Goal: Task Accomplishment & Management: Manage account settings

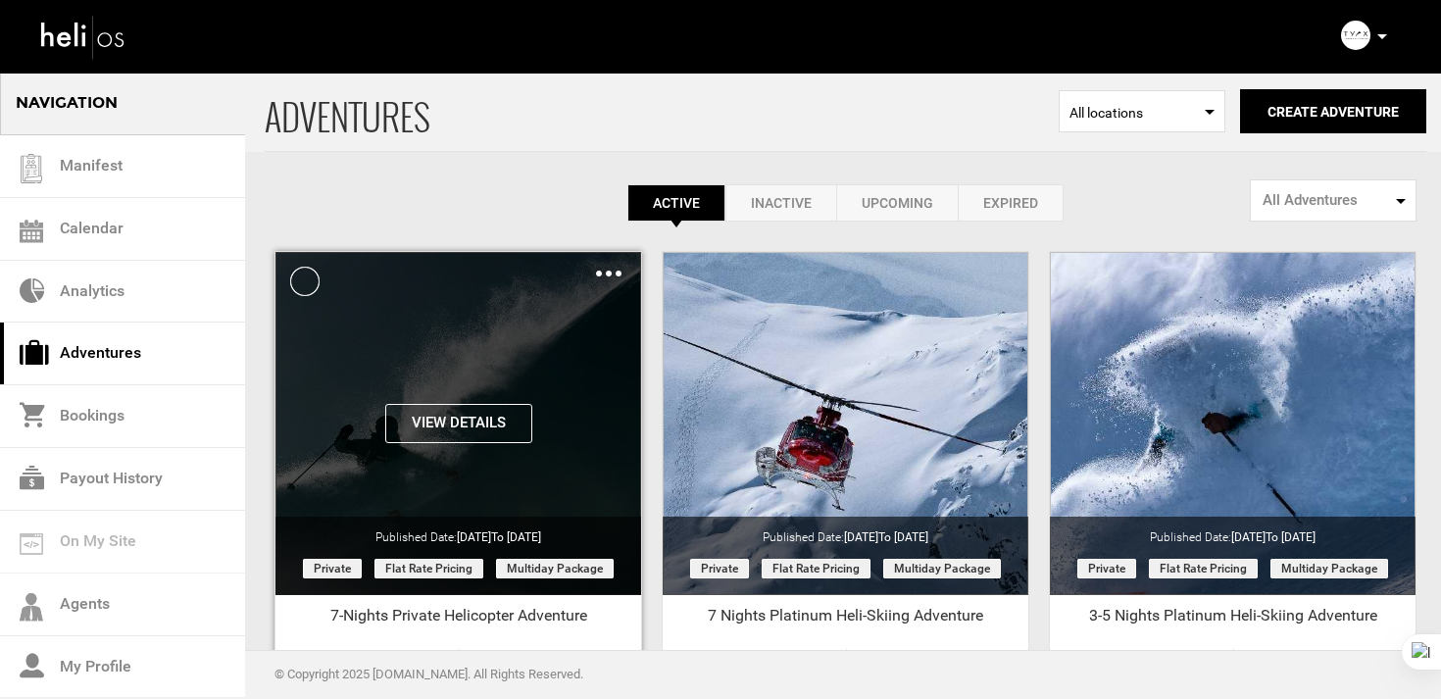
click at [470, 423] on button "View Details" at bounding box center [458, 423] width 147 height 39
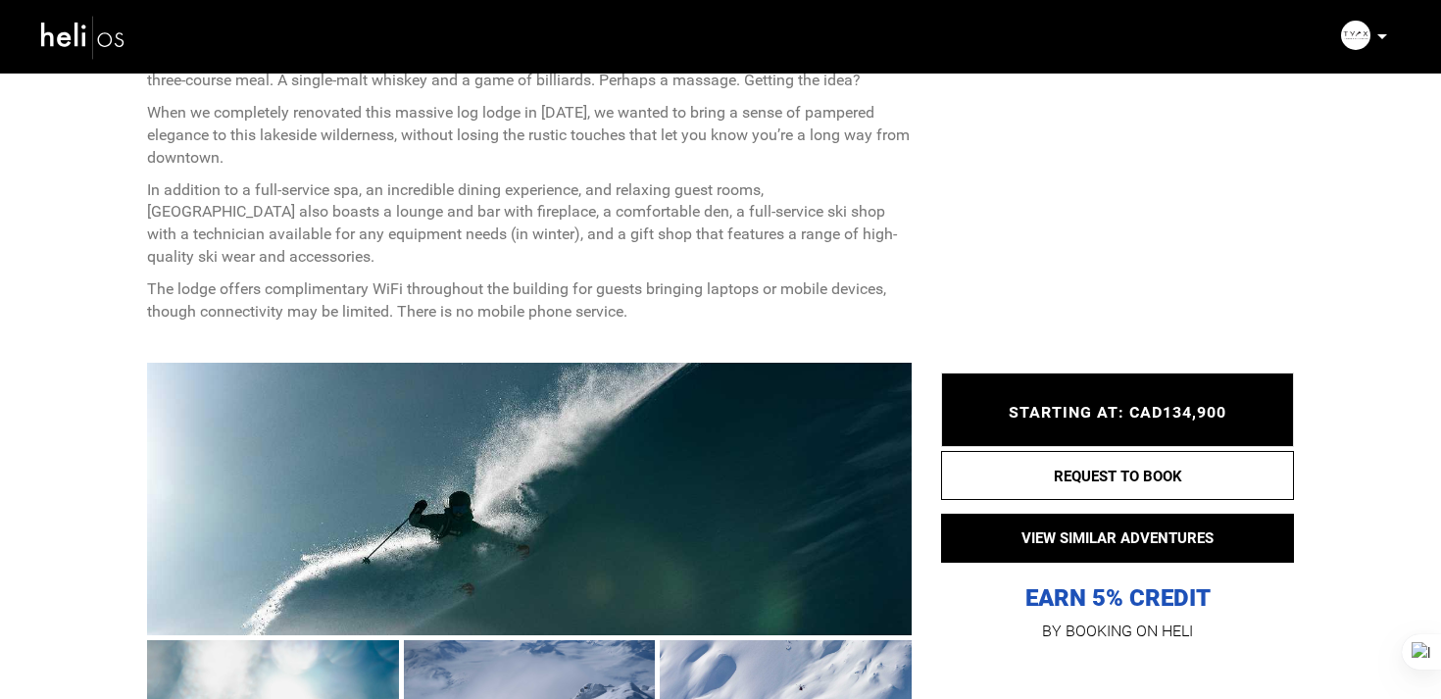
scroll to position [1377, 0]
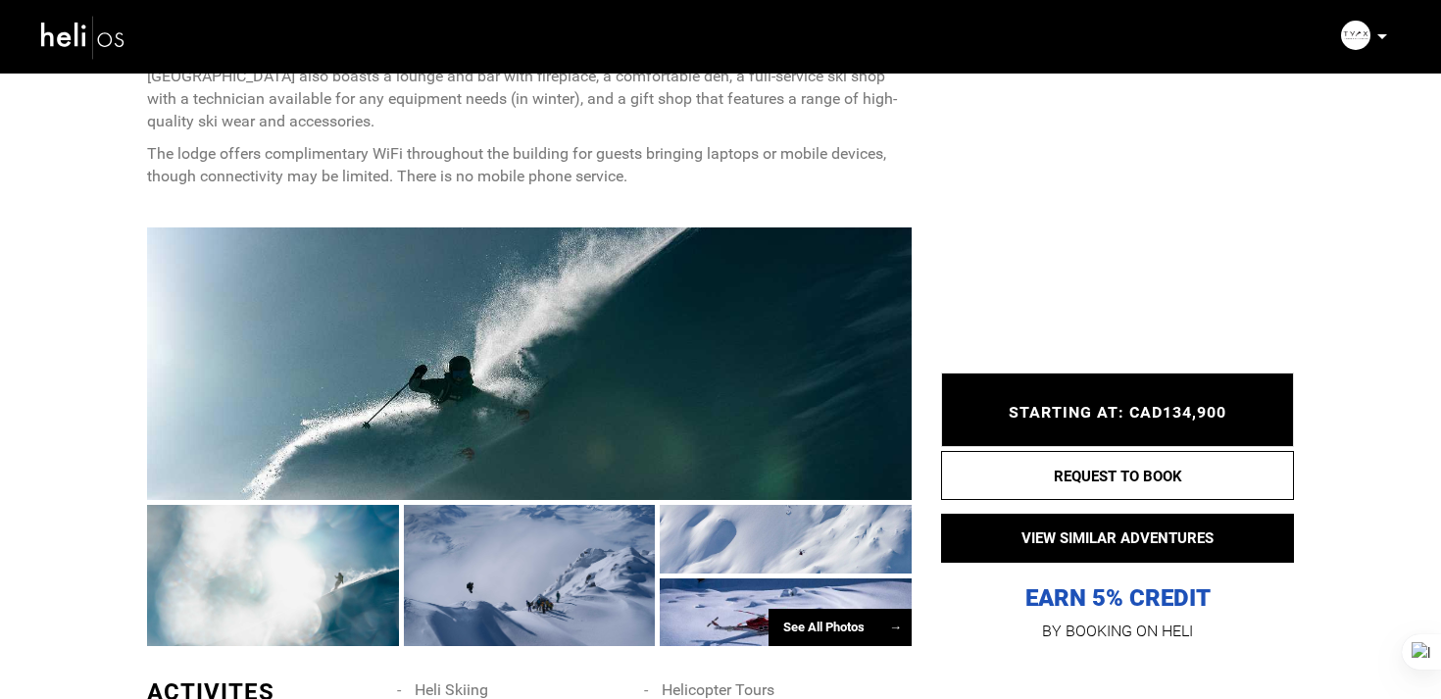
click at [531, 394] on div at bounding box center [529, 363] width 765 height 273
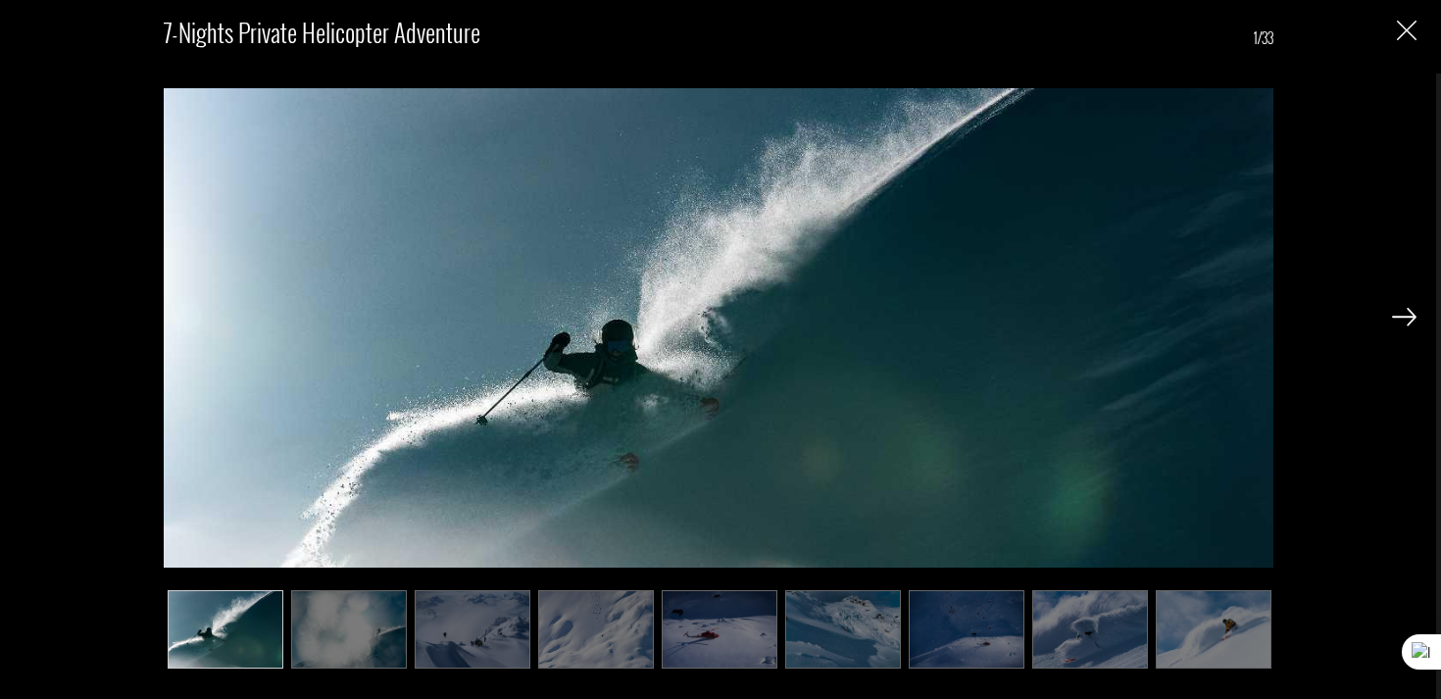
click at [339, 631] on img at bounding box center [349, 629] width 116 height 78
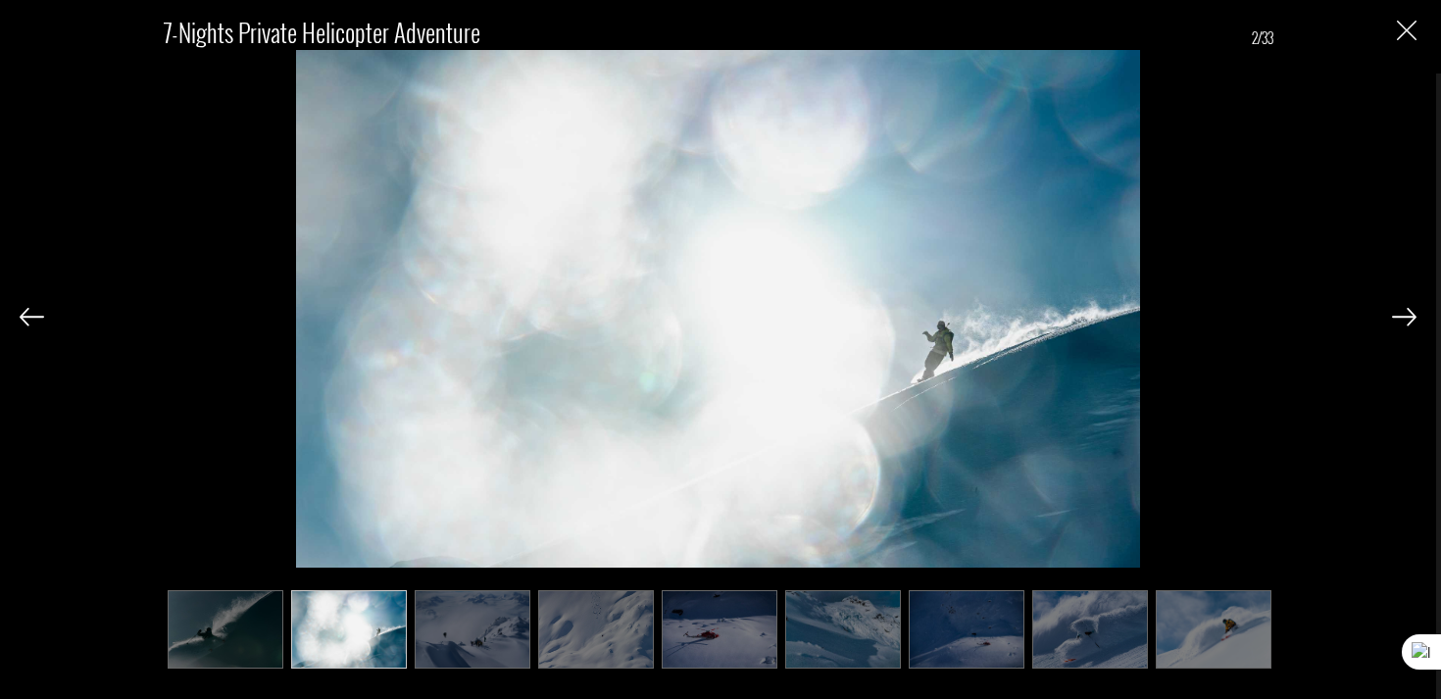
click at [486, 648] on img at bounding box center [473, 629] width 116 height 78
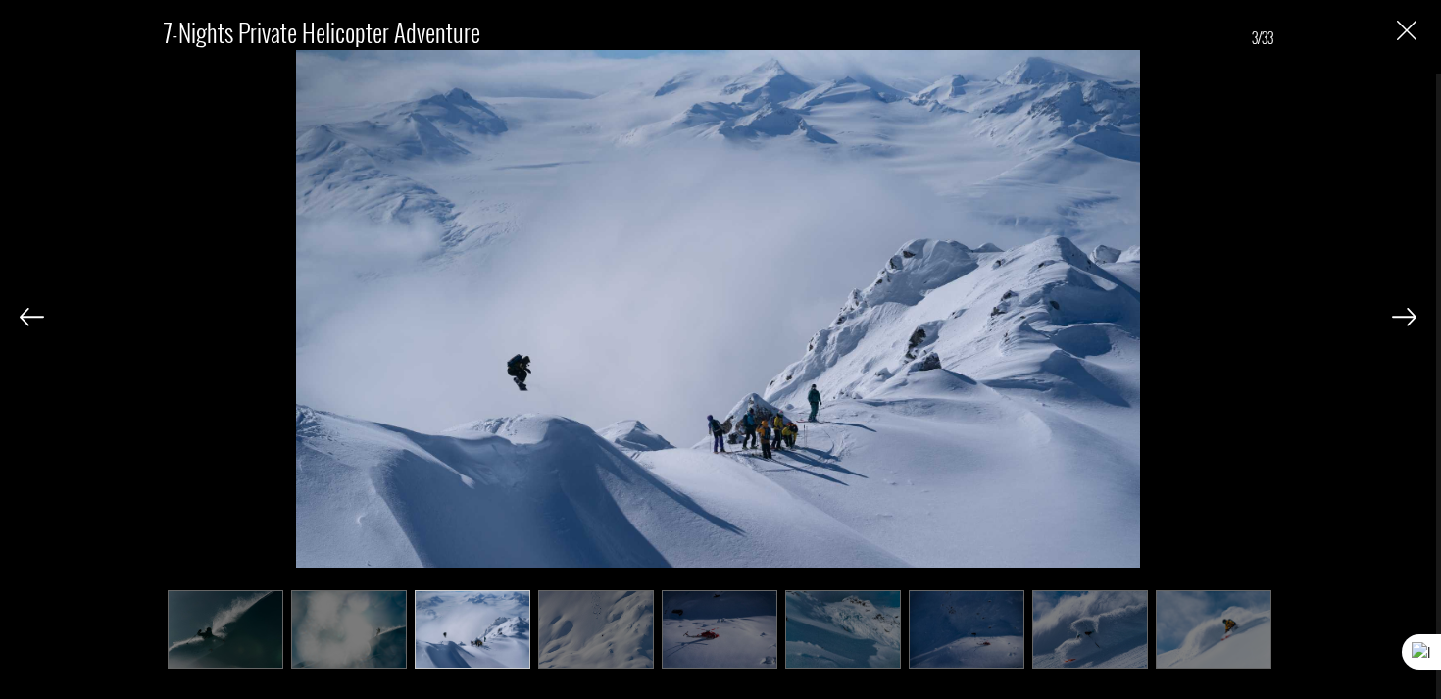
click at [590, 649] on img at bounding box center [596, 629] width 116 height 78
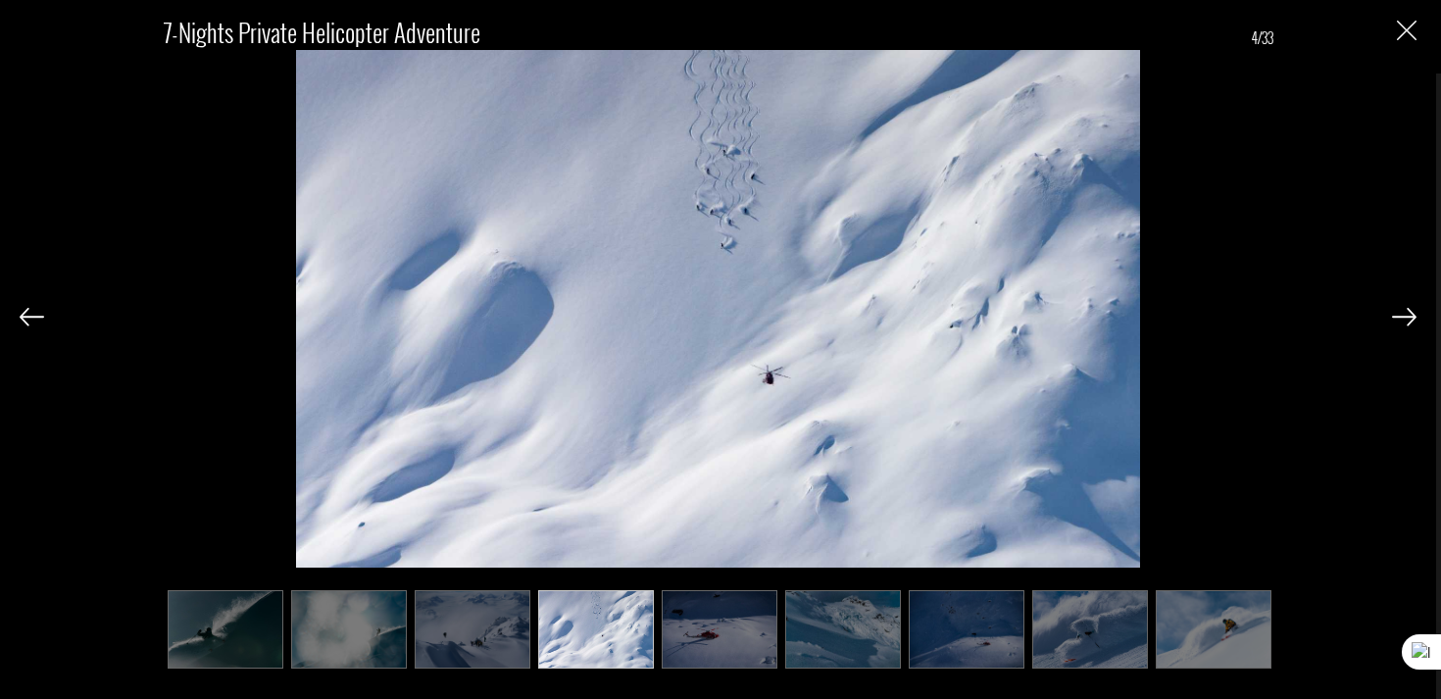
click at [702, 649] on img at bounding box center [720, 629] width 116 height 78
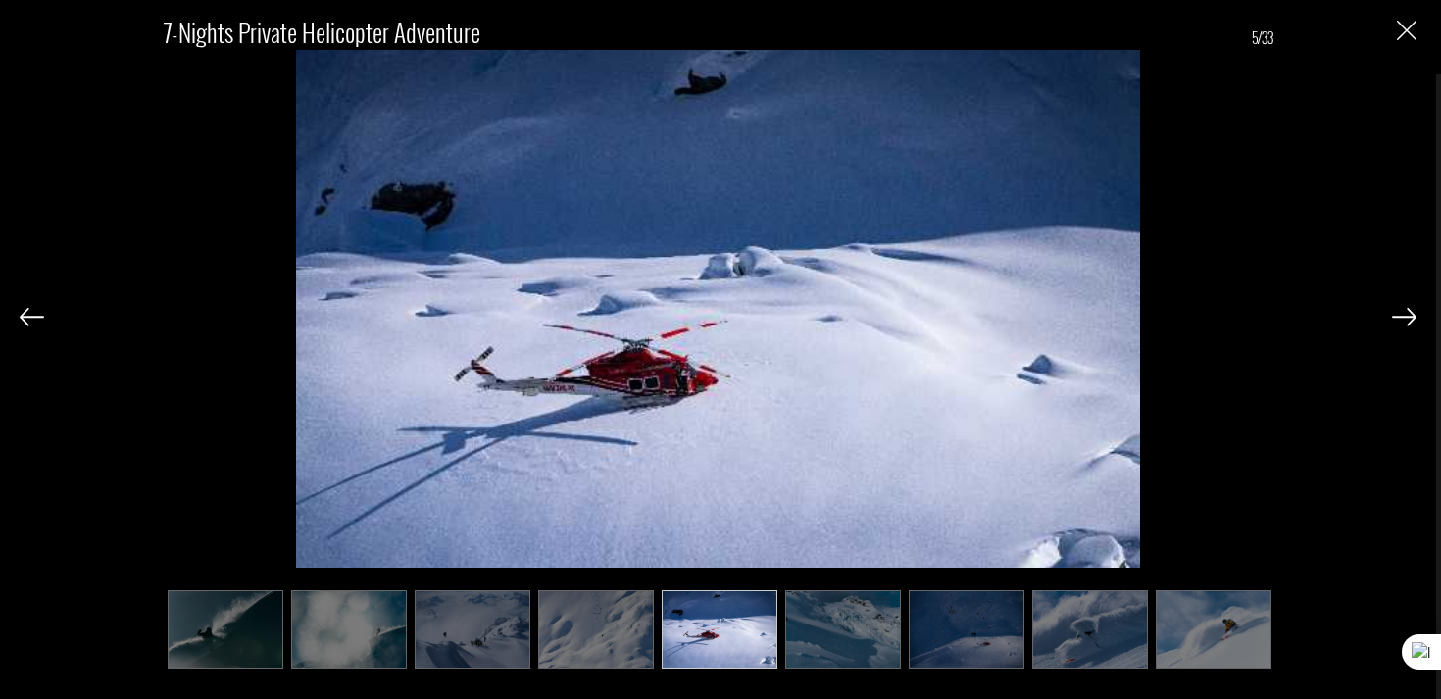
click at [1417, 321] on div "7-Nights Private Helicopter Adventure 5/33" at bounding box center [718, 349] width 1436 height 699
click at [1404, 319] on img at bounding box center [1404, 317] width 25 height 18
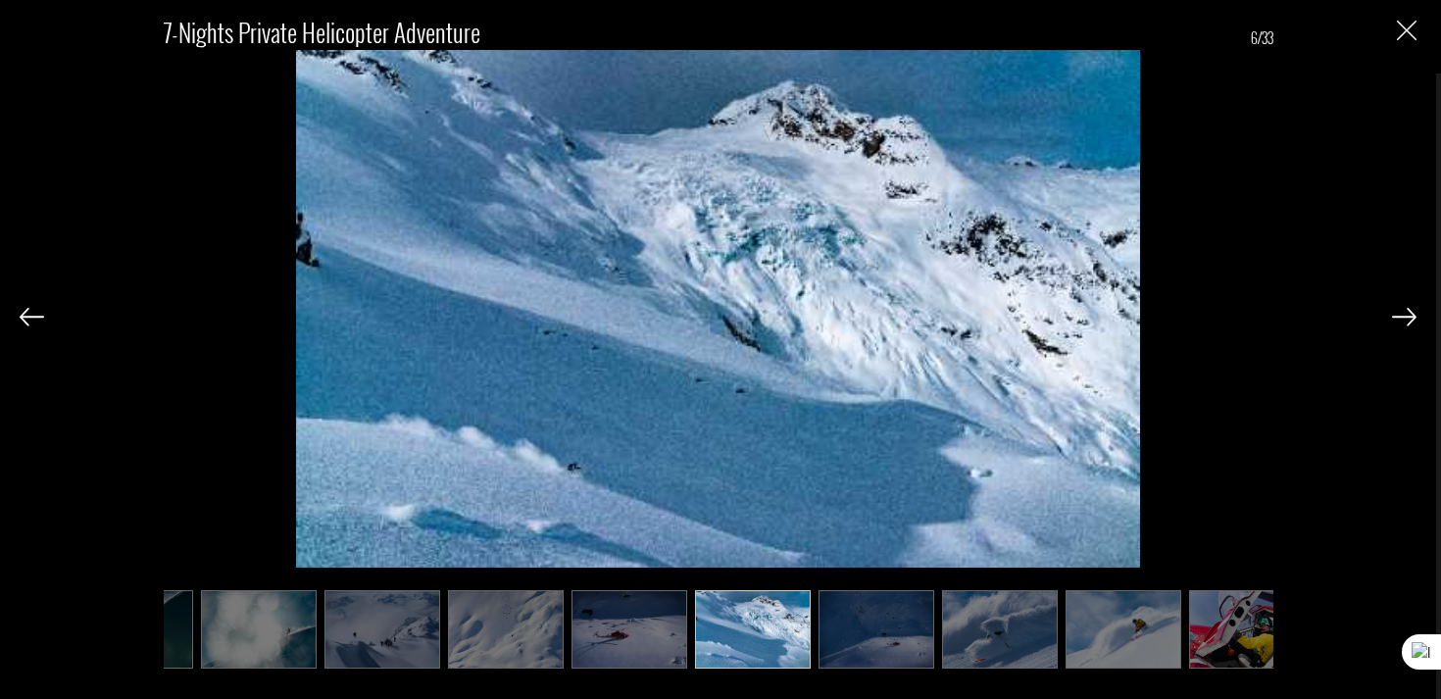
scroll to position [0, 98]
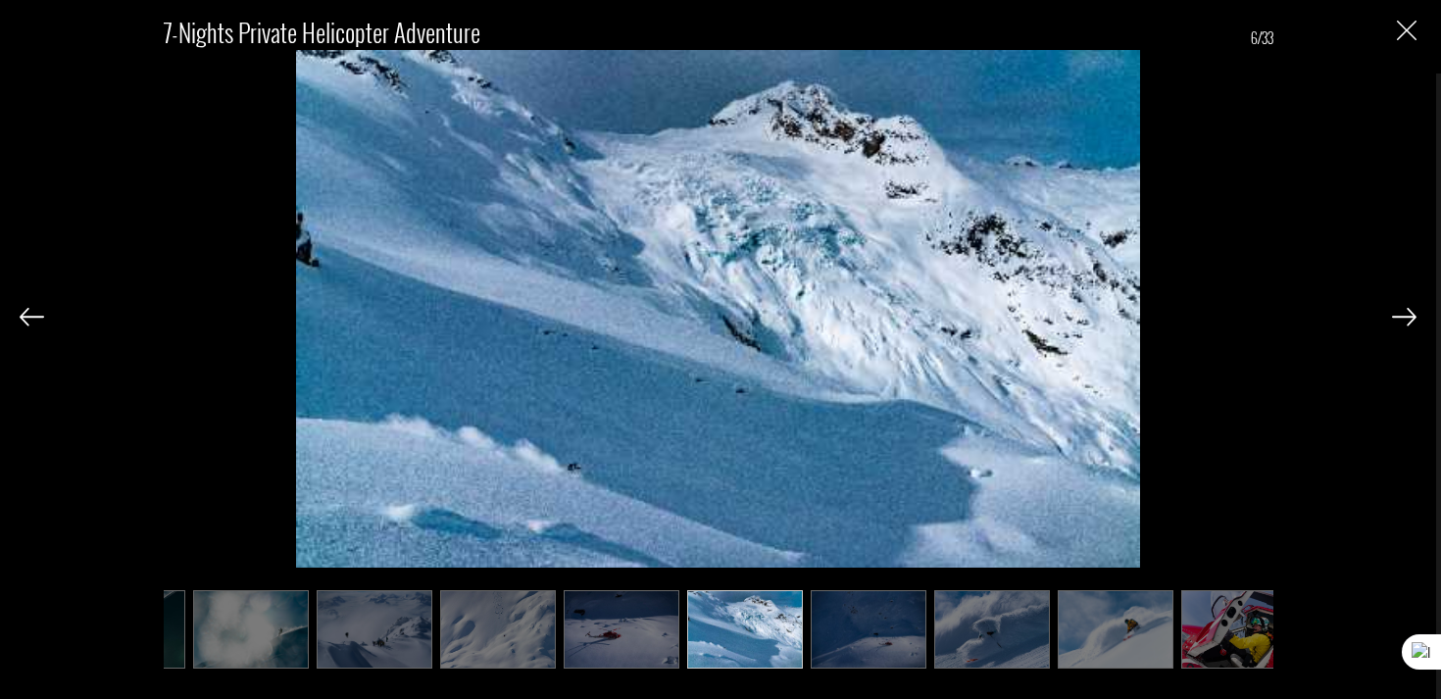
click at [1413, 322] on img at bounding box center [1404, 317] width 25 height 18
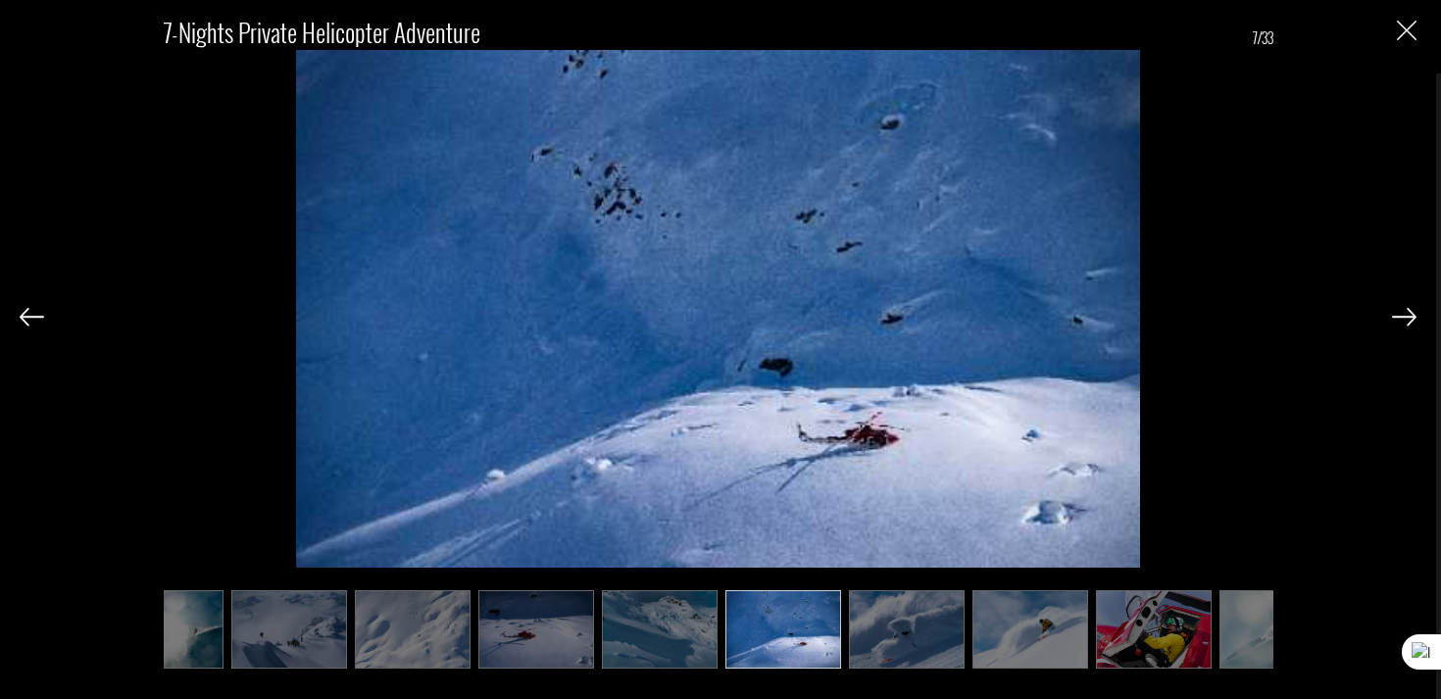
scroll to position [0, 196]
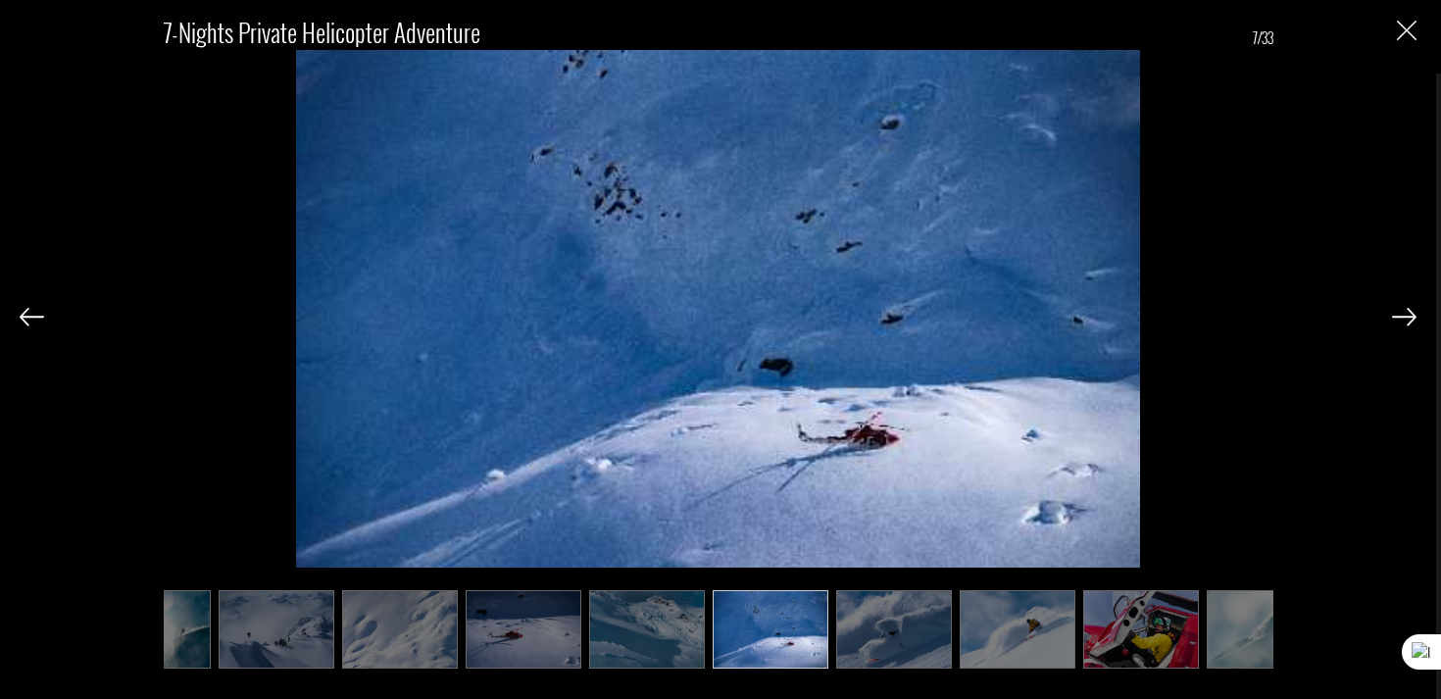
click at [1412, 320] on img at bounding box center [1404, 317] width 25 height 18
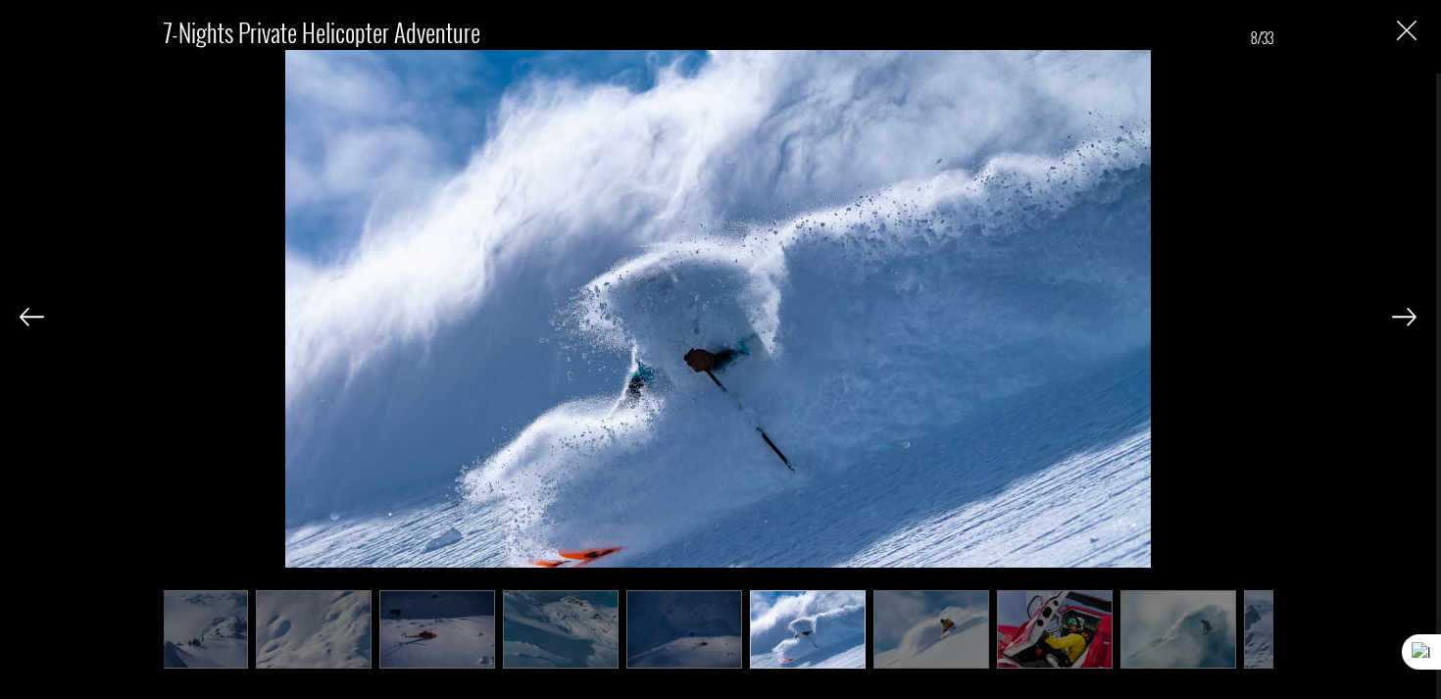
scroll to position [0, 294]
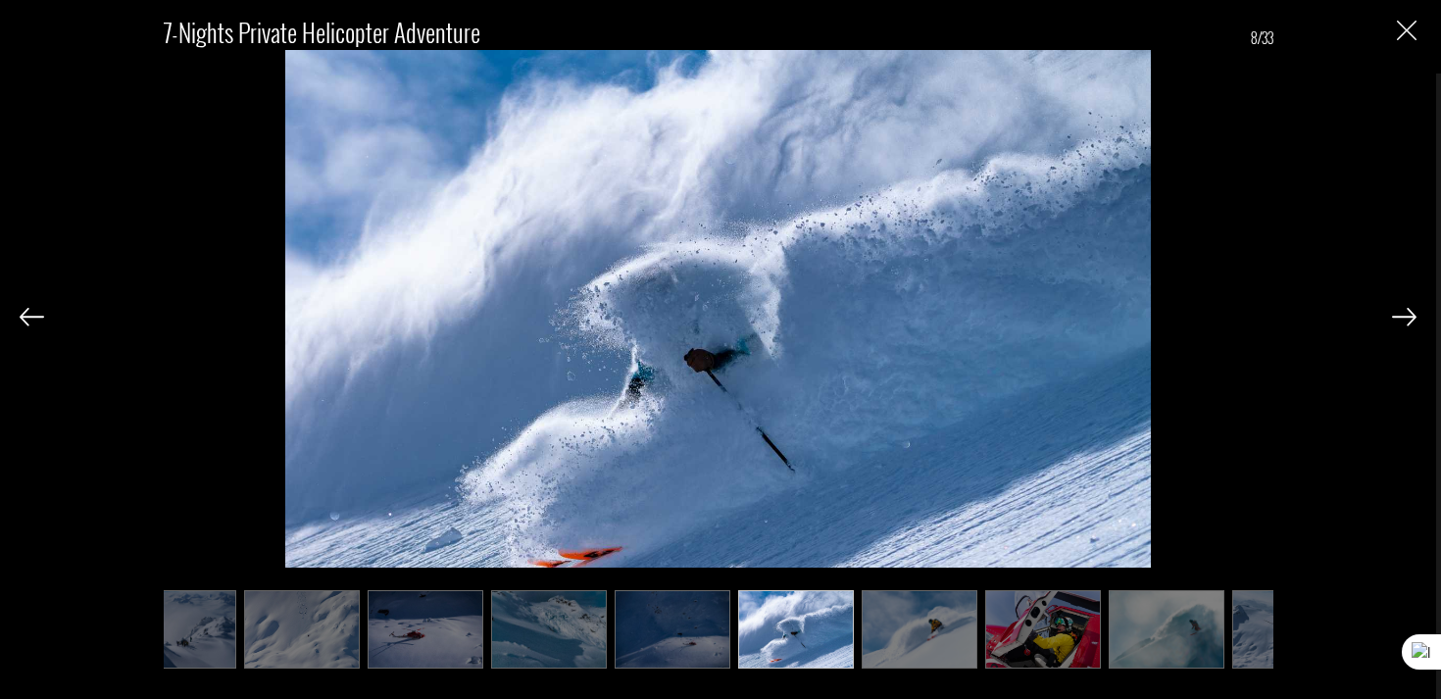
click at [1400, 318] on img at bounding box center [1404, 317] width 25 height 18
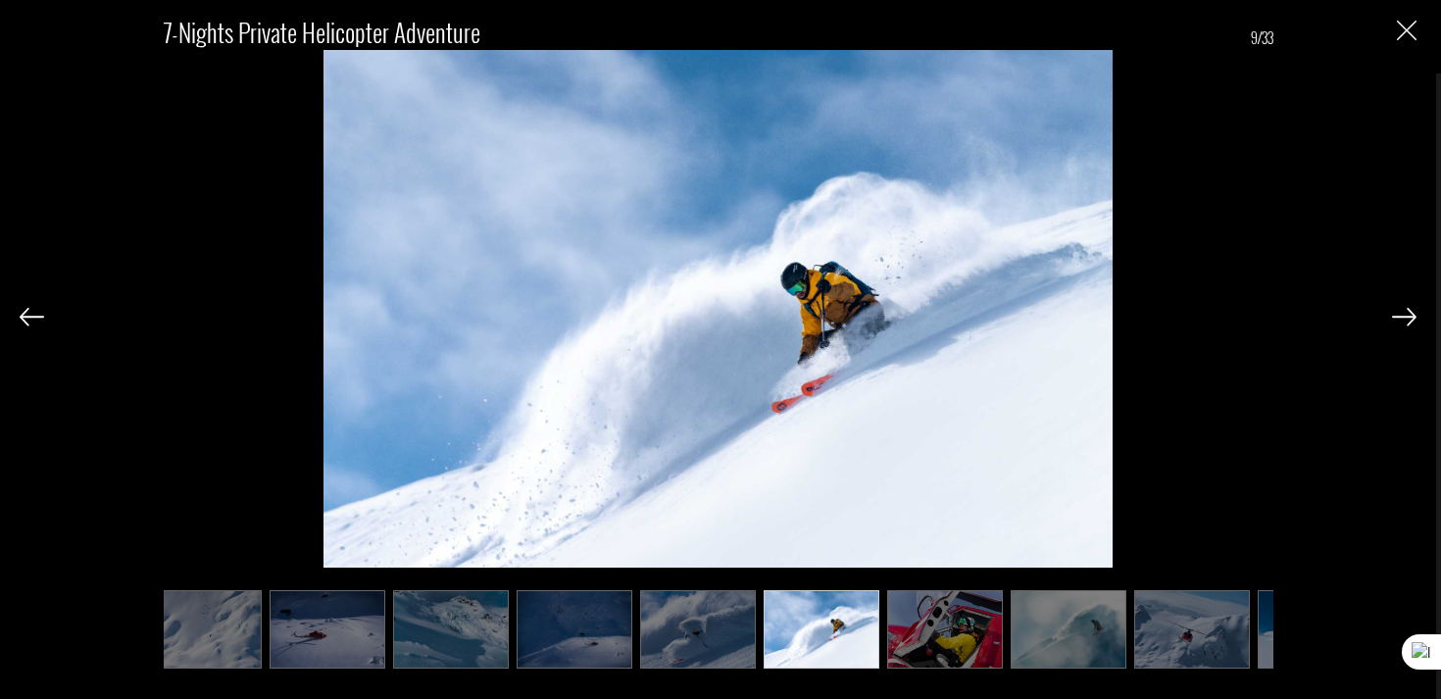
click at [1400, 318] on img at bounding box center [1404, 317] width 25 height 18
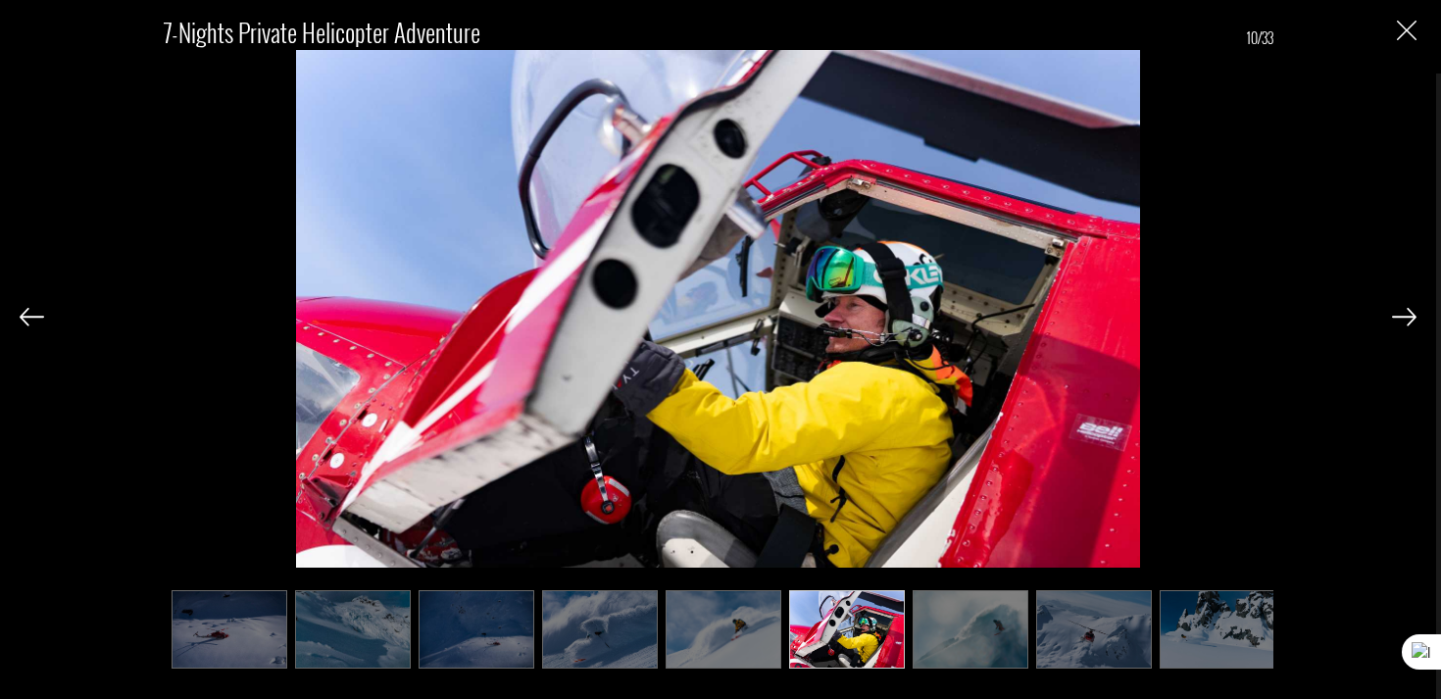
click at [1400, 318] on img at bounding box center [1404, 317] width 25 height 18
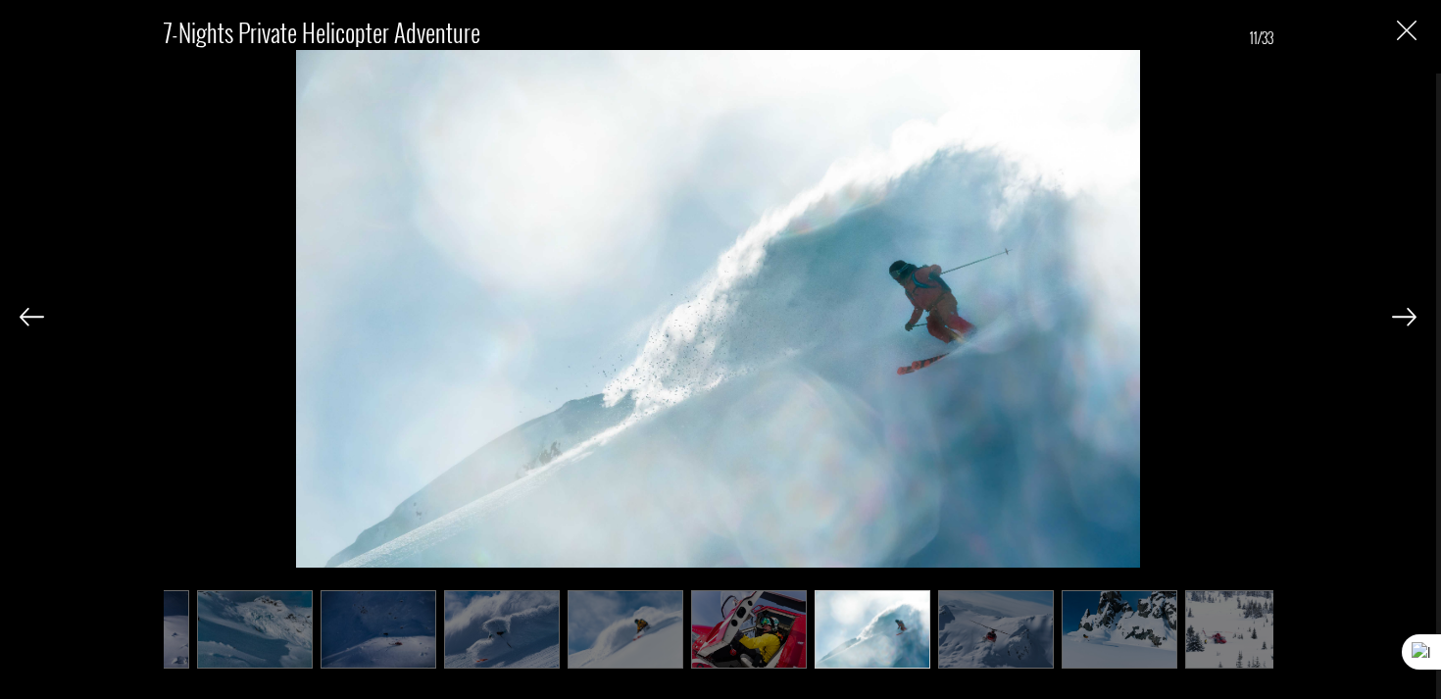
click at [1400, 318] on img at bounding box center [1404, 317] width 25 height 18
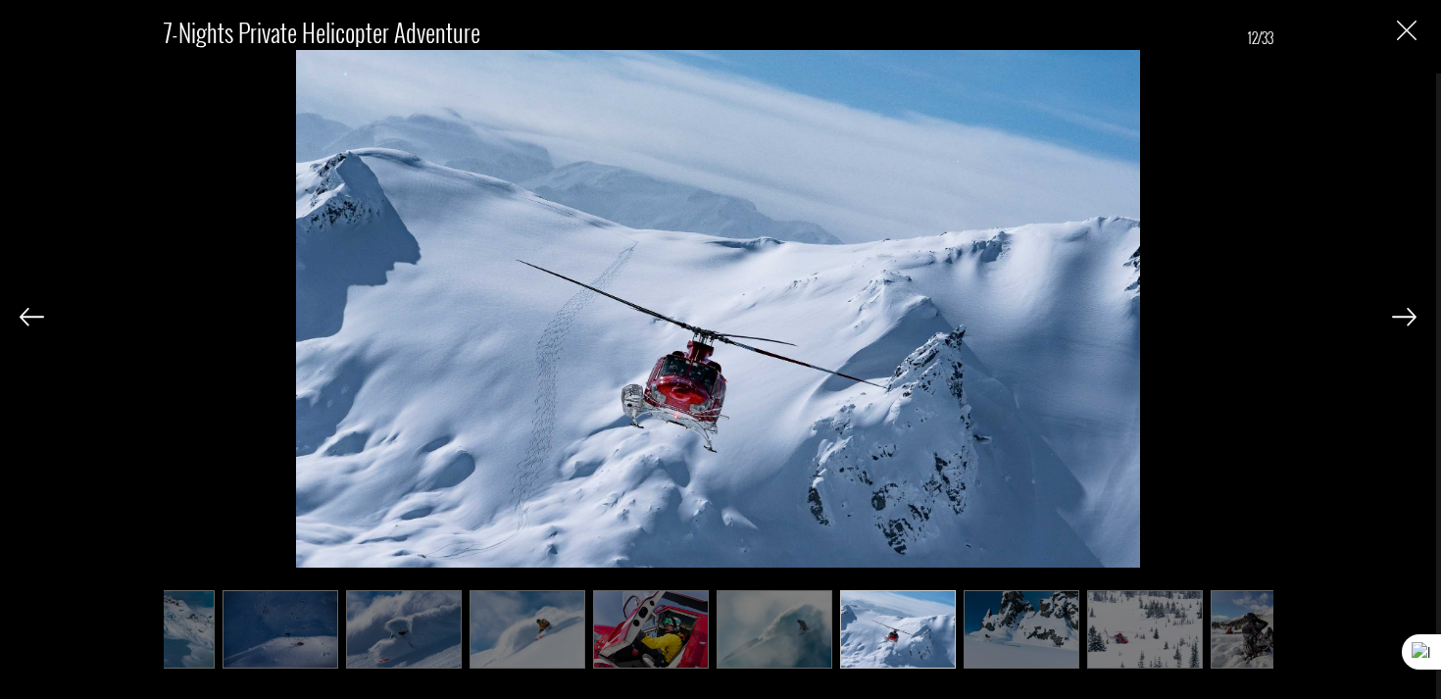
click at [1400, 318] on img at bounding box center [1404, 317] width 25 height 18
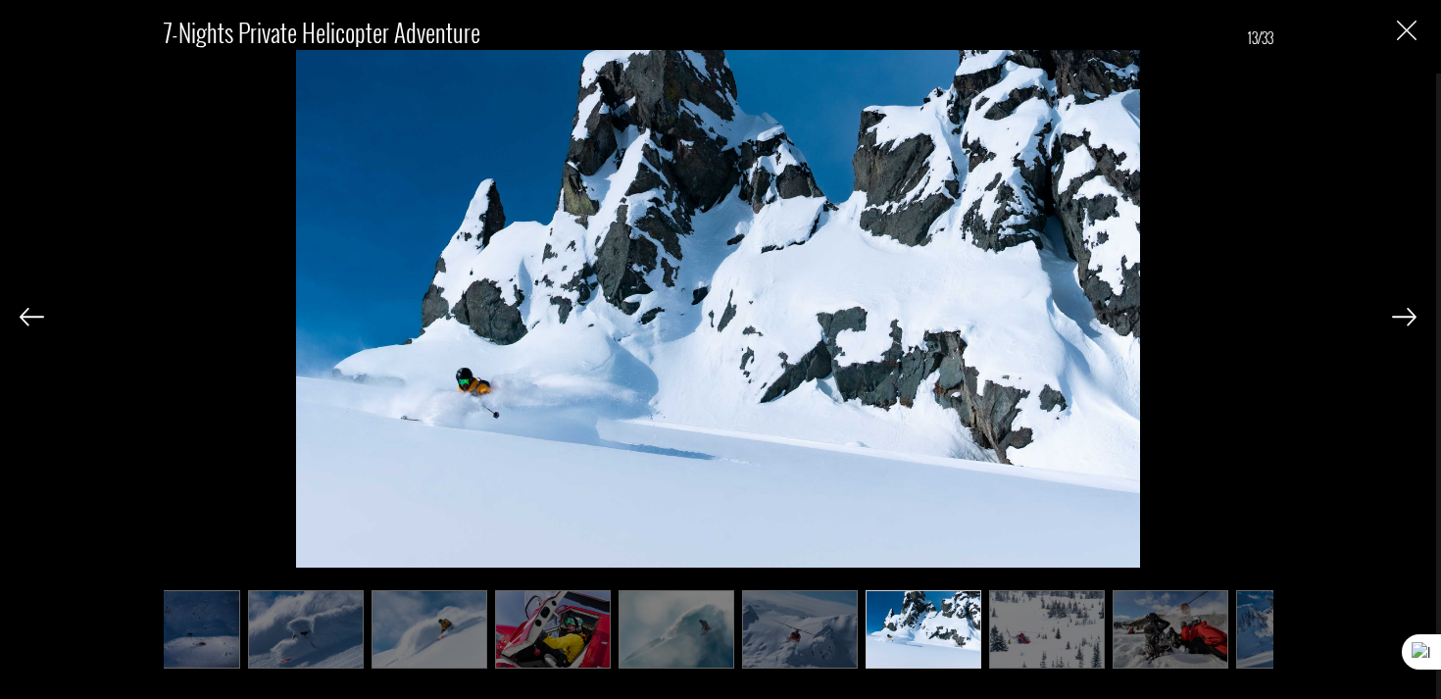
click at [1400, 318] on img at bounding box center [1404, 317] width 25 height 18
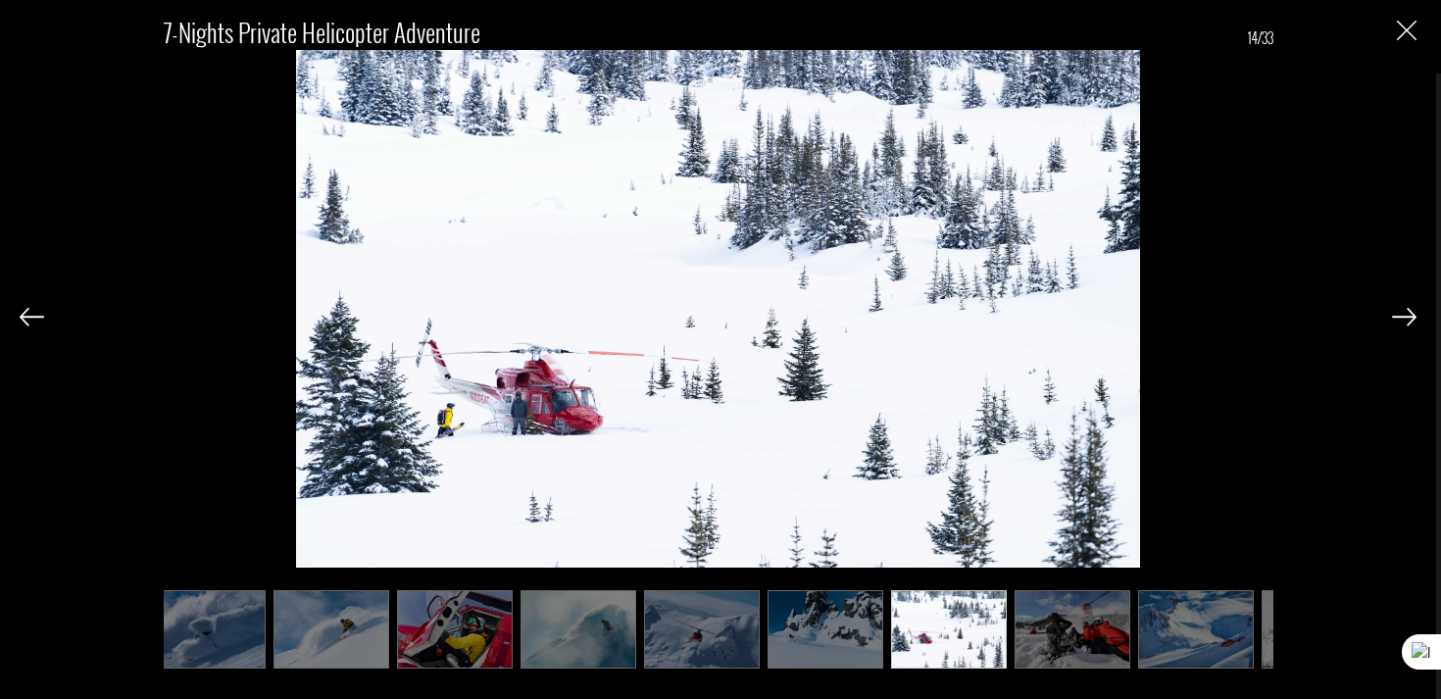
click at [1400, 318] on img at bounding box center [1404, 317] width 25 height 18
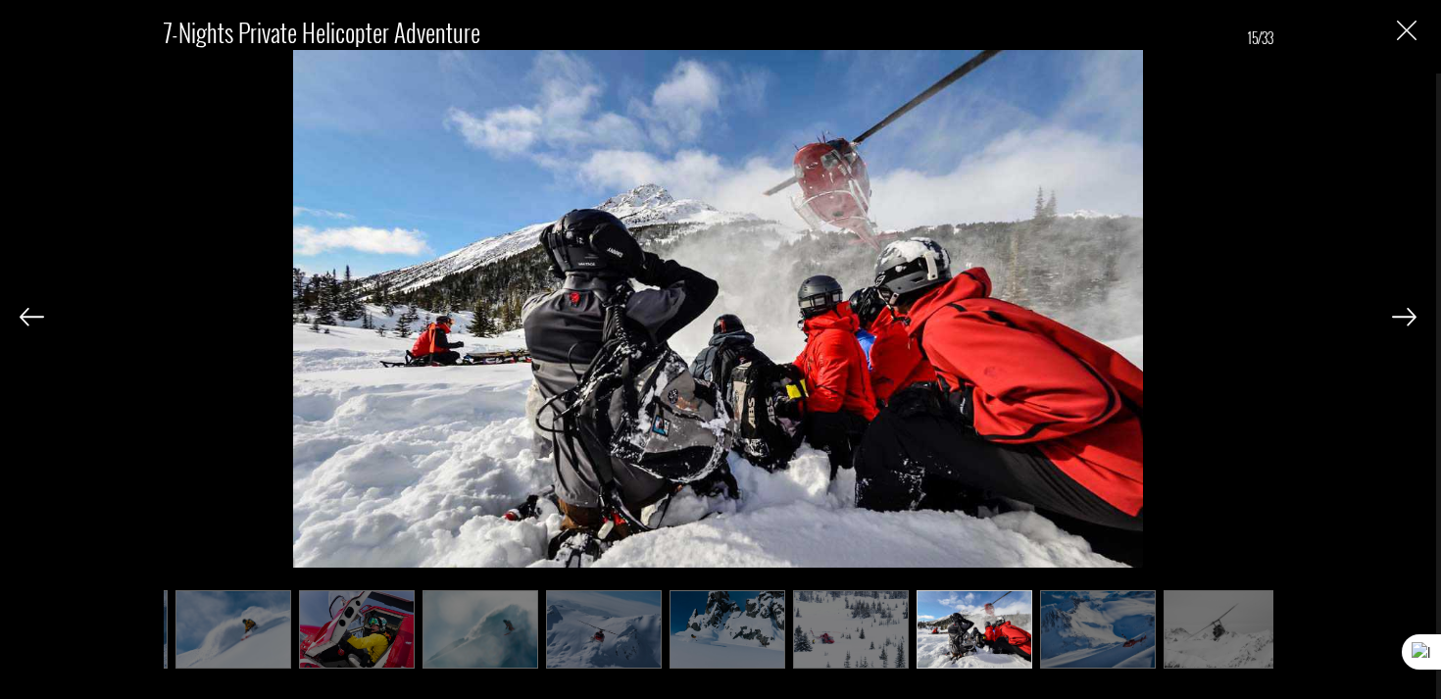
click at [1400, 318] on img at bounding box center [1404, 317] width 25 height 18
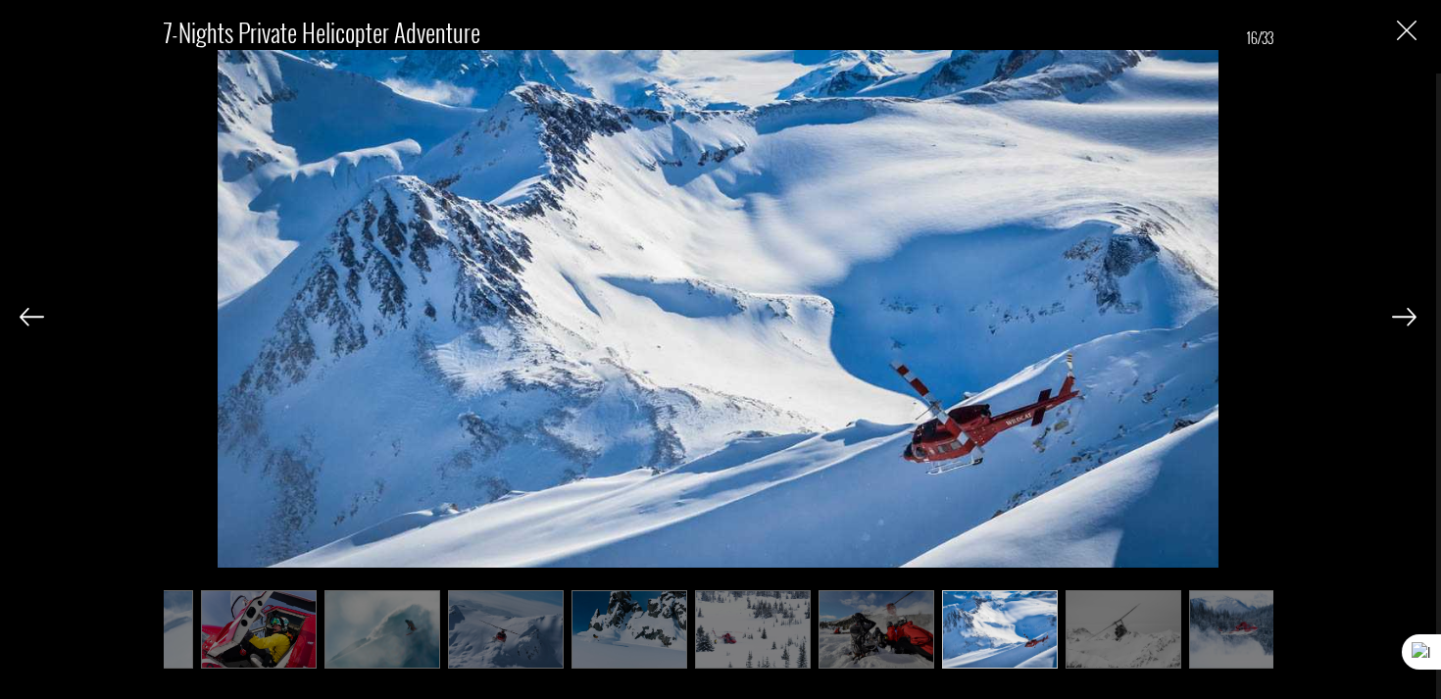
click at [1400, 318] on img at bounding box center [1404, 317] width 25 height 18
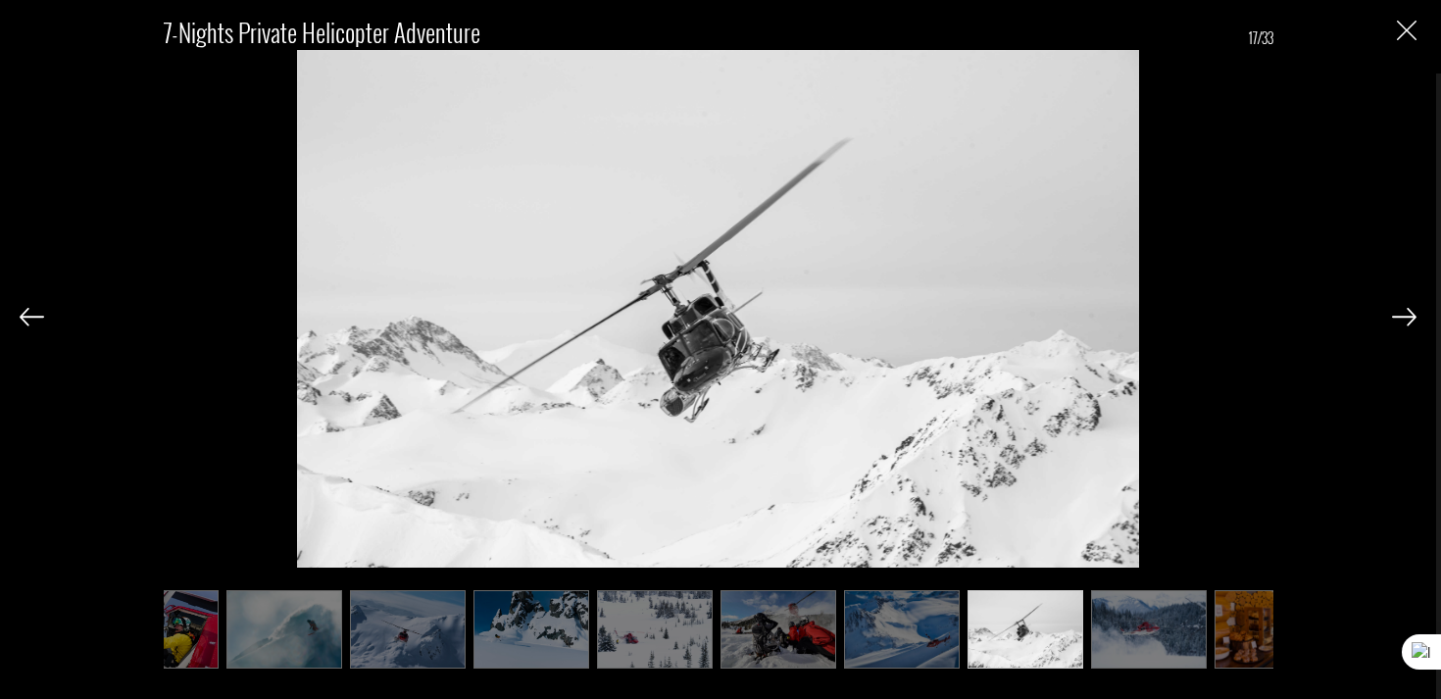
click at [1400, 318] on img at bounding box center [1404, 317] width 25 height 18
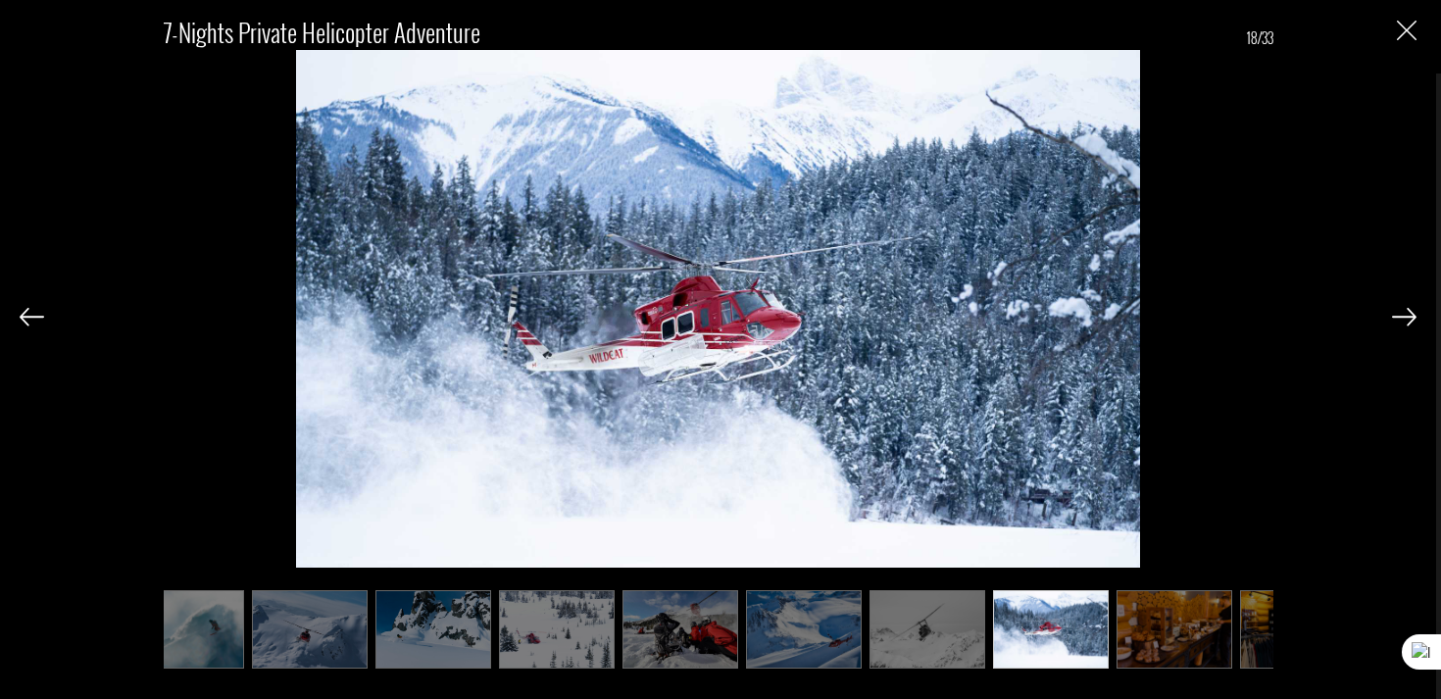
click at [1400, 318] on img at bounding box center [1404, 317] width 25 height 18
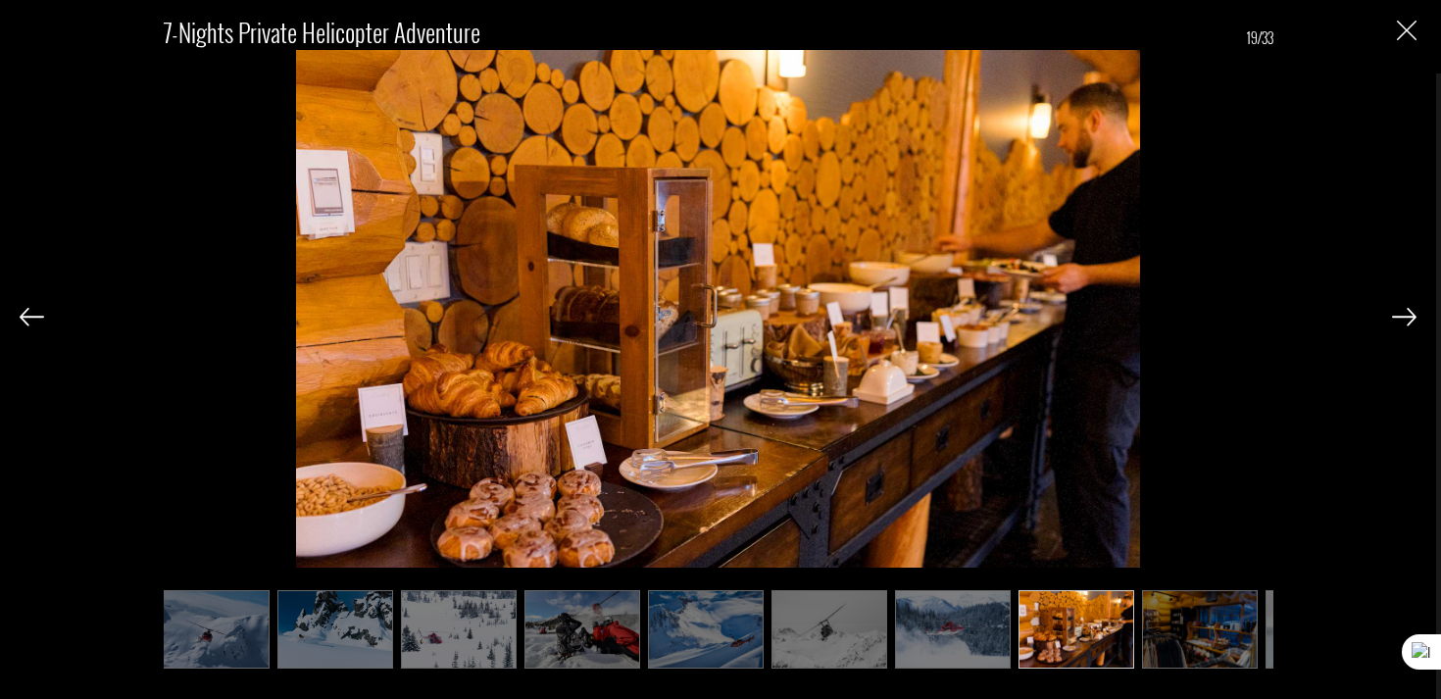
click at [1400, 318] on img at bounding box center [1404, 317] width 25 height 18
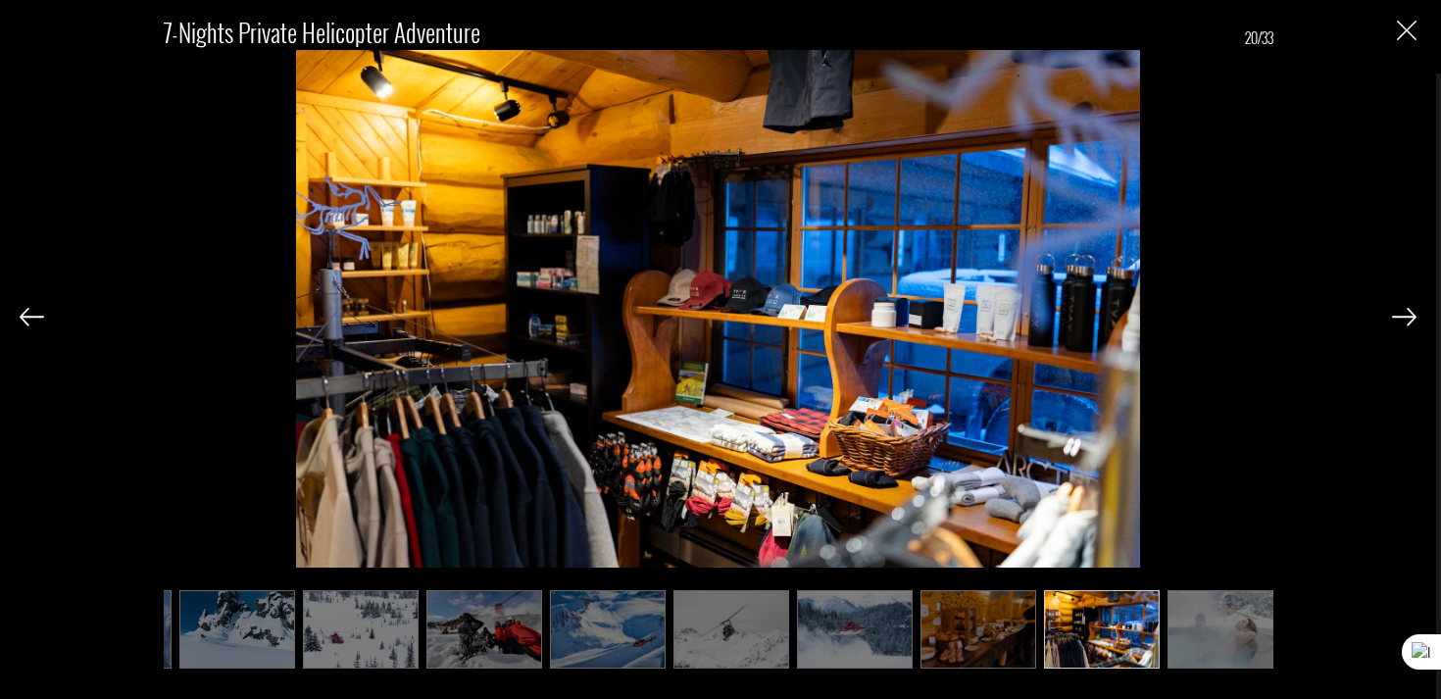
click at [1400, 318] on img at bounding box center [1404, 317] width 25 height 18
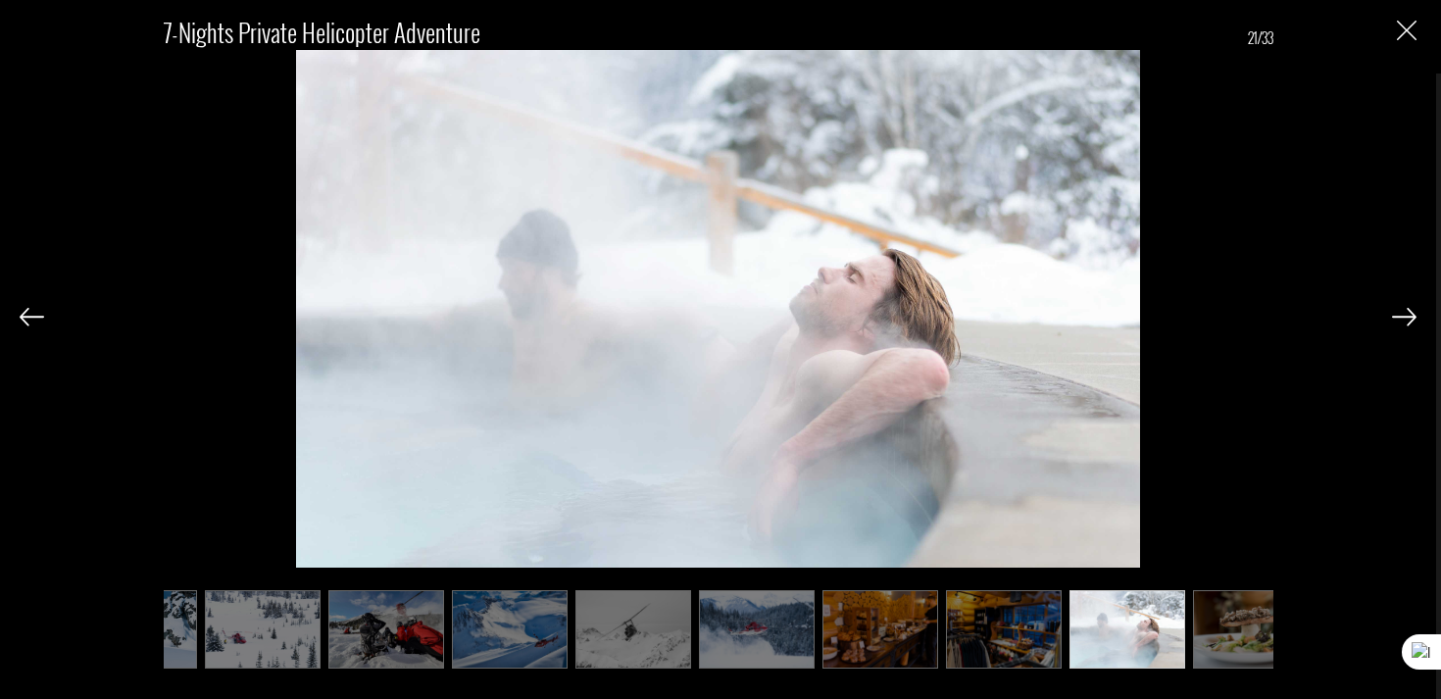
click at [1400, 318] on img at bounding box center [1404, 317] width 25 height 18
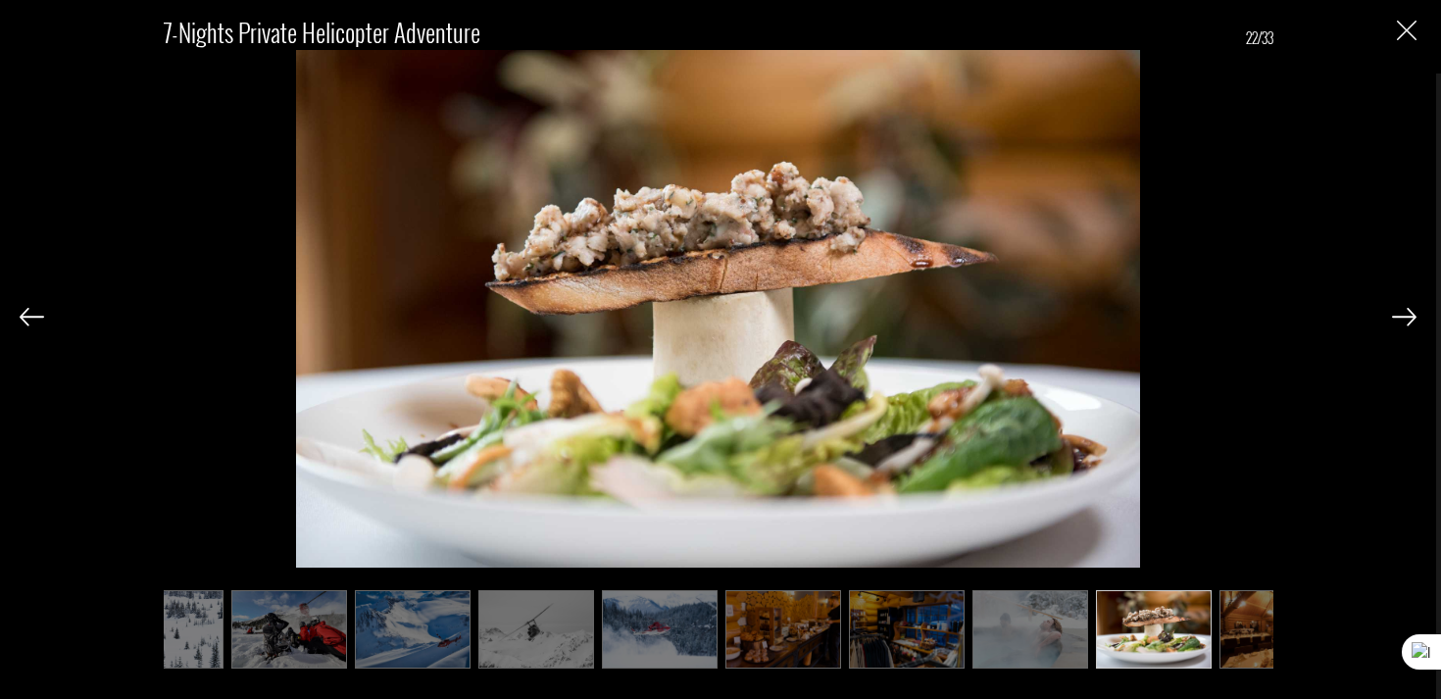
click at [1400, 318] on img at bounding box center [1404, 317] width 25 height 18
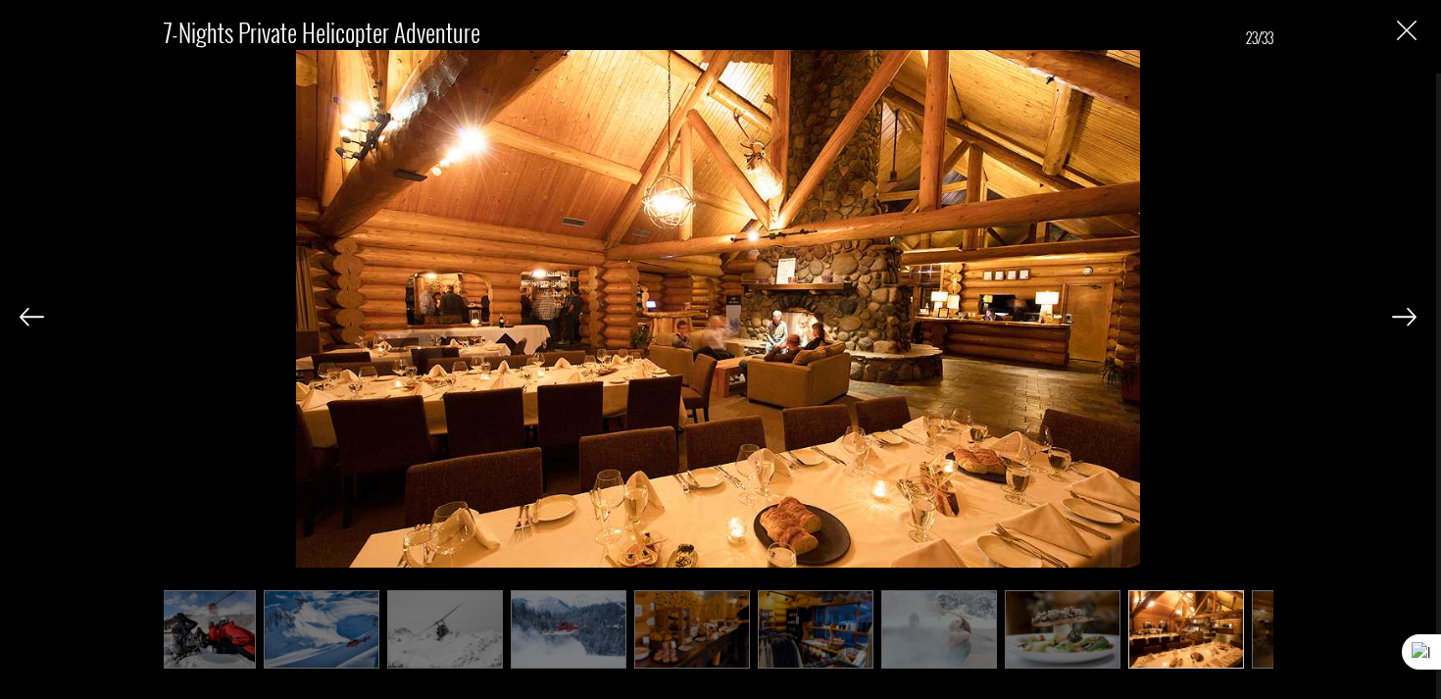
click at [1400, 318] on img at bounding box center [1404, 317] width 25 height 18
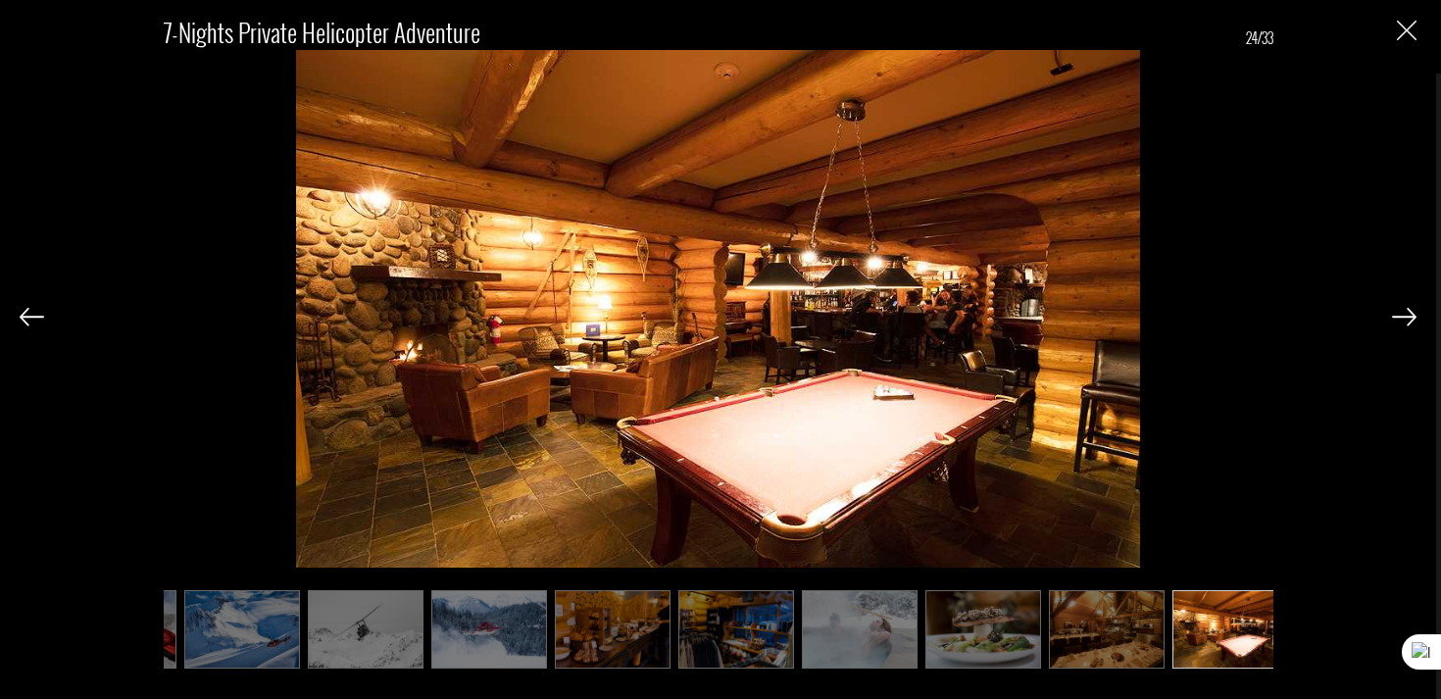
click at [1400, 318] on img at bounding box center [1404, 317] width 25 height 18
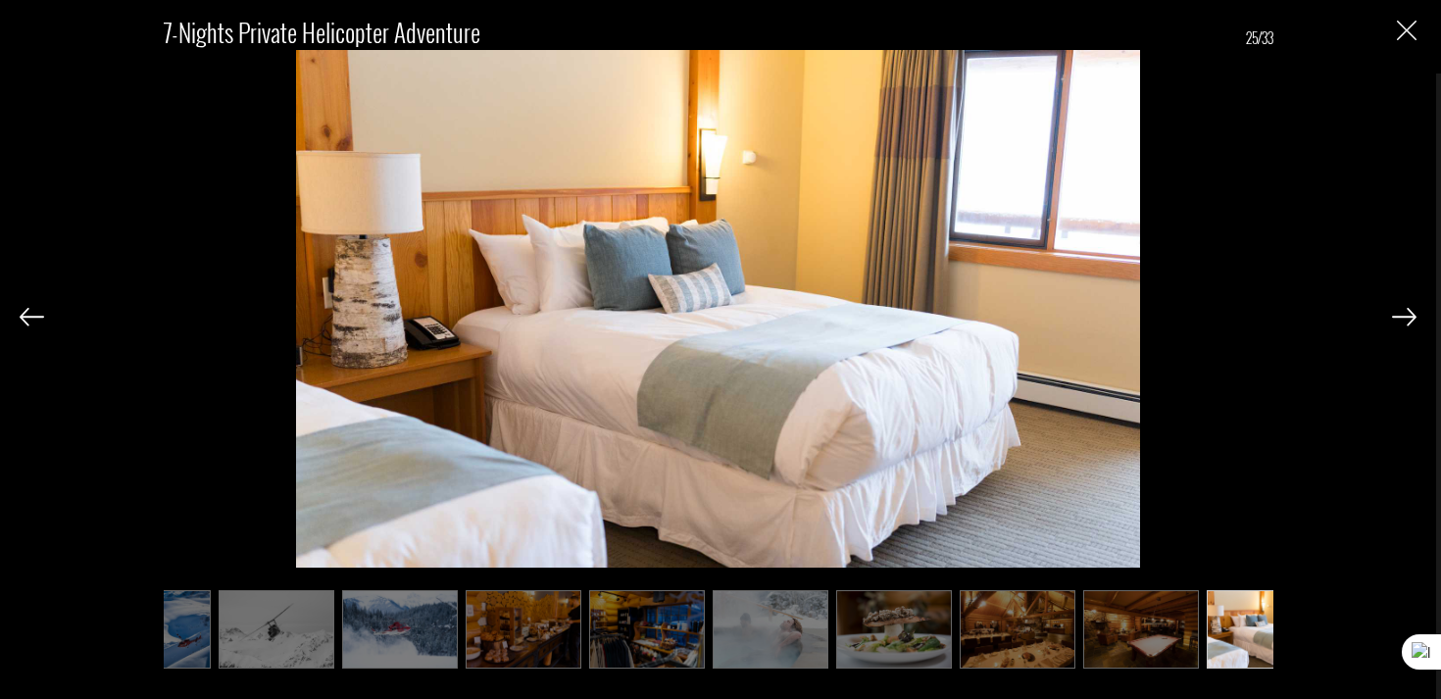
click at [1400, 318] on img at bounding box center [1404, 317] width 25 height 18
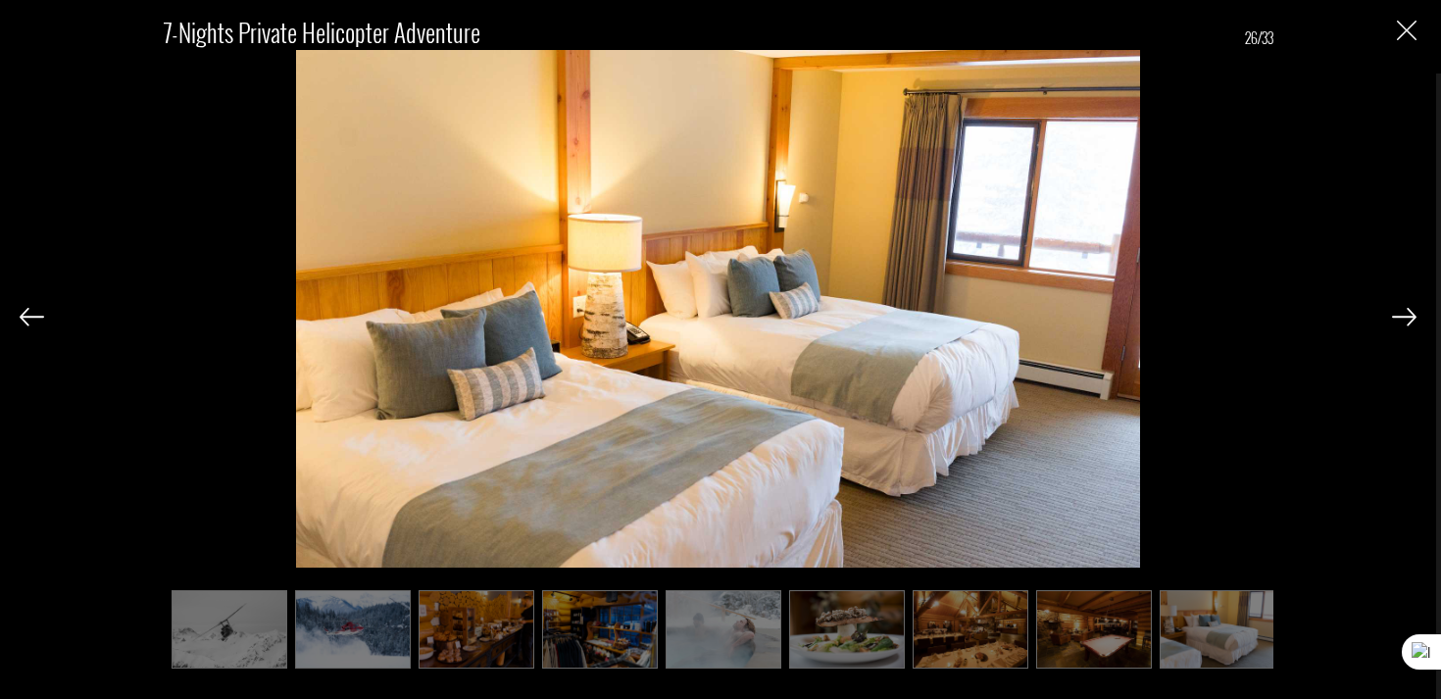
click at [1400, 318] on img at bounding box center [1404, 317] width 25 height 18
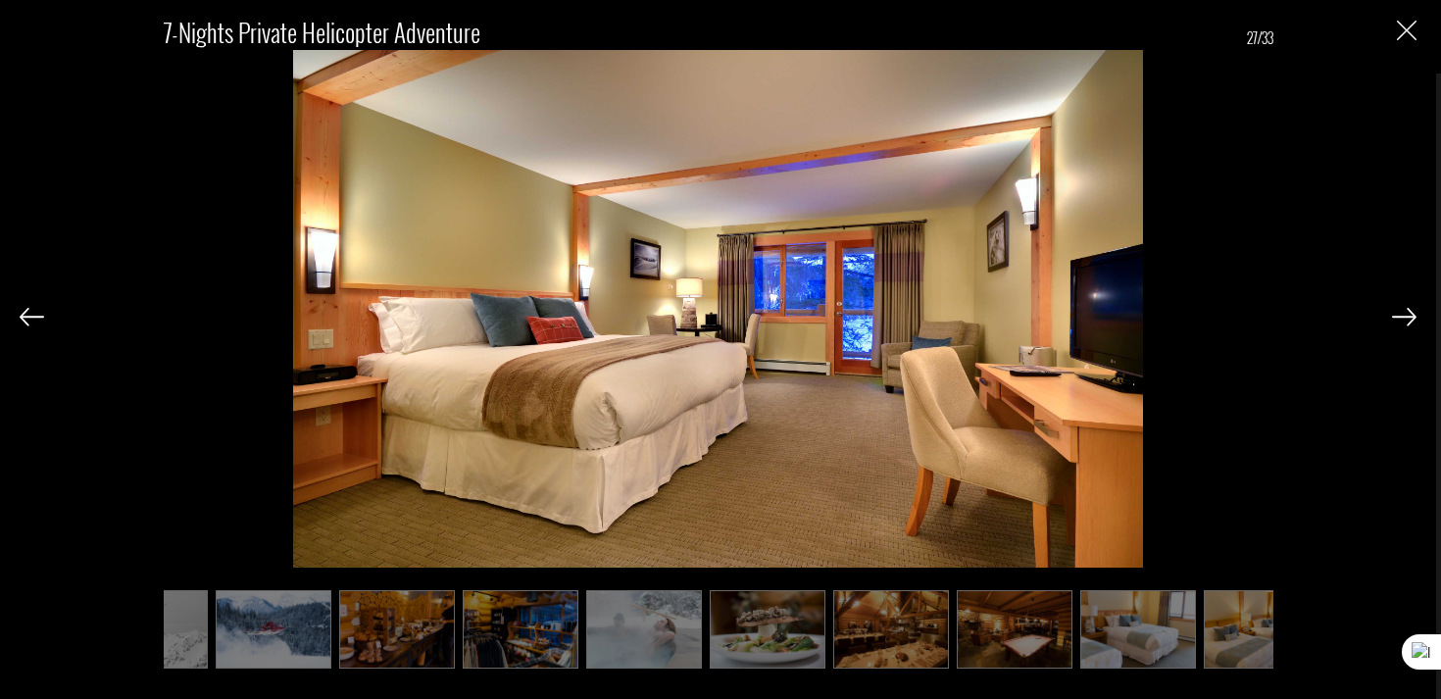
click at [1400, 318] on img at bounding box center [1404, 317] width 25 height 18
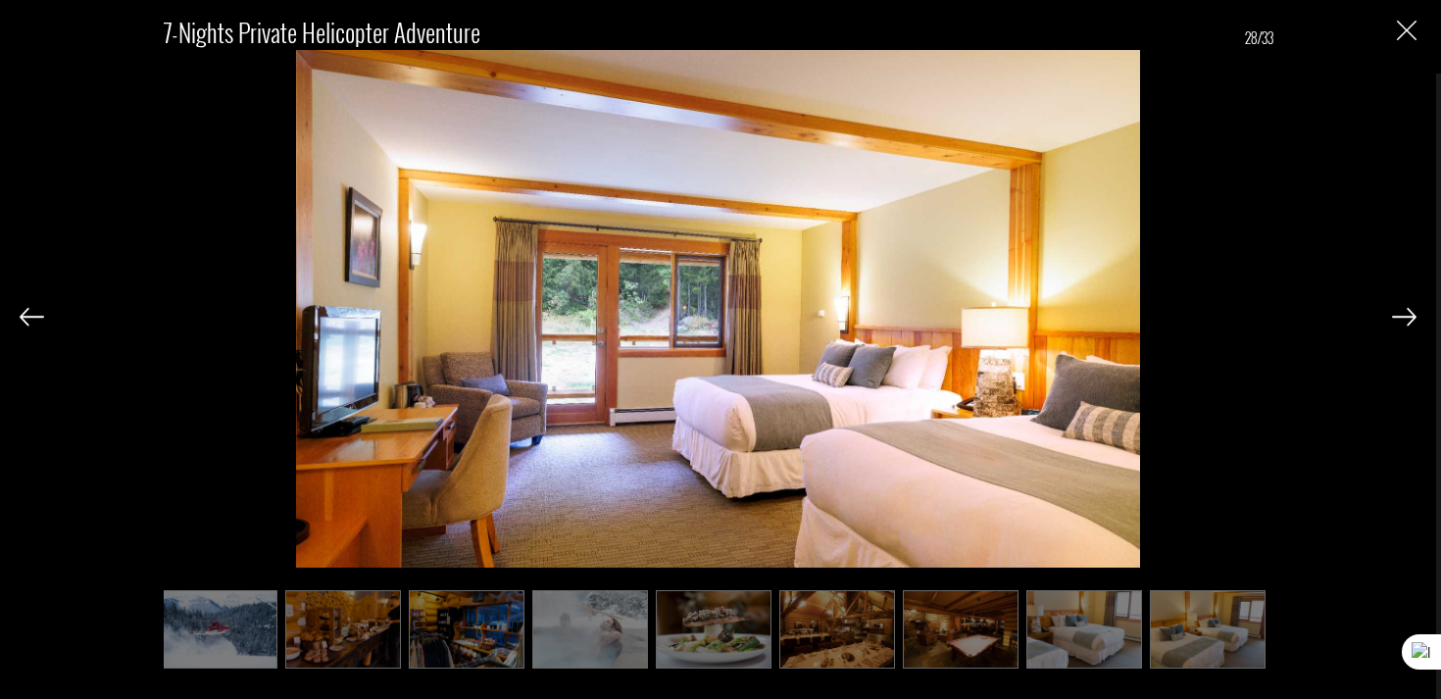
click at [1400, 318] on img at bounding box center [1404, 317] width 25 height 18
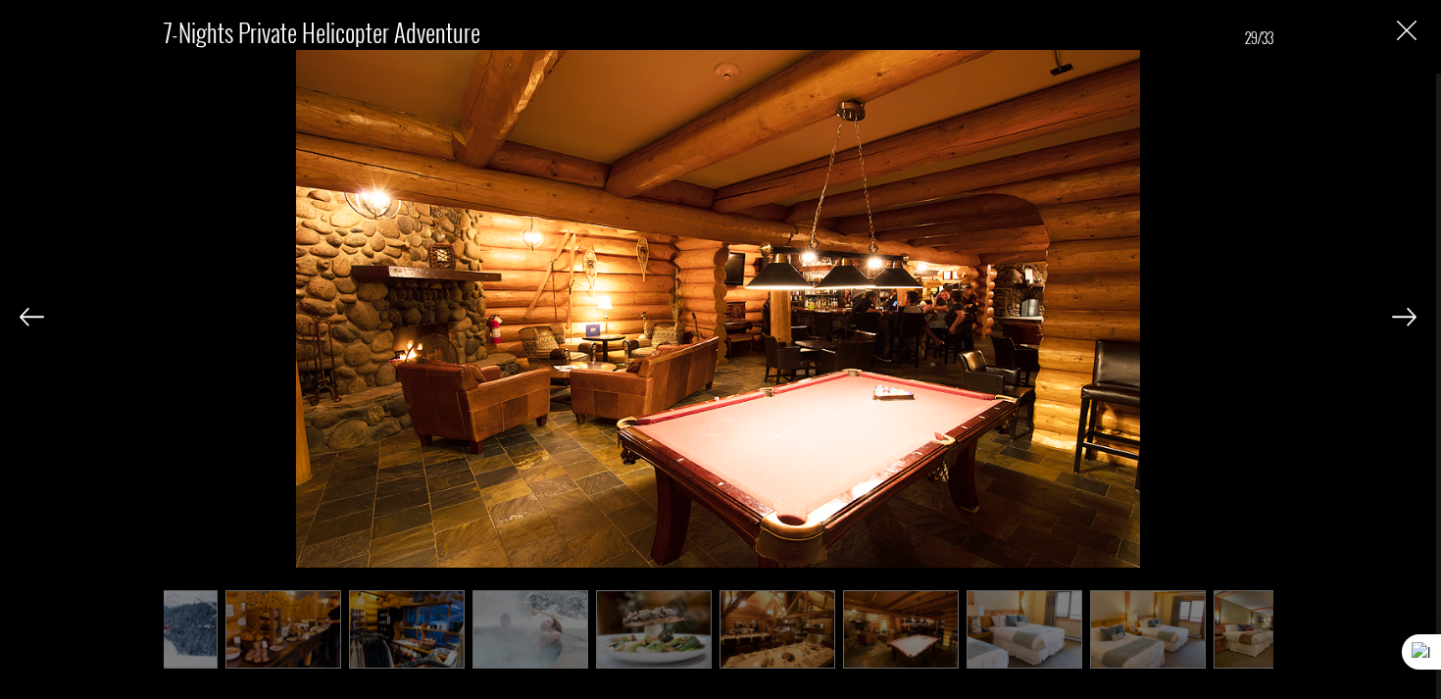
click at [1400, 318] on img at bounding box center [1404, 317] width 25 height 18
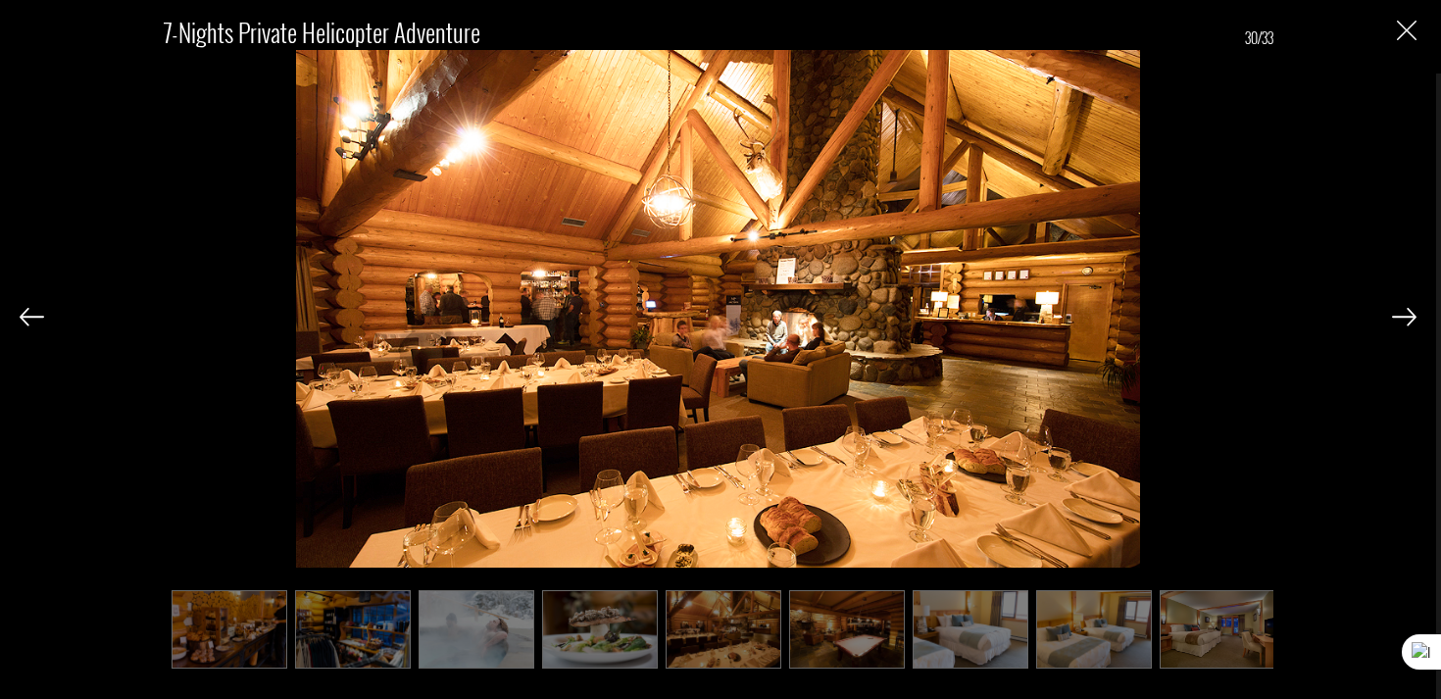
click at [1400, 318] on img at bounding box center [1404, 317] width 25 height 18
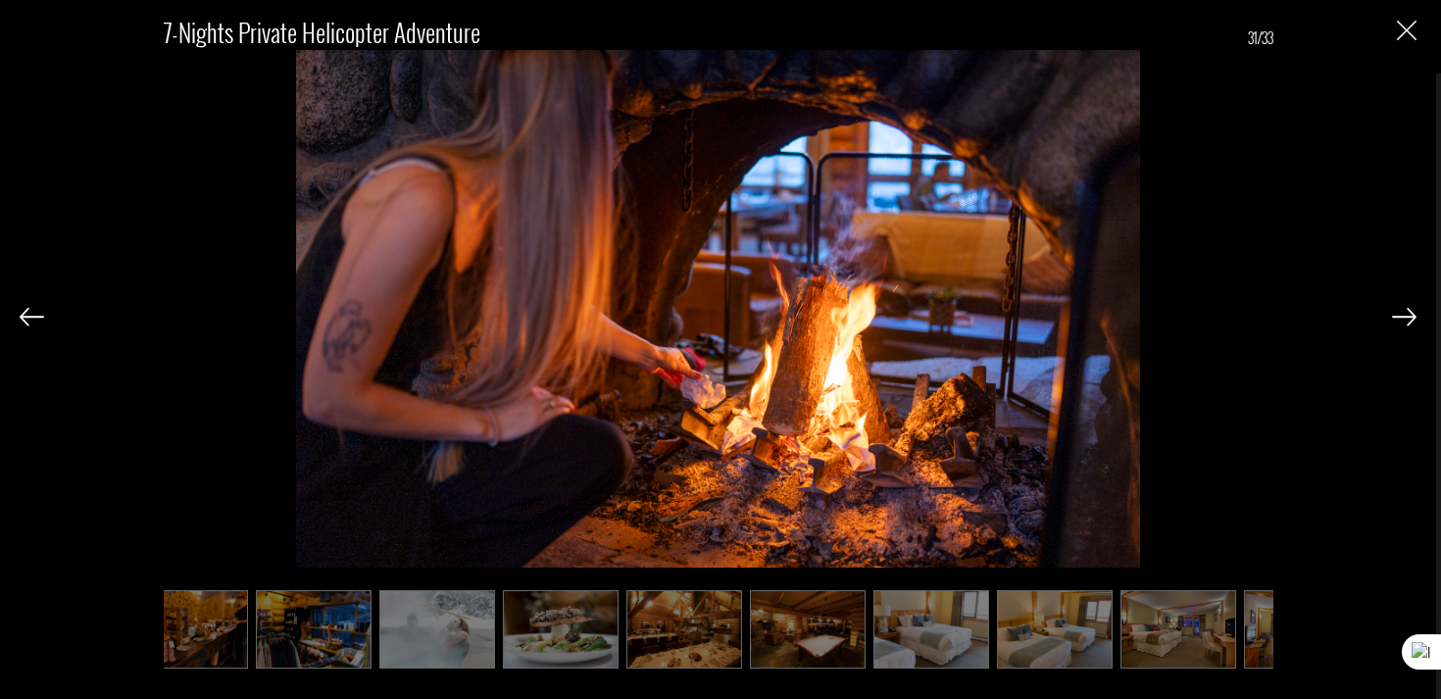
click at [1400, 318] on img at bounding box center [1404, 317] width 25 height 18
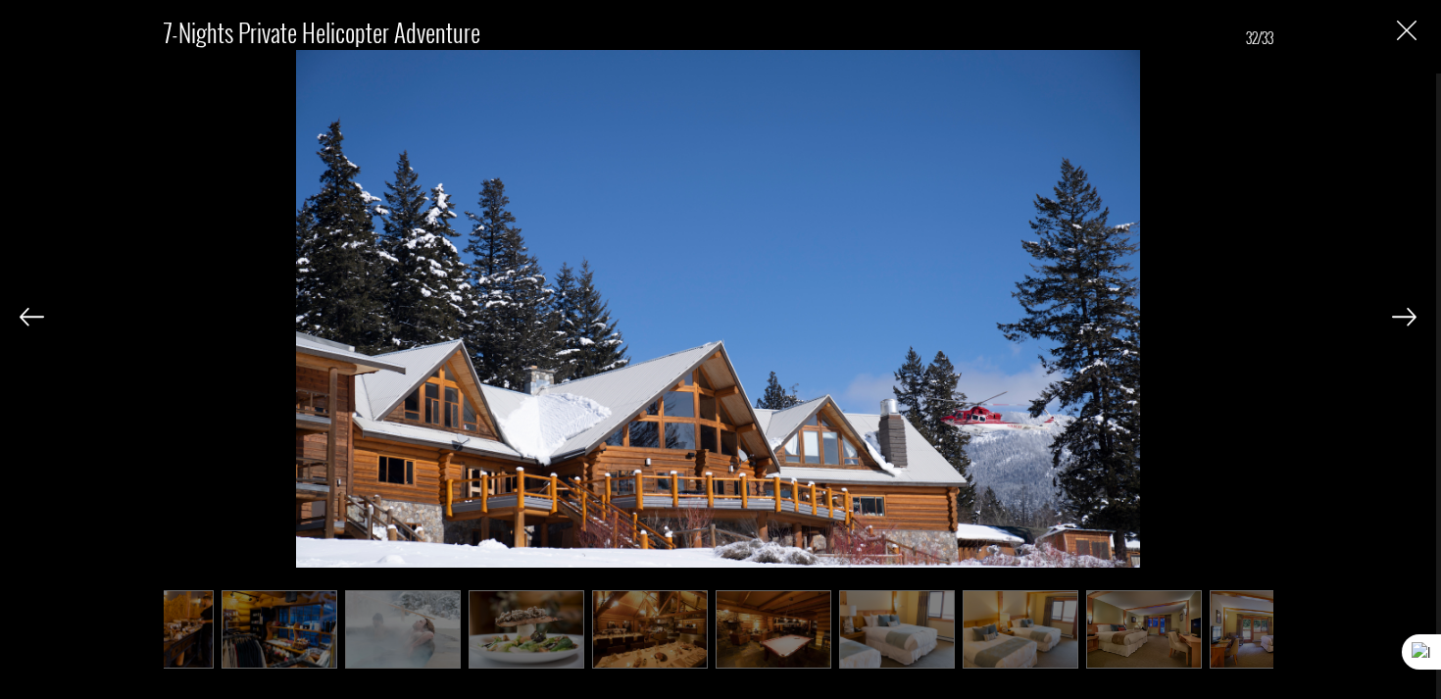
click at [1400, 318] on img at bounding box center [1404, 317] width 25 height 18
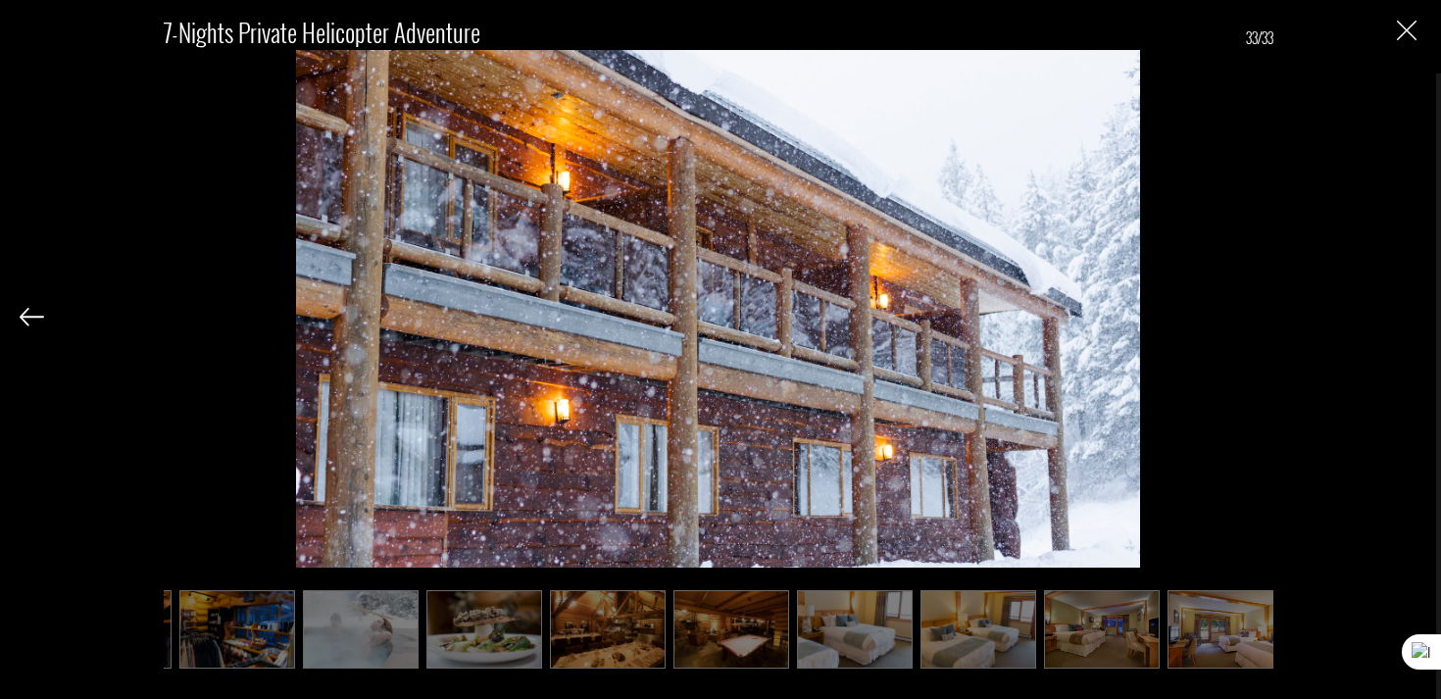
click at [1400, 318] on div "7-Nights Private Helicopter Adventure 33/33" at bounding box center [718, 332] width 1397 height 664
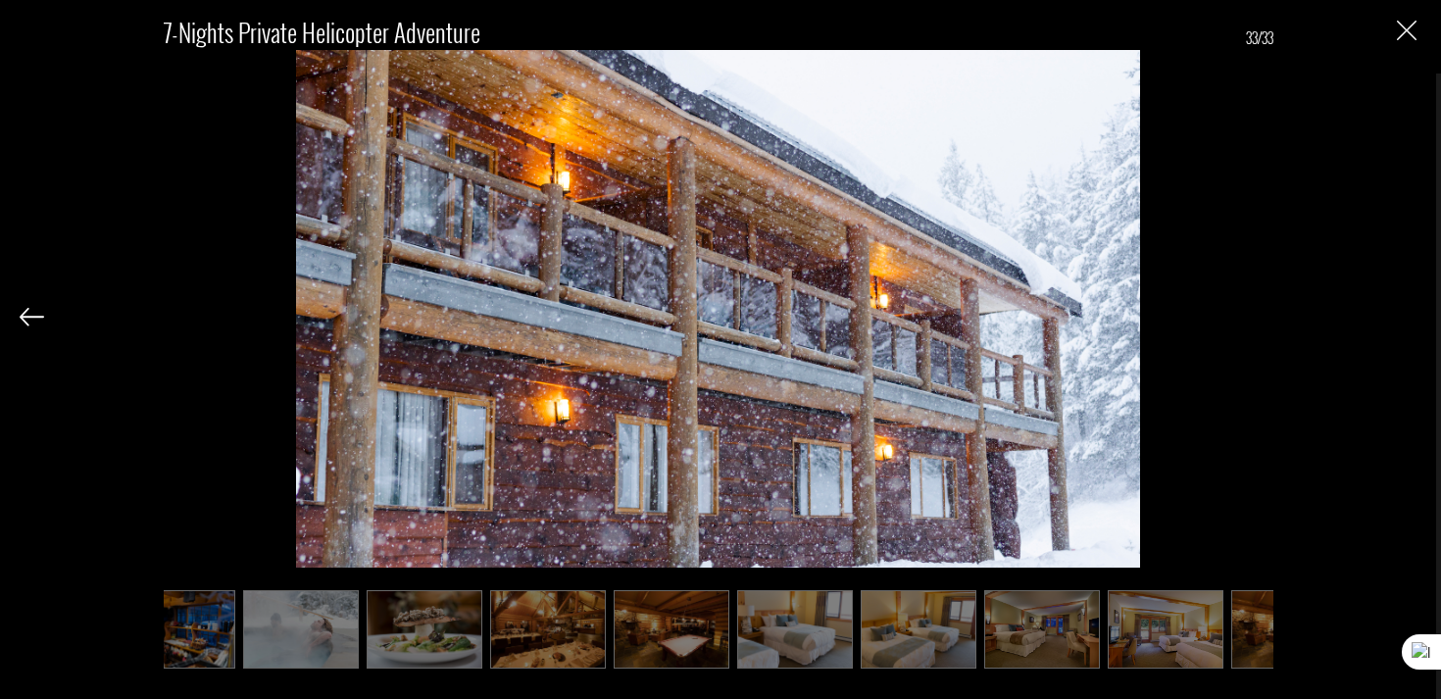
scroll to position [0, 2398]
click at [1395, 30] on div "7-Nights Private Helicopter Adventure 33/33" at bounding box center [718, 332] width 1397 height 664
click at [1404, 32] on img "Close" at bounding box center [1407, 31] width 20 height 20
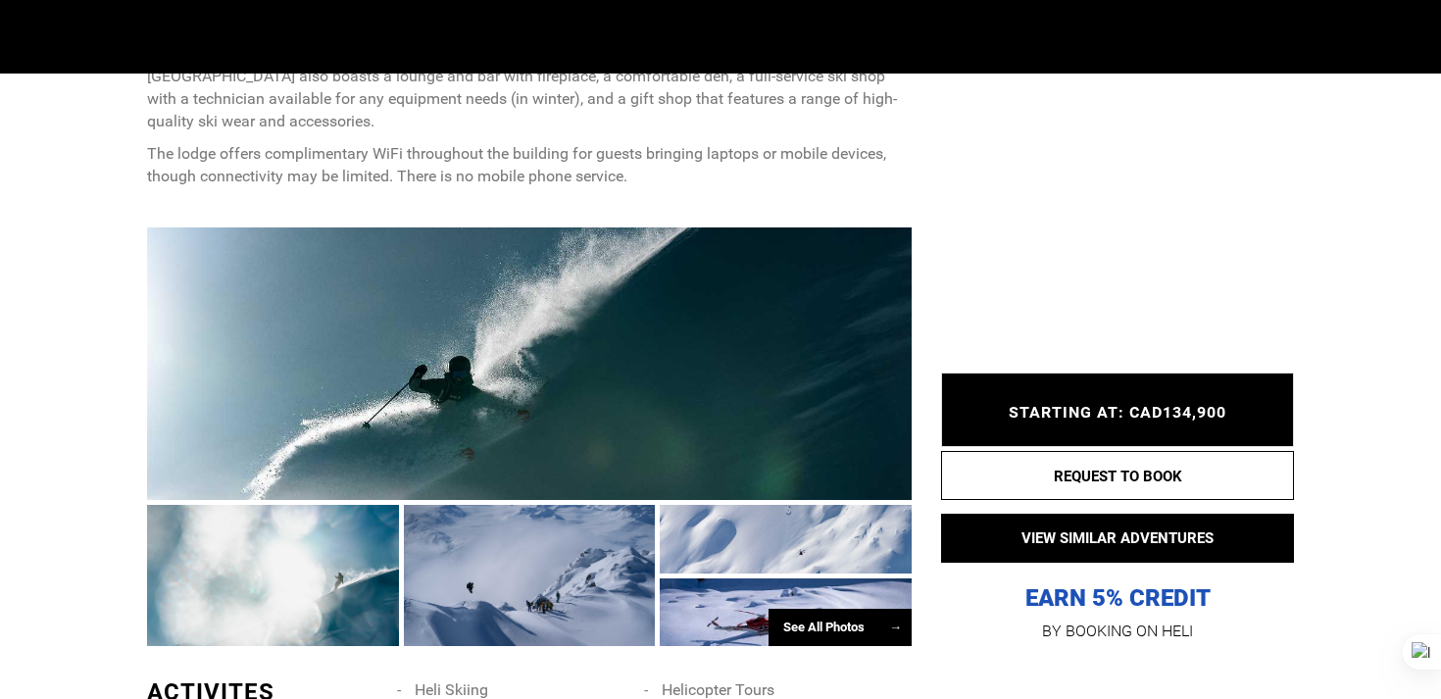
scroll to position [0, 0]
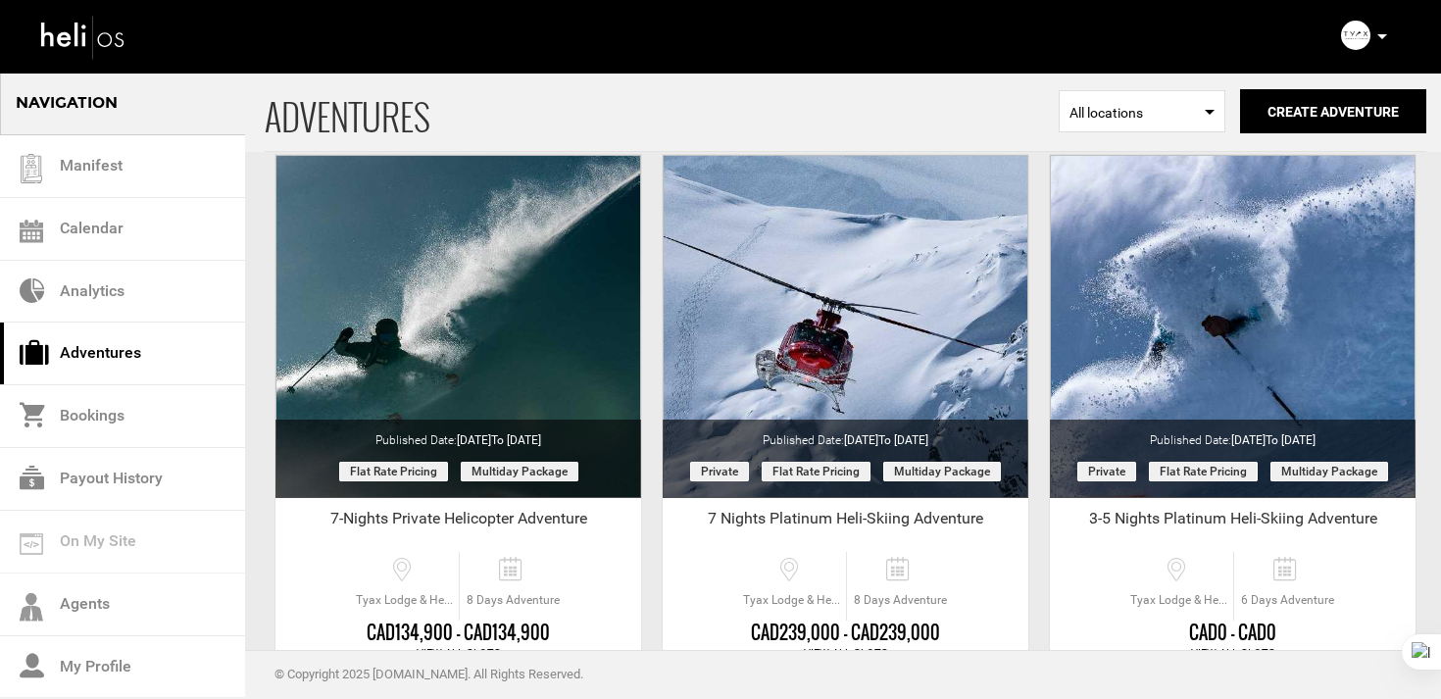
scroll to position [151, 0]
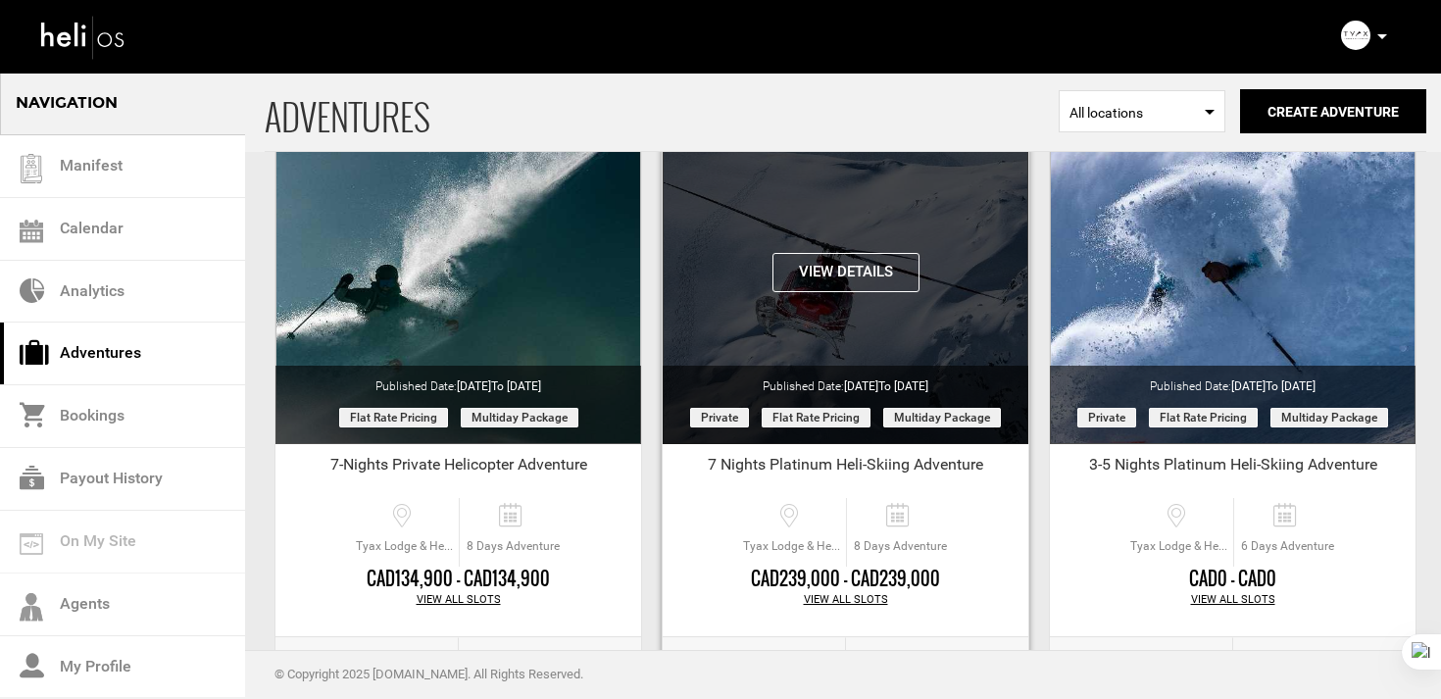
click at [827, 283] on button "View Details" at bounding box center [845, 272] width 147 height 39
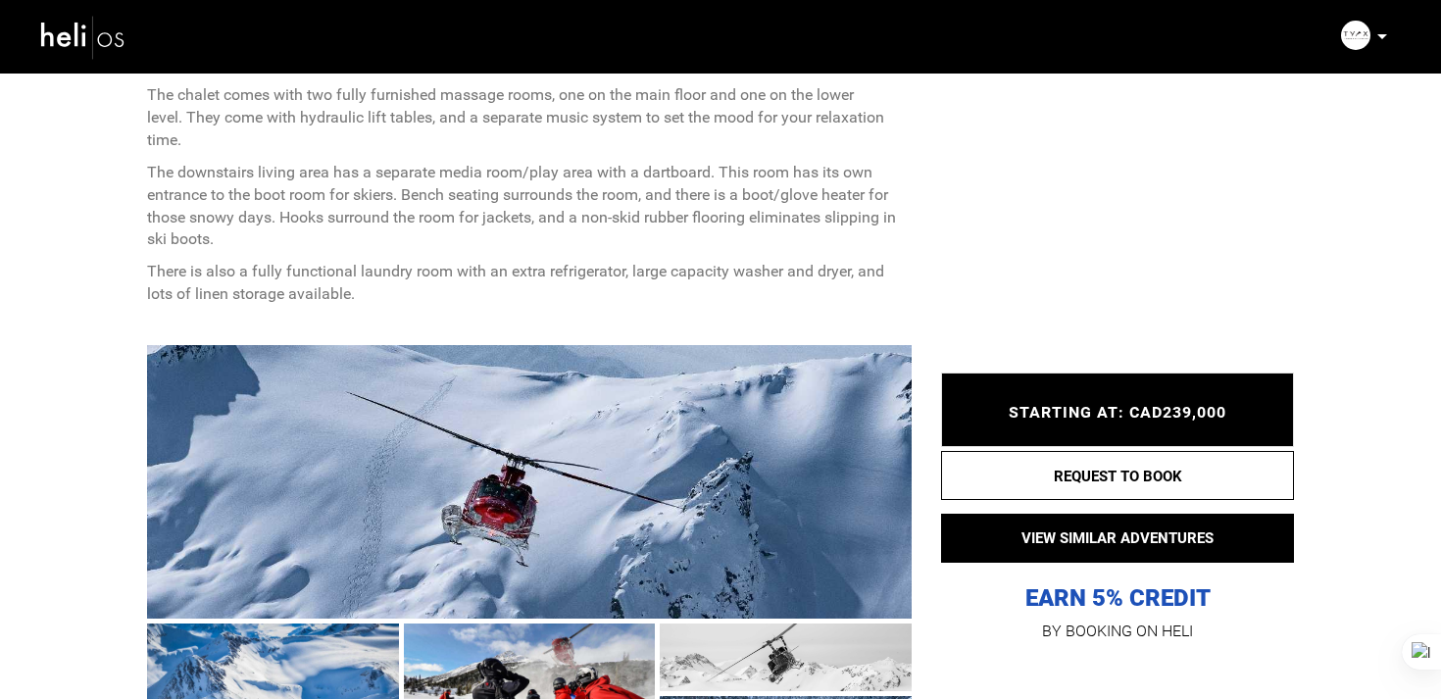
scroll to position [1741, 0]
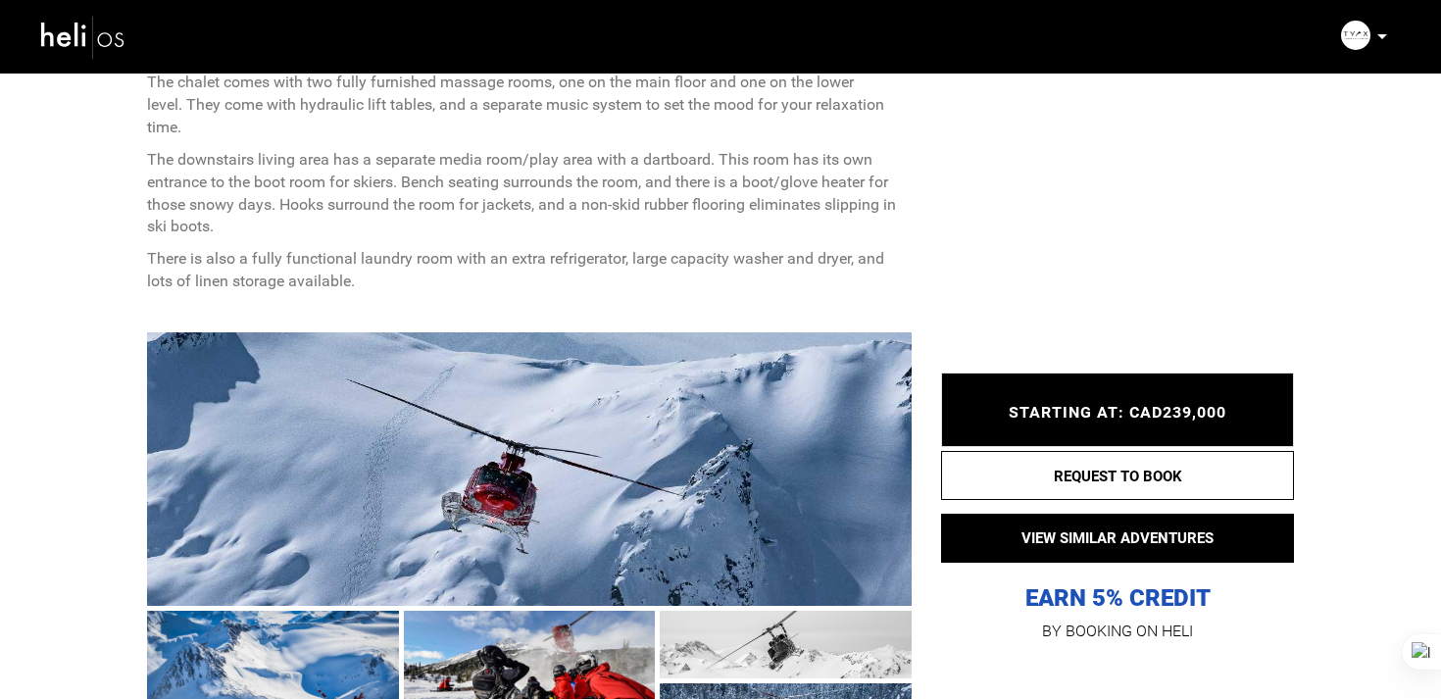
click at [509, 444] on div at bounding box center [529, 468] width 765 height 273
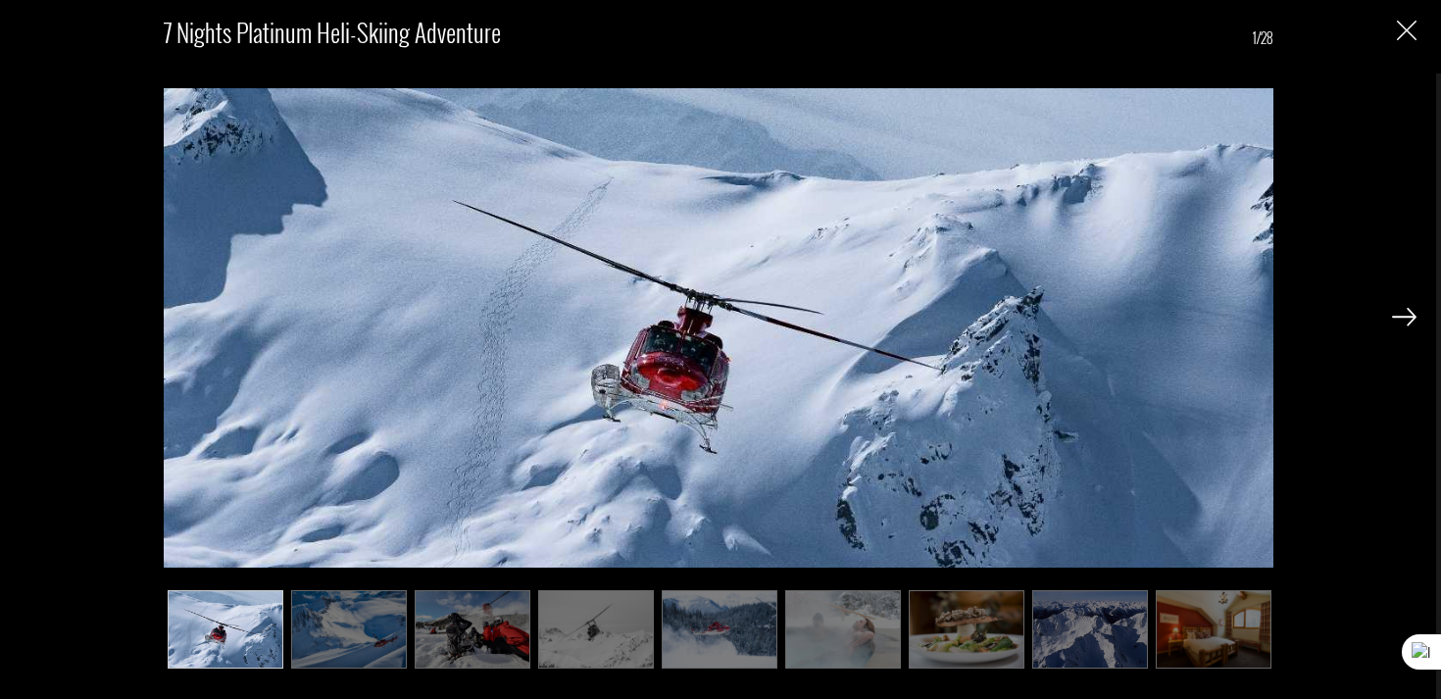
click at [336, 630] on img at bounding box center [349, 629] width 116 height 78
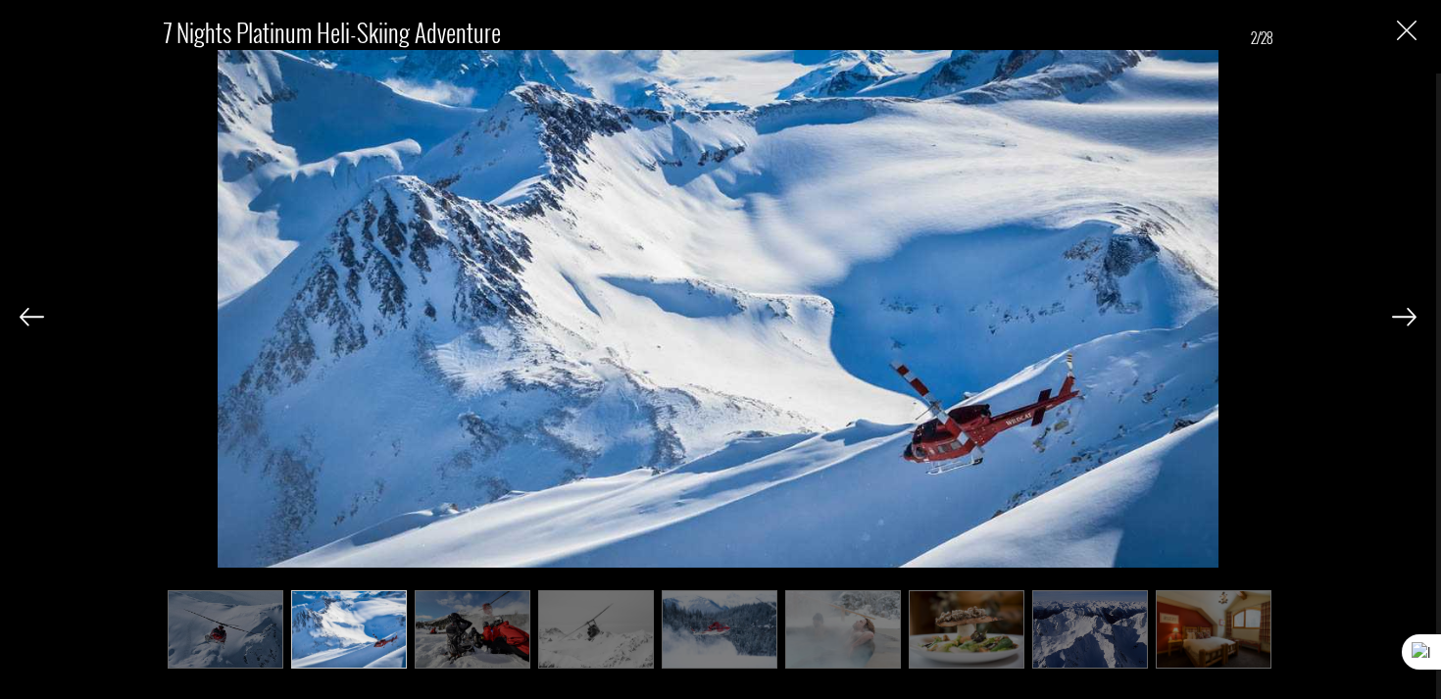
click at [475, 621] on img at bounding box center [473, 629] width 116 height 78
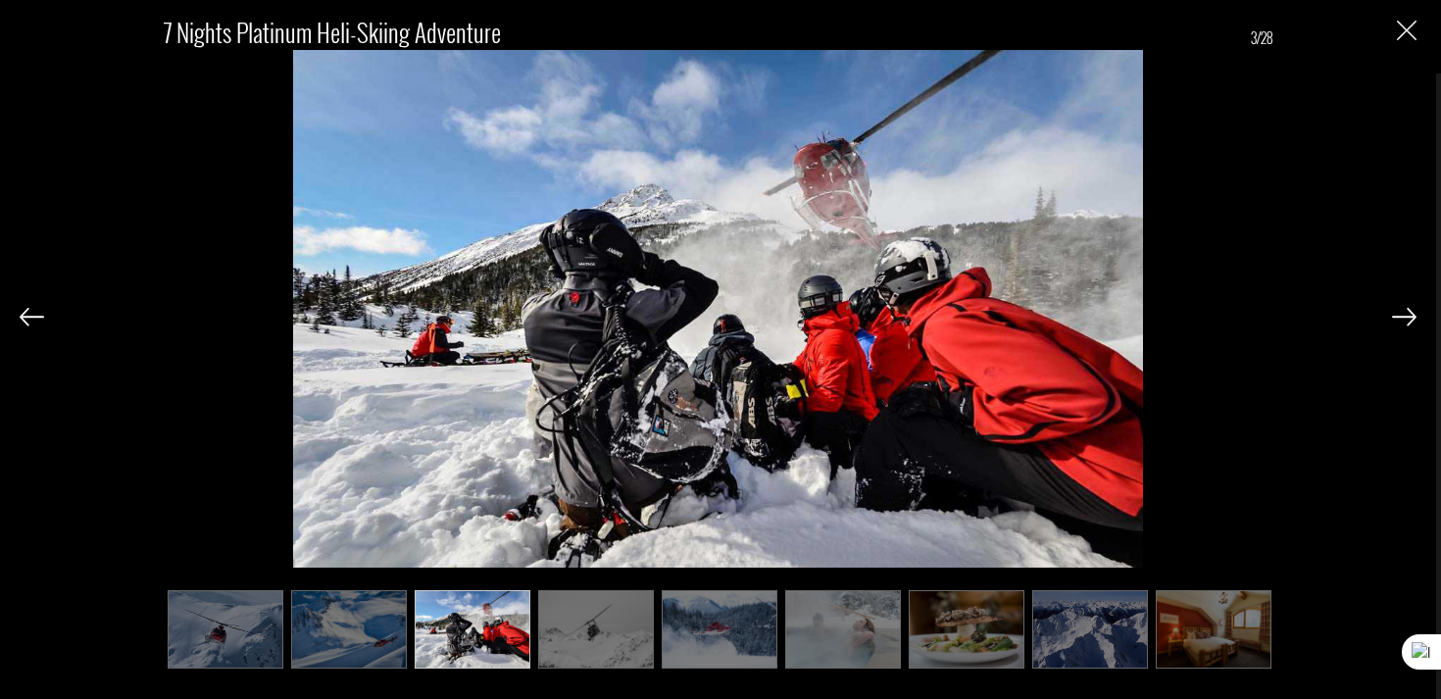
click at [582, 623] on img at bounding box center [596, 629] width 116 height 78
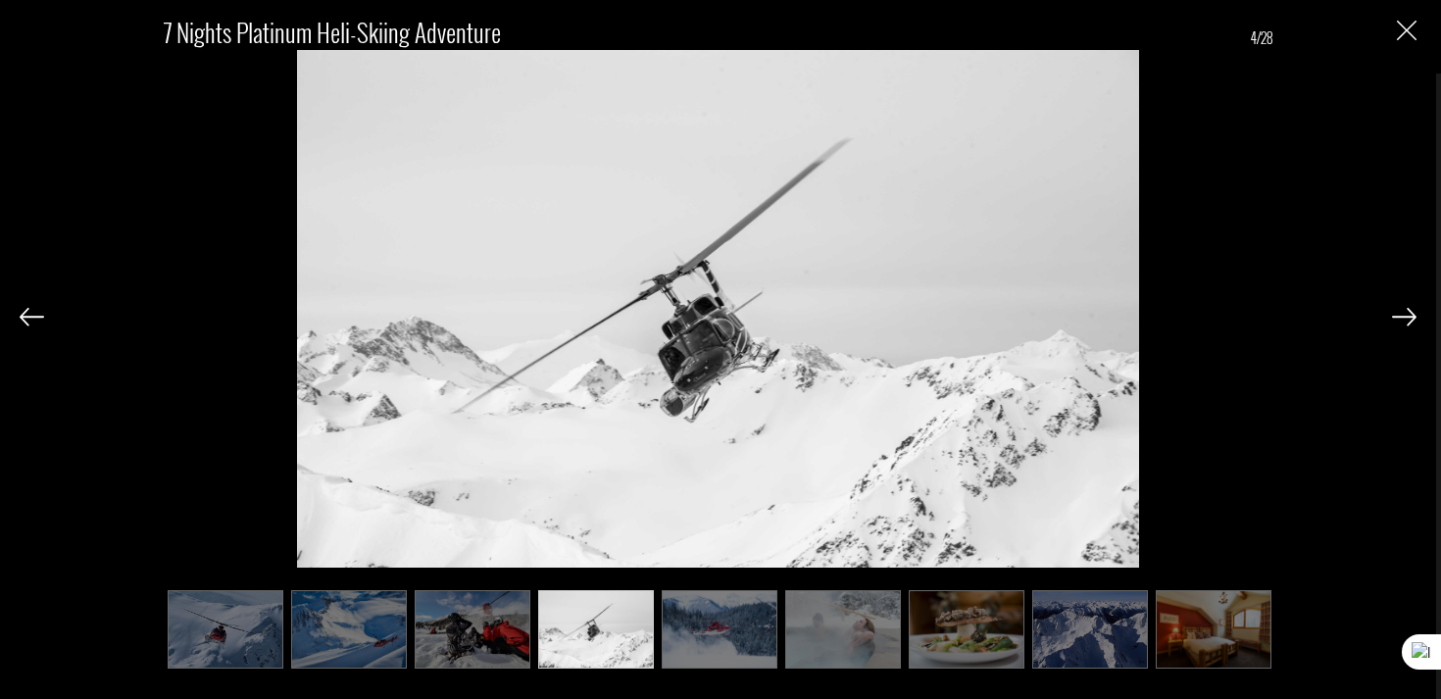
click at [693, 622] on img at bounding box center [720, 629] width 116 height 78
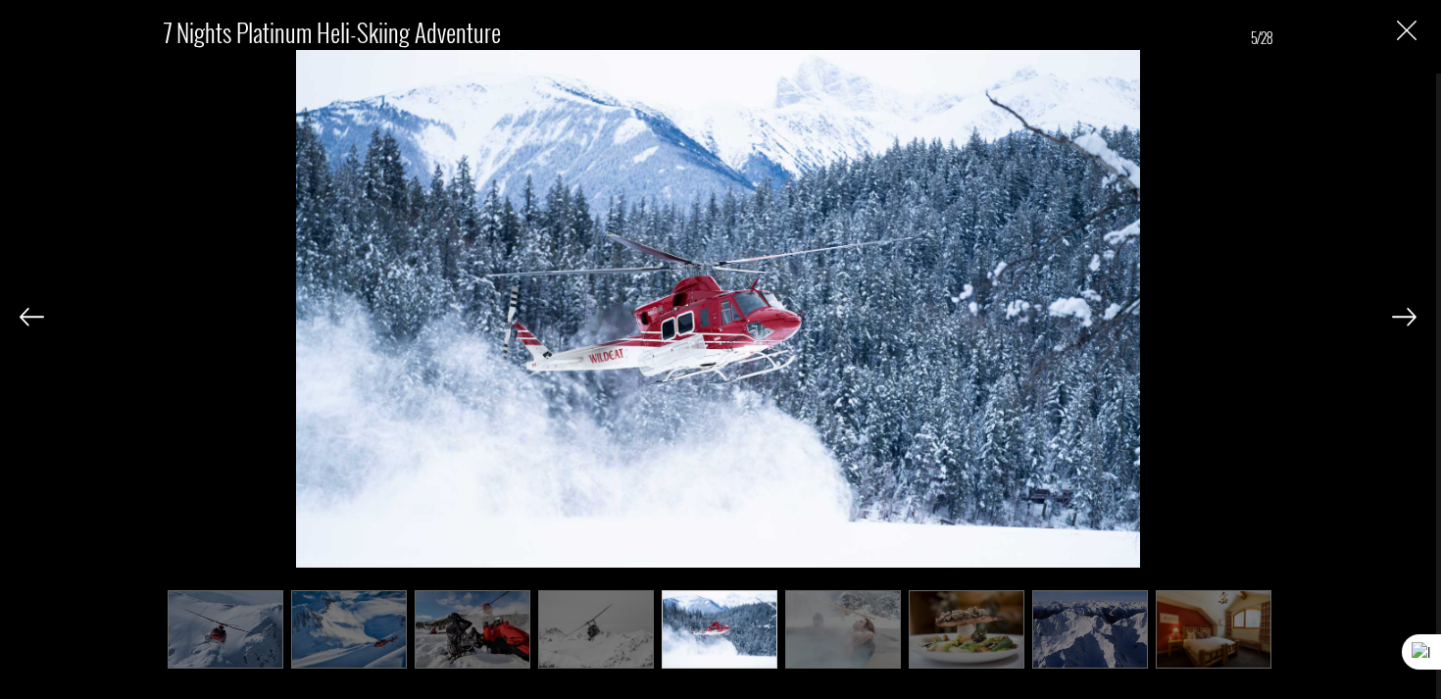
click at [798, 616] on img at bounding box center [843, 629] width 116 height 78
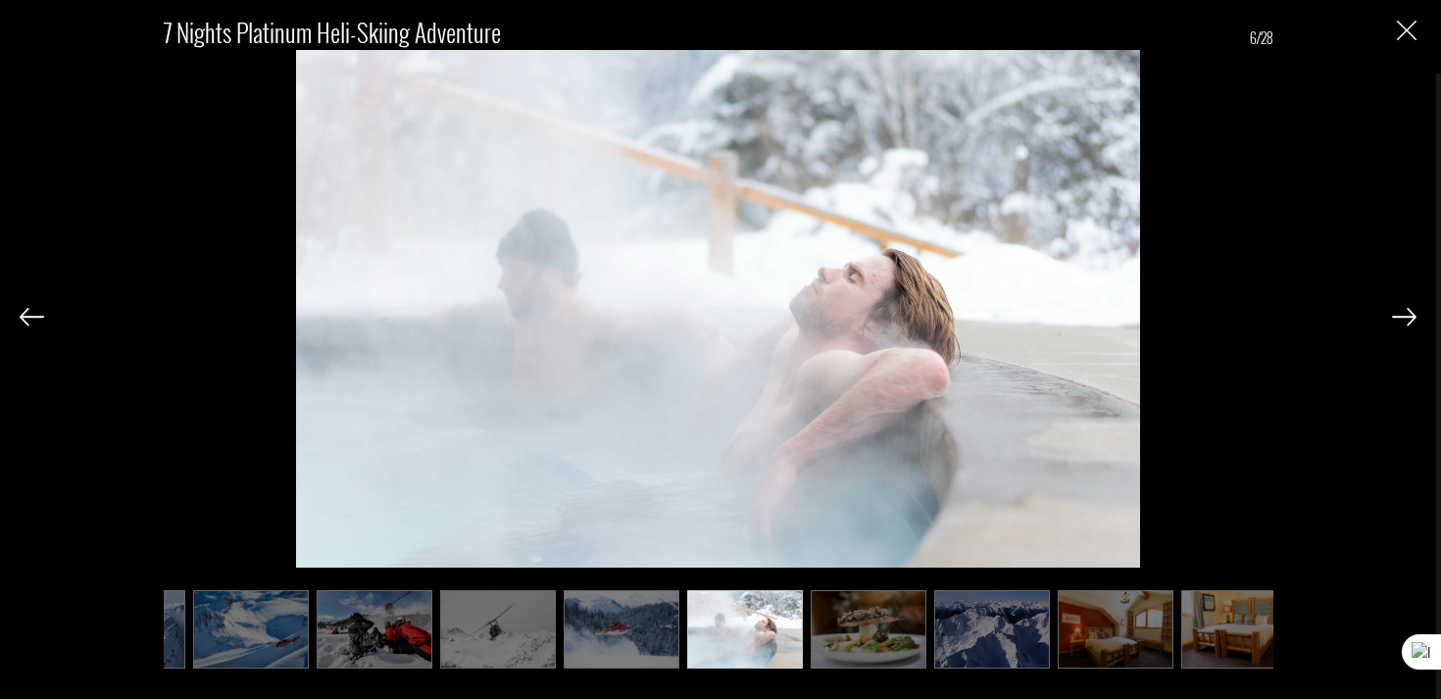
click at [854, 623] on img at bounding box center [869, 629] width 116 height 78
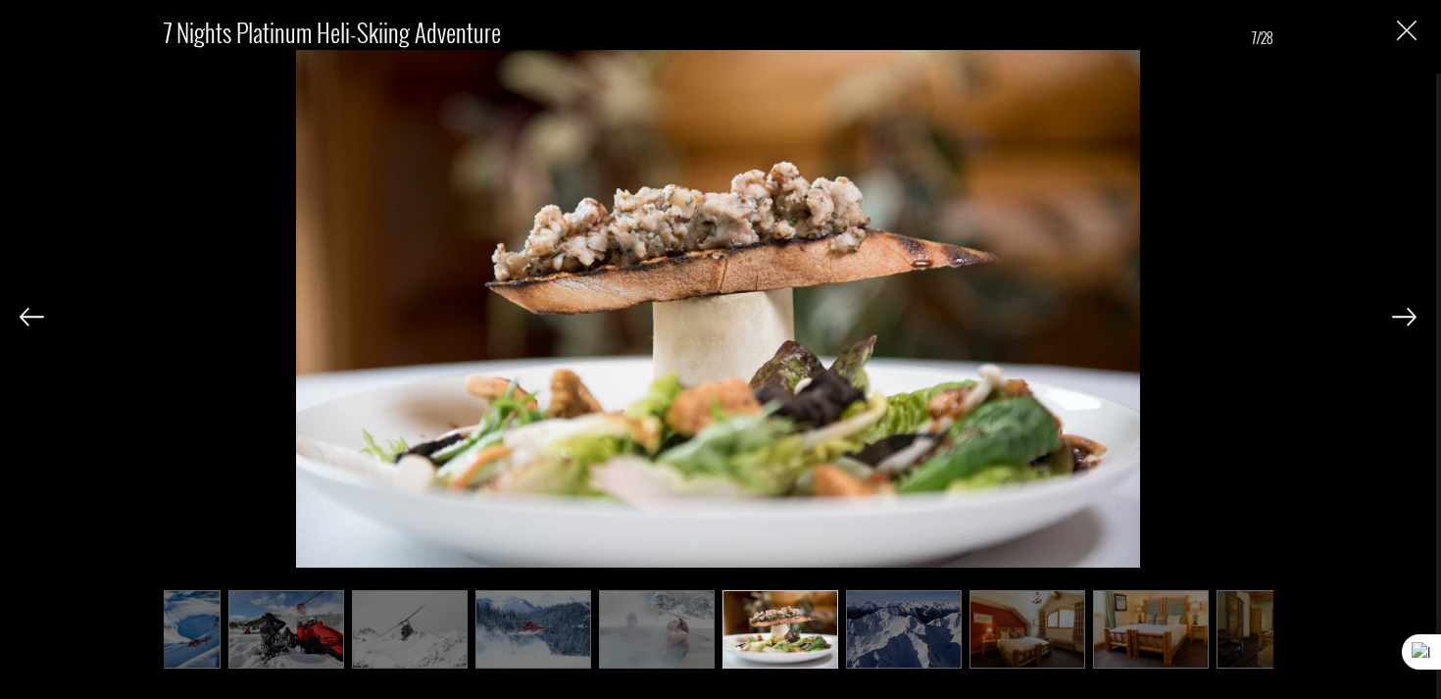
click at [903, 627] on img at bounding box center [904, 629] width 116 height 78
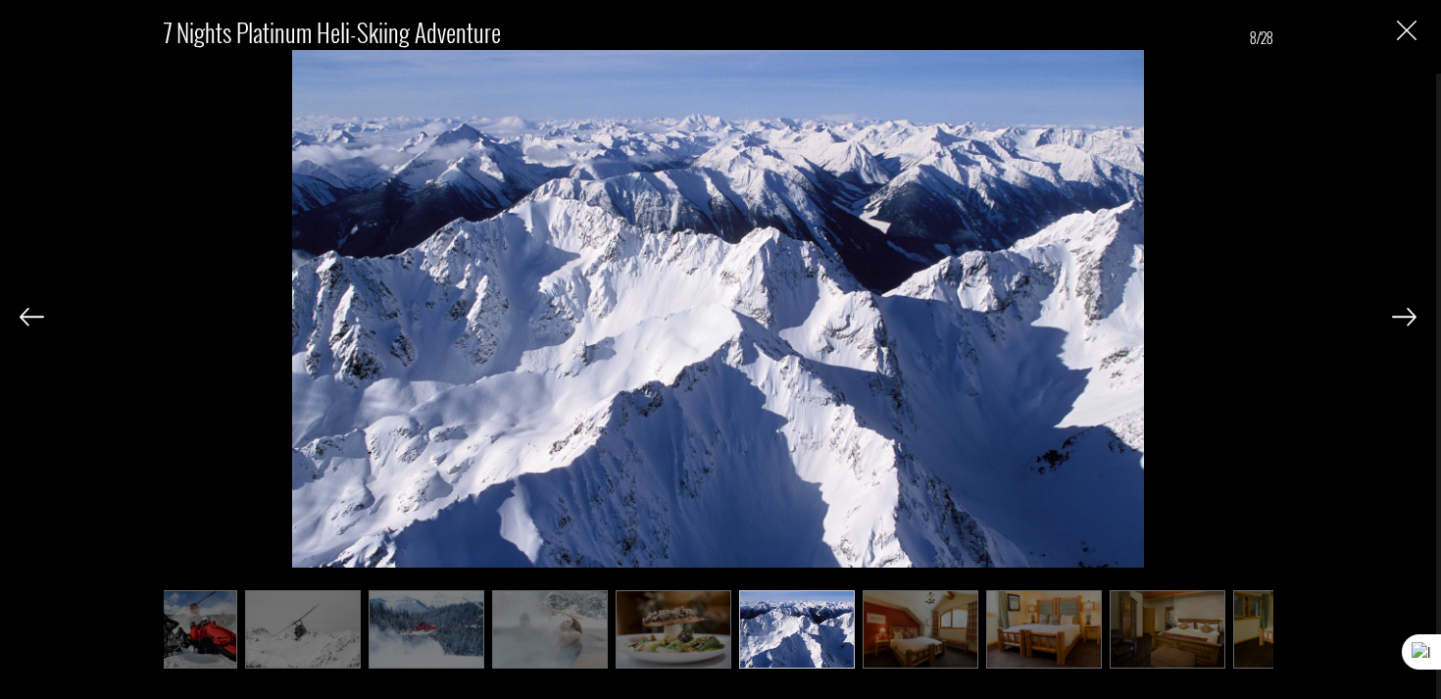
click at [955, 629] on img at bounding box center [921, 629] width 116 height 78
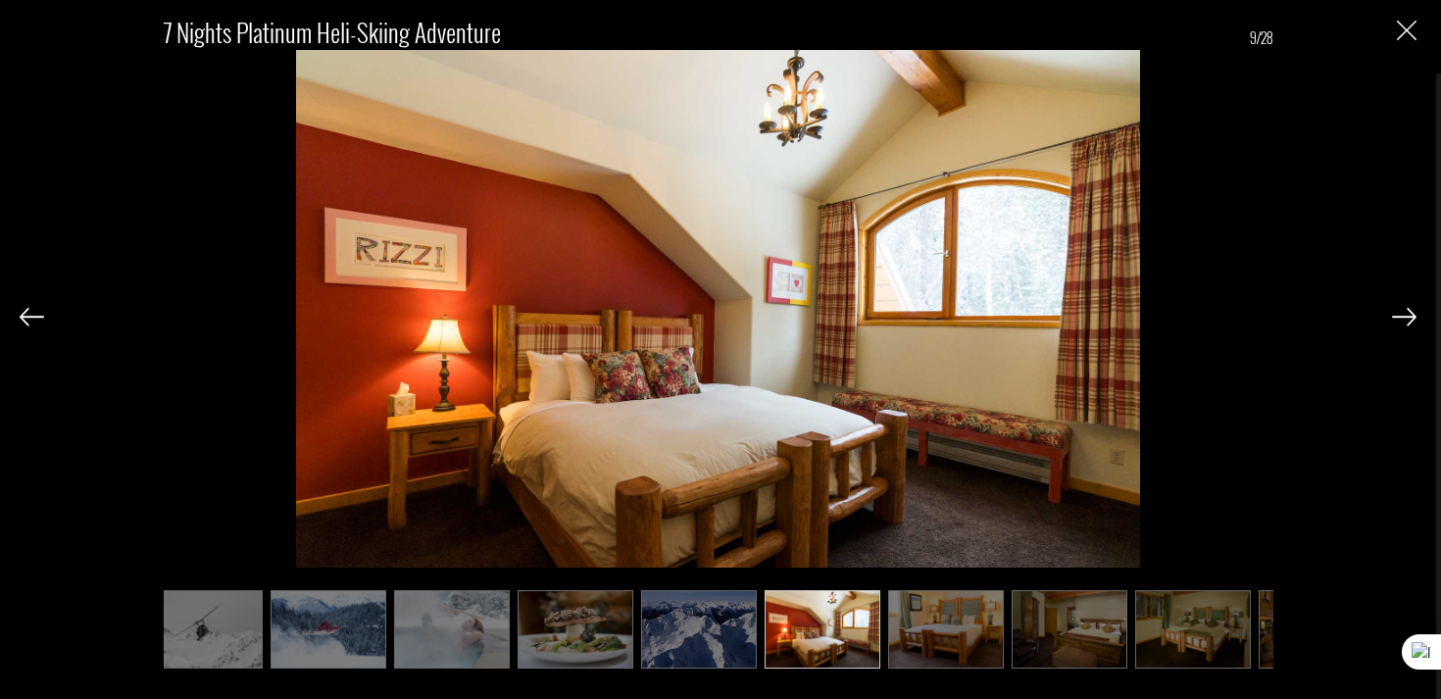
click at [960, 629] on img at bounding box center [946, 629] width 116 height 78
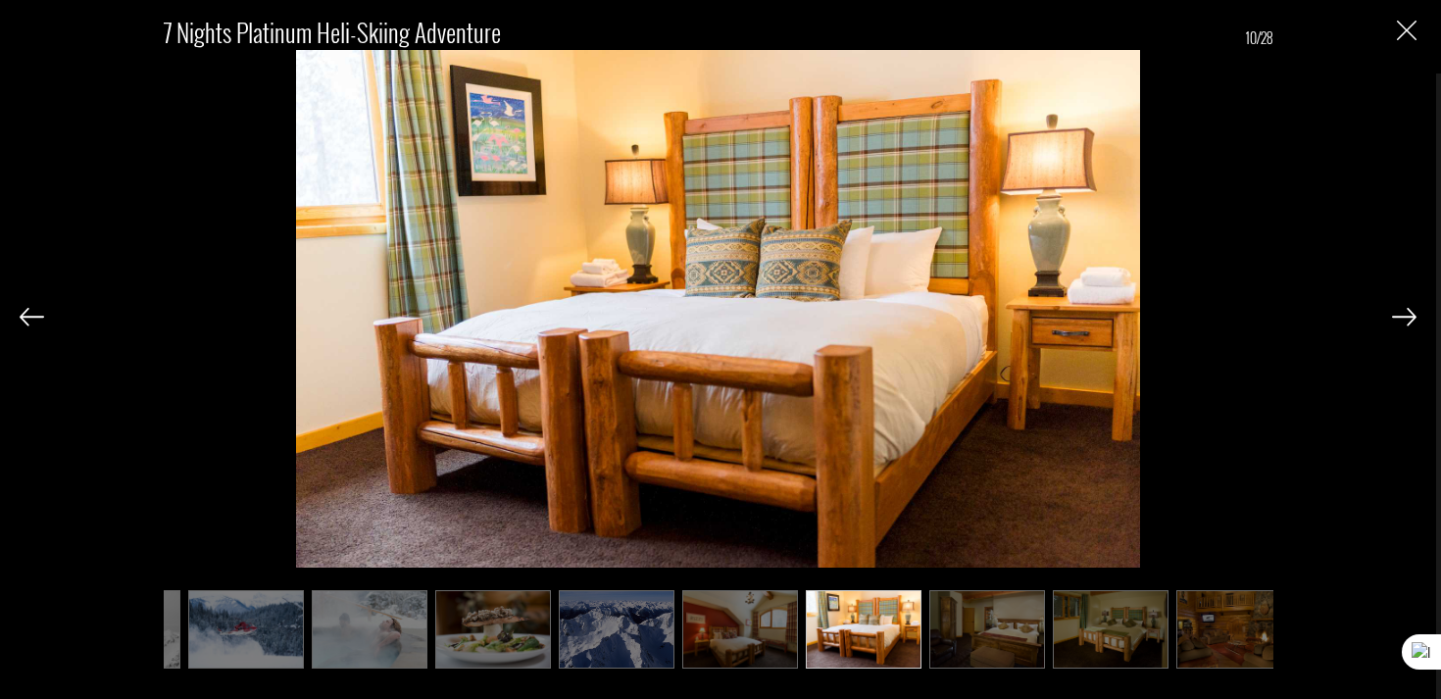
click at [1005, 627] on img at bounding box center [987, 629] width 116 height 78
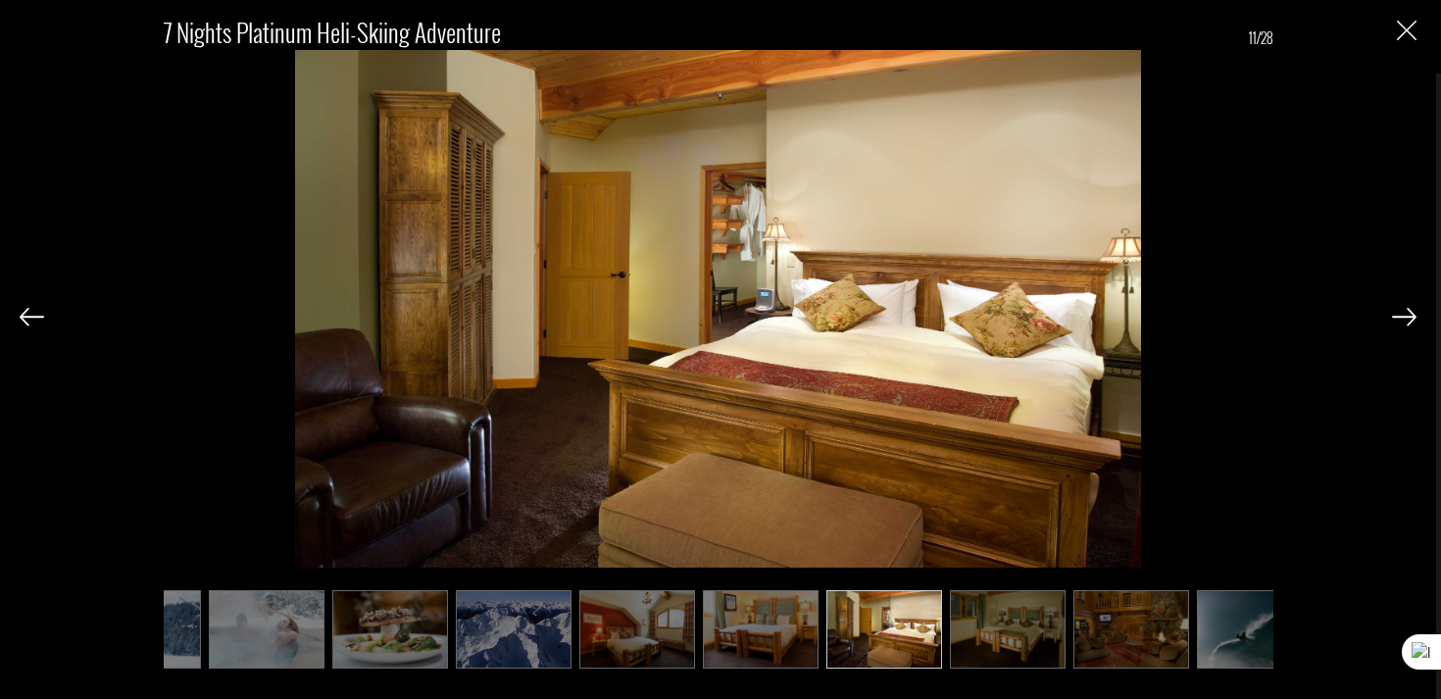
click at [1037, 627] on img at bounding box center [1008, 629] width 116 height 78
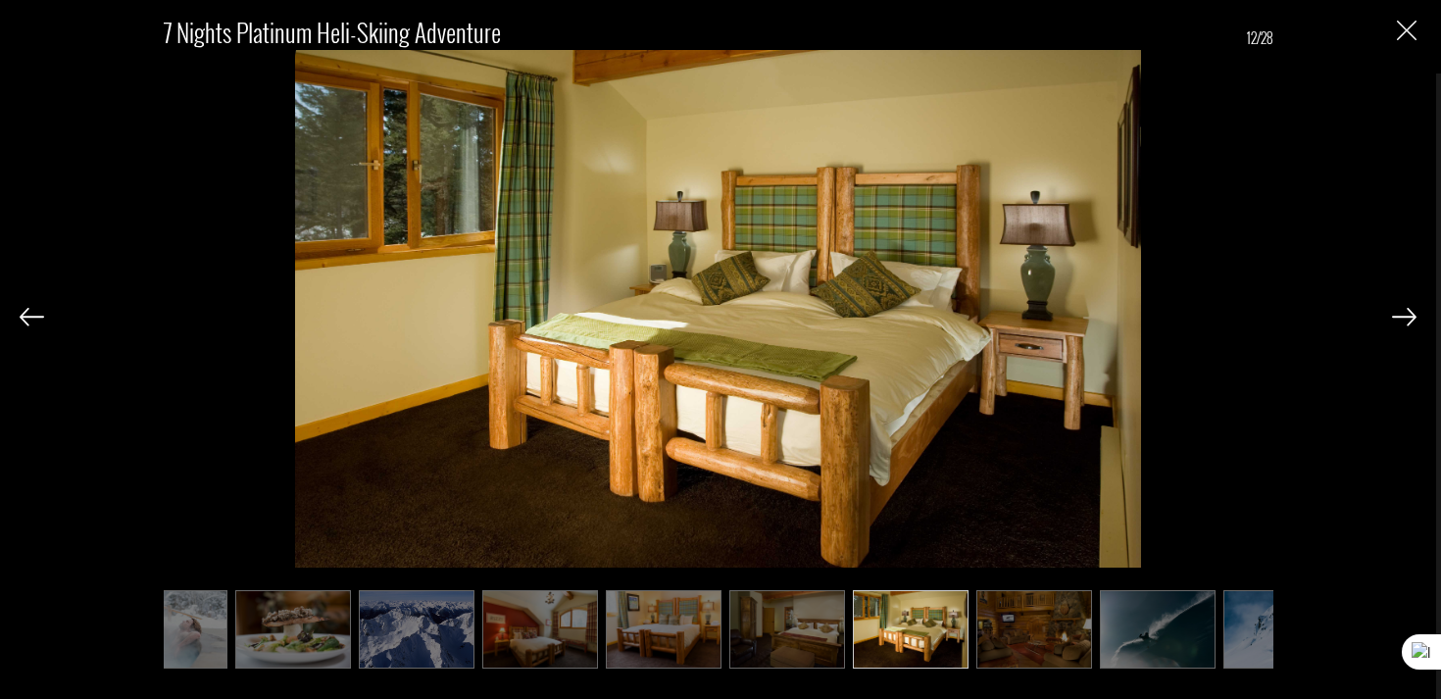
click at [1058, 628] on img at bounding box center [1034, 629] width 116 height 78
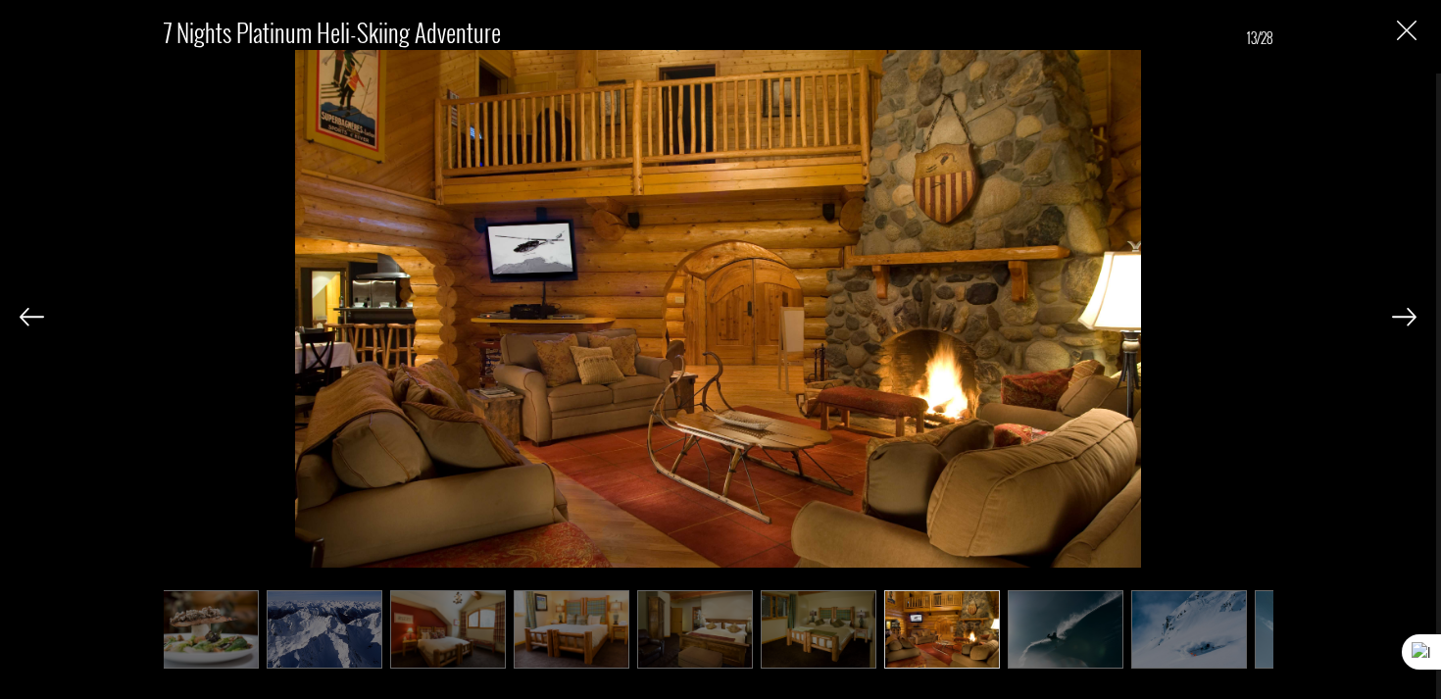
click at [1109, 631] on img at bounding box center [1066, 629] width 116 height 78
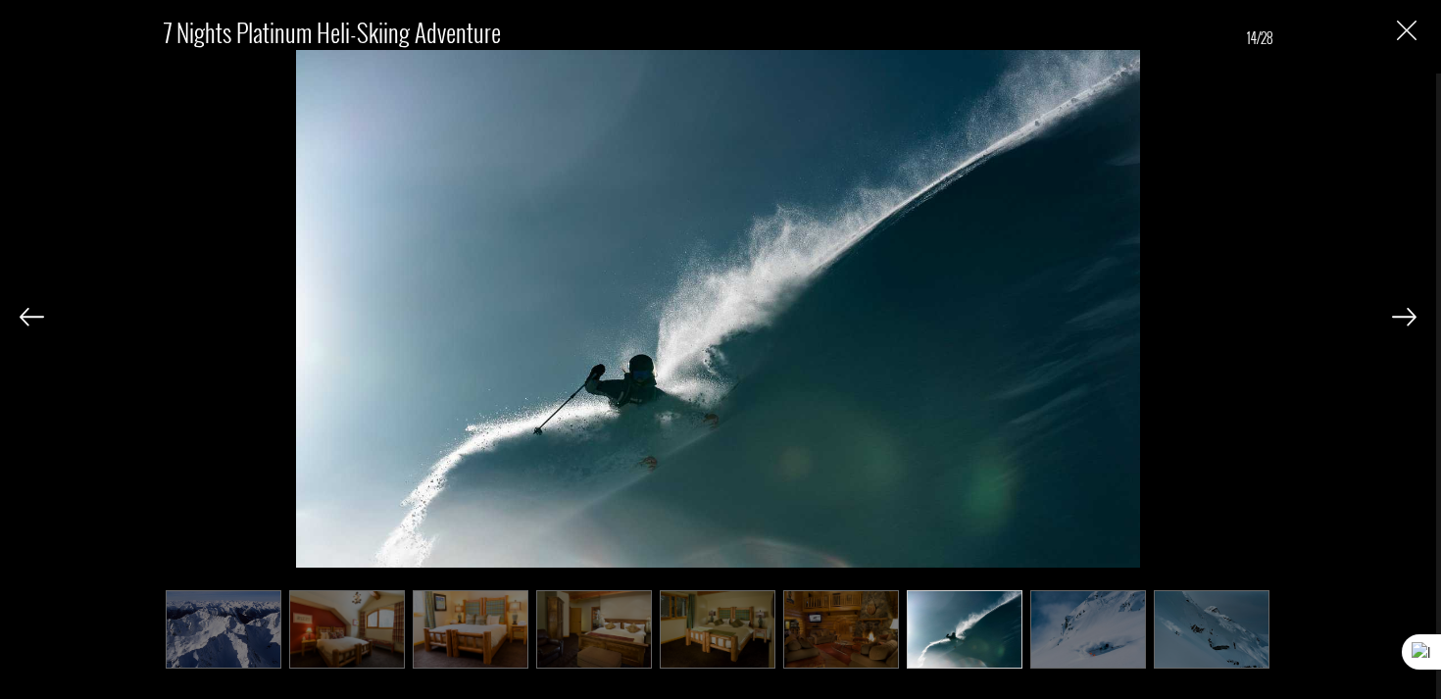
click at [1125, 632] on img at bounding box center [1088, 629] width 116 height 78
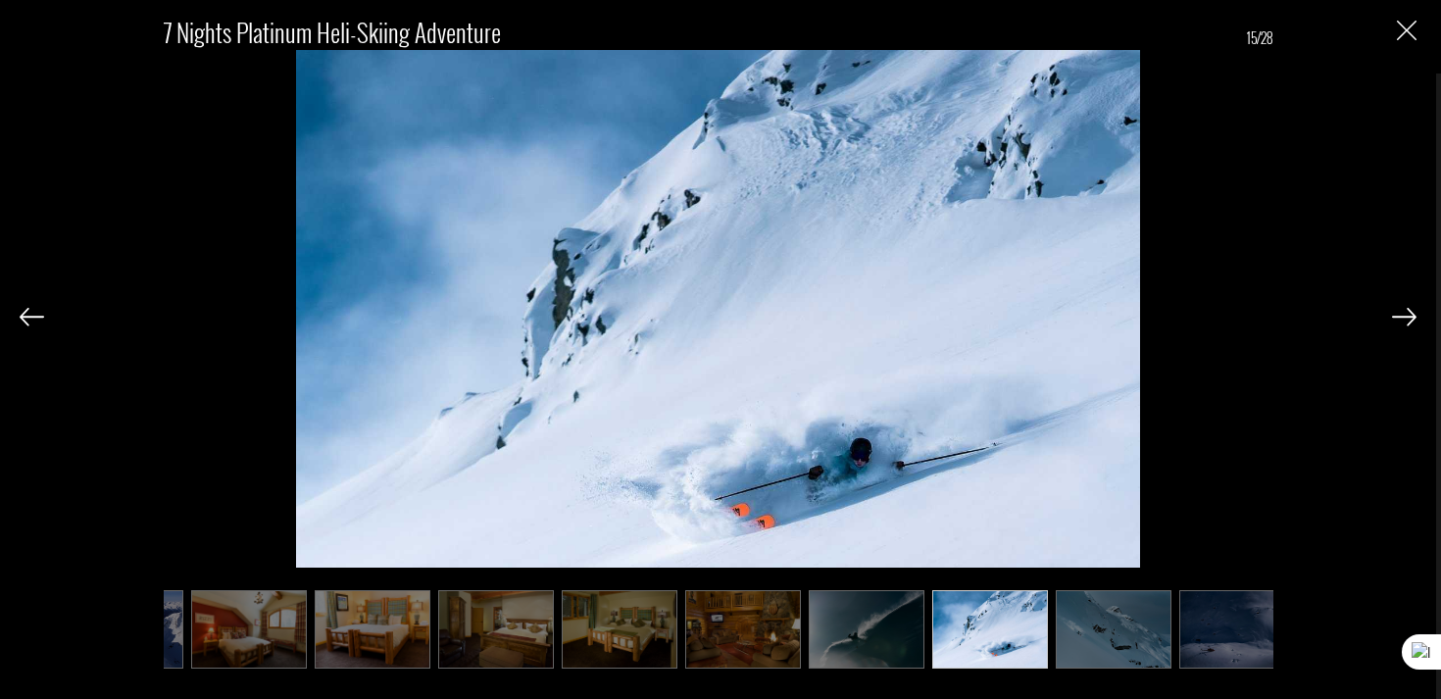
click at [1125, 632] on img at bounding box center [1114, 629] width 116 height 78
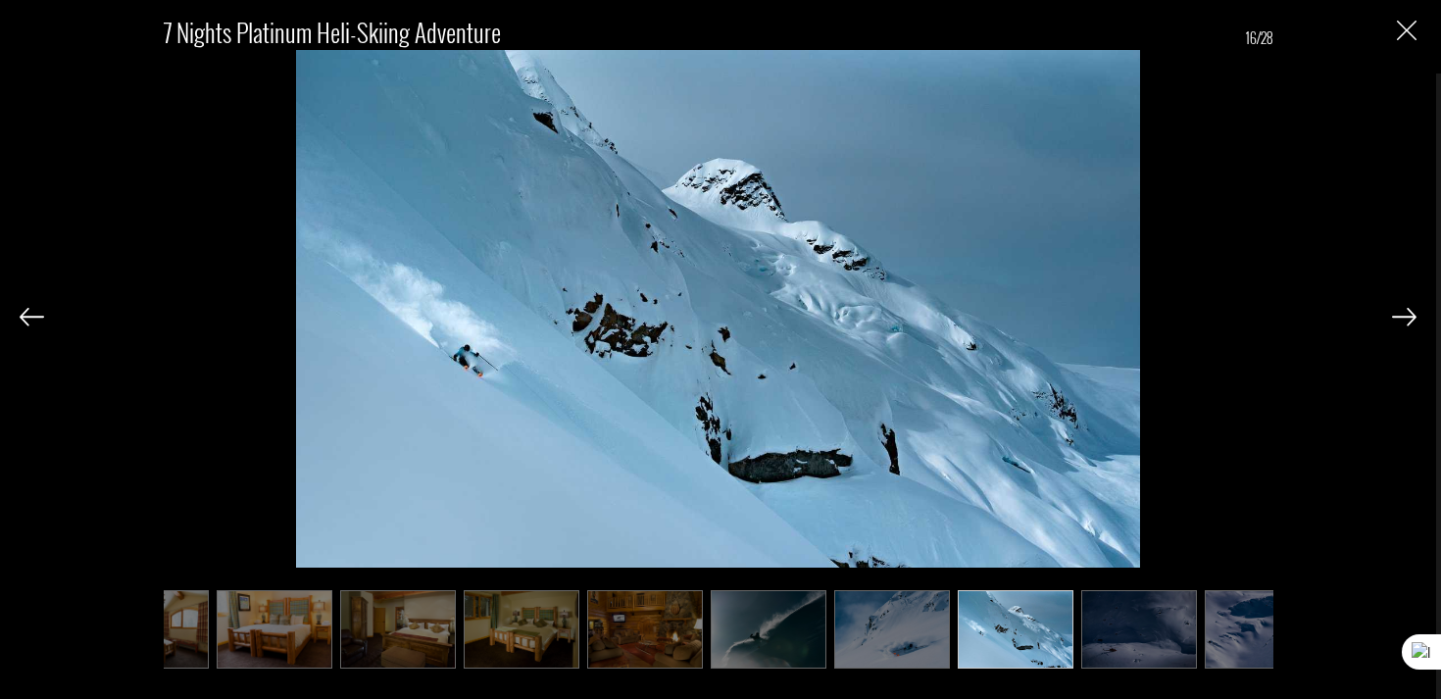
click at [1146, 633] on img at bounding box center [1139, 629] width 116 height 78
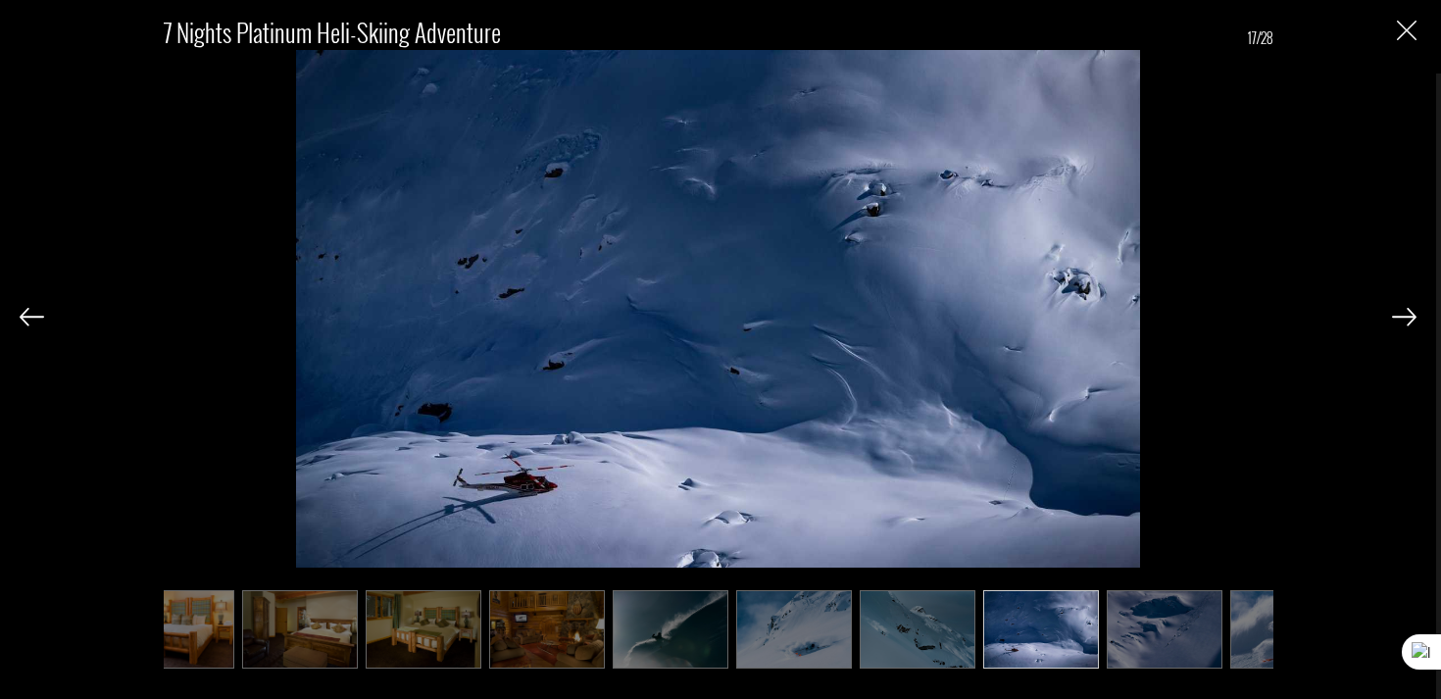
click at [1163, 631] on img at bounding box center [1165, 629] width 116 height 78
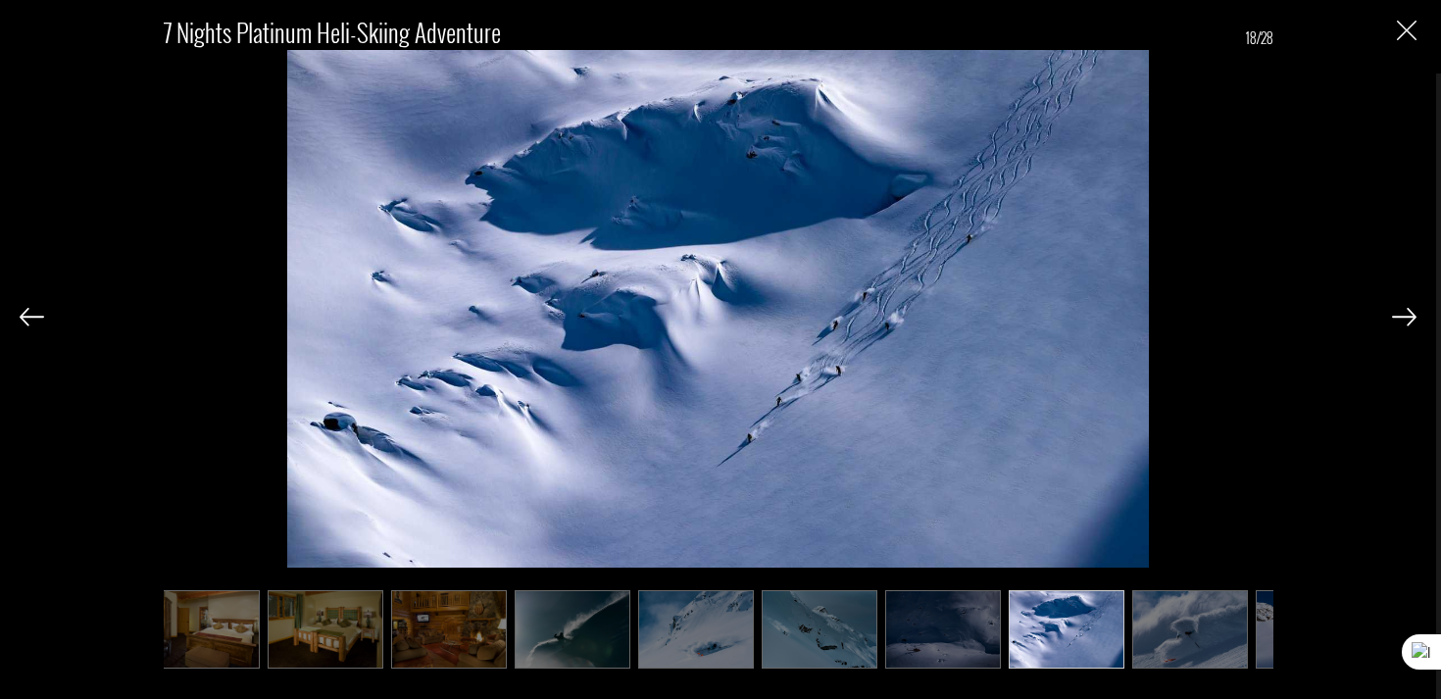
click at [1163, 631] on img at bounding box center [1190, 629] width 116 height 78
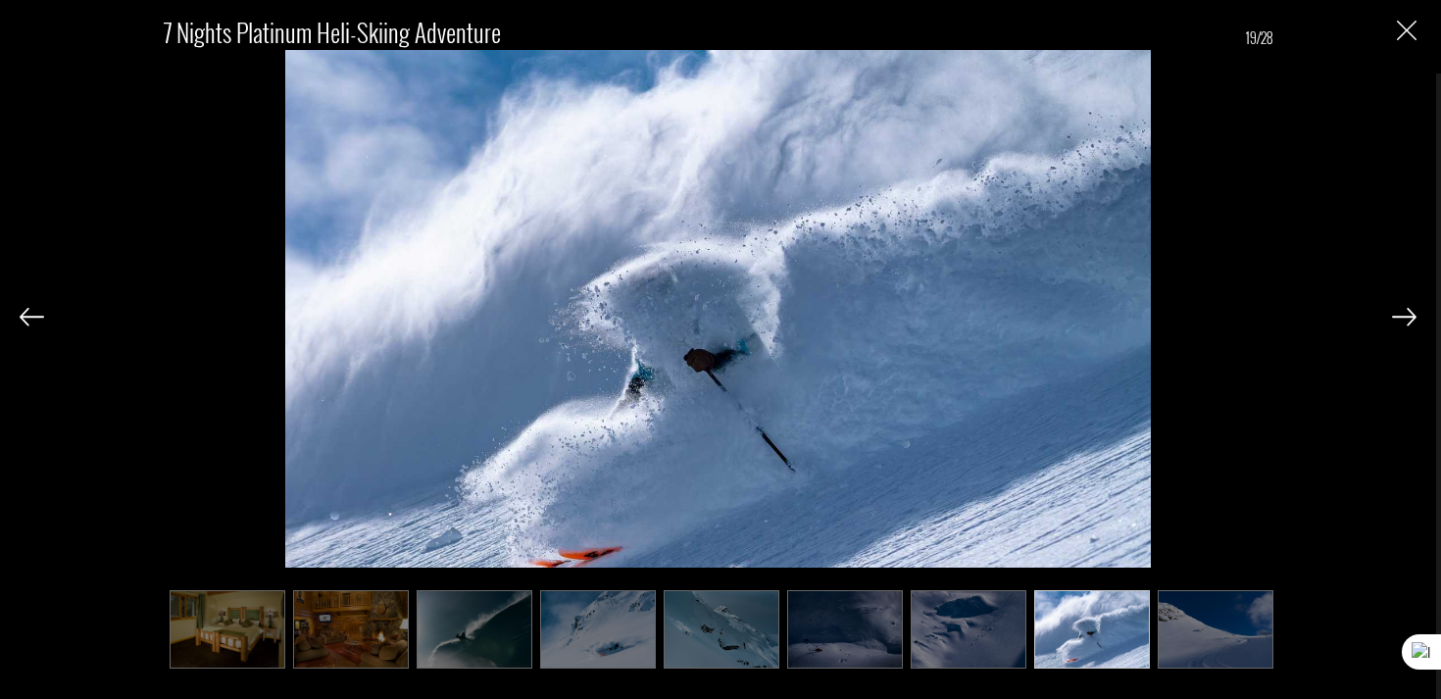
click at [1174, 631] on img at bounding box center [1216, 629] width 116 height 78
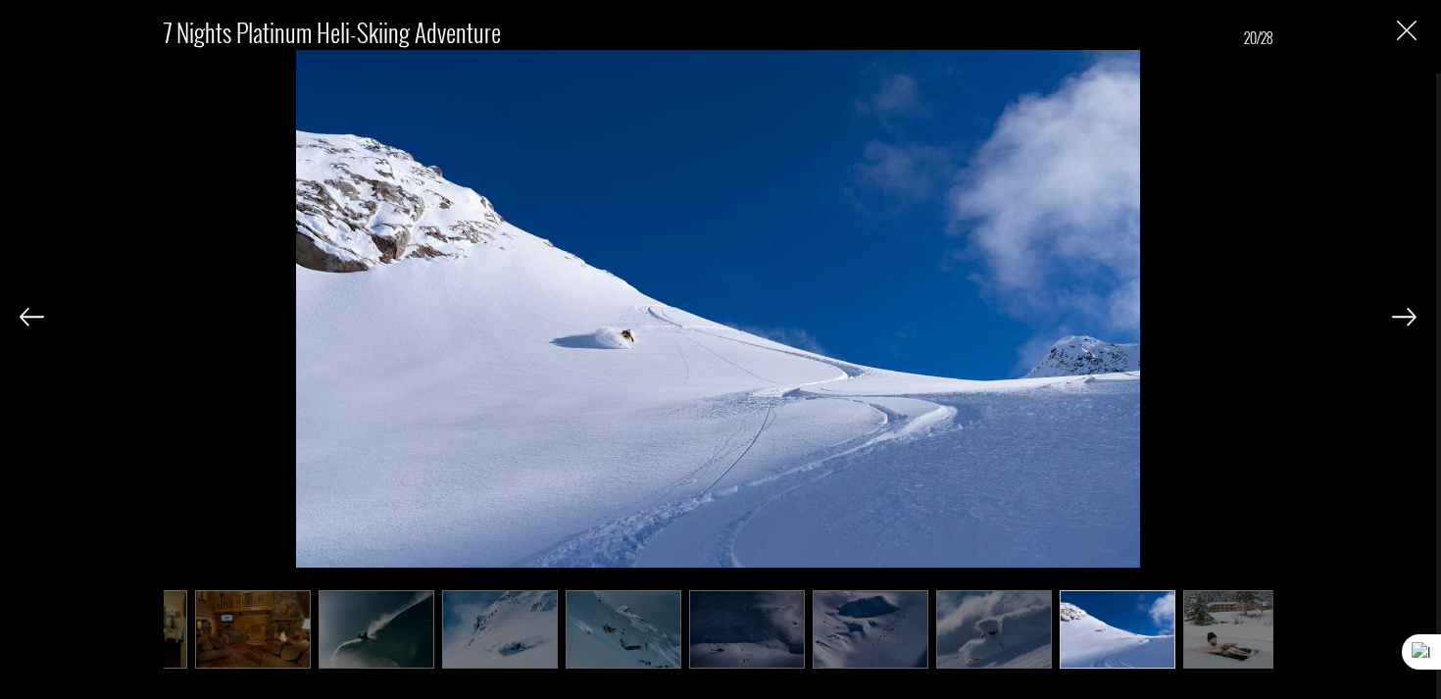
click at [1198, 630] on img at bounding box center [1241, 629] width 116 height 78
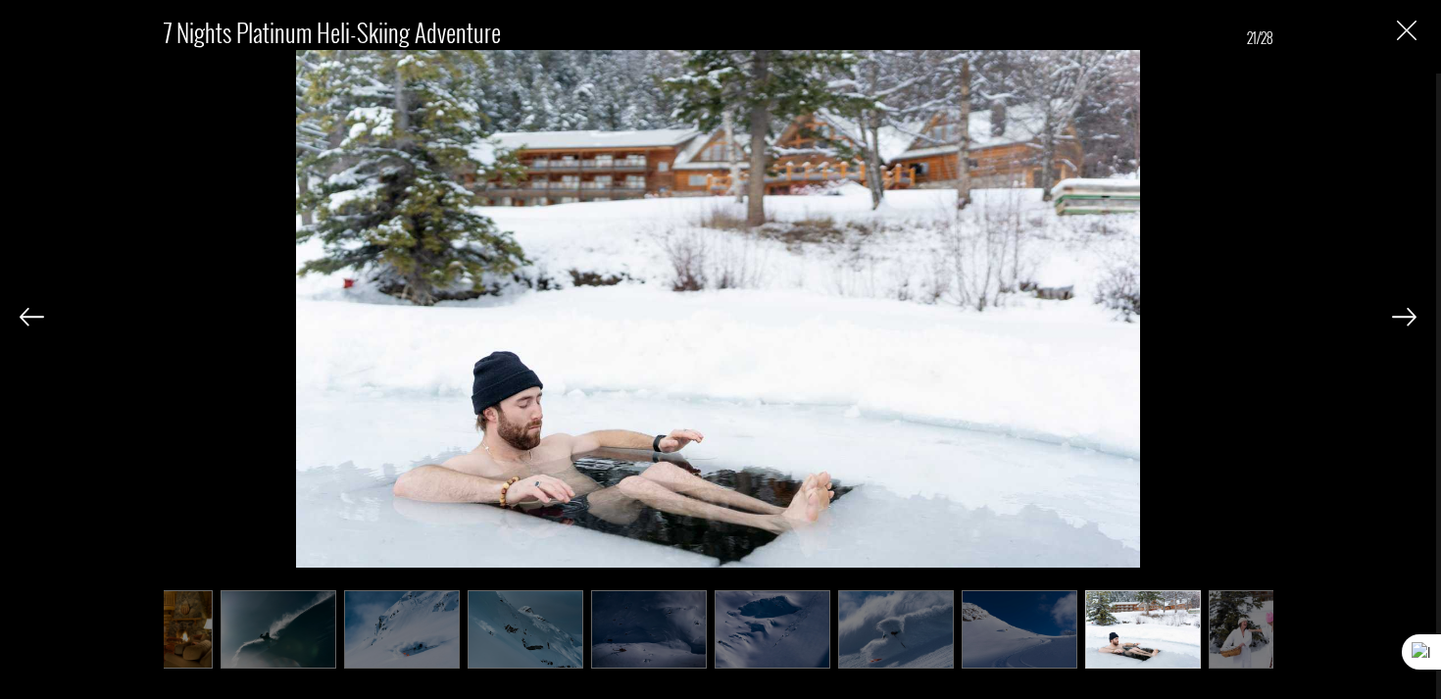
click at [1235, 631] on img at bounding box center [1267, 629] width 116 height 78
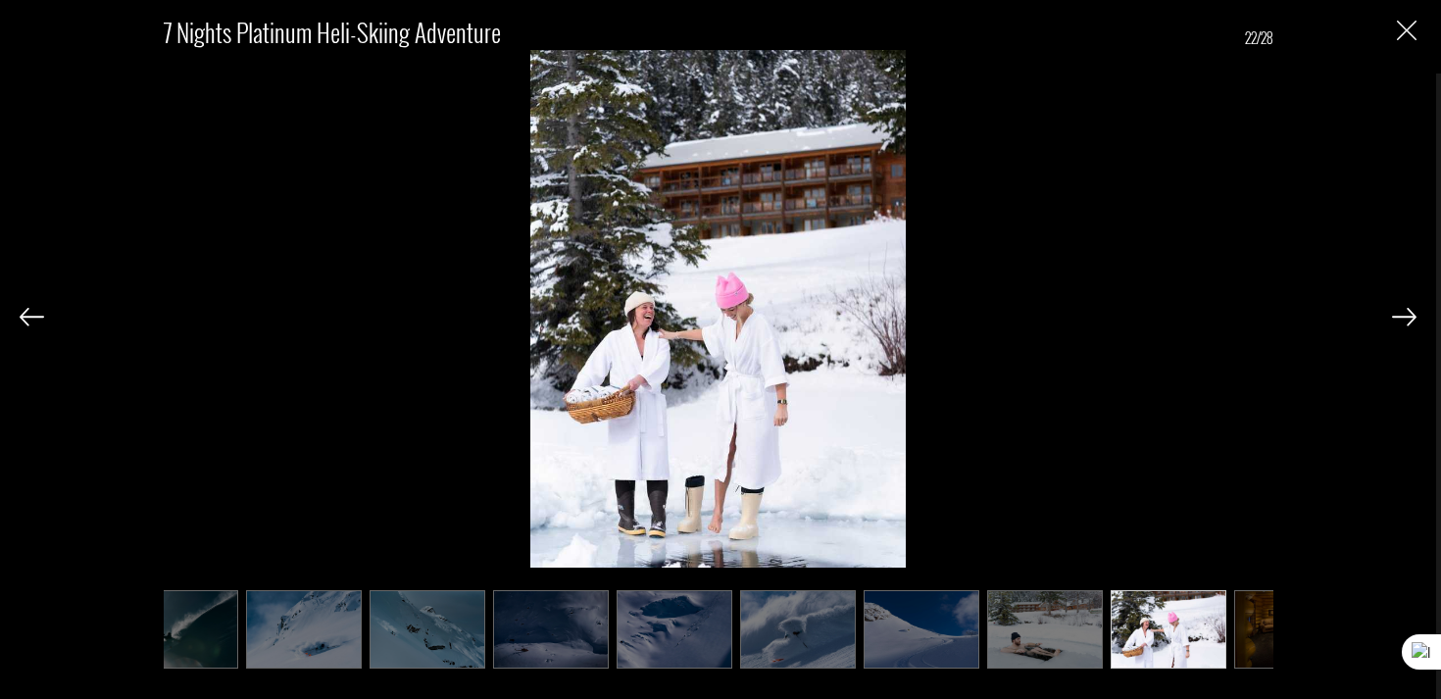
click at [1243, 629] on img at bounding box center [1292, 629] width 116 height 78
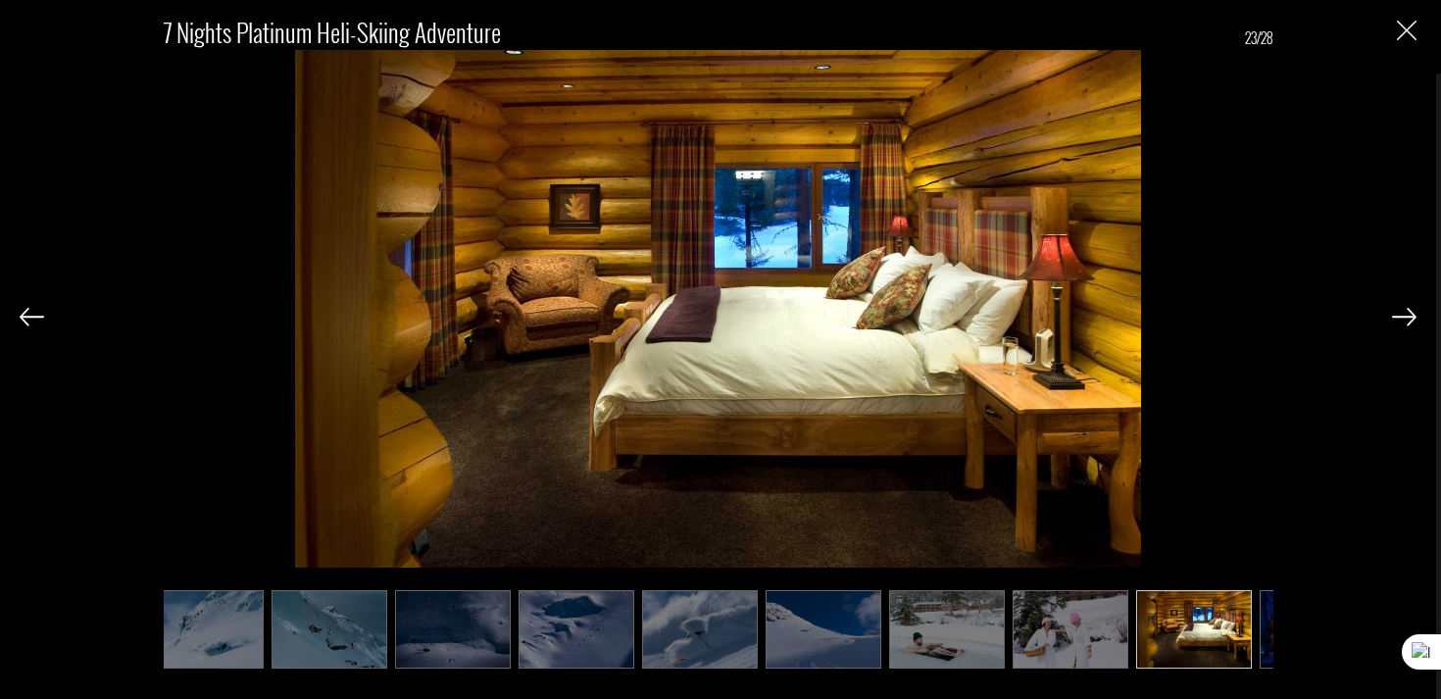
scroll to position [0, 1749]
click at [1265, 625] on img at bounding box center [1318, 629] width 116 height 78
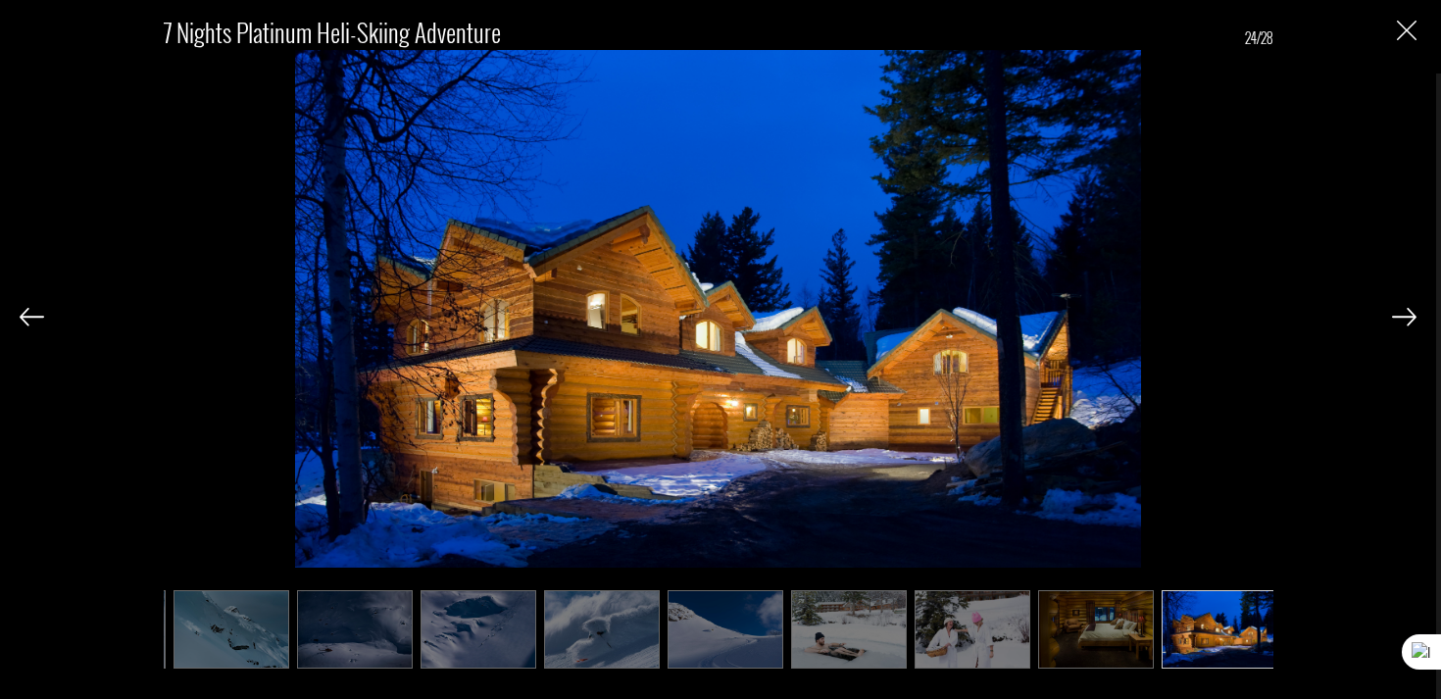
click at [1401, 311] on img at bounding box center [1404, 317] width 25 height 18
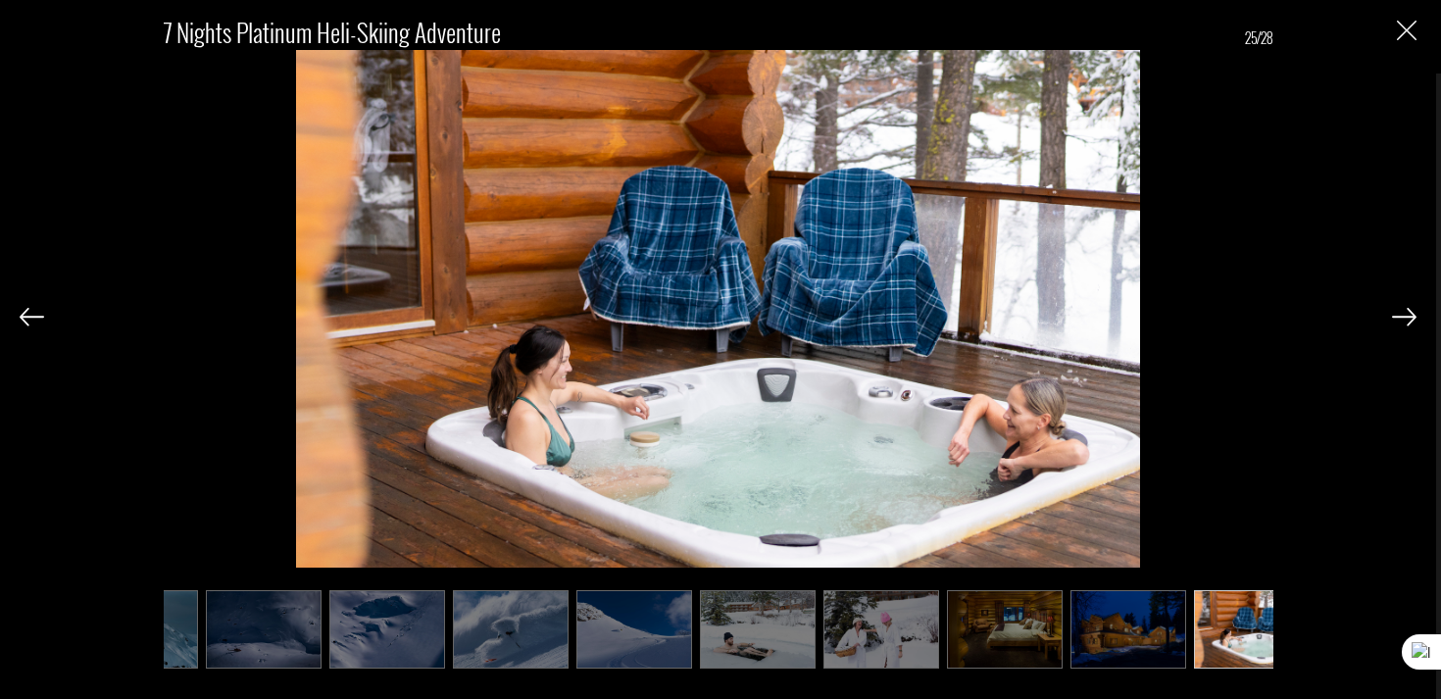
click at [1401, 311] on img at bounding box center [1404, 317] width 25 height 18
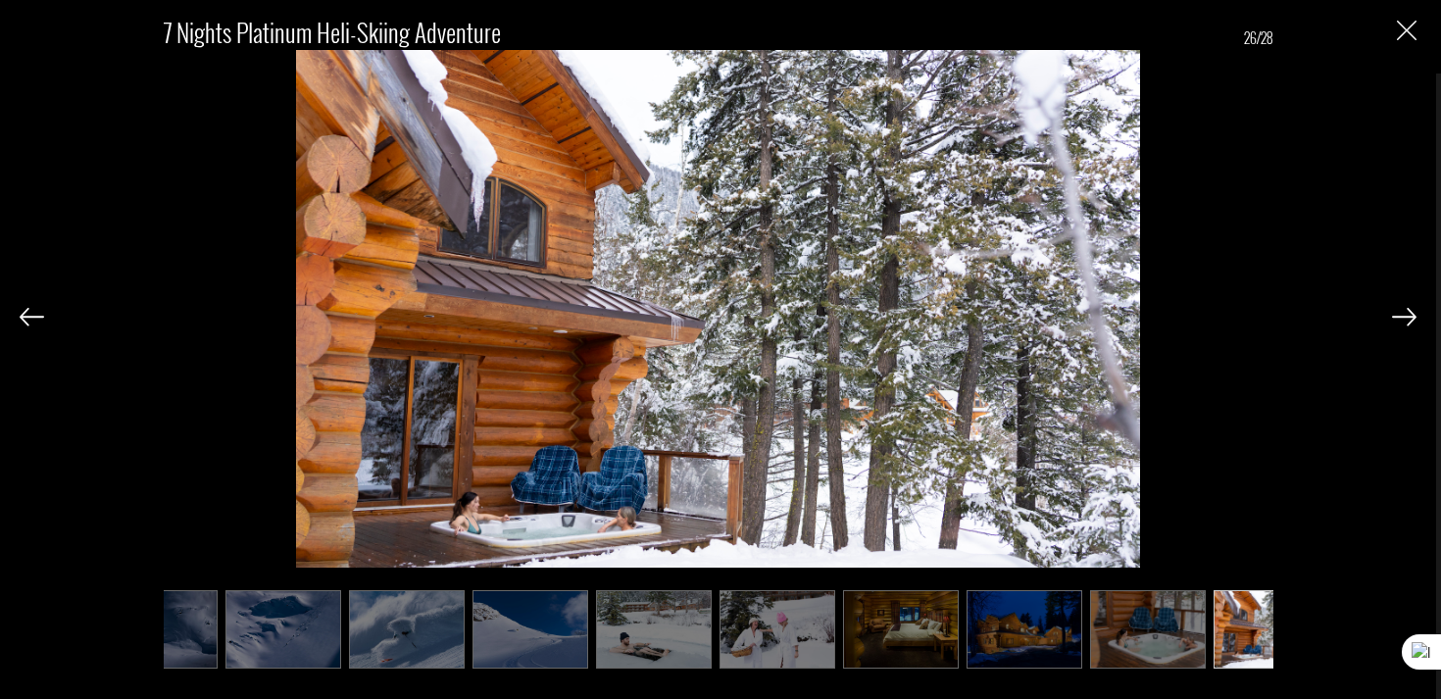
click at [1401, 311] on img at bounding box center [1404, 317] width 25 height 18
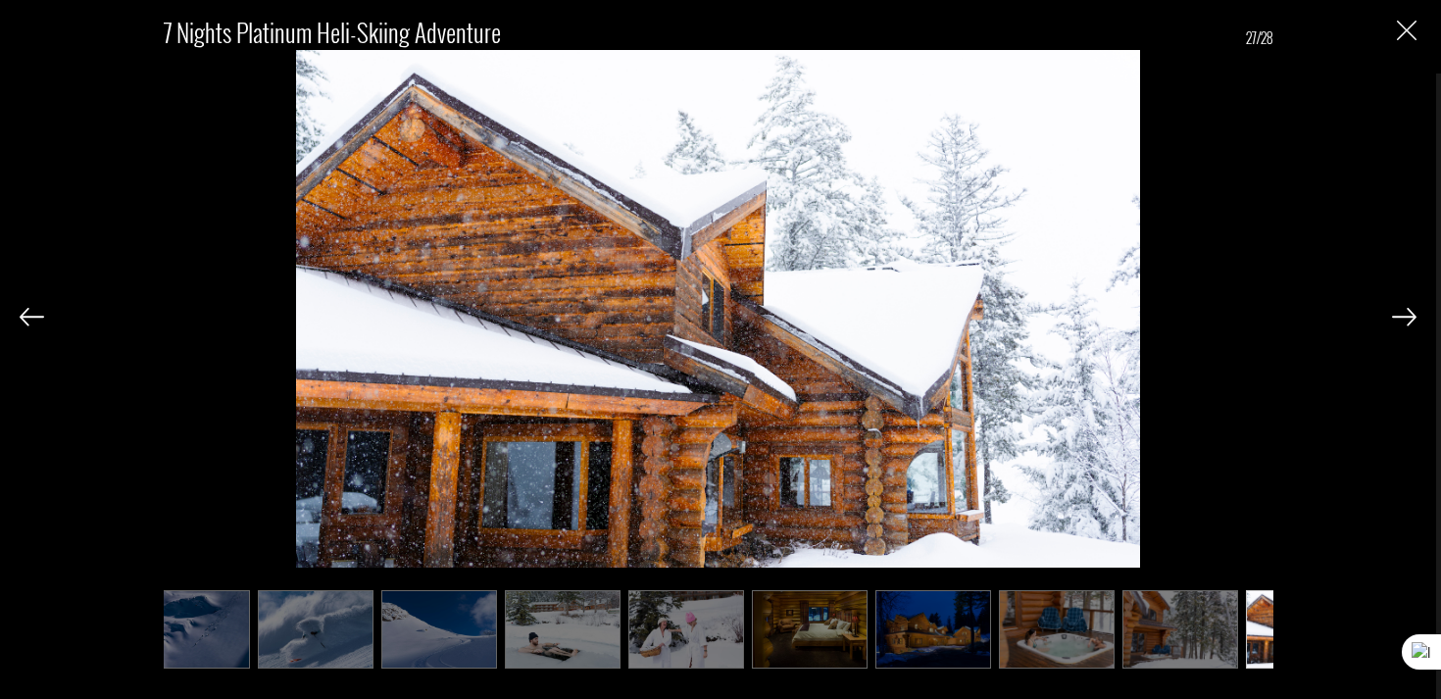
click at [1401, 311] on img at bounding box center [1404, 317] width 25 height 18
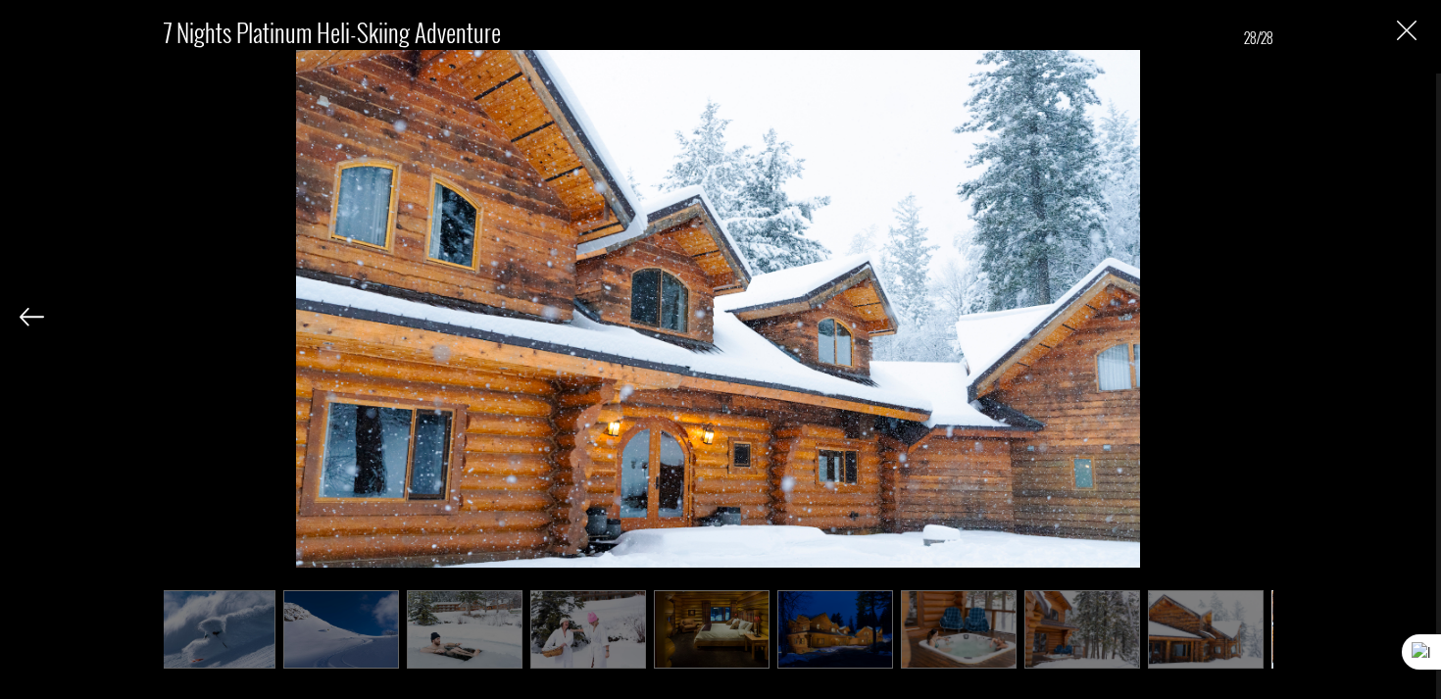
scroll to position [0, 2239]
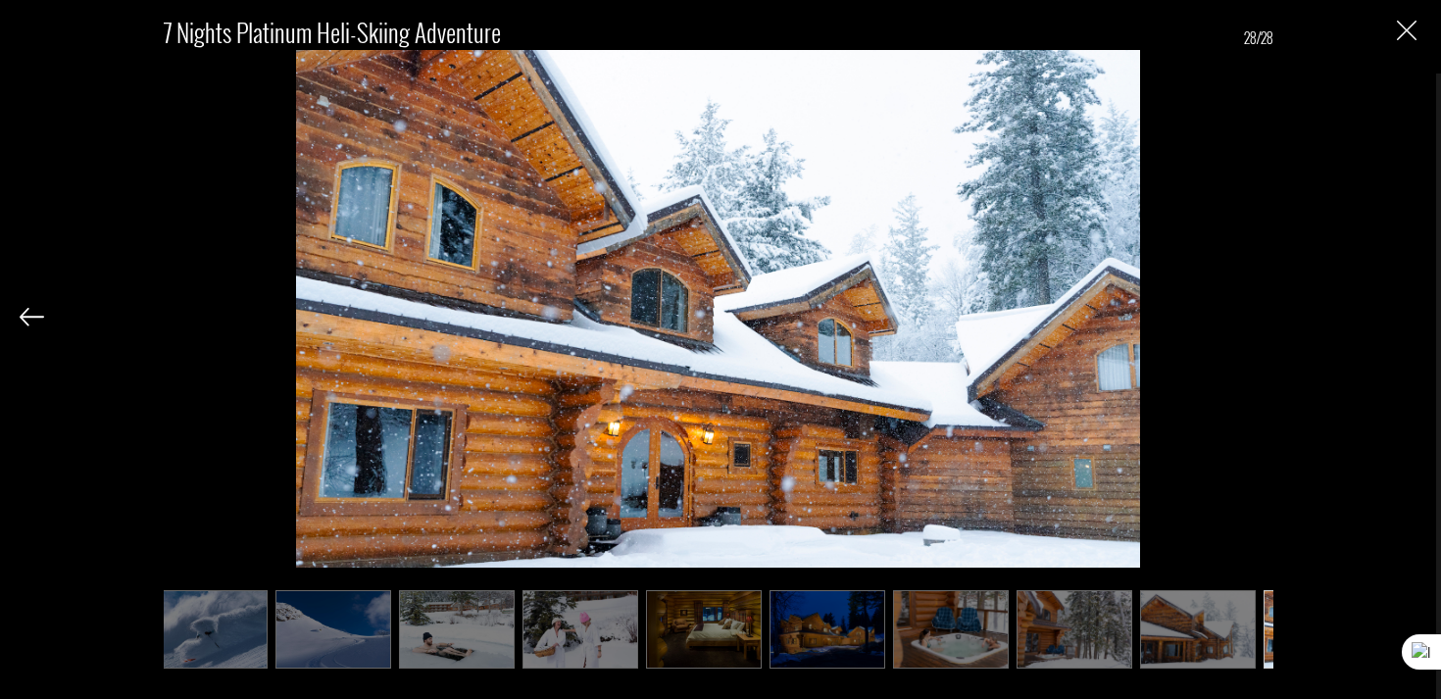
click at [1403, 25] on img "Close" at bounding box center [1407, 31] width 20 height 20
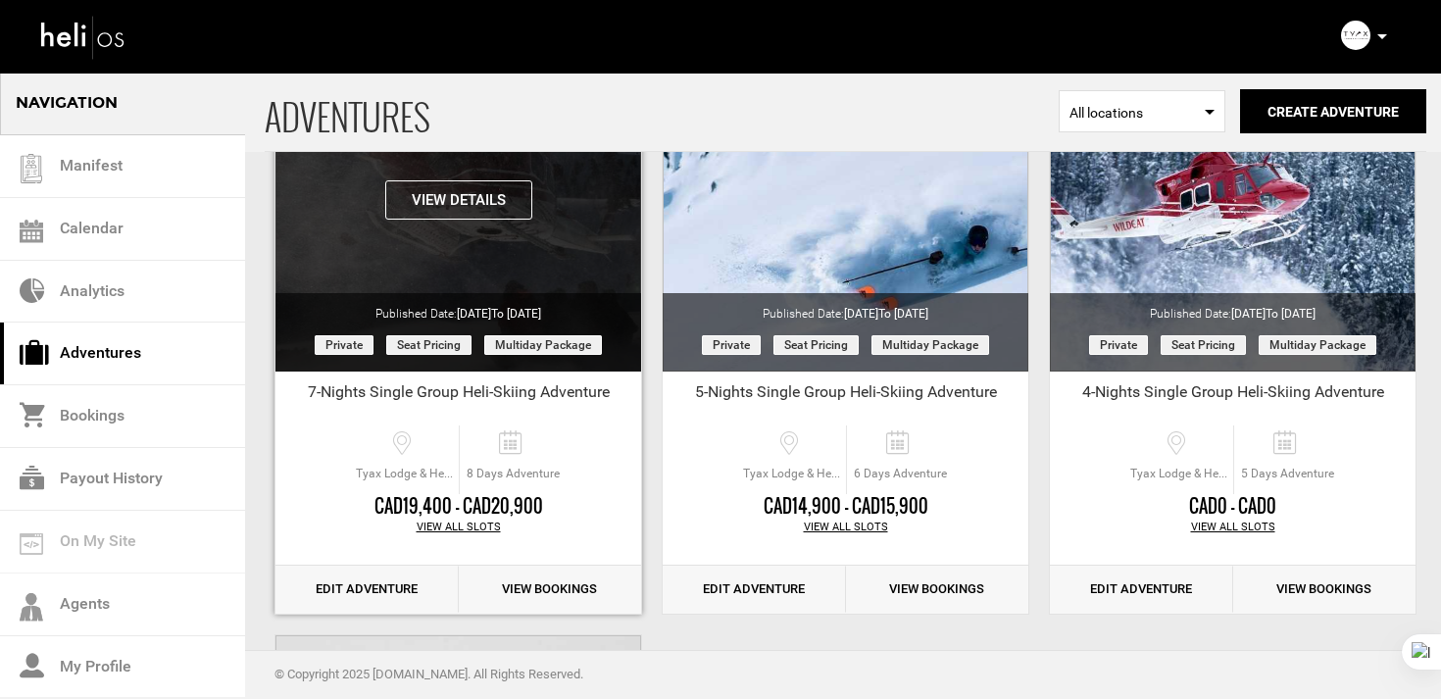
scroll to position [825, 0]
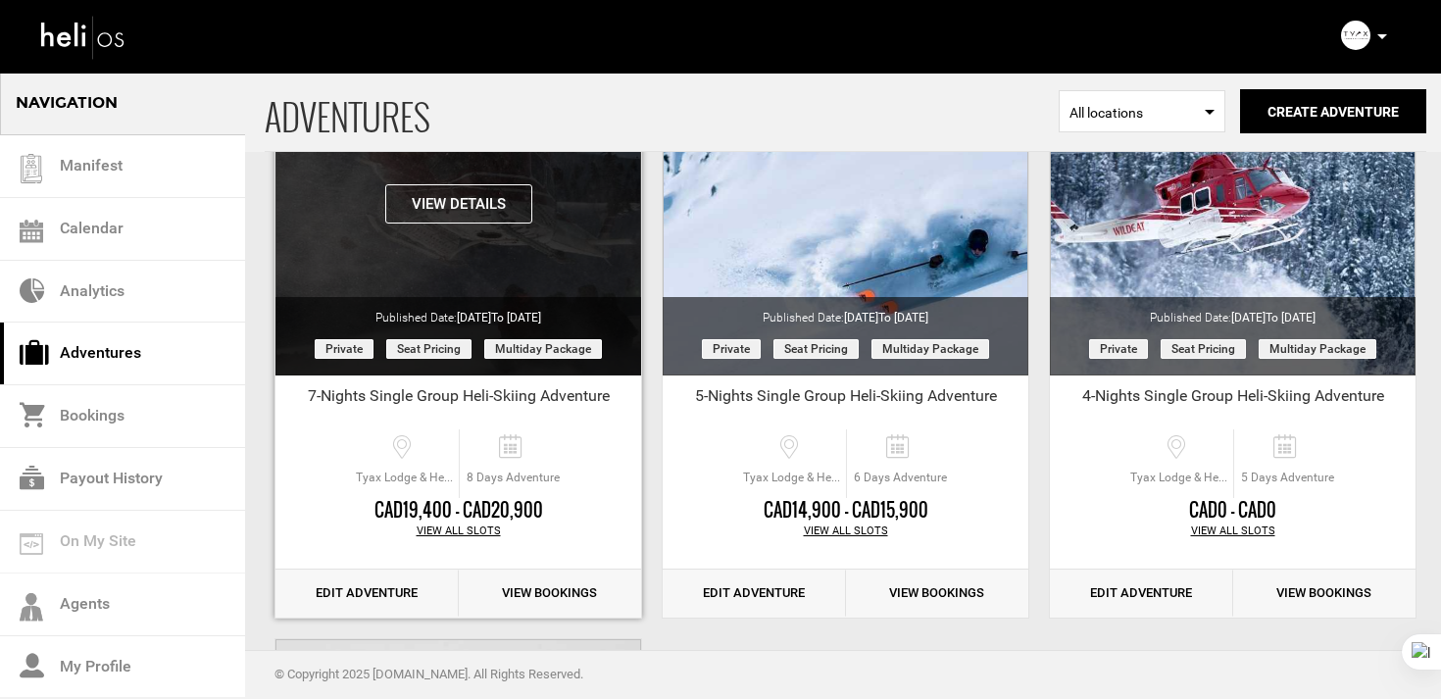
click at [501, 211] on button "View Details" at bounding box center [458, 203] width 147 height 39
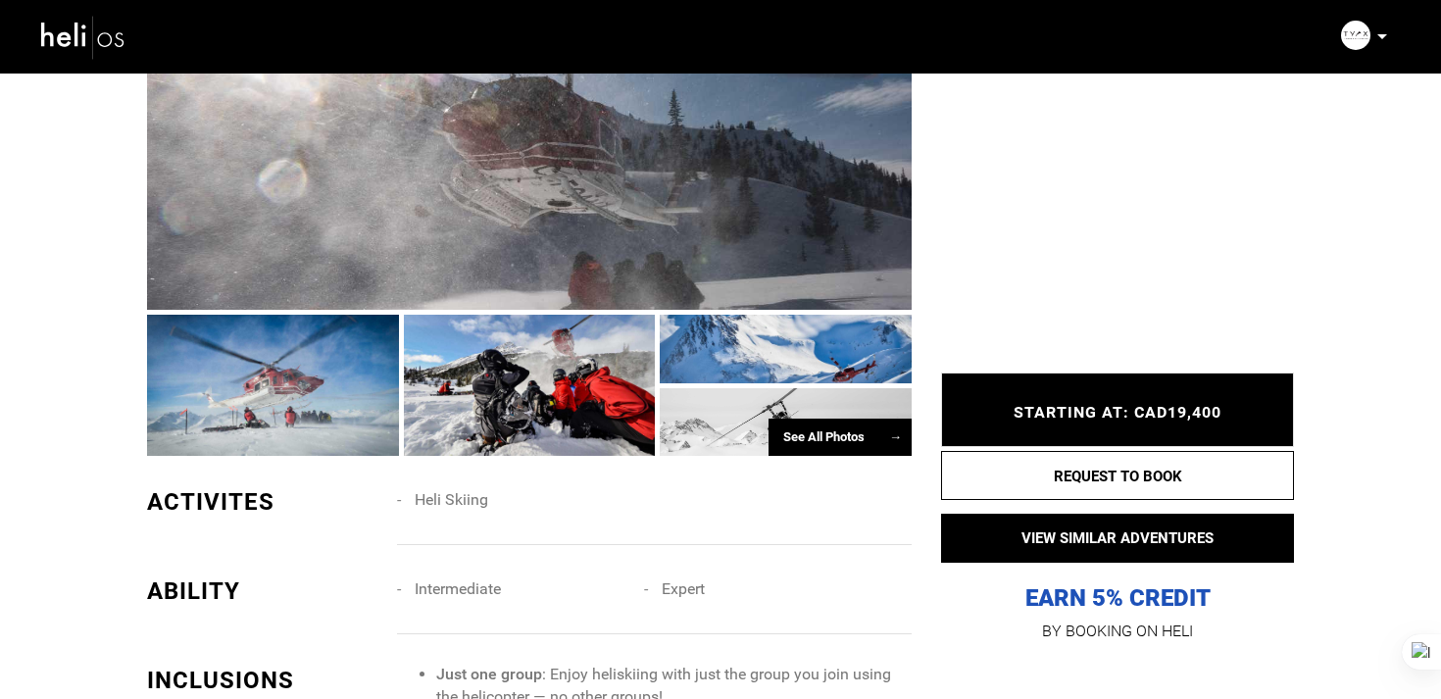
scroll to position [1611, 0]
click at [625, 110] on div at bounding box center [529, 171] width 765 height 273
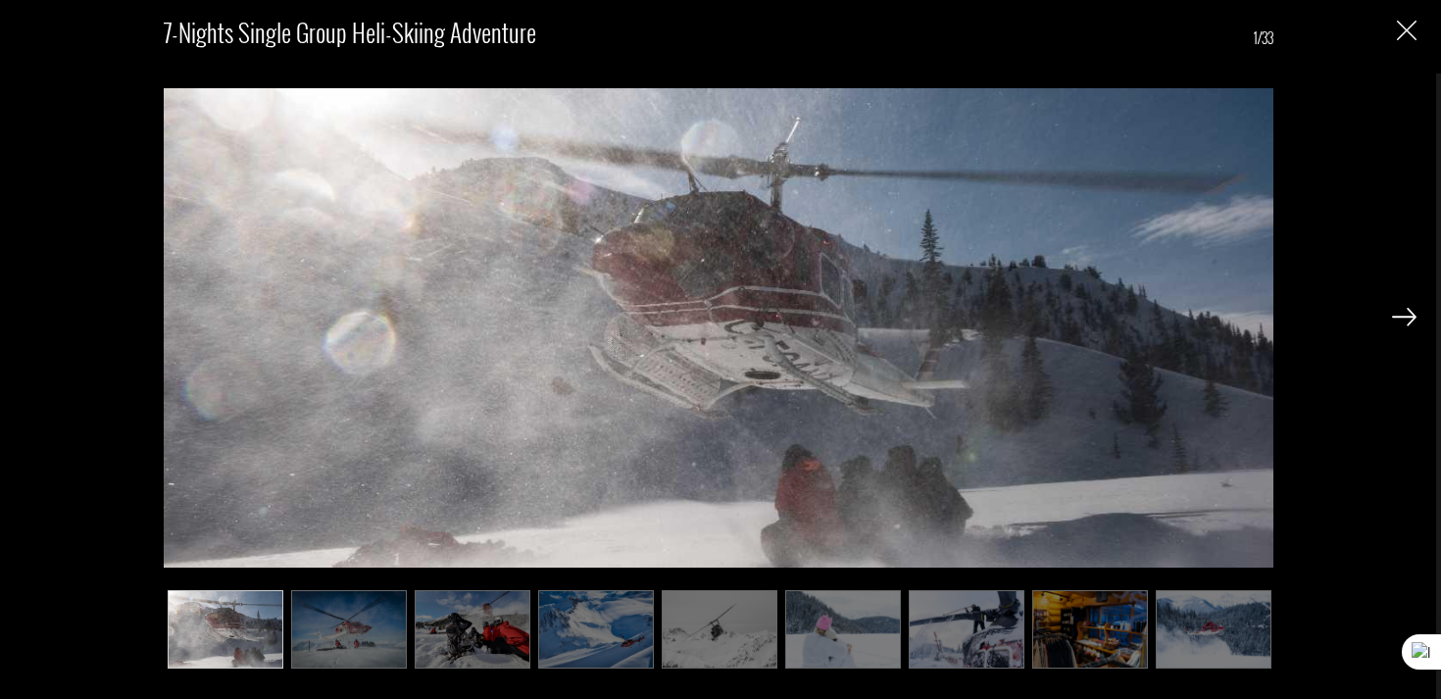
click at [1402, 316] on img at bounding box center [1404, 317] width 25 height 18
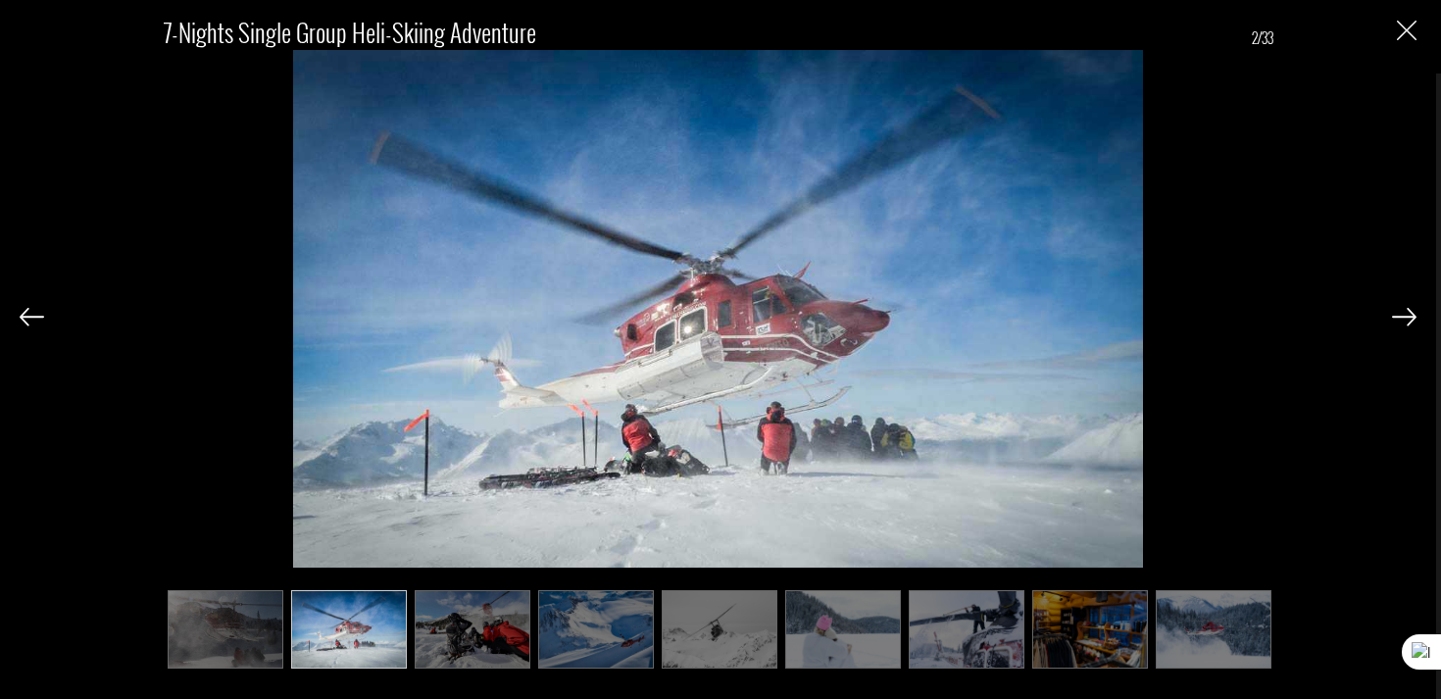
click at [1402, 316] on img at bounding box center [1404, 317] width 25 height 18
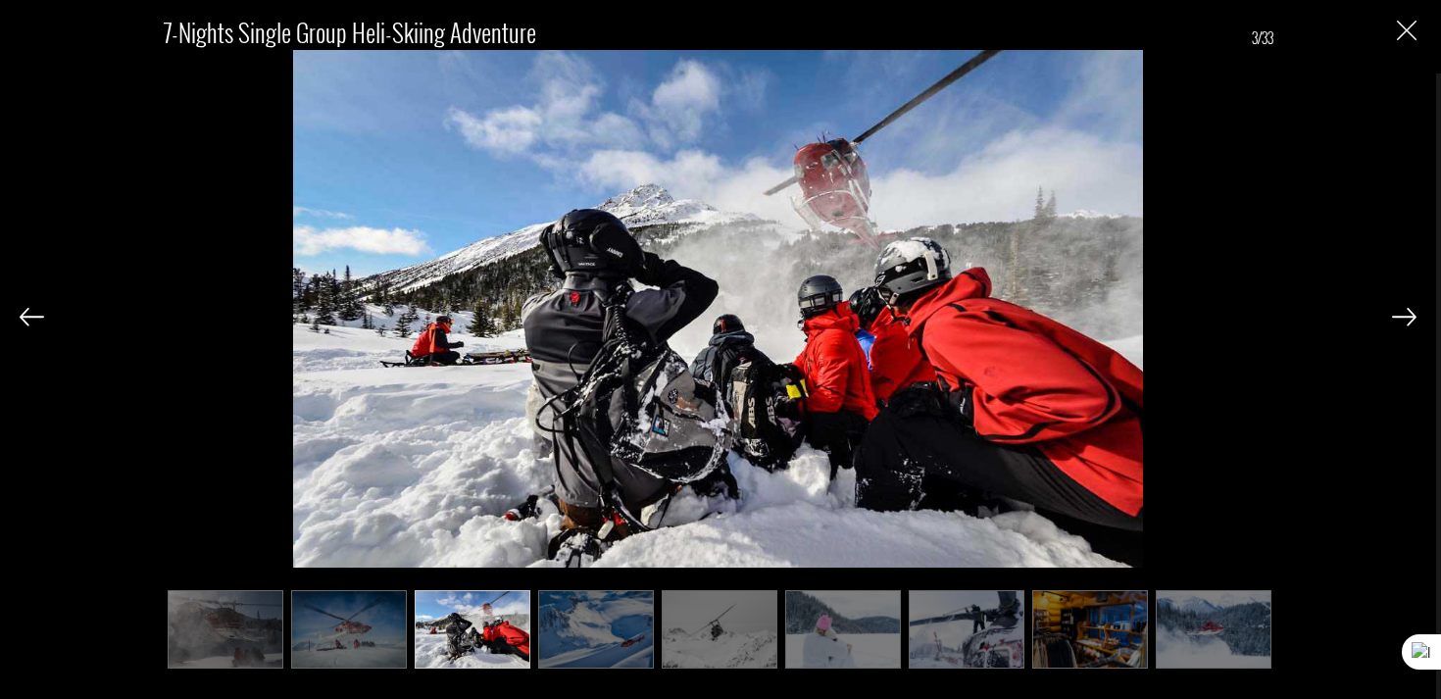
click at [1402, 316] on img at bounding box center [1404, 317] width 25 height 18
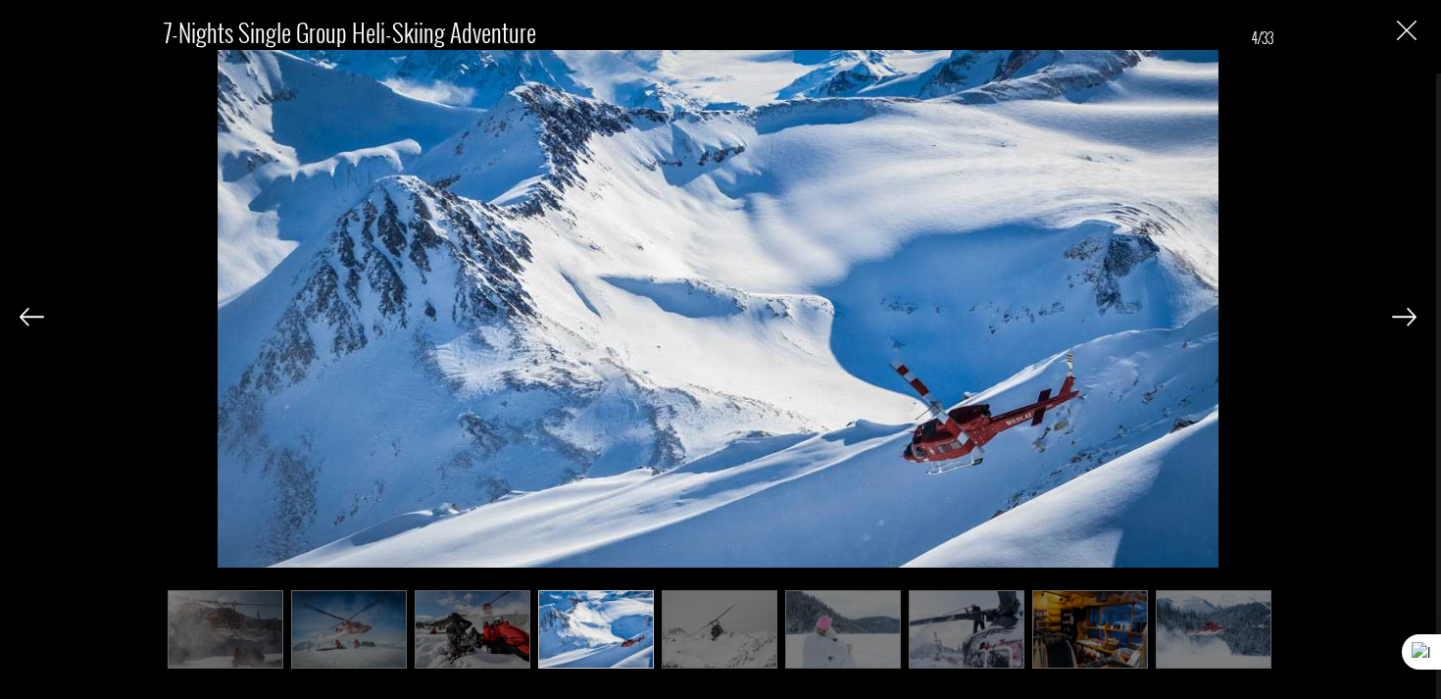
click at [1402, 316] on img at bounding box center [1404, 317] width 25 height 18
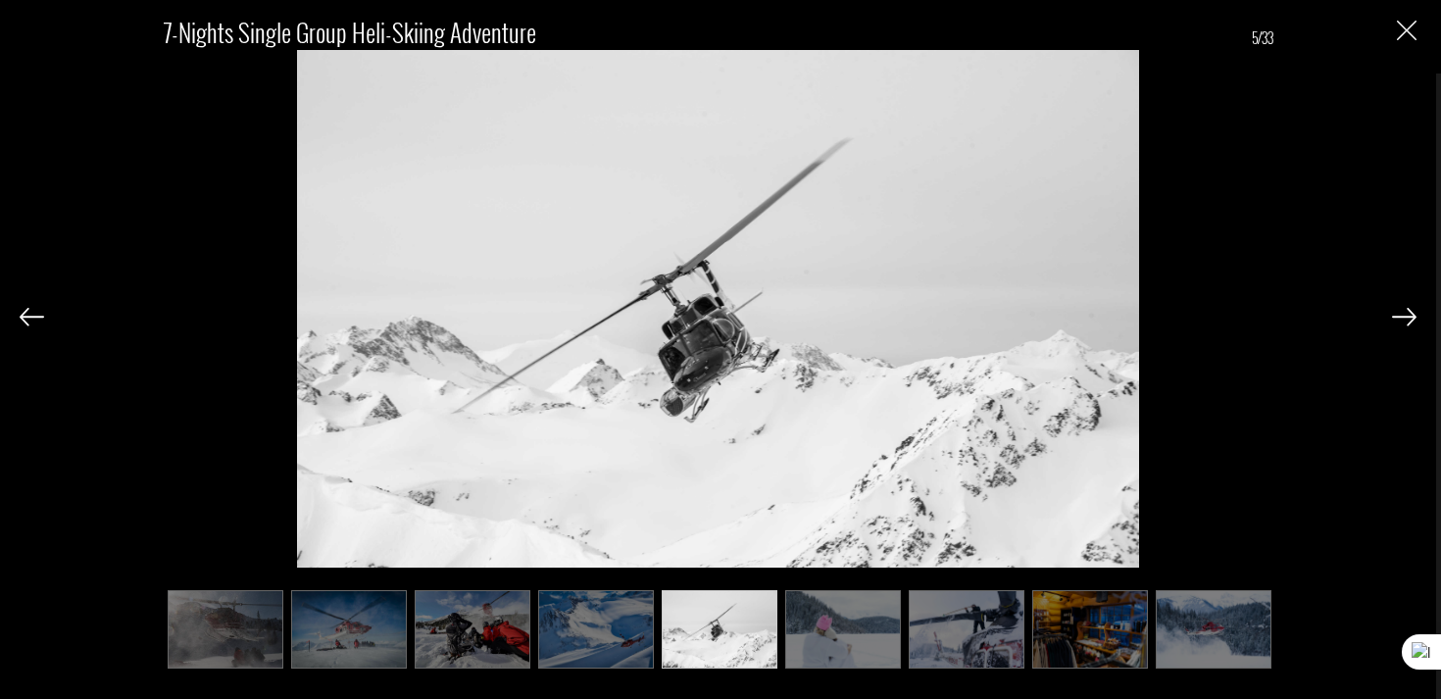
click at [1402, 316] on img at bounding box center [1404, 317] width 25 height 18
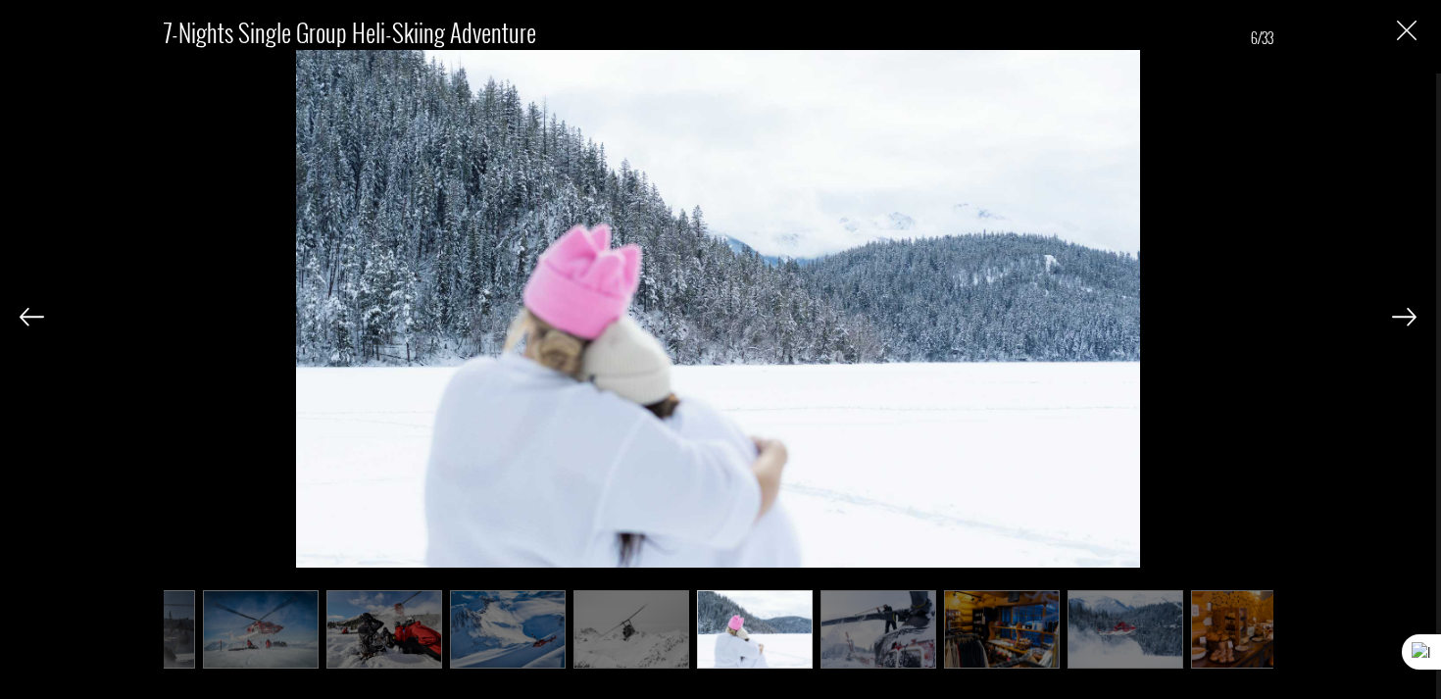
click at [1402, 316] on img at bounding box center [1404, 317] width 25 height 18
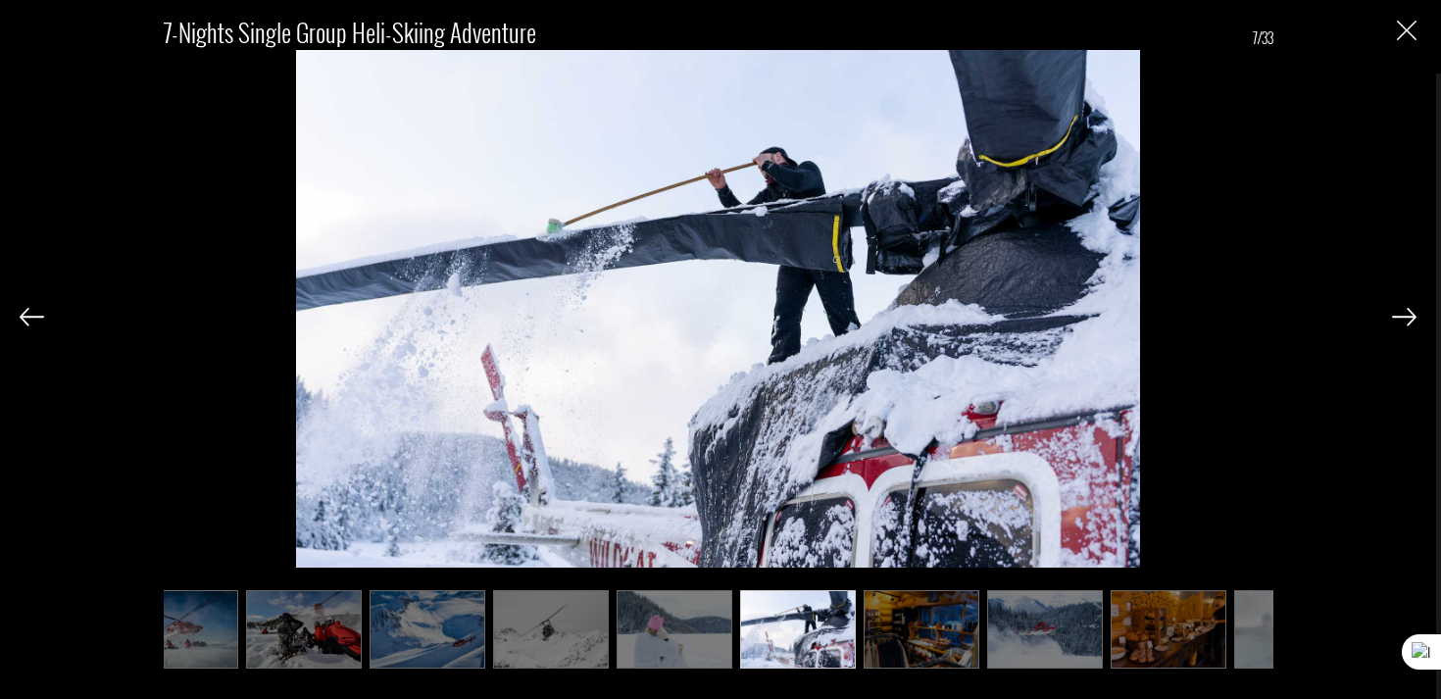
click at [1402, 316] on img at bounding box center [1404, 317] width 25 height 18
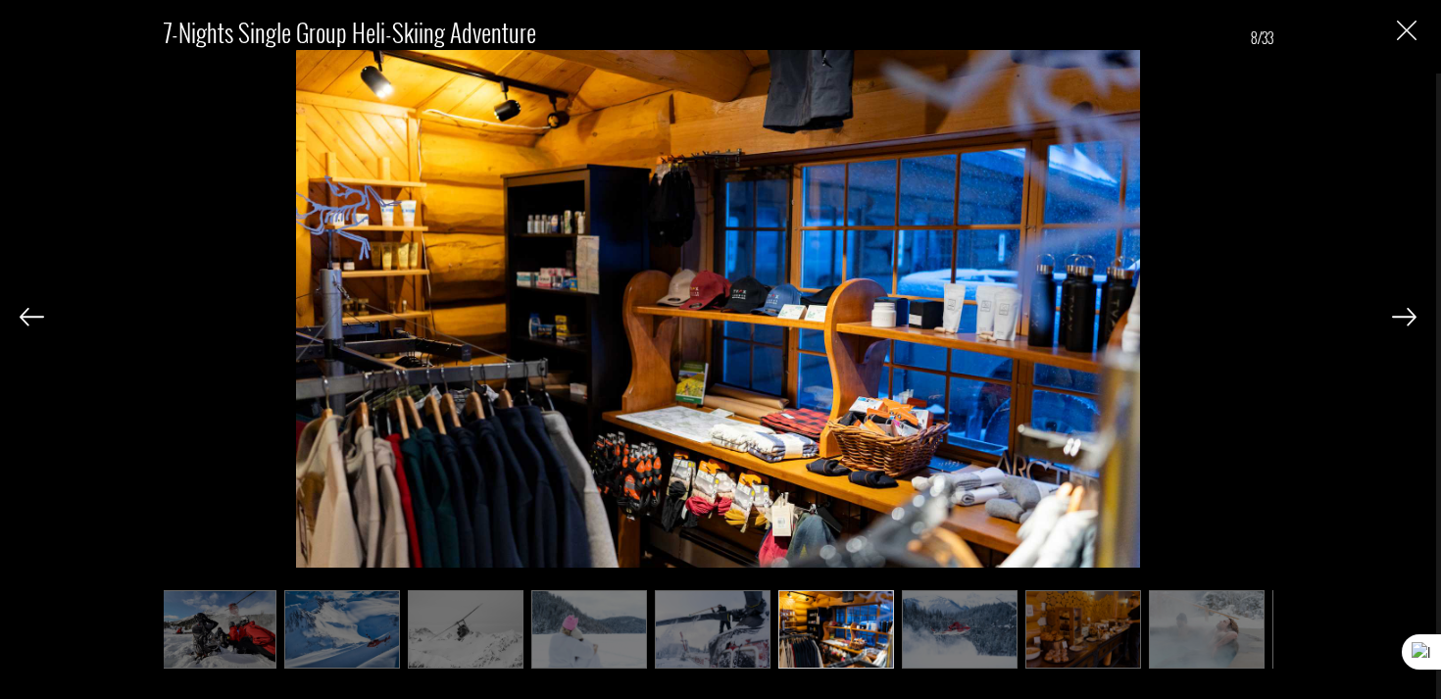
click at [1402, 316] on img at bounding box center [1404, 317] width 25 height 18
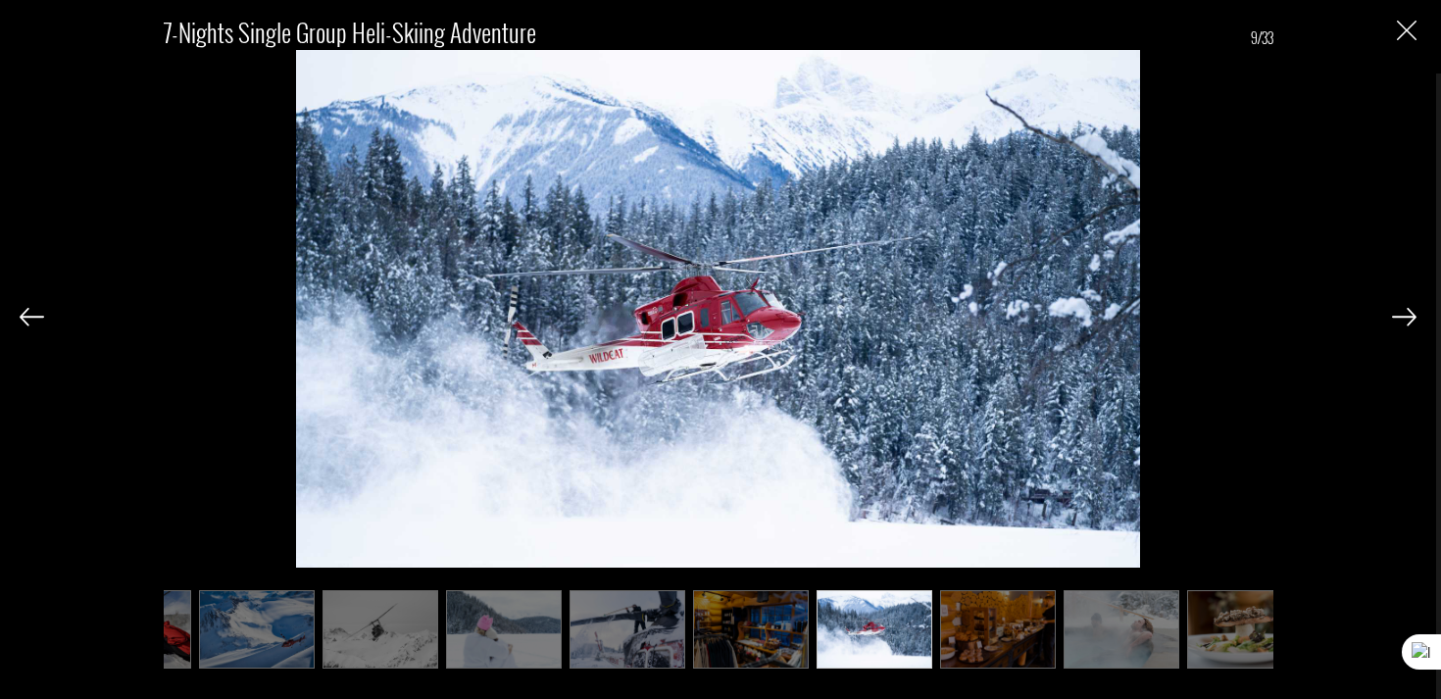
click at [1402, 316] on img at bounding box center [1404, 317] width 25 height 18
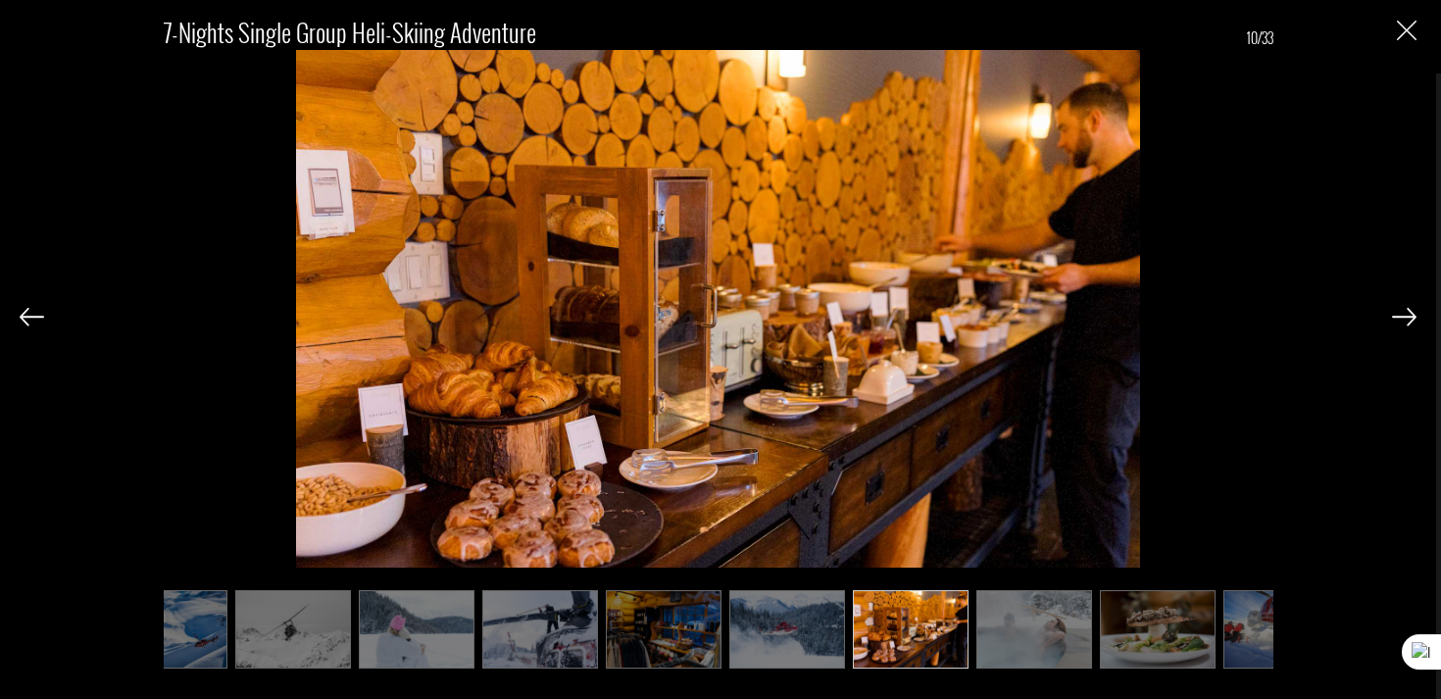
click at [1402, 316] on img at bounding box center [1404, 317] width 25 height 18
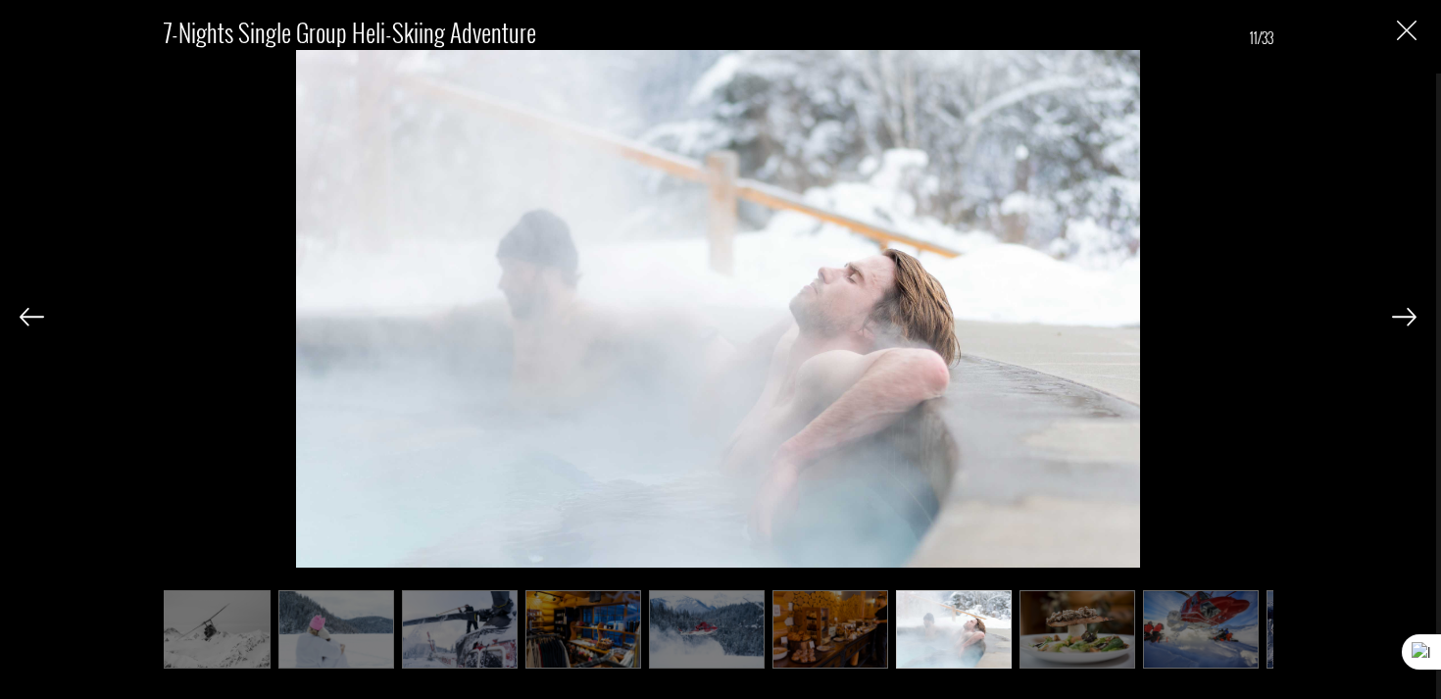
click at [1402, 316] on img at bounding box center [1404, 317] width 25 height 18
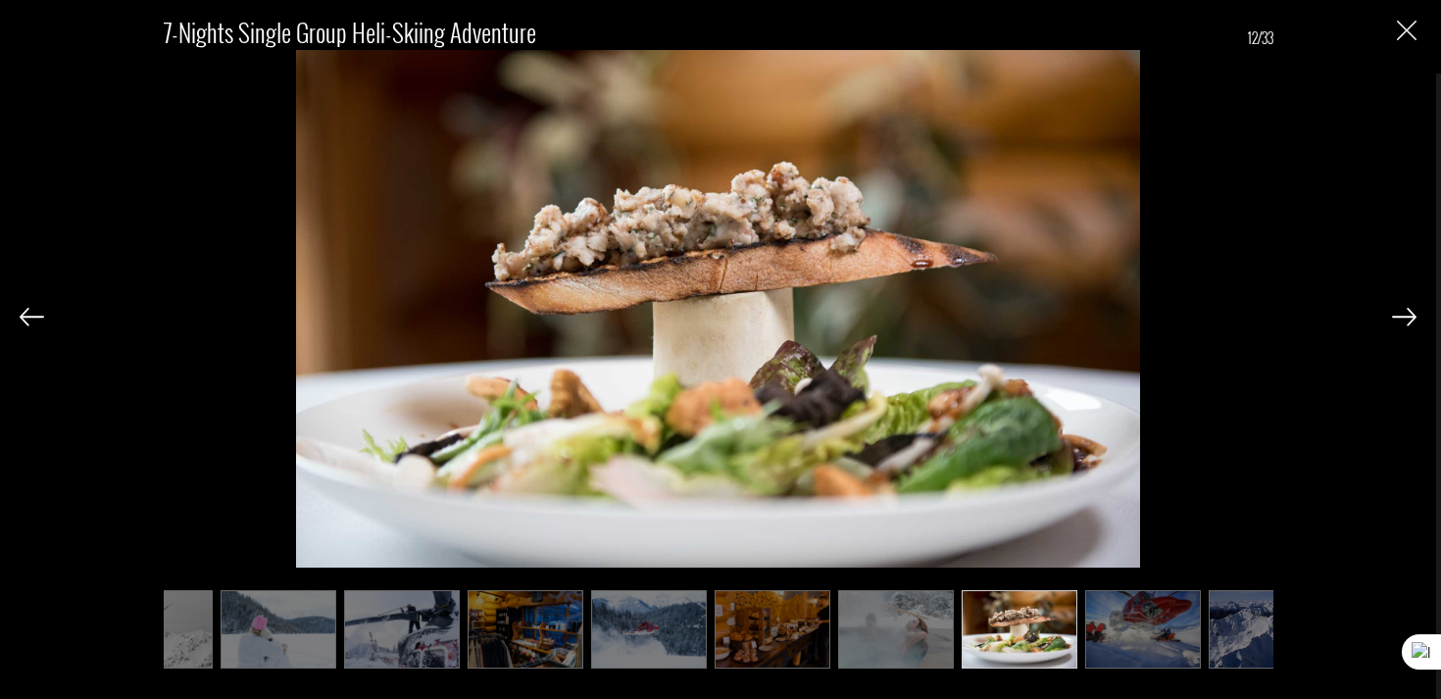
click at [1402, 316] on img at bounding box center [1404, 317] width 25 height 18
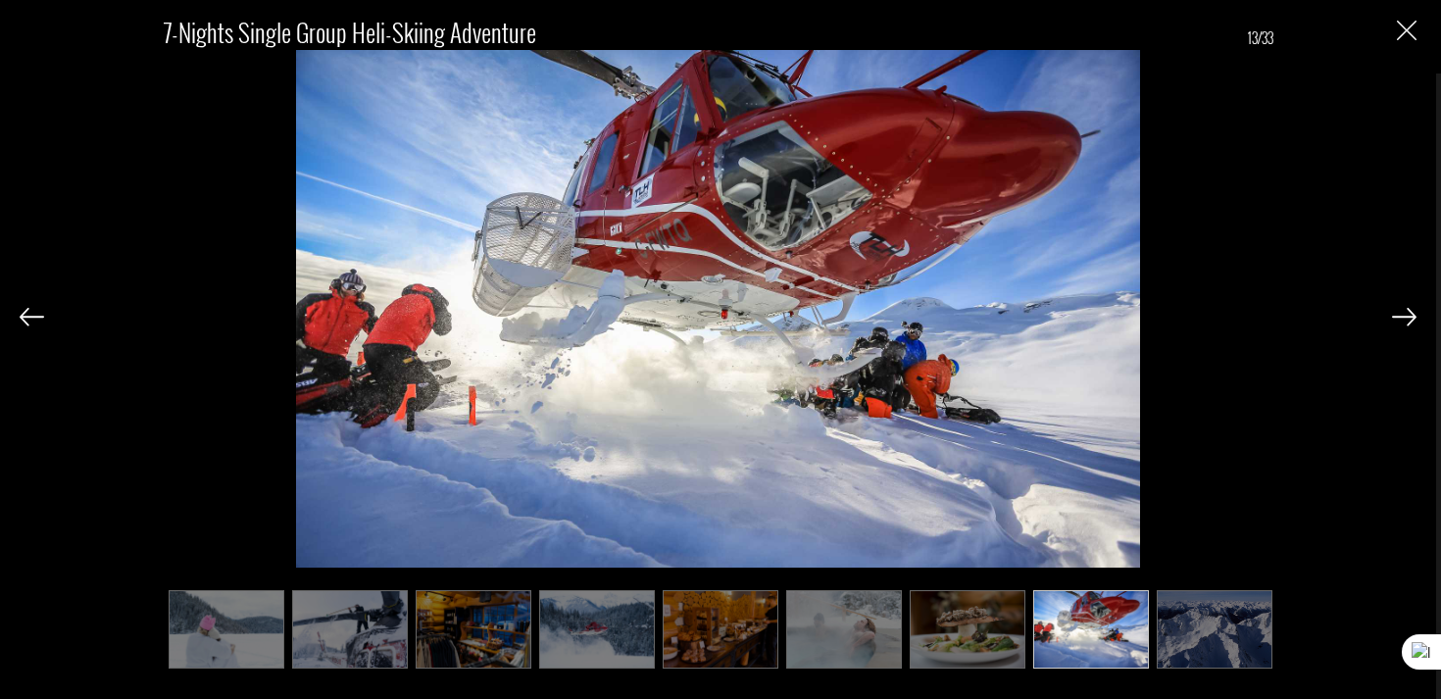
click at [1402, 316] on img at bounding box center [1404, 317] width 25 height 18
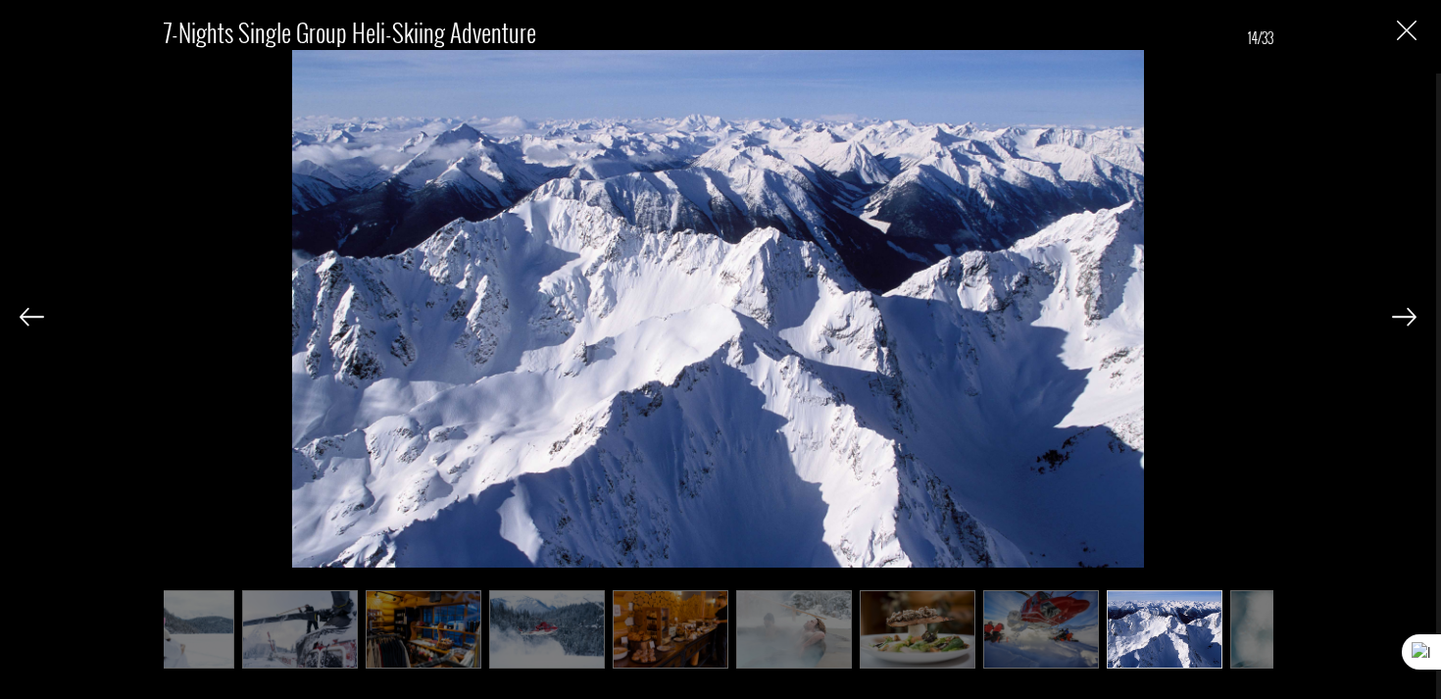
click at [1402, 316] on img at bounding box center [1404, 317] width 25 height 18
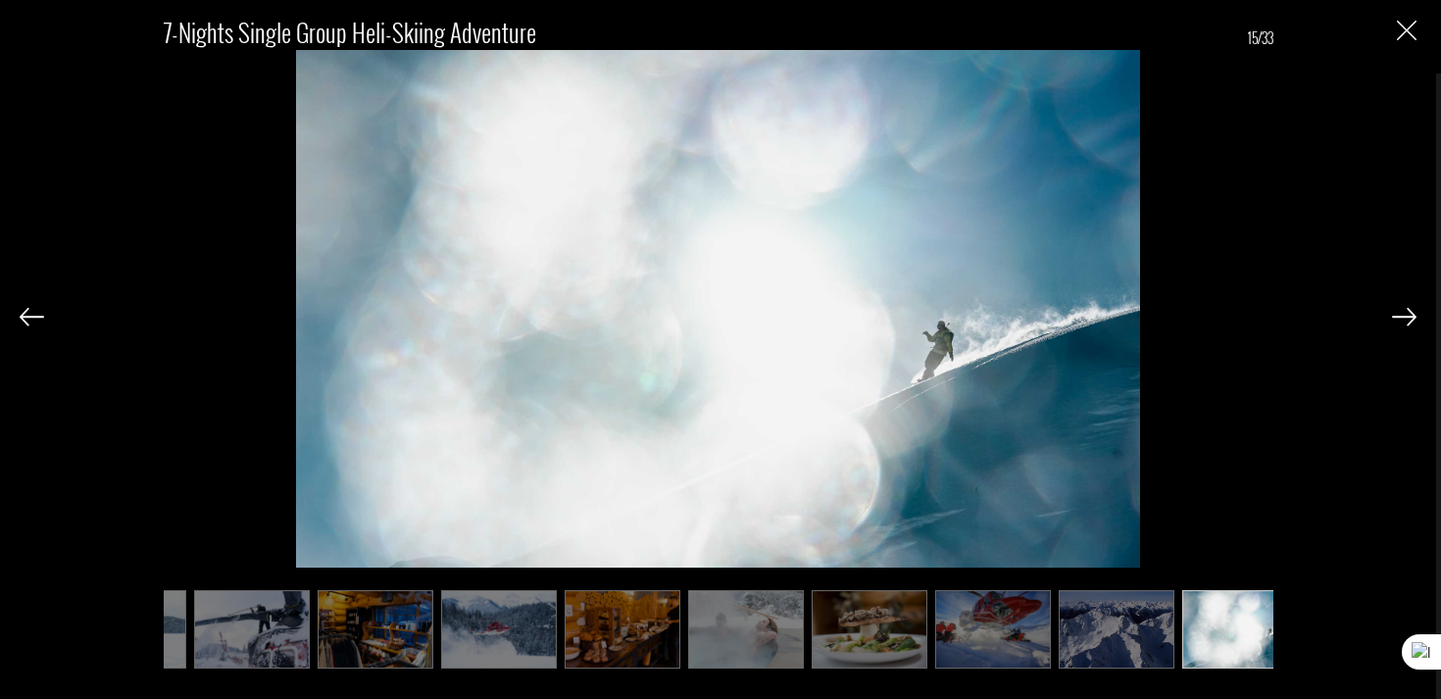
click at [1402, 316] on img at bounding box center [1404, 317] width 25 height 18
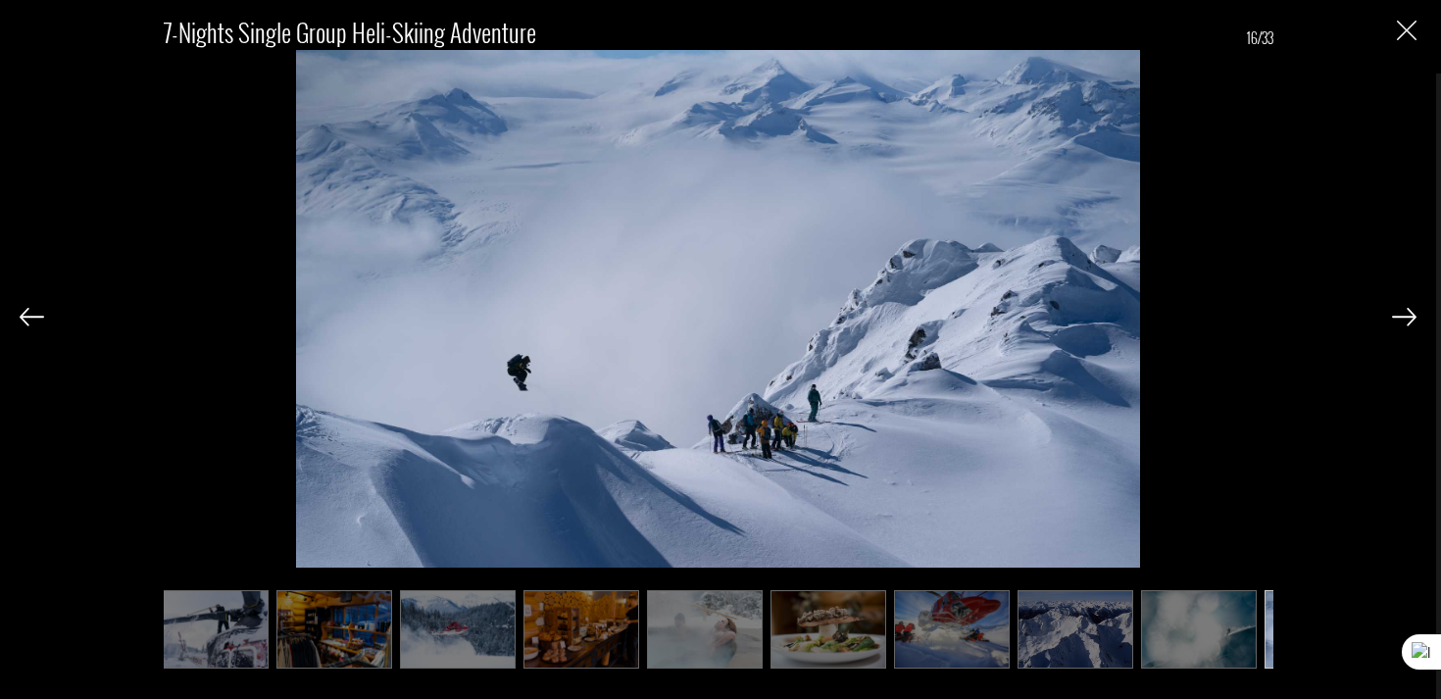
click at [1402, 316] on img at bounding box center [1404, 317] width 25 height 18
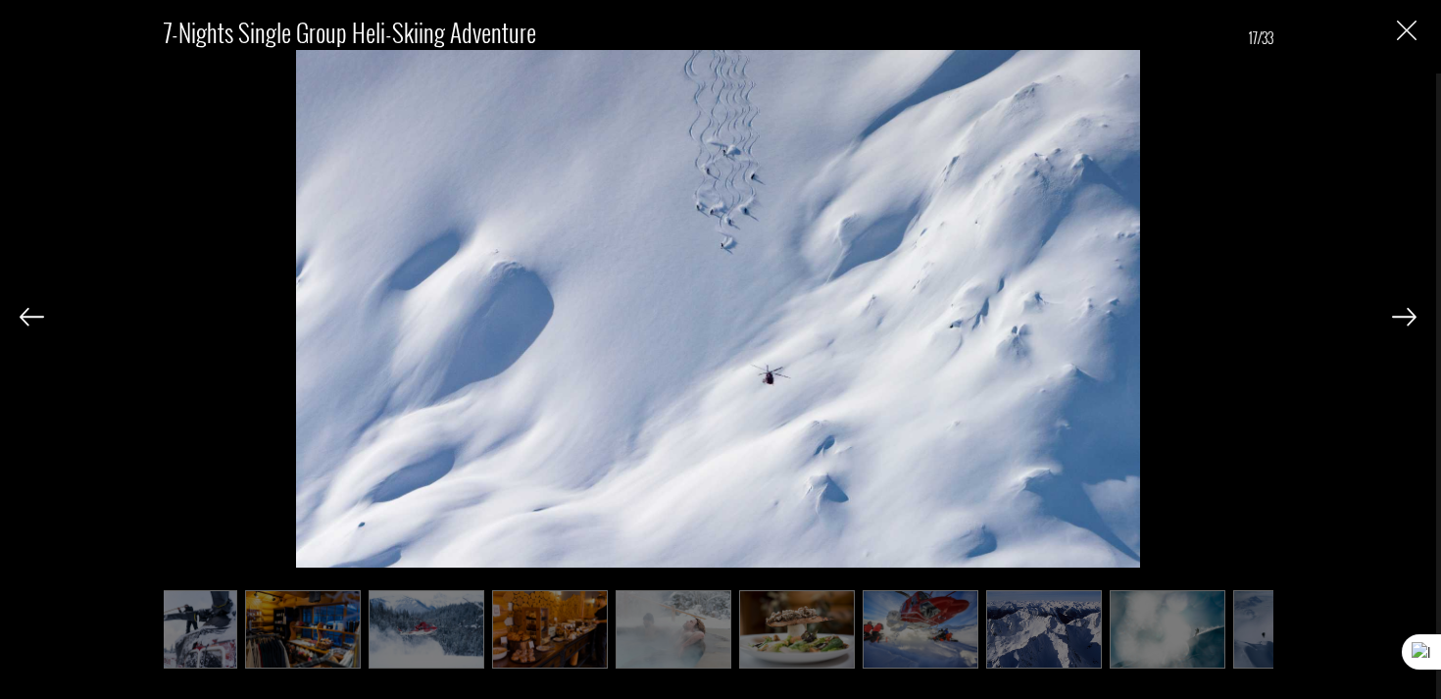
click at [1402, 316] on img at bounding box center [1404, 317] width 25 height 18
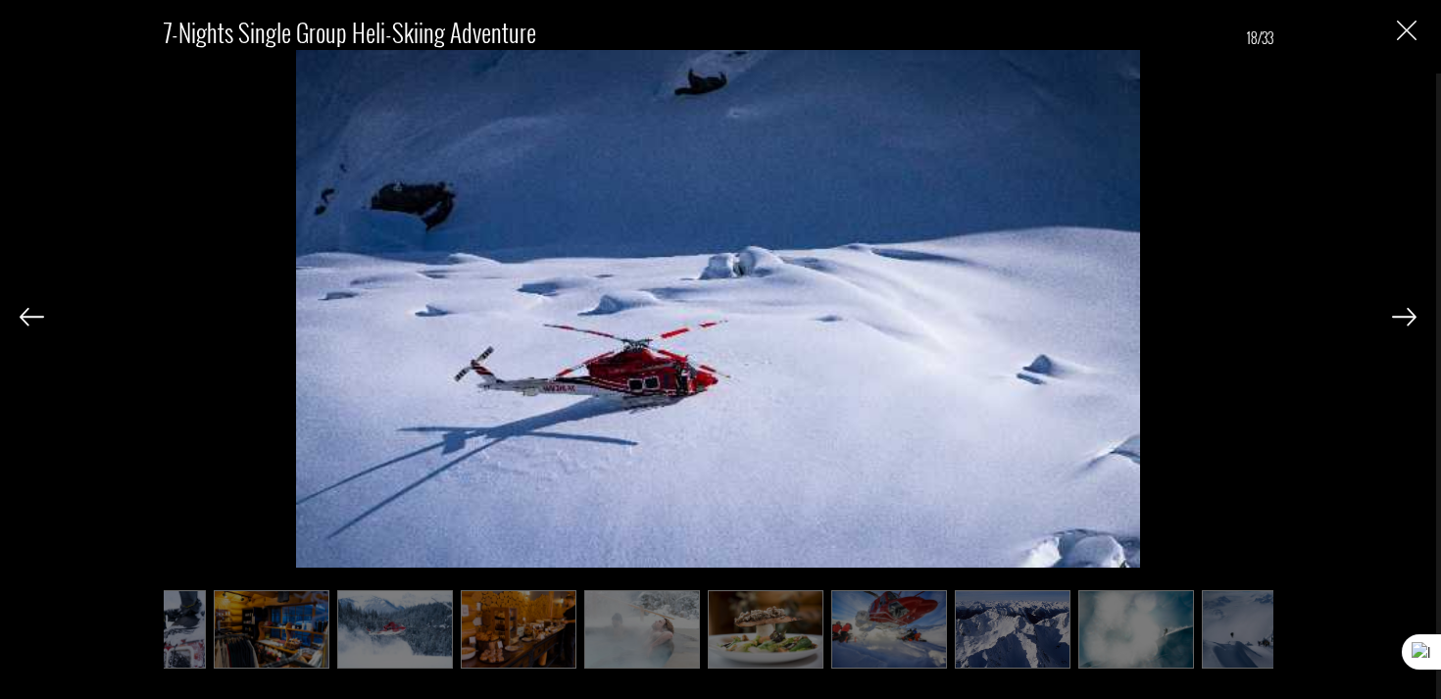
click at [1402, 316] on img at bounding box center [1404, 317] width 25 height 18
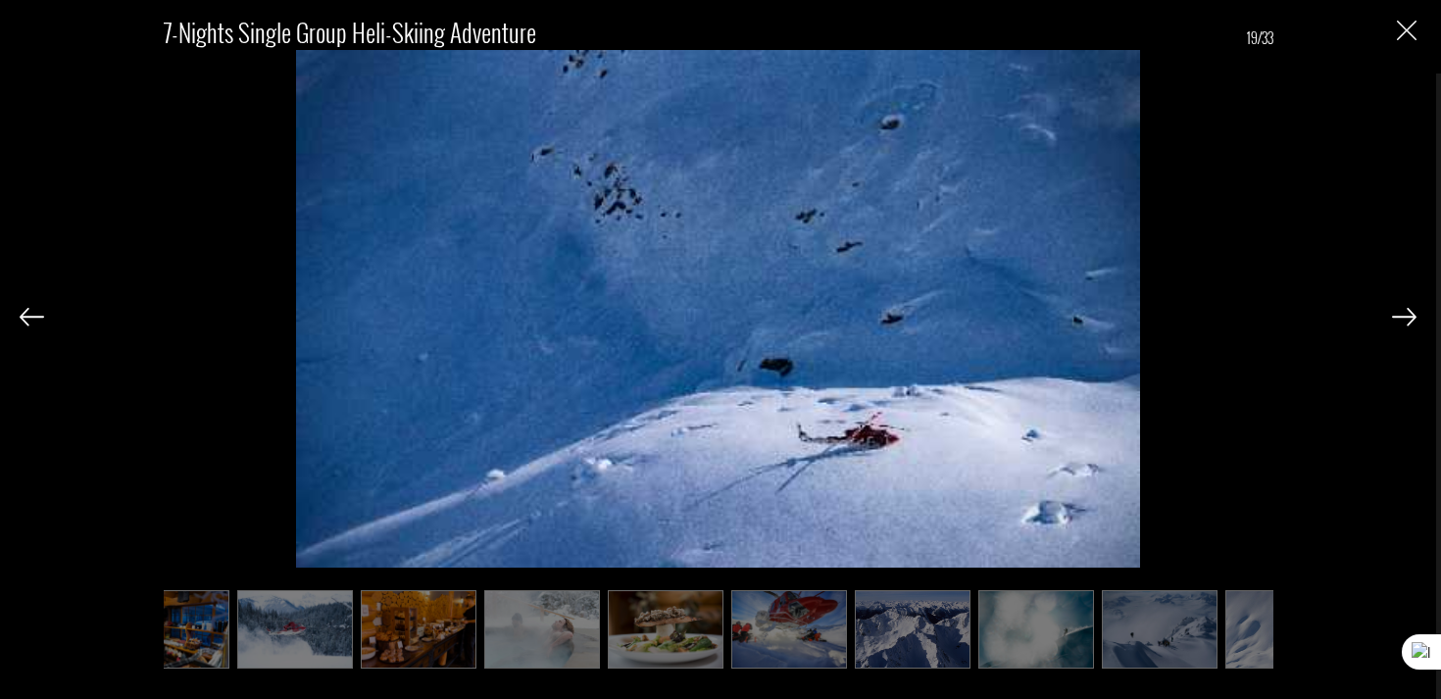
click at [48, 333] on div "7-Nights Single Group Heli-Skiing Adventure 19/33" at bounding box center [718, 332] width 1397 height 664
click at [31, 325] on img at bounding box center [32, 317] width 25 height 18
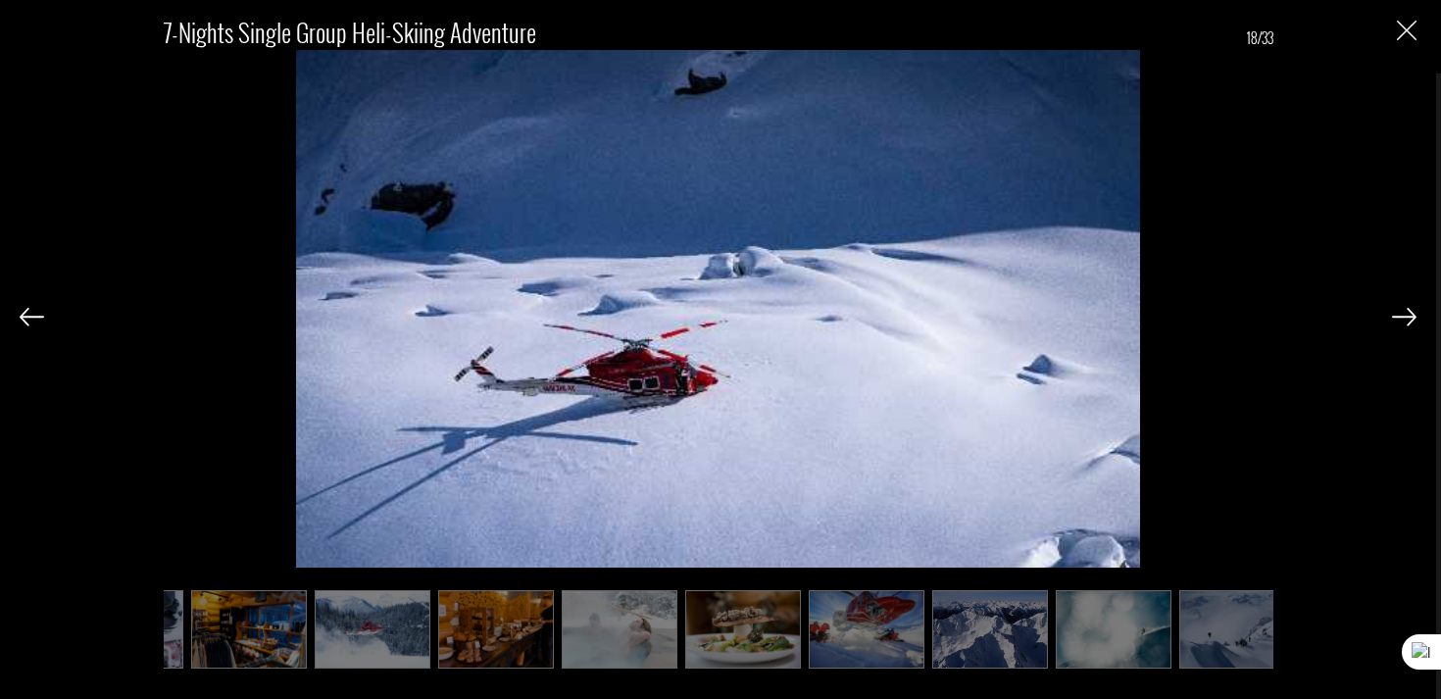
click at [31, 325] on img at bounding box center [32, 317] width 25 height 18
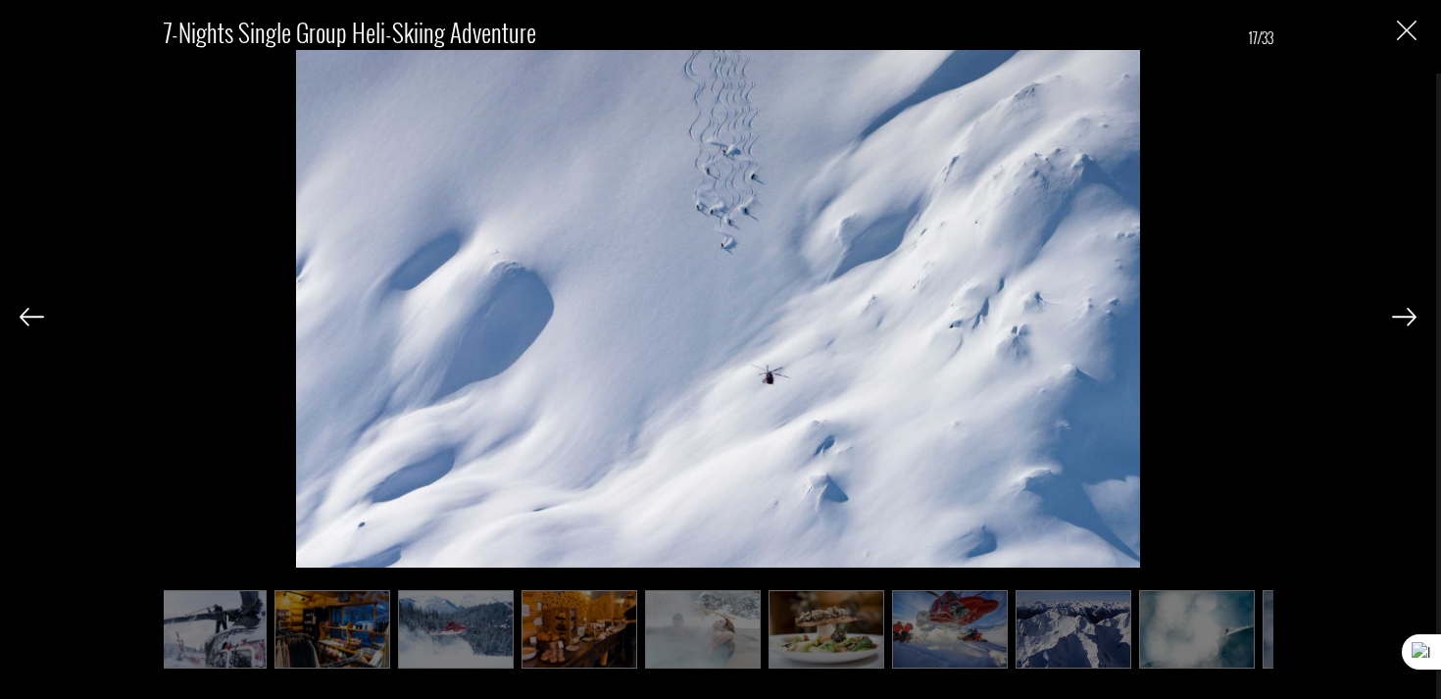
scroll to position [0, 745]
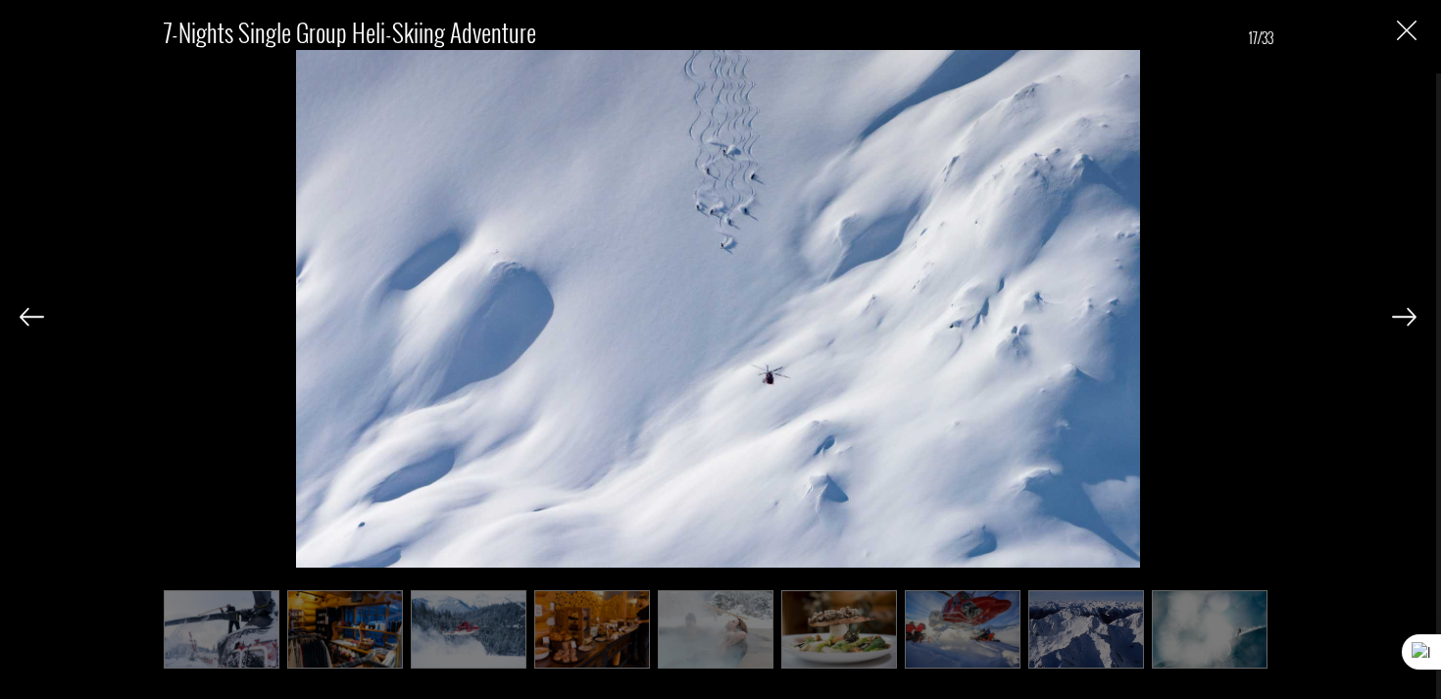
click at [1389, 322] on div "7-Nights Single Group Heli-Skiing Adventure 17/33" at bounding box center [718, 332] width 1397 height 664
click at [1402, 317] on img at bounding box center [1404, 317] width 25 height 18
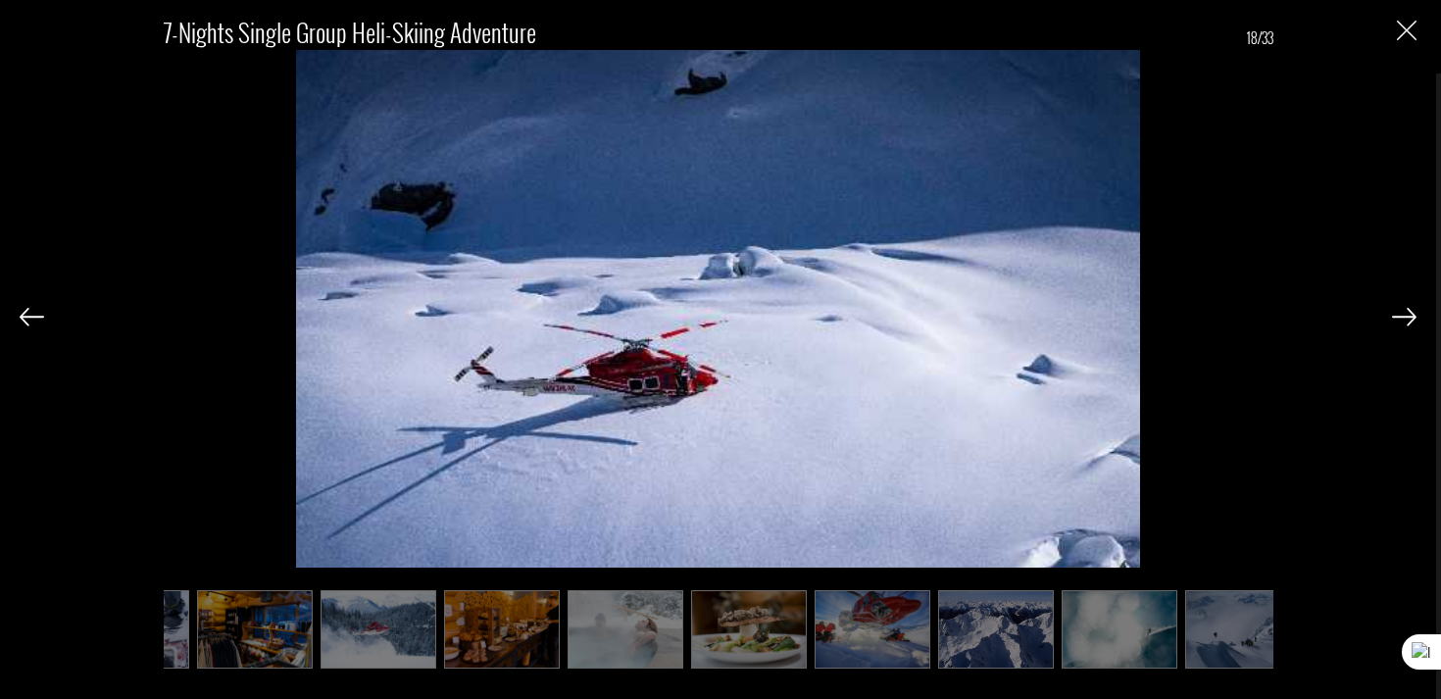
click at [1402, 317] on img at bounding box center [1404, 317] width 25 height 18
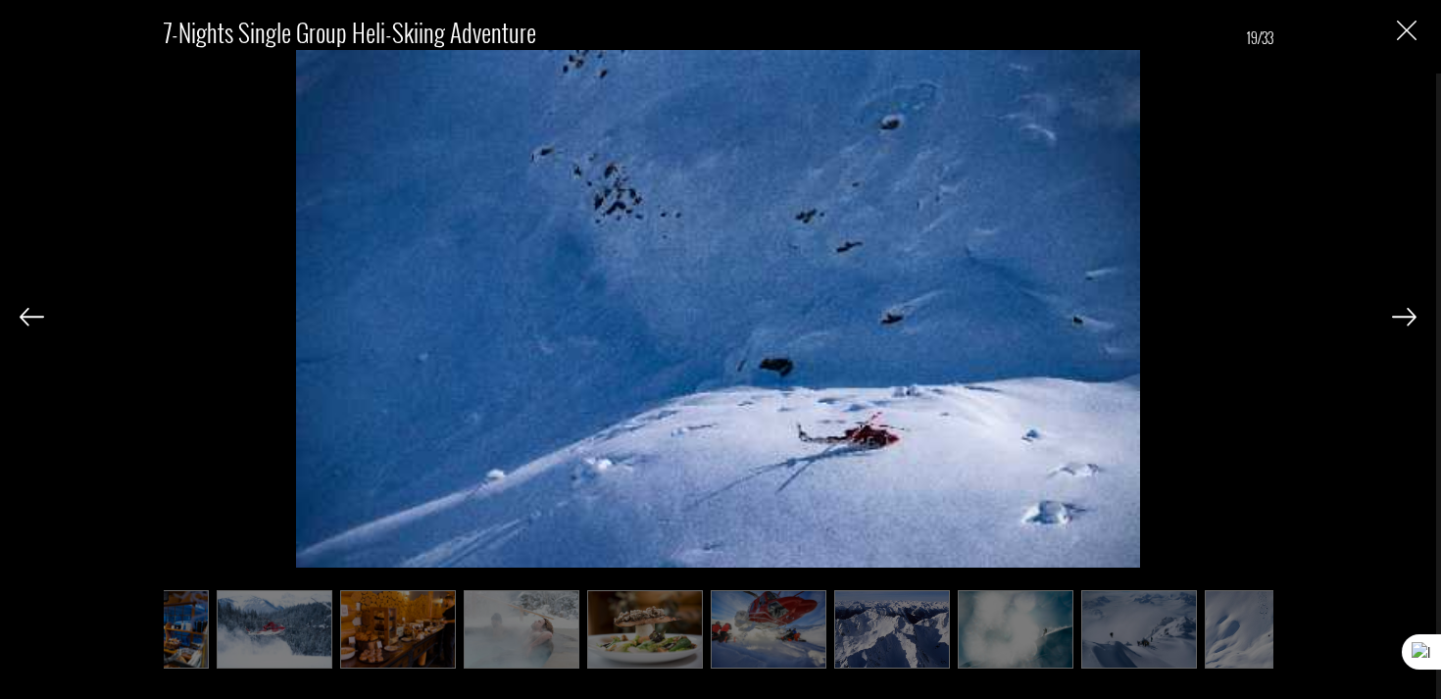
scroll to position [0, 940]
click at [1396, 317] on img at bounding box center [1404, 317] width 25 height 18
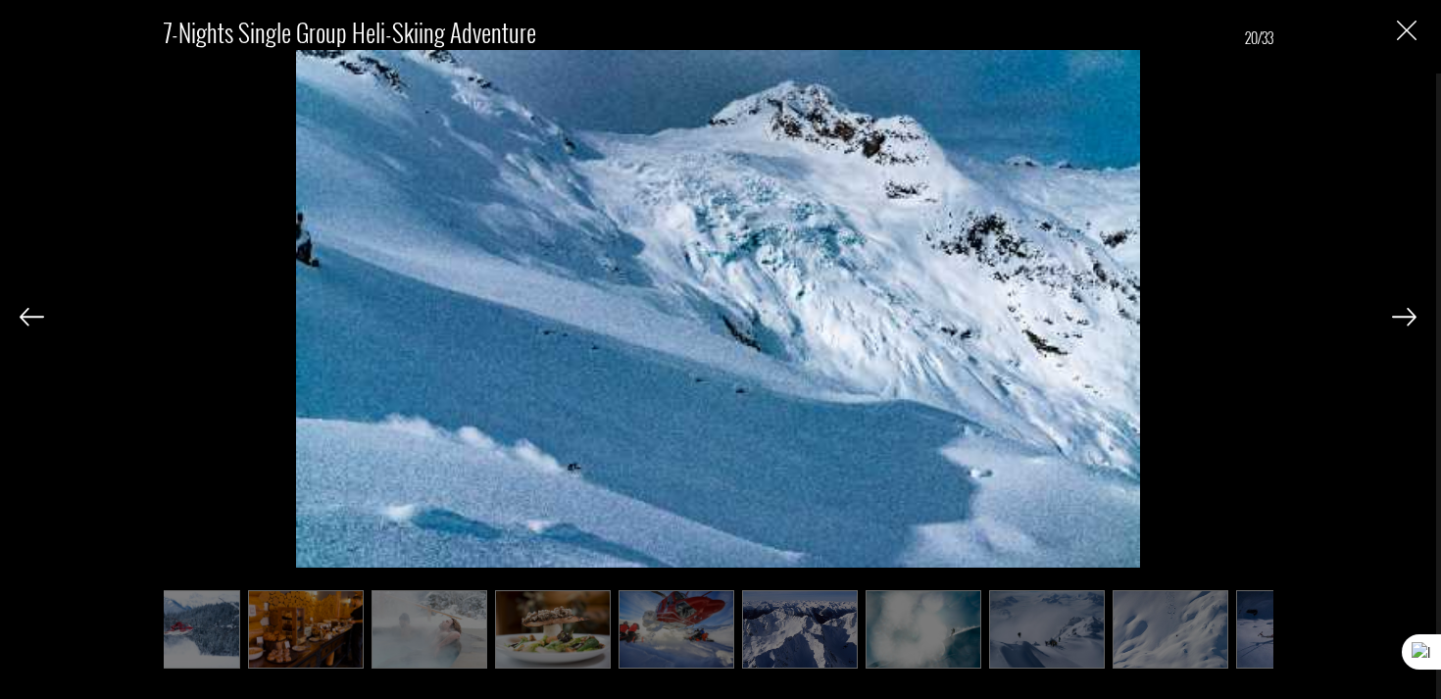
click at [1396, 317] on img at bounding box center [1404, 317] width 25 height 18
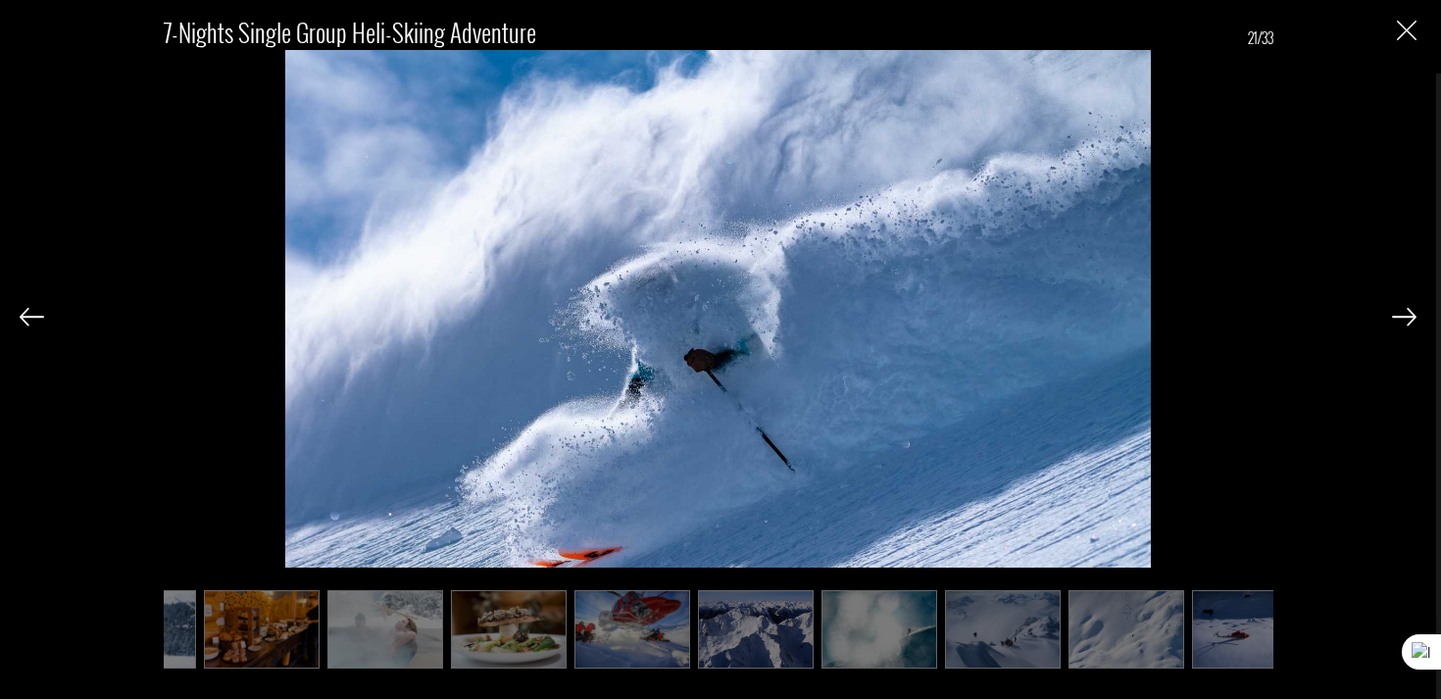
click at [1396, 317] on img at bounding box center [1404, 317] width 25 height 18
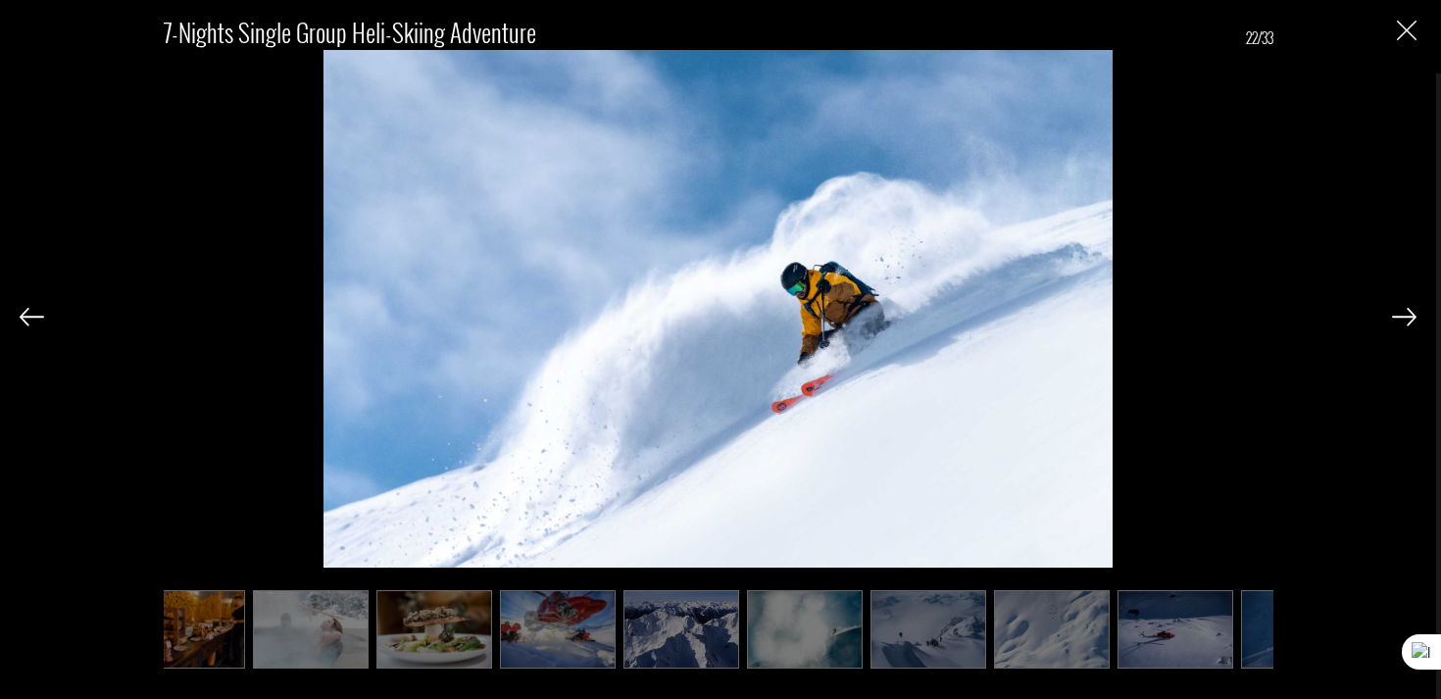
click at [1396, 317] on img at bounding box center [1404, 317] width 25 height 18
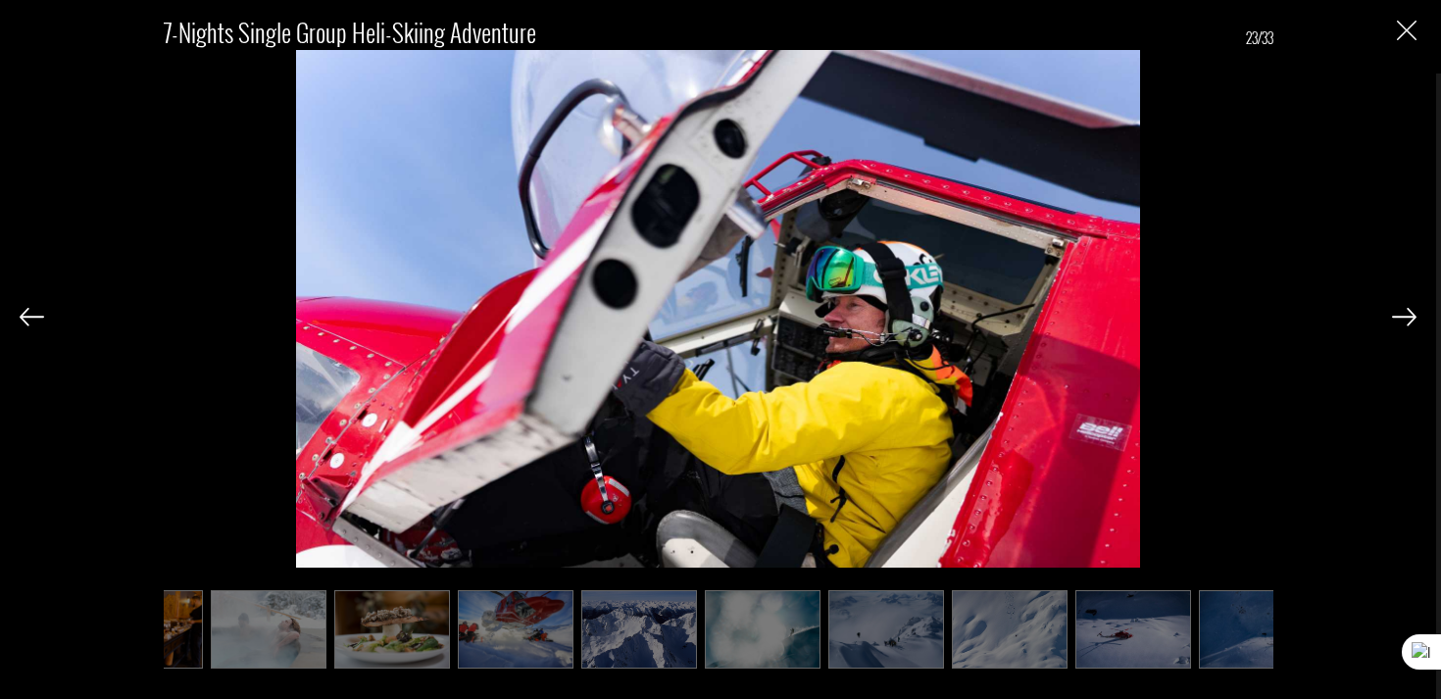
click at [1396, 317] on img at bounding box center [1404, 317] width 25 height 18
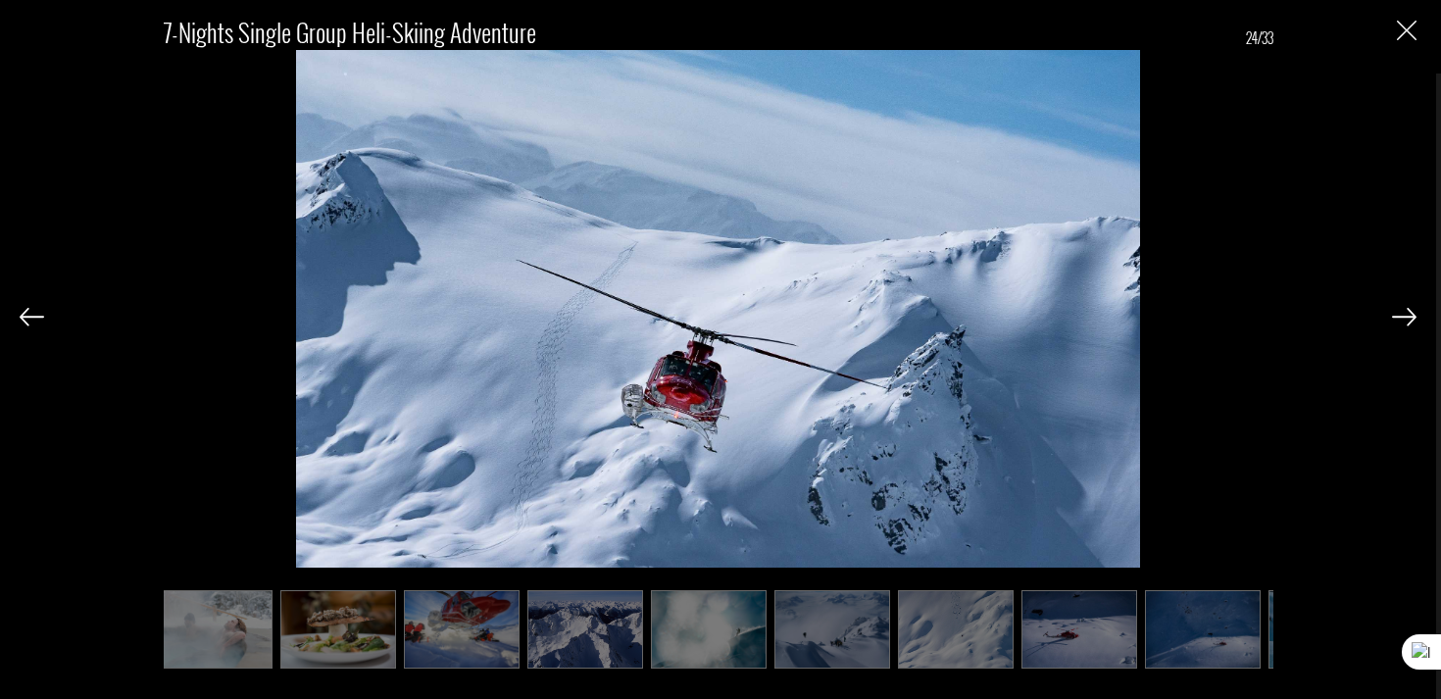
click at [1396, 317] on img at bounding box center [1404, 317] width 25 height 18
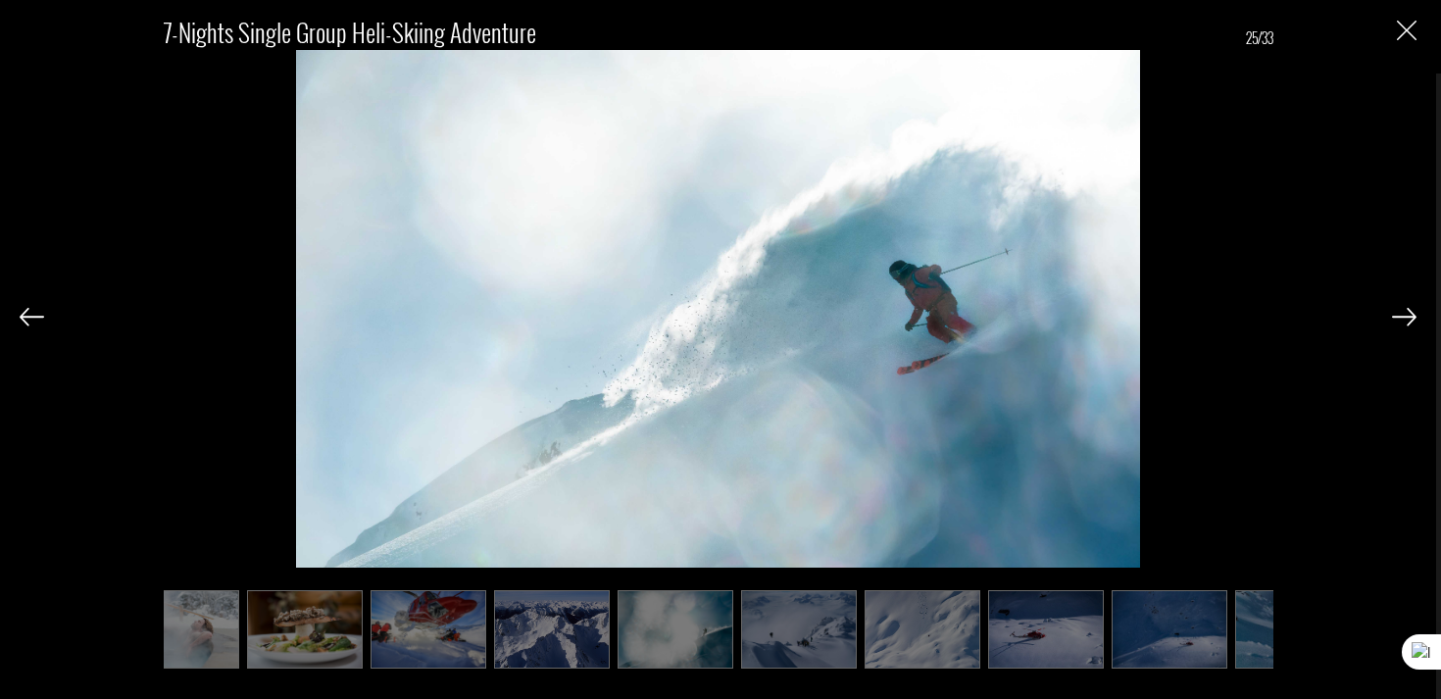
click at [1396, 317] on img at bounding box center [1404, 317] width 25 height 18
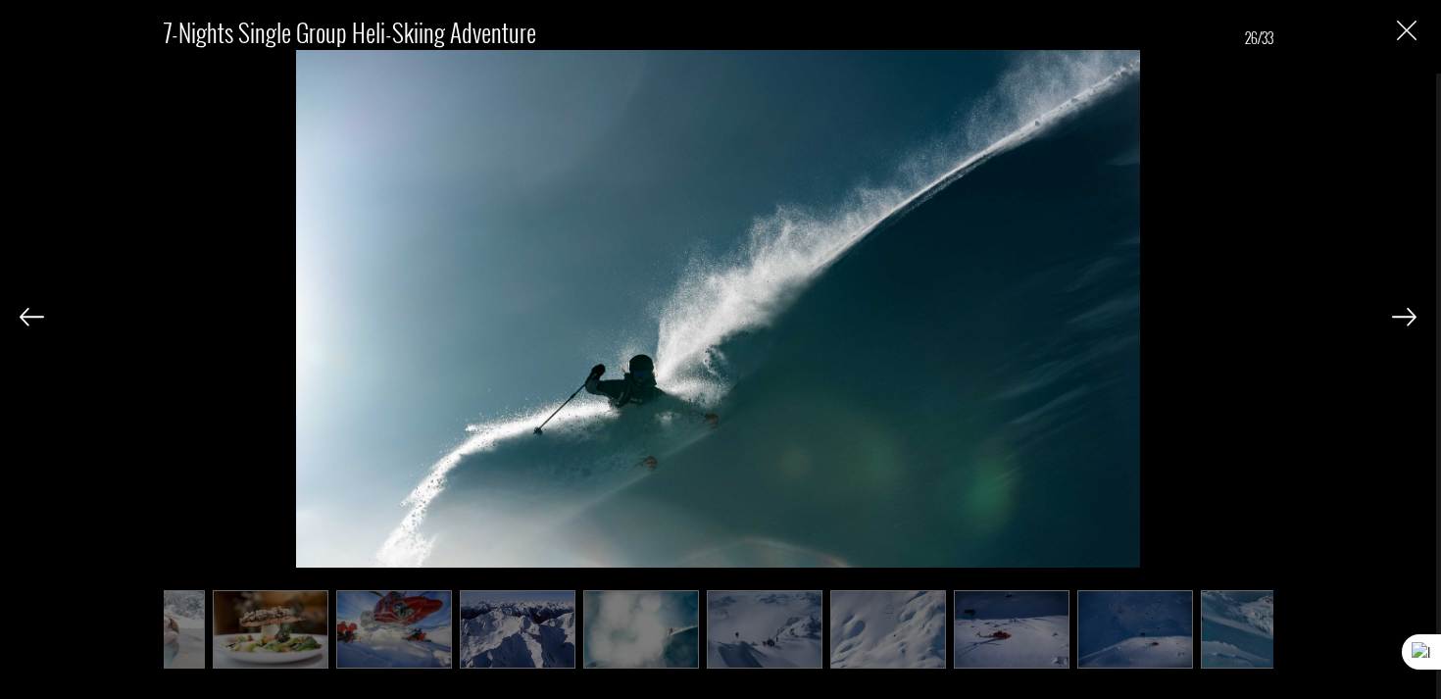
click at [1396, 317] on img at bounding box center [1404, 317] width 25 height 18
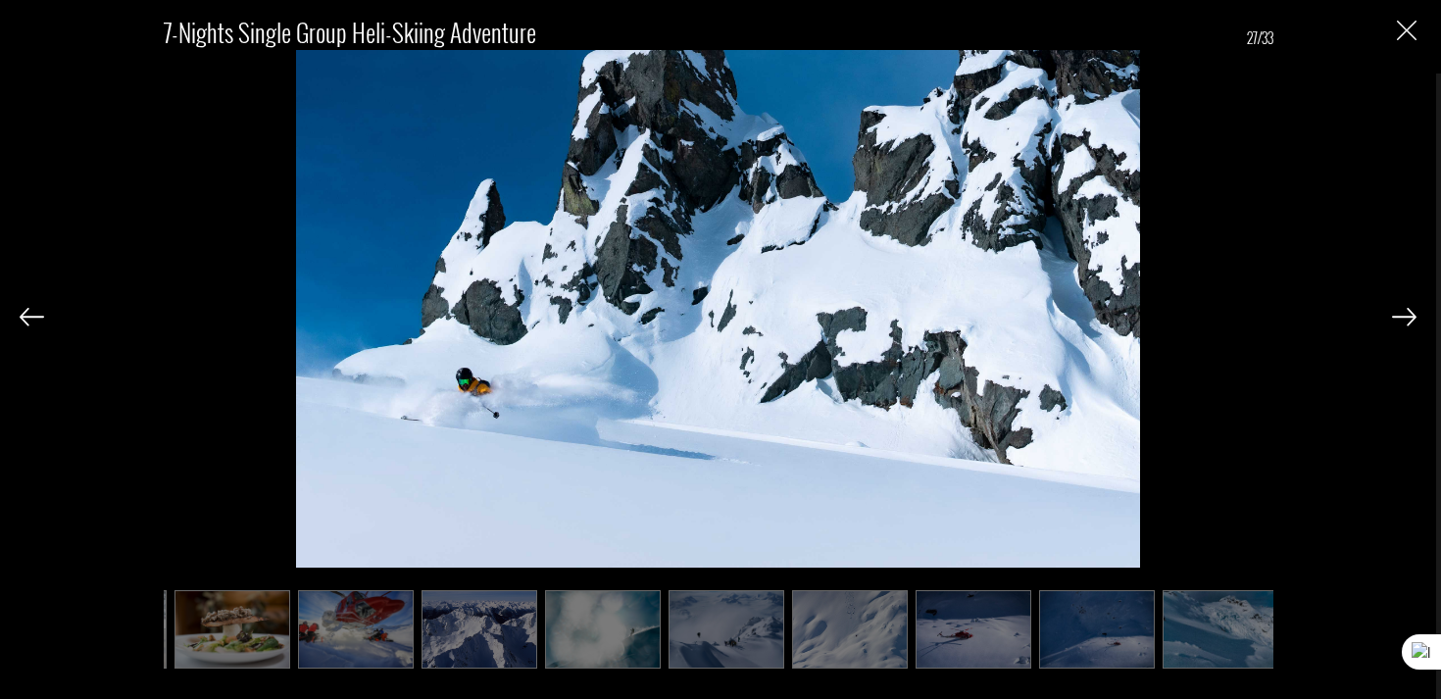
click at [1396, 317] on img at bounding box center [1404, 317] width 25 height 18
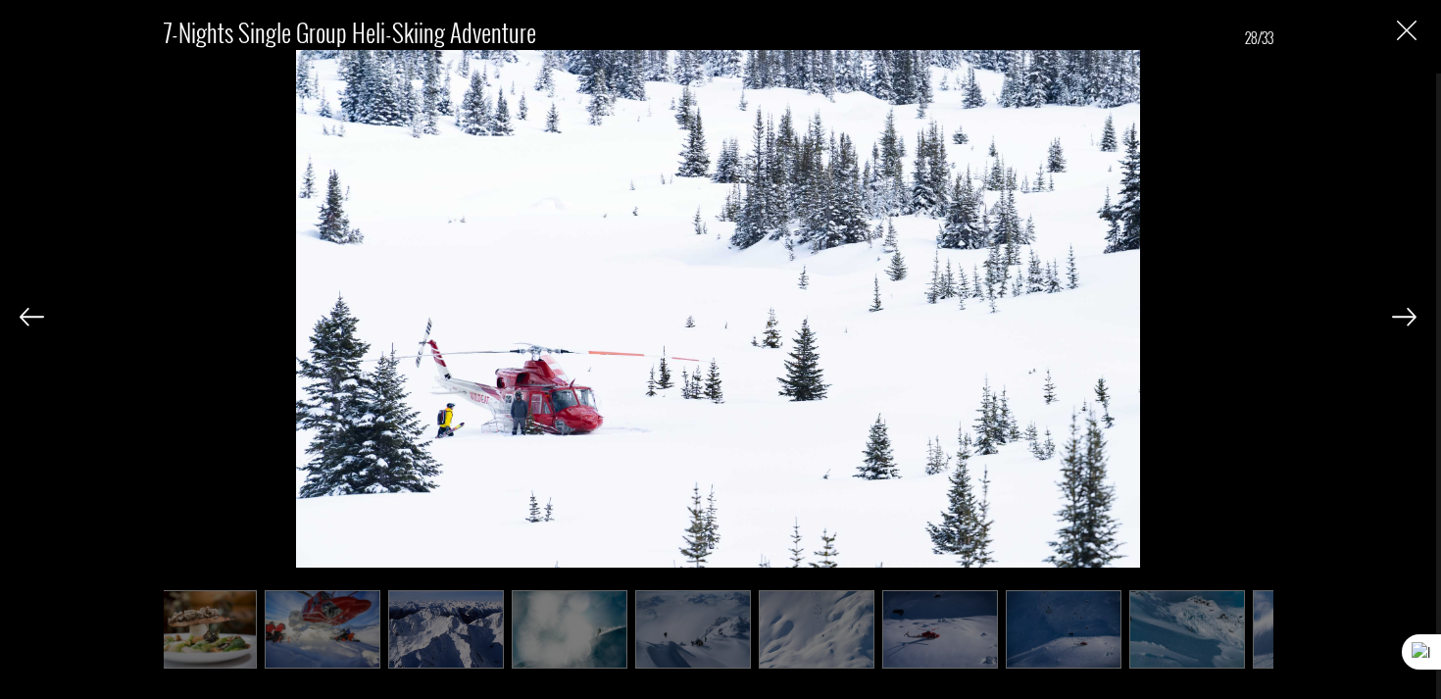
click at [1396, 317] on img at bounding box center [1404, 317] width 25 height 18
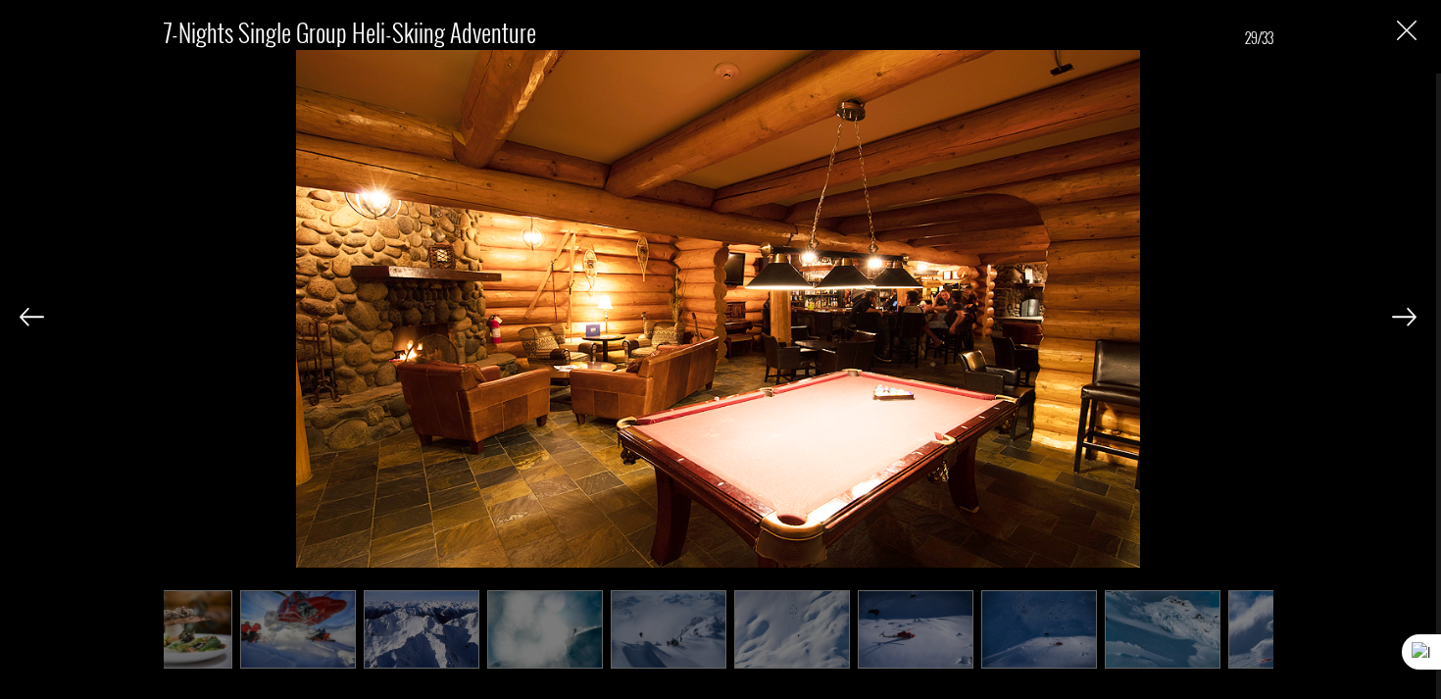
click at [1396, 317] on img at bounding box center [1404, 317] width 25 height 18
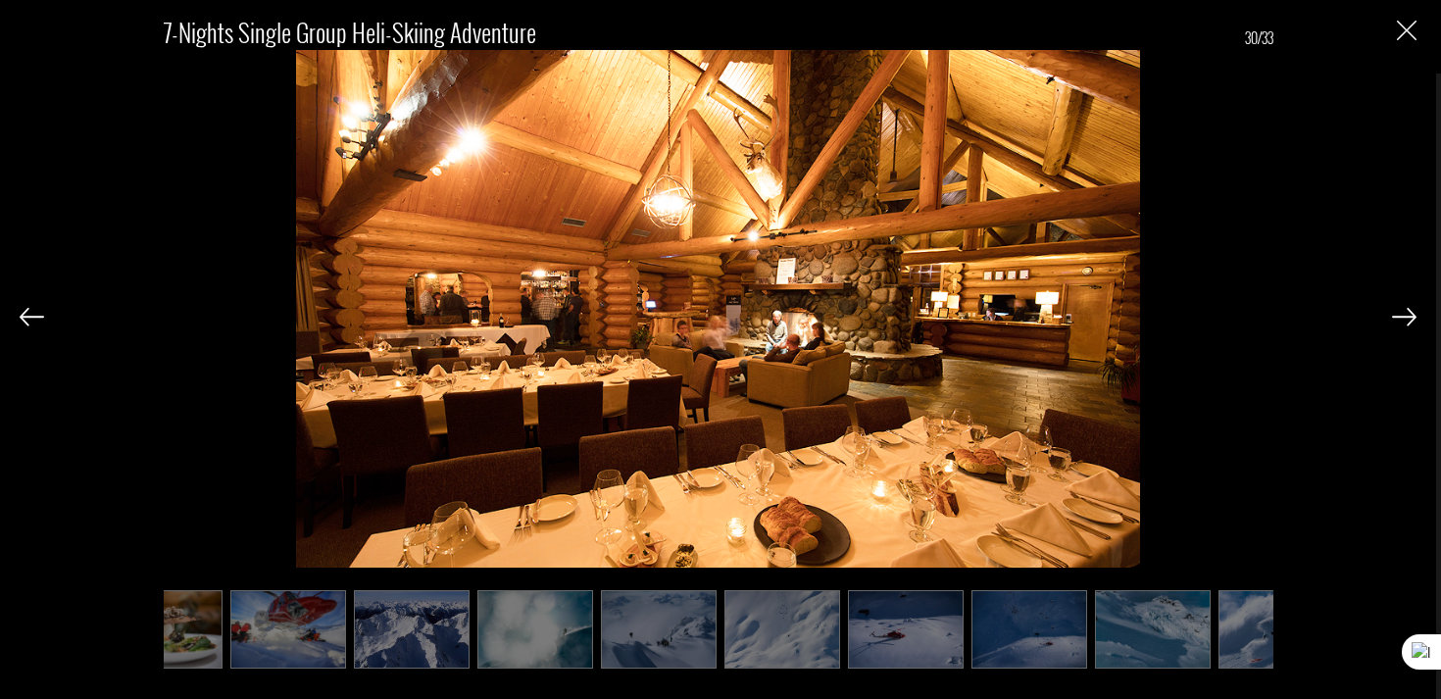
click at [1396, 317] on img at bounding box center [1404, 317] width 25 height 18
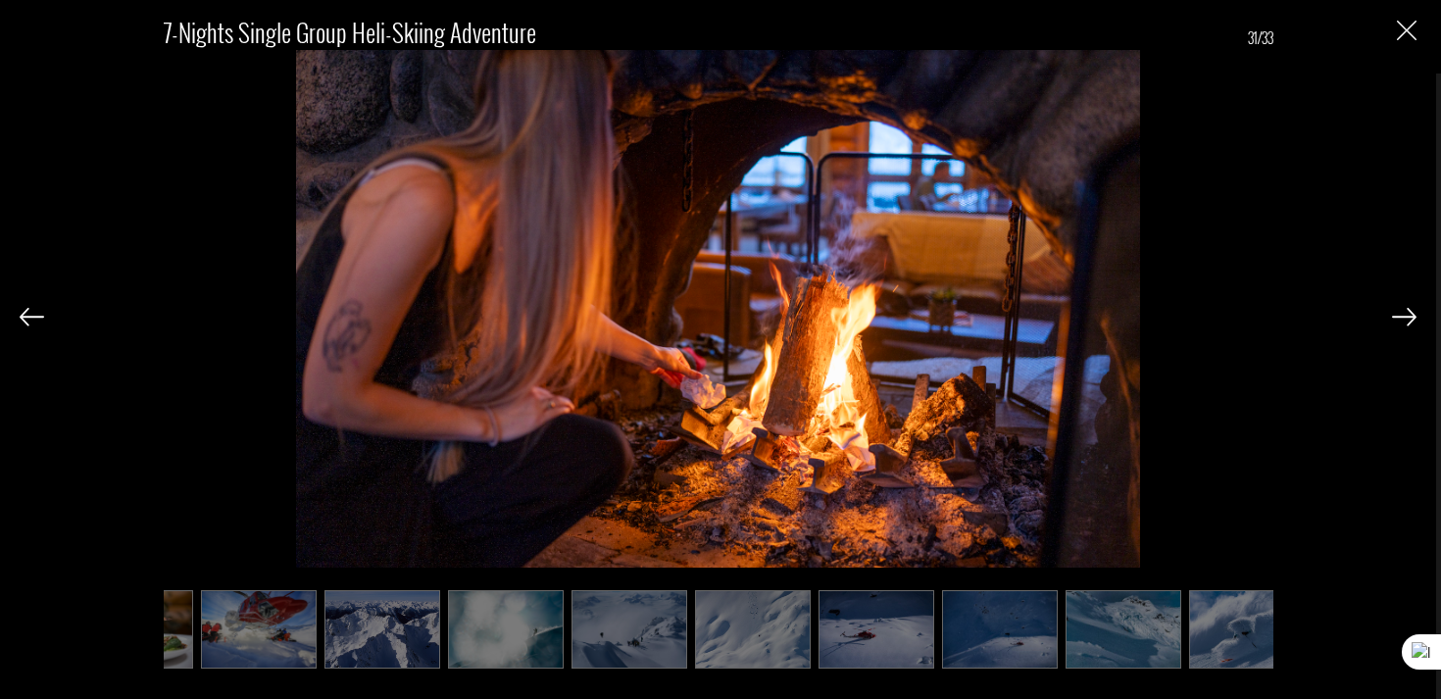
click at [1396, 317] on img at bounding box center [1404, 317] width 25 height 18
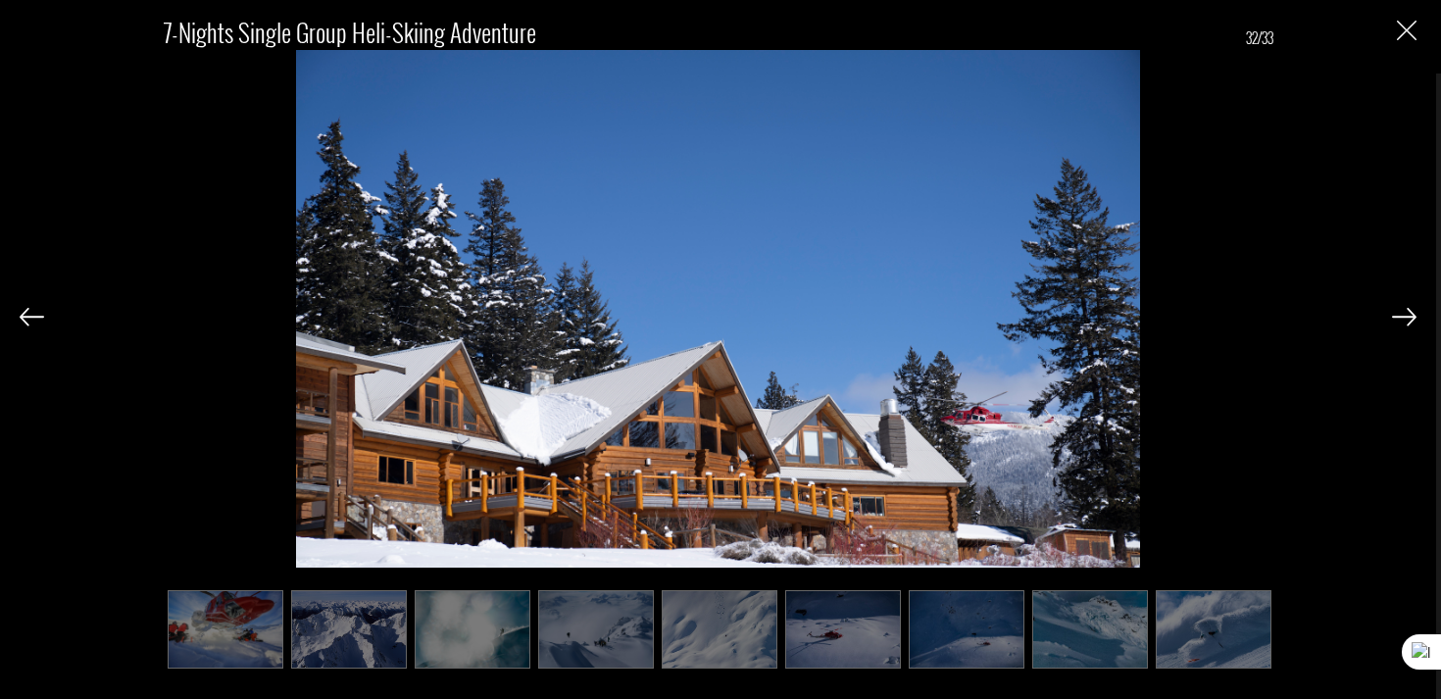
click at [1396, 317] on img at bounding box center [1404, 317] width 25 height 18
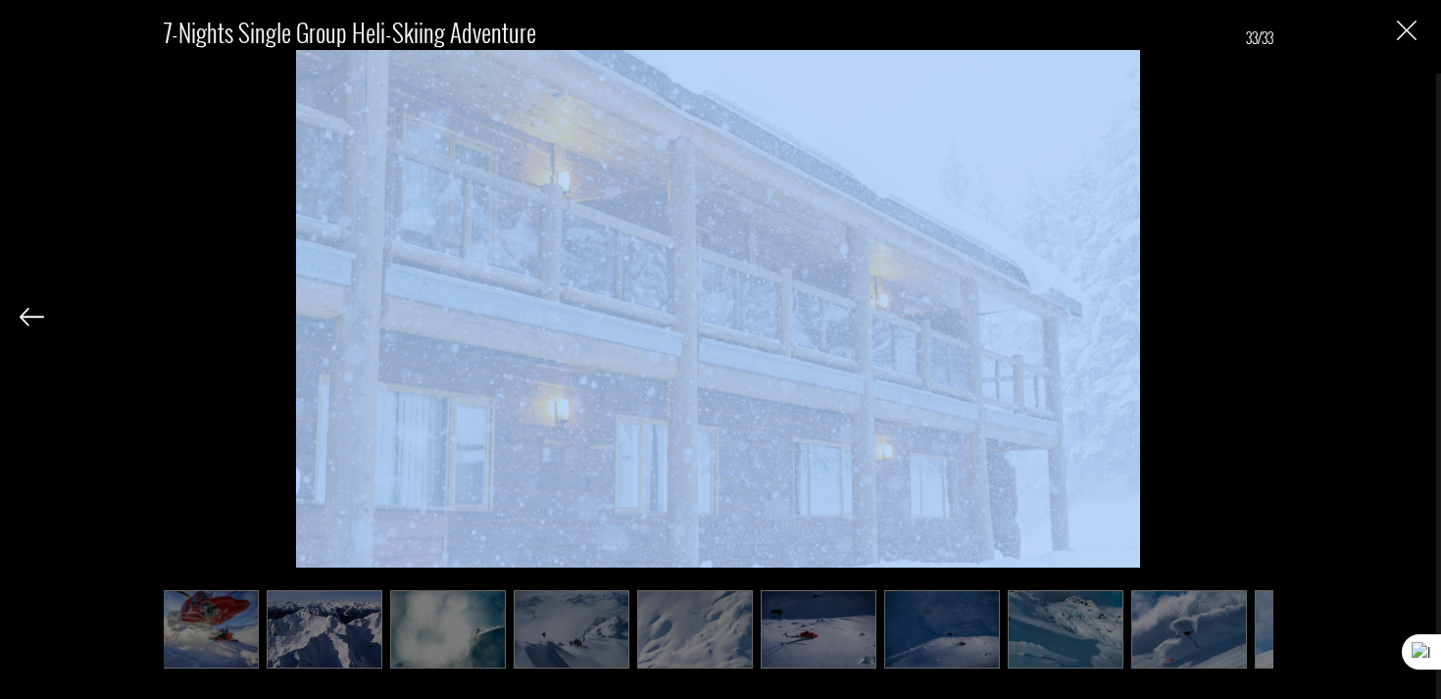
click at [1396, 317] on div "7-Nights Single Group Heli-Skiing Adventure 33/33" at bounding box center [718, 332] width 1397 height 664
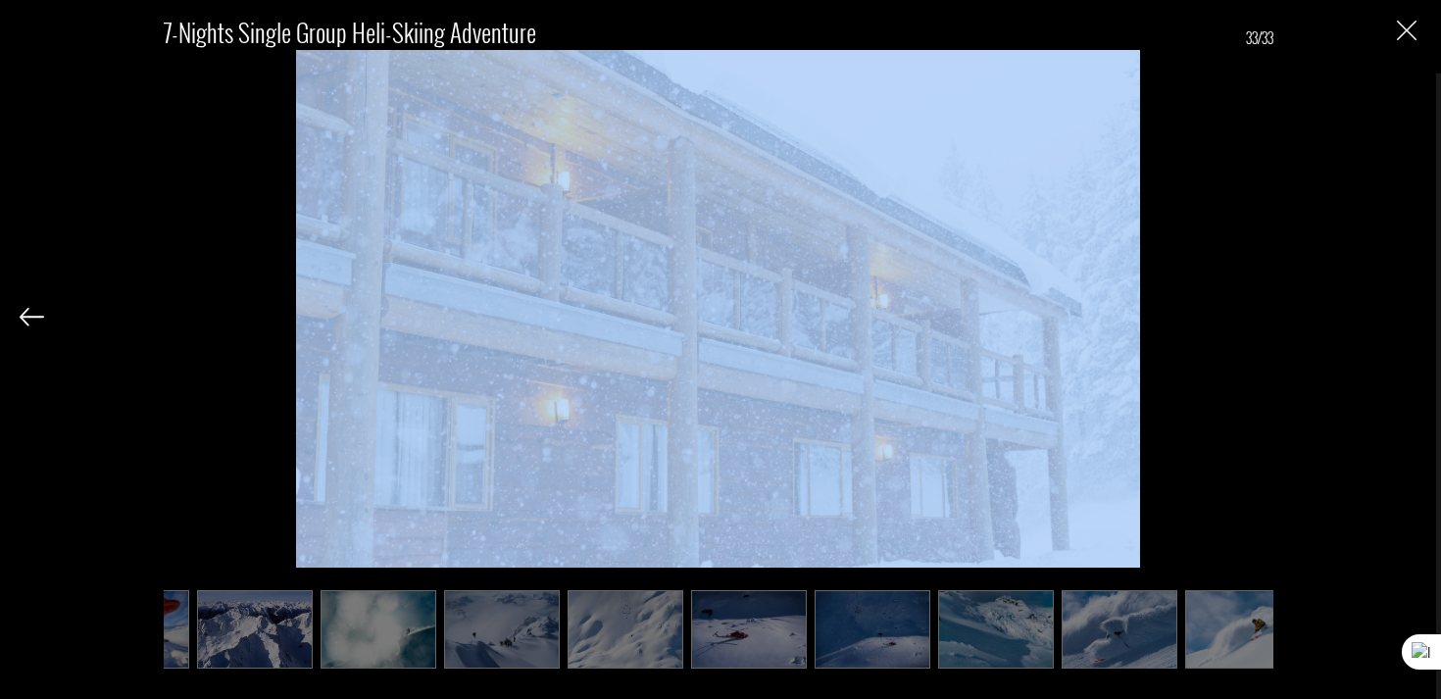
scroll to position [0, 1581]
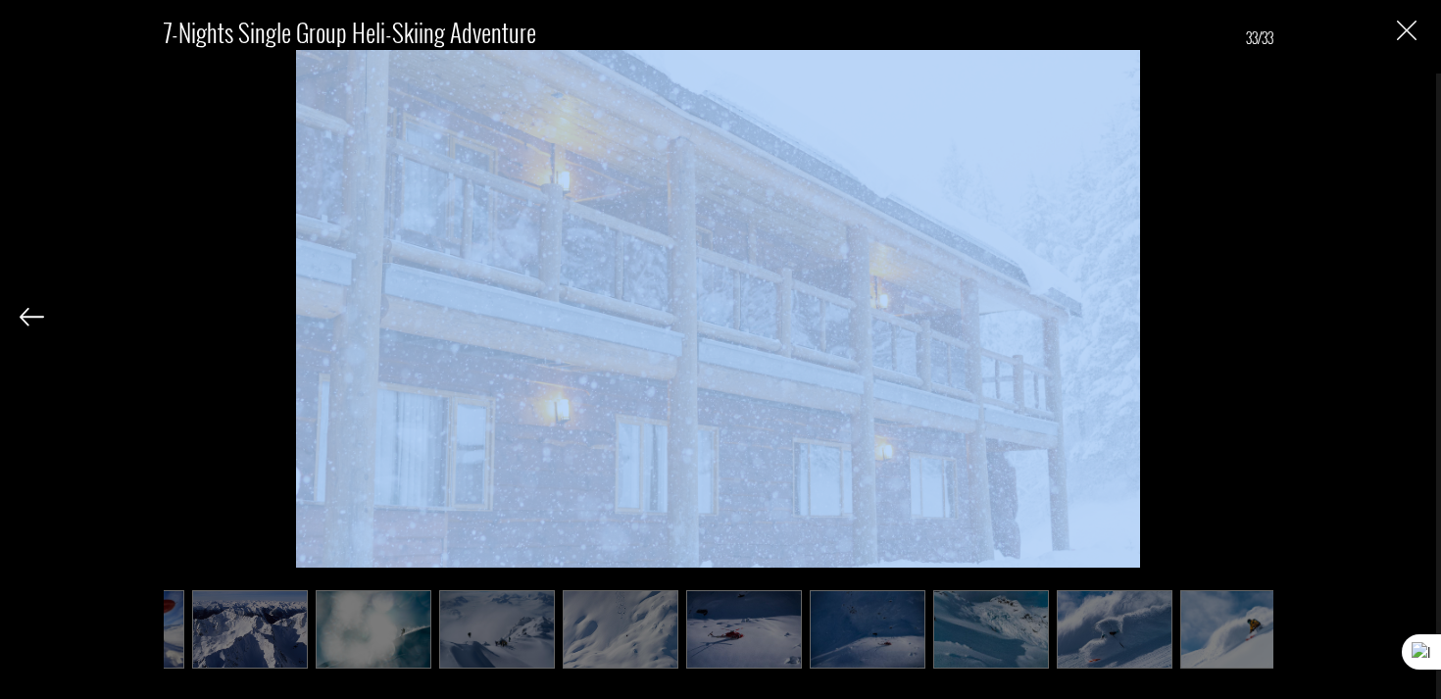
click at [1411, 33] on img "Close" at bounding box center [1407, 31] width 20 height 20
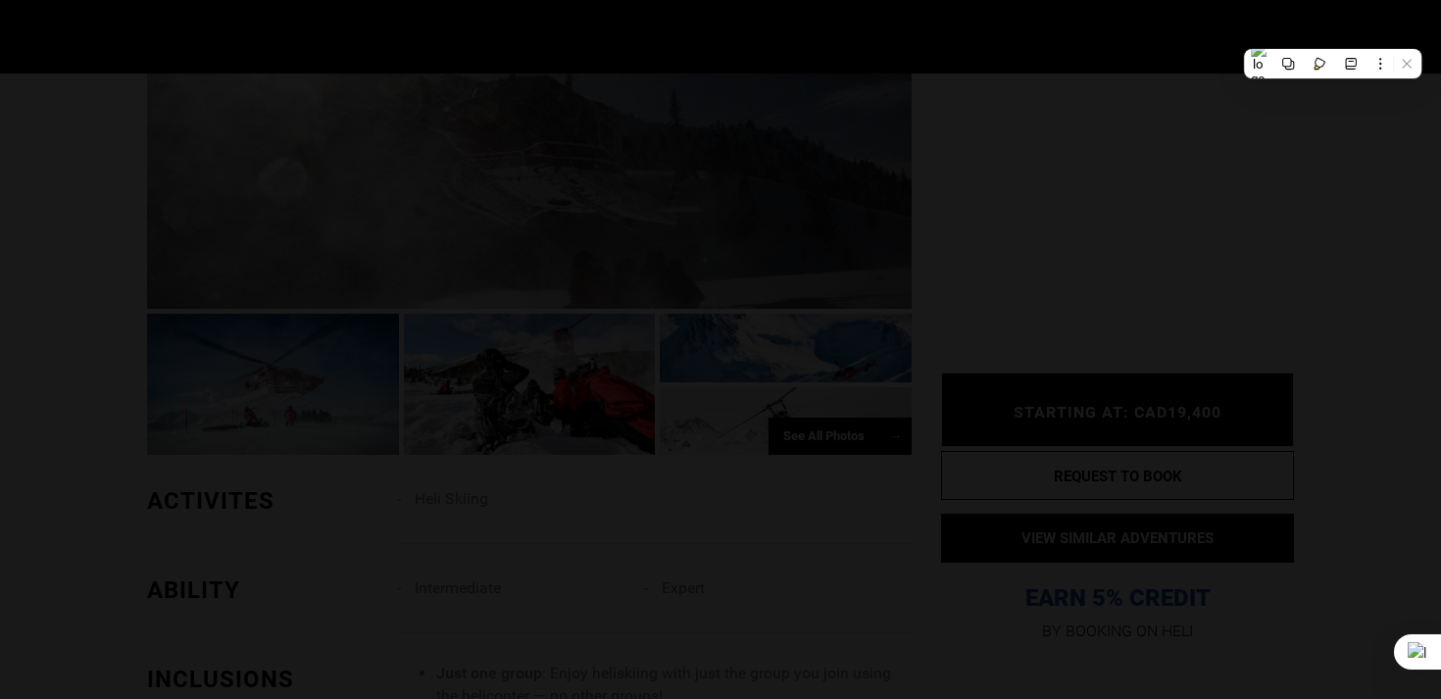
scroll to position [0, 0]
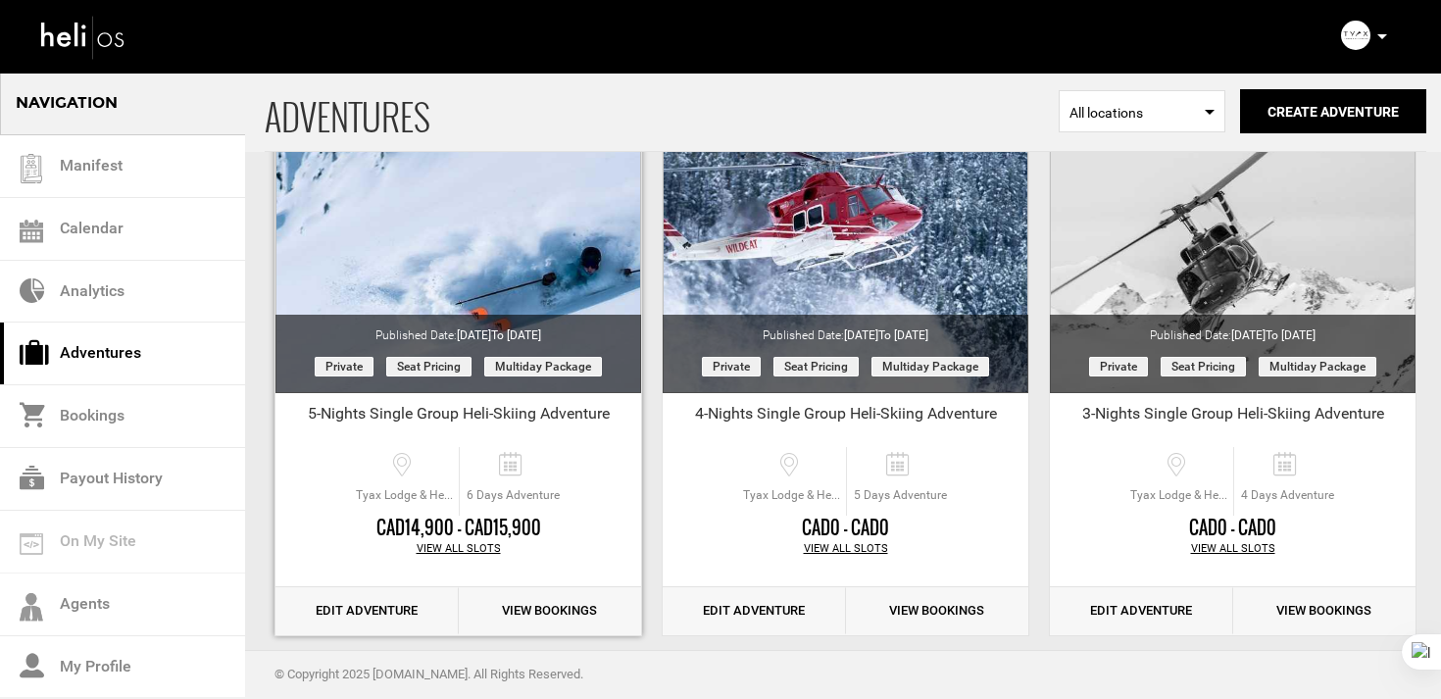
scroll to position [804, 0]
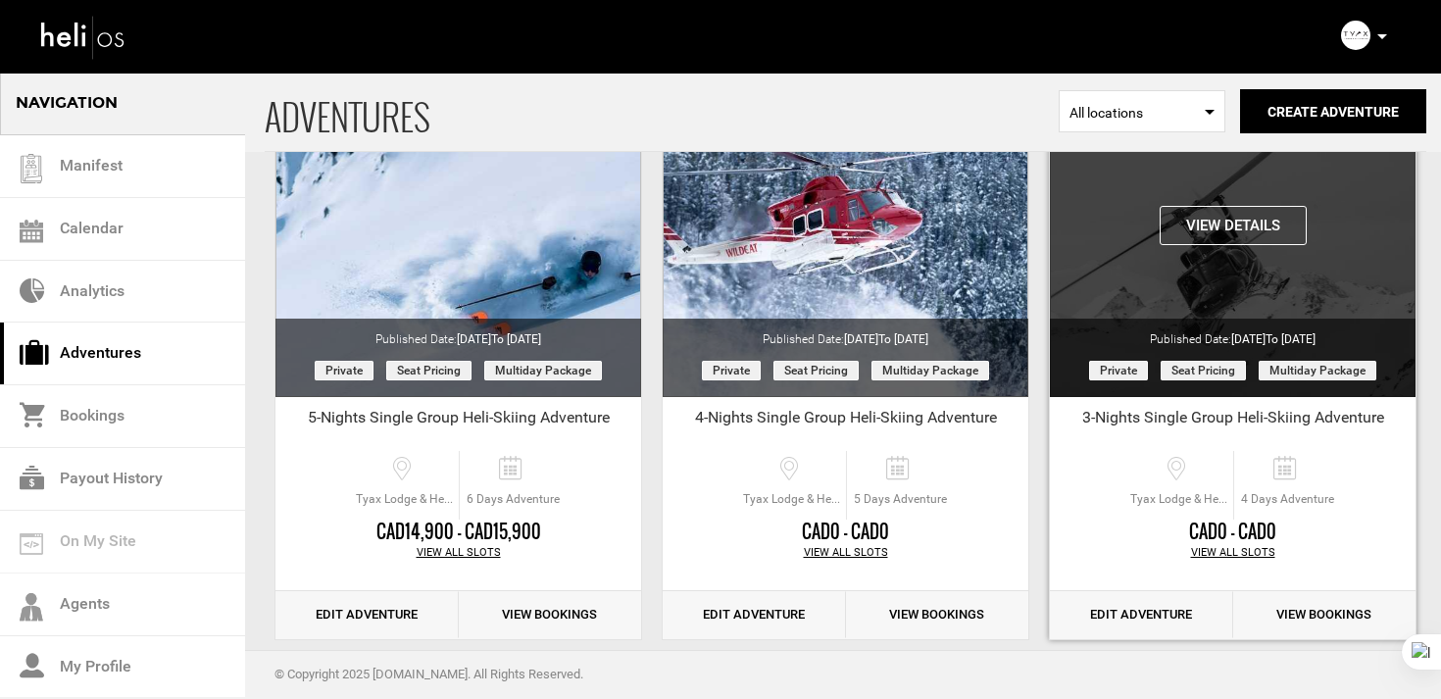
click at [1240, 226] on button "View Details" at bounding box center [1233, 225] width 147 height 39
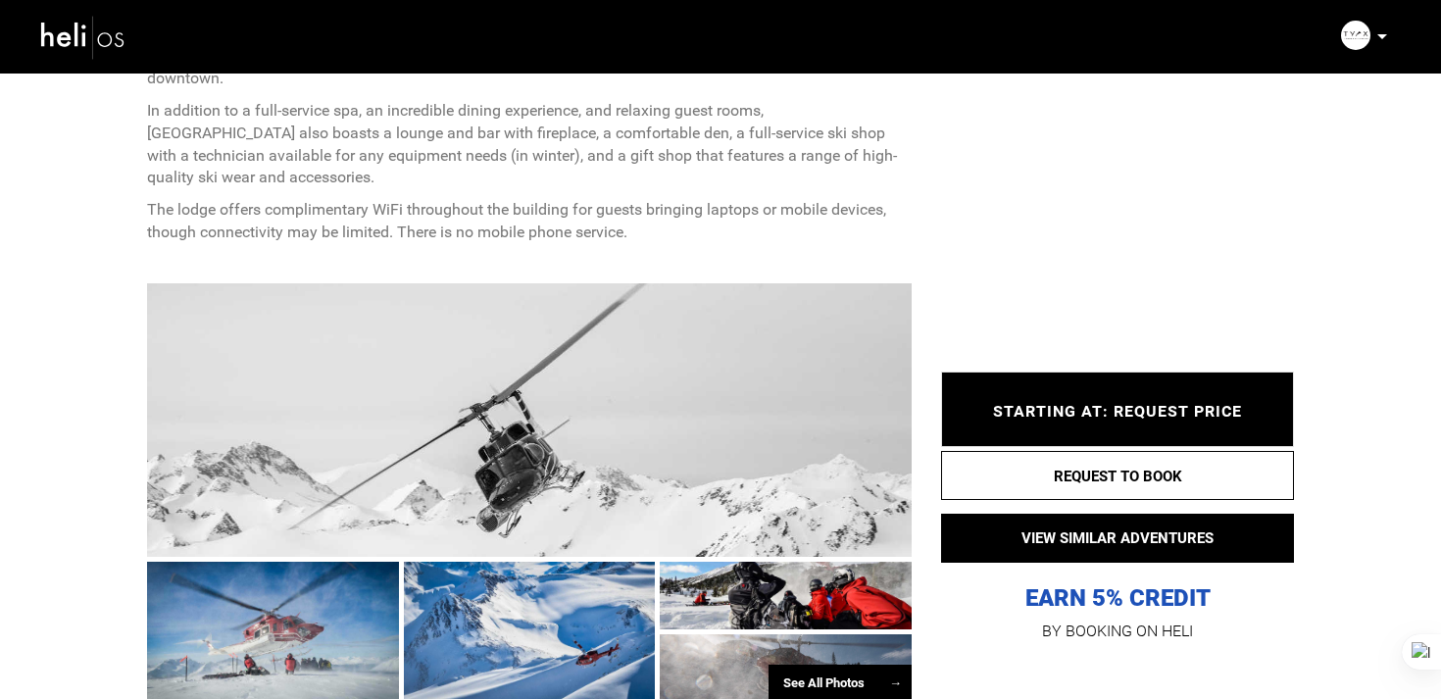
scroll to position [2357, 0]
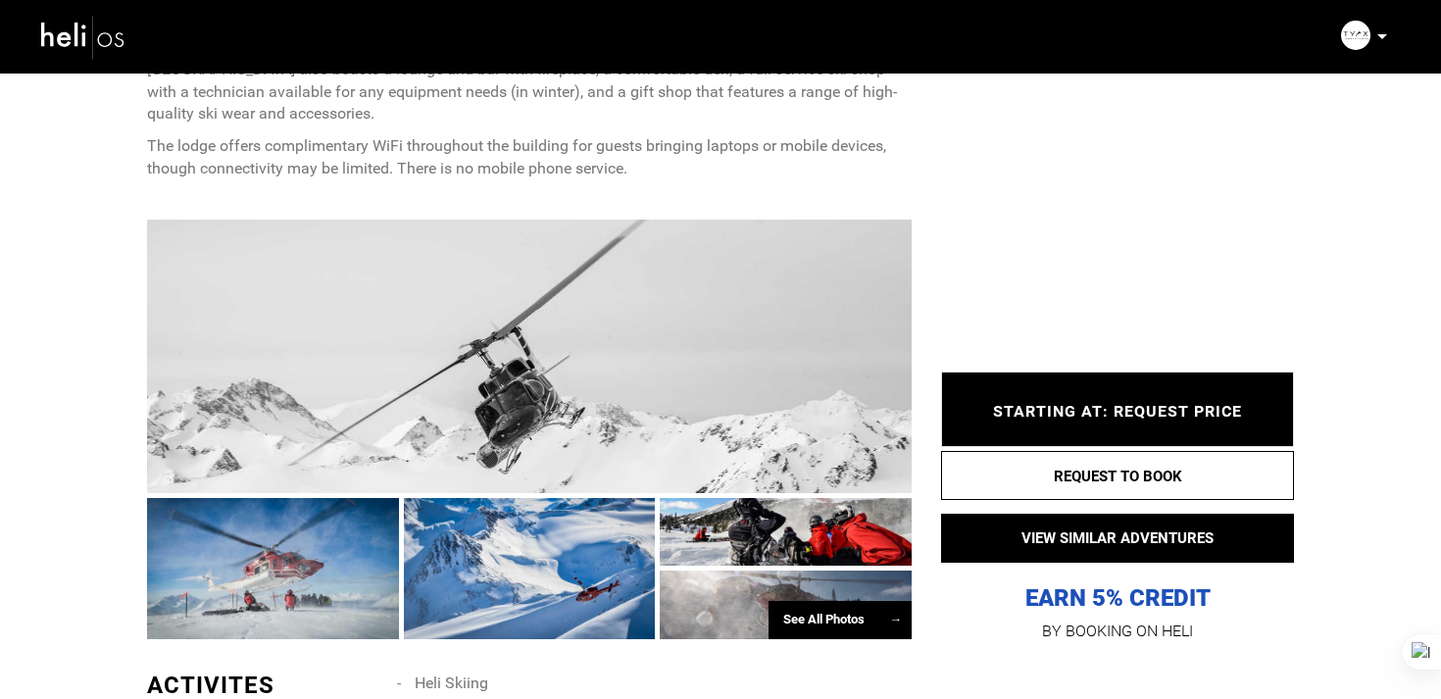
click at [717, 421] on div at bounding box center [529, 356] width 765 height 273
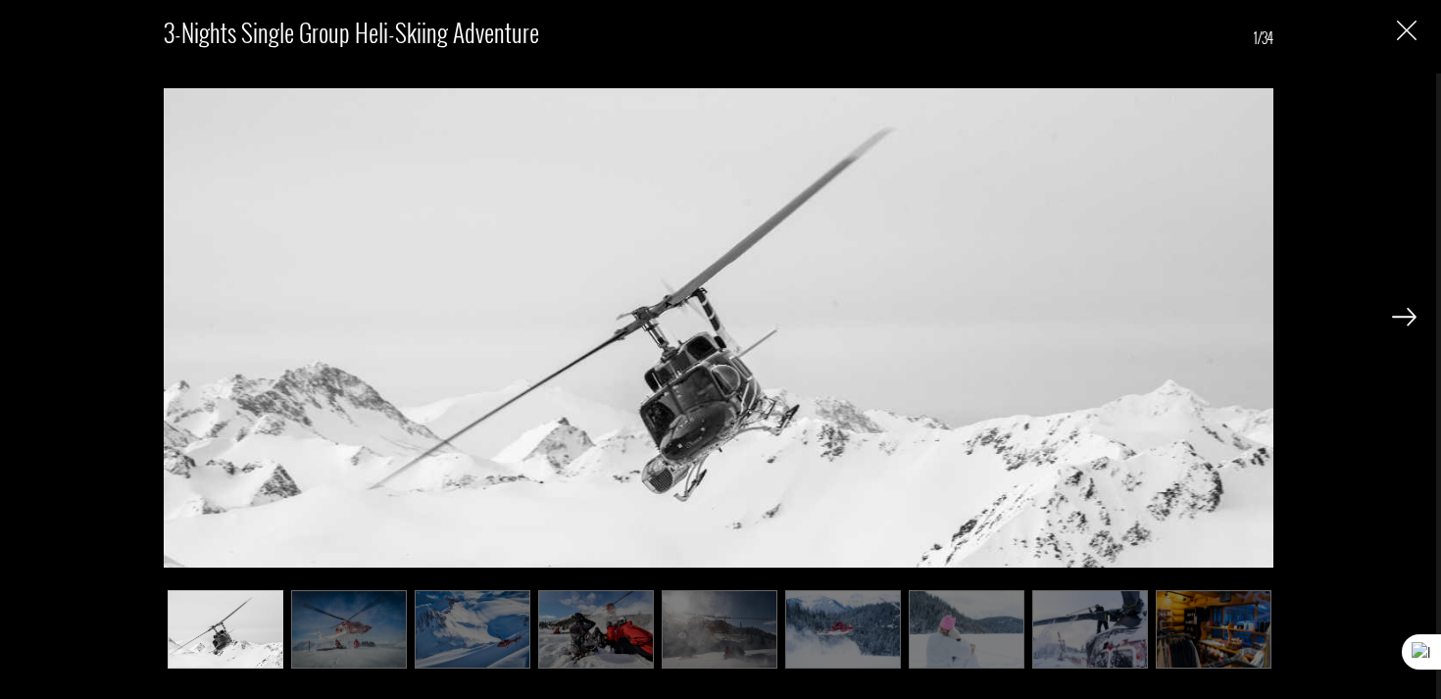
click at [1392, 320] on img at bounding box center [1404, 317] width 25 height 18
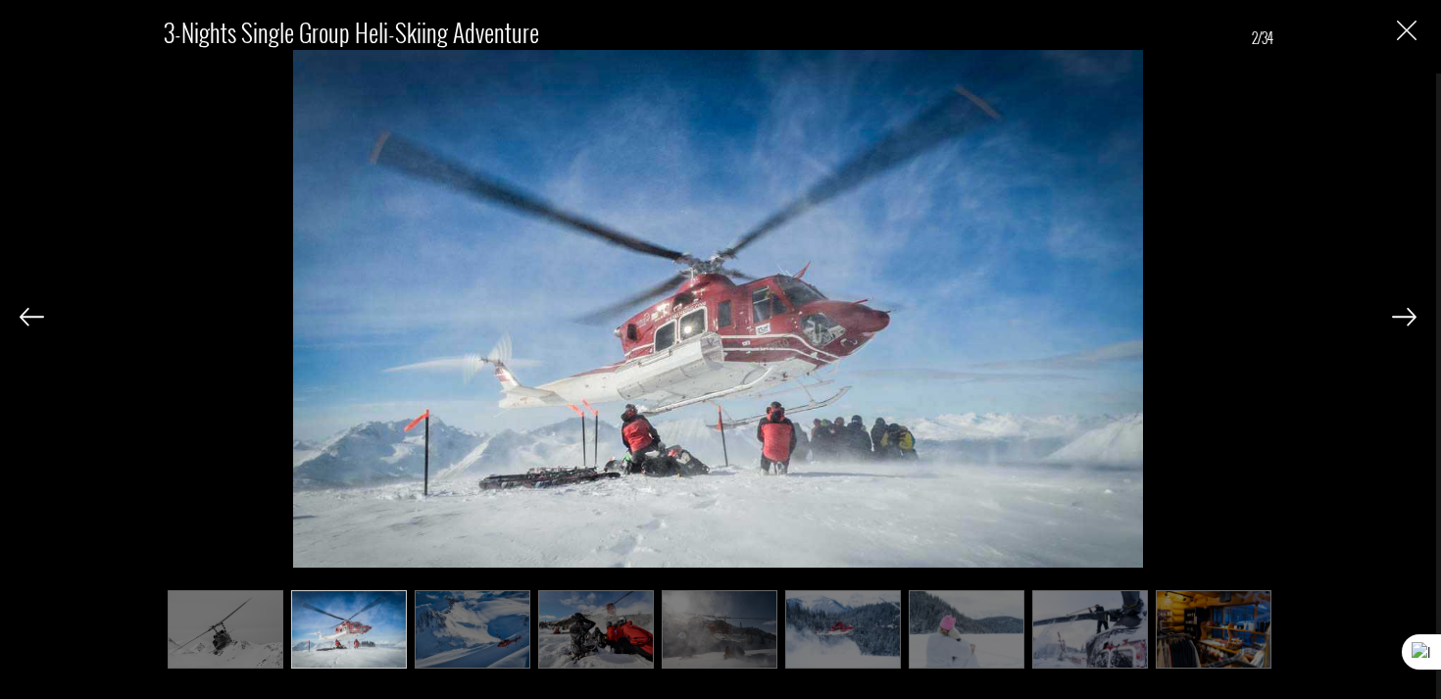
click at [1392, 320] on img at bounding box center [1404, 317] width 25 height 18
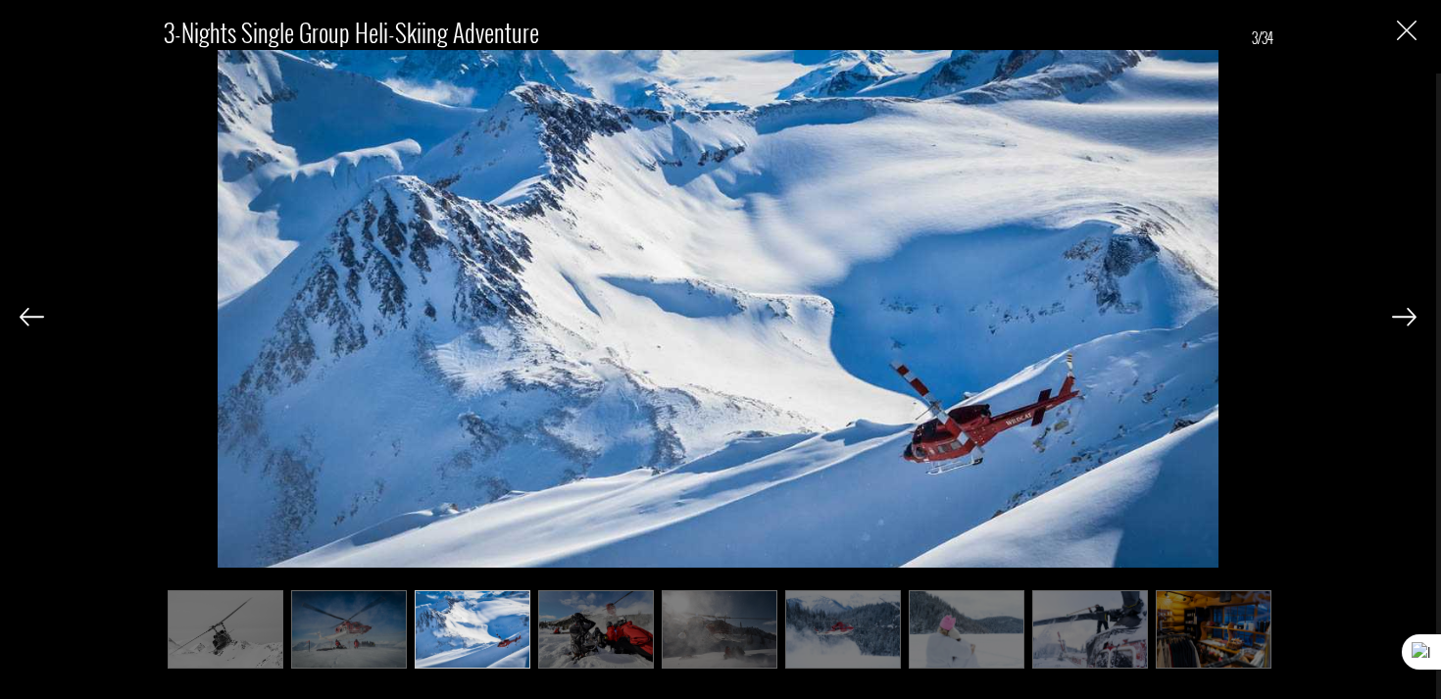
click at [1392, 320] on img at bounding box center [1404, 317] width 25 height 18
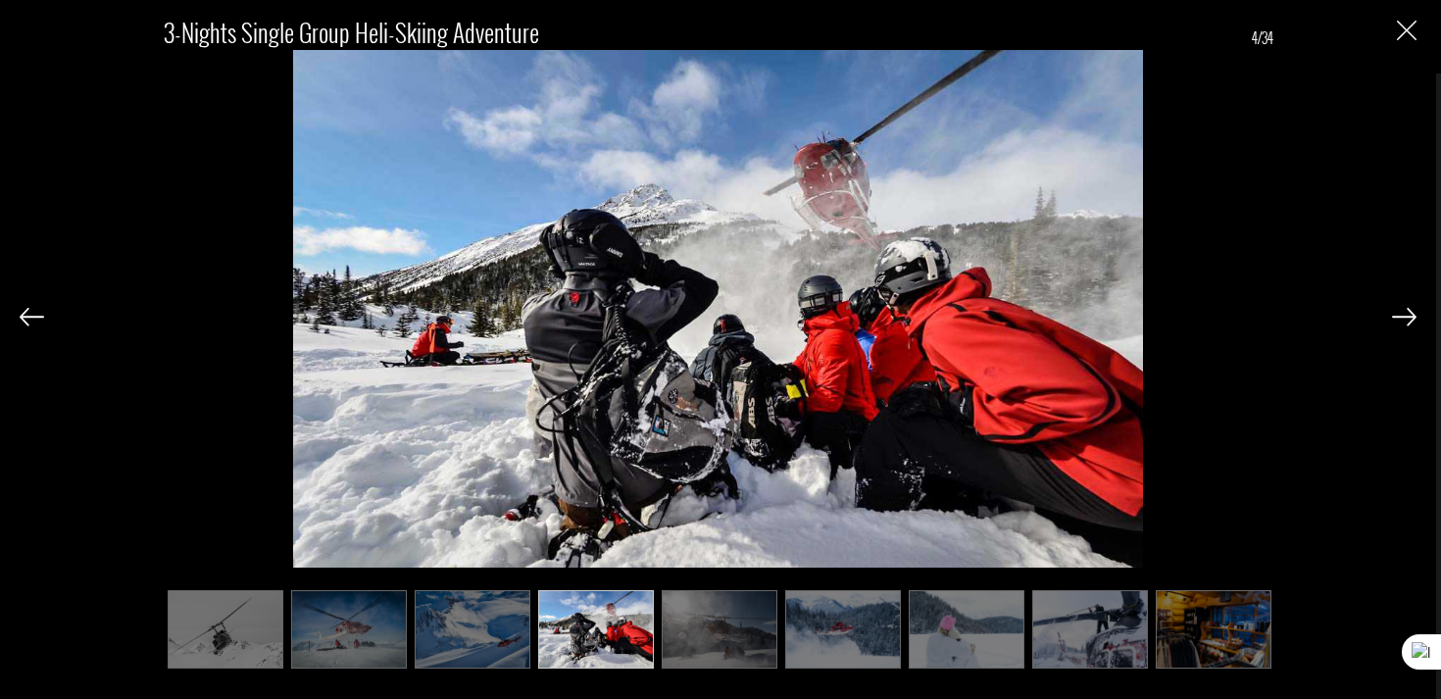
click at [1392, 320] on img at bounding box center [1404, 317] width 25 height 18
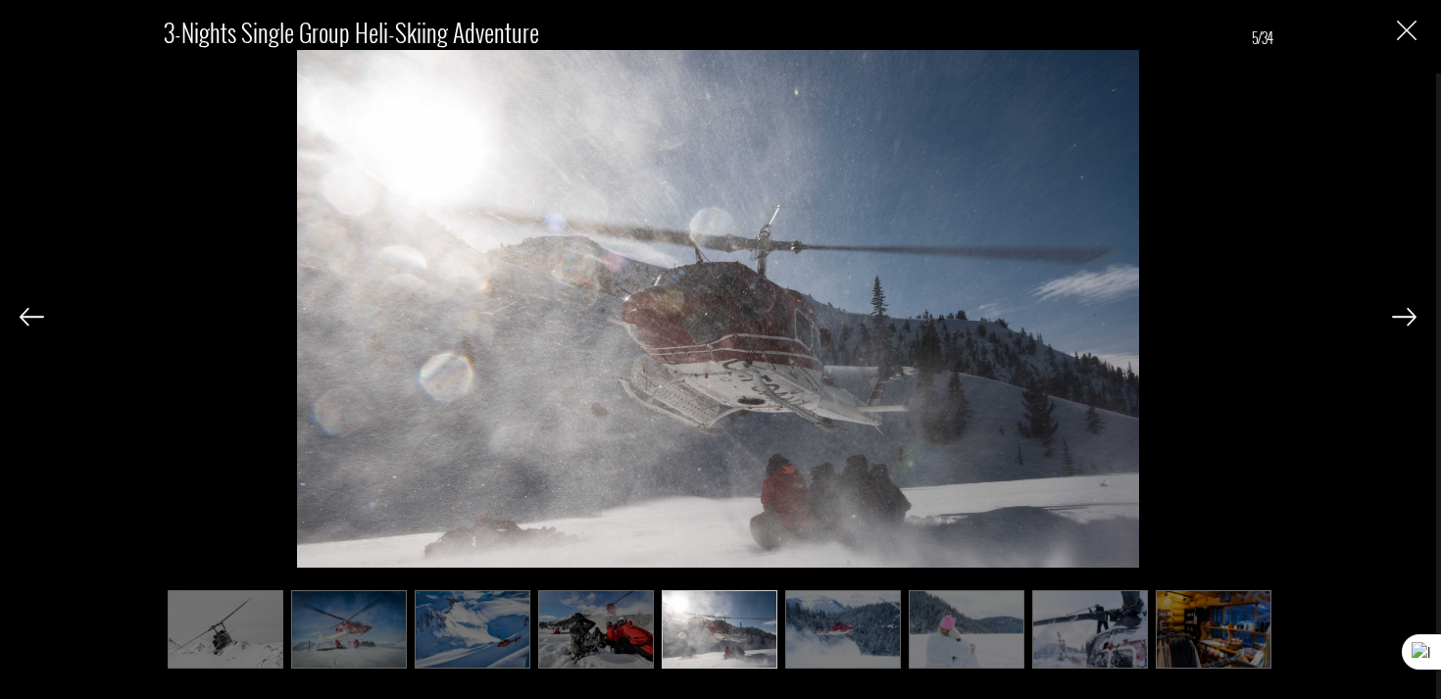
click at [1392, 320] on img at bounding box center [1404, 317] width 25 height 18
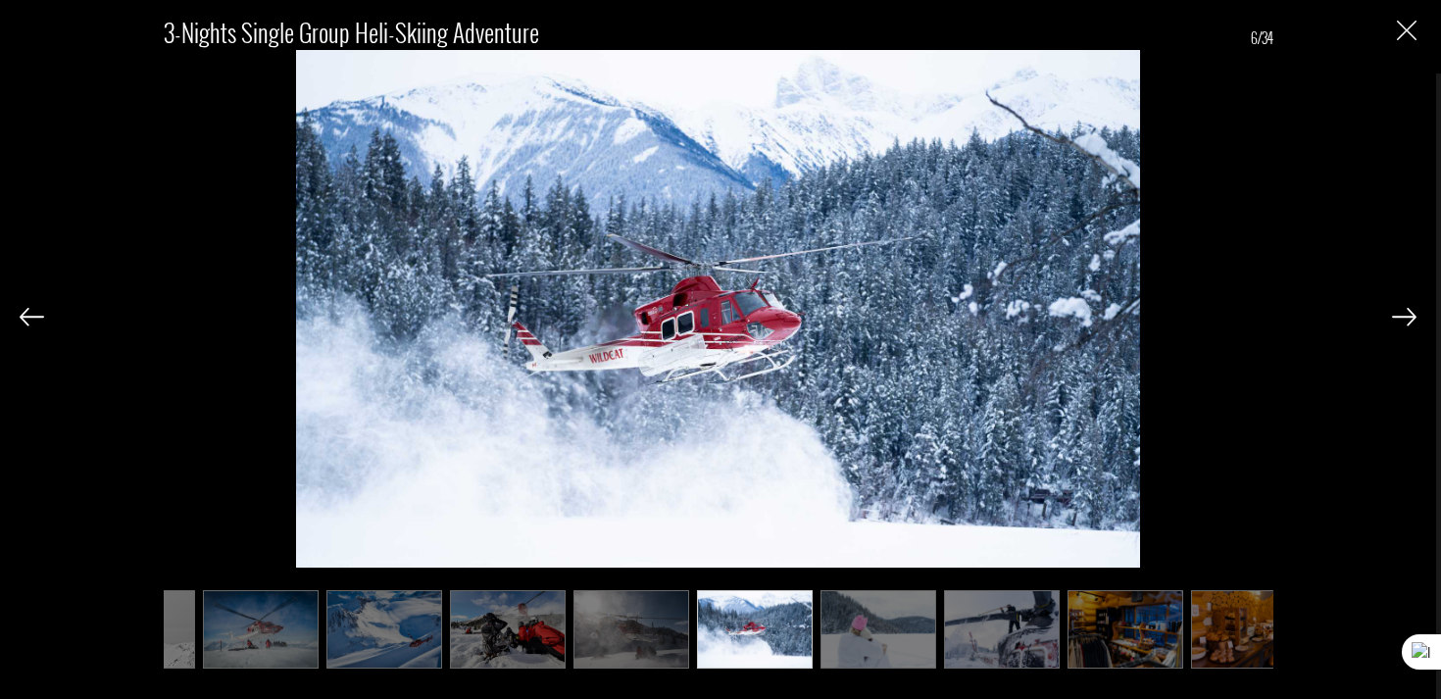
click at [1392, 320] on img at bounding box center [1404, 317] width 25 height 18
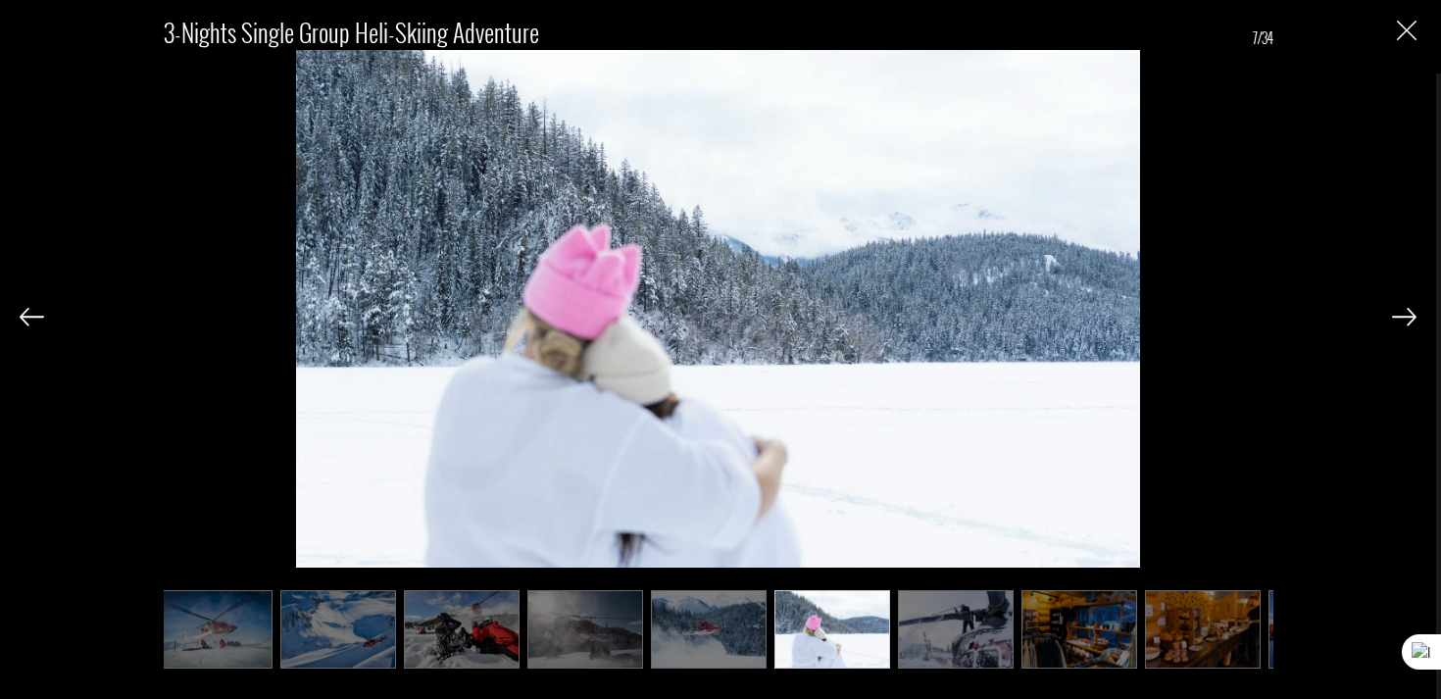
click at [1392, 320] on img at bounding box center [1404, 317] width 25 height 18
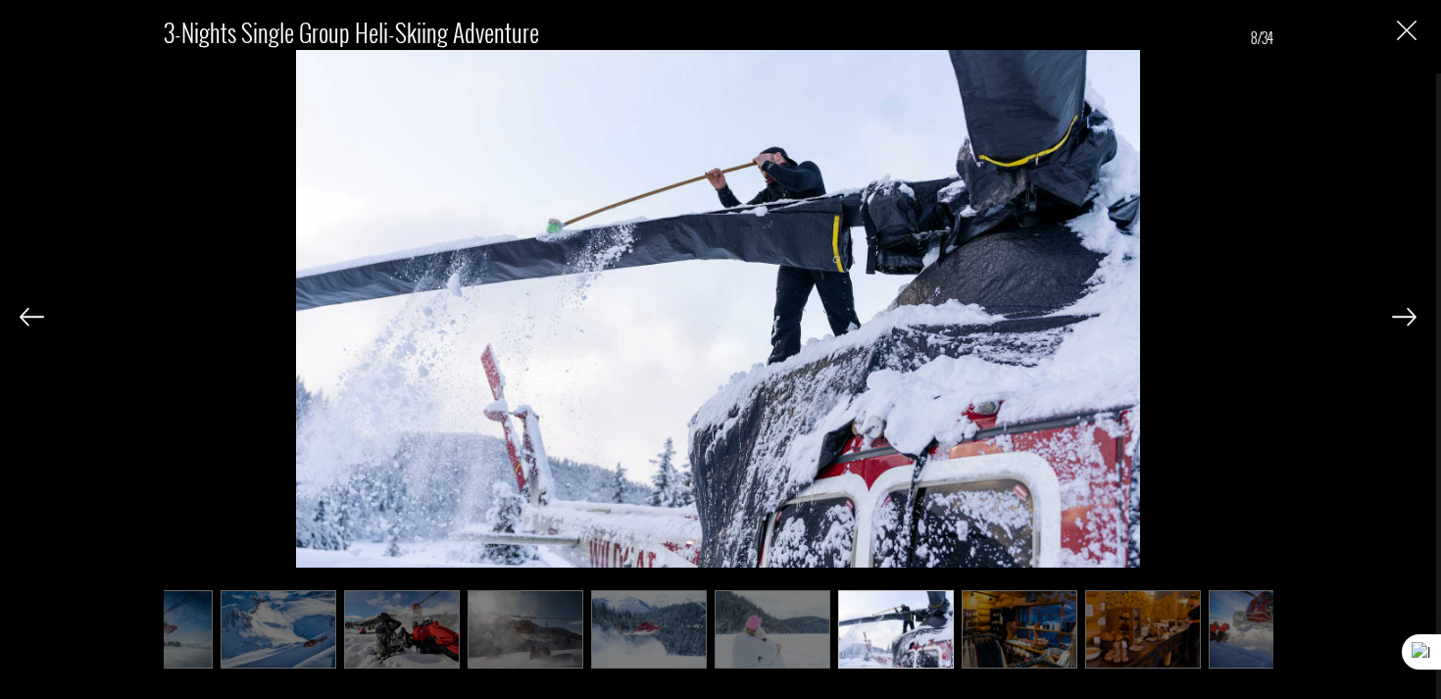
click at [1392, 320] on img at bounding box center [1404, 317] width 25 height 18
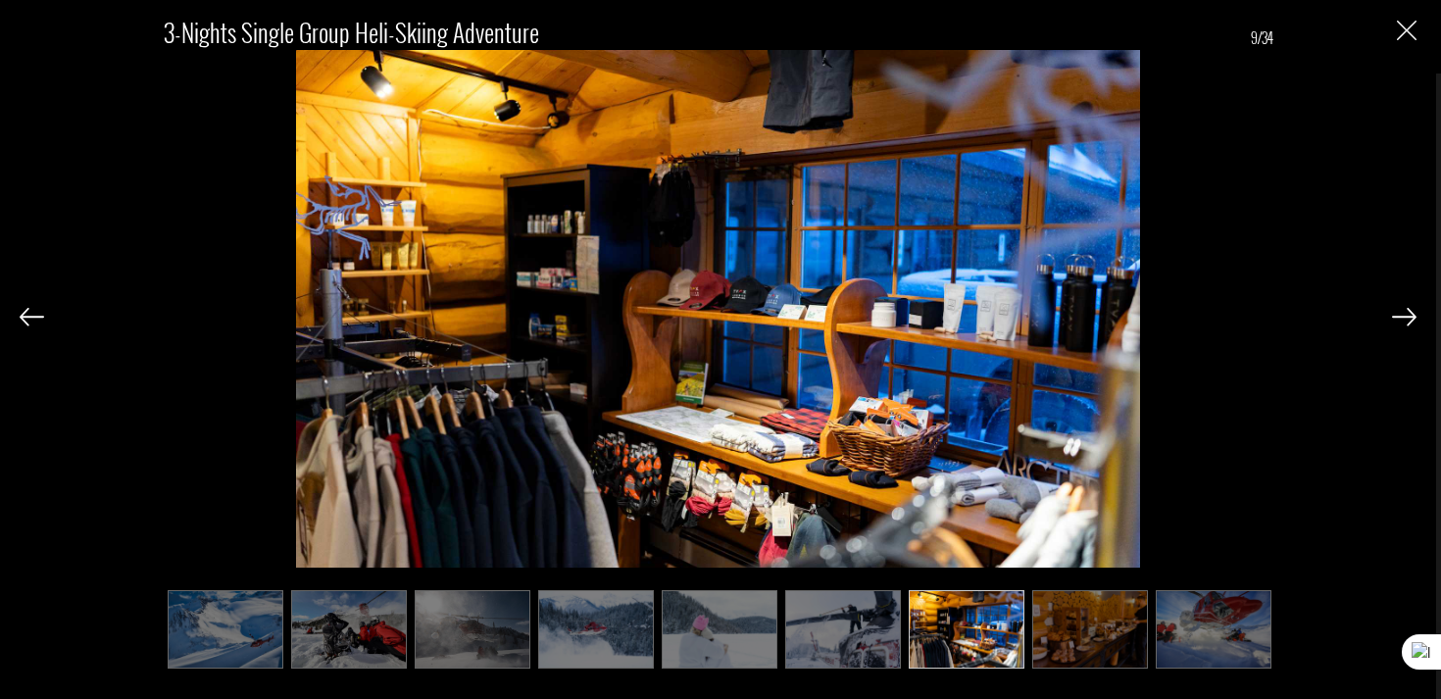
click at [1392, 320] on img at bounding box center [1404, 317] width 25 height 18
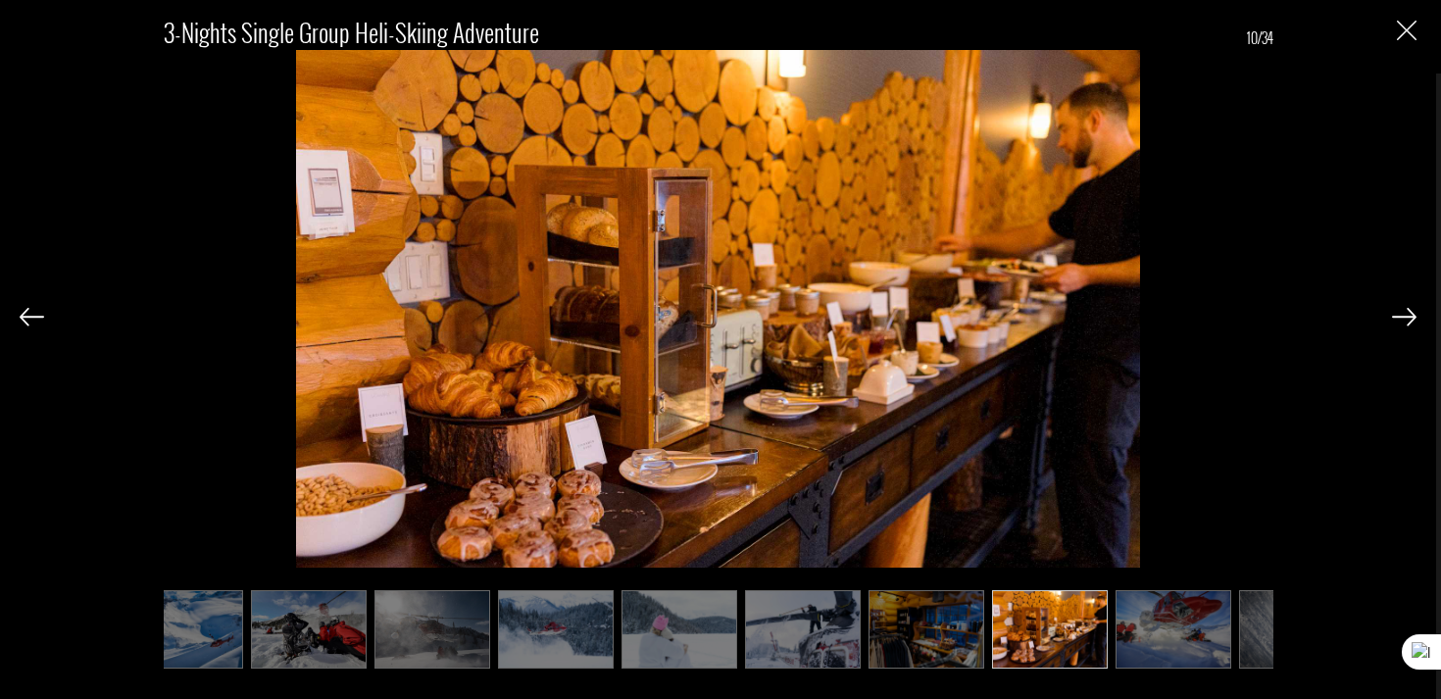
click at [1392, 320] on img at bounding box center [1404, 317] width 25 height 18
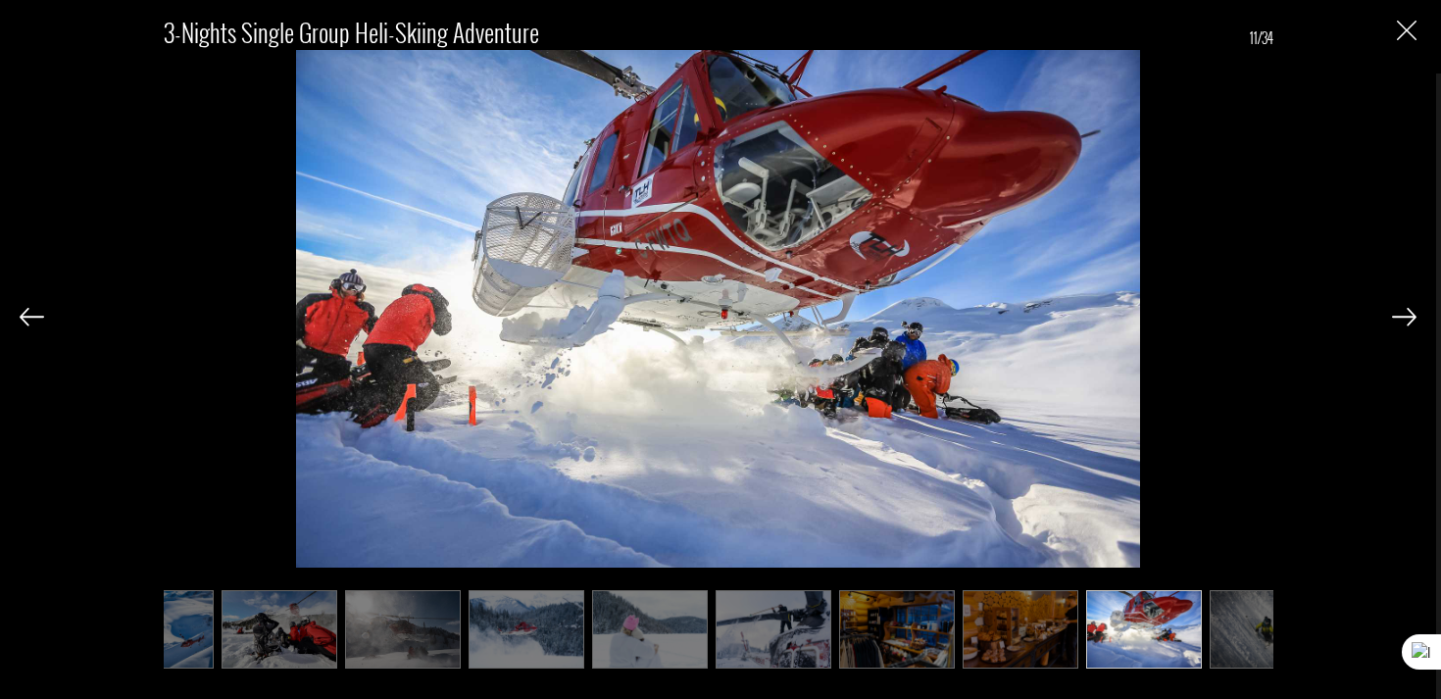
click at [1392, 320] on img at bounding box center [1404, 317] width 25 height 18
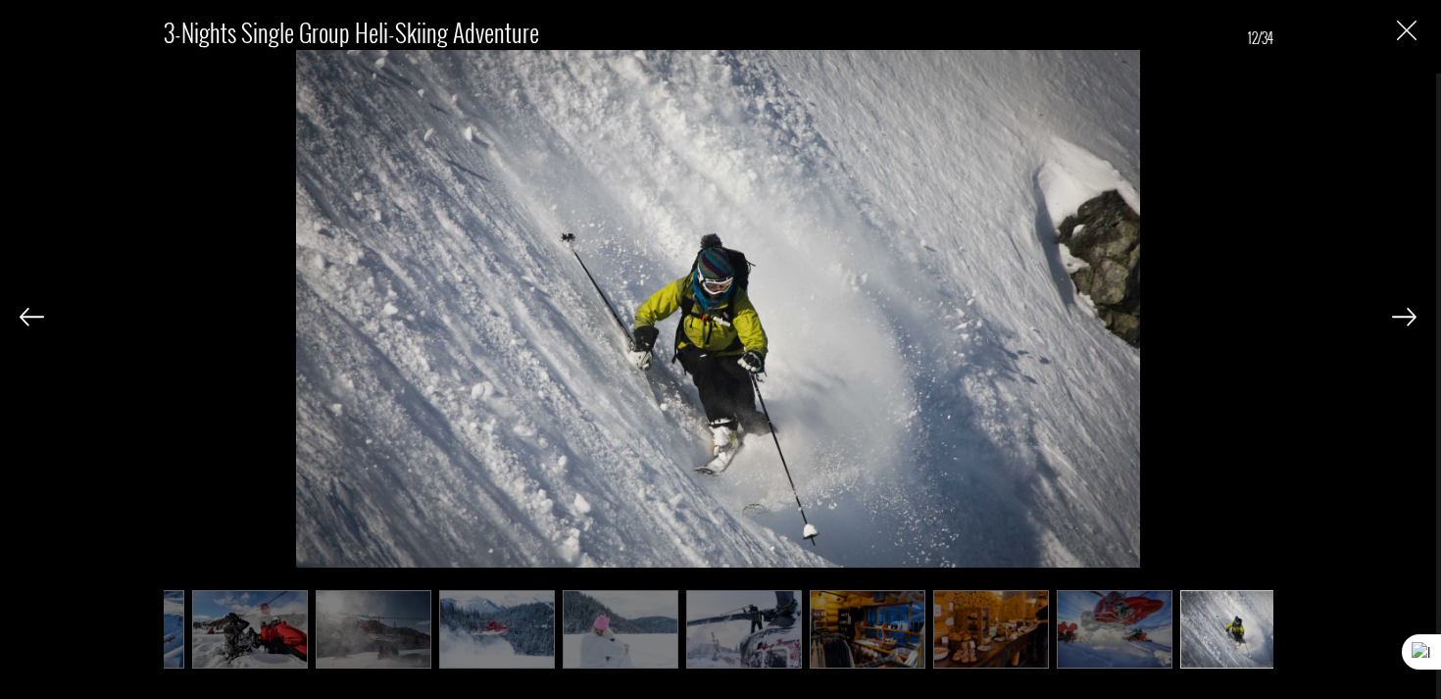
click at [1392, 320] on img at bounding box center [1404, 317] width 25 height 18
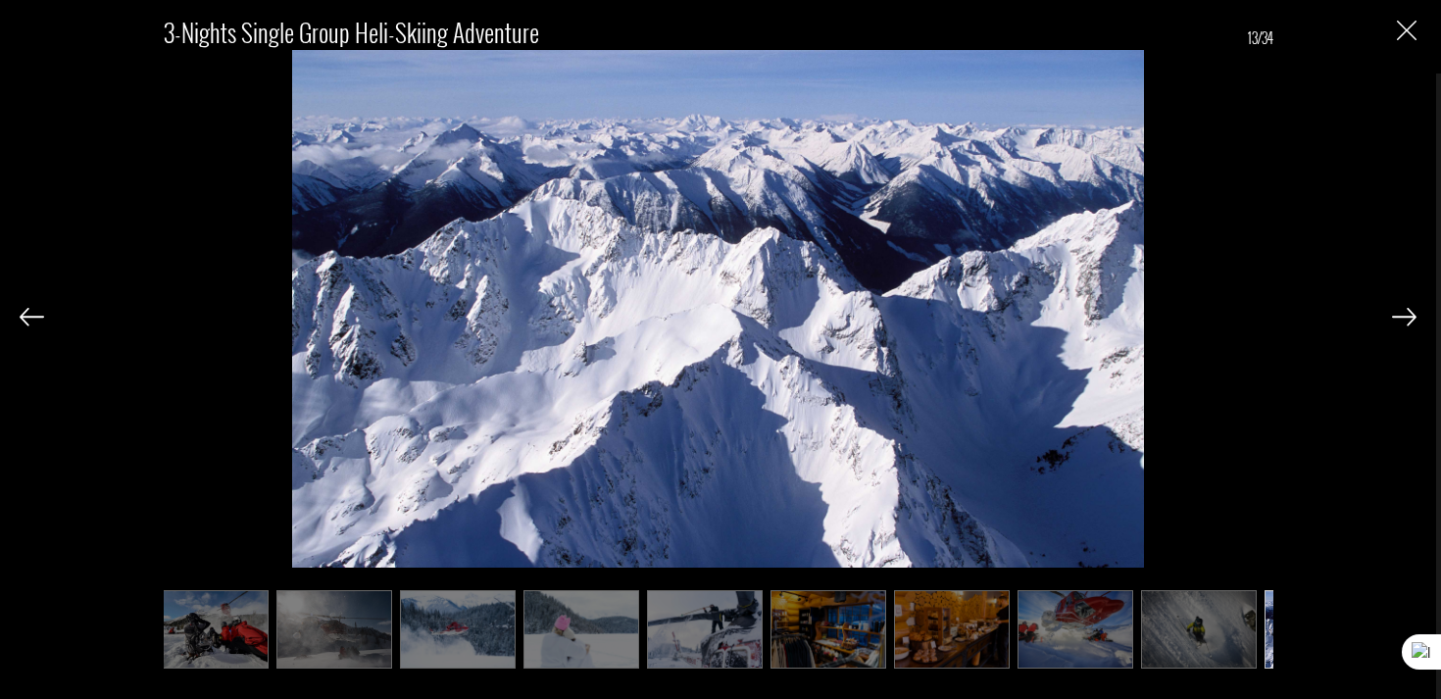
click at [1392, 320] on img at bounding box center [1404, 317] width 25 height 18
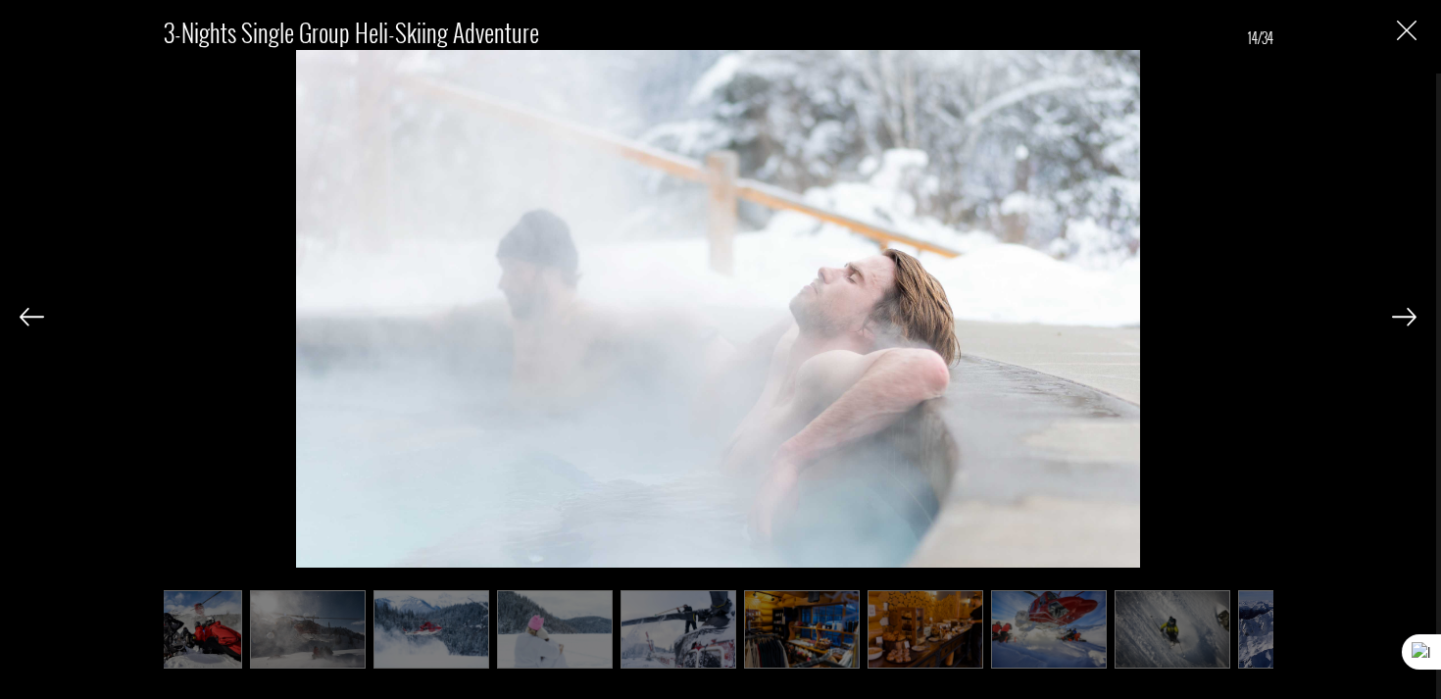
click at [1392, 320] on img at bounding box center [1404, 317] width 25 height 18
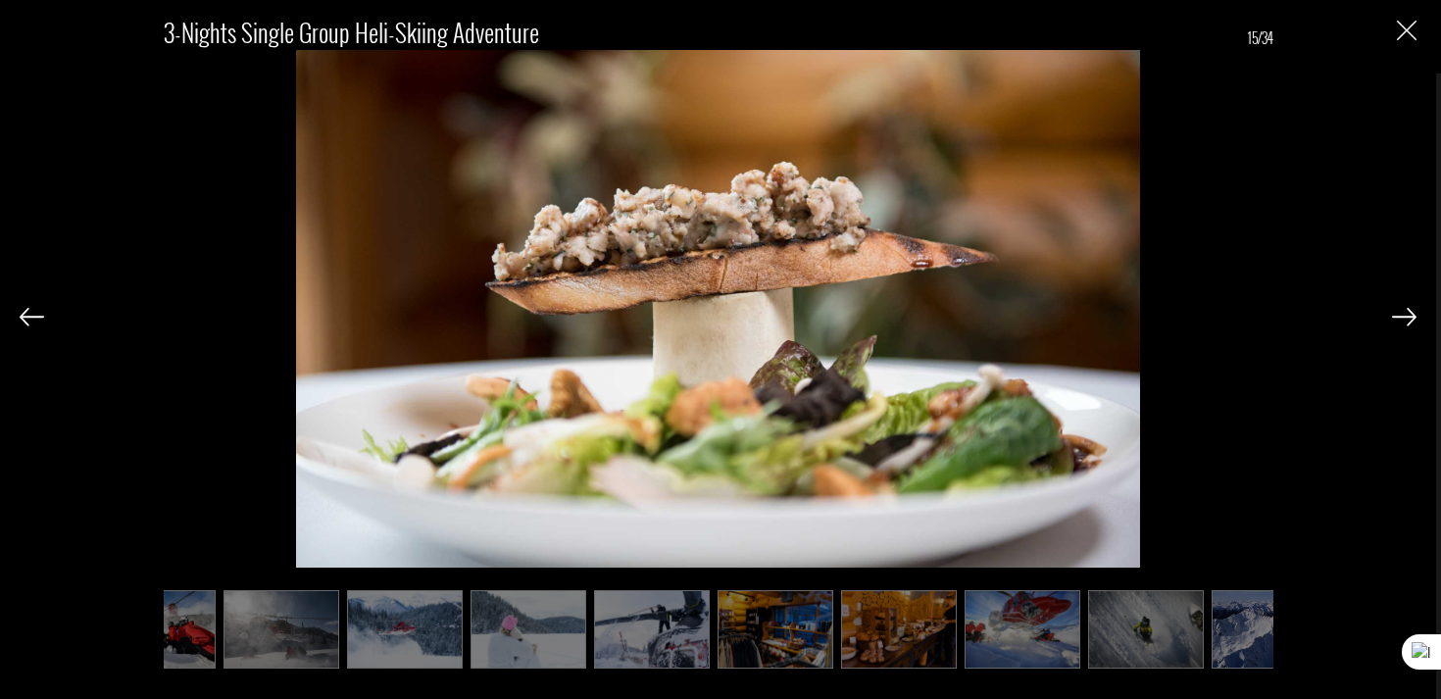
click at [1392, 320] on img at bounding box center [1404, 317] width 25 height 18
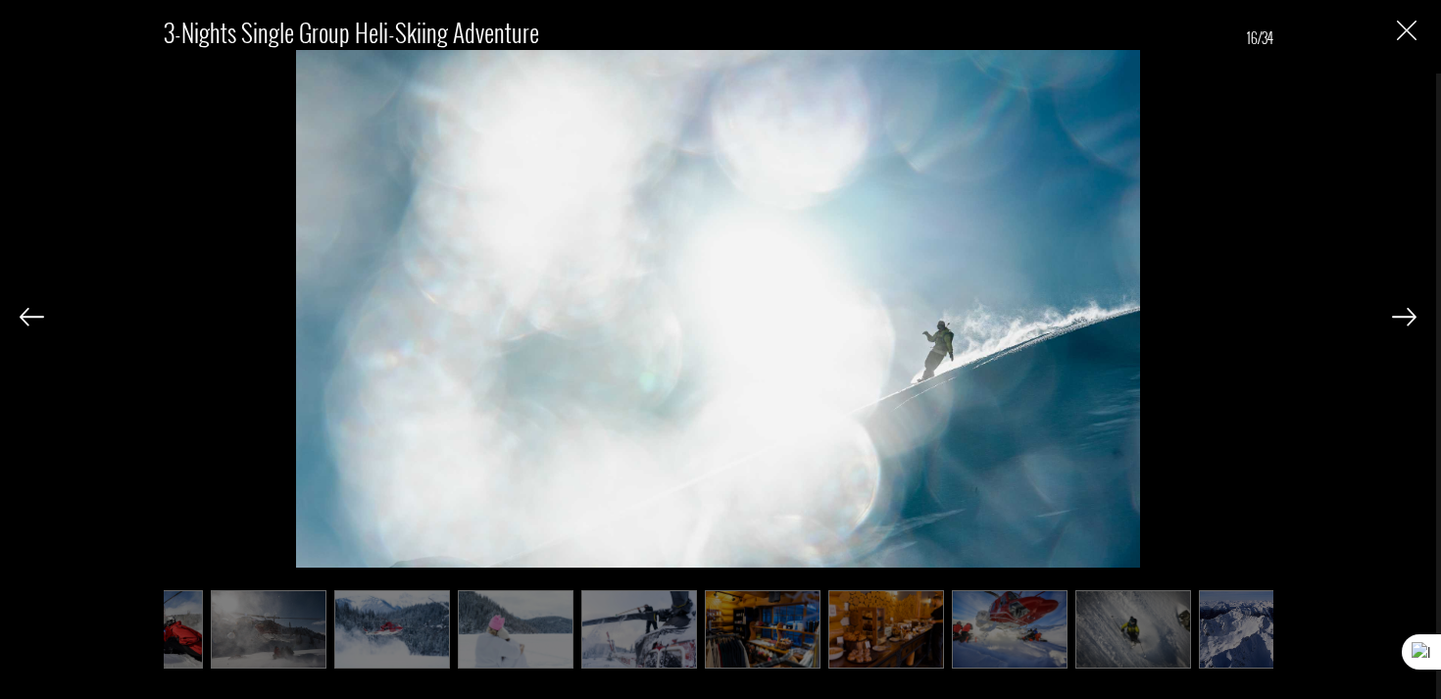
click at [1392, 320] on img at bounding box center [1404, 317] width 25 height 18
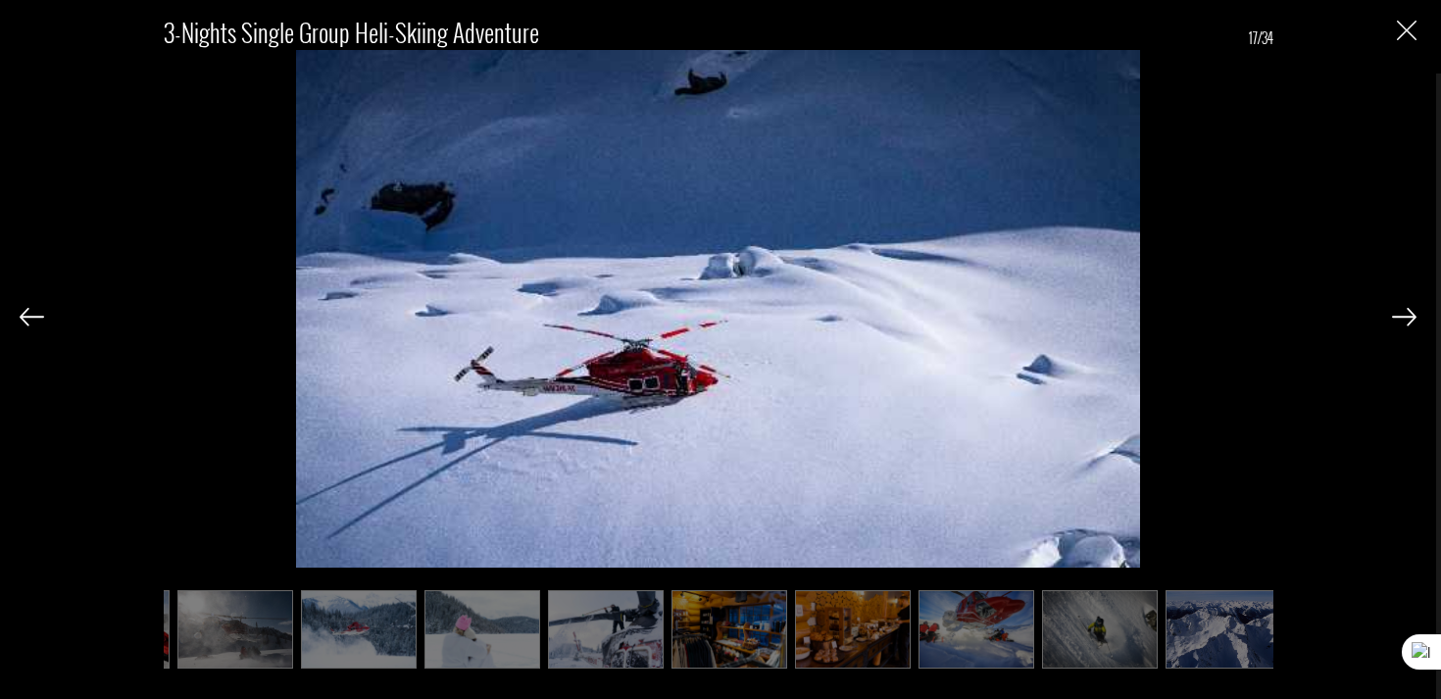
click at [1392, 320] on img at bounding box center [1404, 317] width 25 height 18
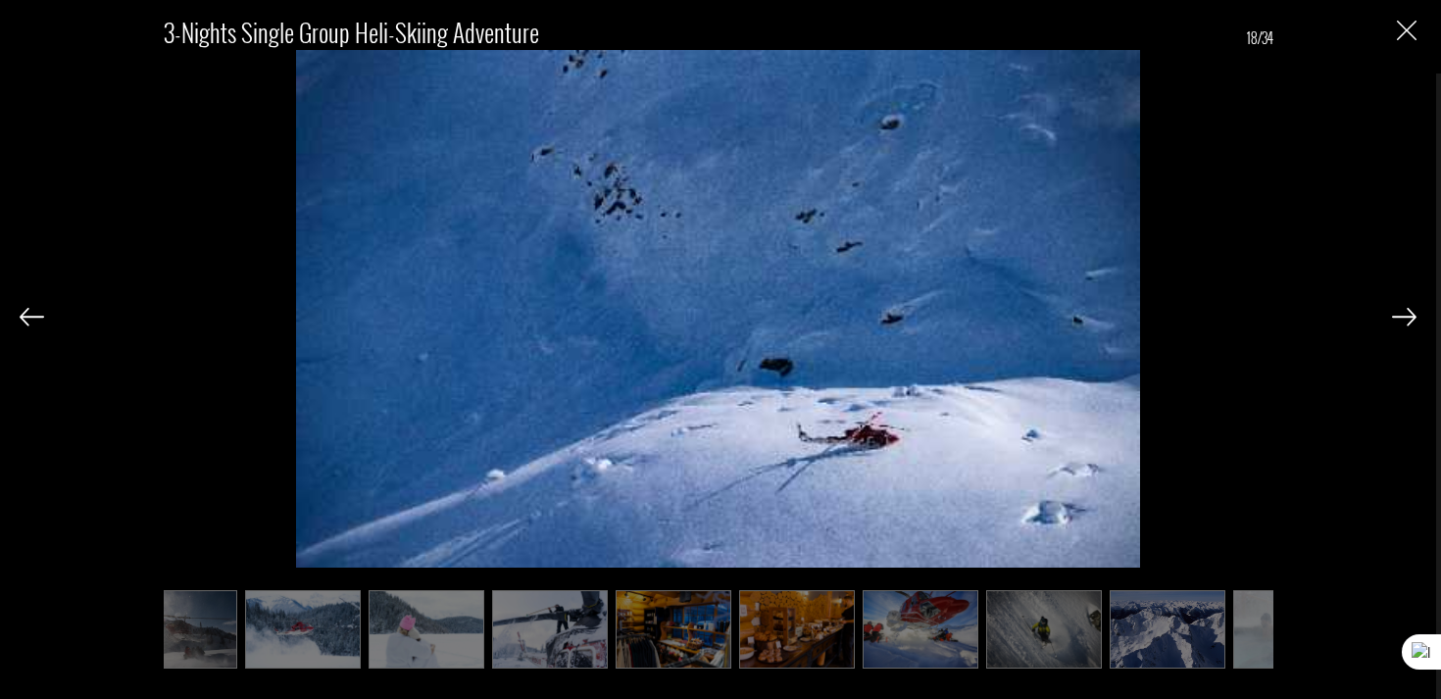
scroll to position [0, 546]
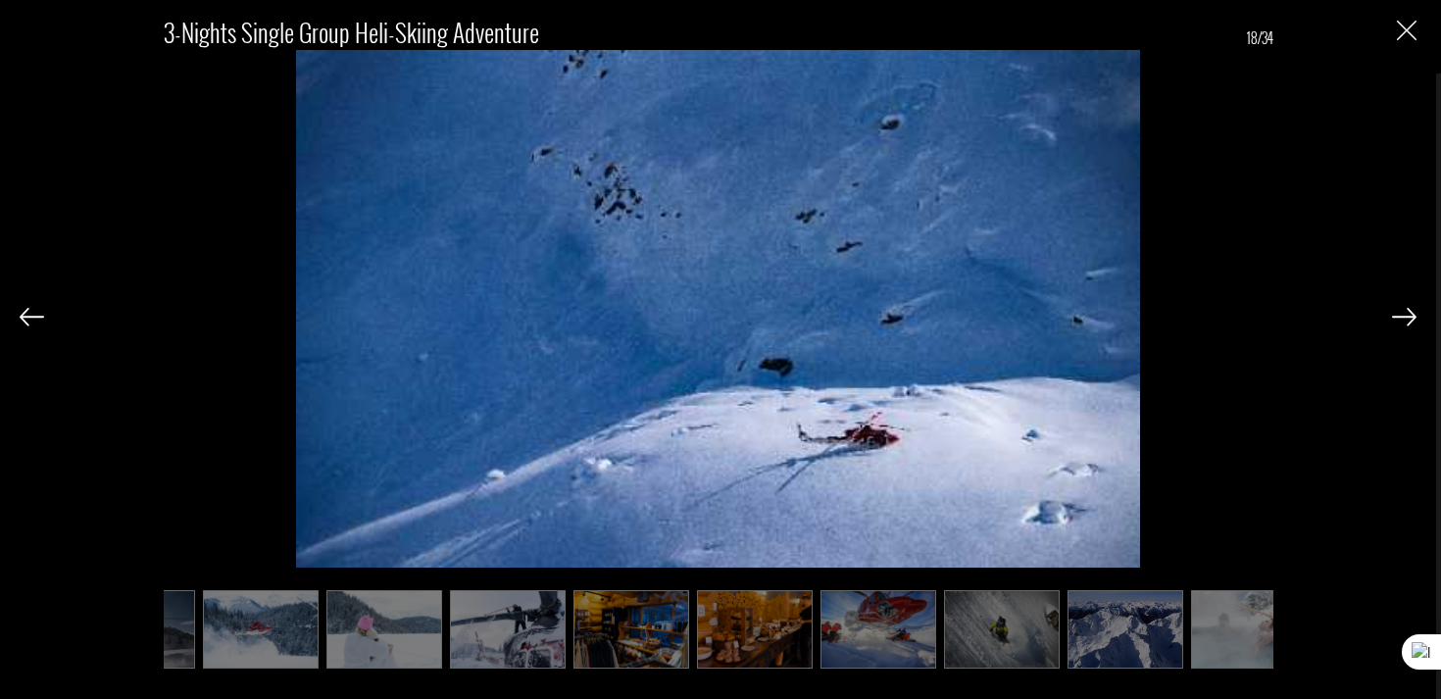
click at [1411, 320] on img at bounding box center [1404, 317] width 25 height 18
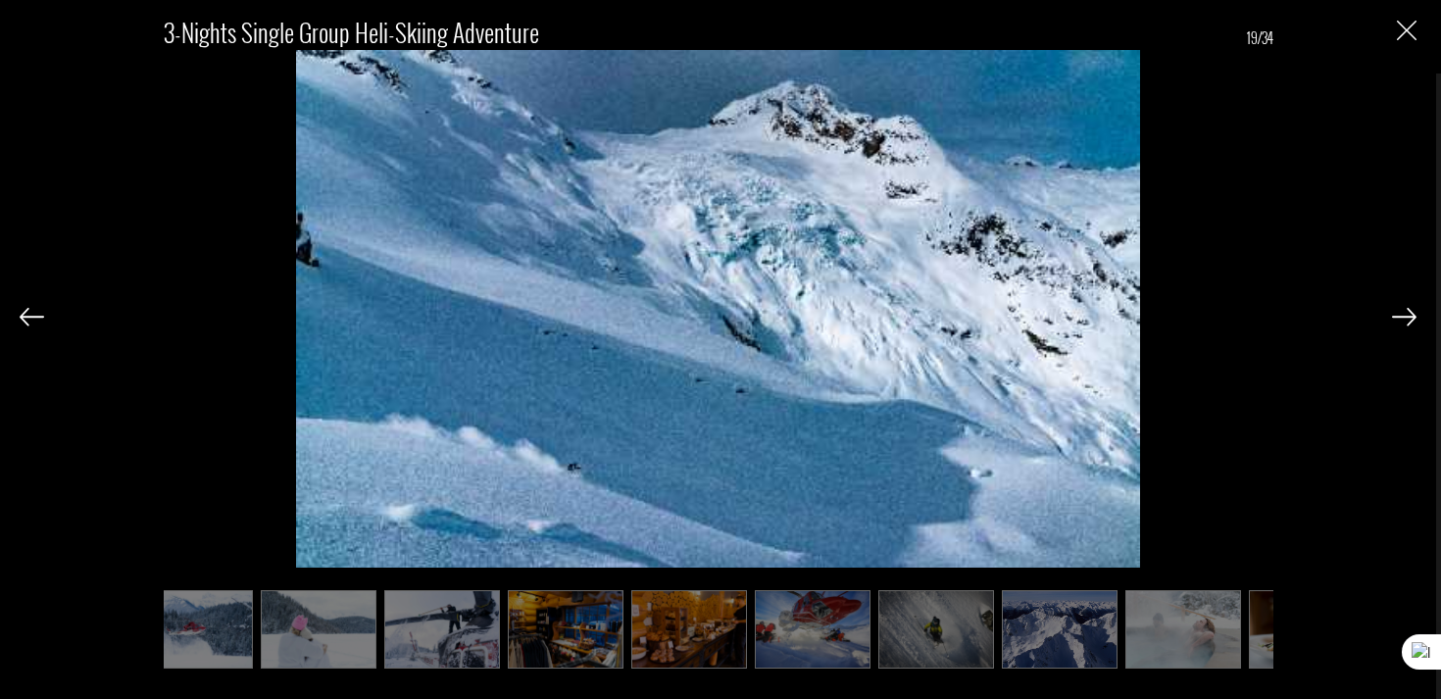
click at [1411, 320] on img at bounding box center [1404, 317] width 25 height 18
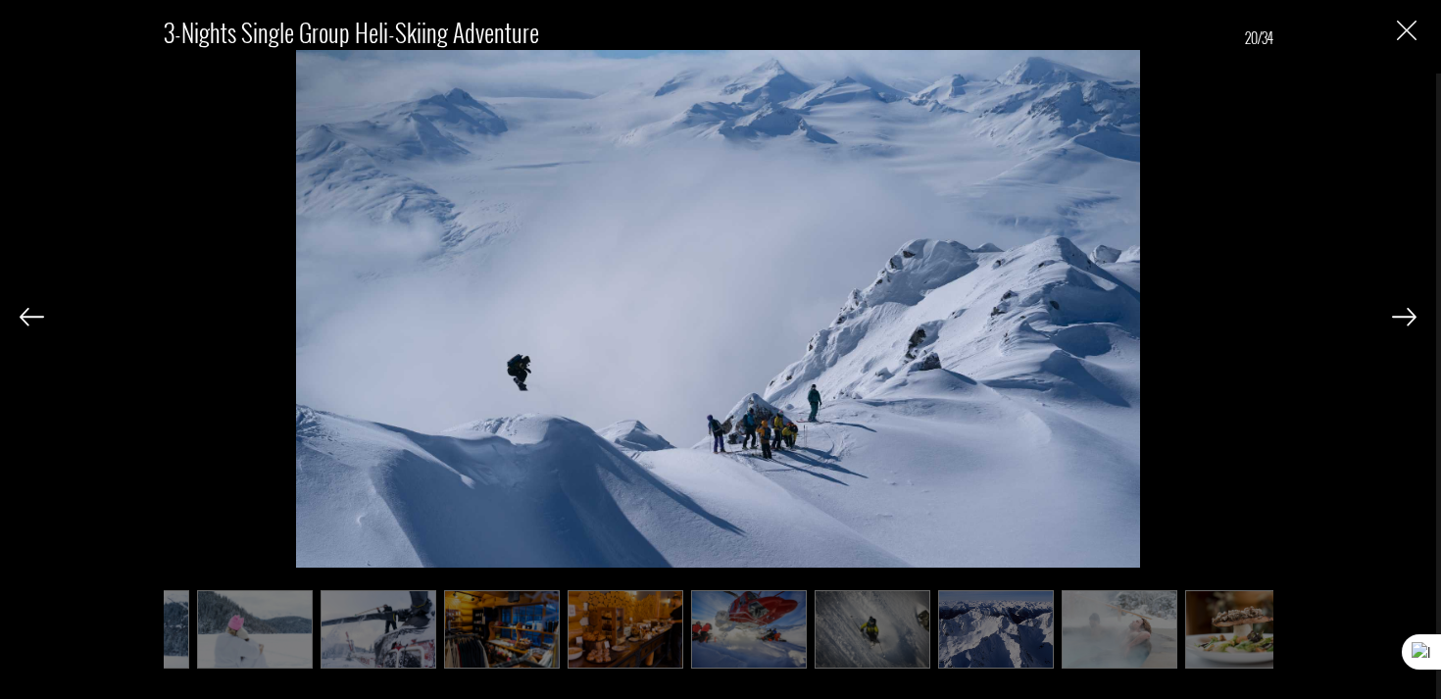
click at [1411, 320] on img at bounding box center [1404, 317] width 25 height 18
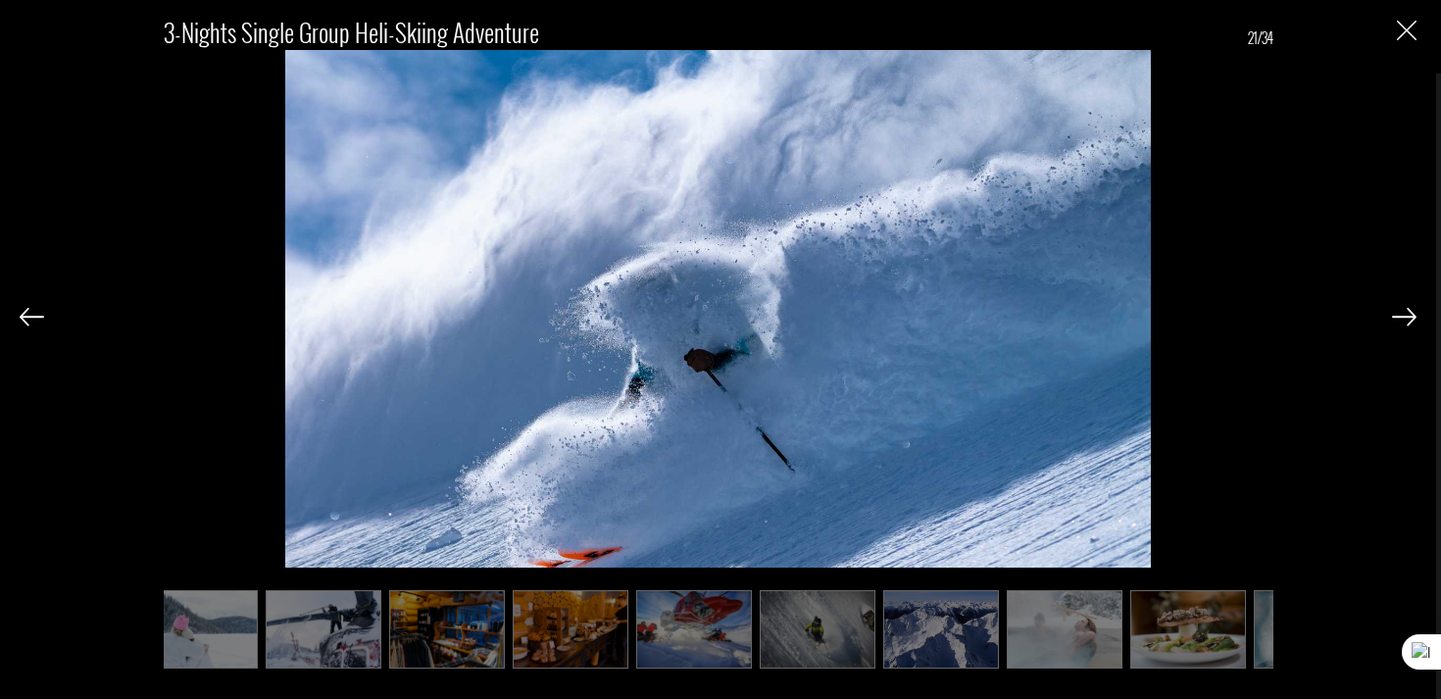
click at [1411, 320] on img at bounding box center [1404, 317] width 25 height 18
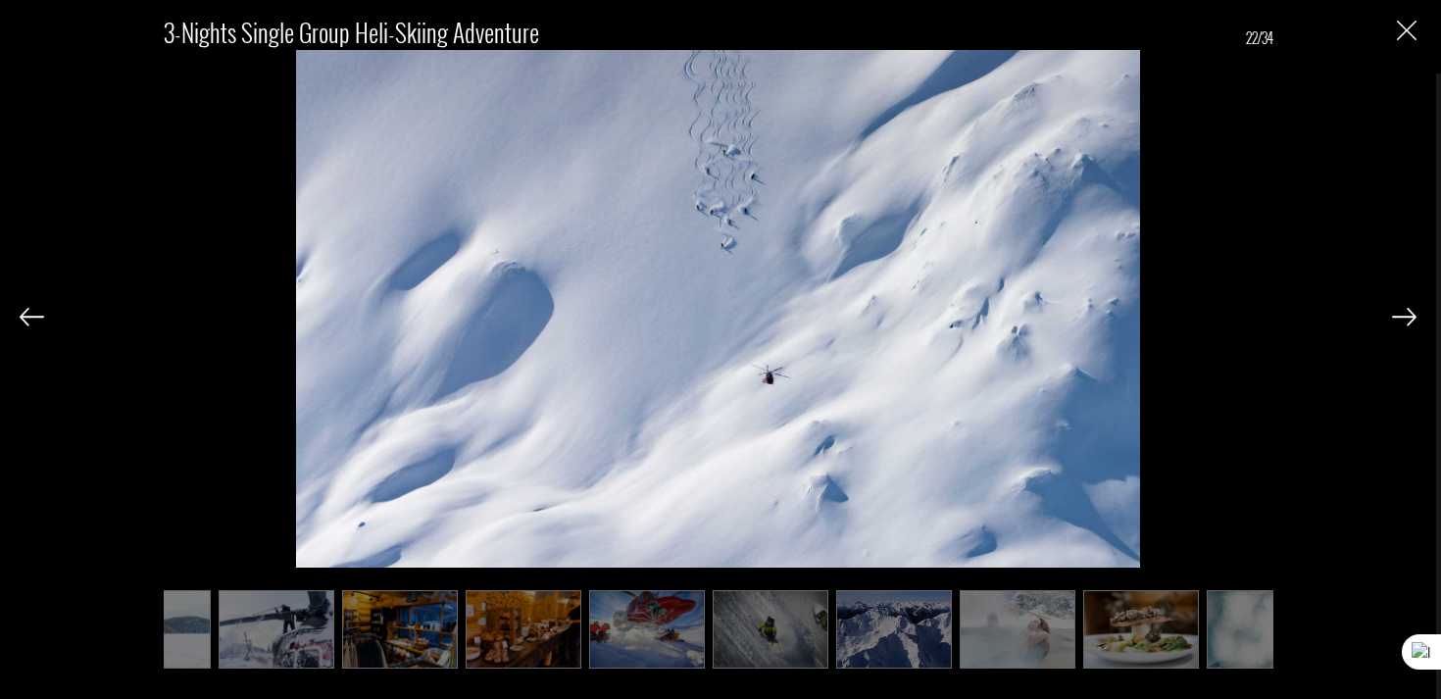
click at [1411, 320] on img at bounding box center [1404, 317] width 25 height 18
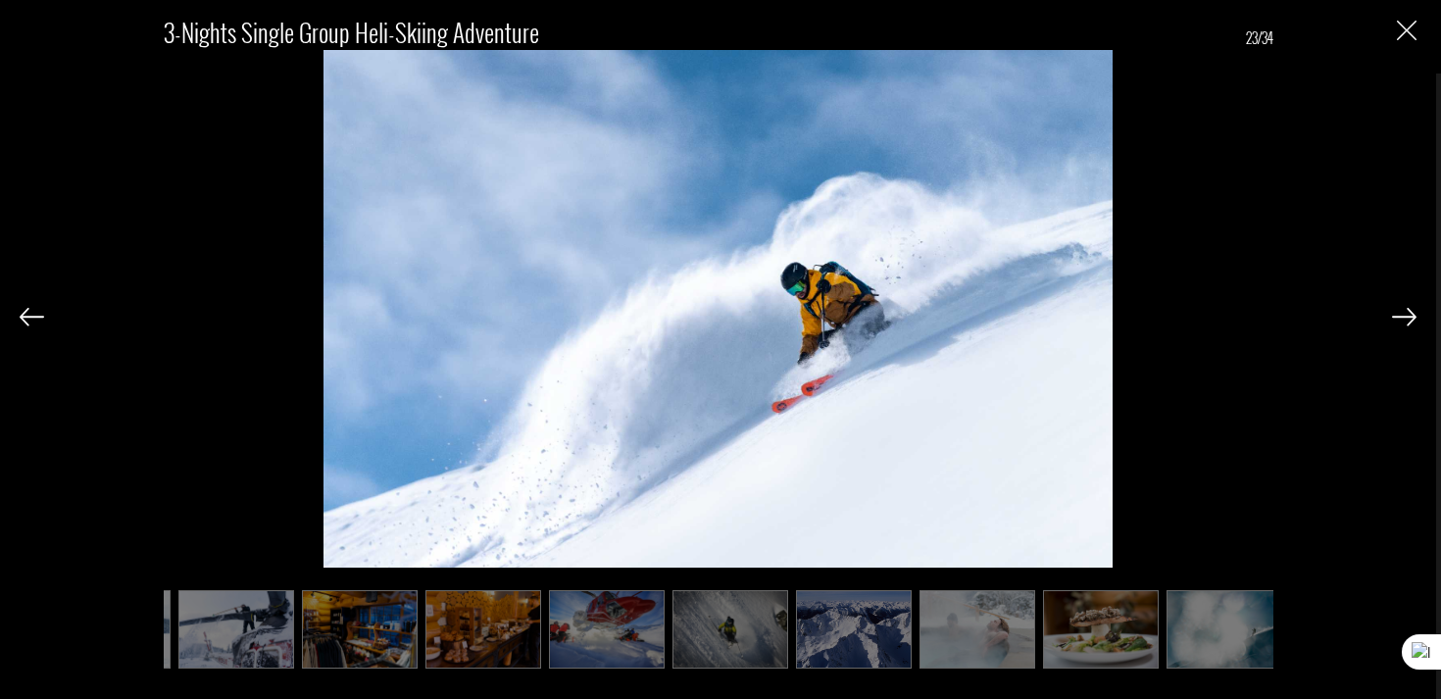
click at [1411, 320] on img at bounding box center [1404, 317] width 25 height 18
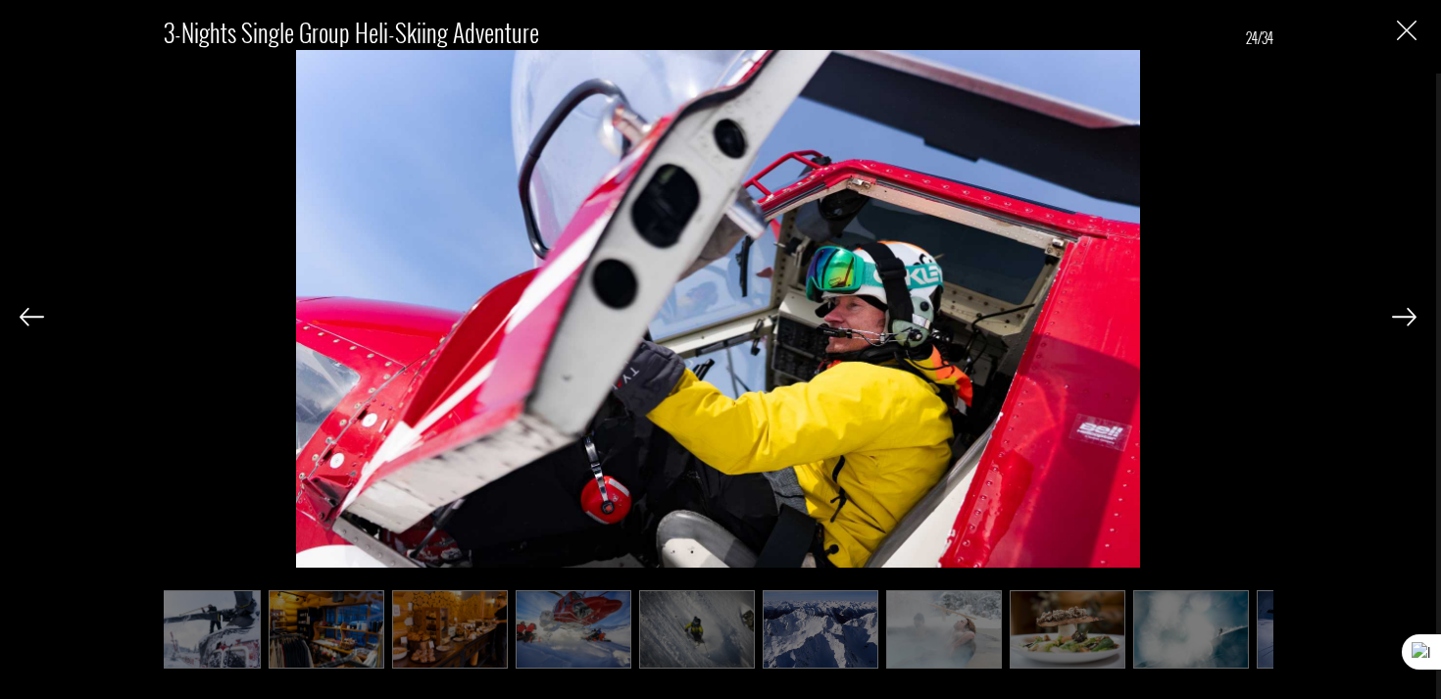
click at [1411, 320] on img at bounding box center [1404, 317] width 25 height 18
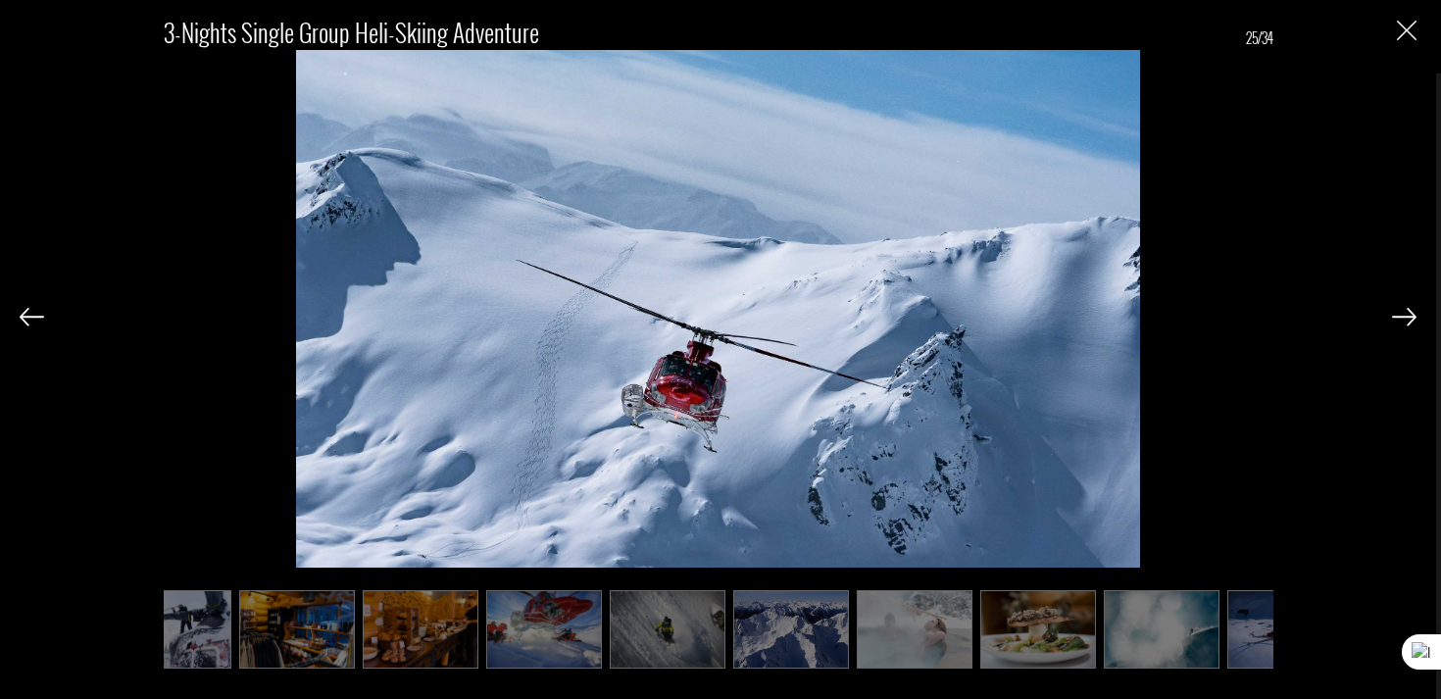
click at [1411, 320] on img at bounding box center [1404, 317] width 25 height 18
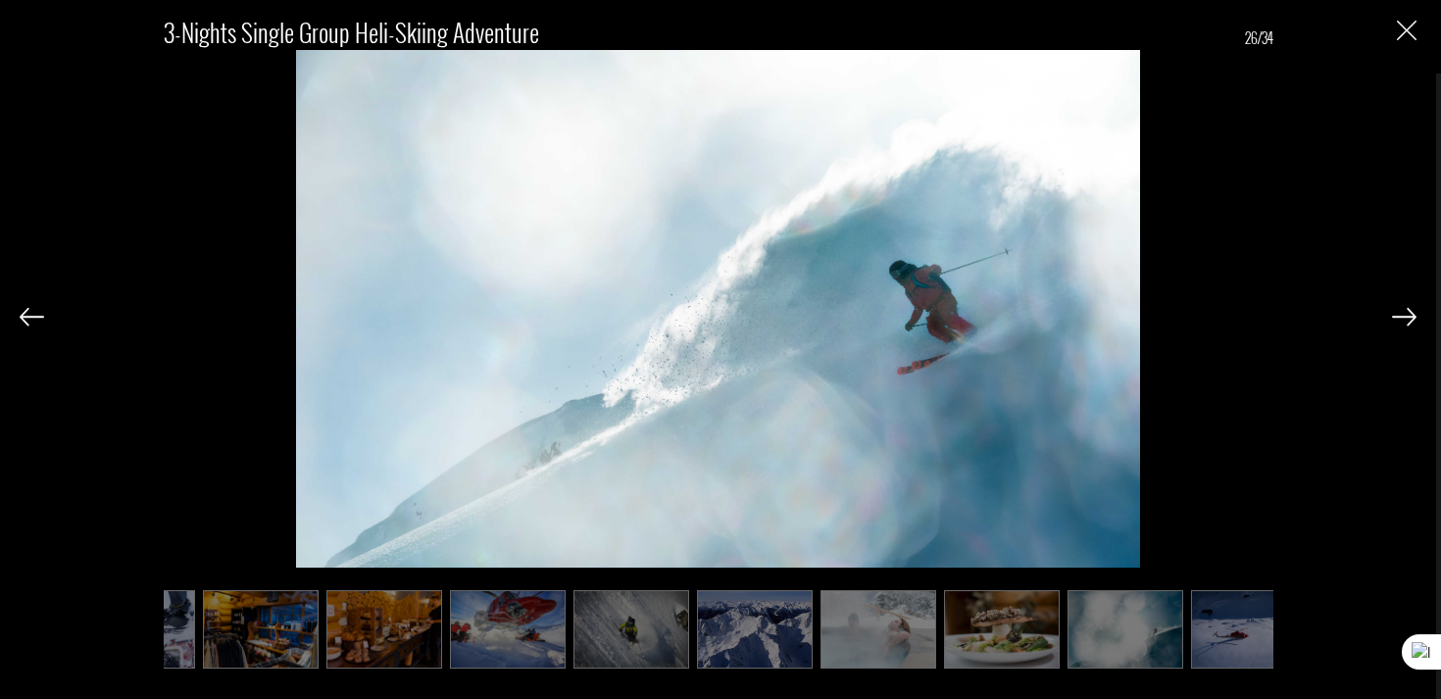
click at [1411, 320] on img at bounding box center [1404, 317] width 25 height 18
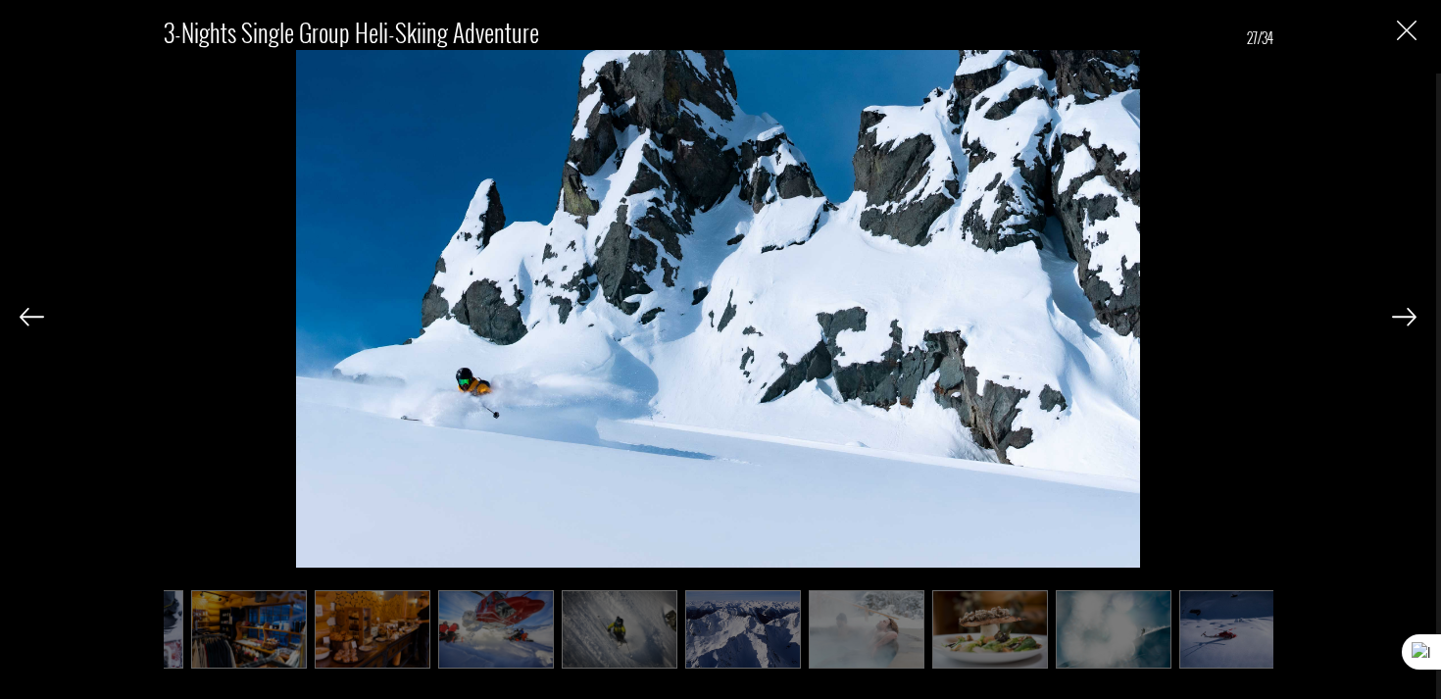
click at [1411, 320] on img at bounding box center [1404, 317] width 25 height 18
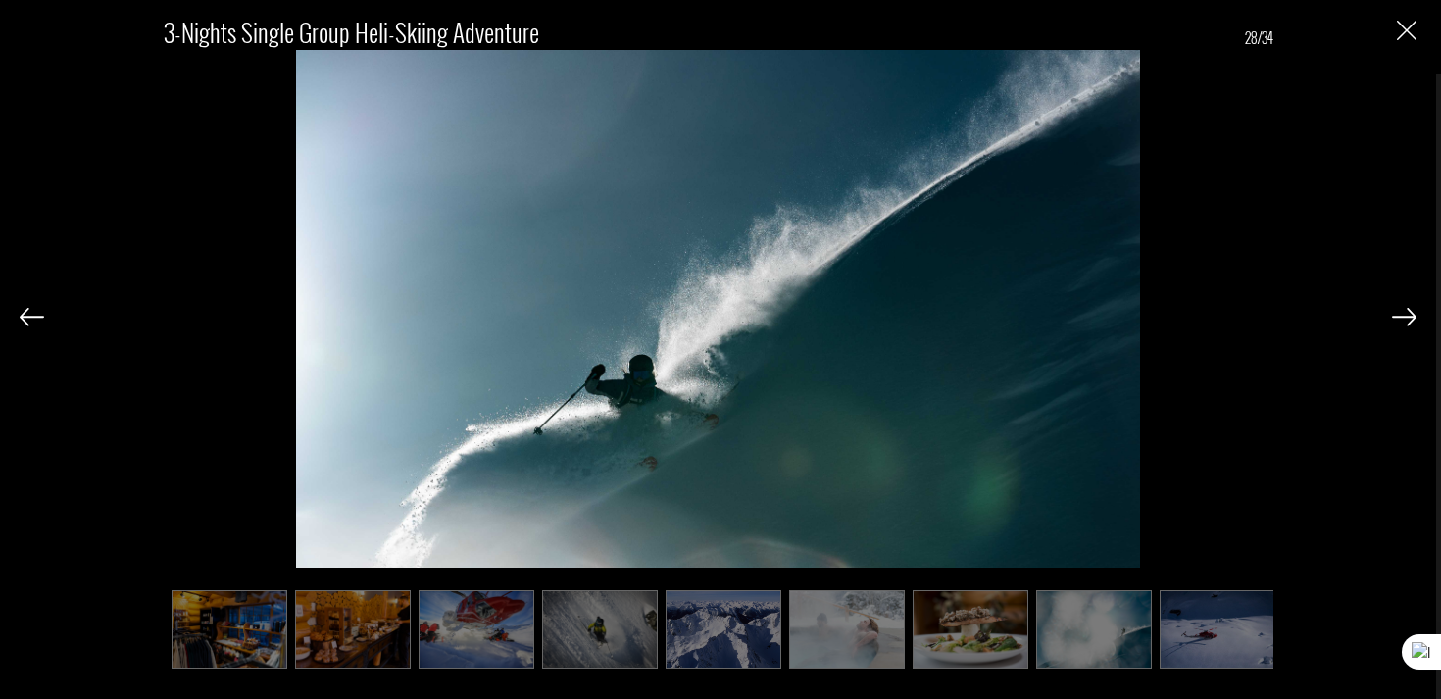
click at [1411, 320] on img at bounding box center [1404, 317] width 25 height 18
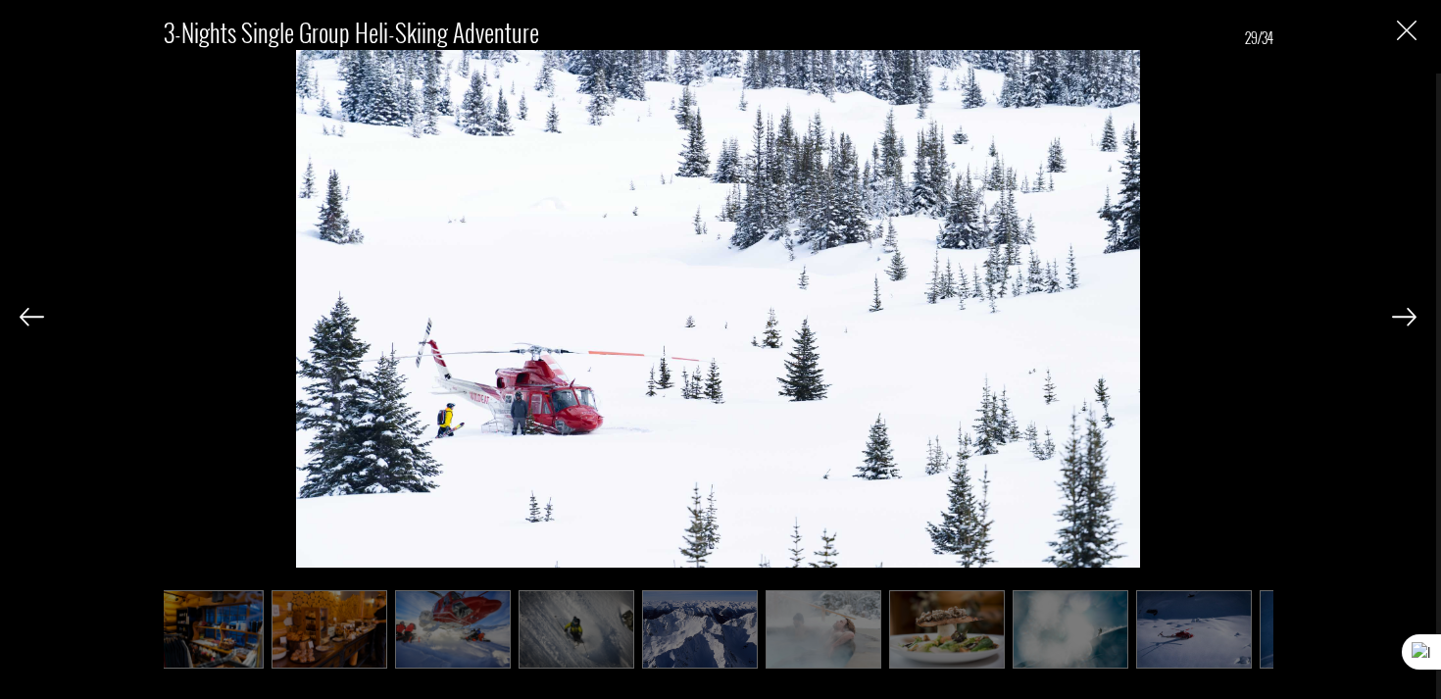
click at [1411, 320] on img at bounding box center [1404, 317] width 25 height 18
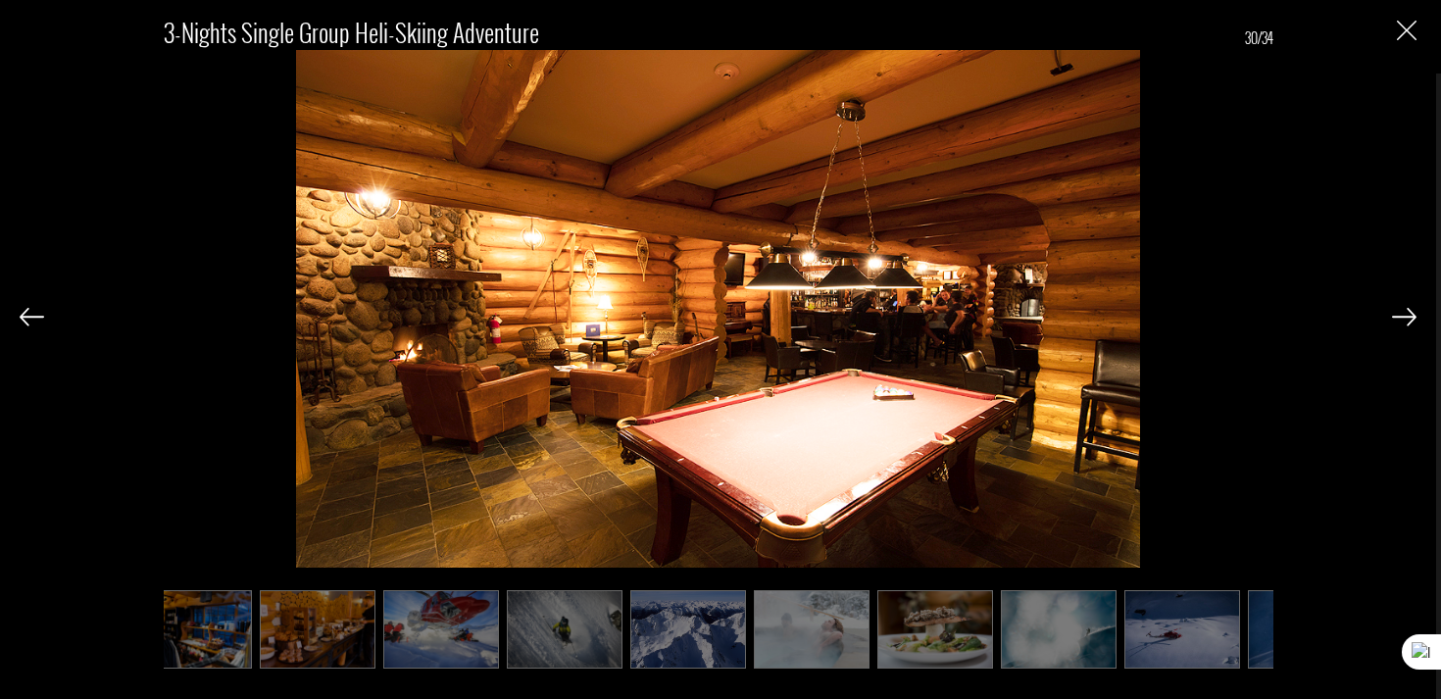
click at [1411, 320] on img at bounding box center [1404, 317] width 25 height 18
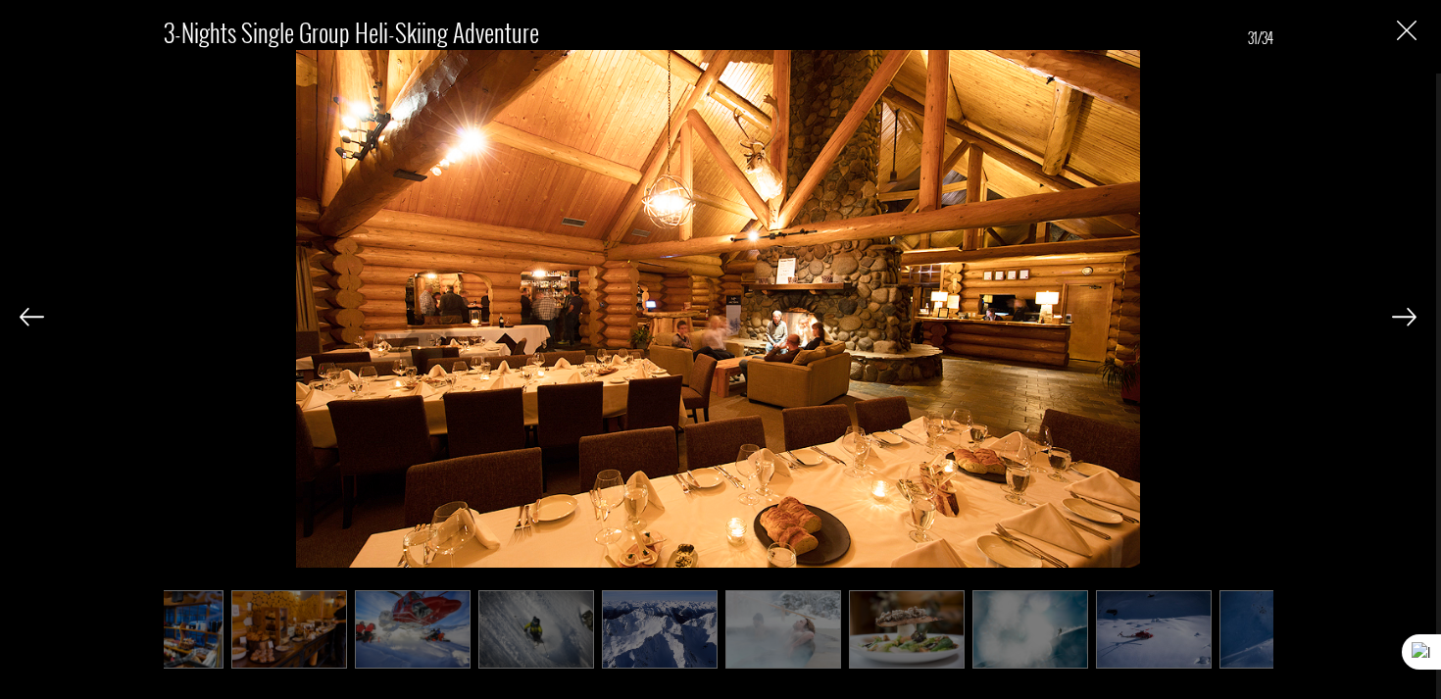
click at [1411, 320] on img at bounding box center [1404, 317] width 25 height 18
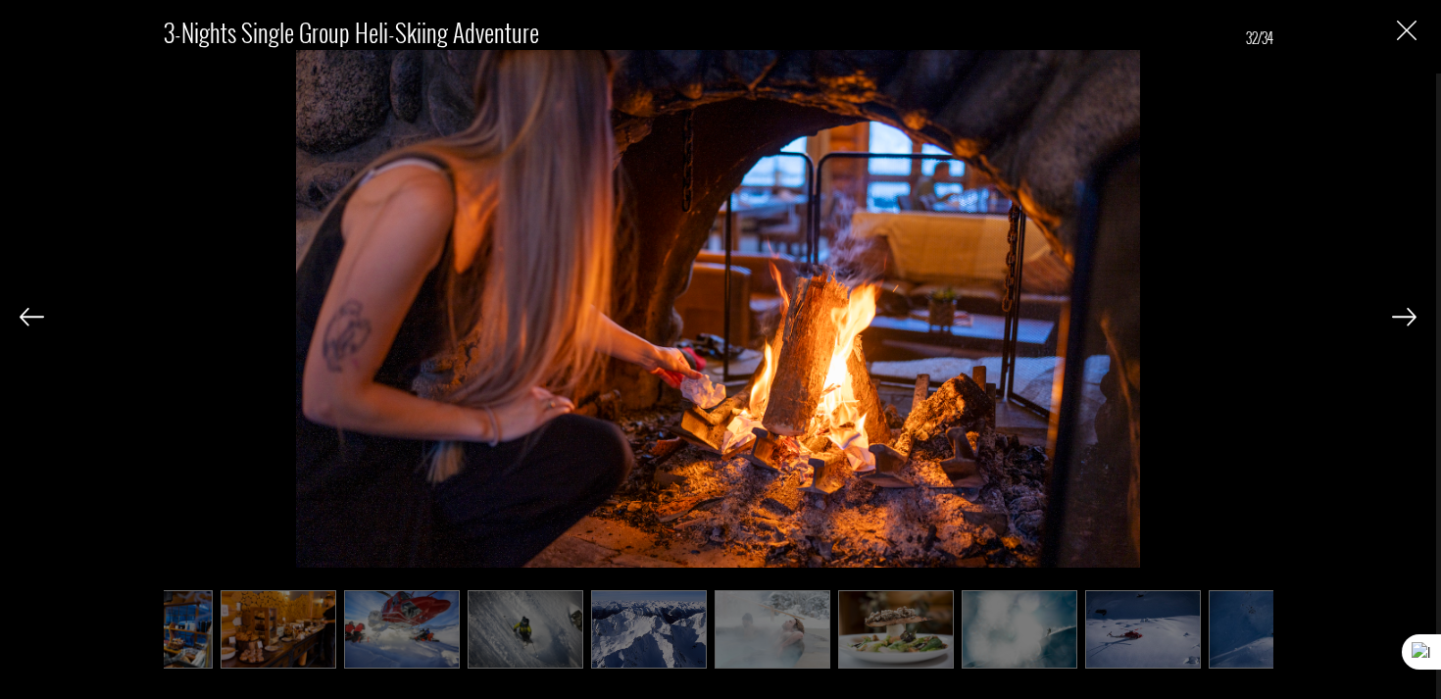
click at [1411, 320] on img at bounding box center [1404, 317] width 25 height 18
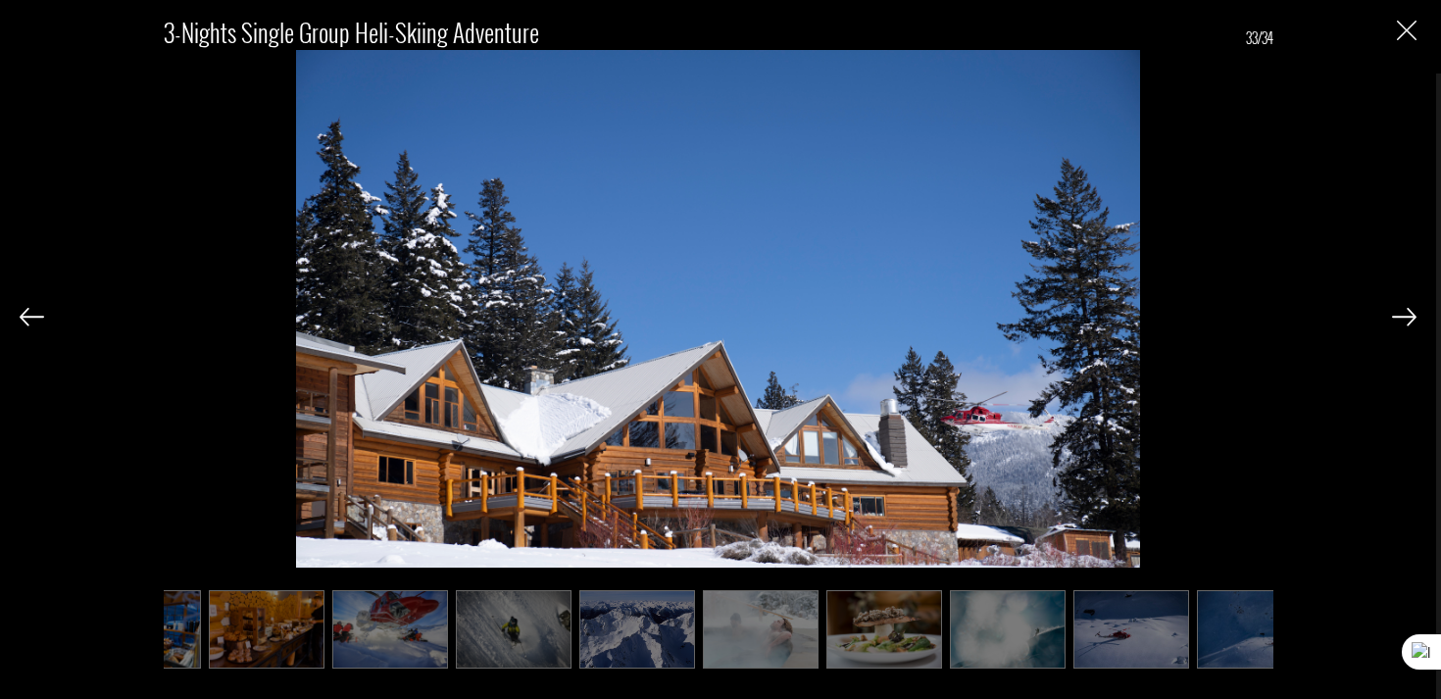
click at [1411, 320] on img at bounding box center [1404, 317] width 25 height 18
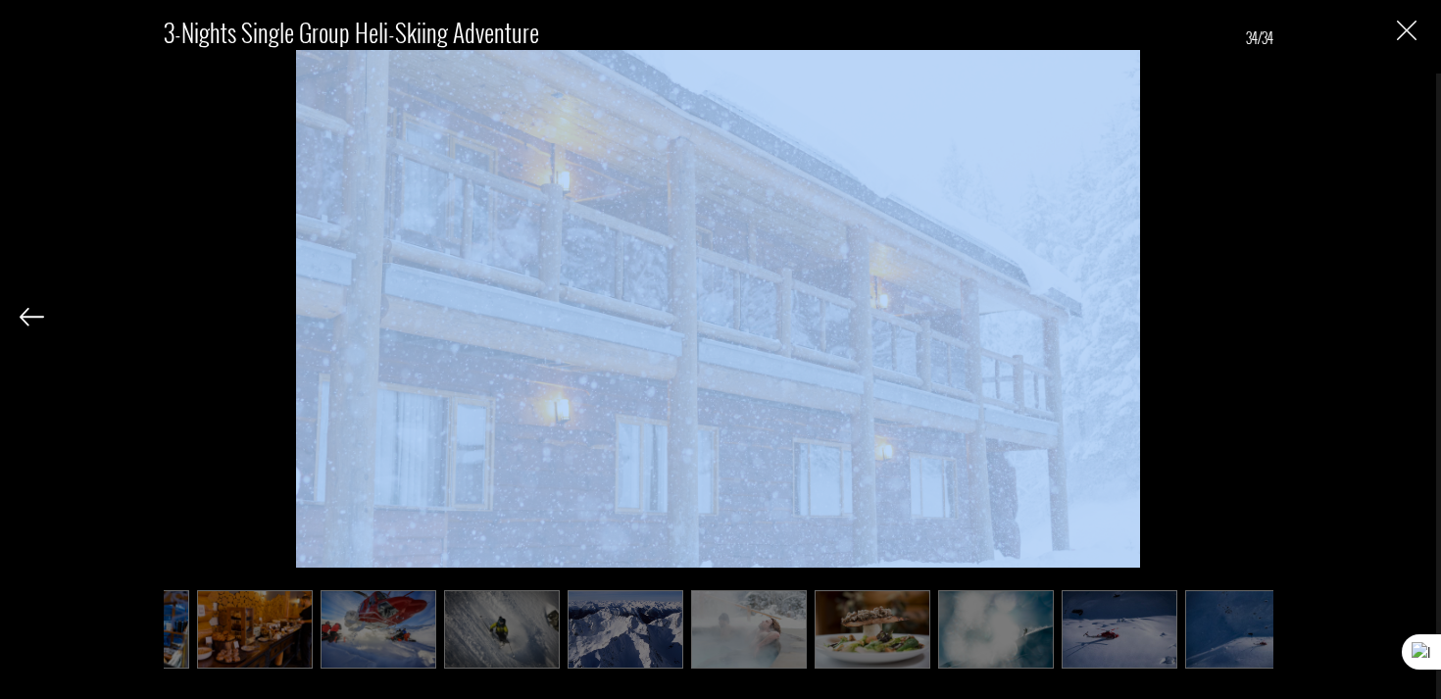
click at [1411, 320] on div "3-Nights Single Group Heli-Skiing Adventure 34/34" at bounding box center [718, 332] width 1397 height 664
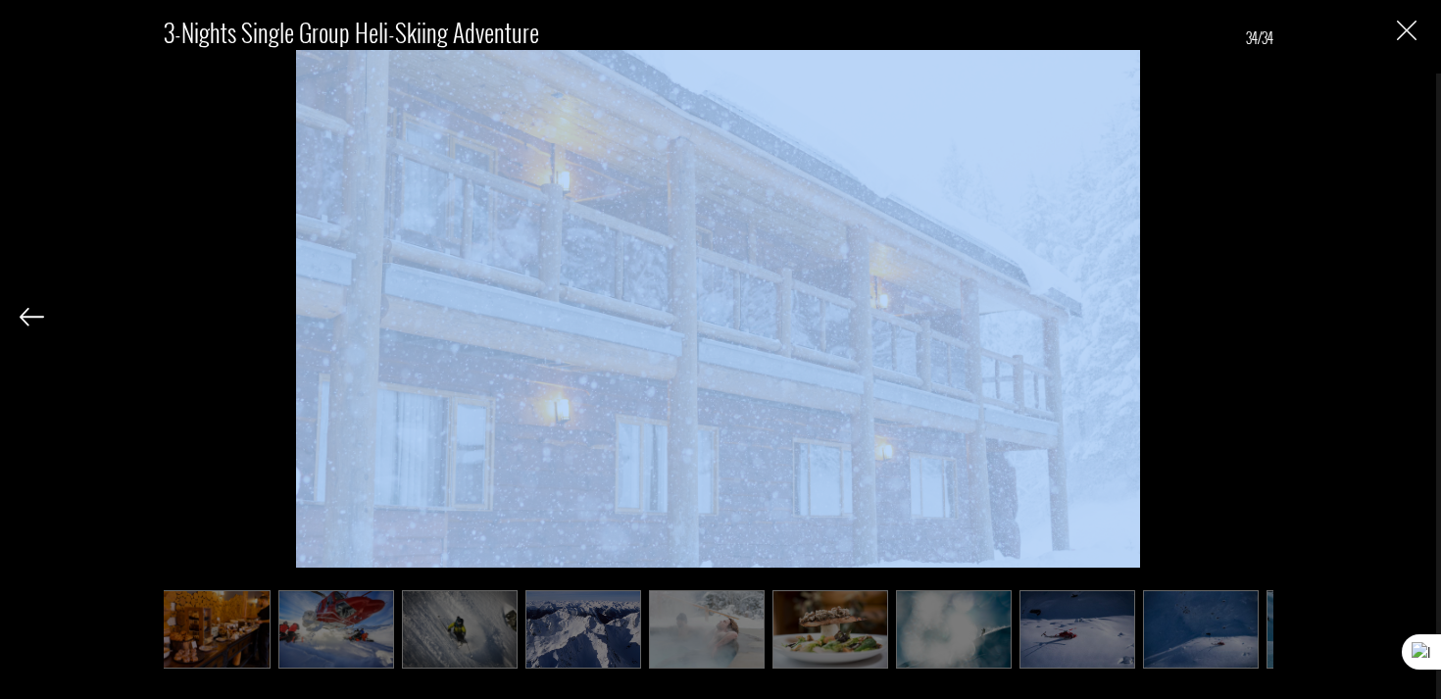
click at [1406, 25] on img "Close" at bounding box center [1407, 31] width 20 height 20
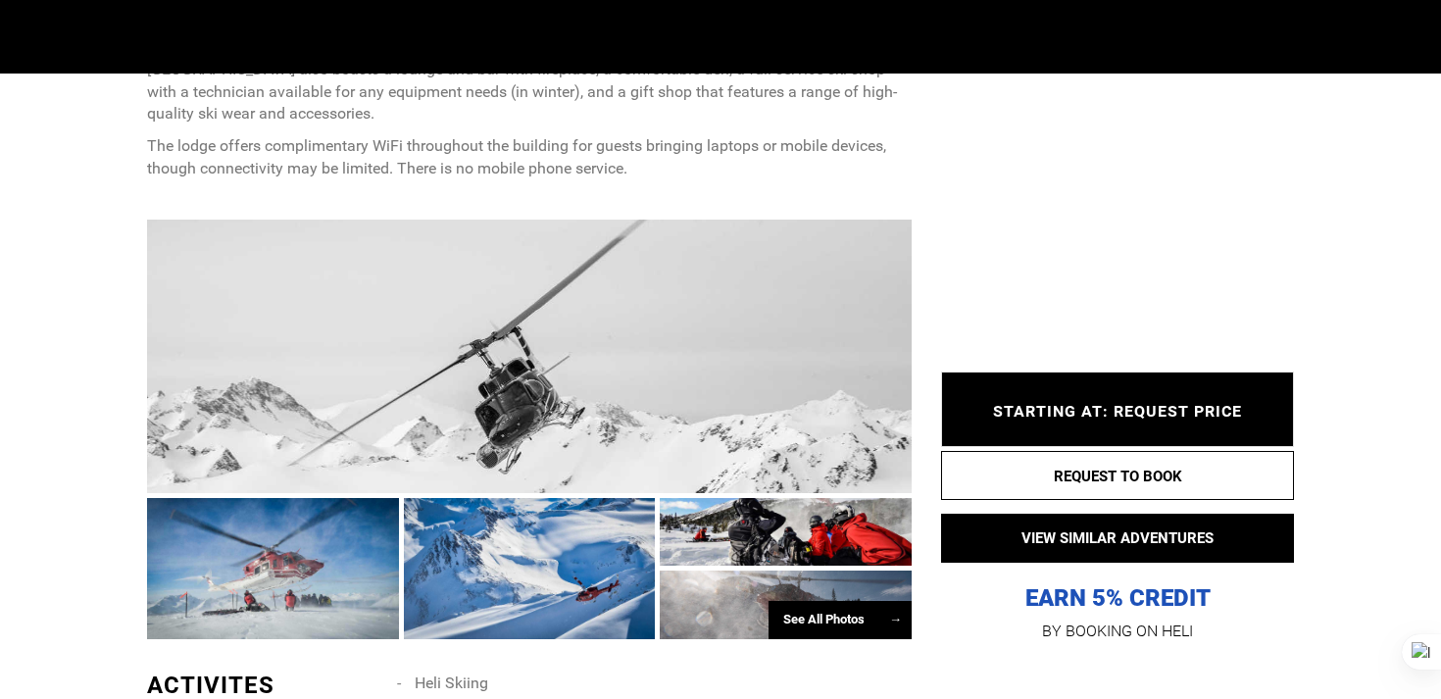
scroll to position [0, 0]
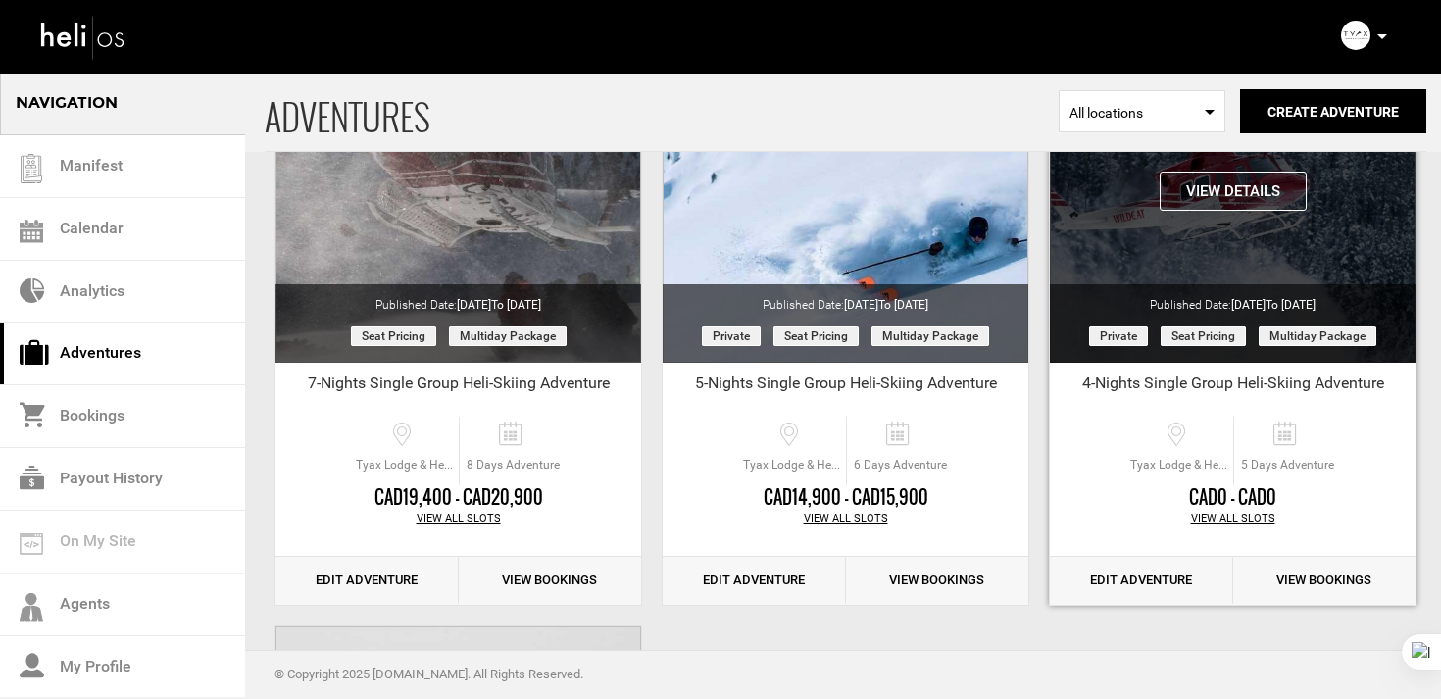
scroll to position [823, 0]
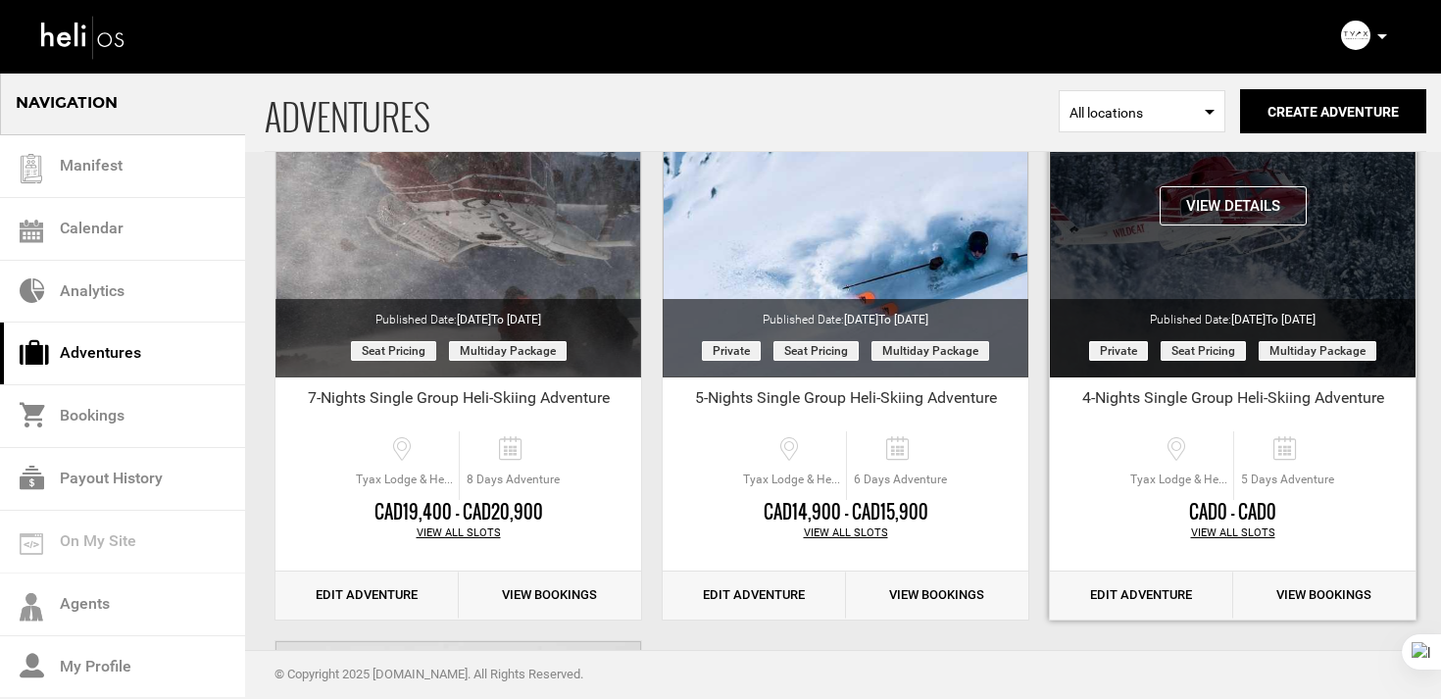
click at [1249, 211] on button "View Details" at bounding box center [1233, 205] width 147 height 39
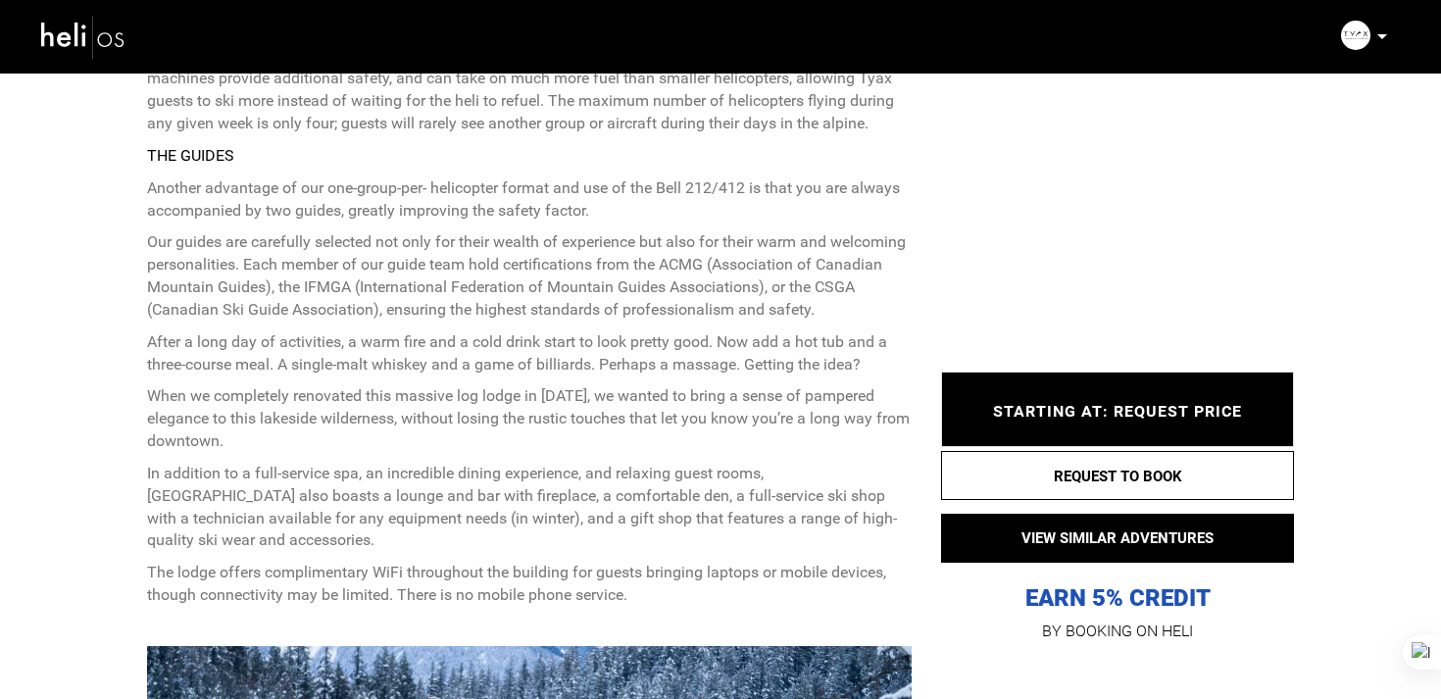
scroll to position [2219, 0]
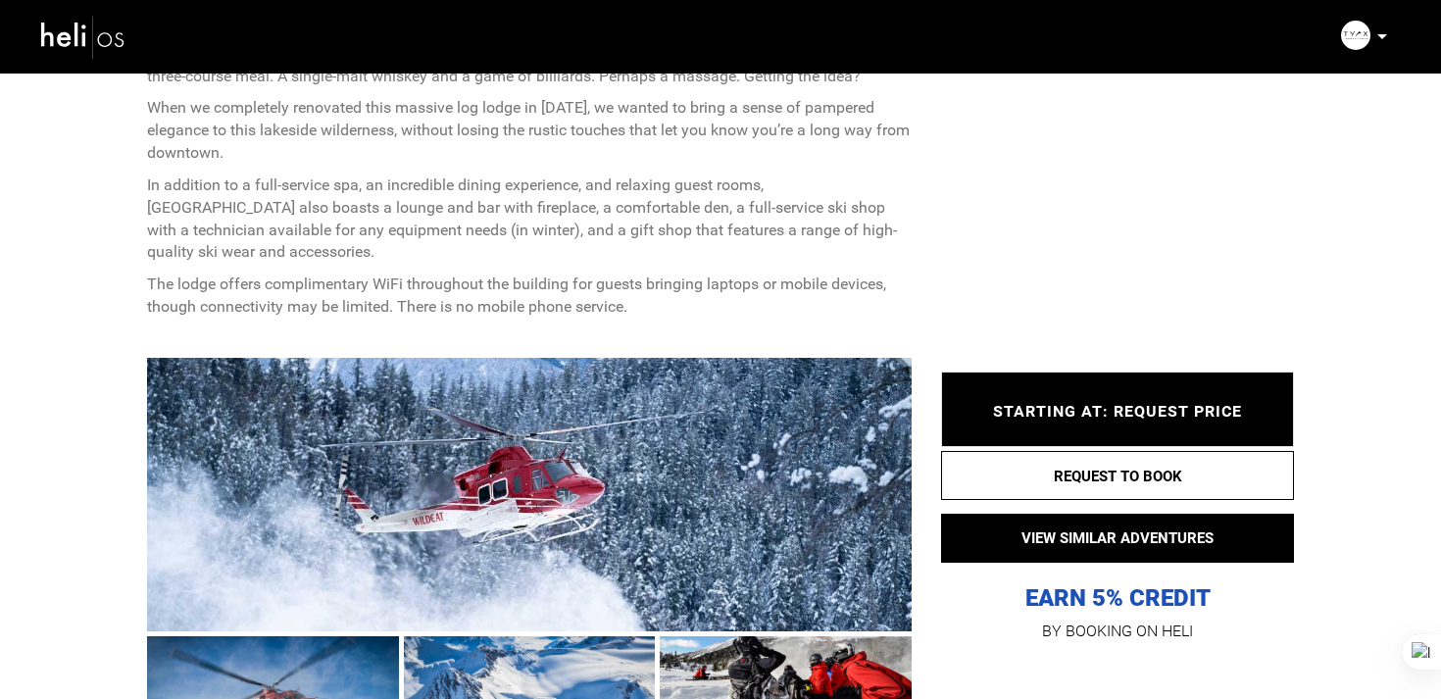
click at [617, 488] on div at bounding box center [529, 494] width 765 height 273
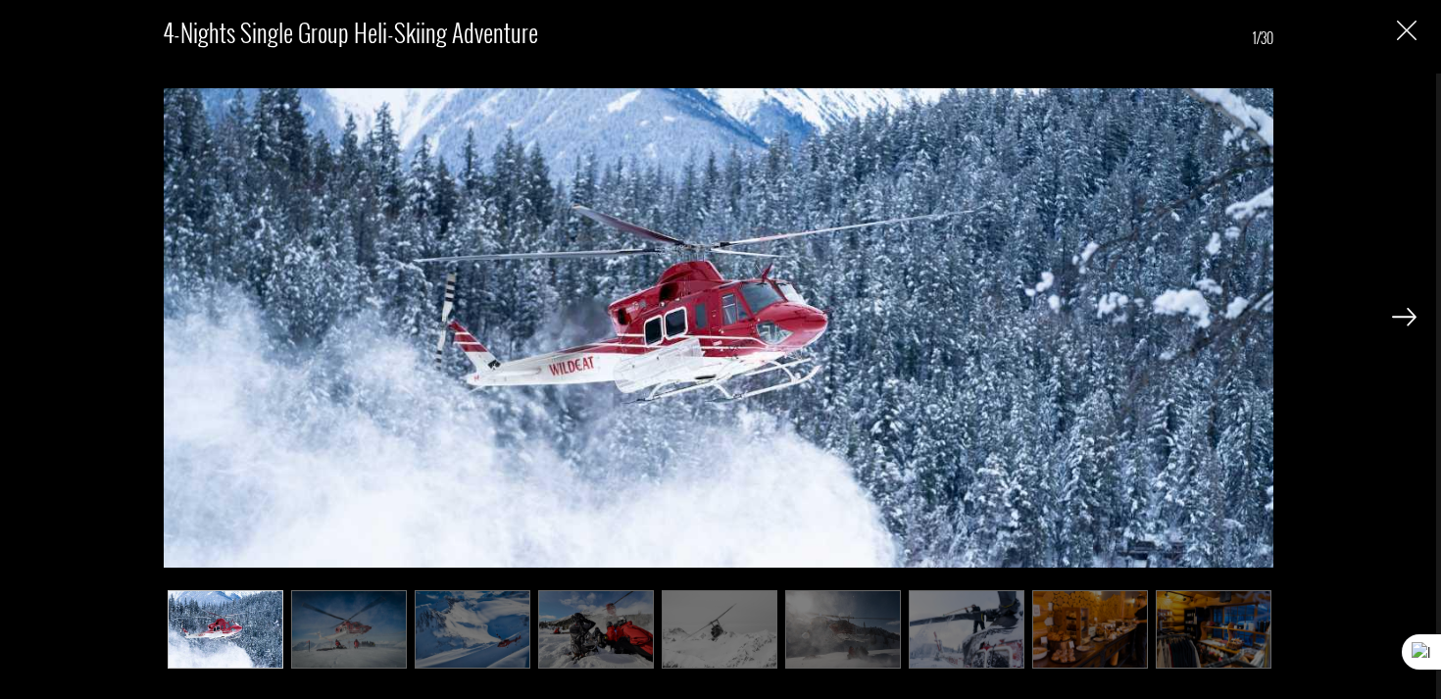
click at [1411, 321] on img at bounding box center [1404, 317] width 25 height 18
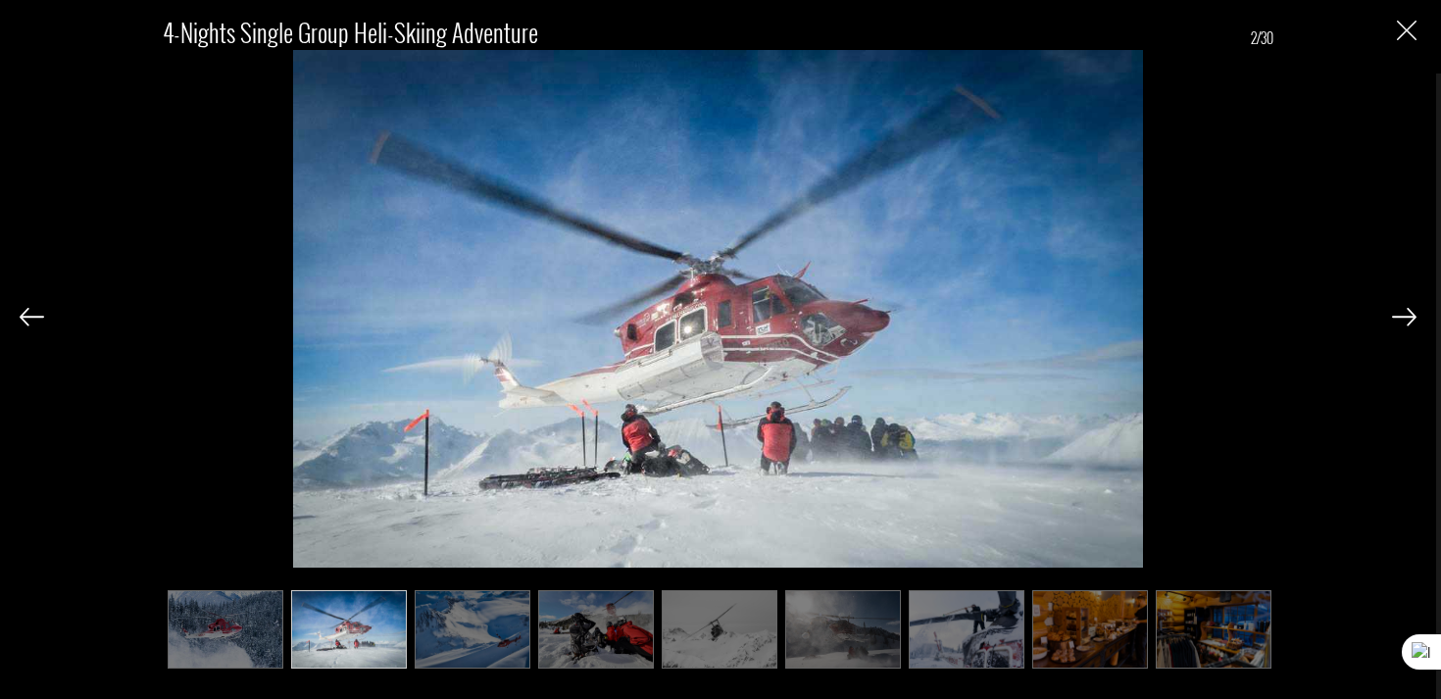
click at [1411, 321] on img at bounding box center [1404, 317] width 25 height 18
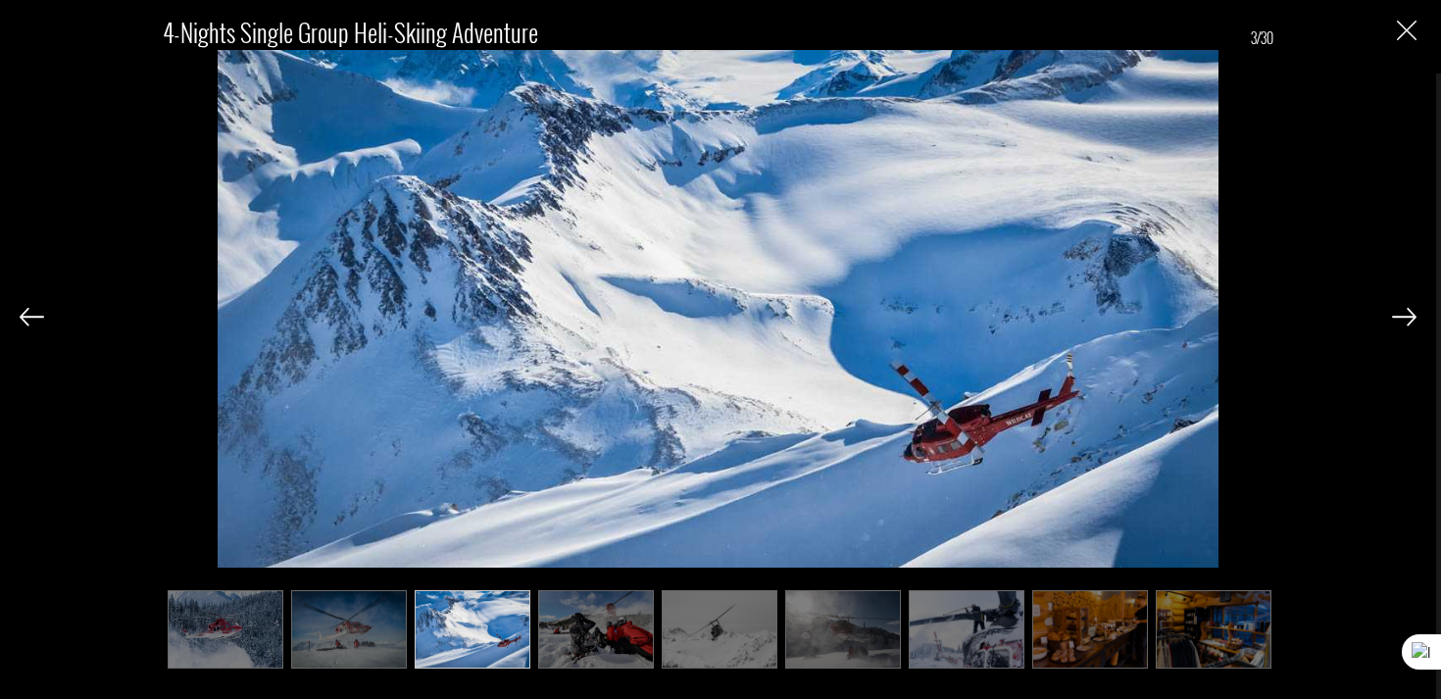
click at [1411, 321] on img at bounding box center [1404, 317] width 25 height 18
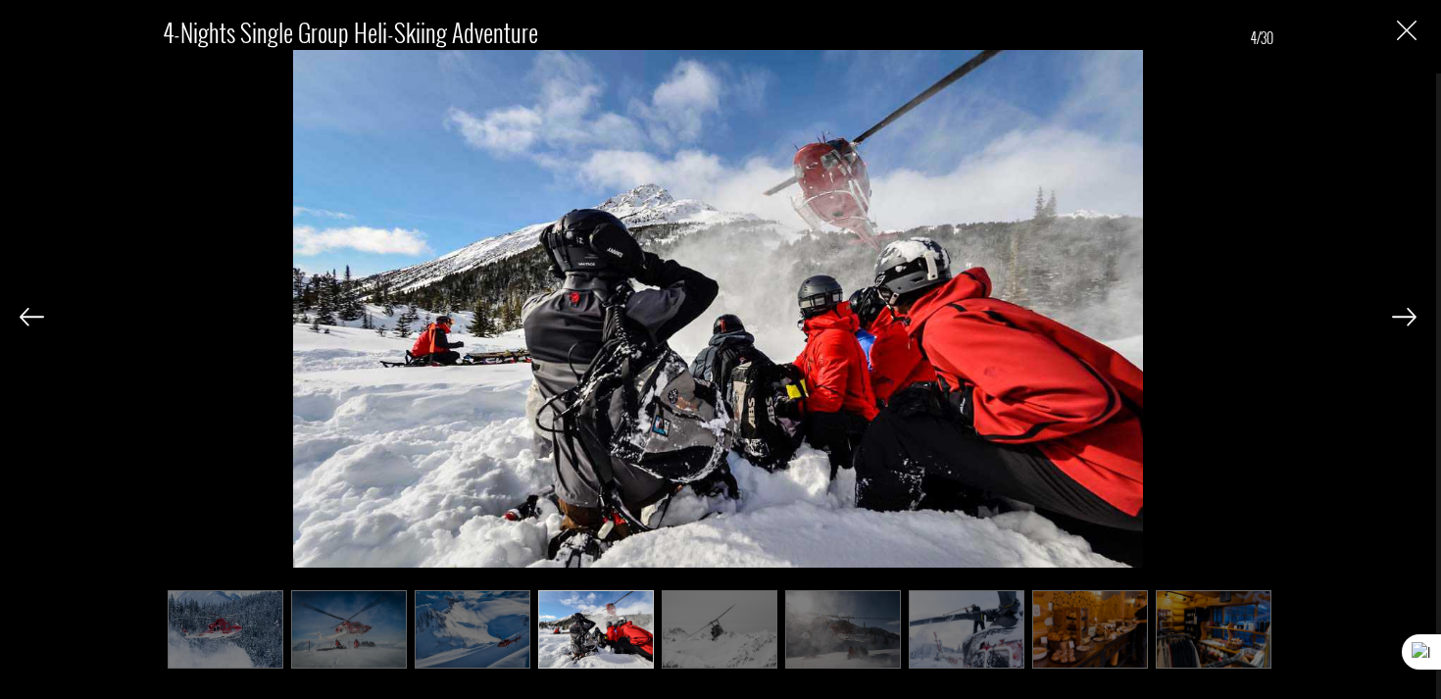
click at [1411, 321] on img at bounding box center [1404, 317] width 25 height 18
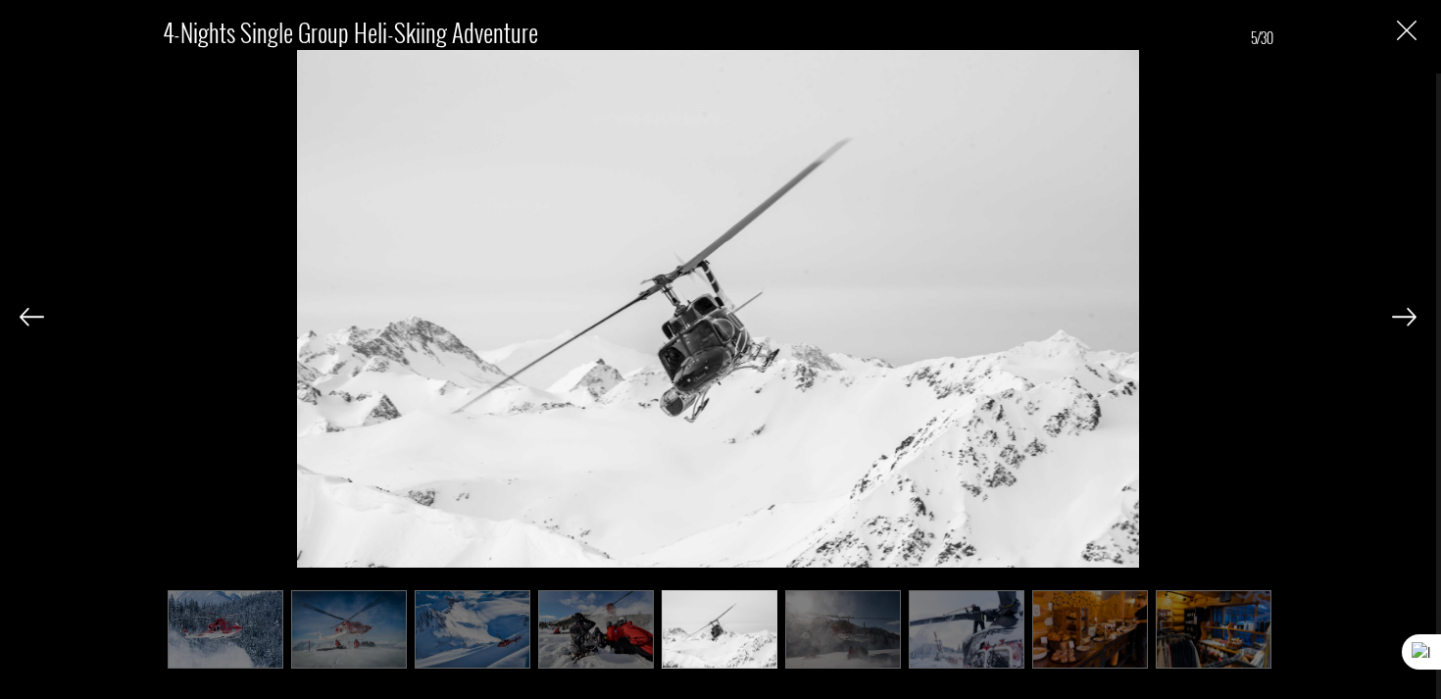
click at [1411, 321] on img at bounding box center [1404, 317] width 25 height 18
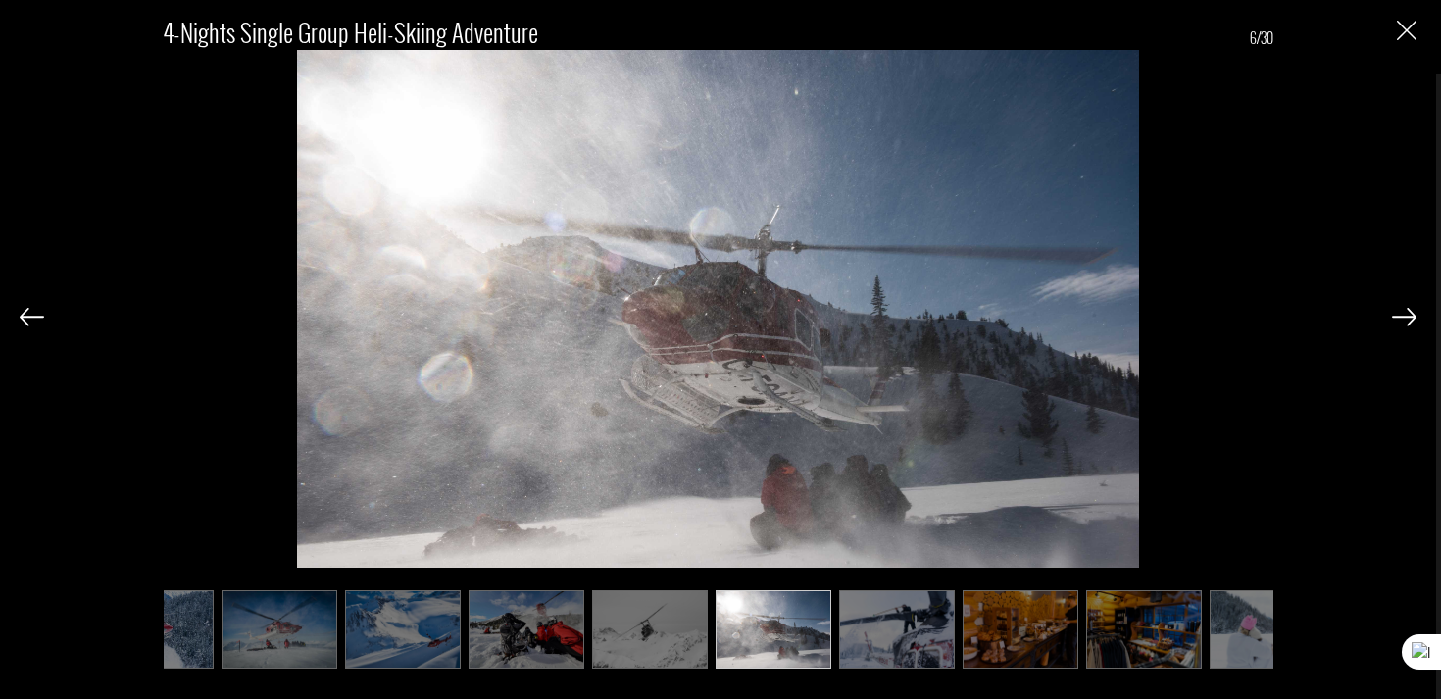
click at [1411, 321] on img at bounding box center [1404, 317] width 25 height 18
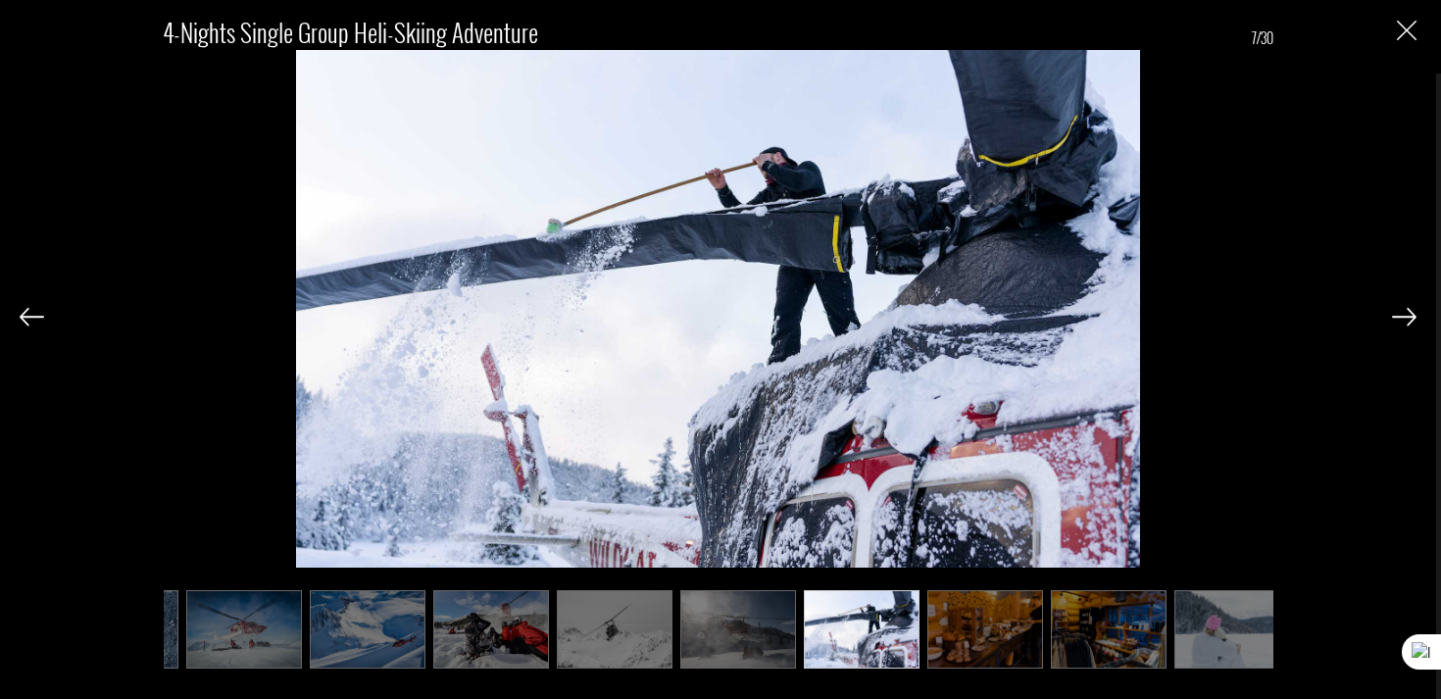
click at [1411, 321] on img at bounding box center [1404, 317] width 25 height 18
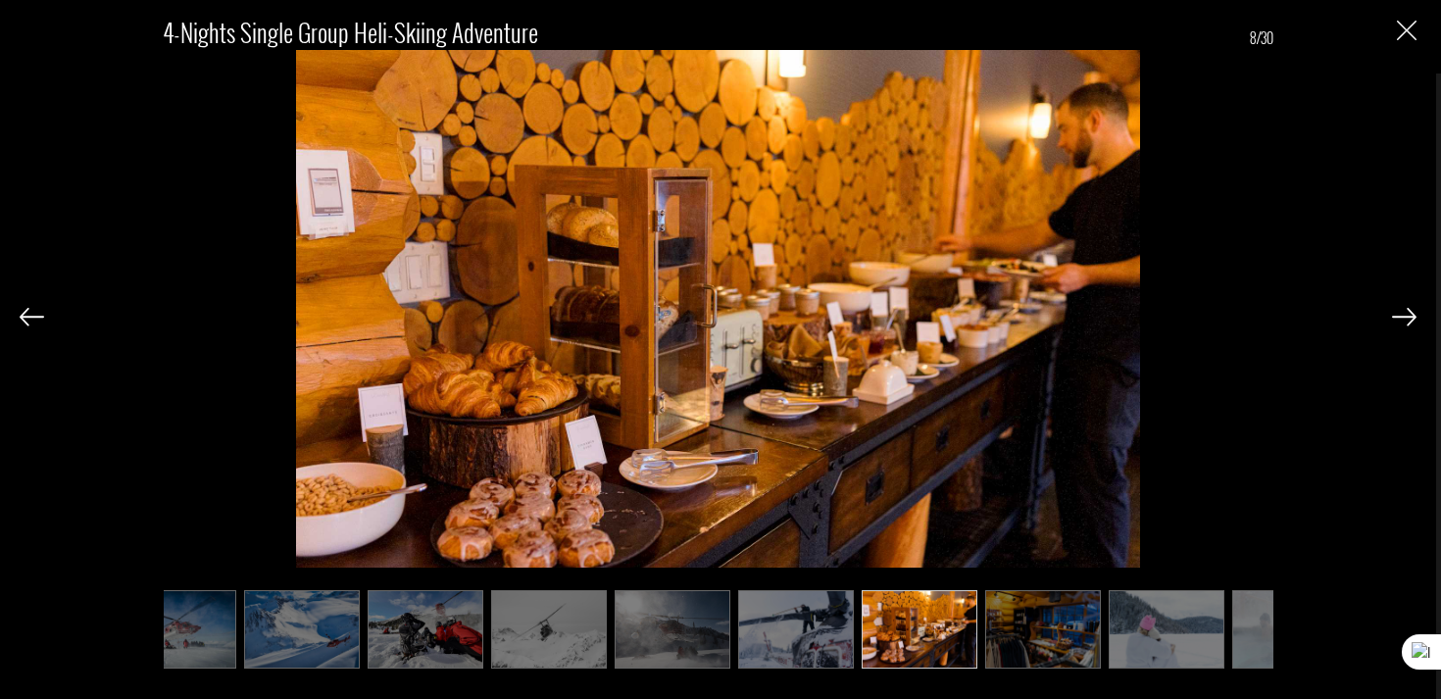
click at [1411, 321] on img at bounding box center [1404, 317] width 25 height 18
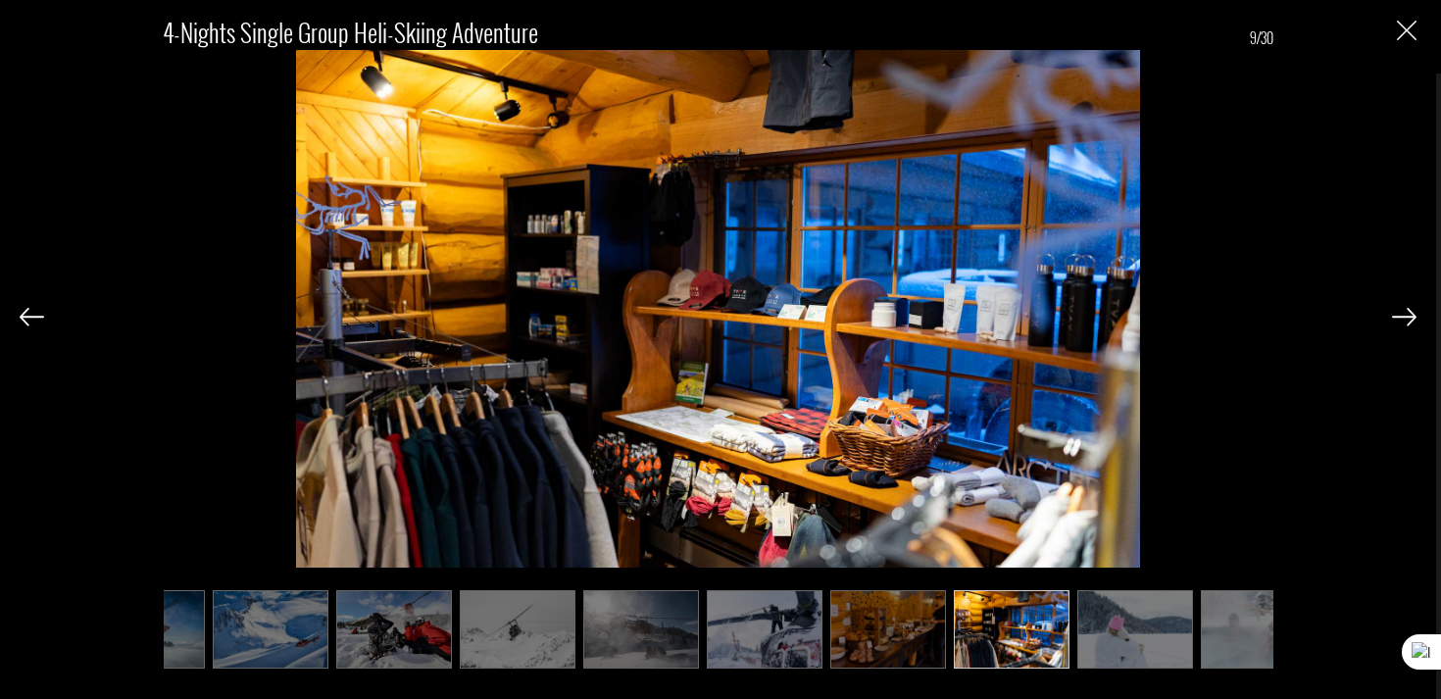
click at [1411, 321] on img at bounding box center [1404, 317] width 25 height 18
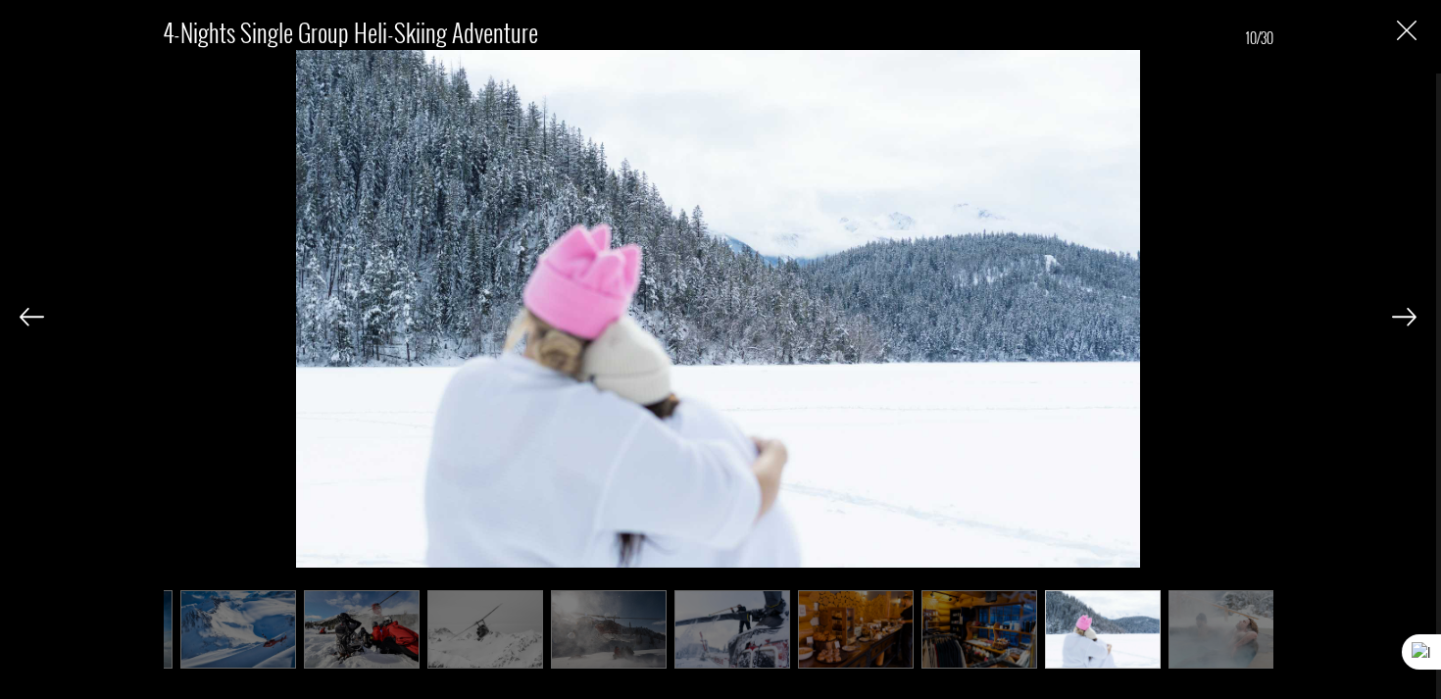
click at [1411, 321] on img at bounding box center [1404, 317] width 25 height 18
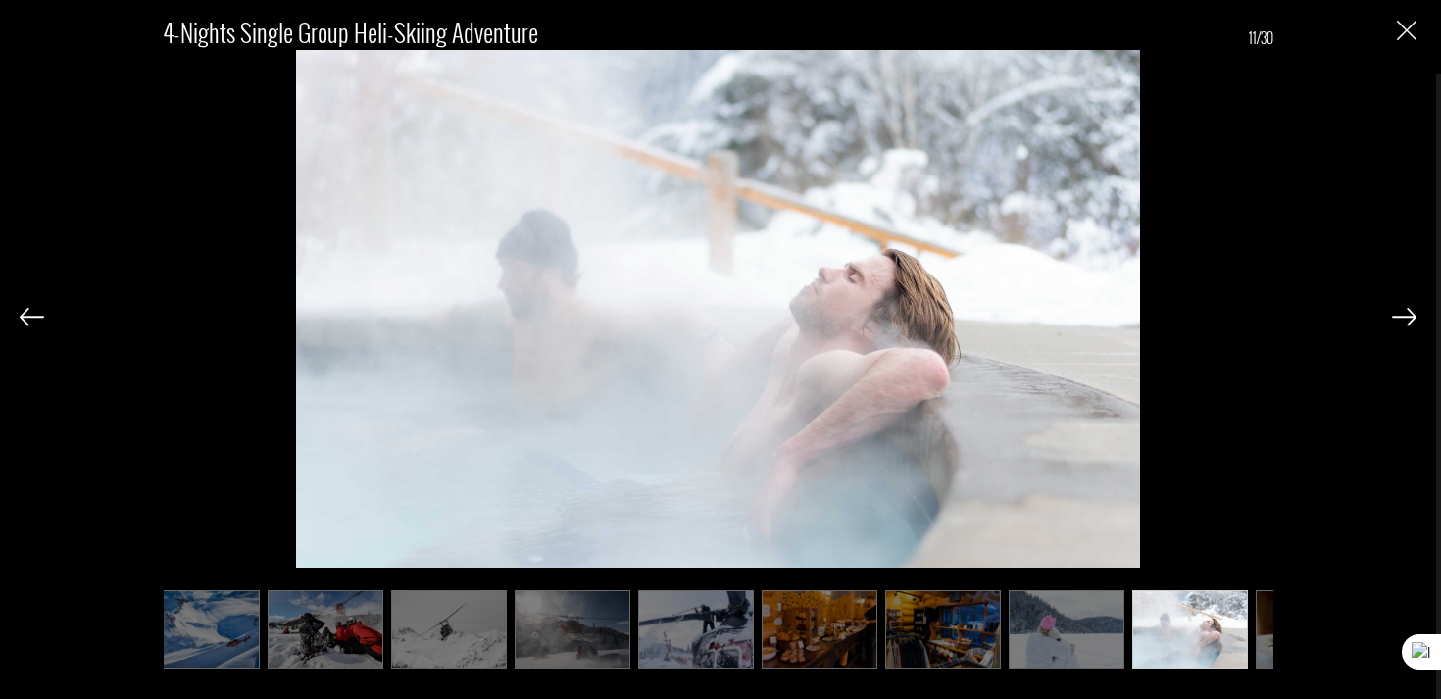
click at [1411, 321] on img at bounding box center [1404, 317] width 25 height 18
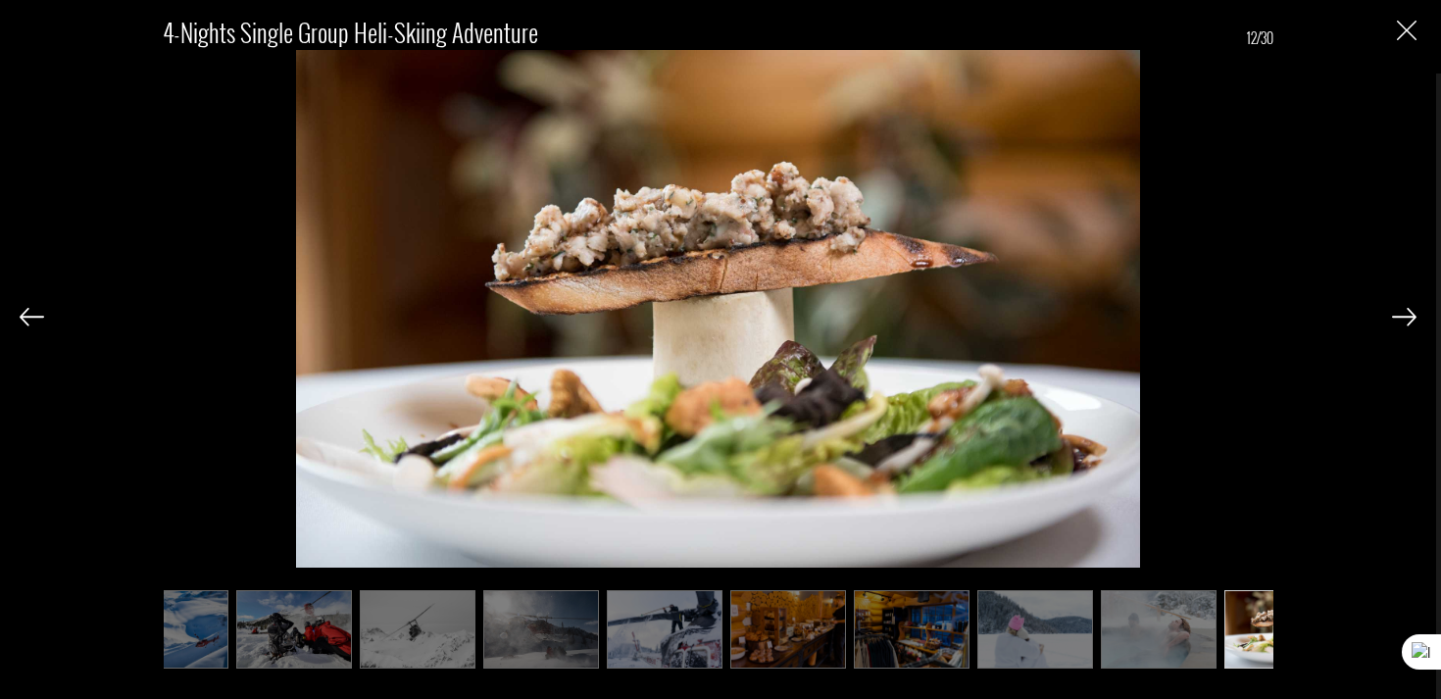
click at [1411, 321] on img at bounding box center [1404, 317] width 25 height 18
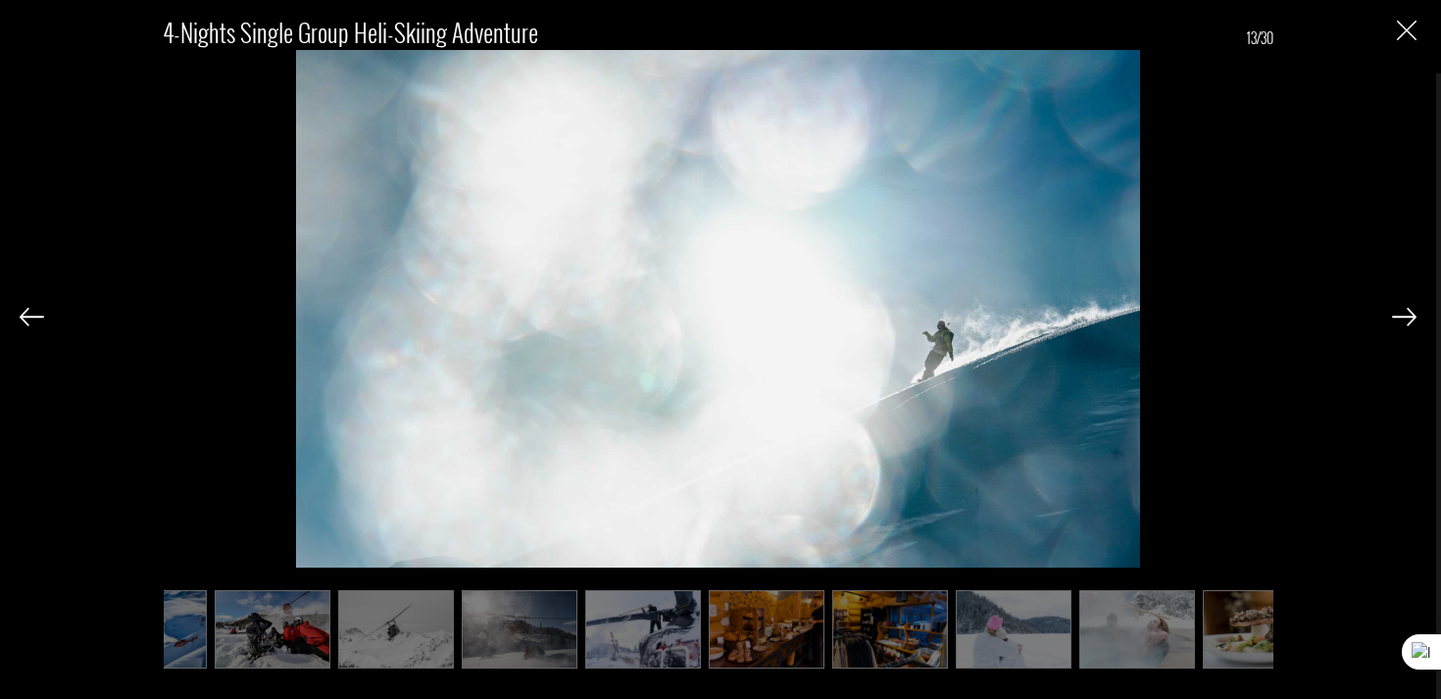
click at [1411, 321] on img at bounding box center [1404, 317] width 25 height 18
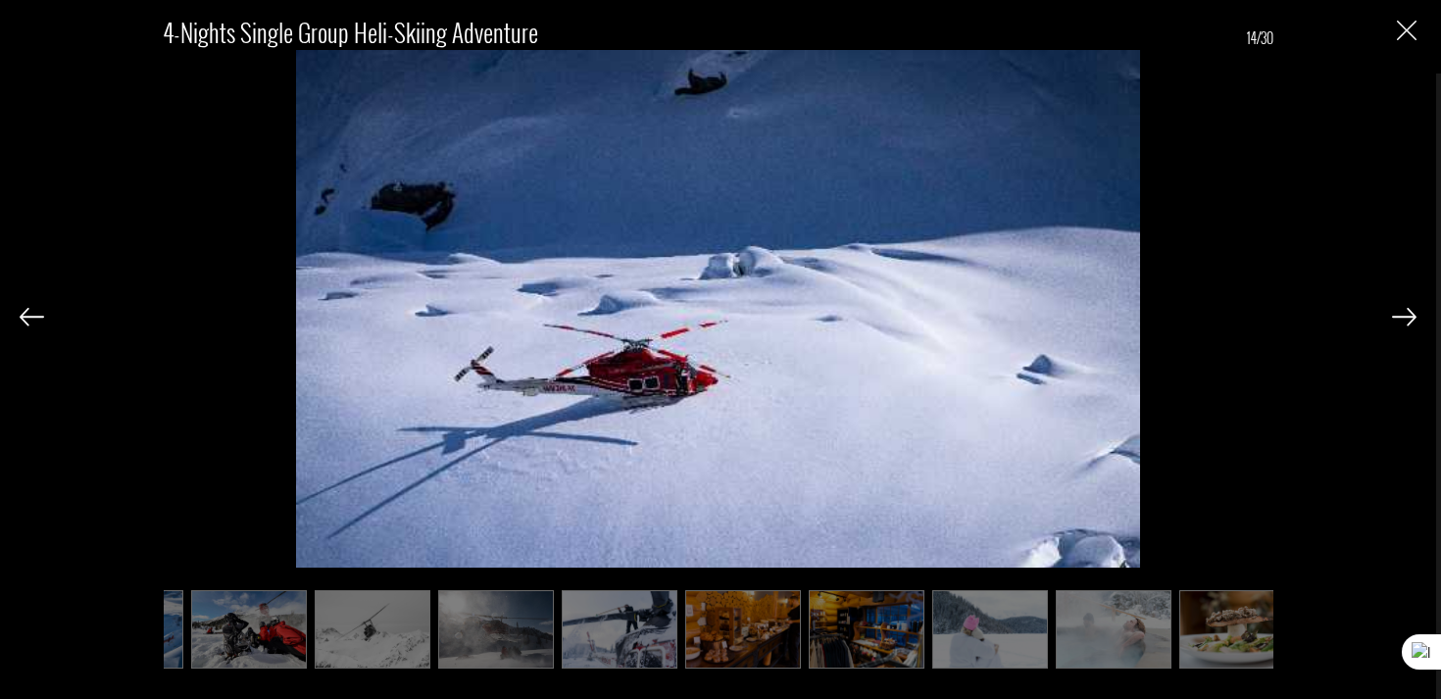
click at [1411, 321] on img at bounding box center [1404, 317] width 25 height 18
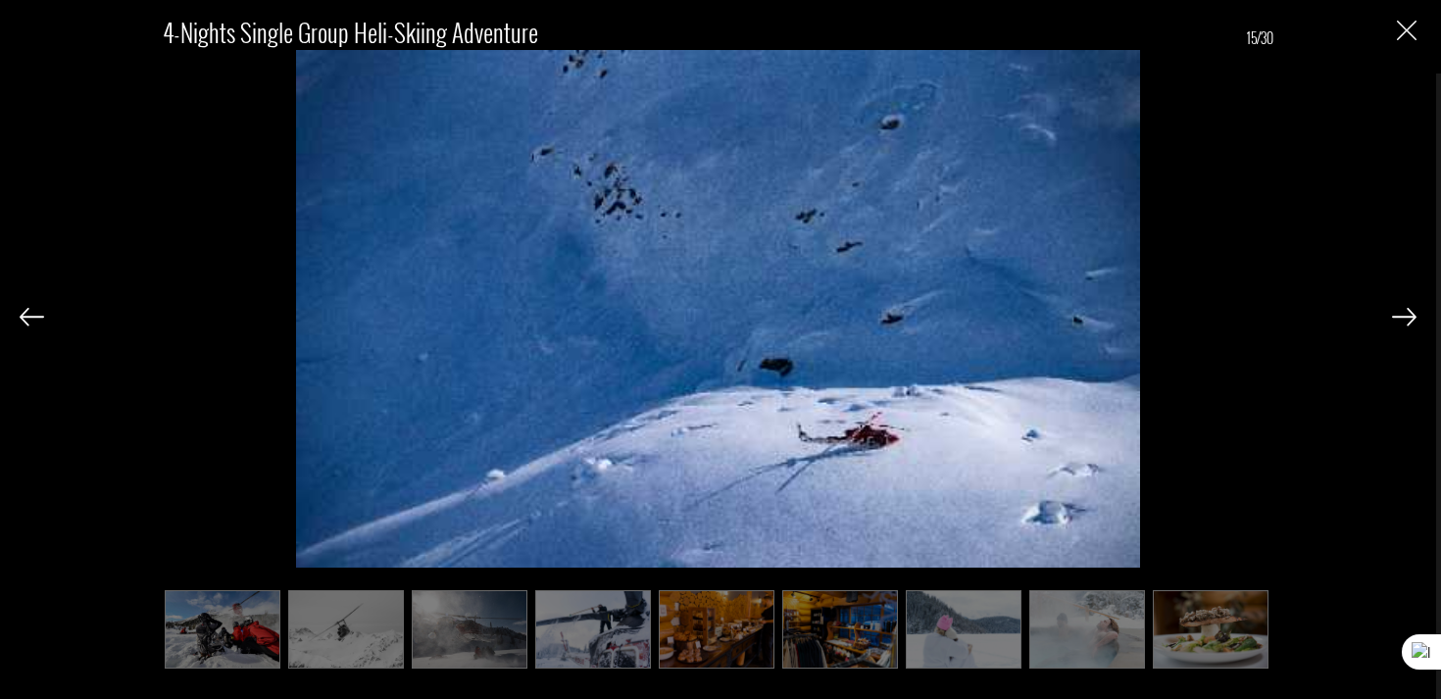
click at [1411, 321] on img at bounding box center [1404, 317] width 25 height 18
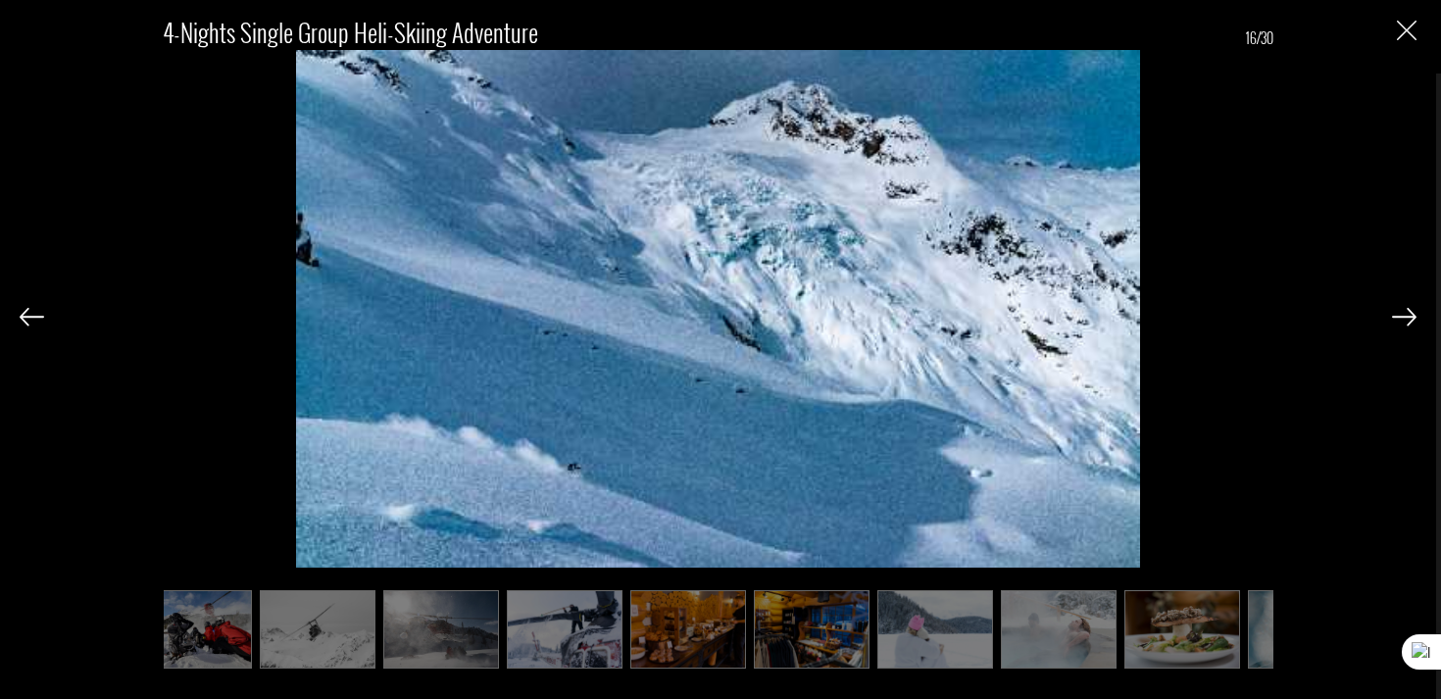
click at [1411, 321] on img at bounding box center [1404, 317] width 25 height 18
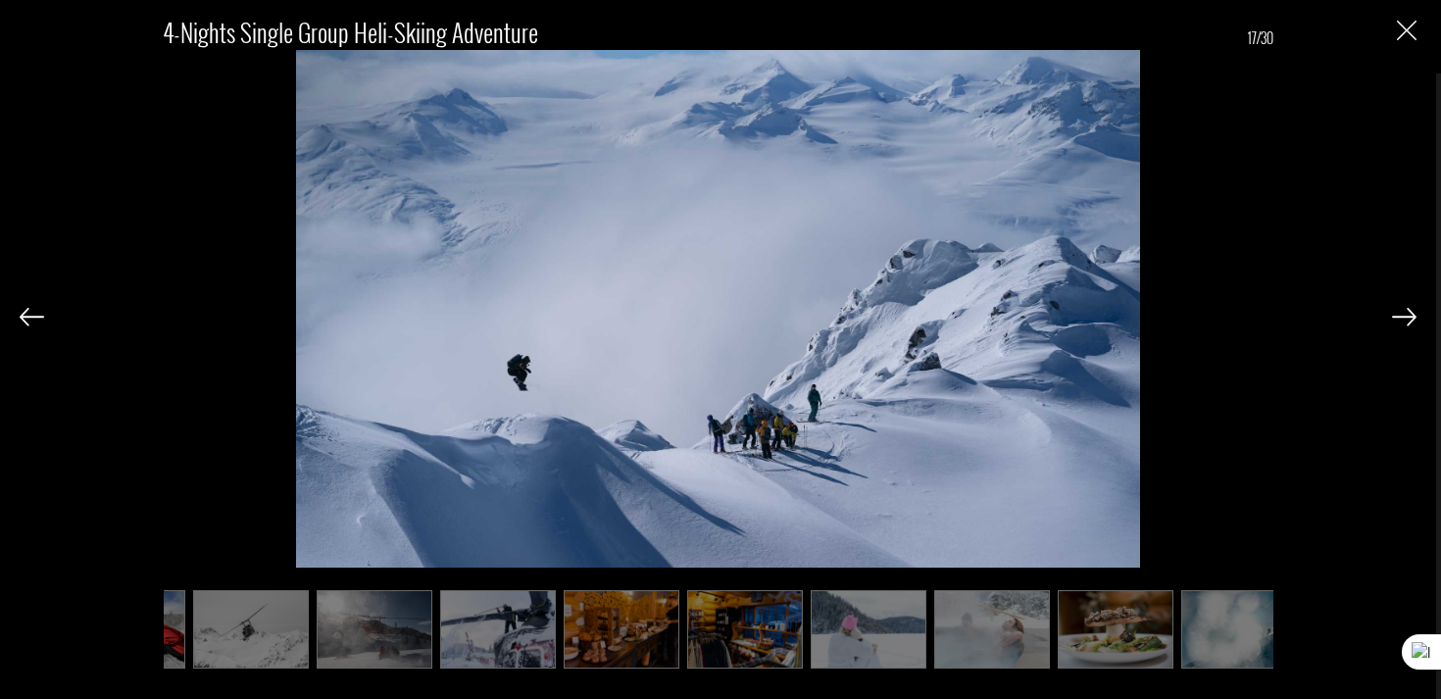
click at [1412, 317] on img at bounding box center [1404, 317] width 25 height 18
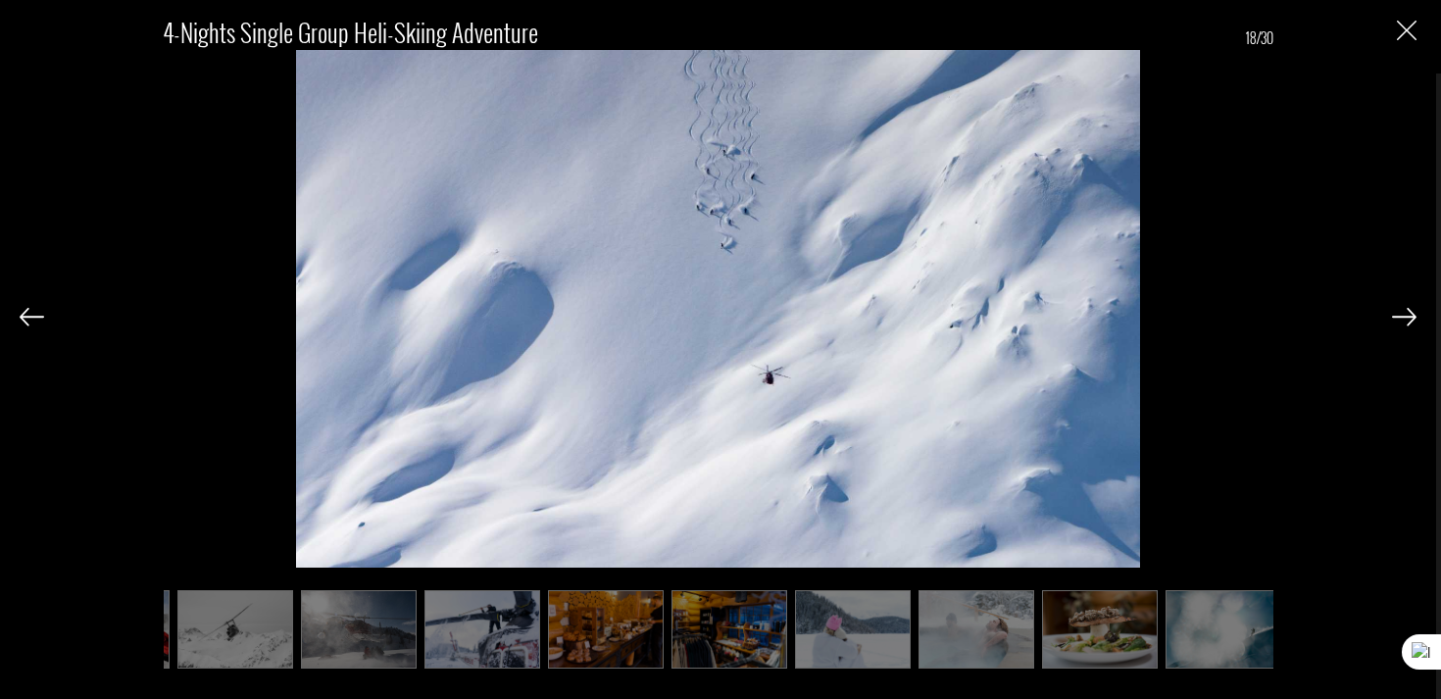
click at [1412, 317] on img at bounding box center [1404, 317] width 25 height 18
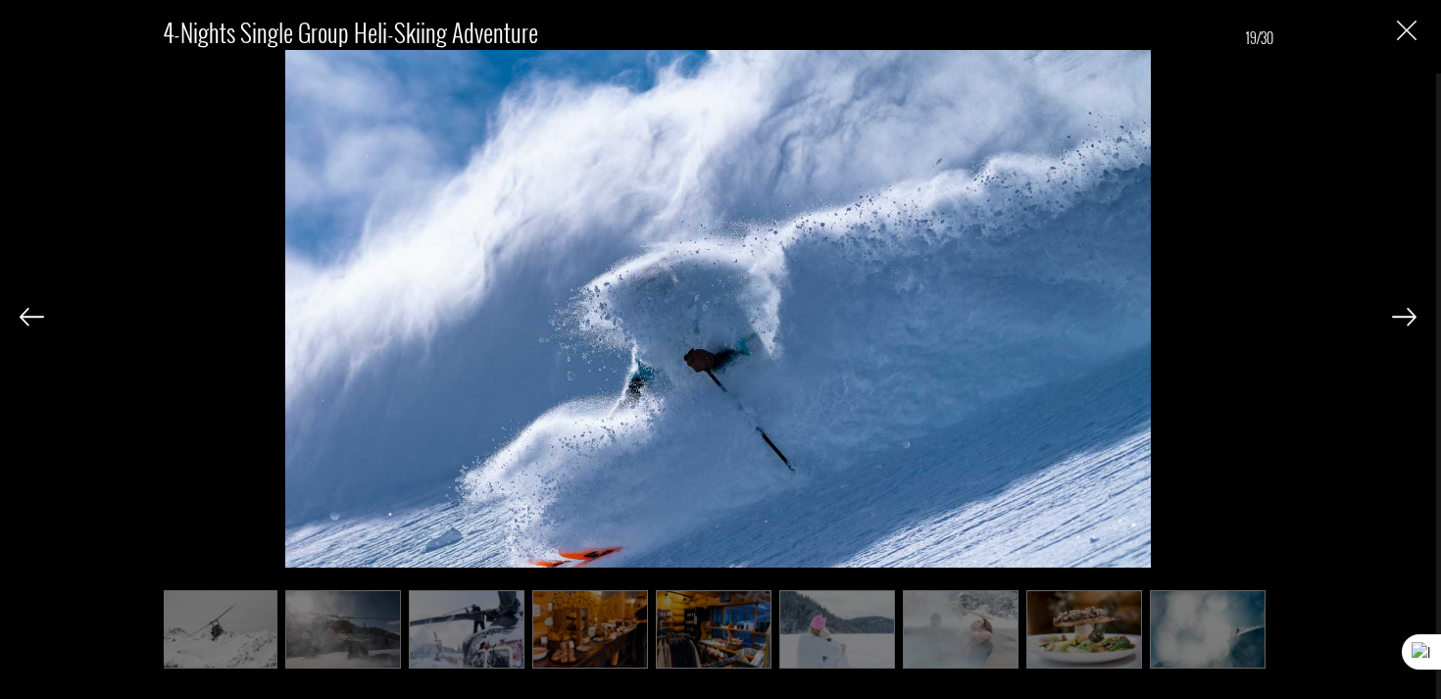
click at [1412, 317] on img at bounding box center [1404, 317] width 25 height 18
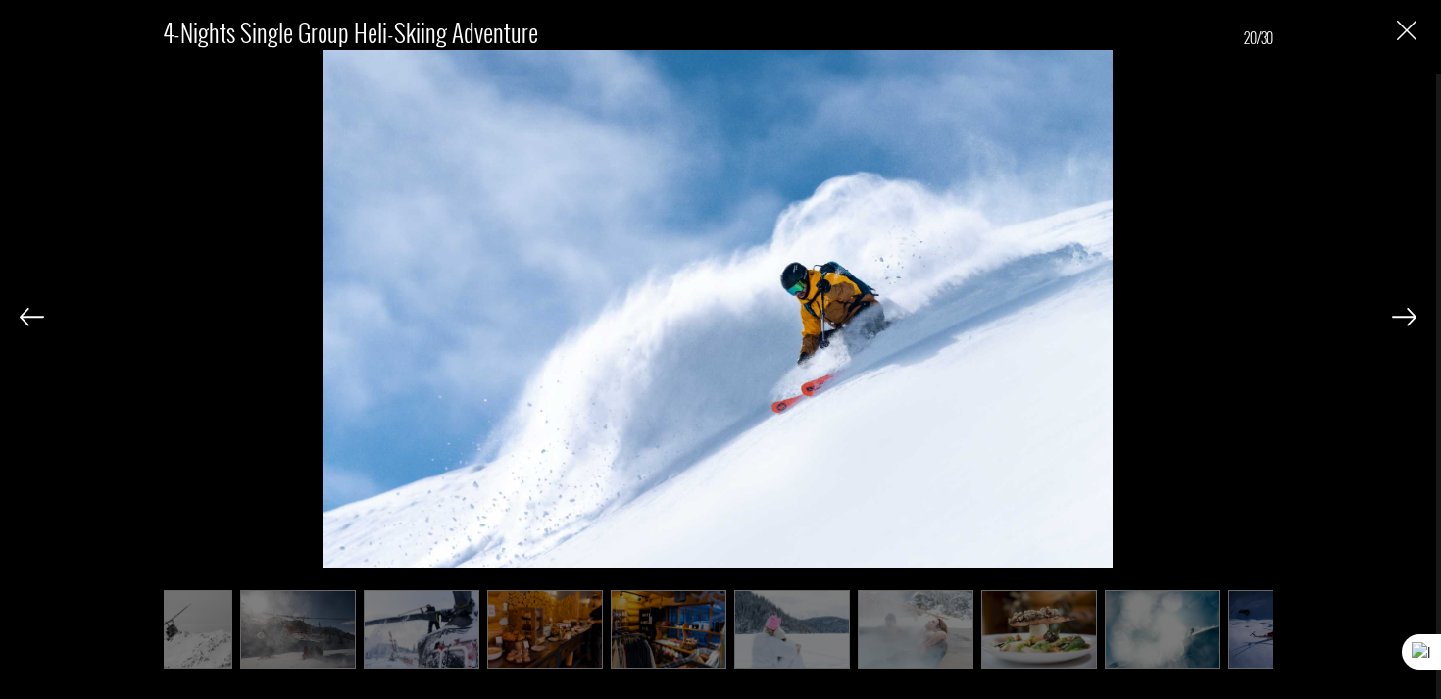
click at [1412, 317] on img at bounding box center [1404, 317] width 25 height 18
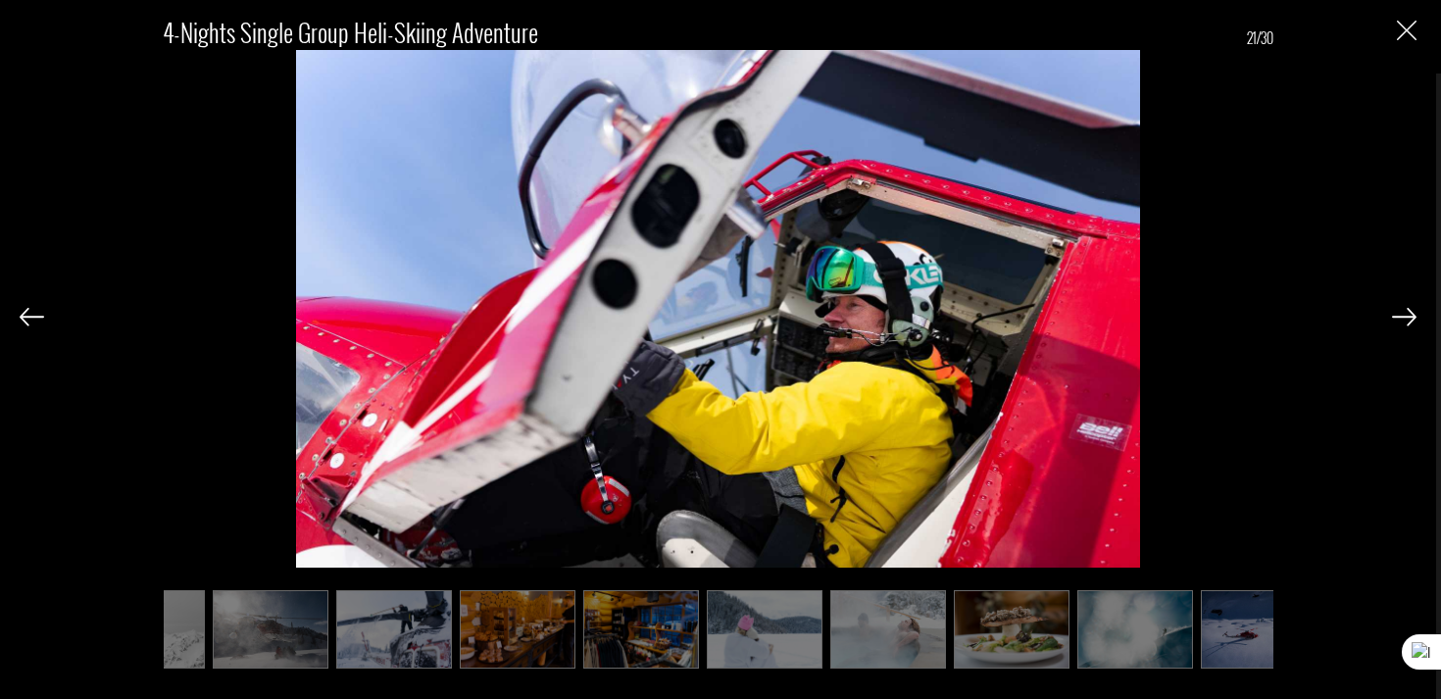
click at [1412, 317] on img at bounding box center [1404, 317] width 25 height 18
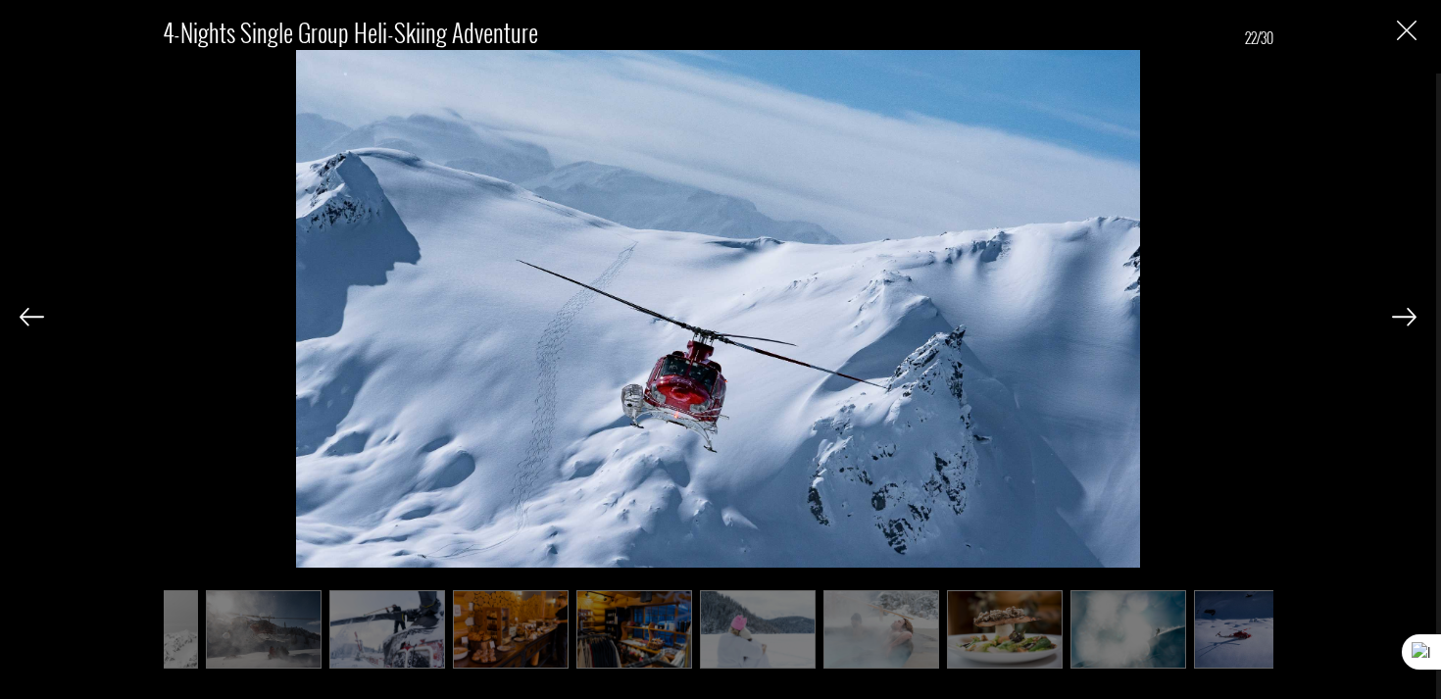
click at [1412, 317] on img at bounding box center [1404, 317] width 25 height 18
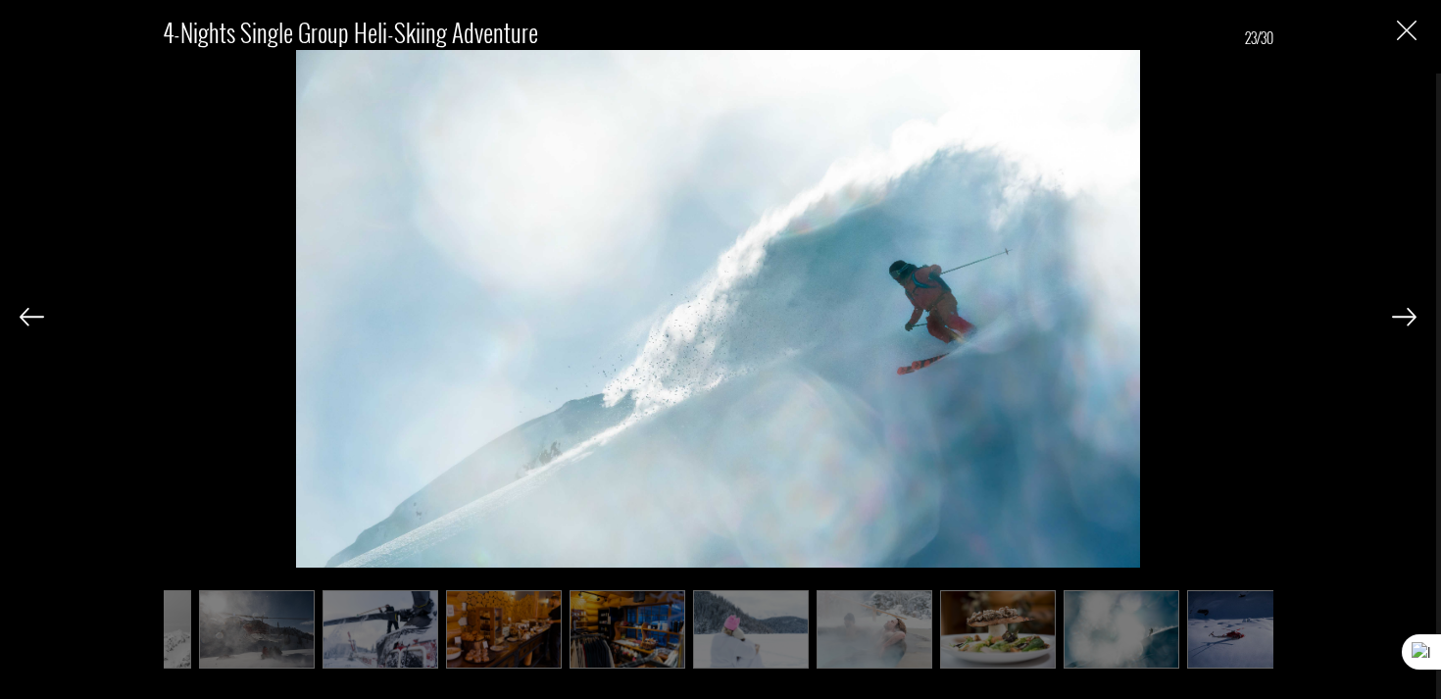
click at [1412, 317] on img at bounding box center [1404, 317] width 25 height 18
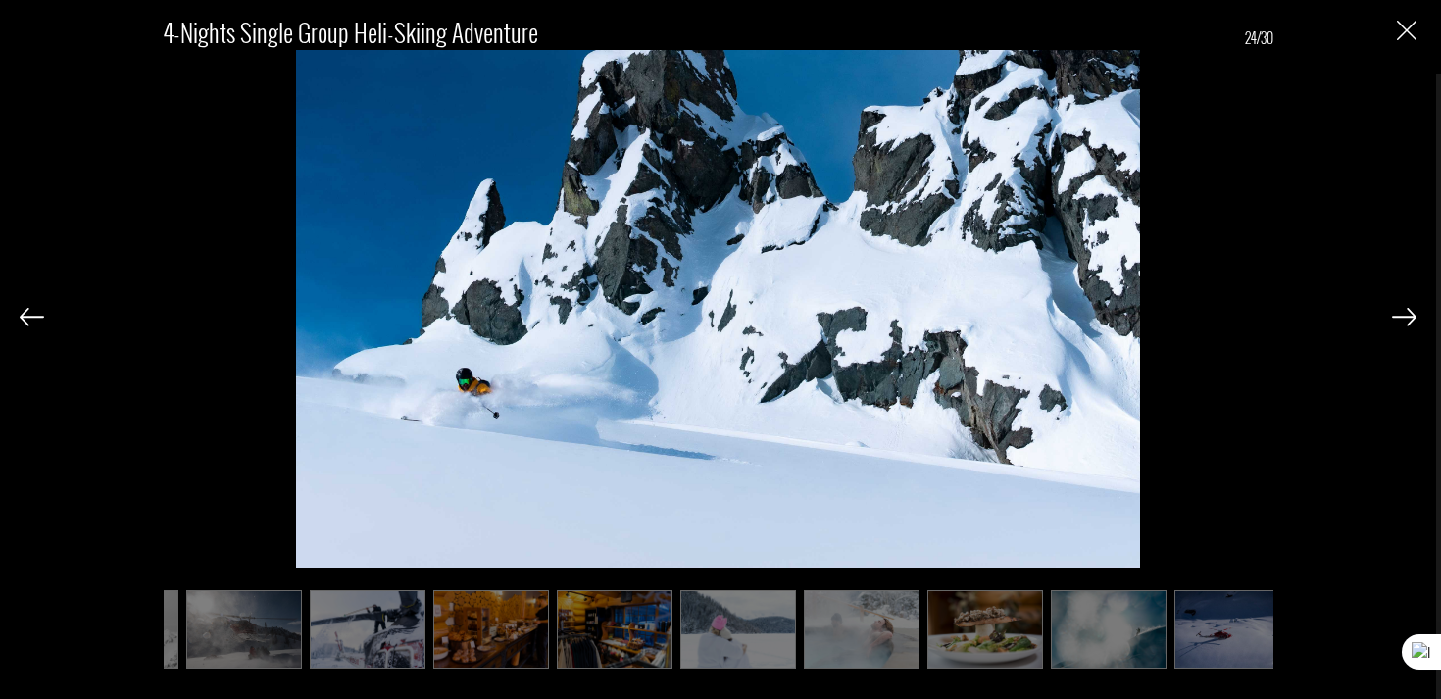
click at [1412, 317] on img at bounding box center [1404, 317] width 25 height 18
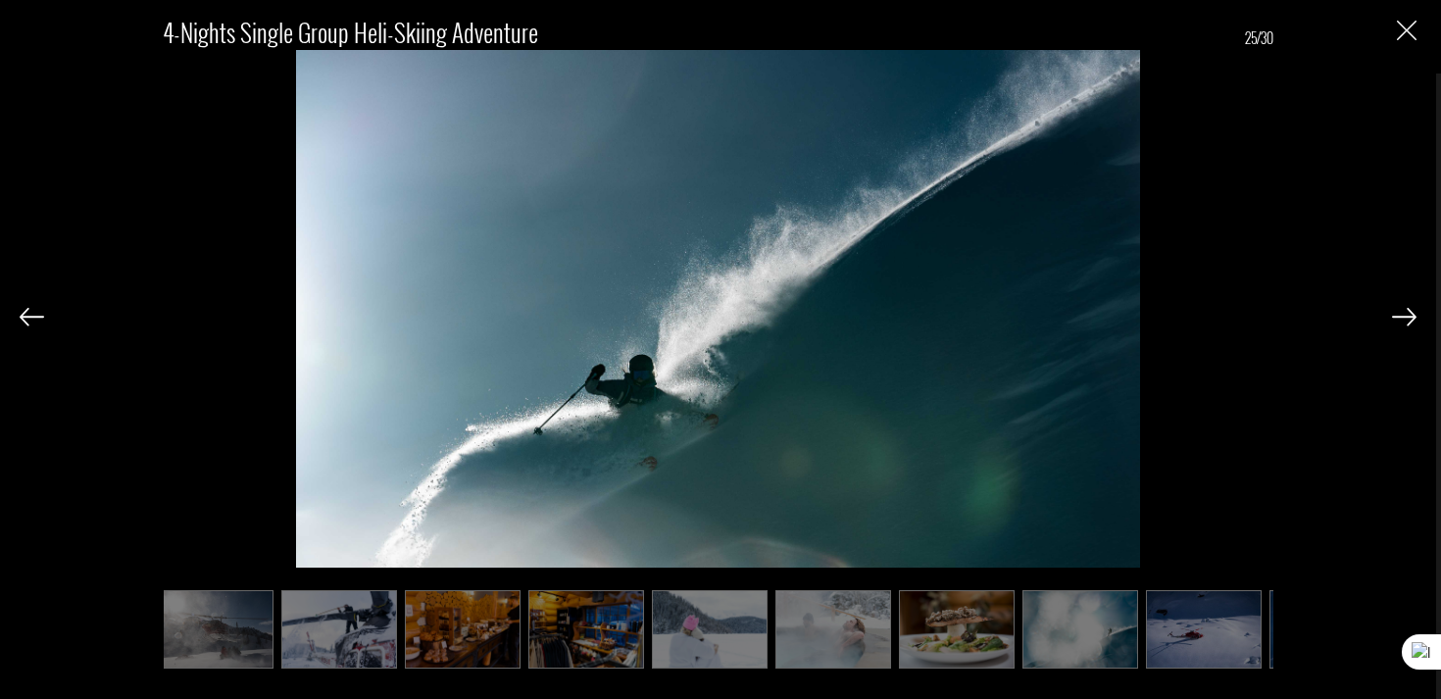
click at [1412, 317] on img at bounding box center [1404, 317] width 25 height 18
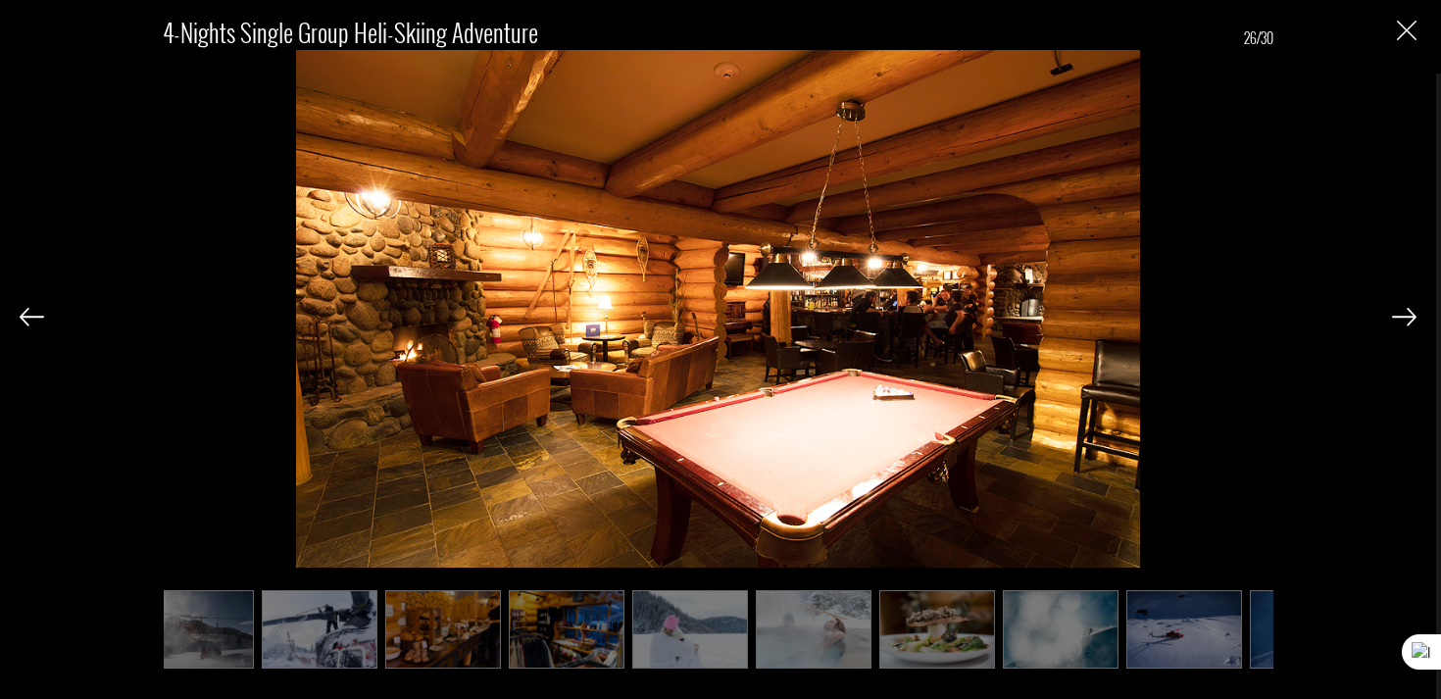
click at [1412, 317] on img at bounding box center [1404, 317] width 25 height 18
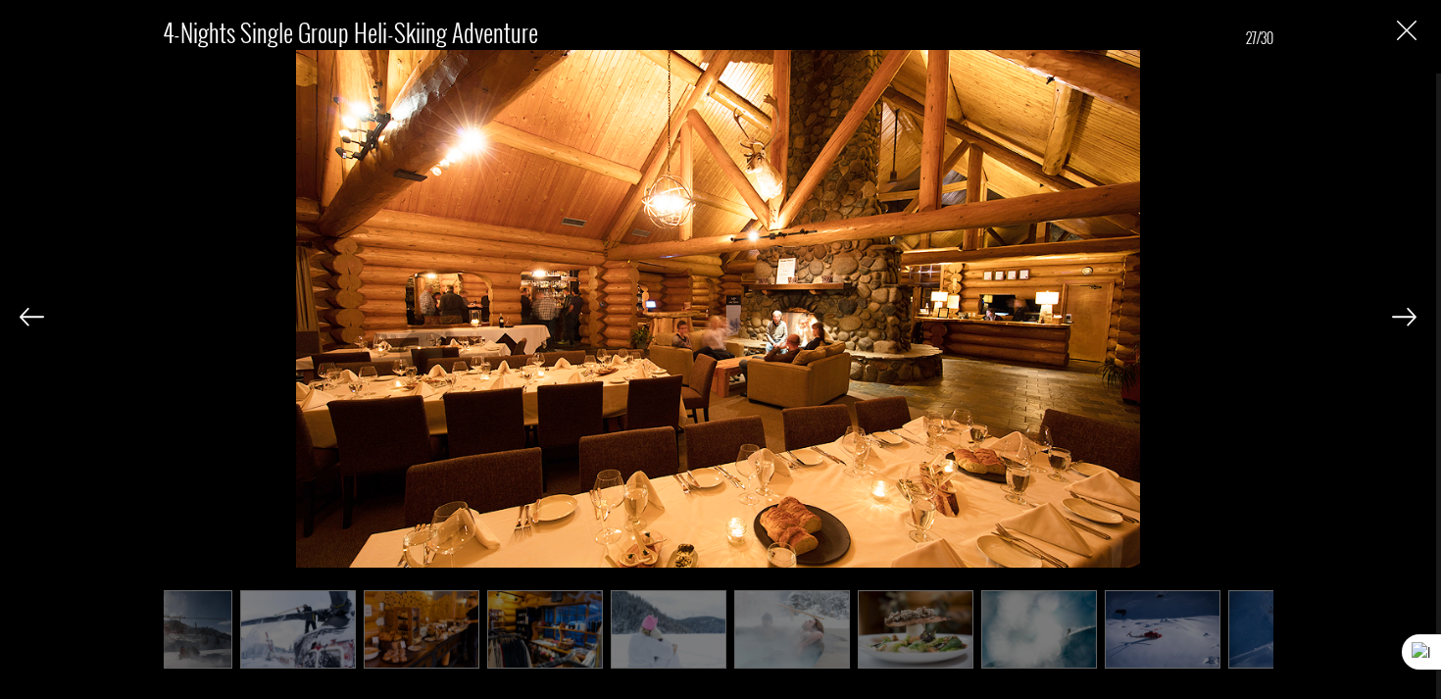
click at [1412, 317] on img at bounding box center [1404, 317] width 25 height 18
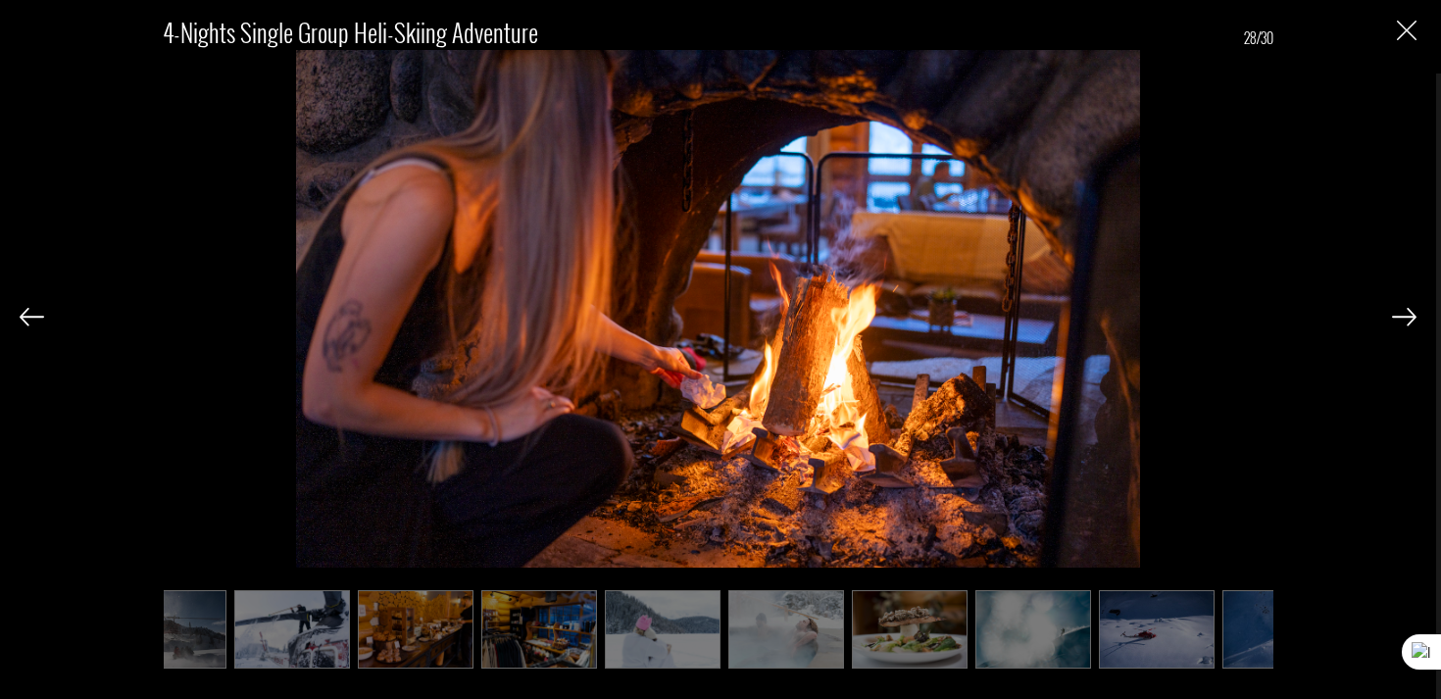
click at [1412, 317] on img at bounding box center [1404, 317] width 25 height 18
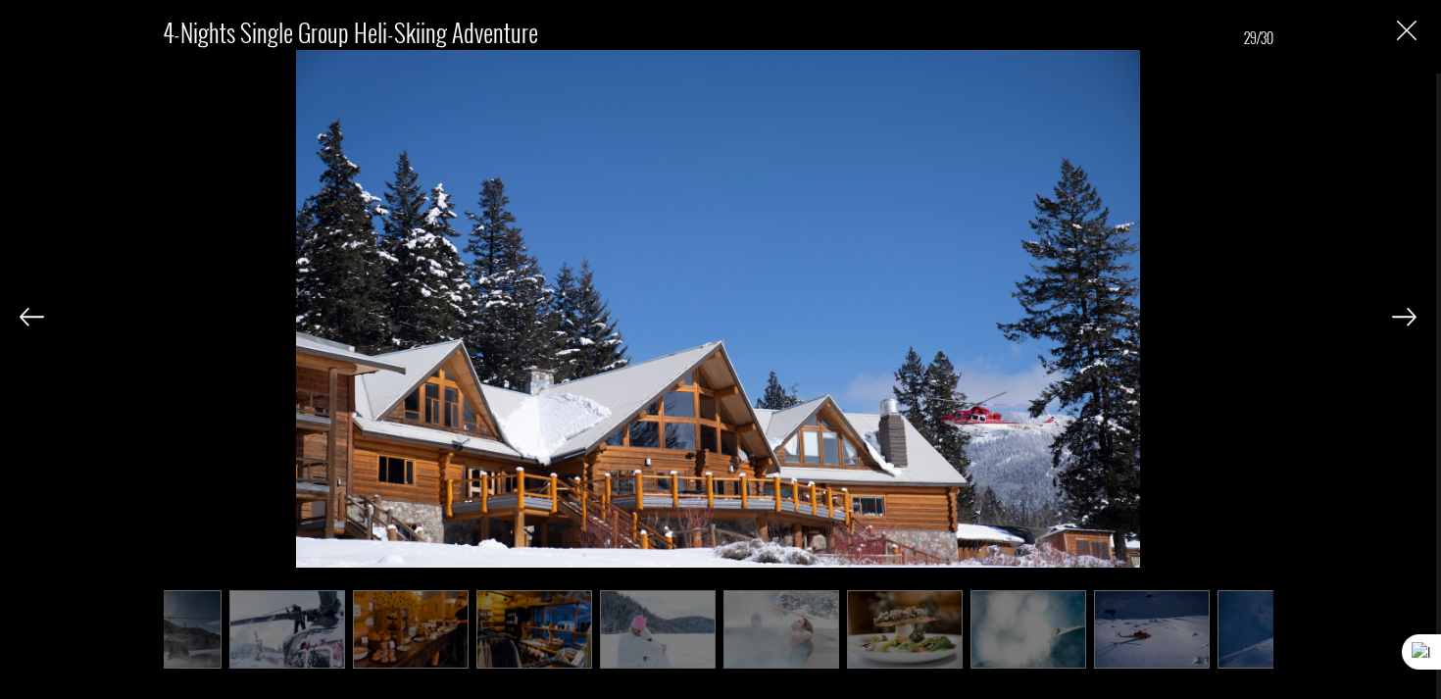
click at [1412, 317] on img at bounding box center [1404, 317] width 25 height 18
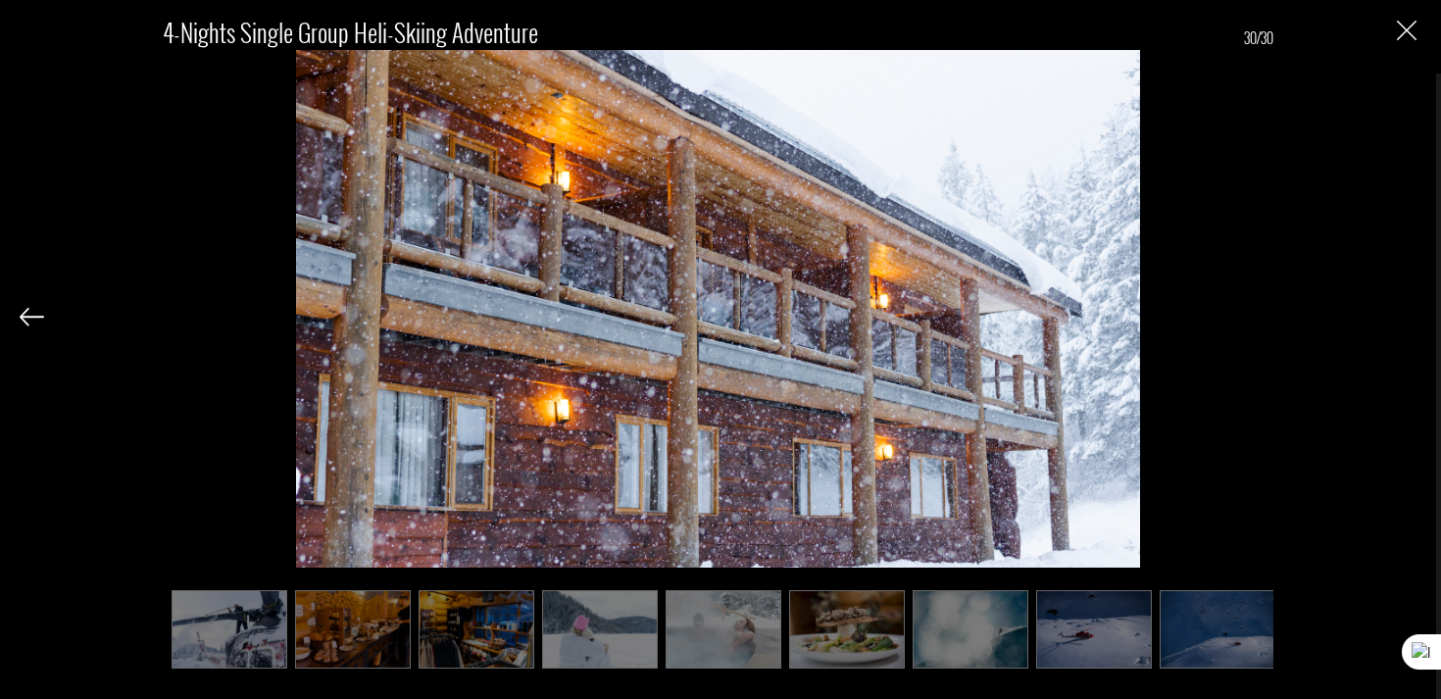
scroll to position [0, 740]
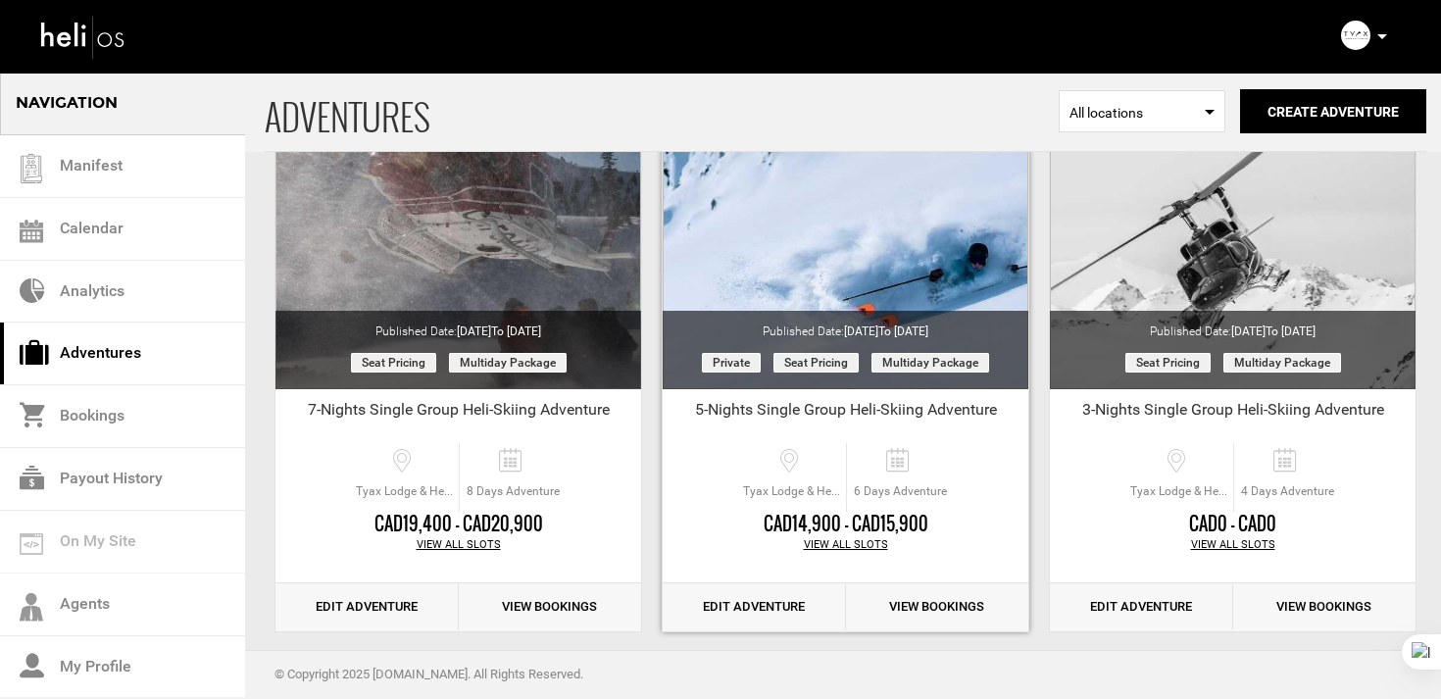
scroll to position [833, 0]
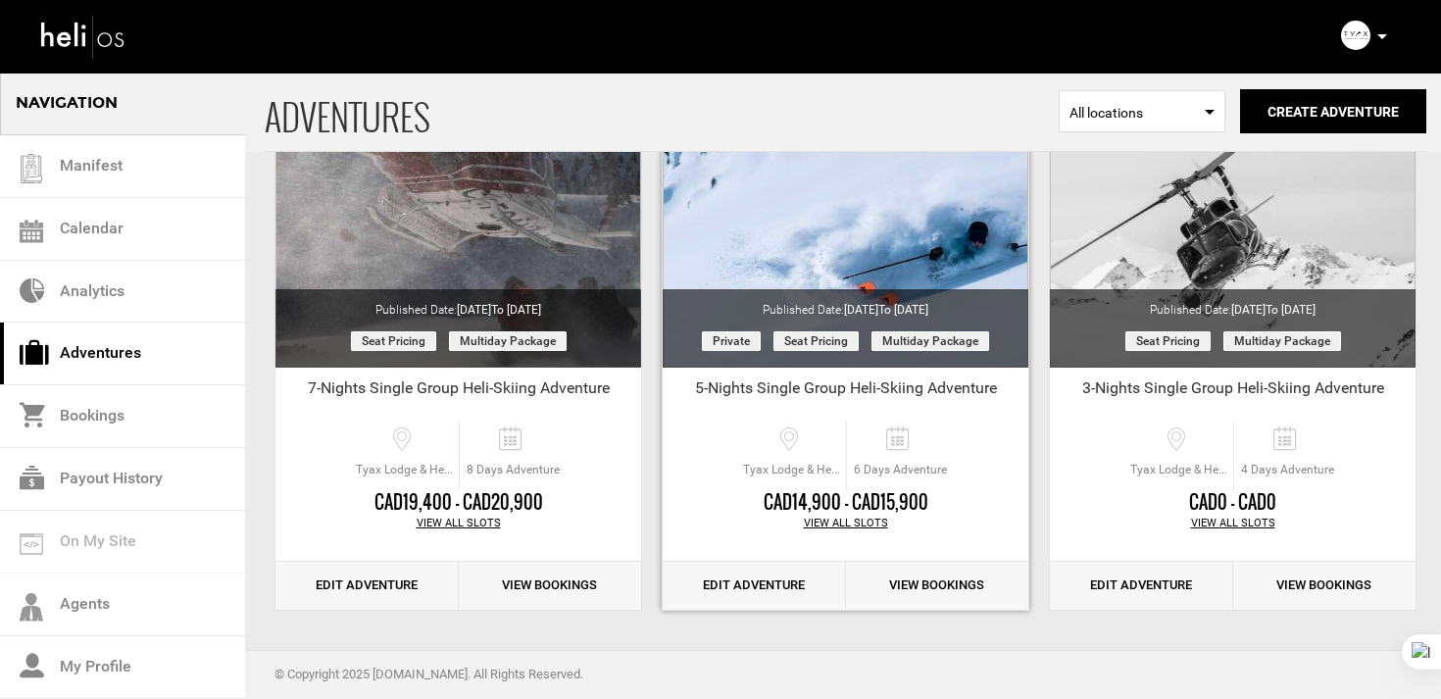
click at [744, 584] on link "Edit Adventure" at bounding box center [754, 586] width 183 height 48
click at [767, 598] on link "Edit Adventure" at bounding box center [754, 586] width 183 height 48
click at [767, 579] on link "Edit Adventure" at bounding box center [754, 586] width 183 height 48
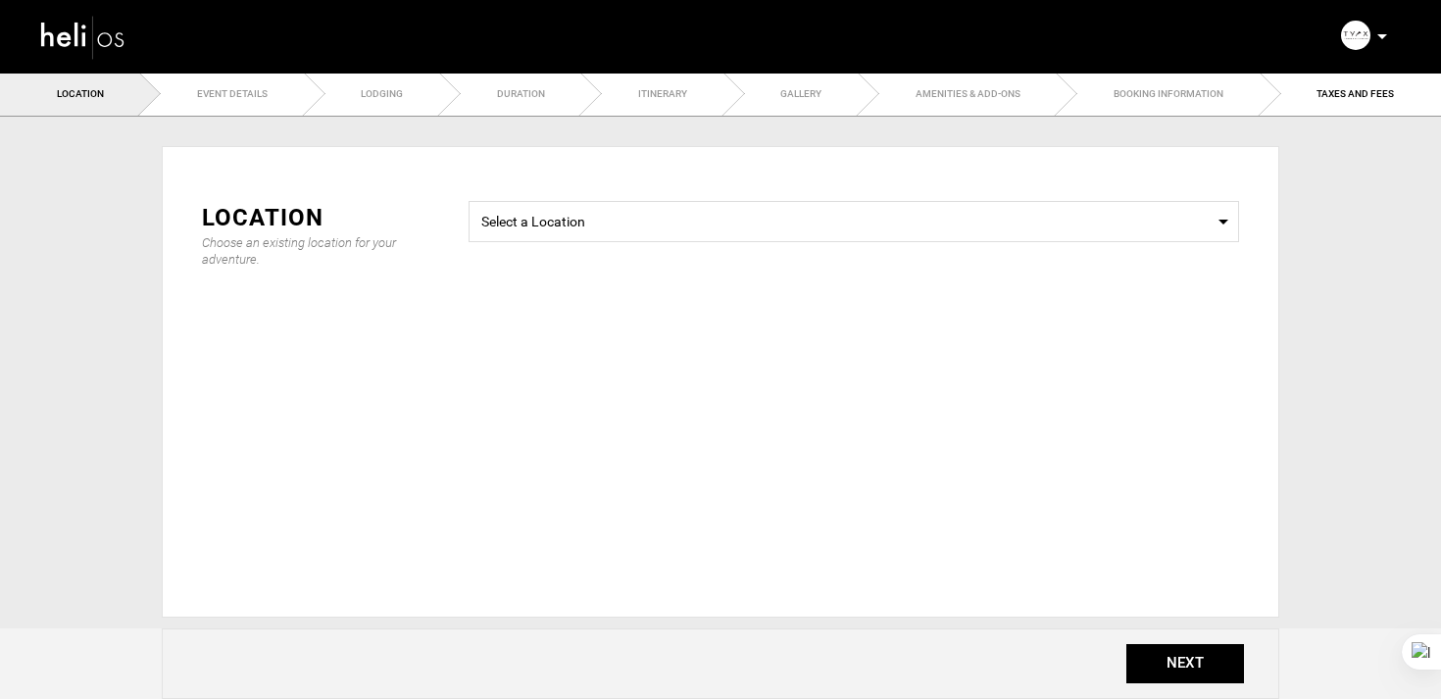
type input "Arrival Day"
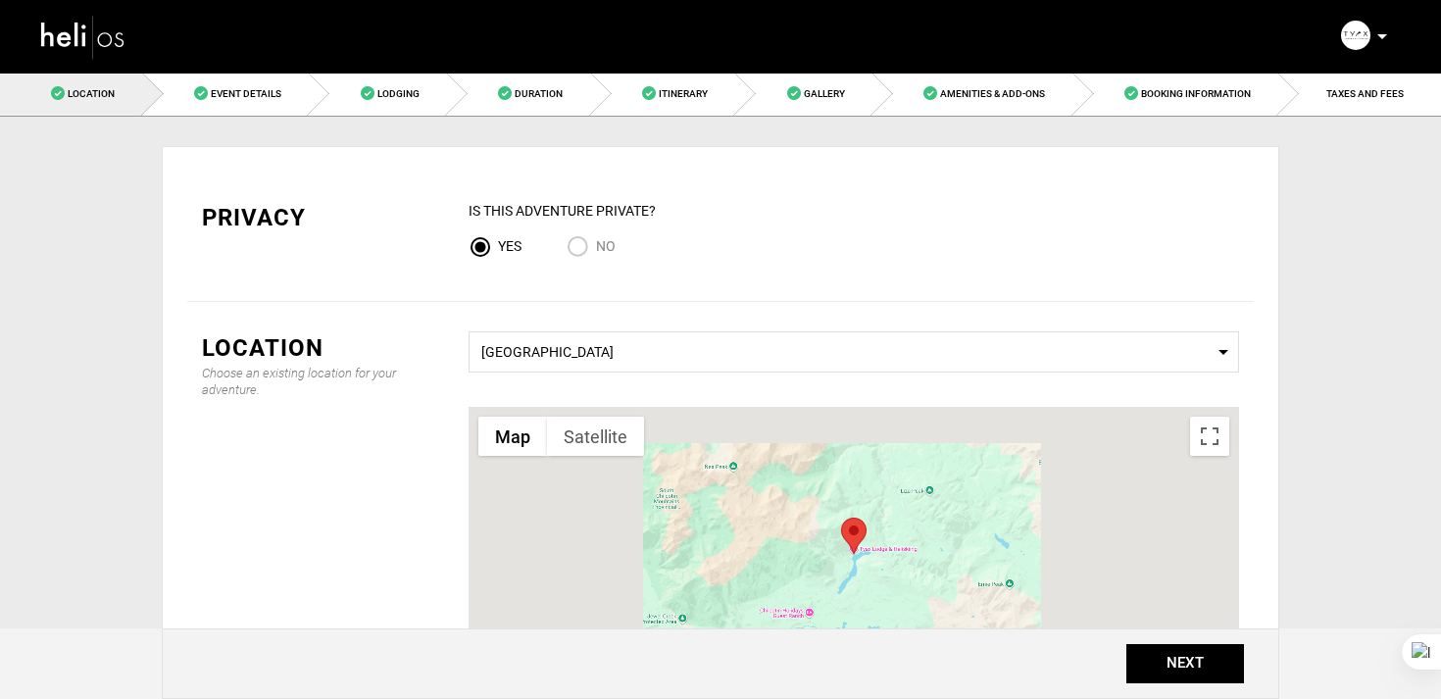
click at [586, 246] on input "No" at bounding box center [581, 248] width 29 height 26
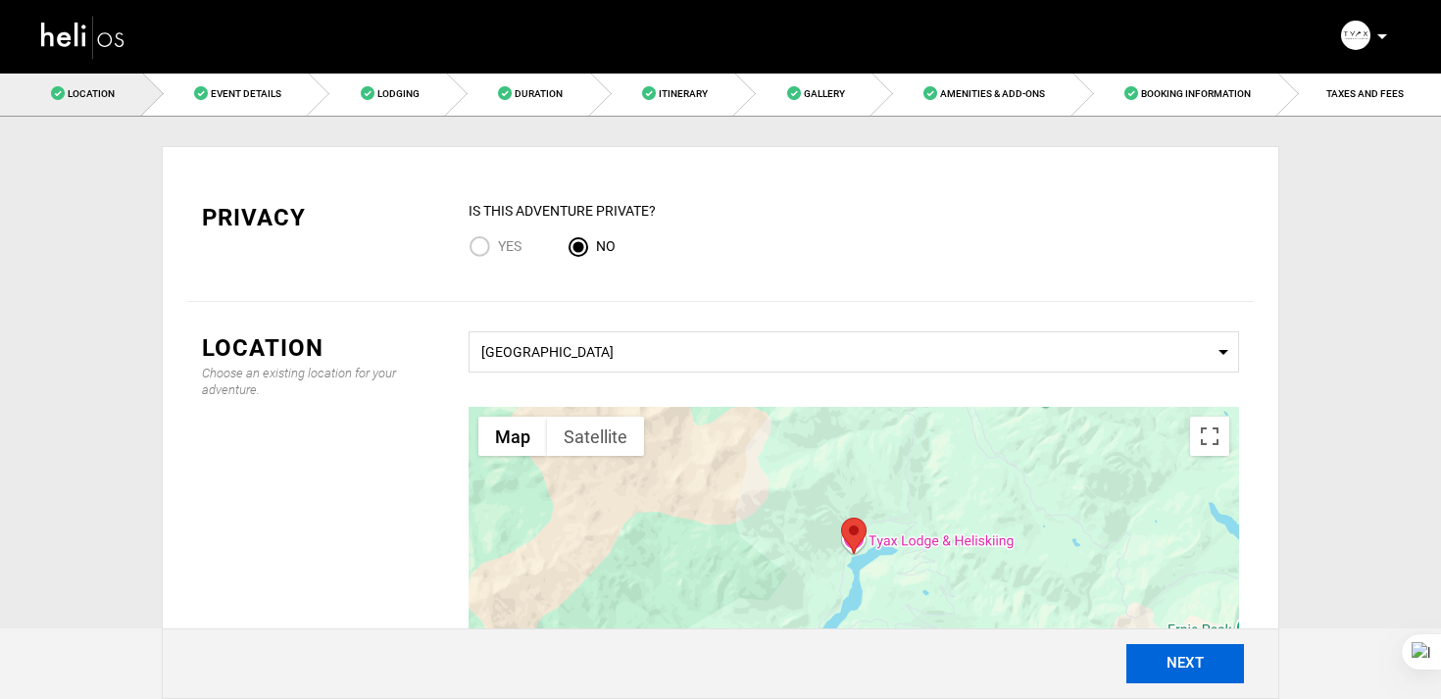
click at [1178, 658] on button "NEXT" at bounding box center [1185, 663] width 118 height 39
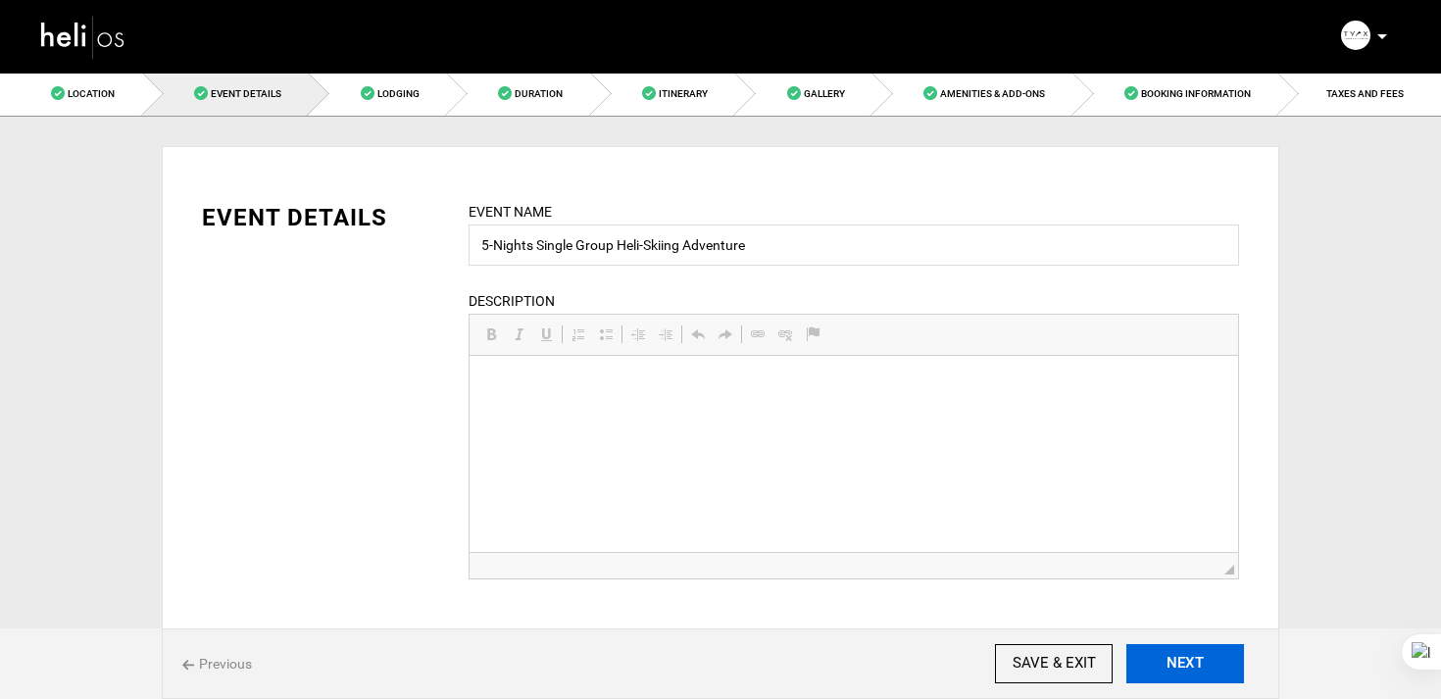
click at [1178, 658] on button "NEXT" at bounding box center [1185, 663] width 118 height 39
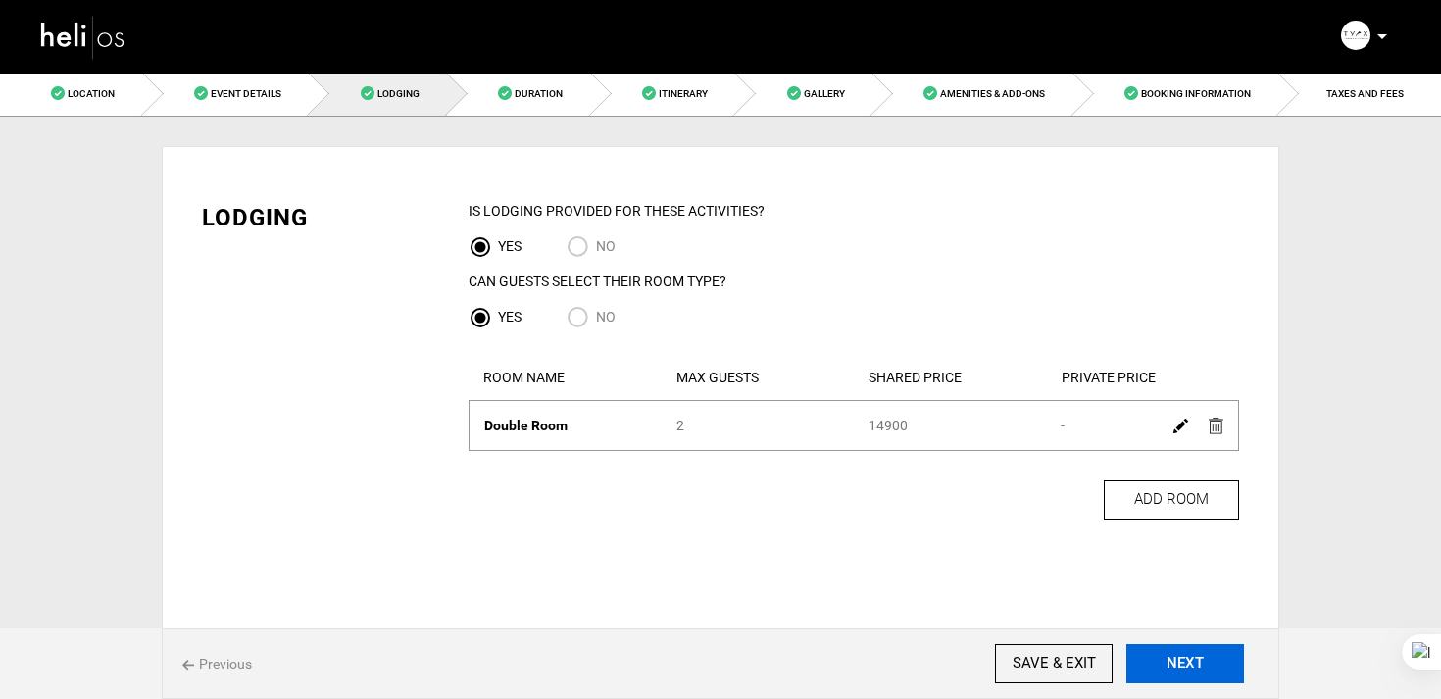
click at [1178, 658] on button "NEXT" at bounding box center [1185, 663] width 118 height 39
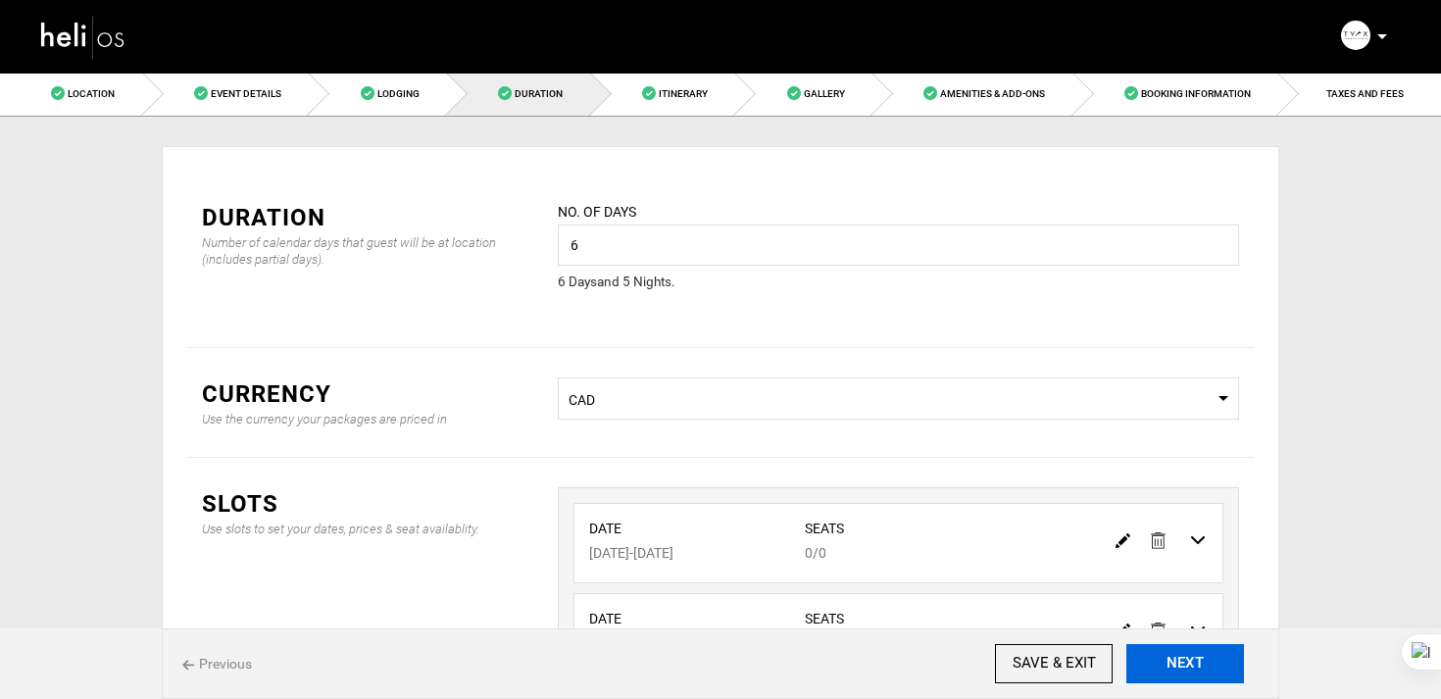
click at [1178, 658] on button "NEXT" at bounding box center [1185, 663] width 118 height 39
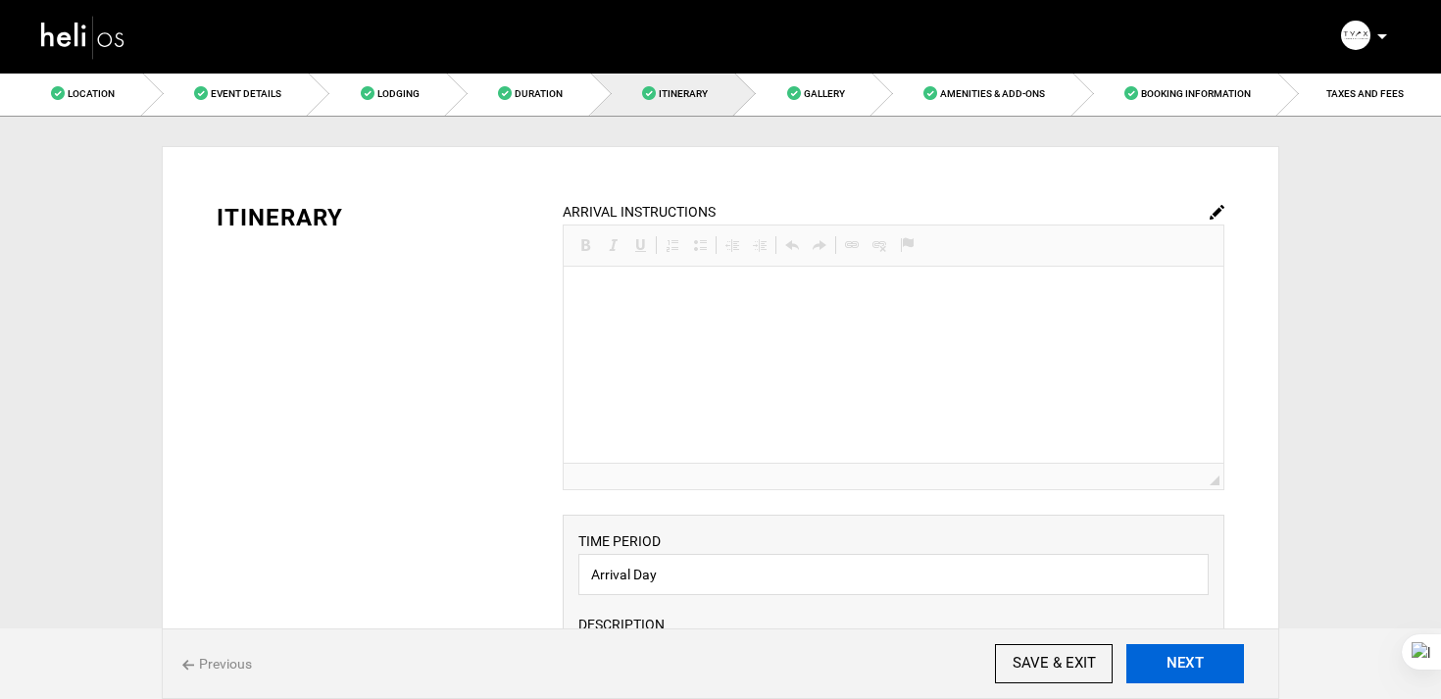
click at [1178, 658] on button "NEXT" at bounding box center [1185, 663] width 118 height 39
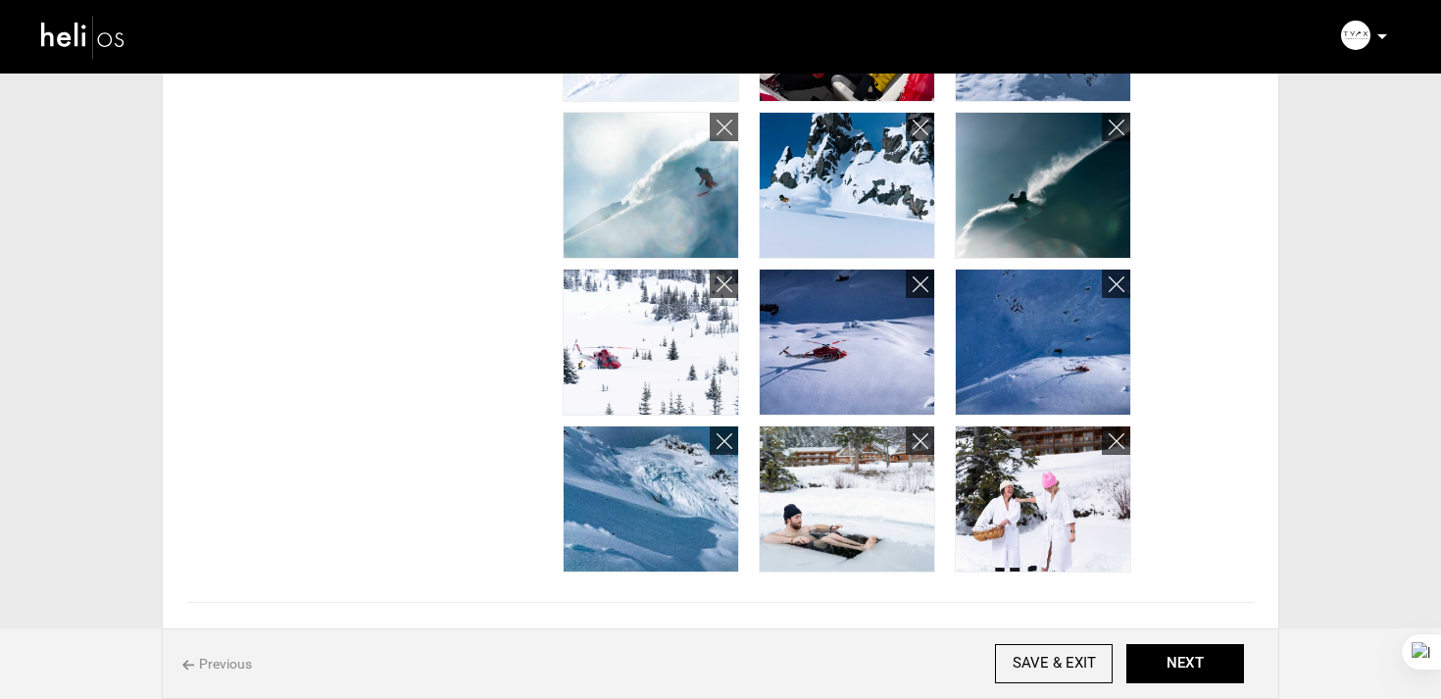
scroll to position [1559, 0]
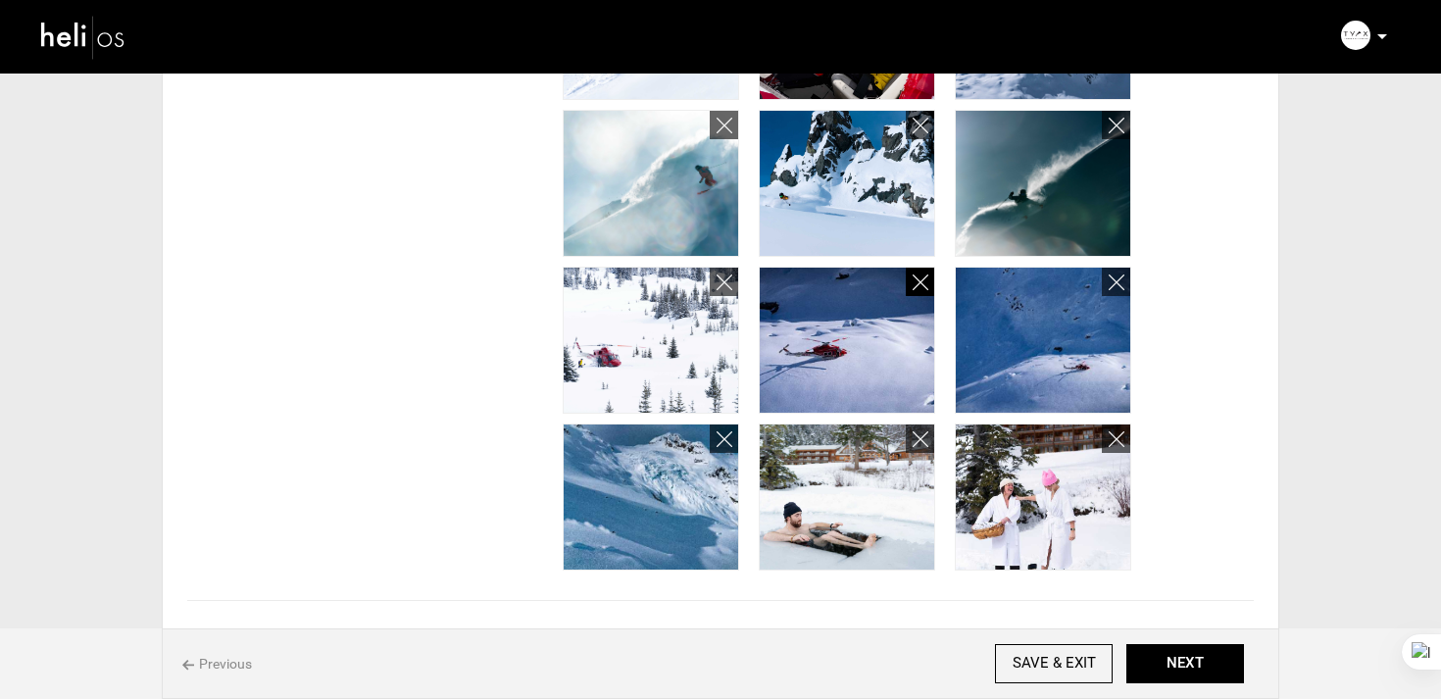
click at [924, 290] on icon at bounding box center [921, 283] width 16 height 23
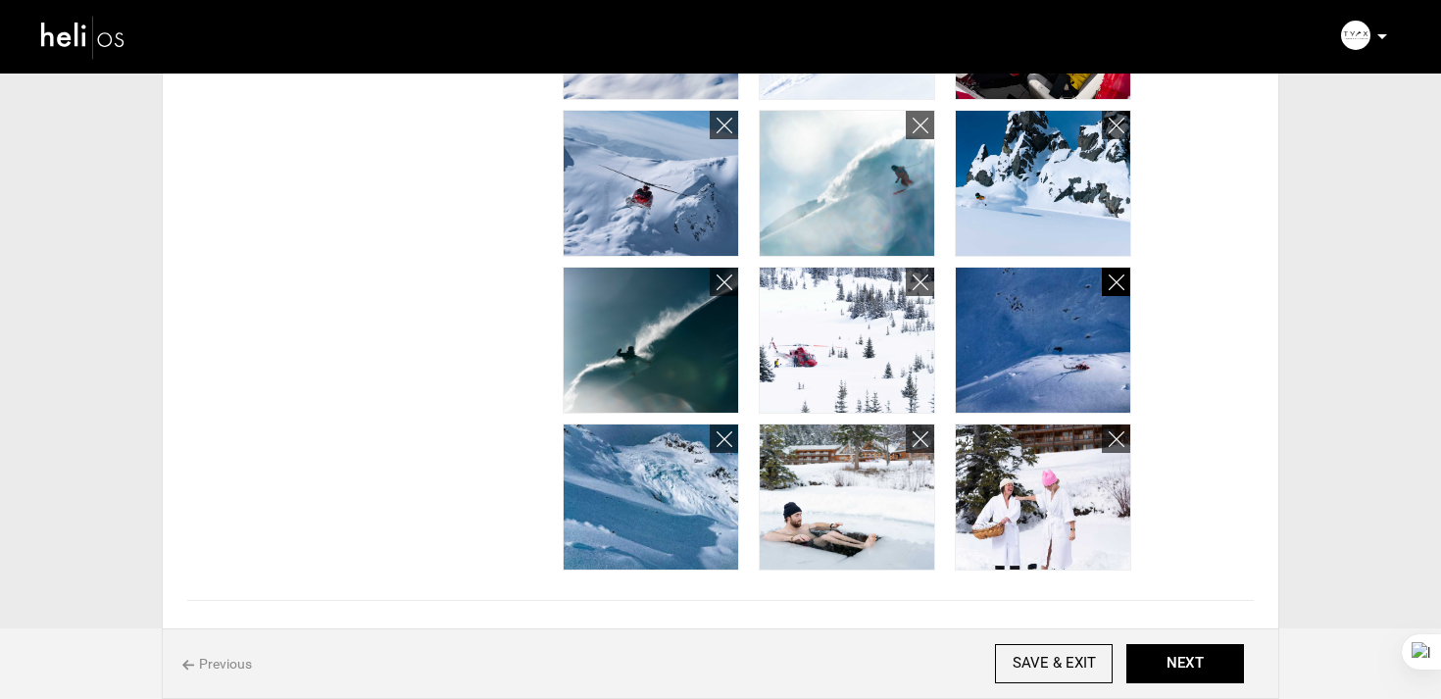
click at [1117, 273] on icon at bounding box center [1117, 283] width 16 height 23
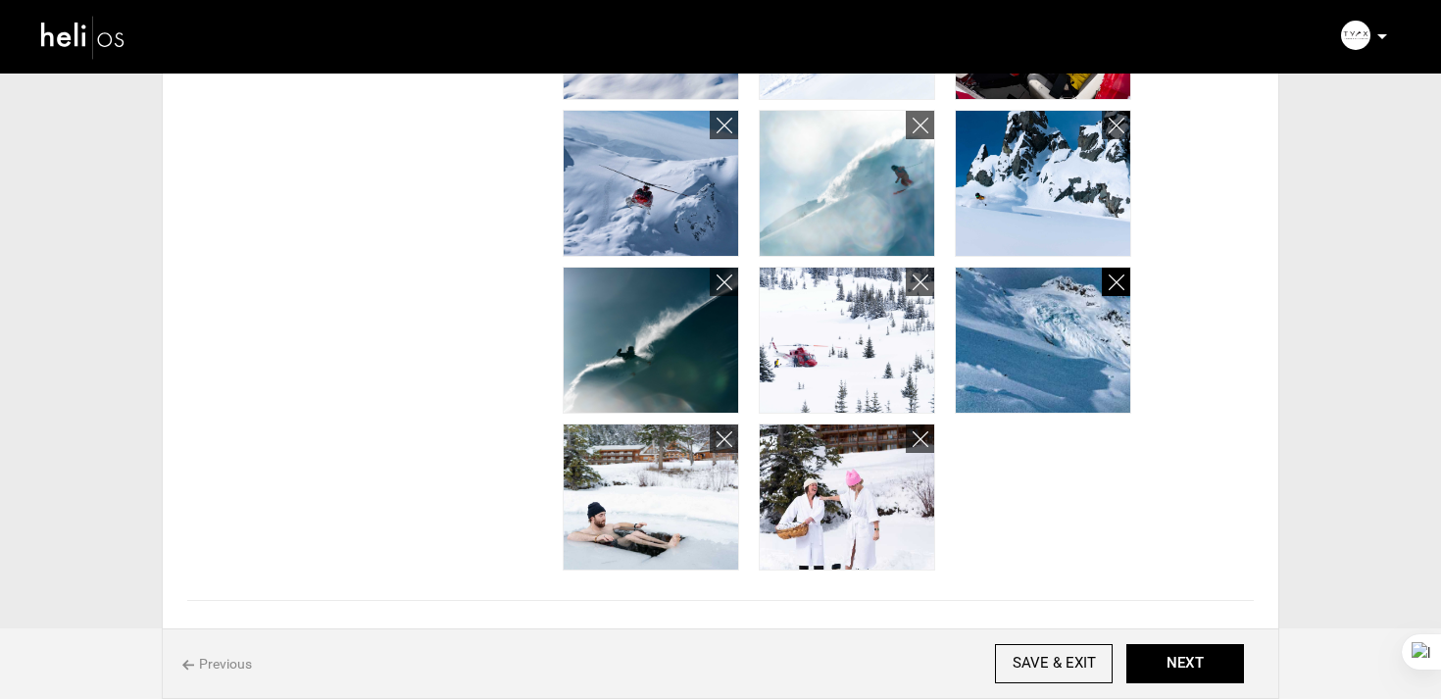
click at [1117, 273] on icon at bounding box center [1117, 283] width 16 height 23
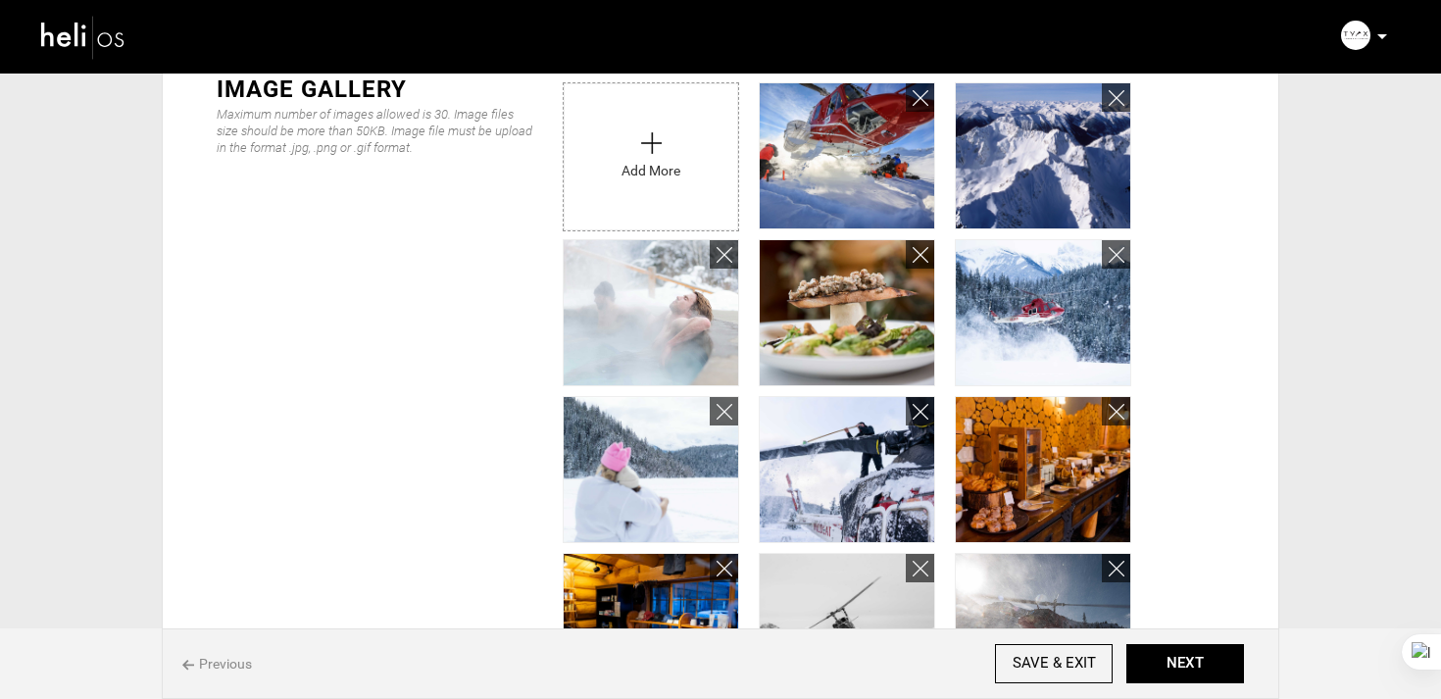
scroll to position [0, 0]
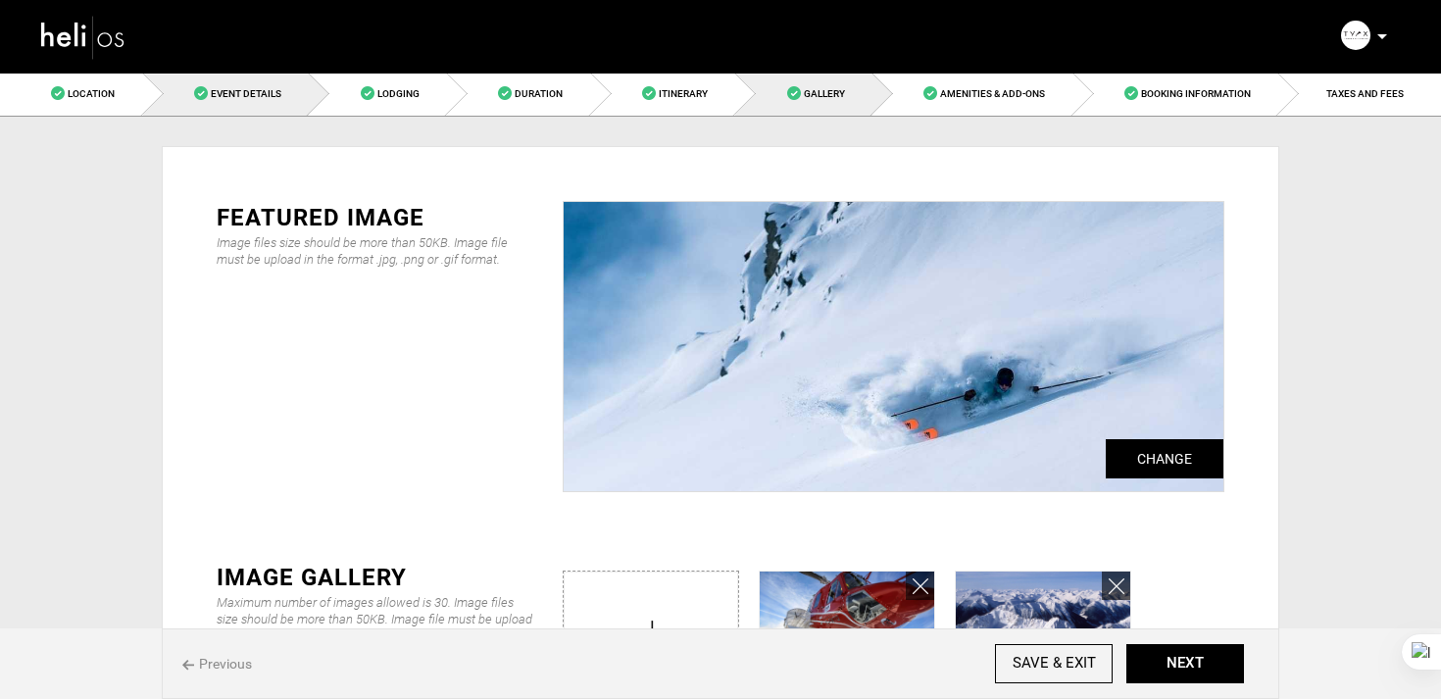
click at [253, 109] on link "Event Details" at bounding box center [226, 94] width 167 height 44
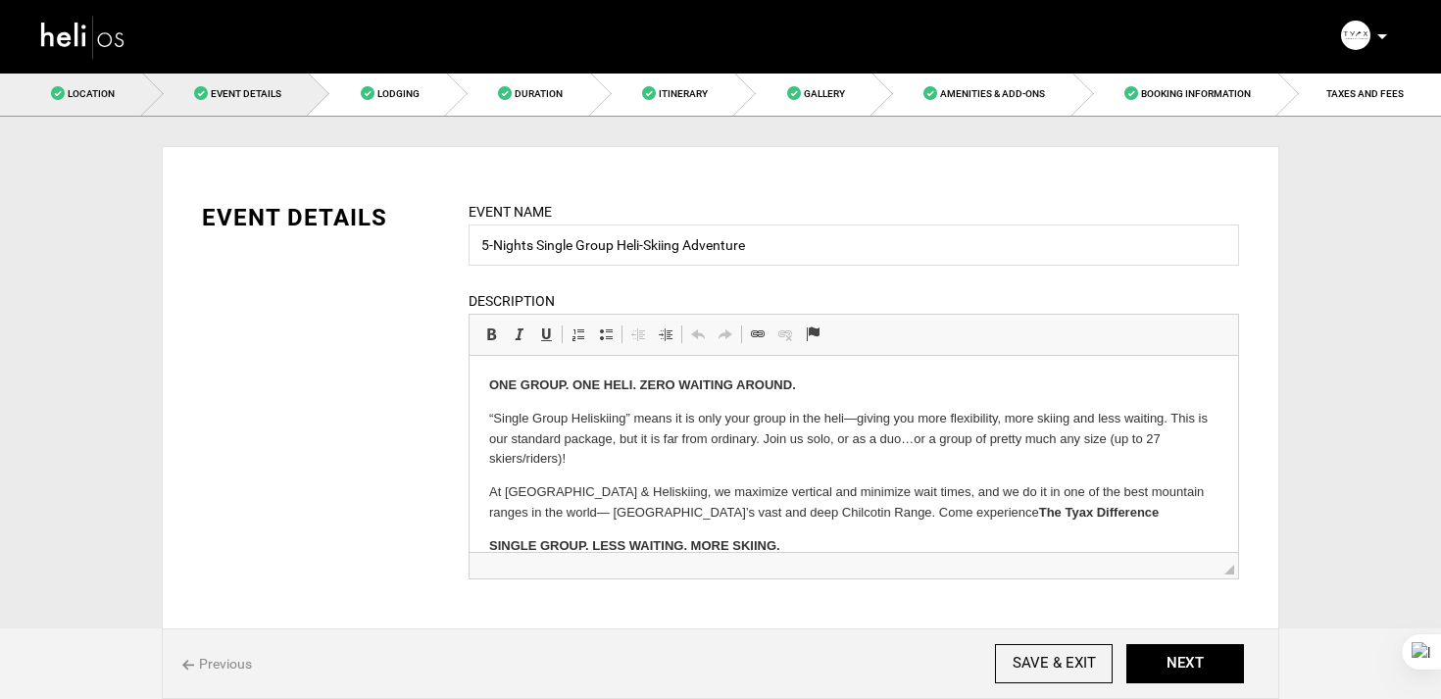
click at [129, 90] on link "Location" at bounding box center [71, 94] width 143 height 44
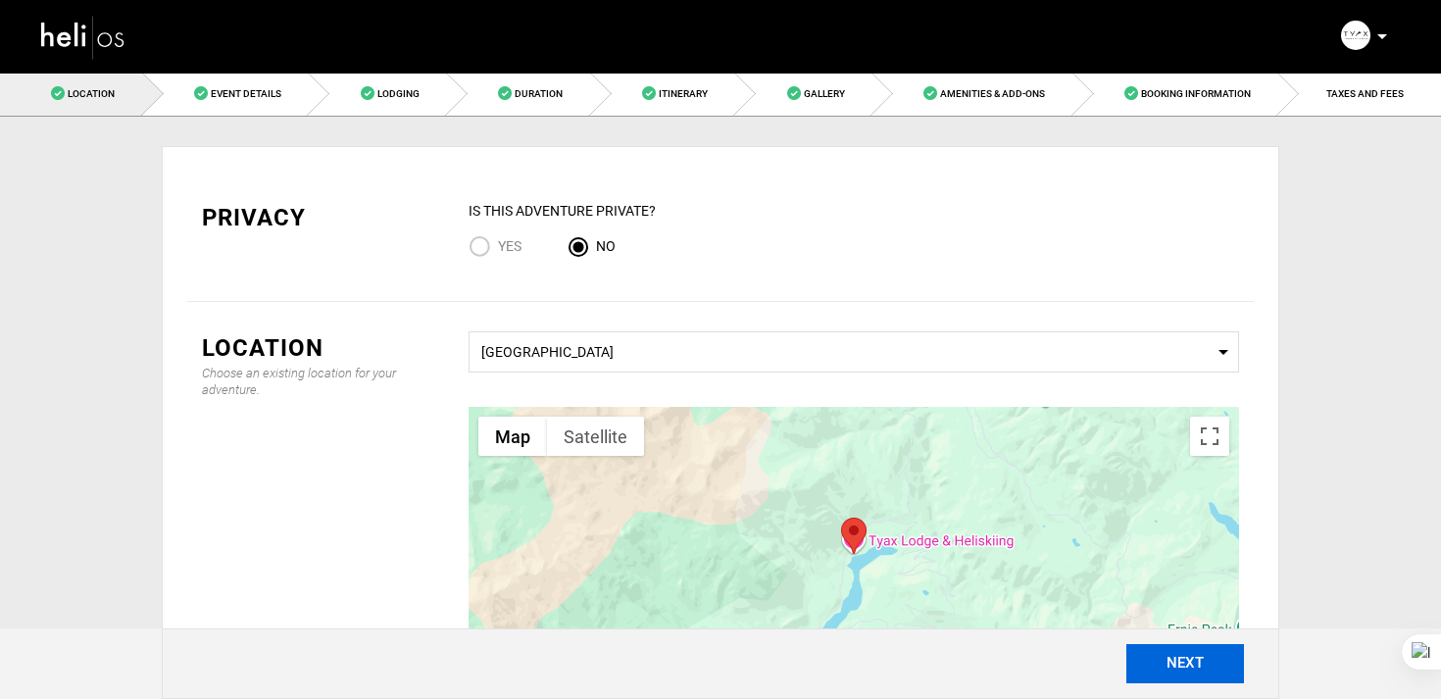
click at [1183, 659] on button "NEXT" at bounding box center [1185, 663] width 118 height 39
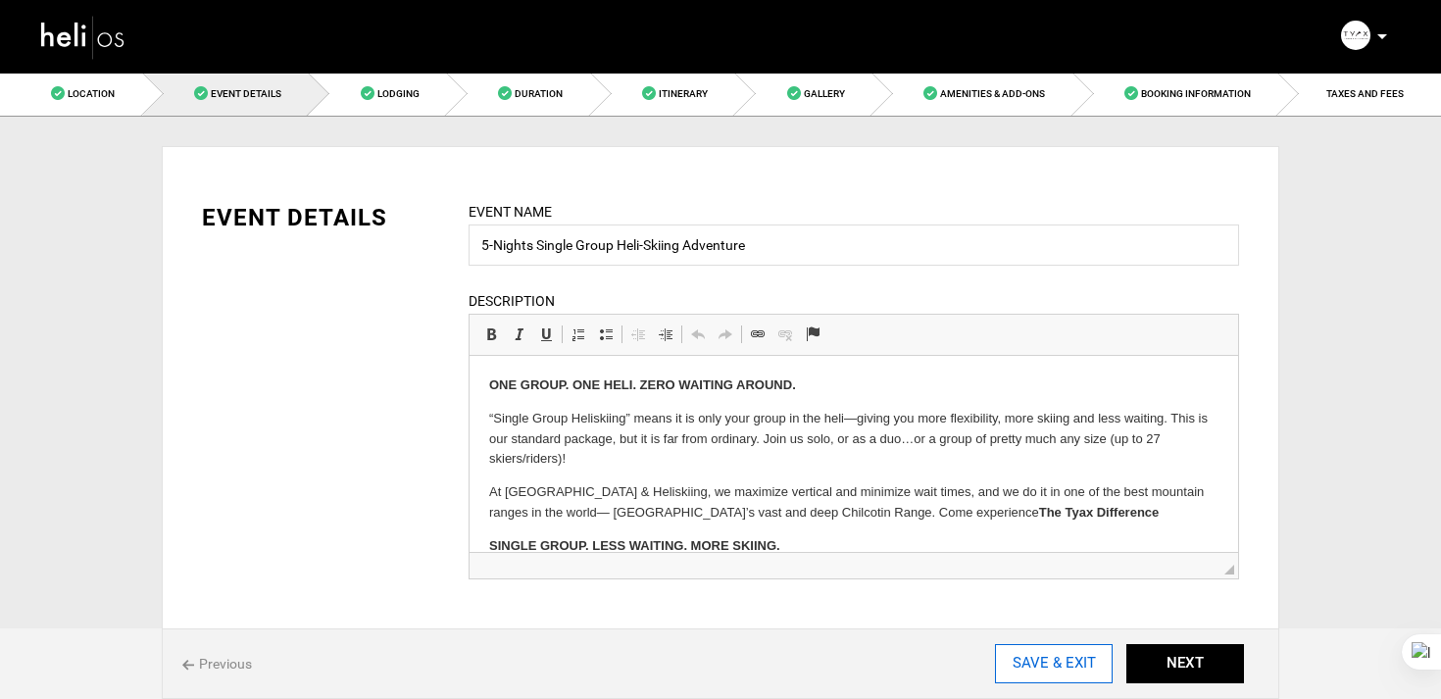
click at [1089, 668] on input "SAVE & EXIT" at bounding box center [1054, 663] width 118 height 39
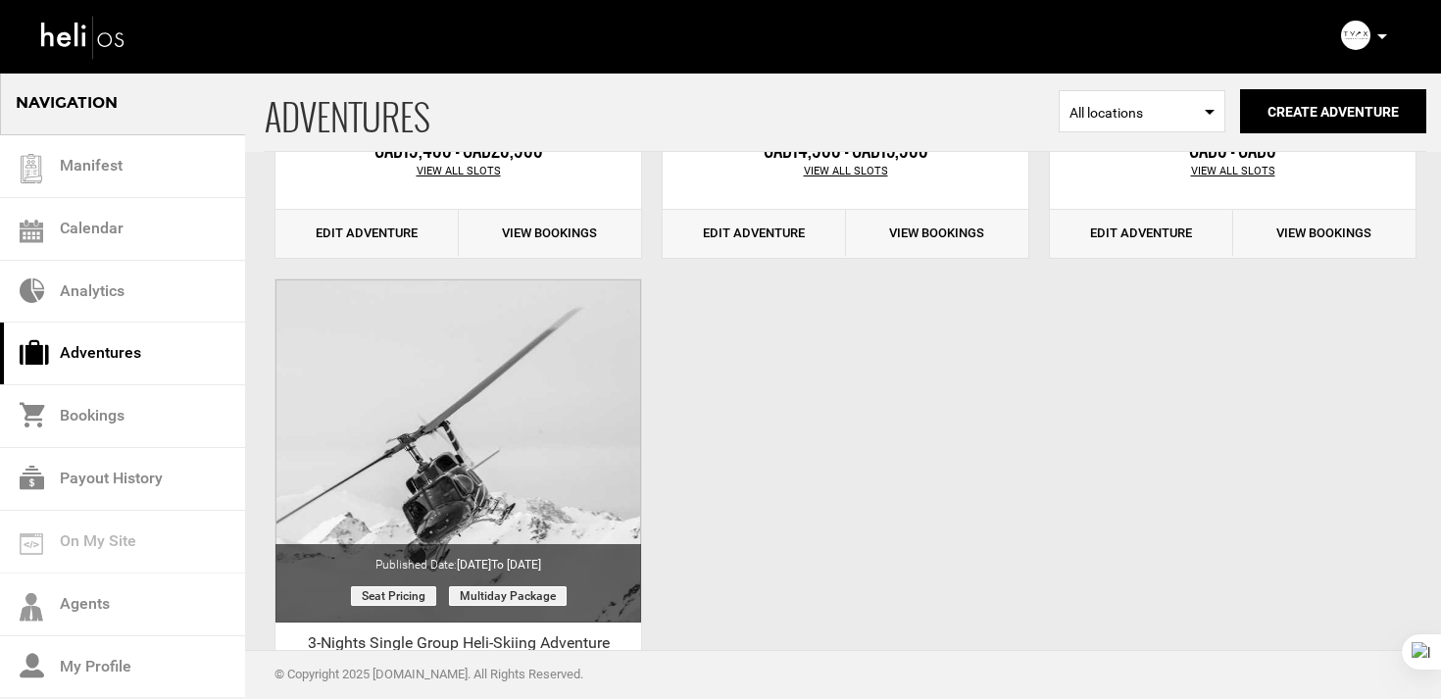
scroll to position [1439, 0]
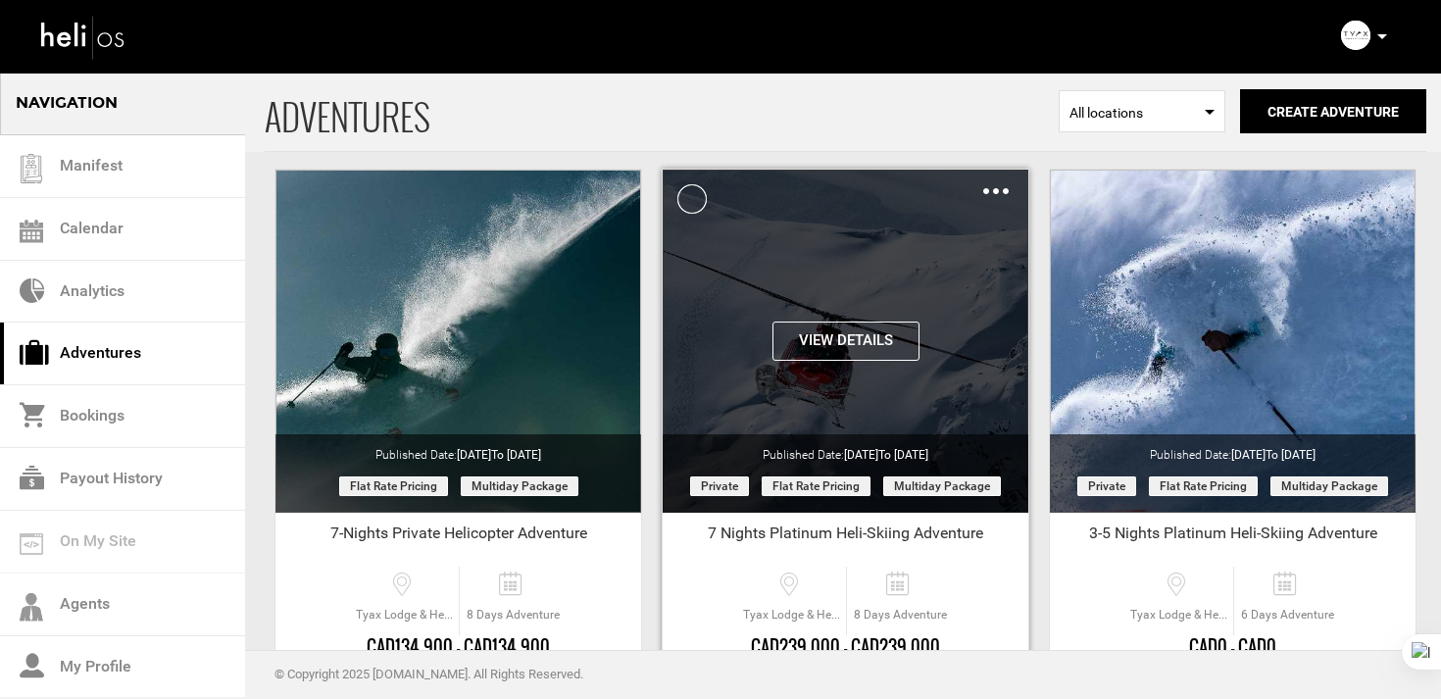
scroll to position [369, 0]
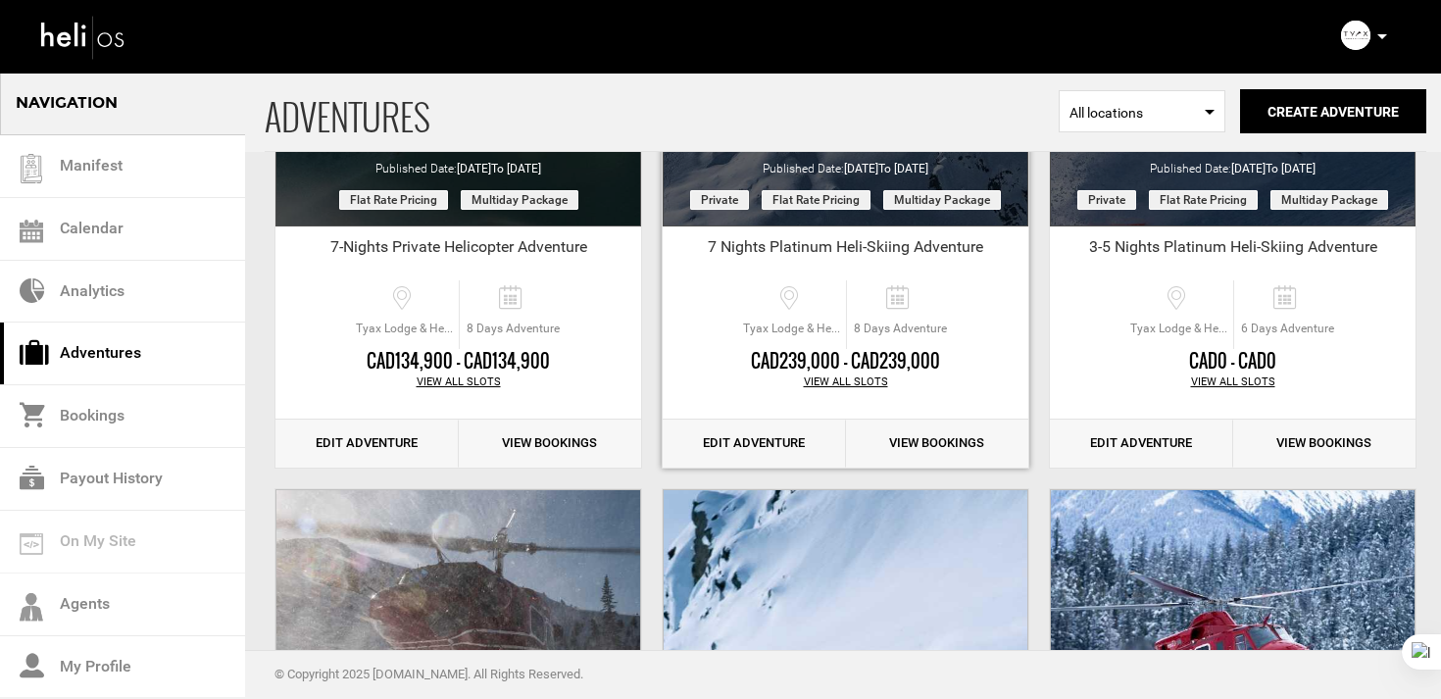
click at [743, 455] on link "Edit Adventure" at bounding box center [754, 444] width 183 height 48
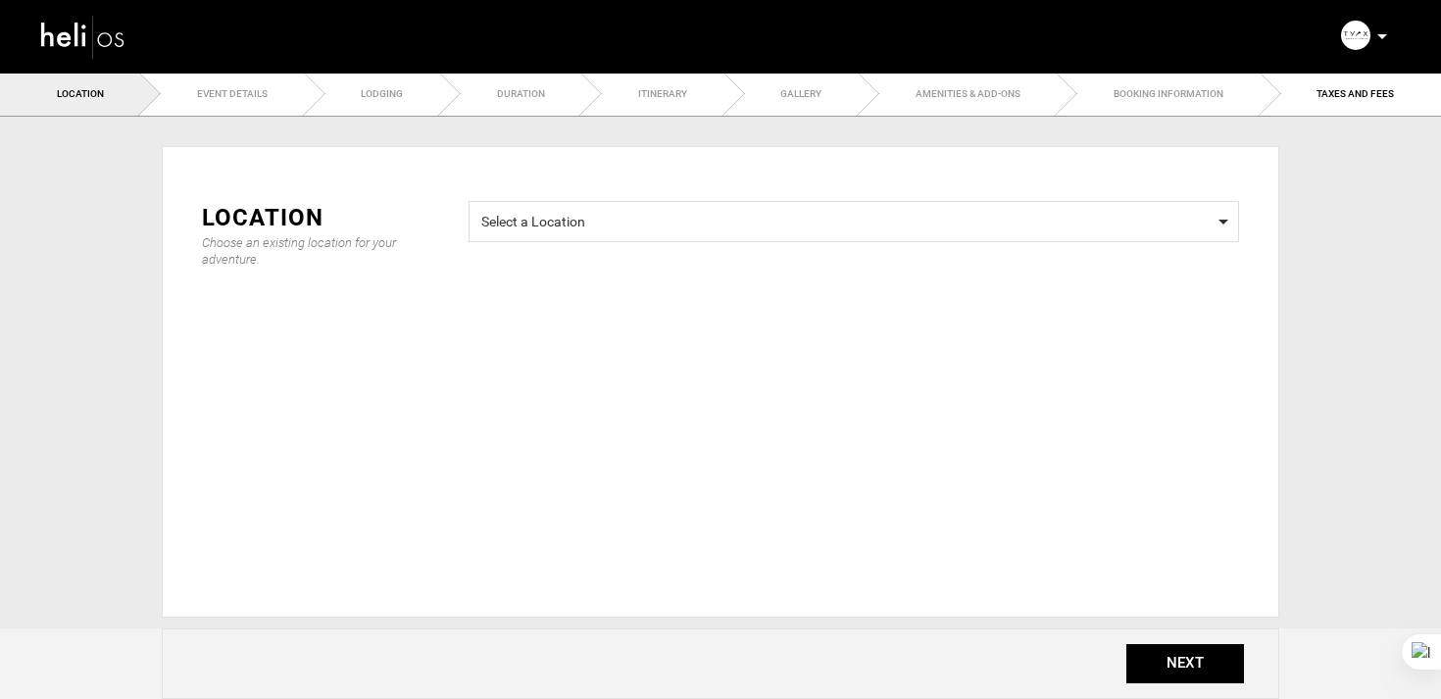
type input "7 Nights Platinum Heli-Skiing Adventure"
checkbox input "true"
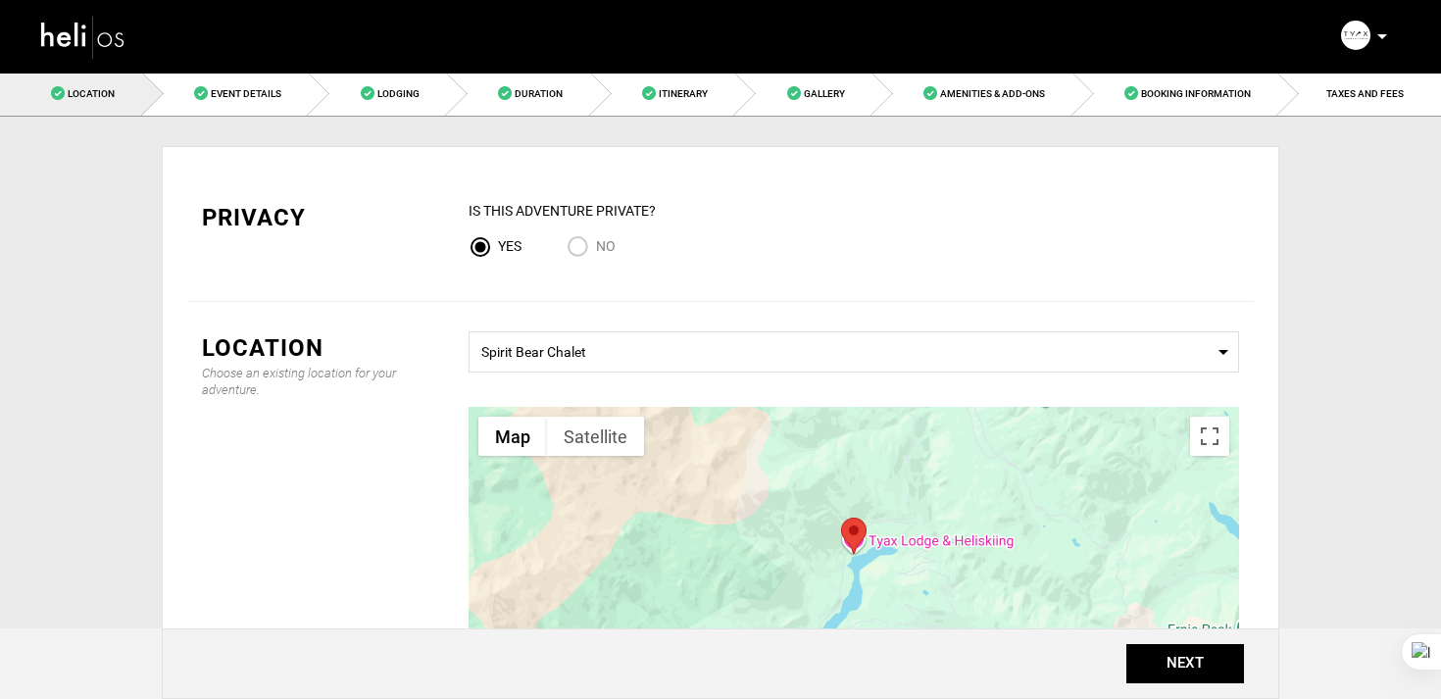
click at [587, 245] on input "No" at bounding box center [581, 248] width 29 height 26
radio input "true"
radio input "false"
click at [1179, 667] on button "NEXT" at bounding box center [1185, 663] width 118 height 39
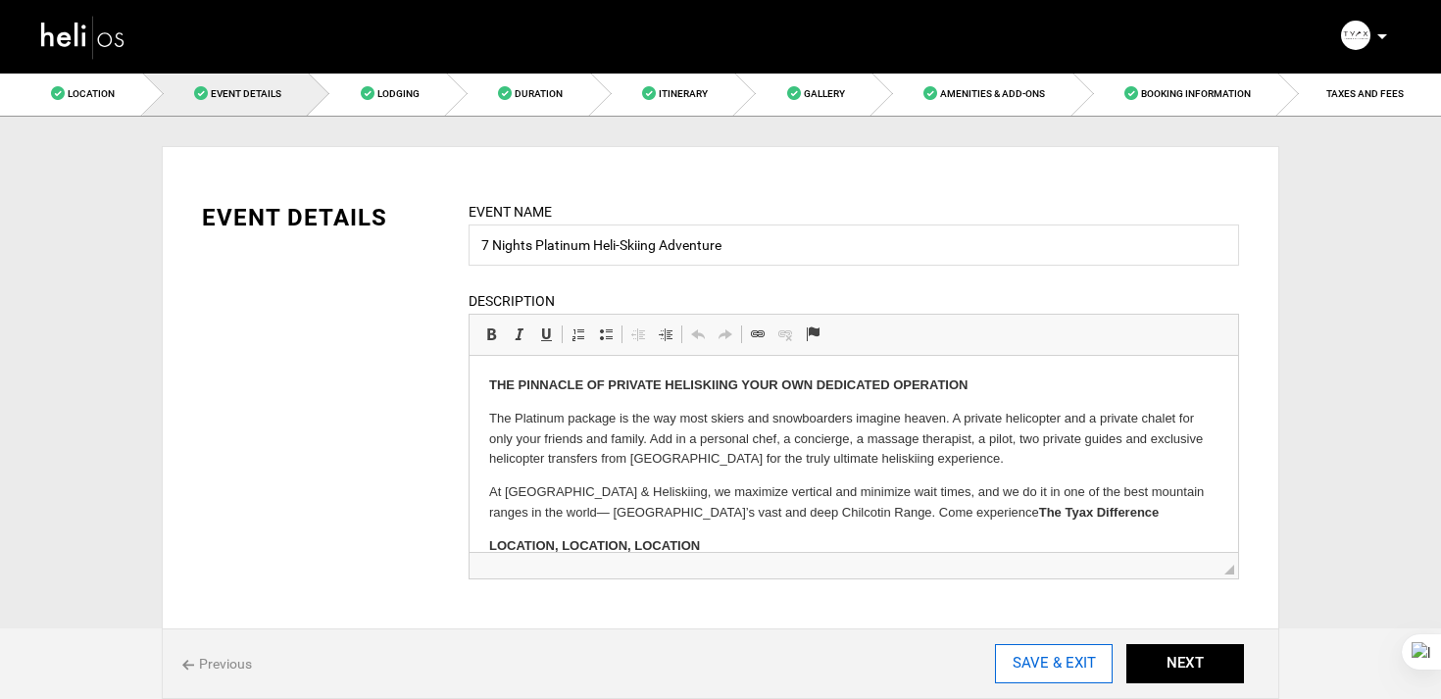
click at [1028, 666] on input "SAVE & EXIT" at bounding box center [1054, 663] width 118 height 39
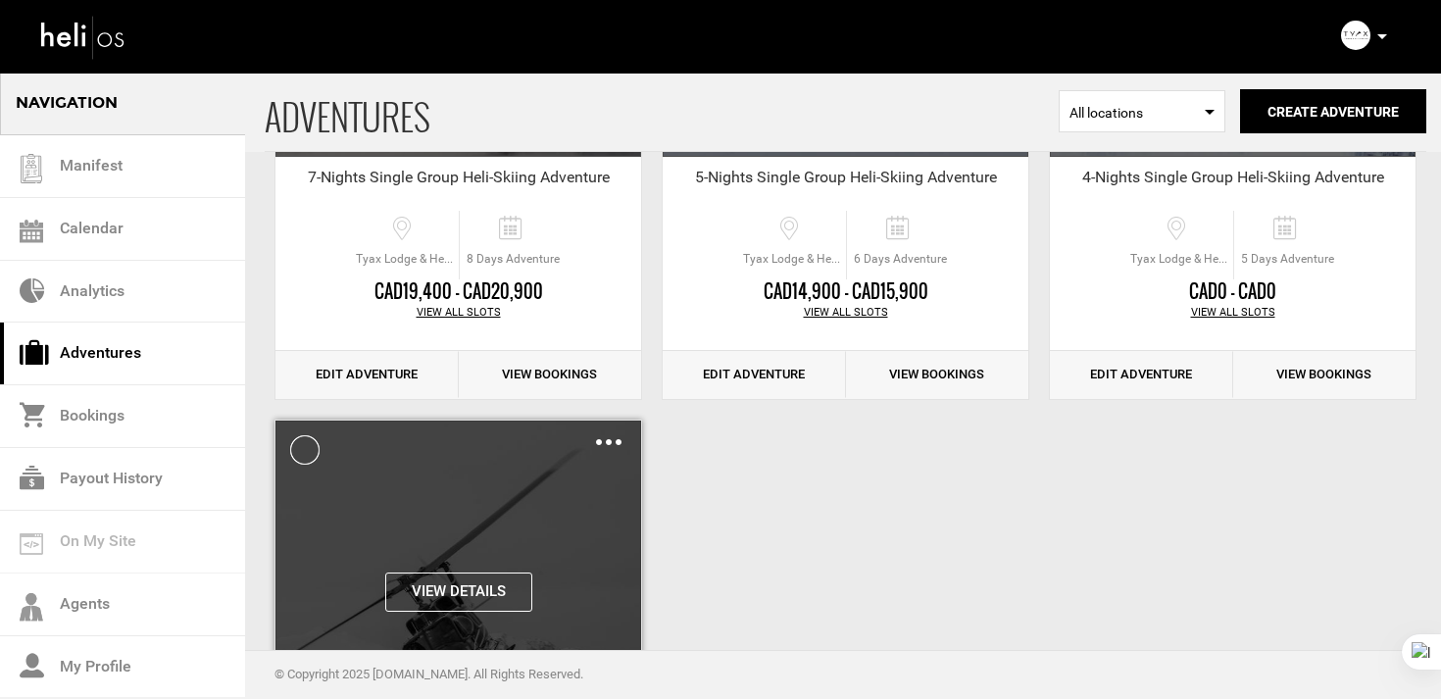
scroll to position [1068, 0]
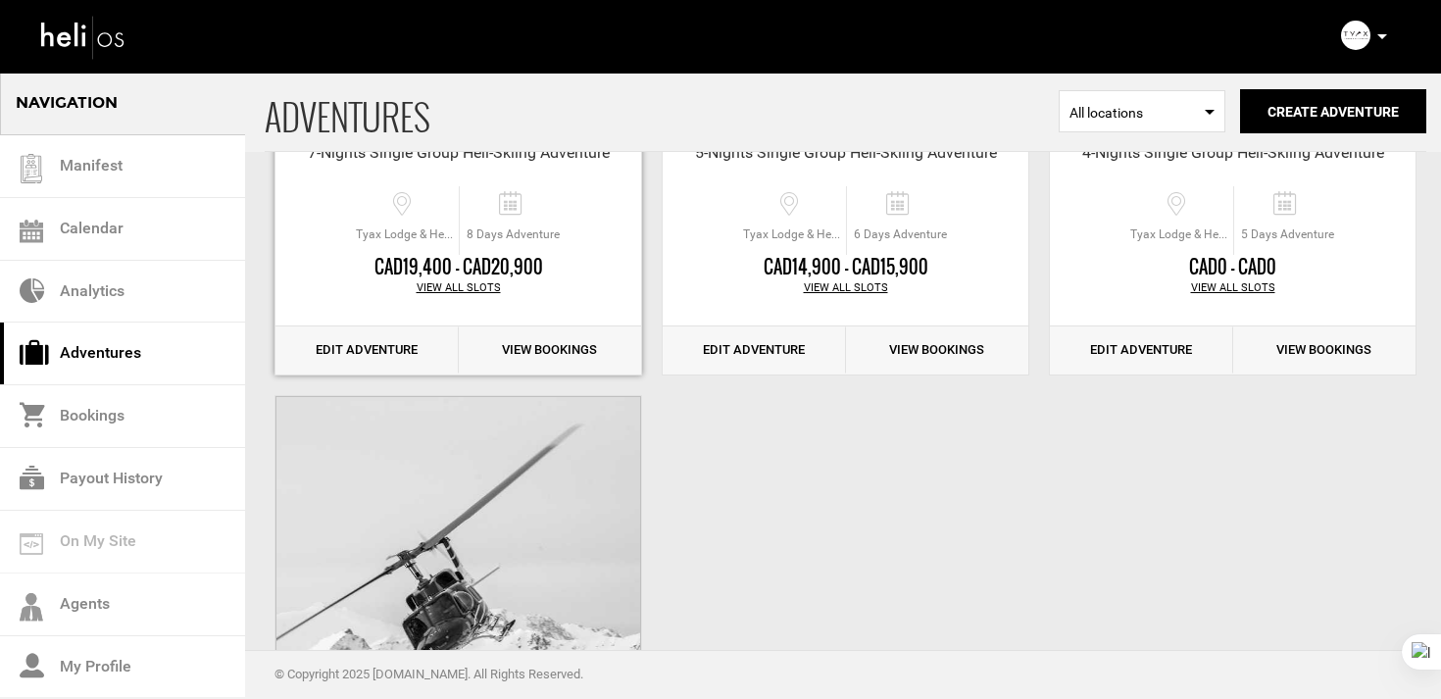
click at [388, 361] on link "Edit Adventure" at bounding box center [366, 350] width 183 height 48
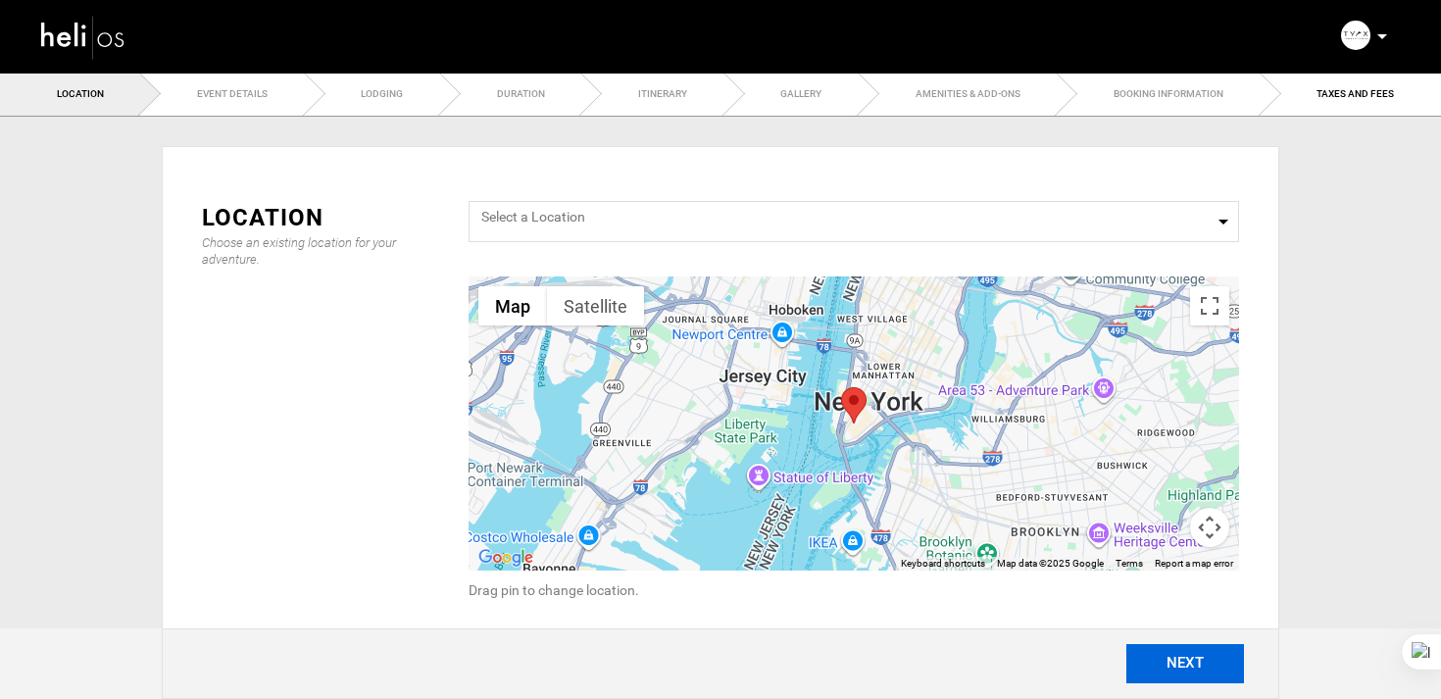
click at [1199, 660] on button "NEXT" at bounding box center [1185, 663] width 118 height 39
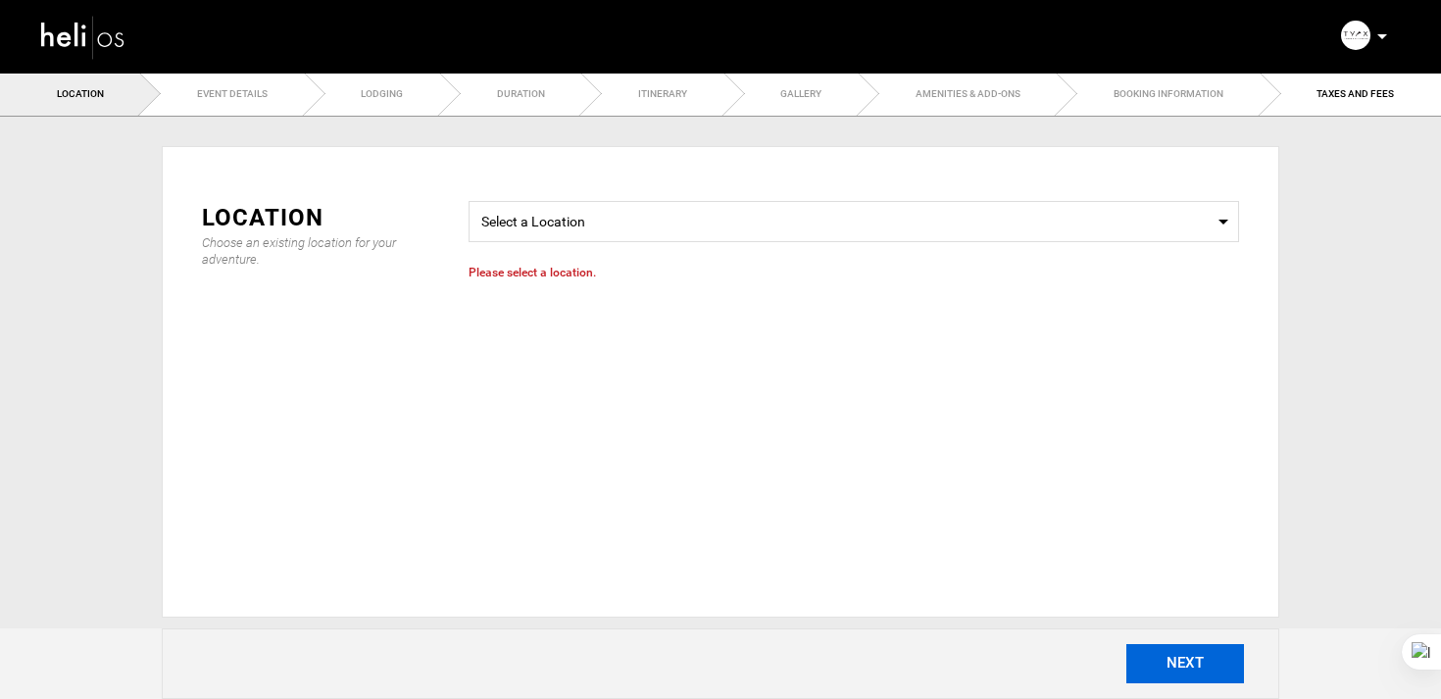
click at [1199, 660] on button "NEXT" at bounding box center [1185, 663] width 118 height 39
radio input "true"
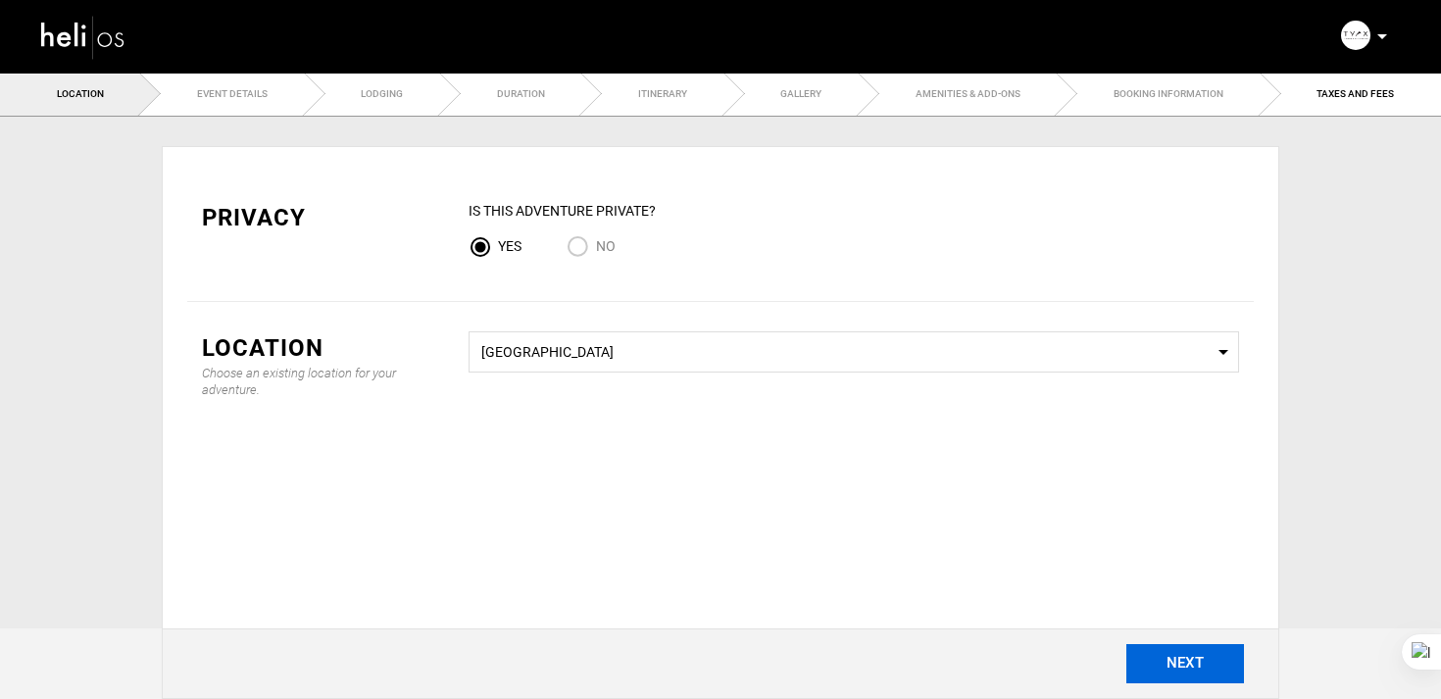
click at [1199, 660] on button "NEXT" at bounding box center [1185, 663] width 118 height 39
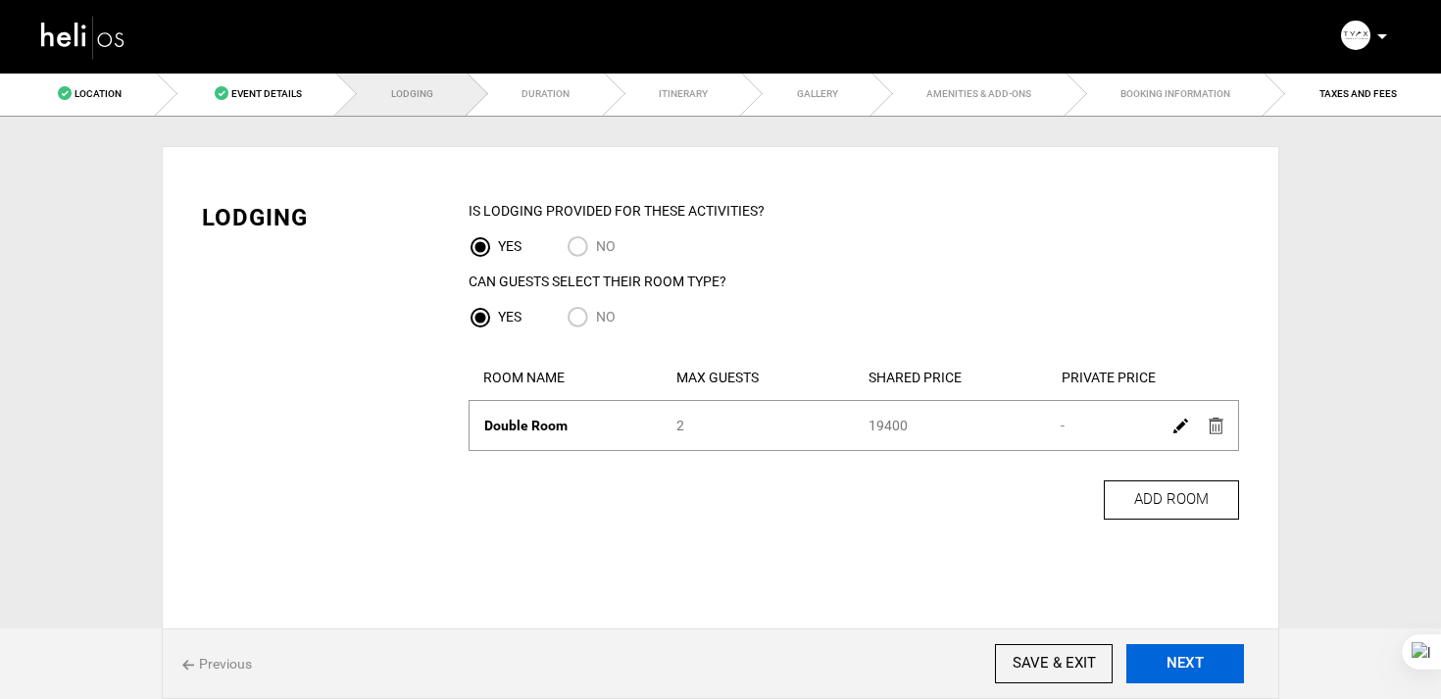
scroll to position [48, 0]
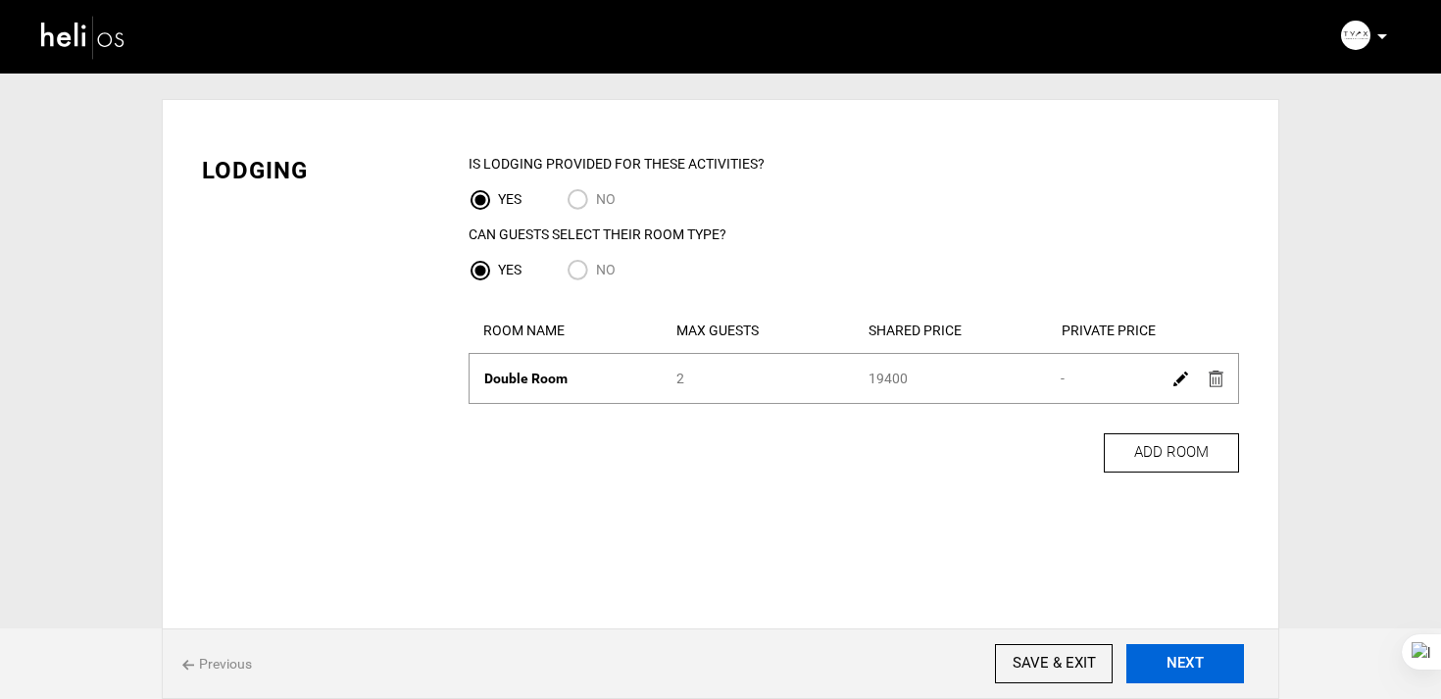
click at [1199, 660] on button "NEXT" at bounding box center [1185, 663] width 118 height 39
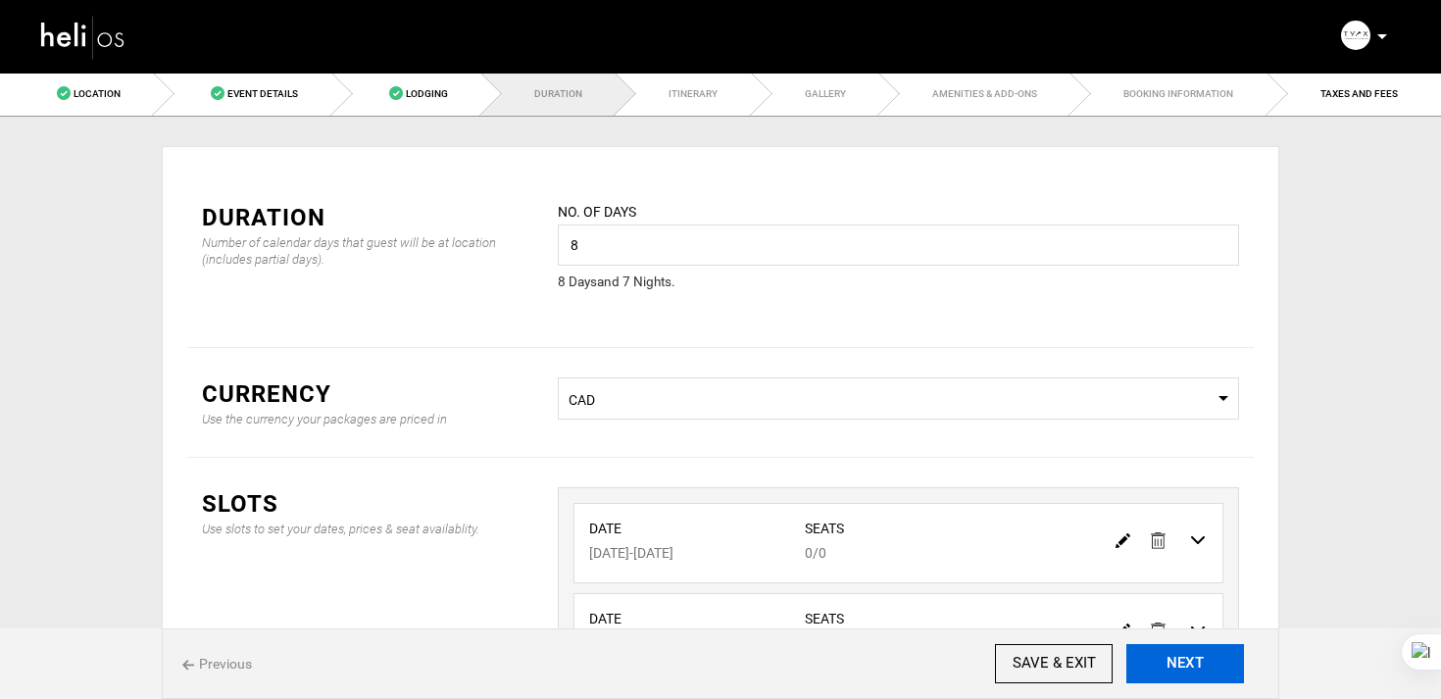
click at [1199, 660] on button "NEXT" at bounding box center [1185, 663] width 118 height 39
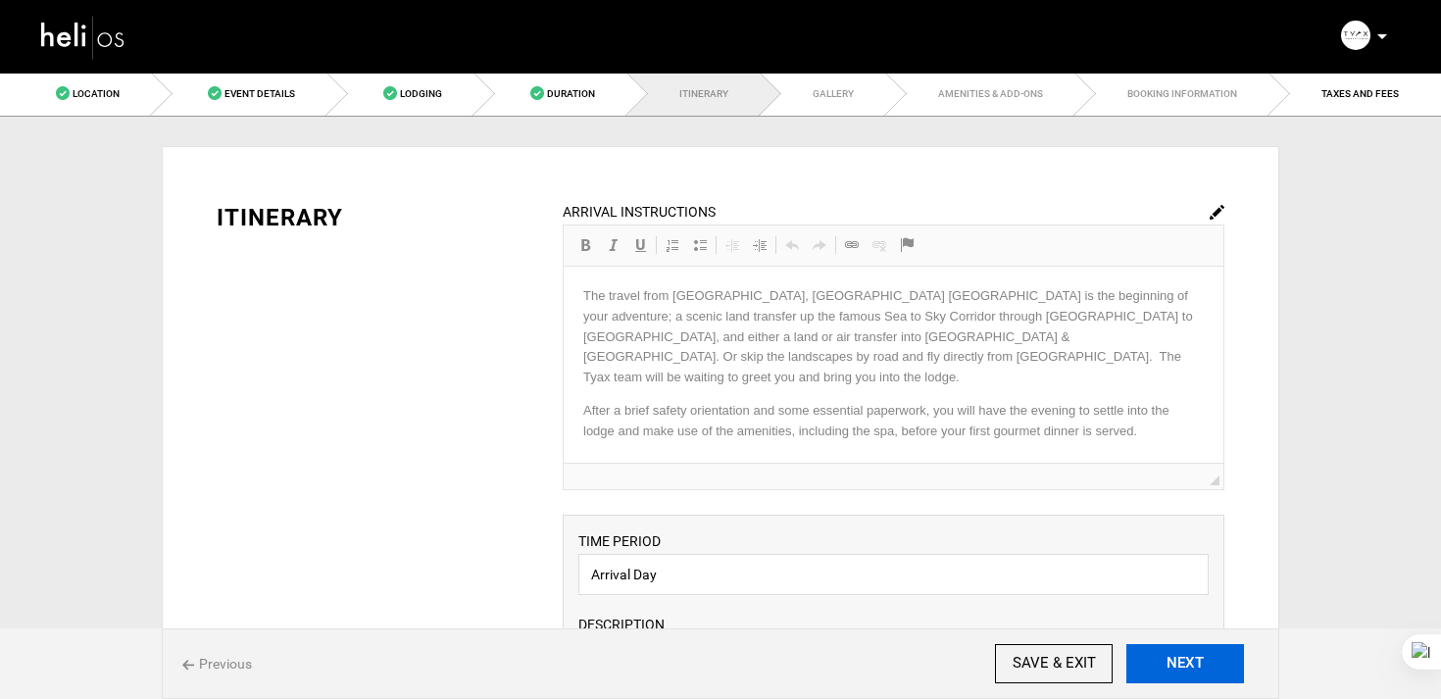
click at [1199, 660] on button "NEXT" at bounding box center [1185, 663] width 118 height 39
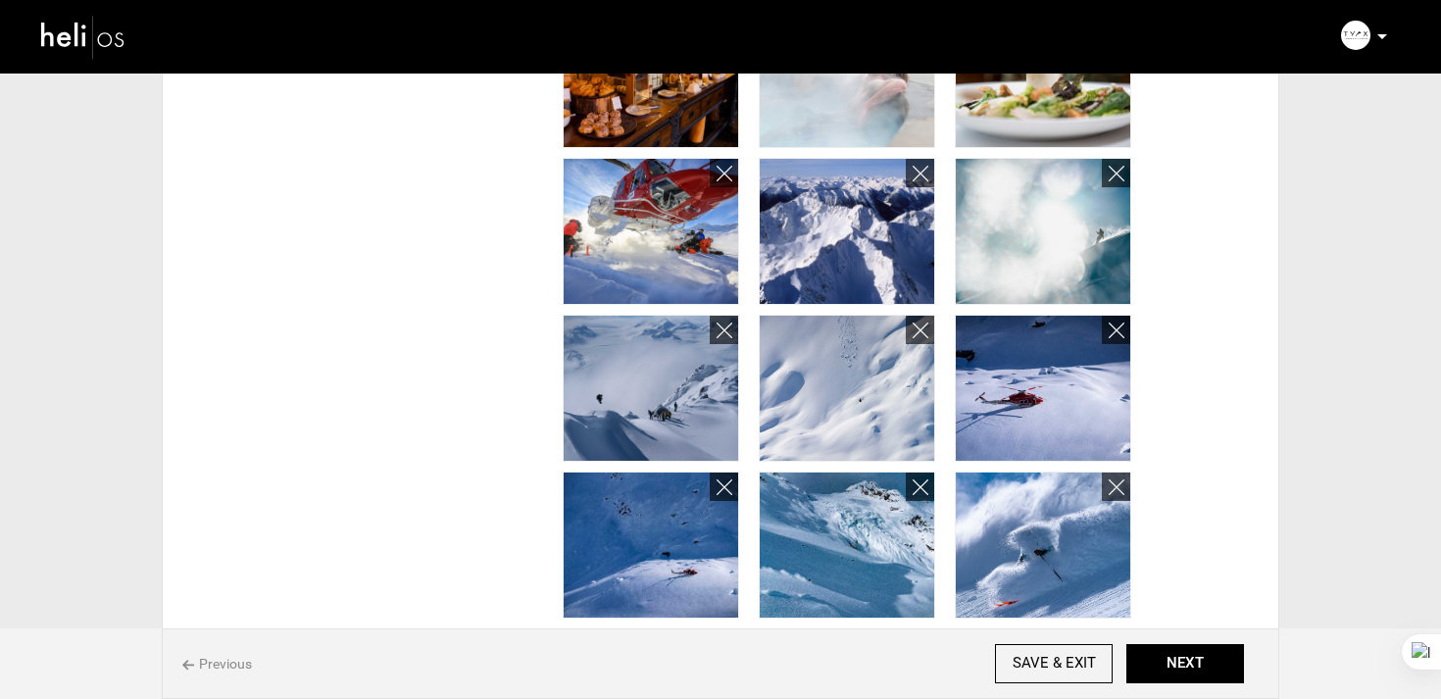
scroll to position [1059, 0]
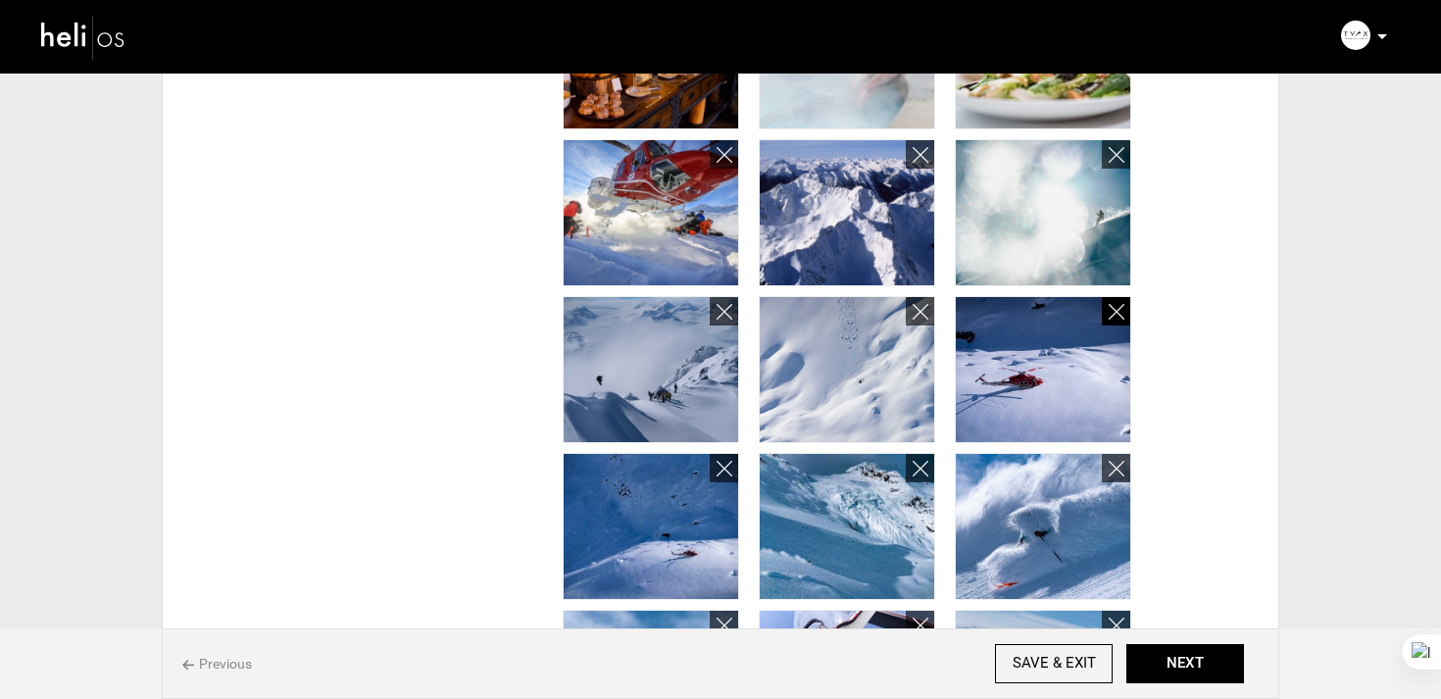
click at [1118, 322] on icon at bounding box center [1117, 312] width 16 height 23
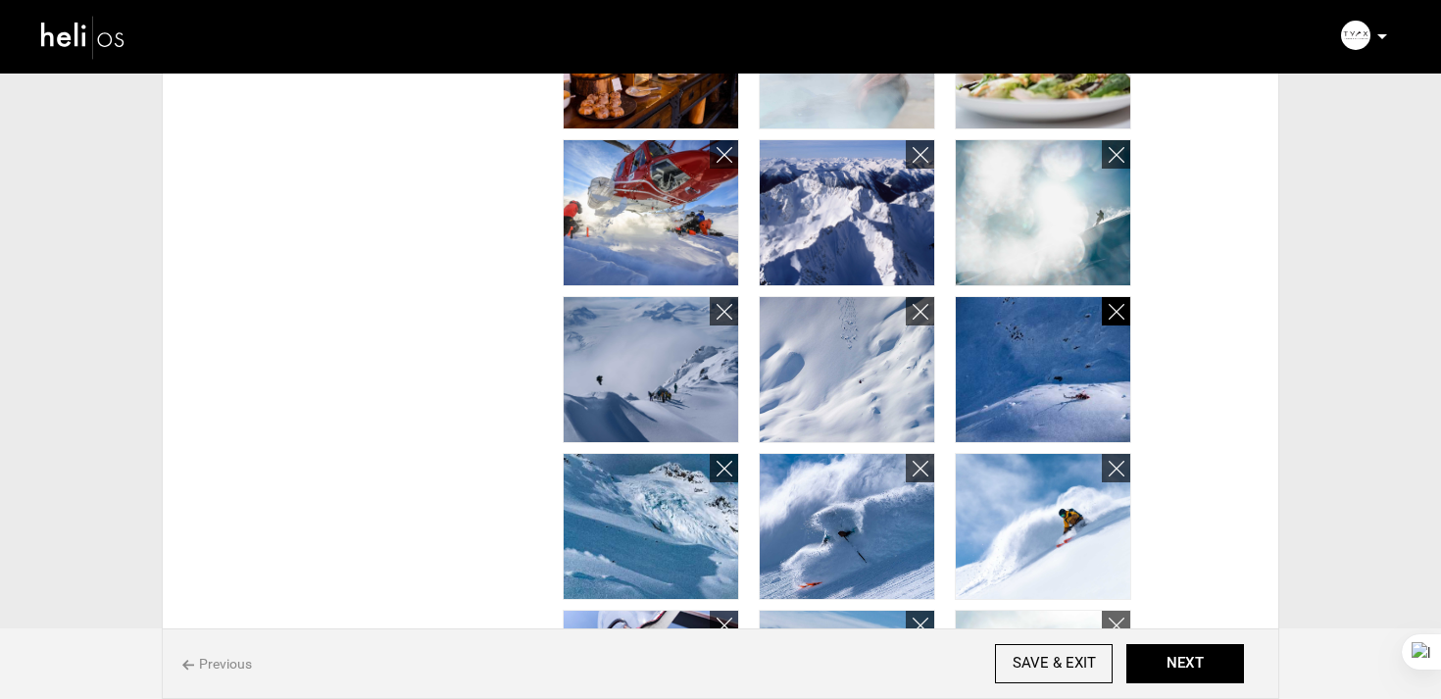
click at [1118, 322] on icon at bounding box center [1117, 312] width 16 height 23
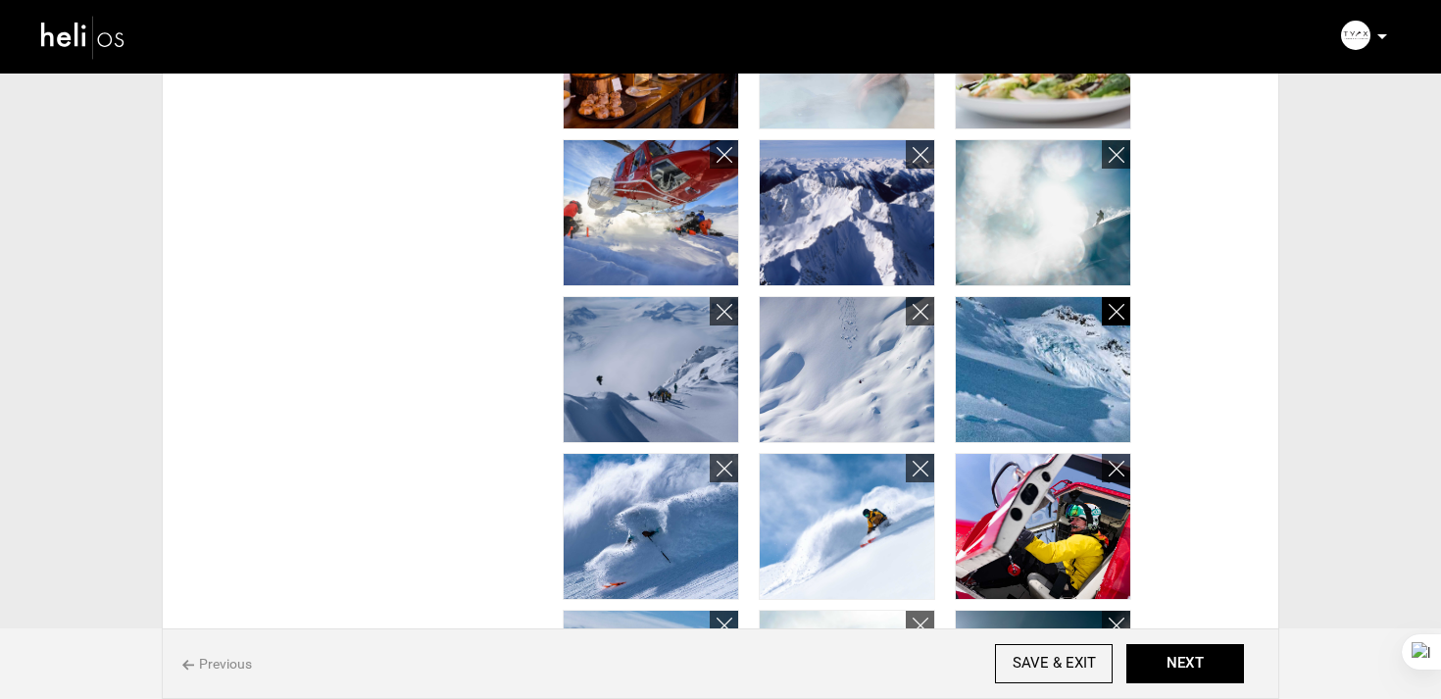
click at [1114, 308] on icon at bounding box center [1117, 312] width 16 height 23
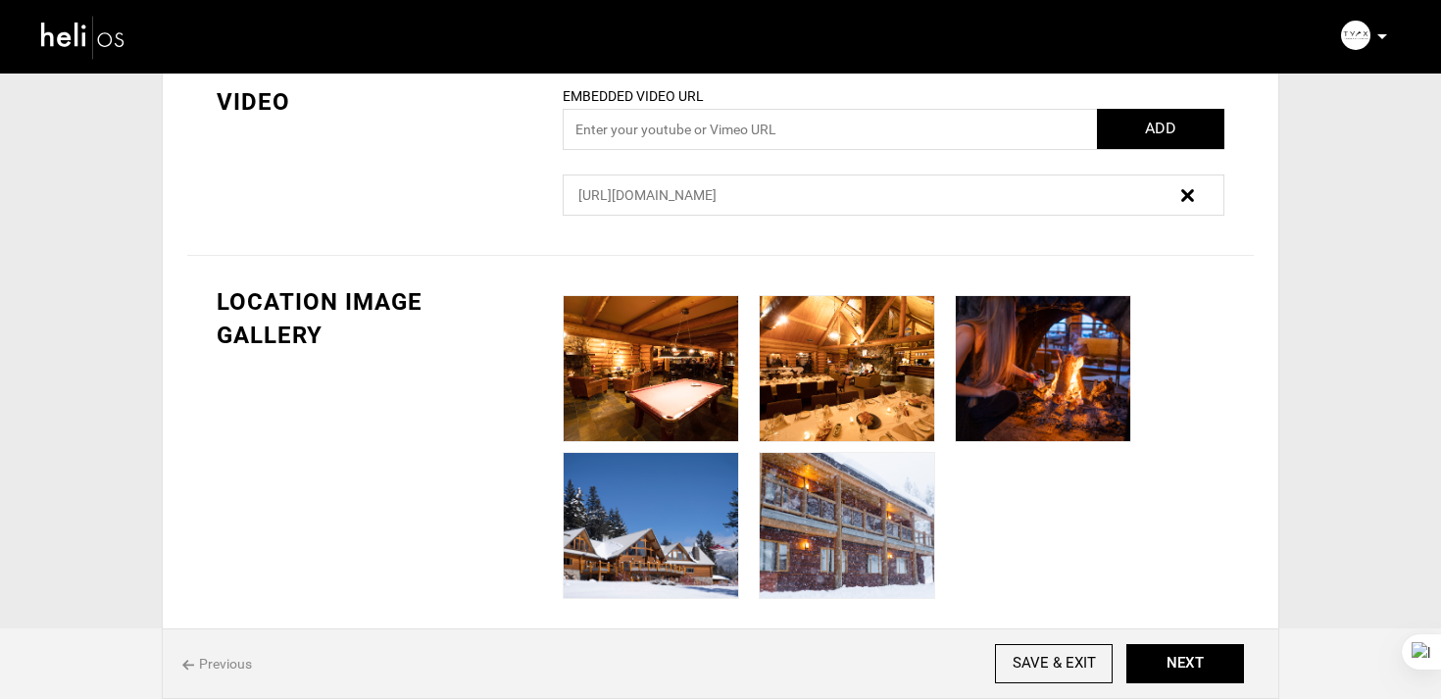
scroll to position [0, 0]
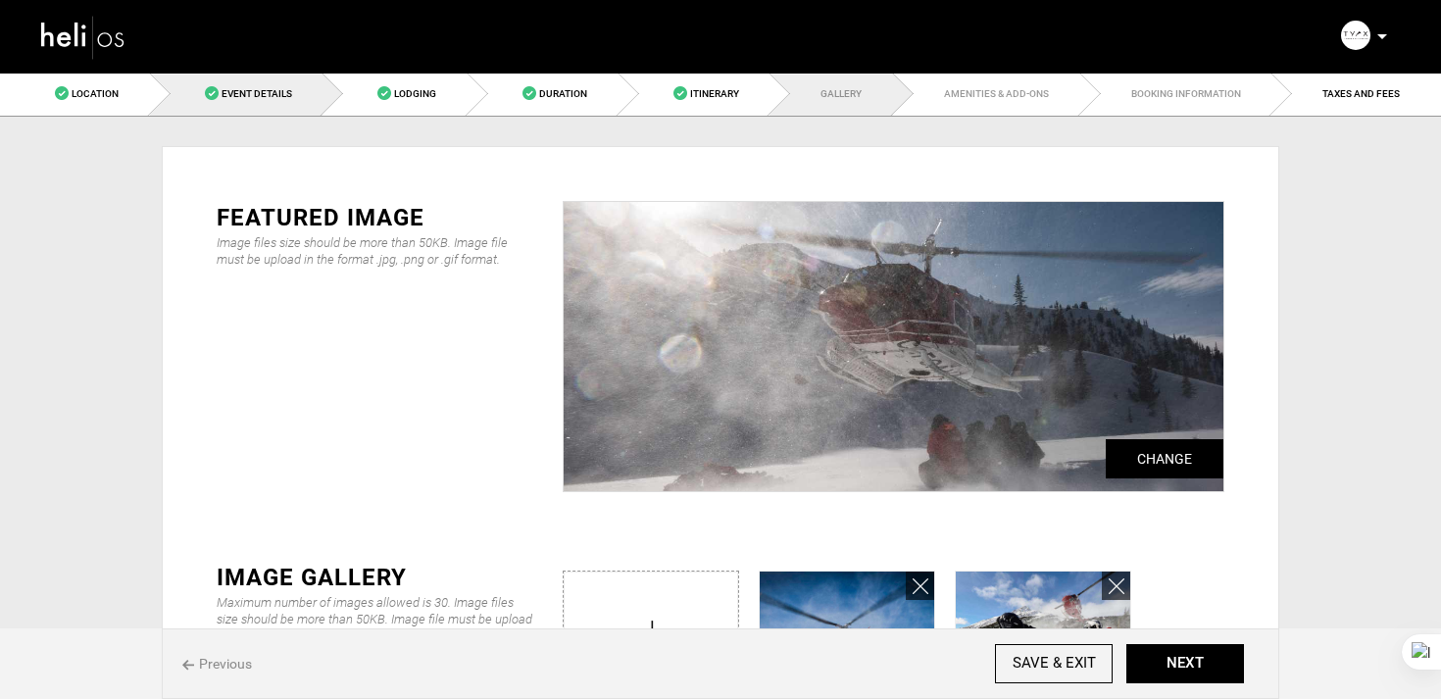
click at [223, 92] on span "Event Details" at bounding box center [257, 93] width 71 height 11
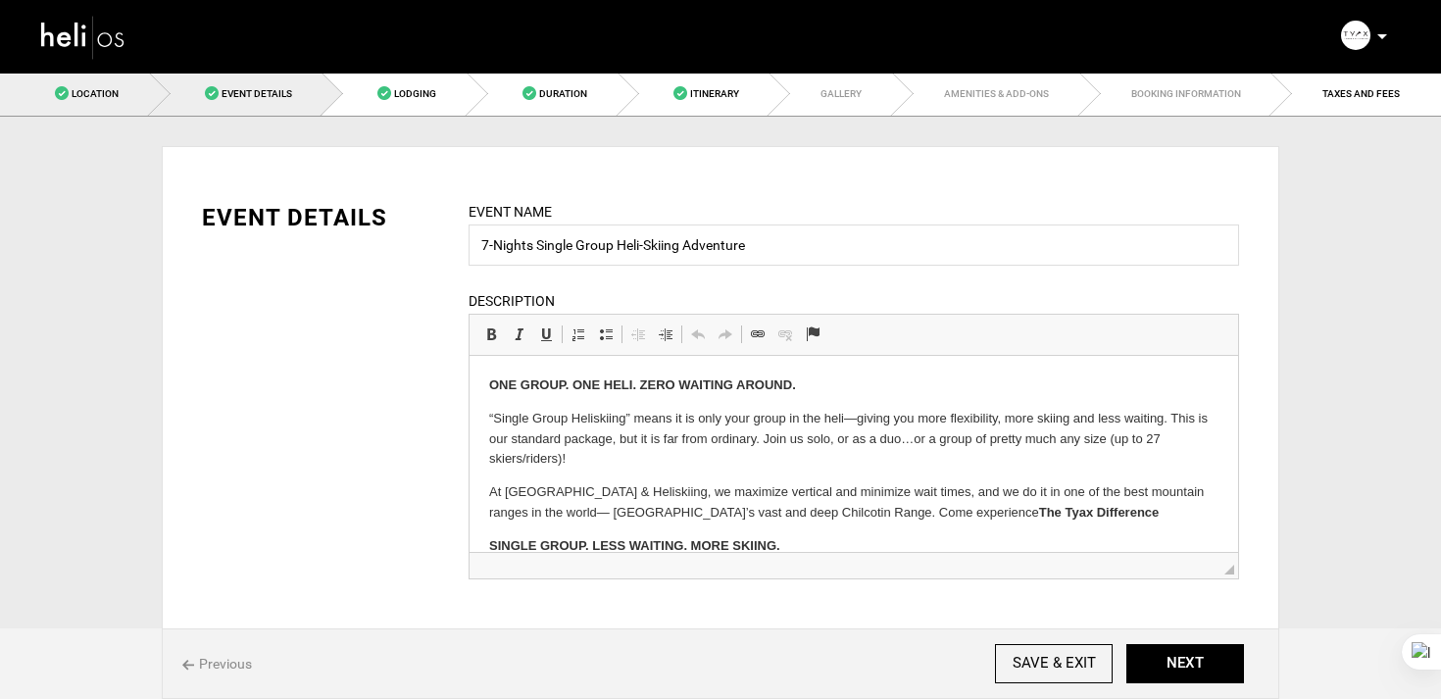
click at [115, 100] on link "Location" at bounding box center [75, 94] width 150 height 44
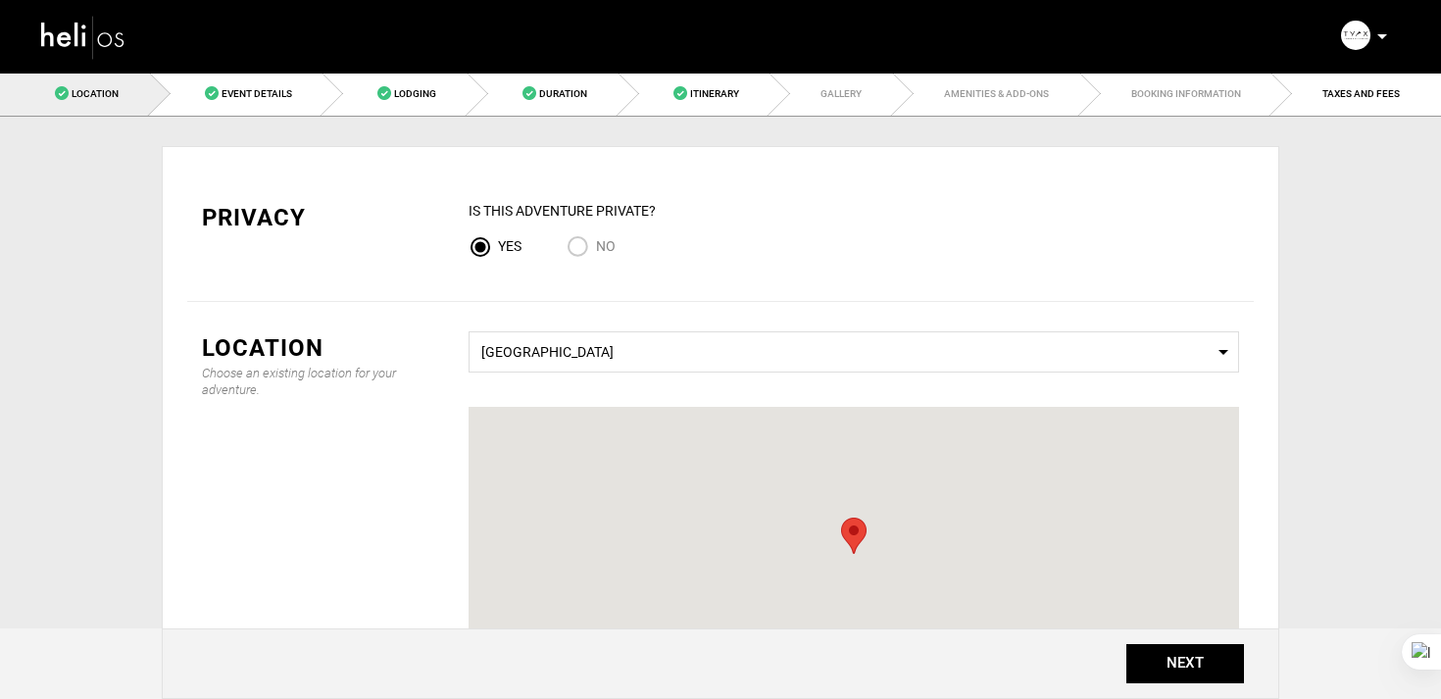
click at [574, 252] on input "No" at bounding box center [581, 248] width 29 height 26
radio input "true"
radio input "false"
click at [1165, 671] on button "NEXT" at bounding box center [1185, 663] width 118 height 39
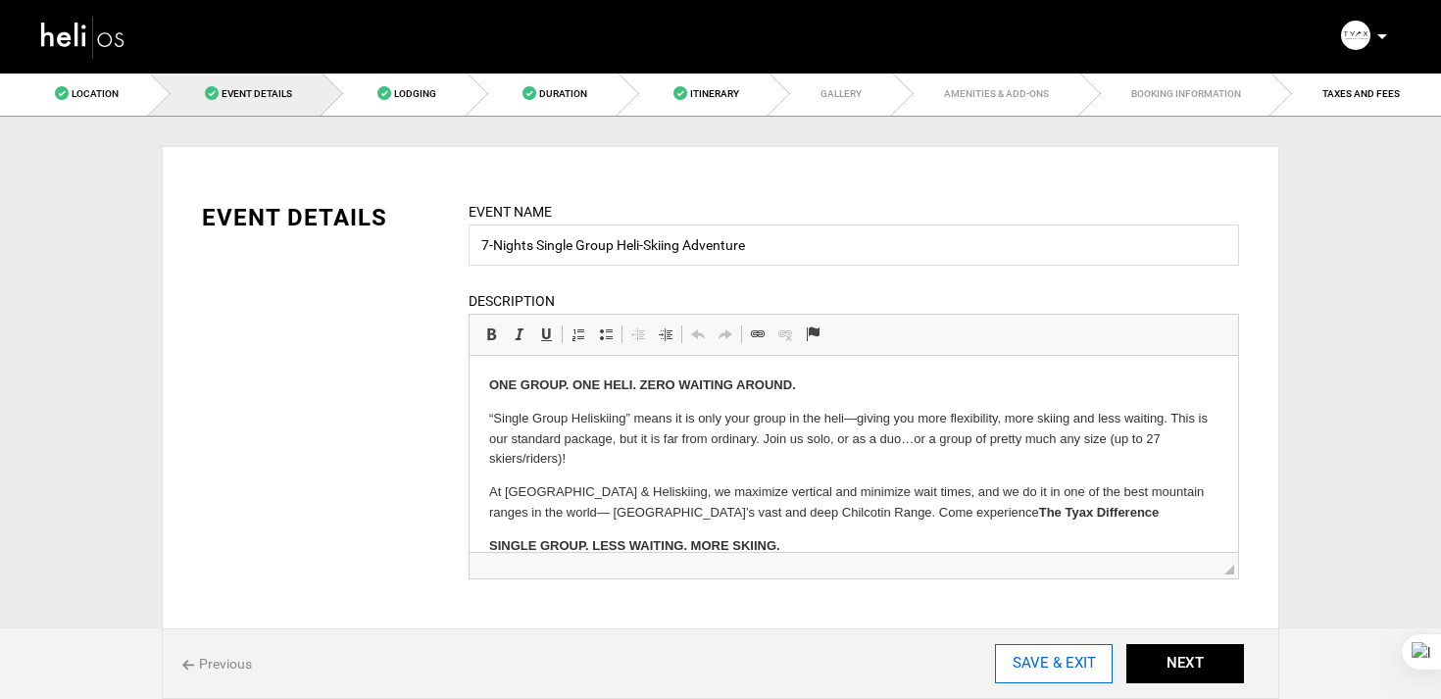
click at [1055, 661] on input "SAVE & EXIT" at bounding box center [1054, 663] width 118 height 39
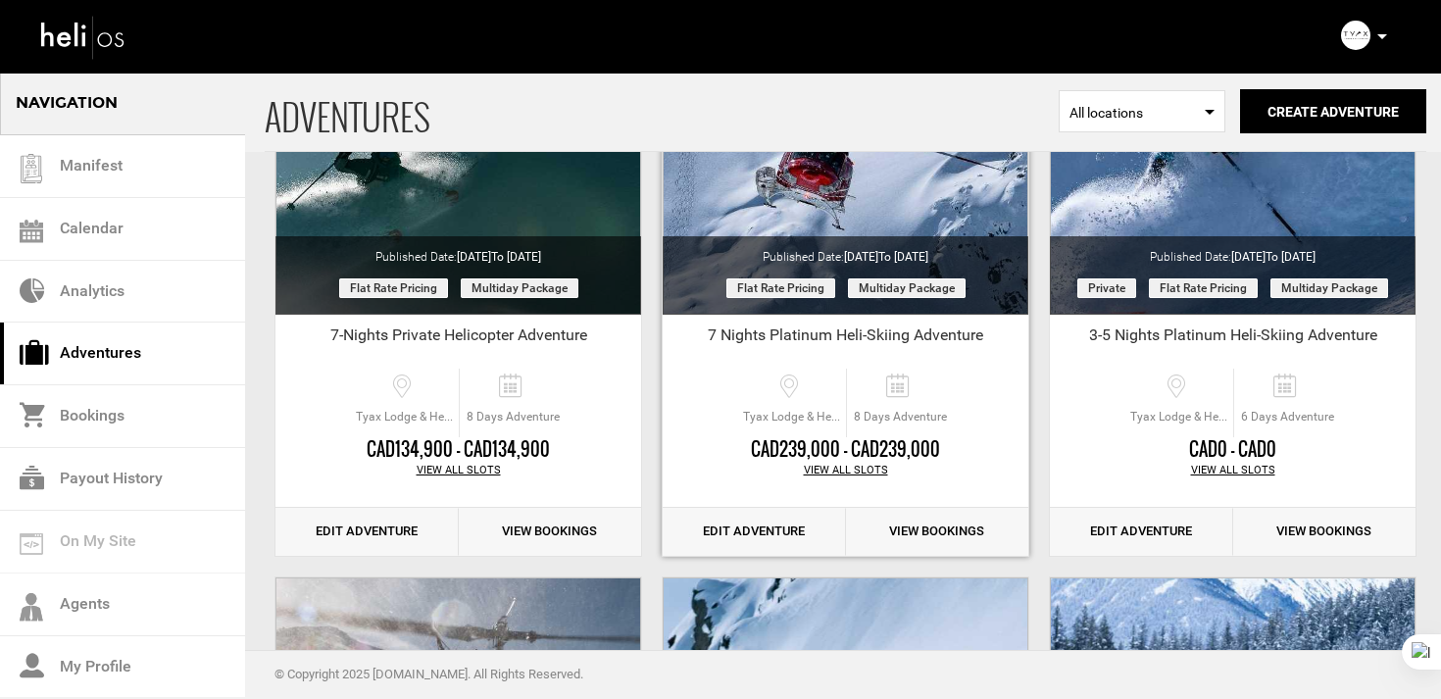
scroll to position [1439, 0]
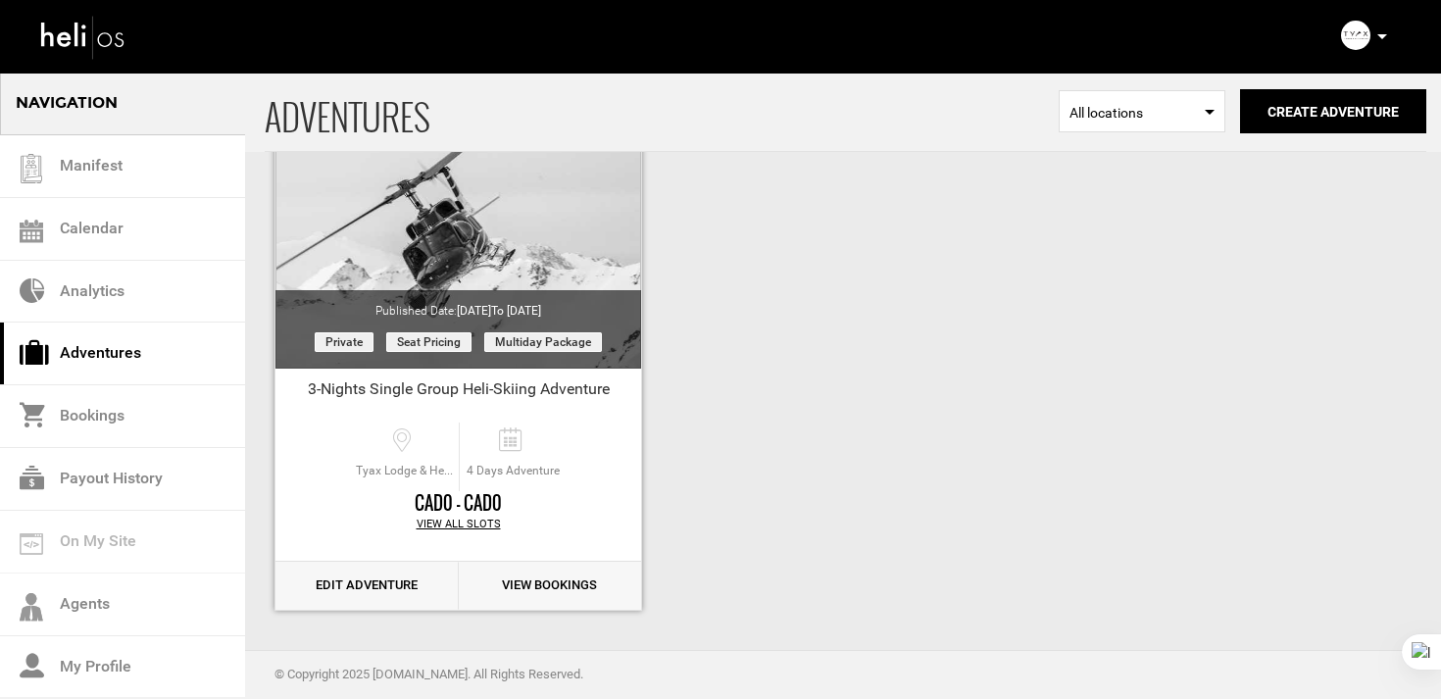
click at [407, 589] on link "Edit Adventure" at bounding box center [366, 586] width 183 height 48
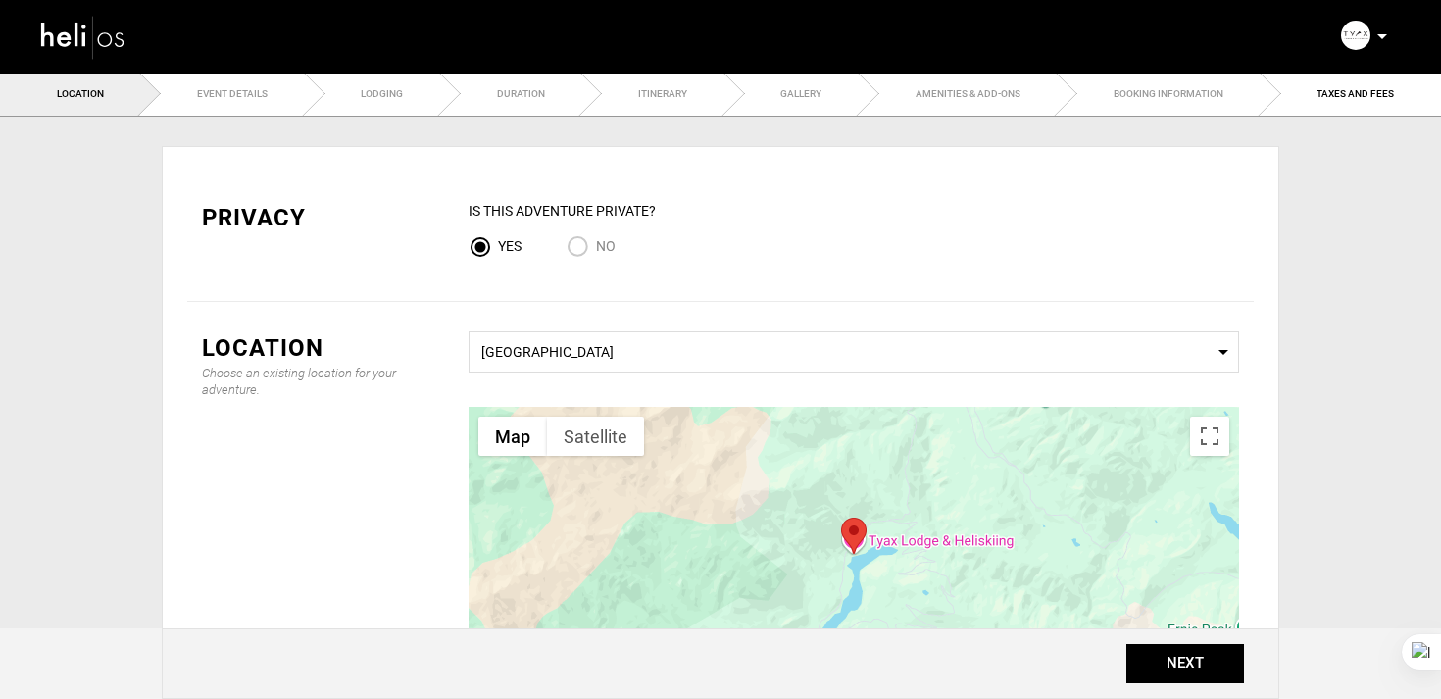
click at [585, 247] on input "No" at bounding box center [581, 248] width 29 height 26
radio input "true"
radio input "false"
click at [1208, 659] on button "NEXT" at bounding box center [1185, 663] width 118 height 39
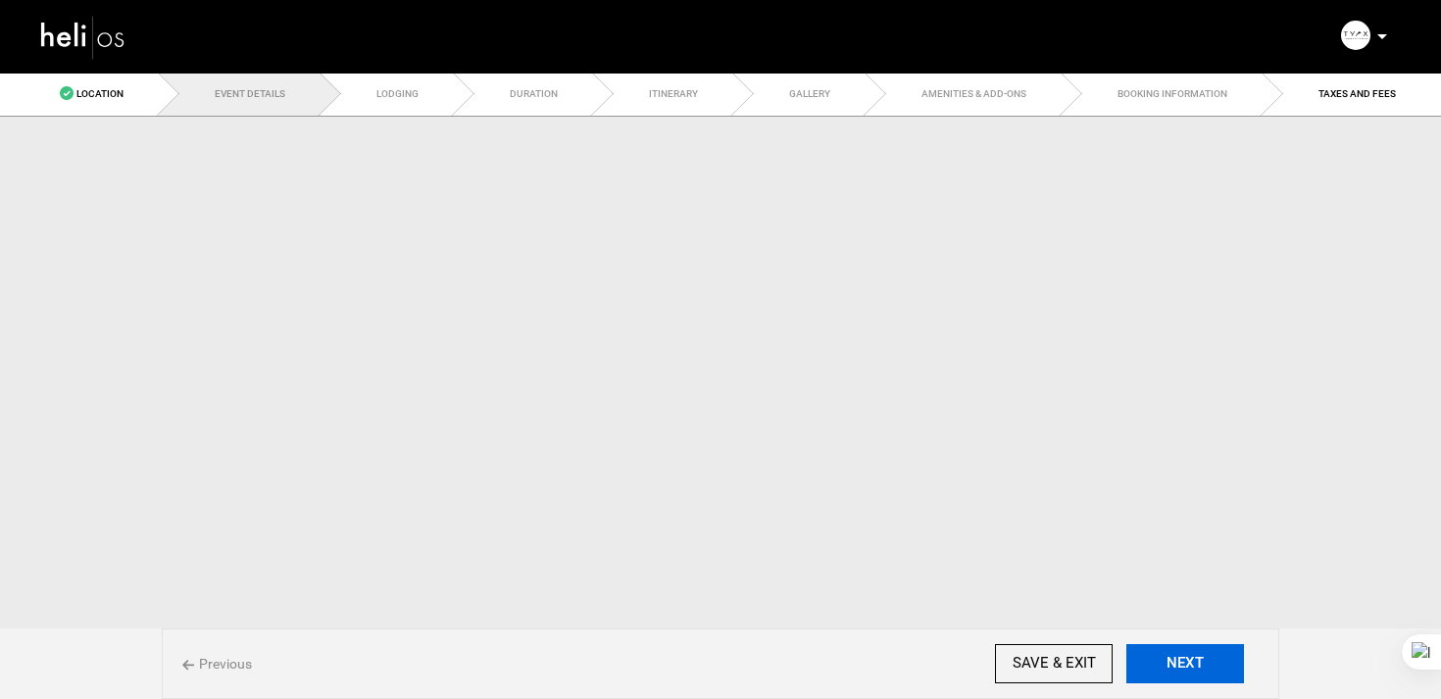
click at [1208, 659] on button "NEXT" at bounding box center [1185, 663] width 118 height 39
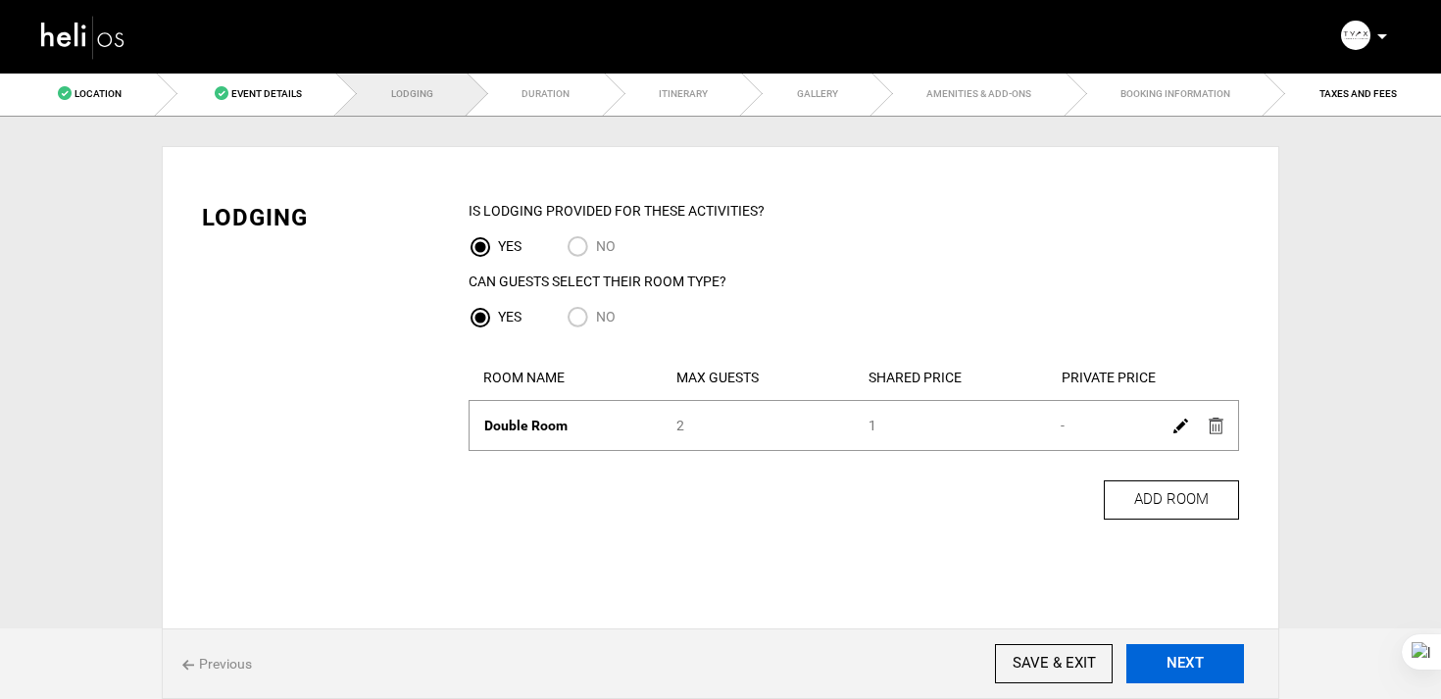
click at [1208, 659] on button "NEXT" at bounding box center [1185, 663] width 118 height 39
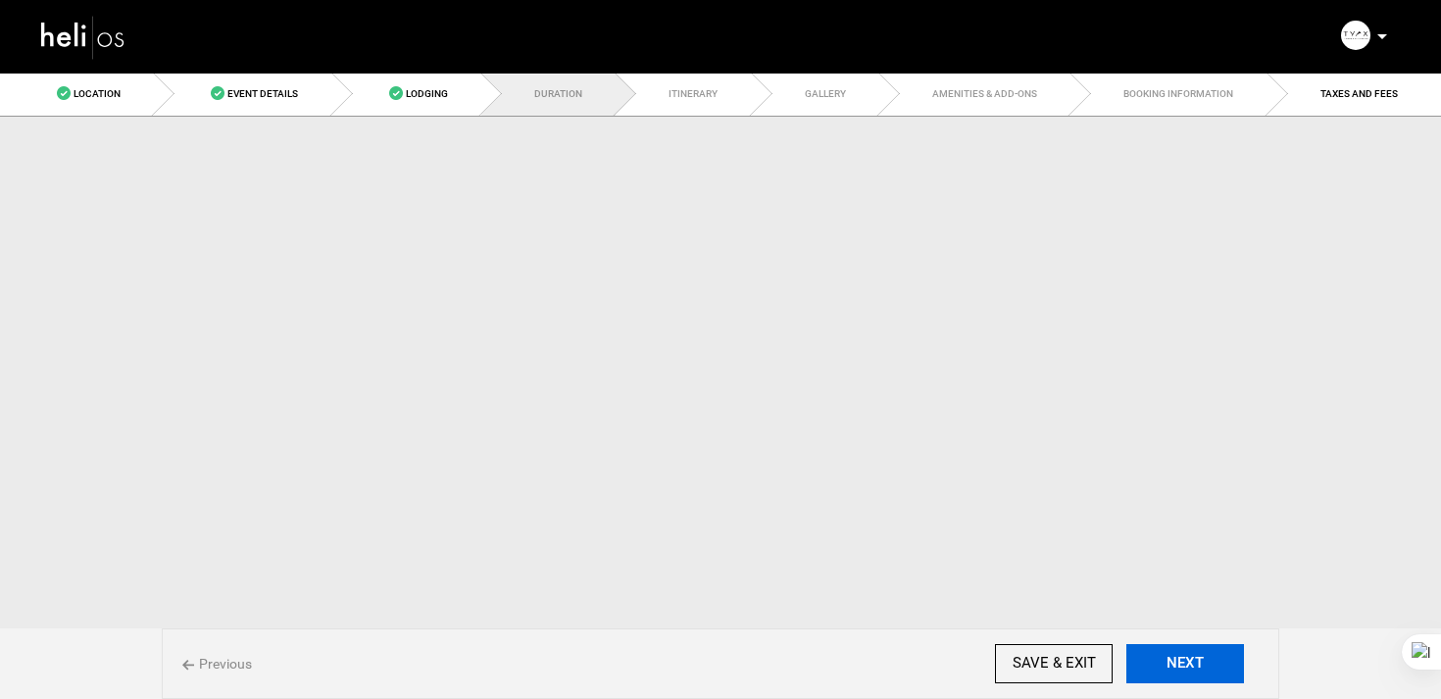
click at [1208, 659] on button "NEXT" at bounding box center [1185, 663] width 118 height 39
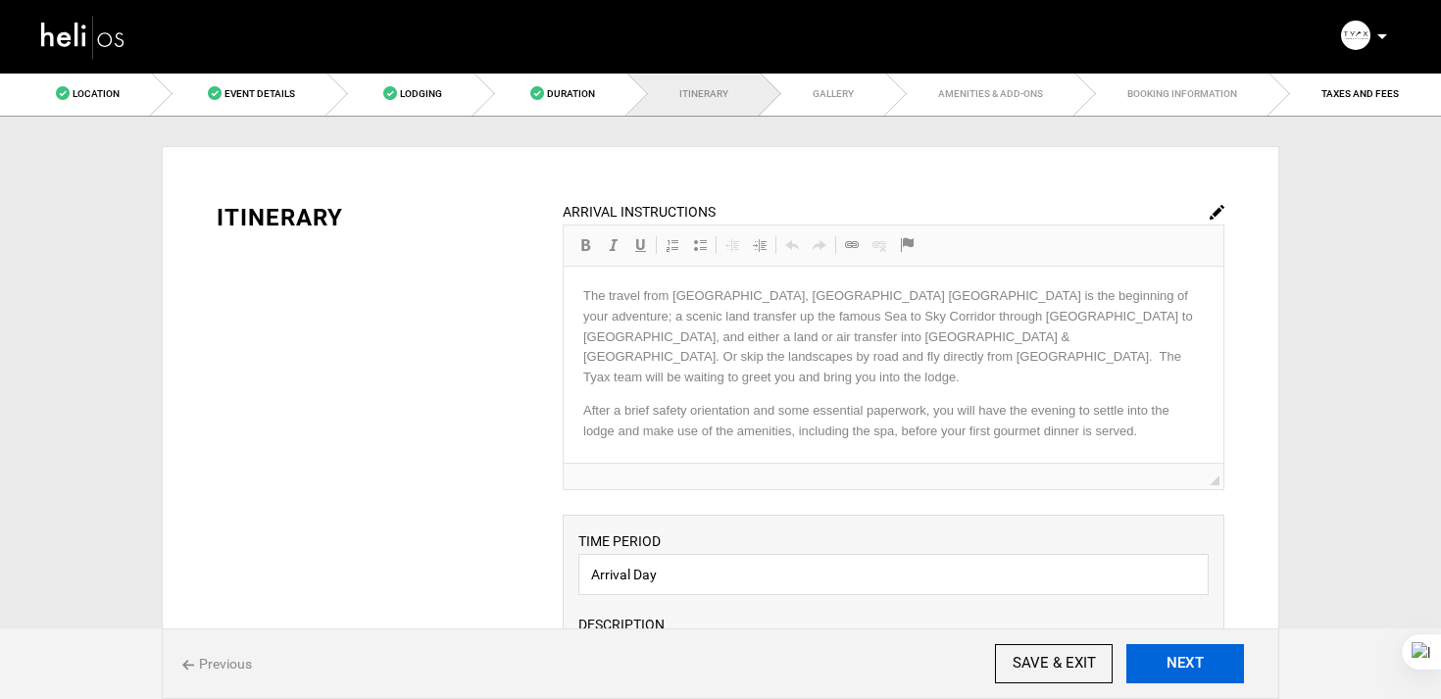
click at [1208, 659] on button "NEXT" at bounding box center [1185, 663] width 118 height 39
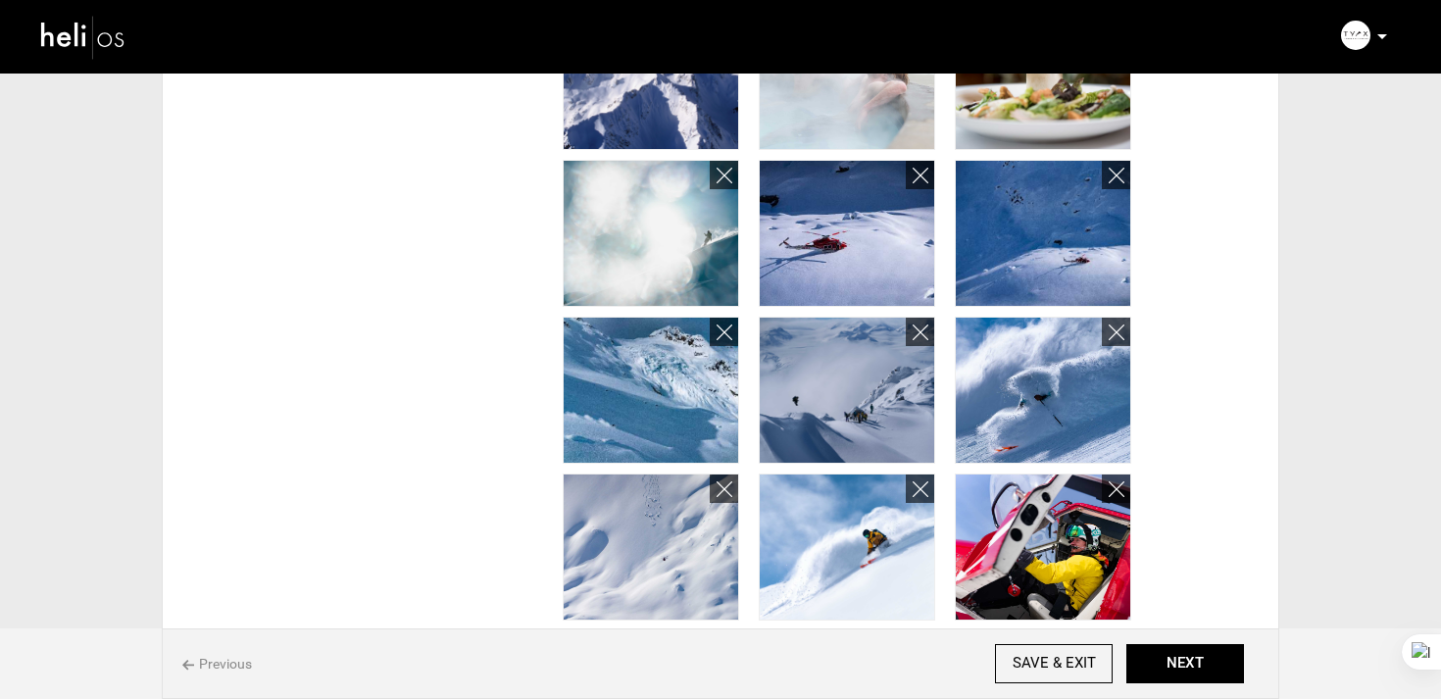
scroll to position [1251, 0]
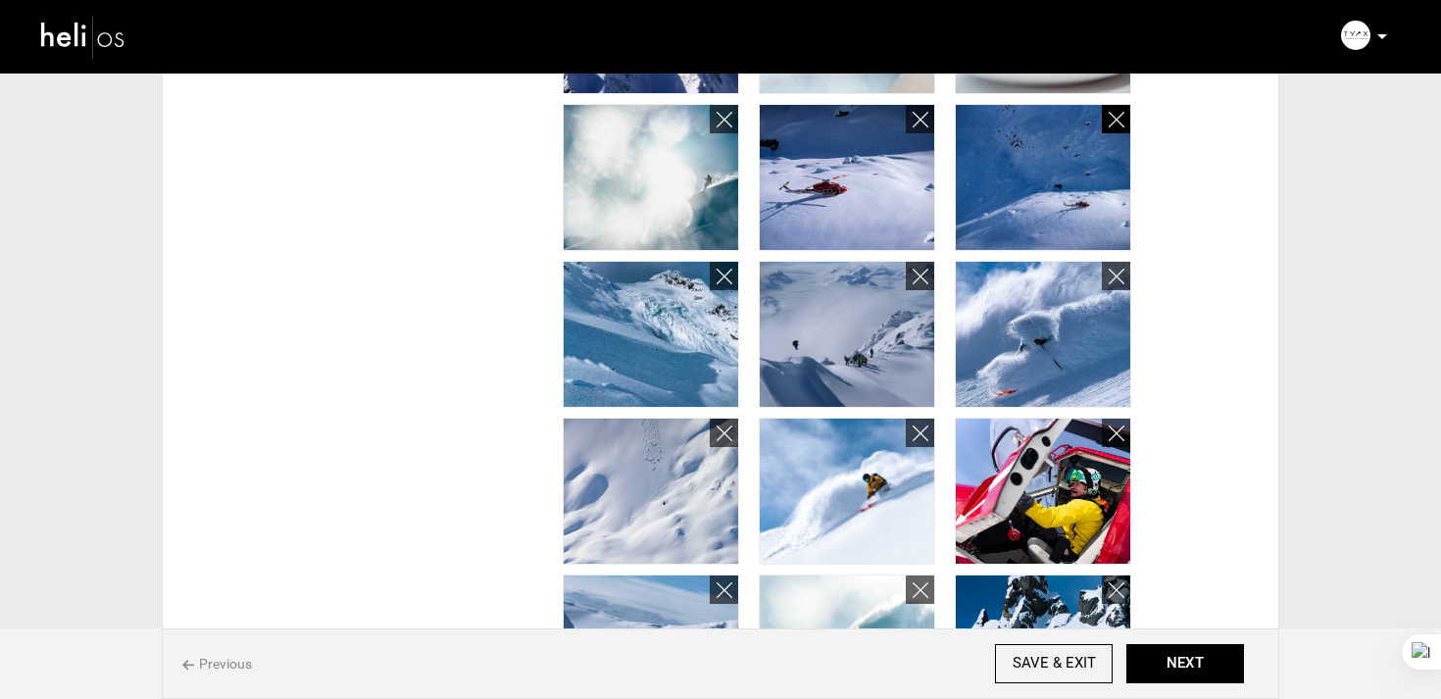
click at [1113, 120] on icon at bounding box center [1117, 120] width 16 height 23
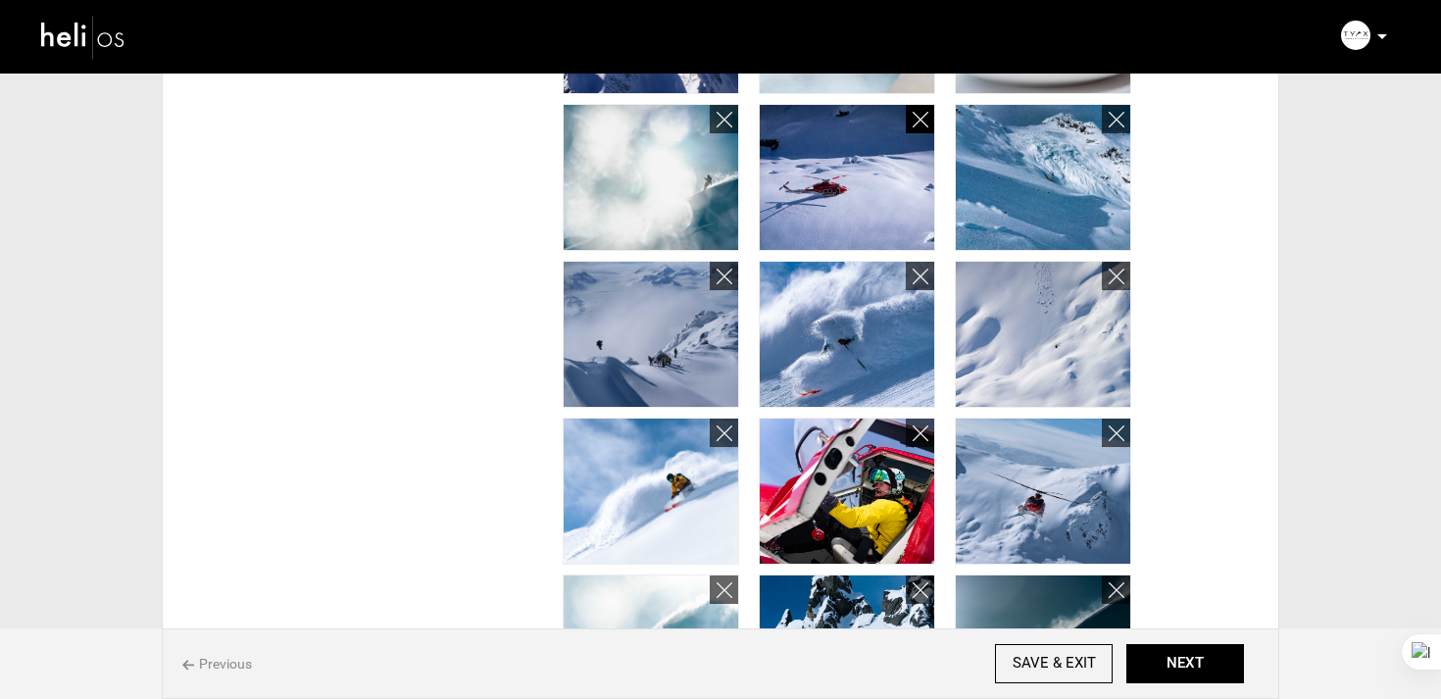
click at [926, 127] on icon at bounding box center [921, 120] width 16 height 23
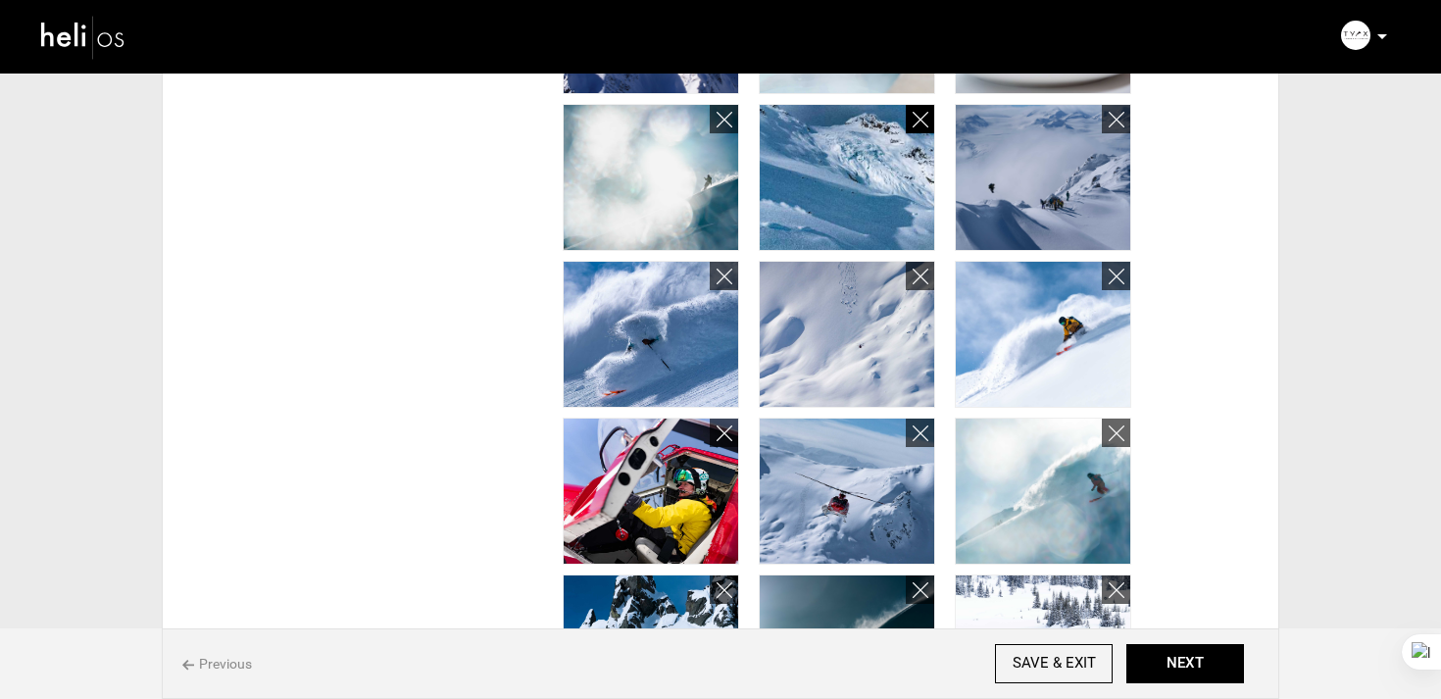
click at [925, 117] on icon at bounding box center [921, 120] width 16 height 23
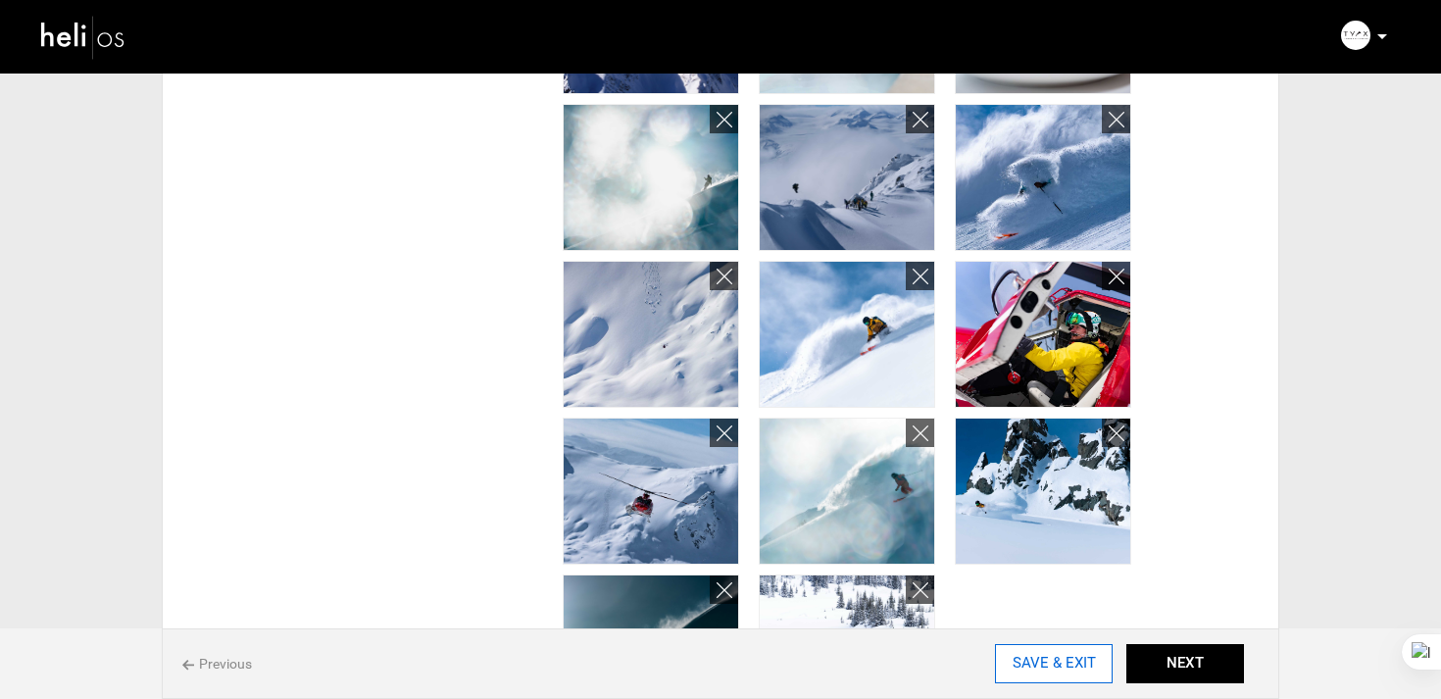
click at [1040, 663] on input "SAVE & EXIT" at bounding box center [1054, 663] width 118 height 39
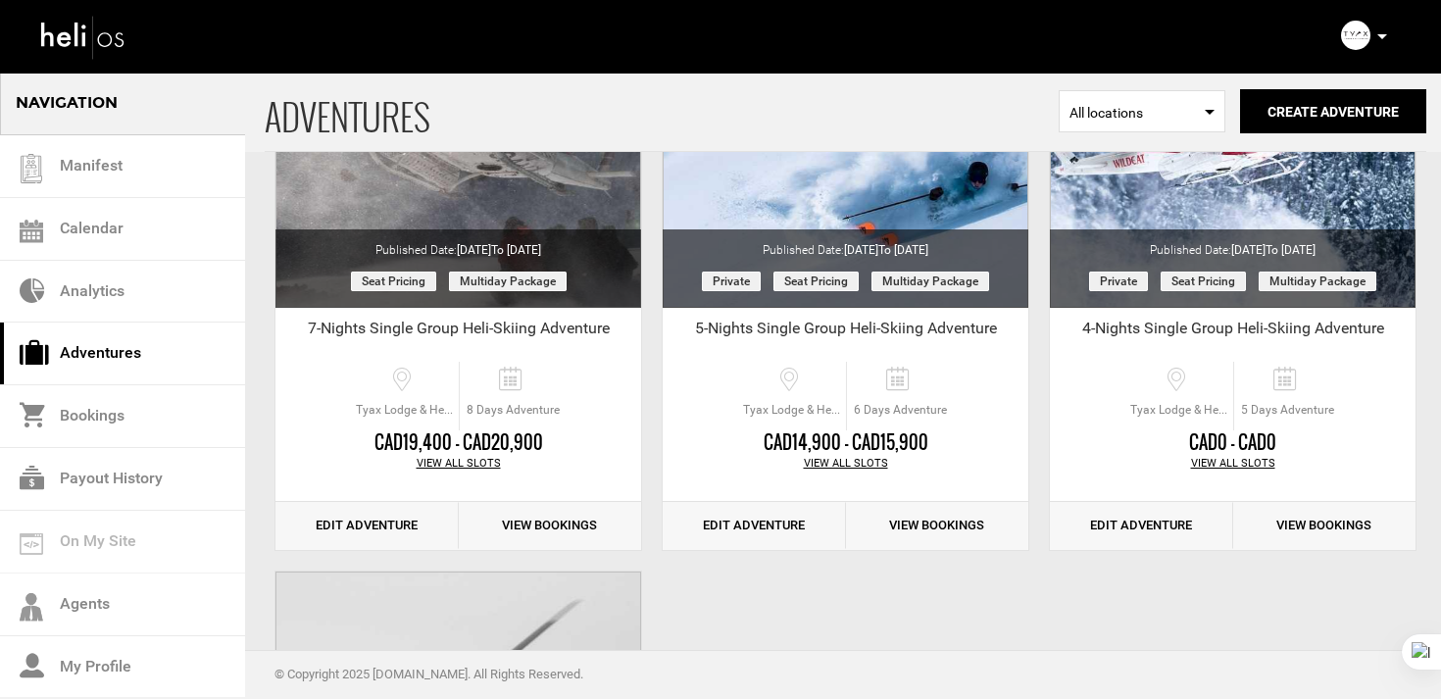
scroll to position [836, 0]
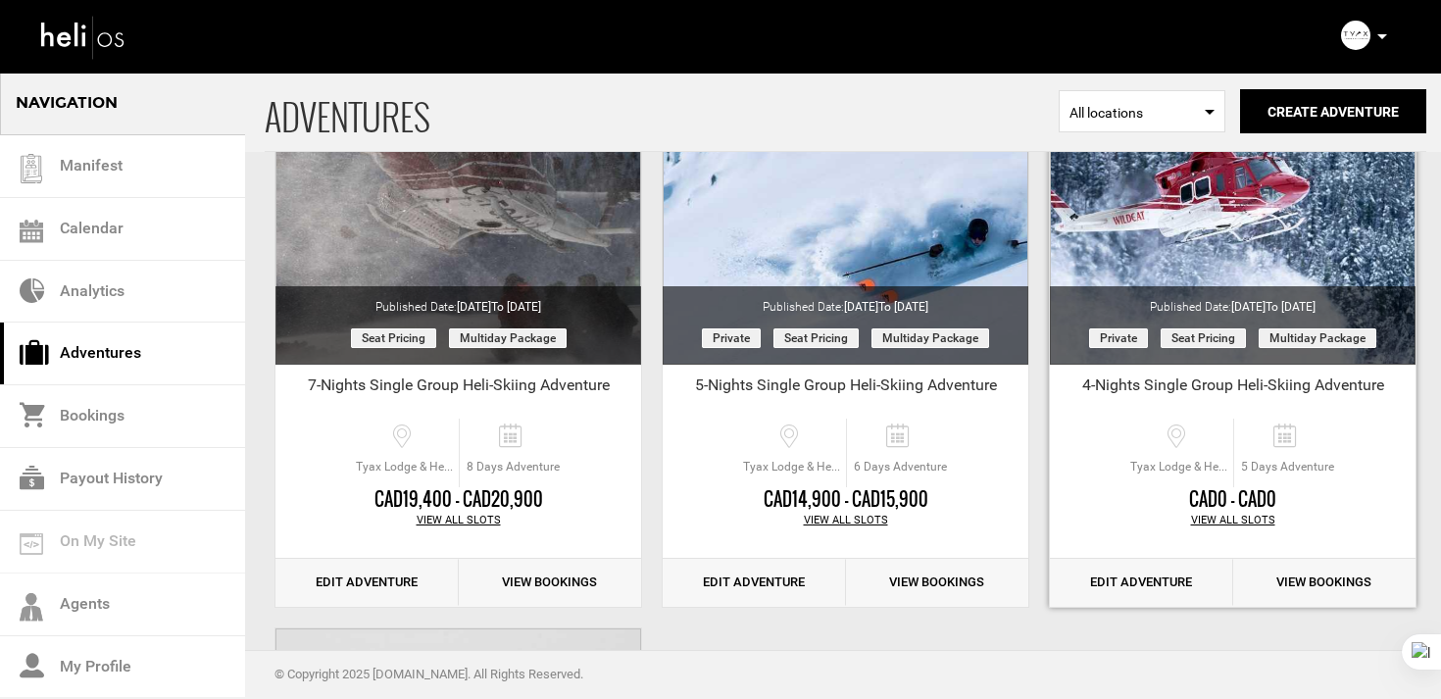
click at [1157, 588] on link "Edit Adventure" at bounding box center [1141, 583] width 183 height 48
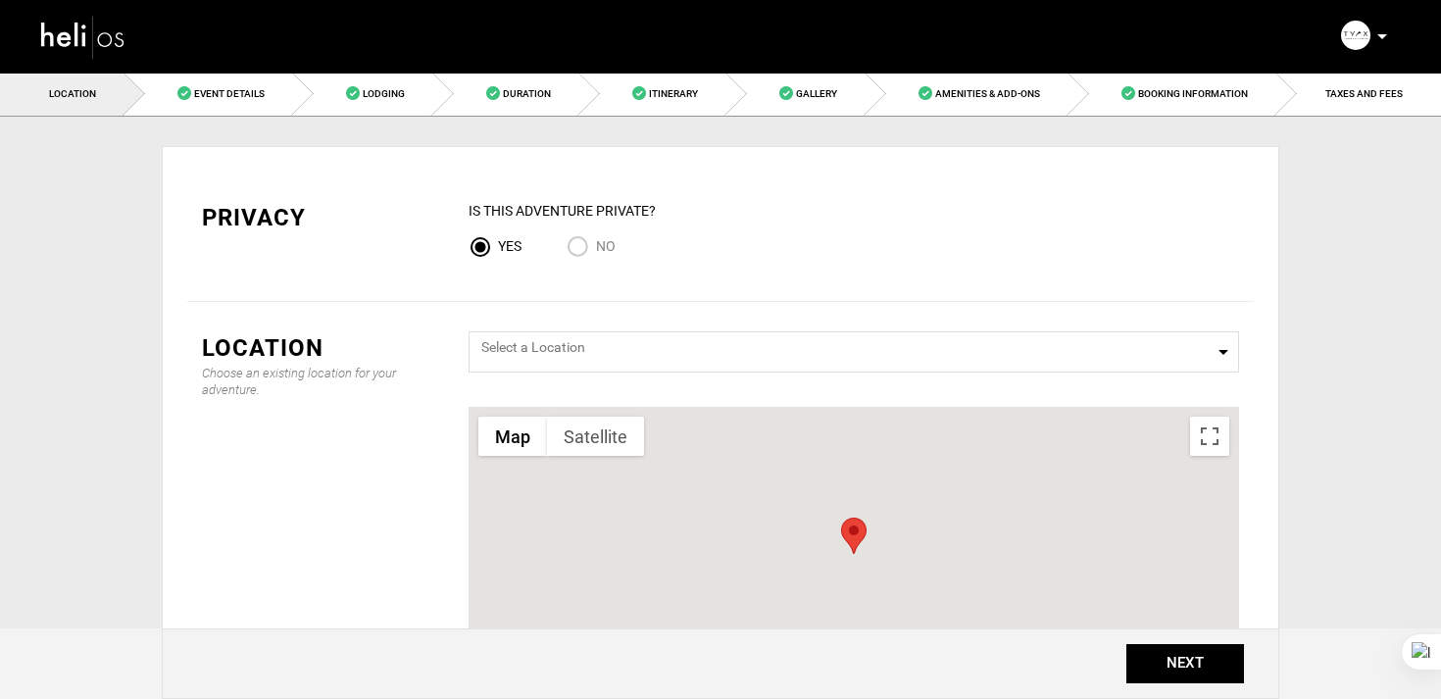
click at [578, 240] on input "No" at bounding box center [581, 248] width 29 height 26
radio input "true"
radio input "false"
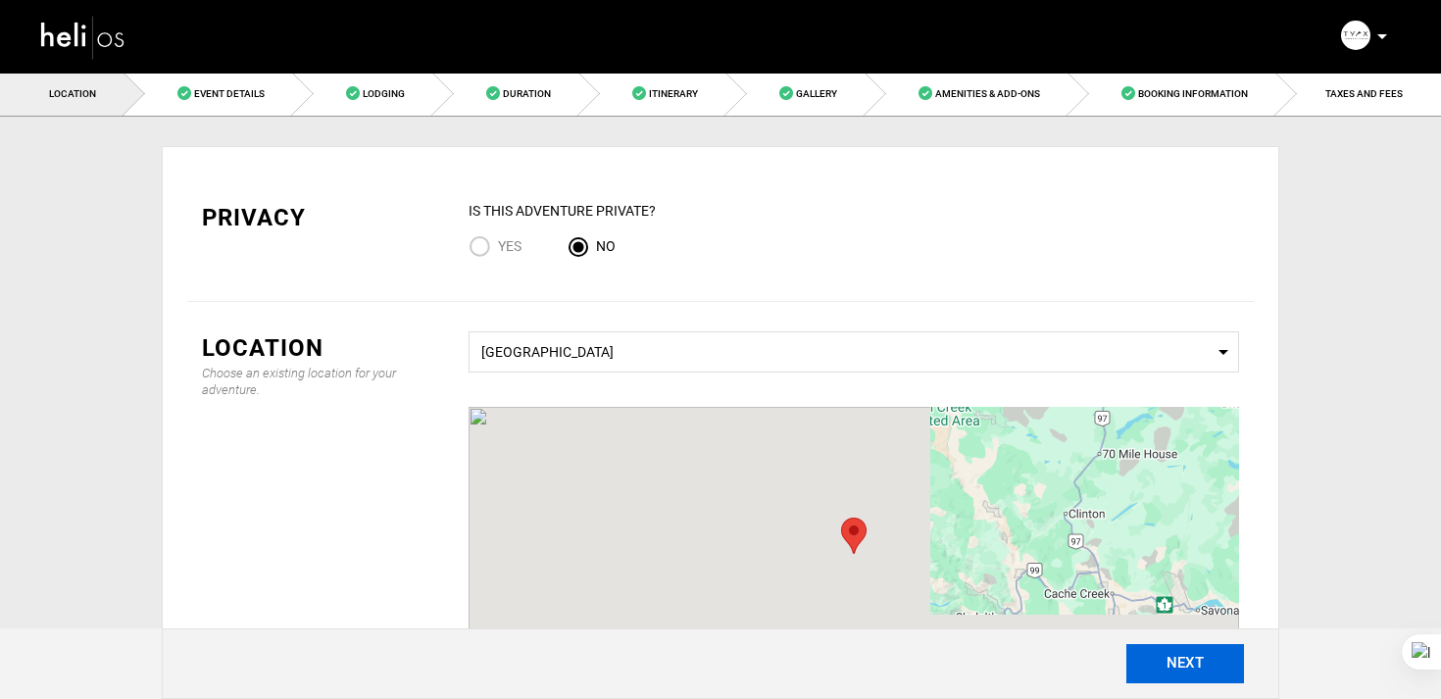
click at [1207, 660] on button "NEXT" at bounding box center [1185, 663] width 118 height 39
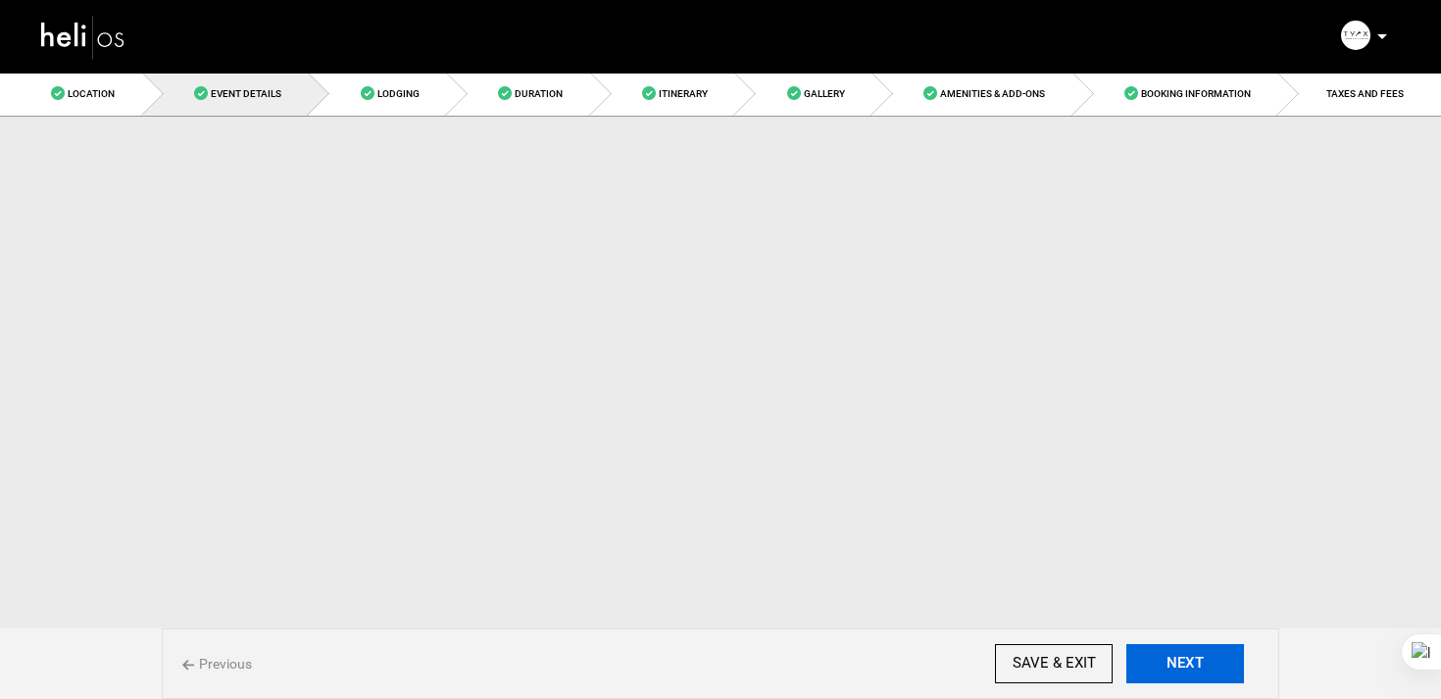
click at [1207, 660] on button "NEXT" at bounding box center [1185, 663] width 118 height 39
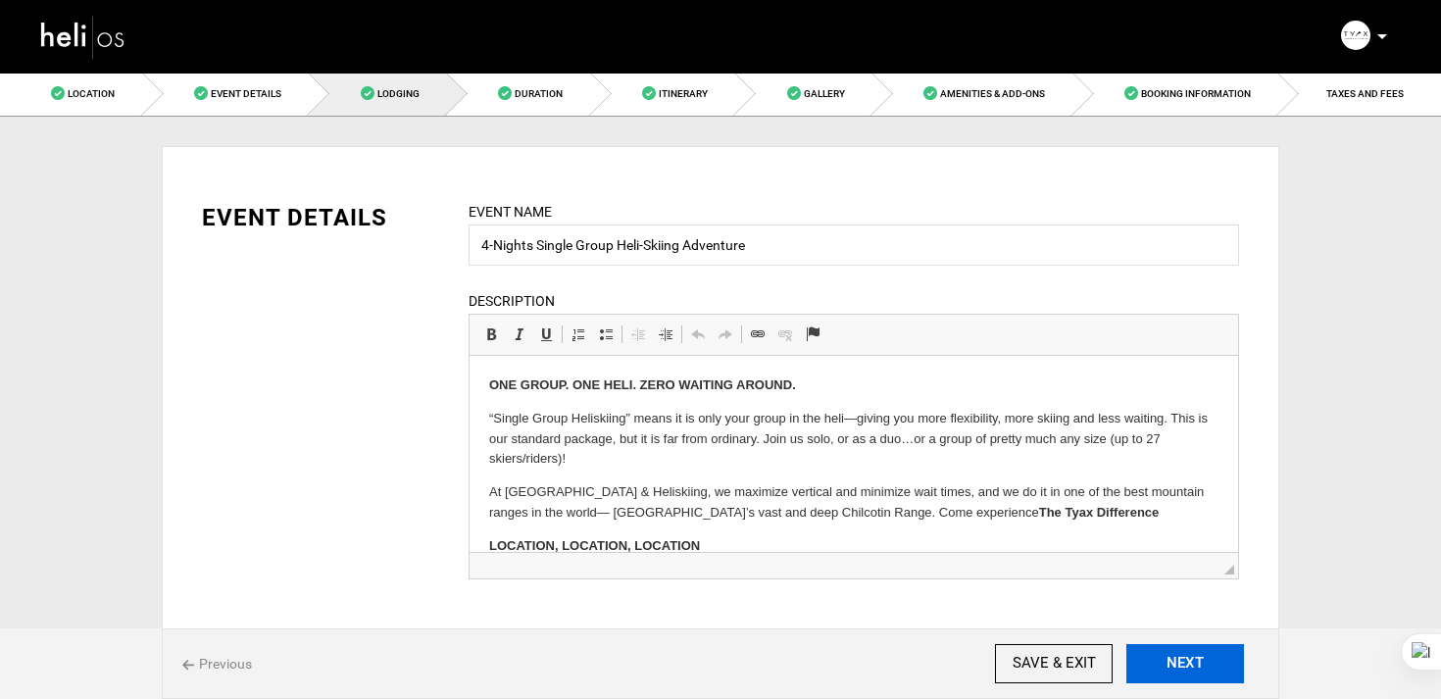
click at [1207, 660] on button "NEXT" at bounding box center [1185, 663] width 118 height 39
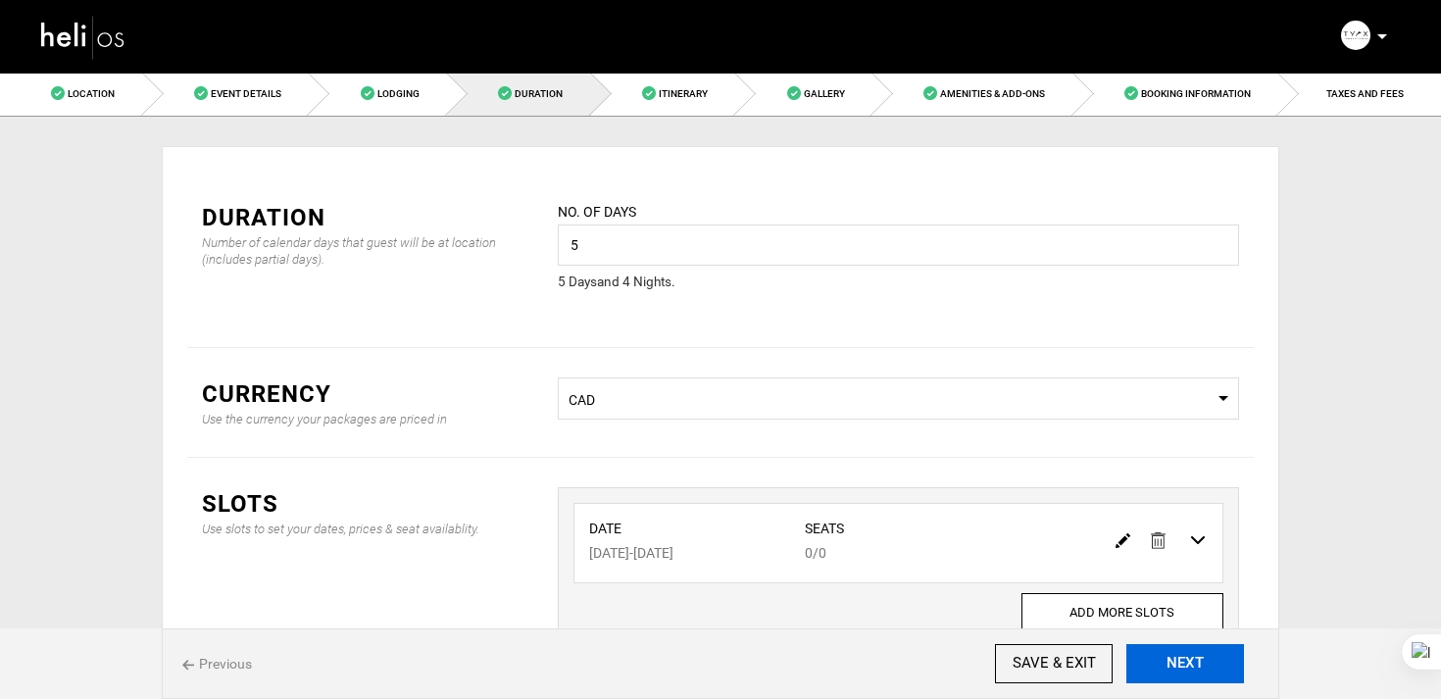
click at [1207, 660] on button "NEXT" at bounding box center [1185, 663] width 118 height 39
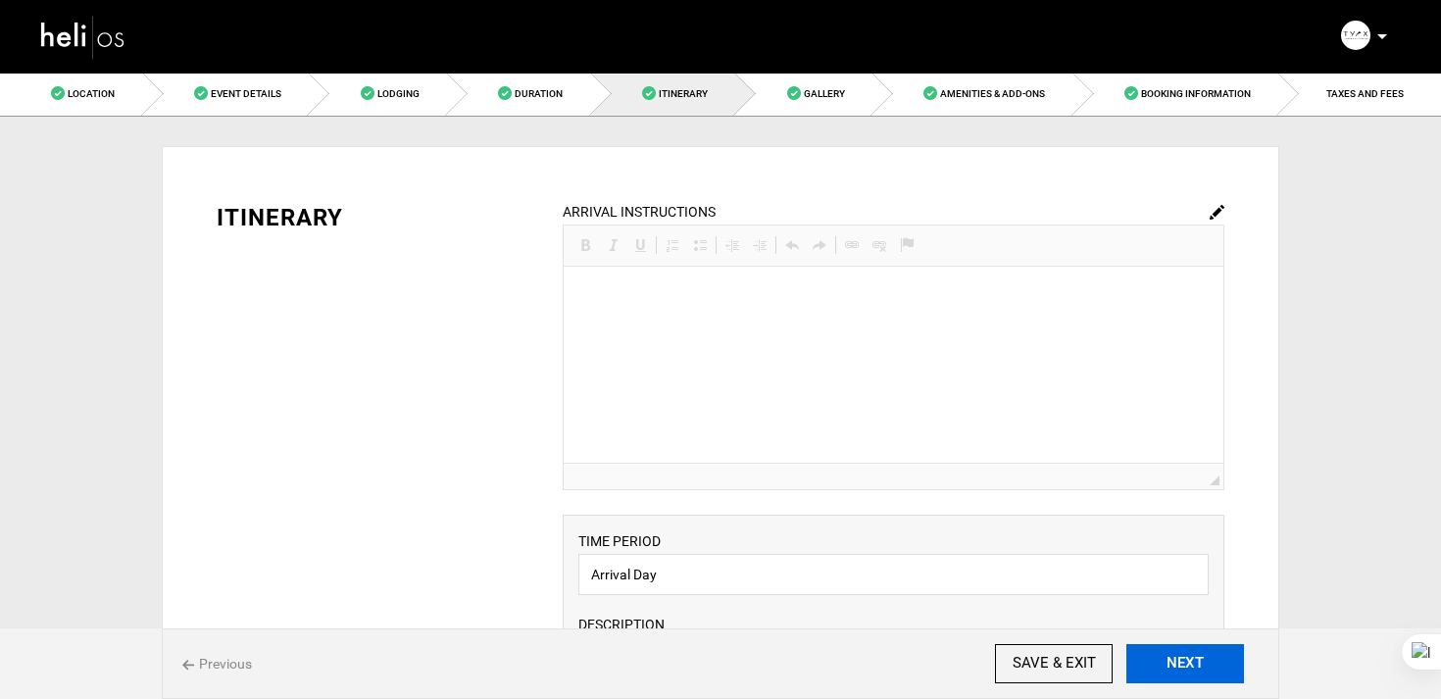
click at [1207, 660] on button "NEXT" at bounding box center [1185, 663] width 118 height 39
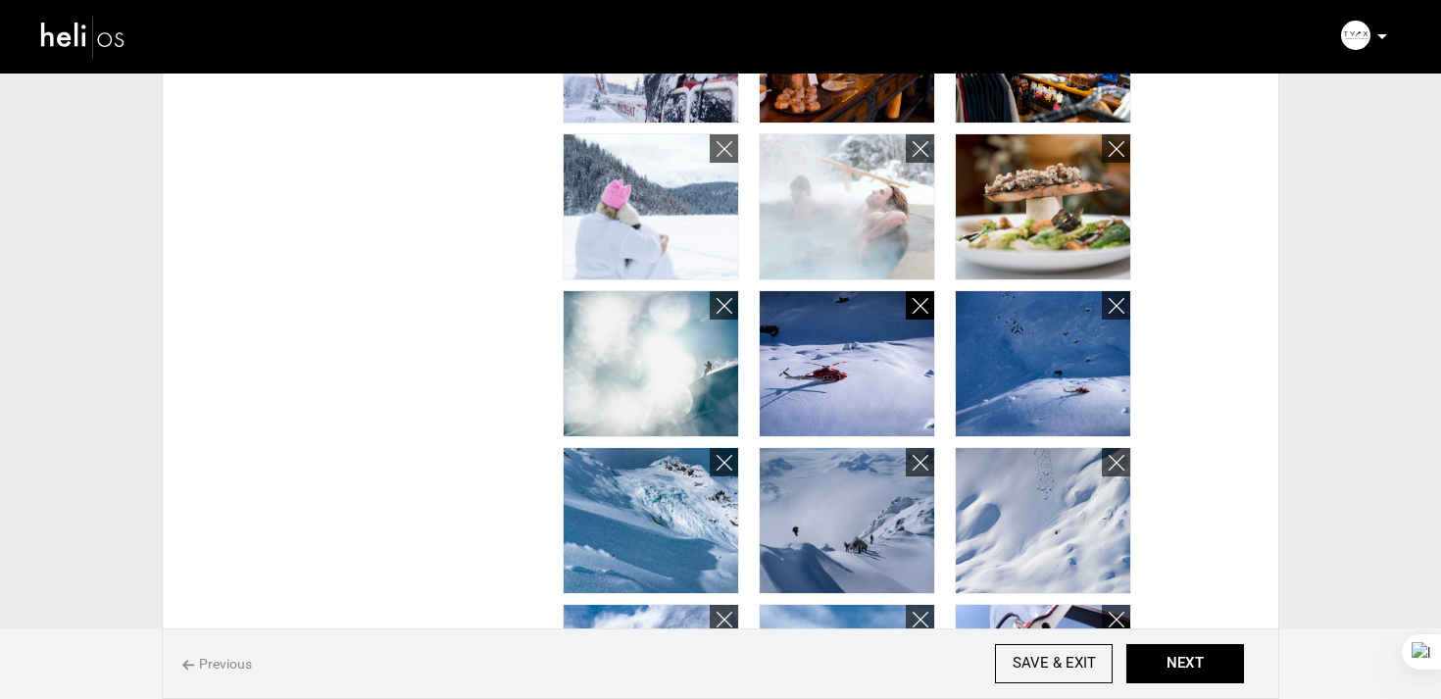
click at [923, 312] on icon at bounding box center [921, 306] width 16 height 23
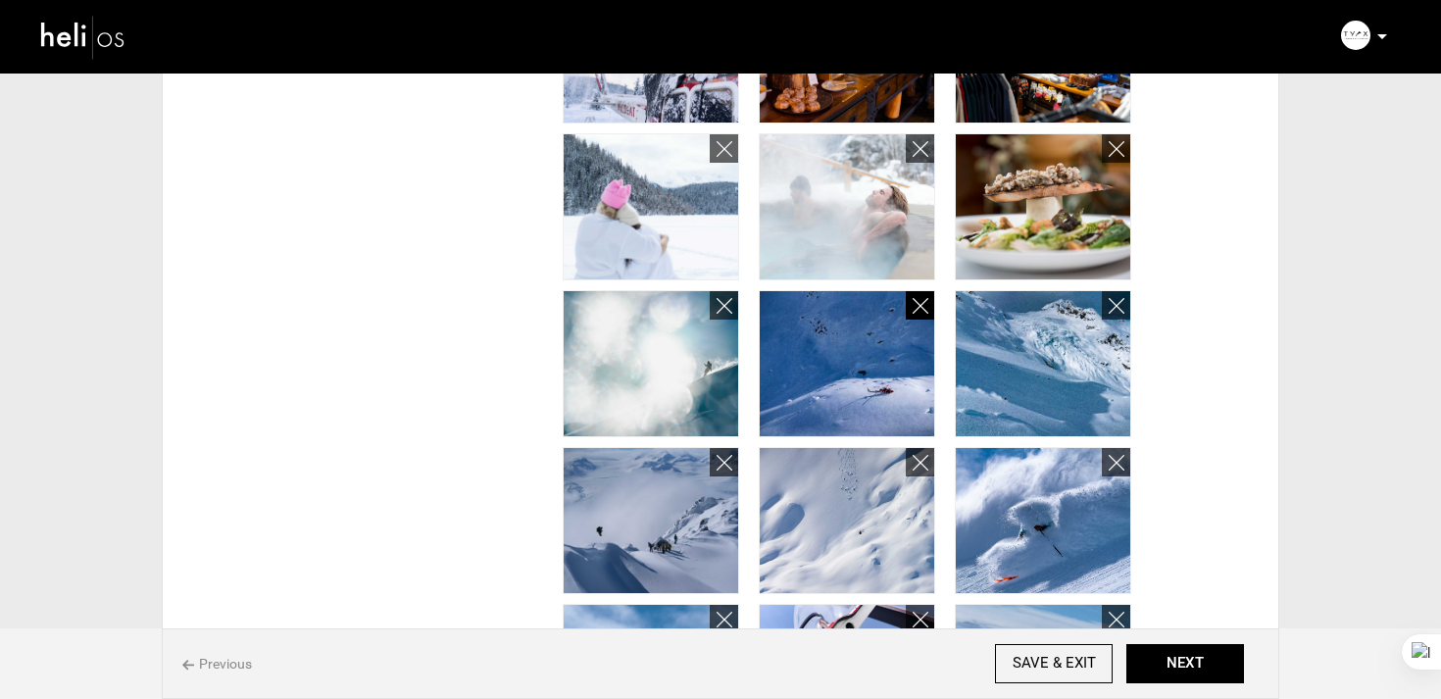
click at [923, 312] on icon at bounding box center [921, 306] width 16 height 23
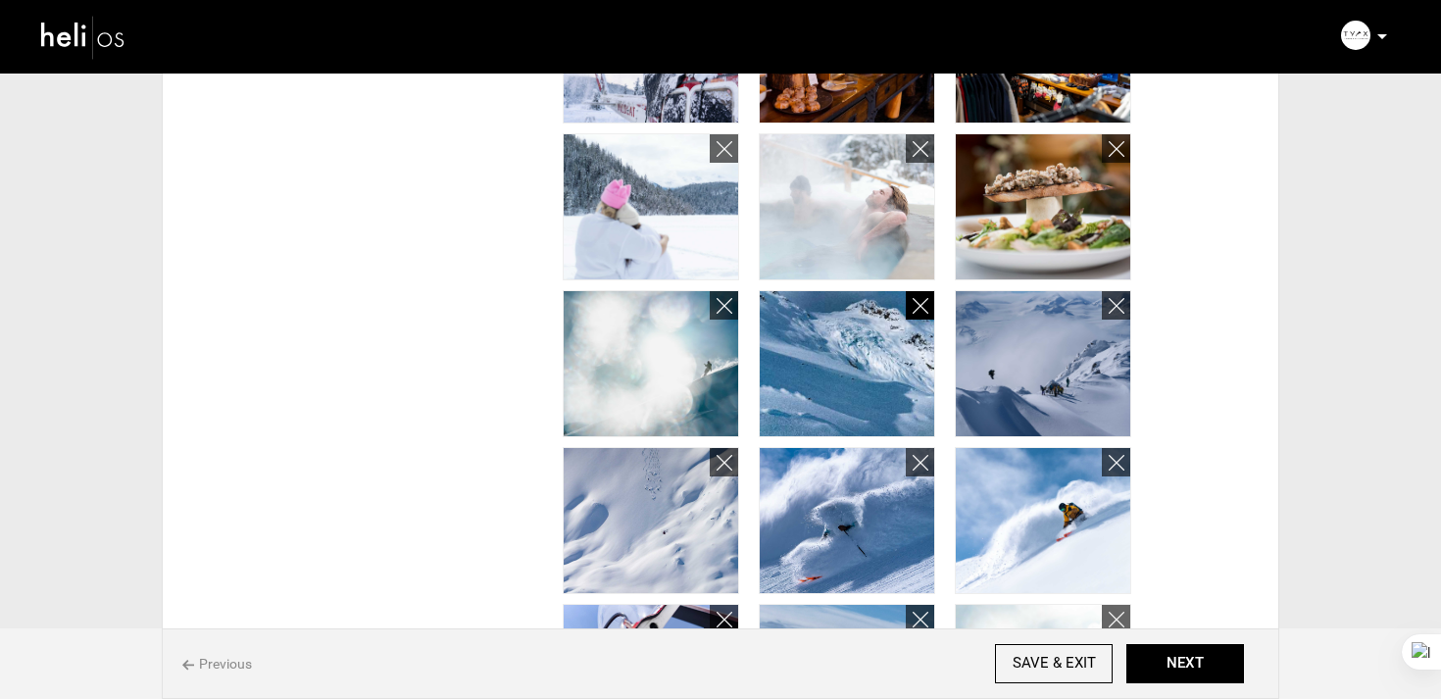
click at [923, 312] on icon at bounding box center [921, 306] width 16 height 23
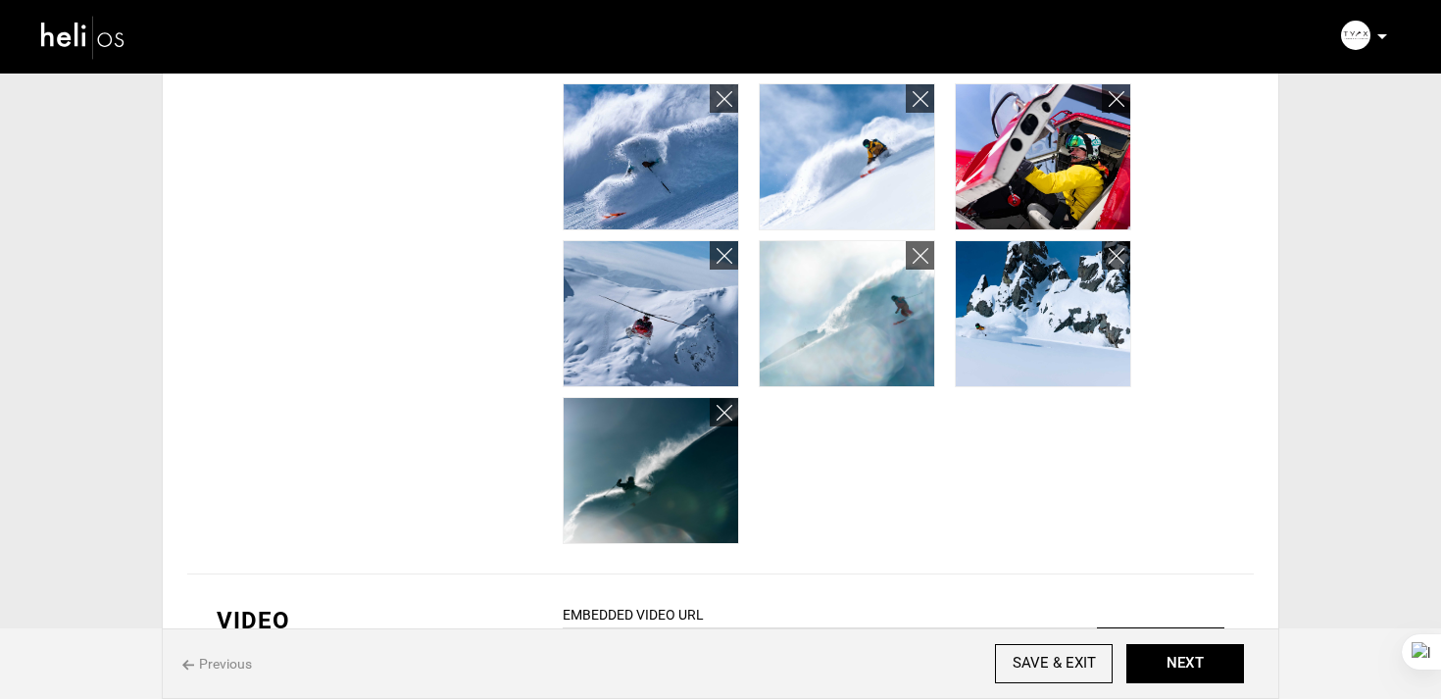
scroll to position [1283, 0]
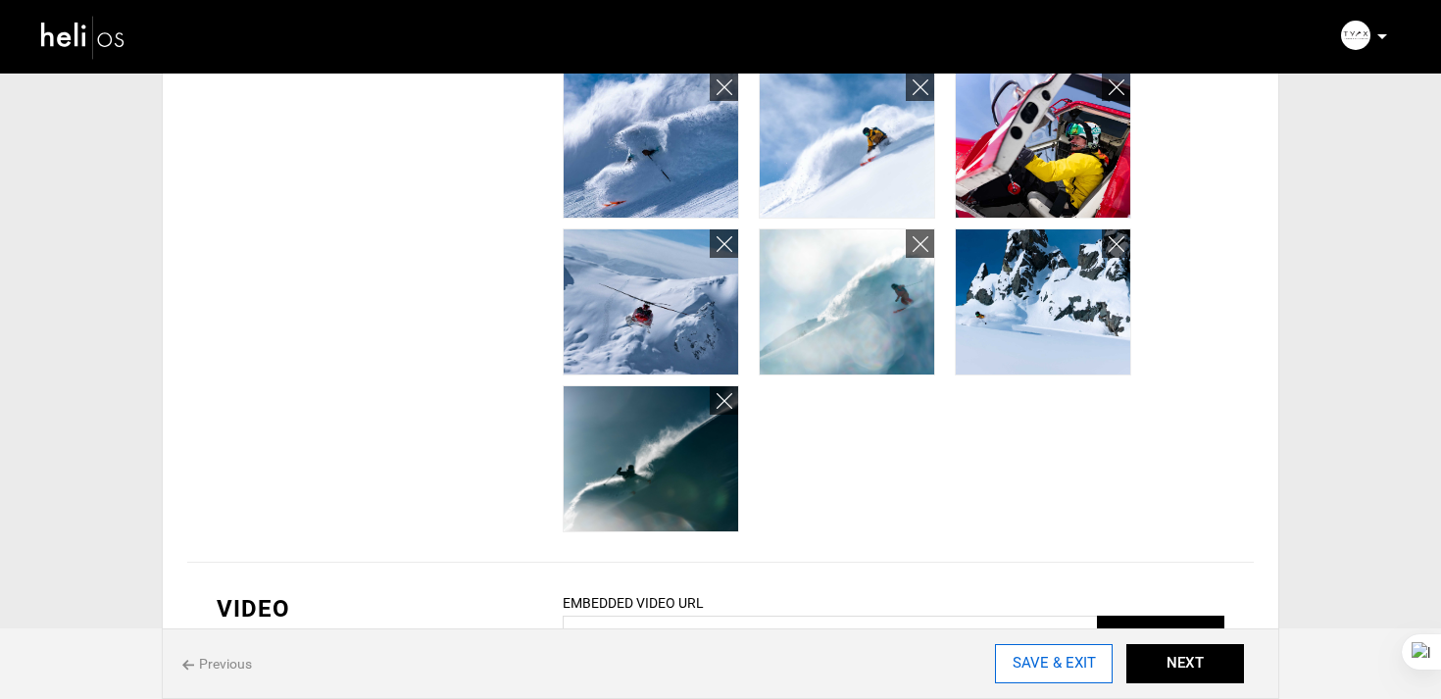
click at [1037, 667] on input "SAVE & EXIT" at bounding box center [1054, 663] width 118 height 39
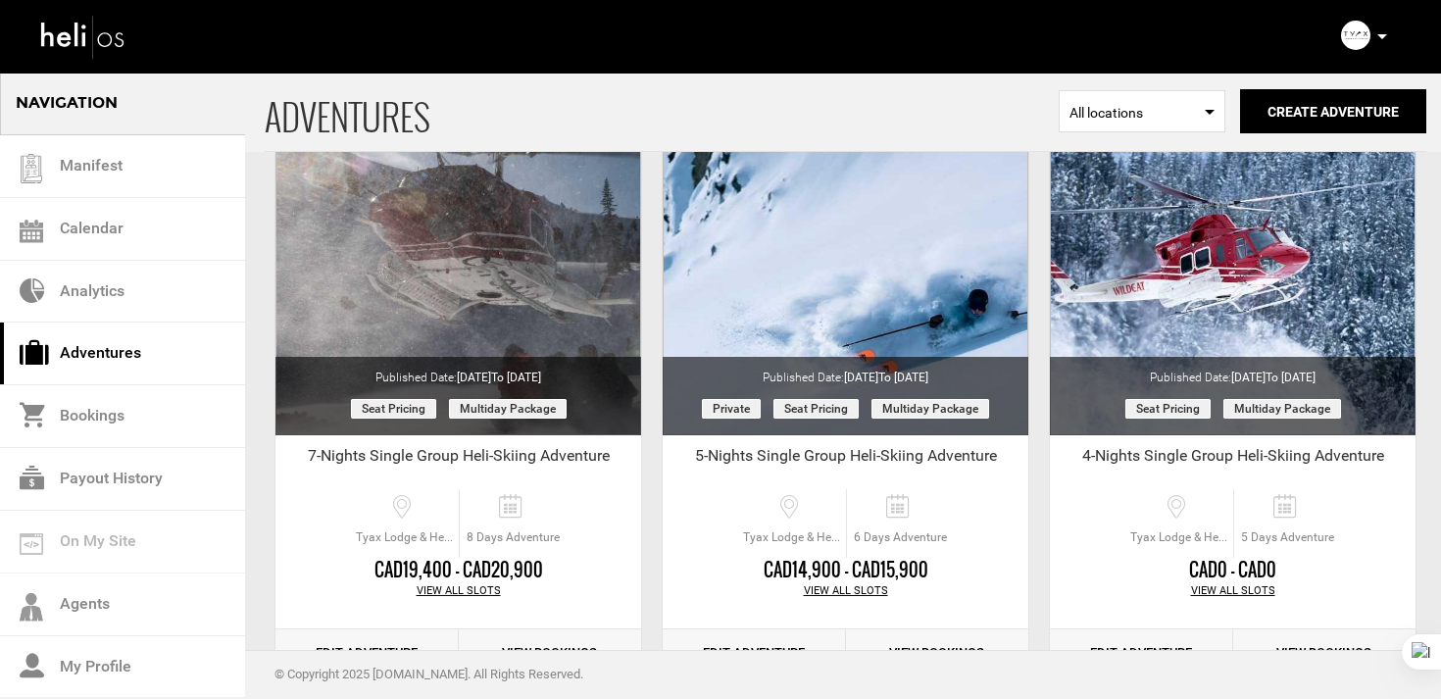
scroll to position [723, 0]
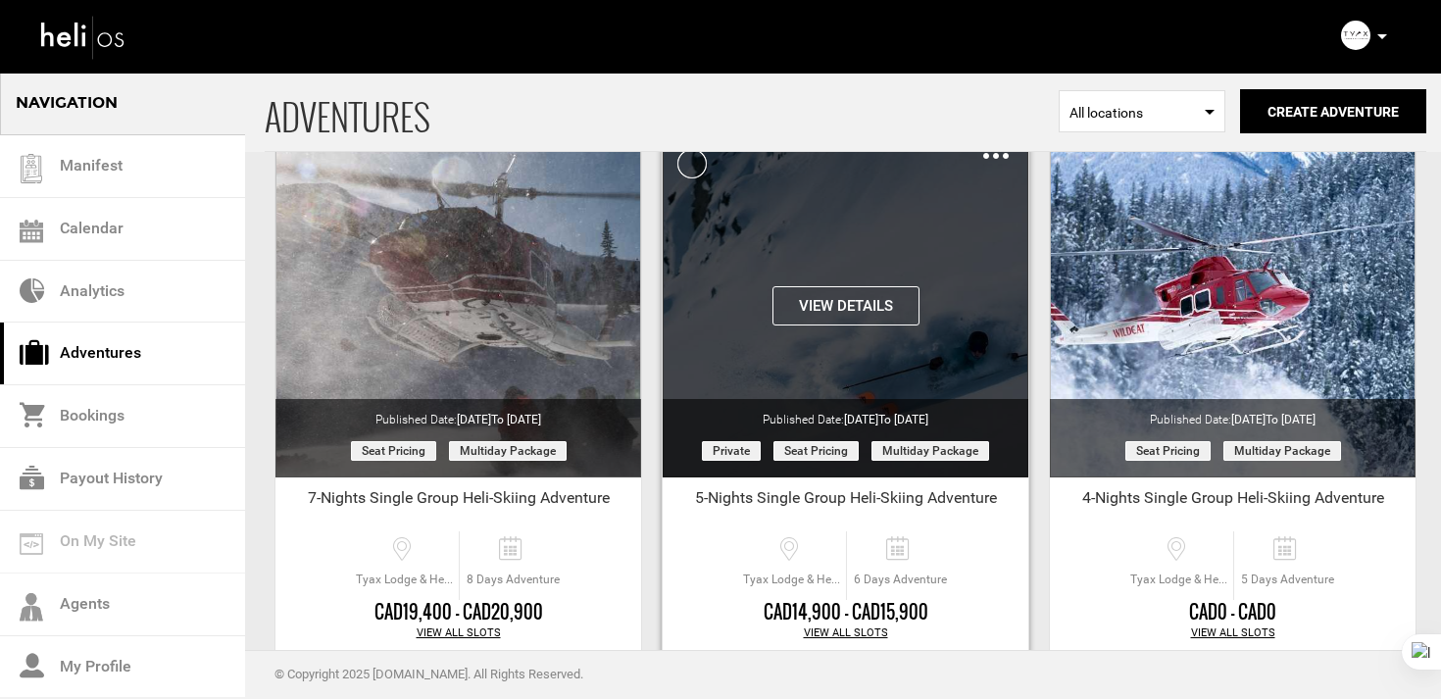
click at [857, 310] on button "View Details" at bounding box center [845, 305] width 147 height 39
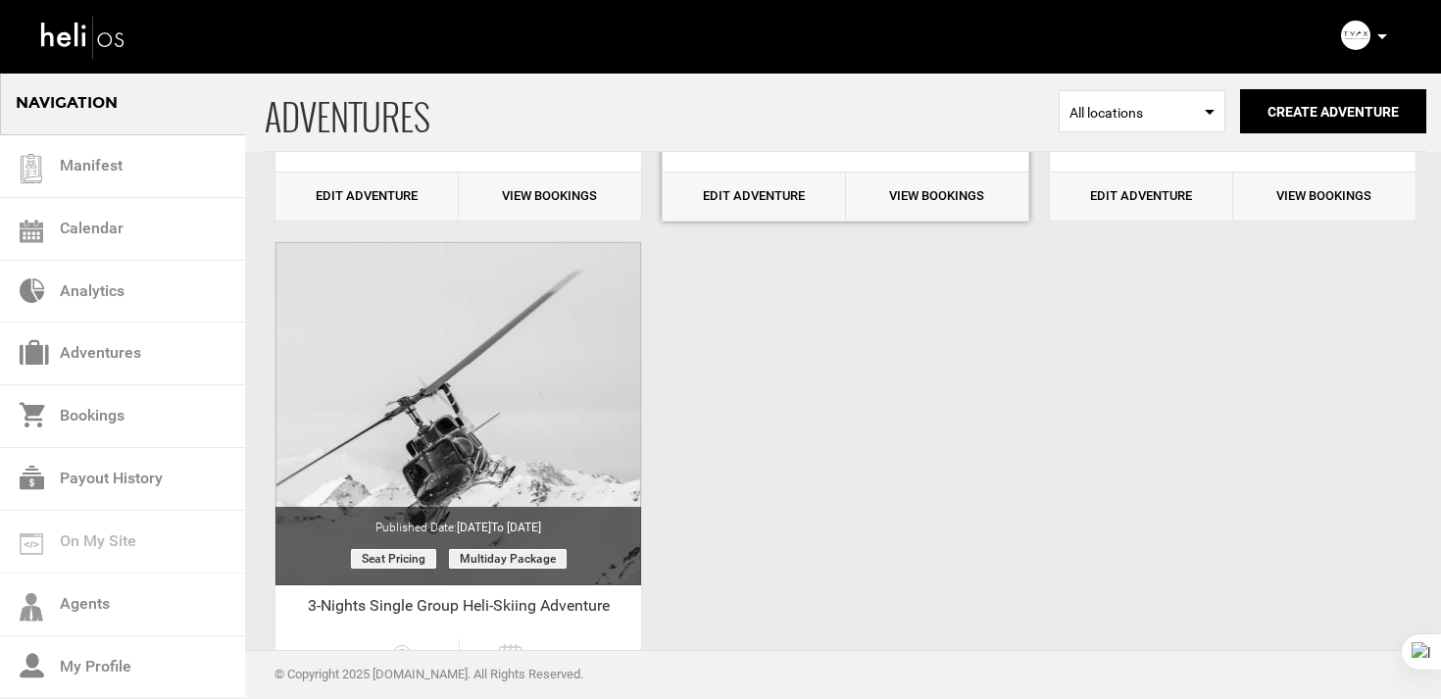
scroll to position [1439, 0]
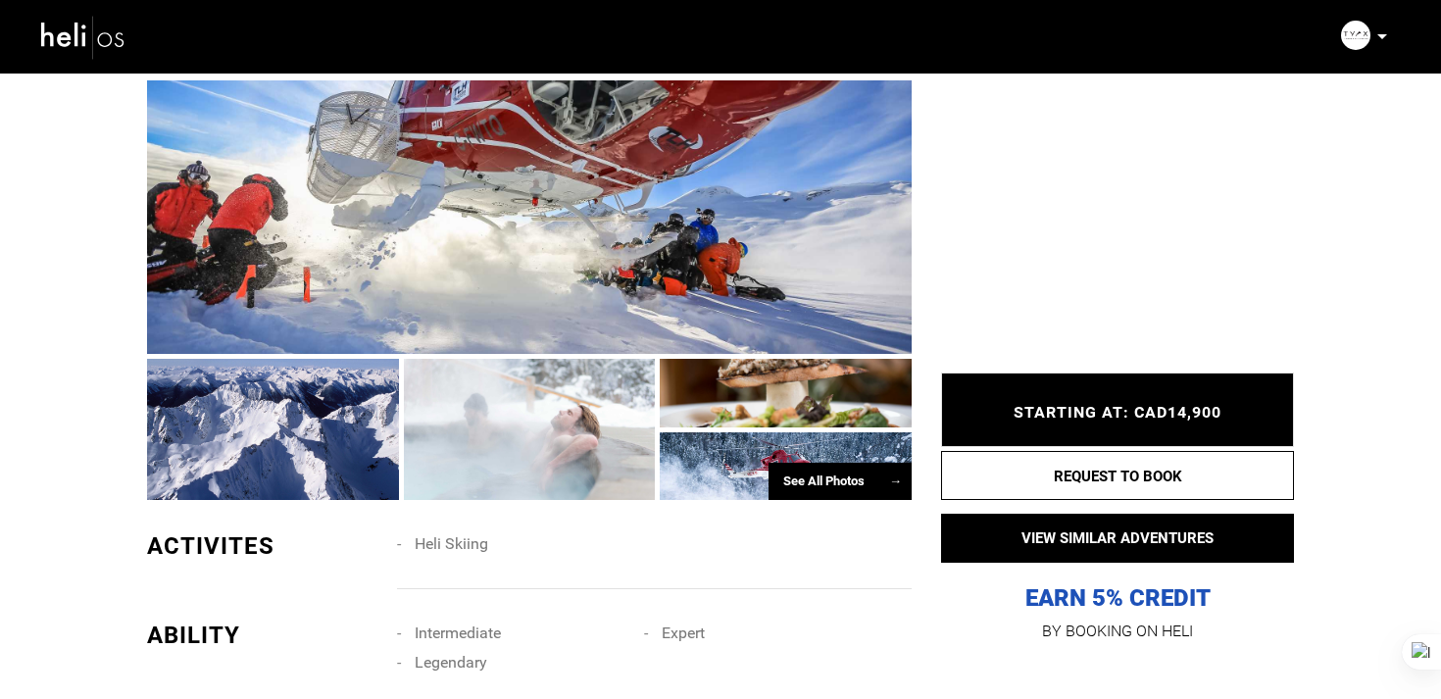
scroll to position [1362, 0]
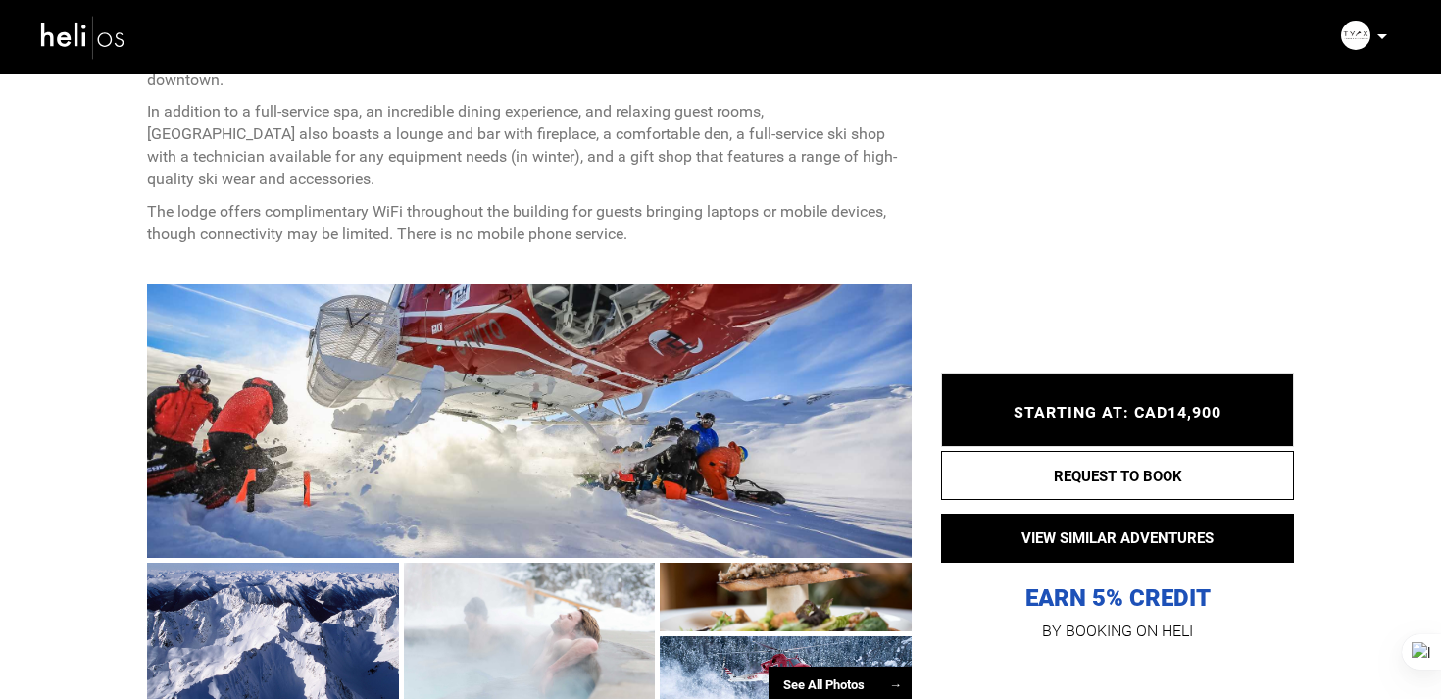
click at [617, 395] on div at bounding box center [529, 420] width 765 height 273
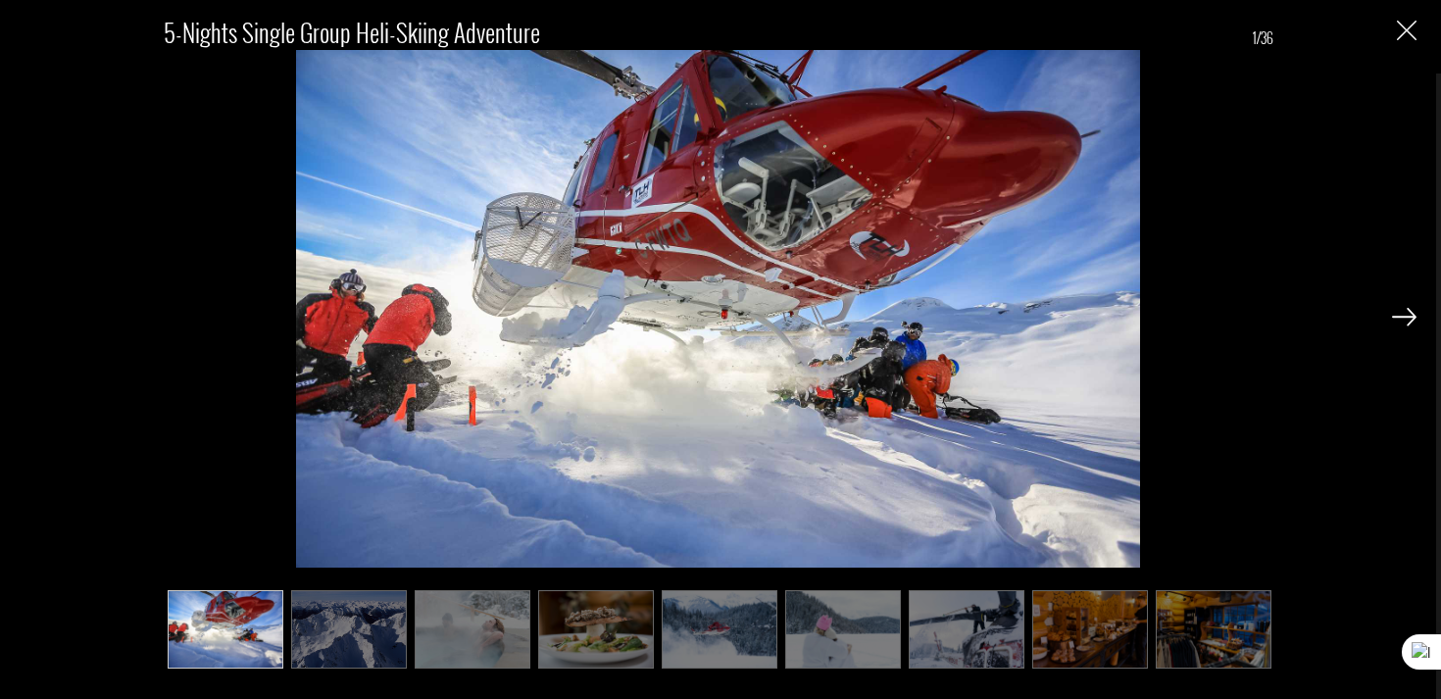
click at [1413, 323] on img at bounding box center [1404, 317] width 25 height 18
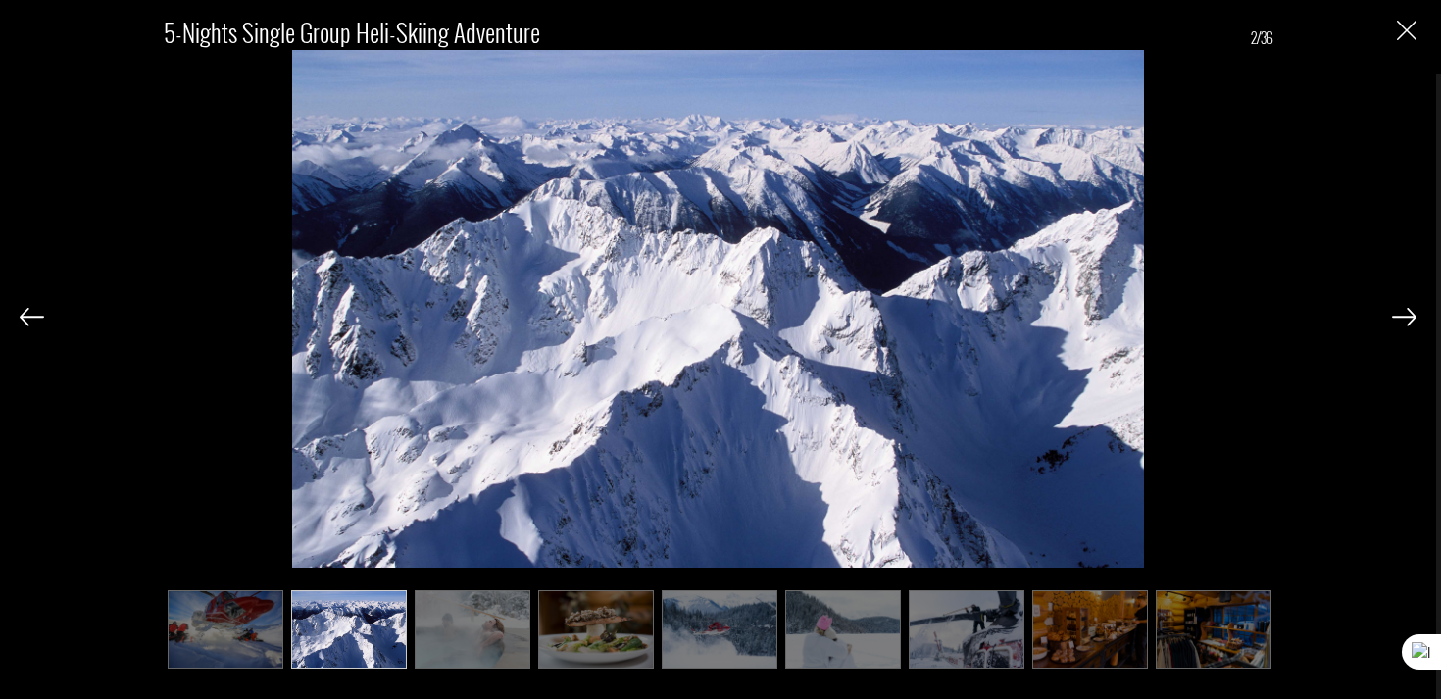
click at [1413, 323] on img at bounding box center [1404, 317] width 25 height 18
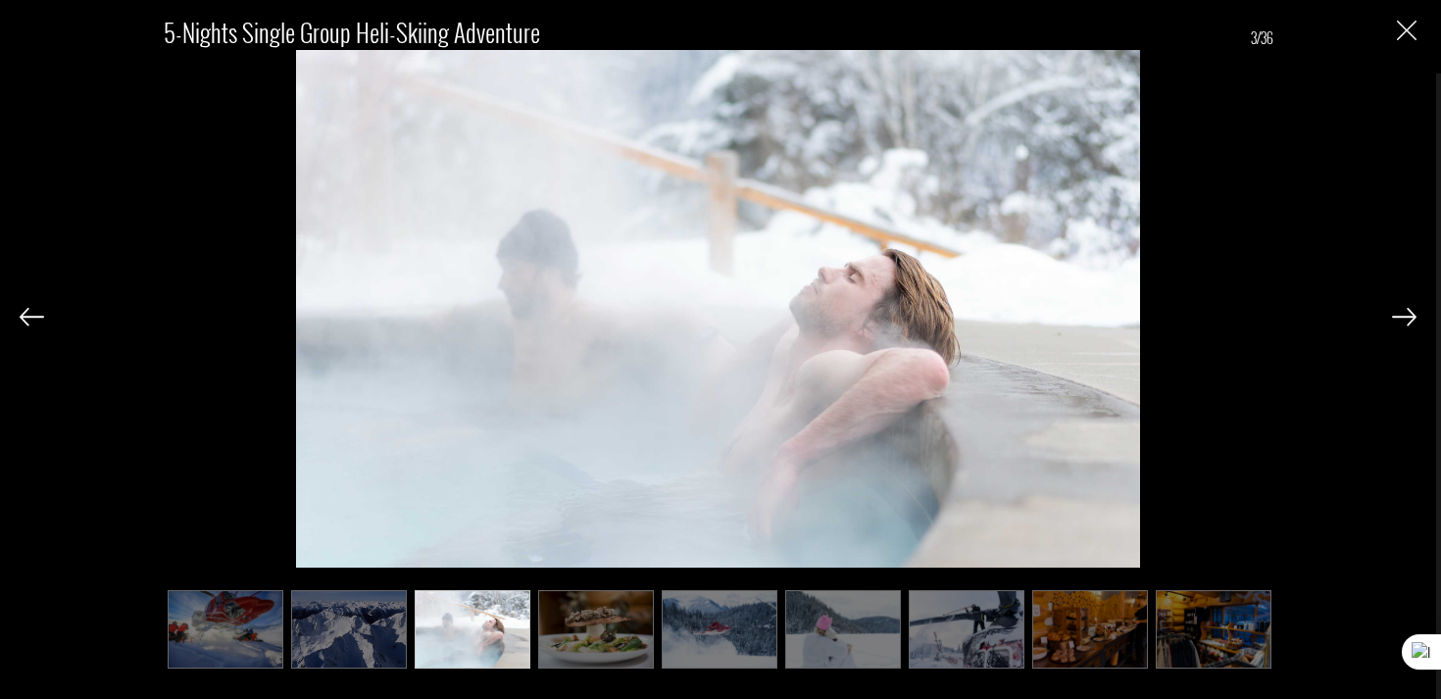
click at [1413, 323] on img at bounding box center [1404, 317] width 25 height 18
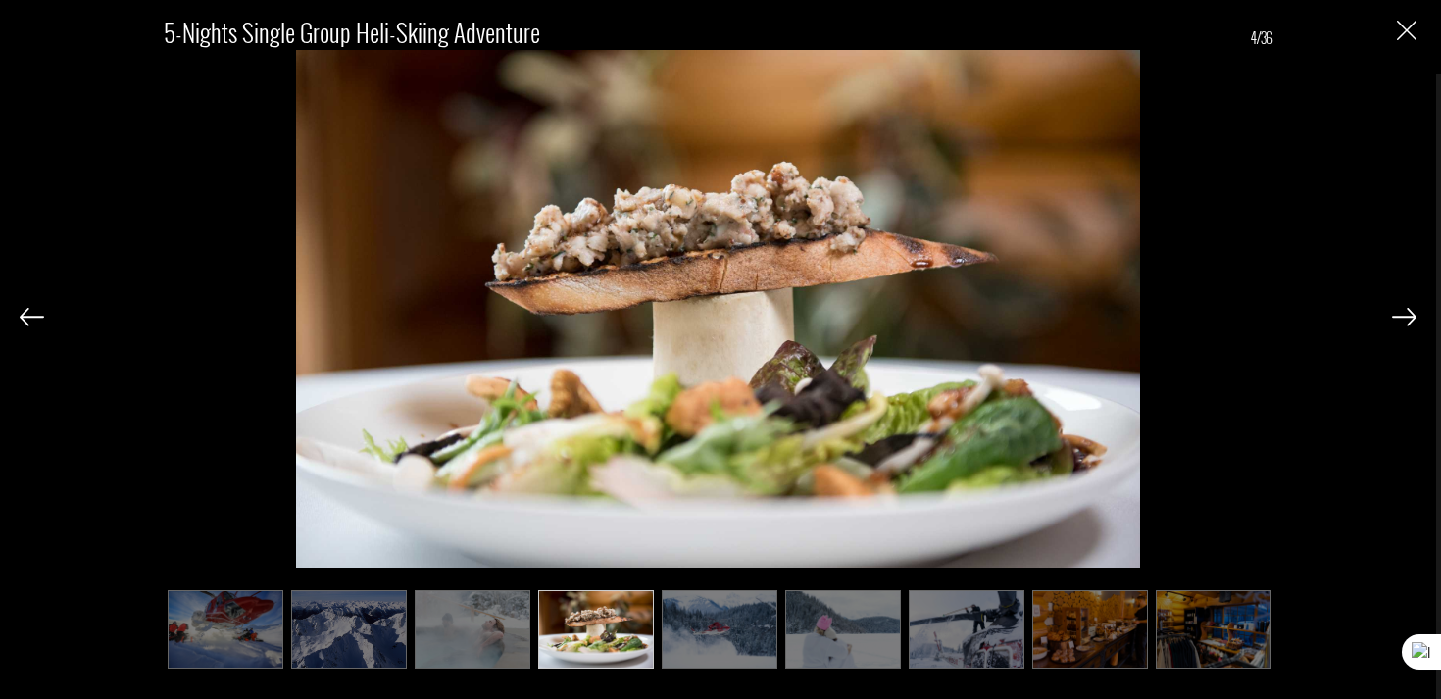
click at [1413, 323] on img at bounding box center [1404, 317] width 25 height 18
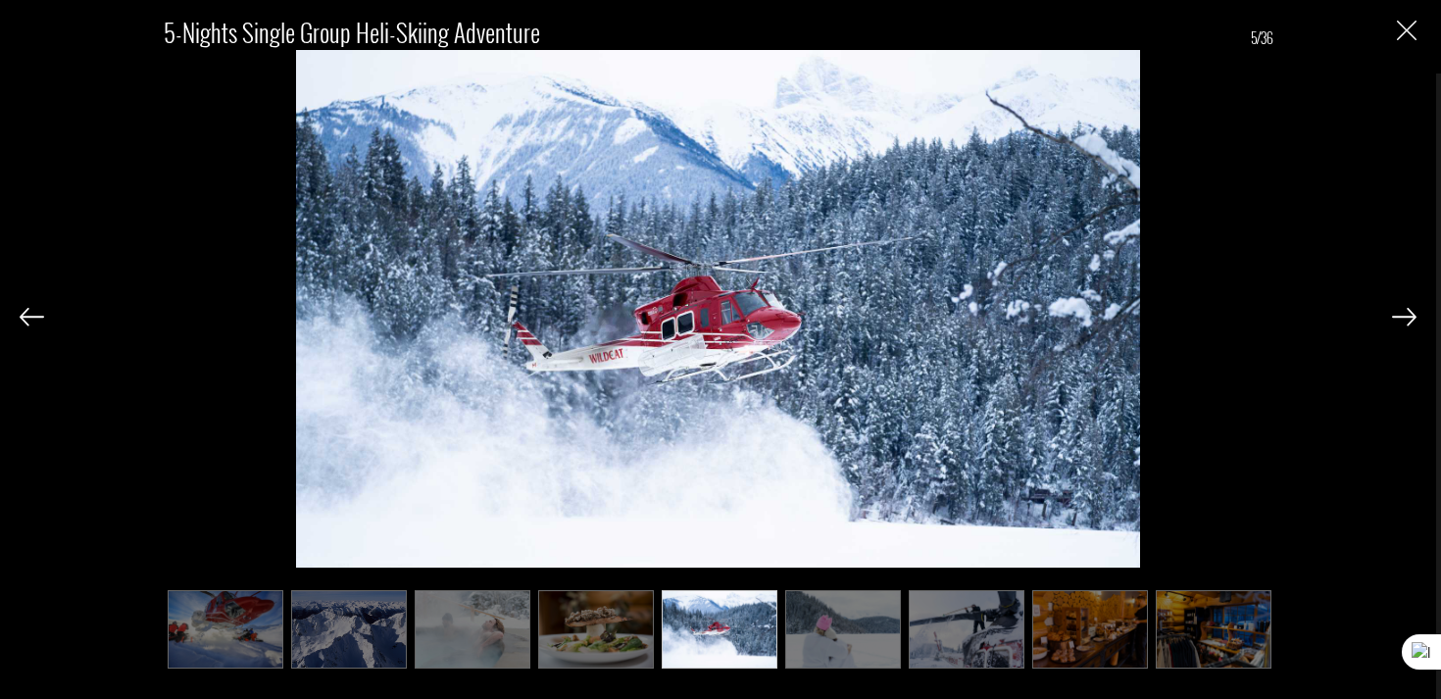
click at [1413, 323] on img at bounding box center [1404, 317] width 25 height 18
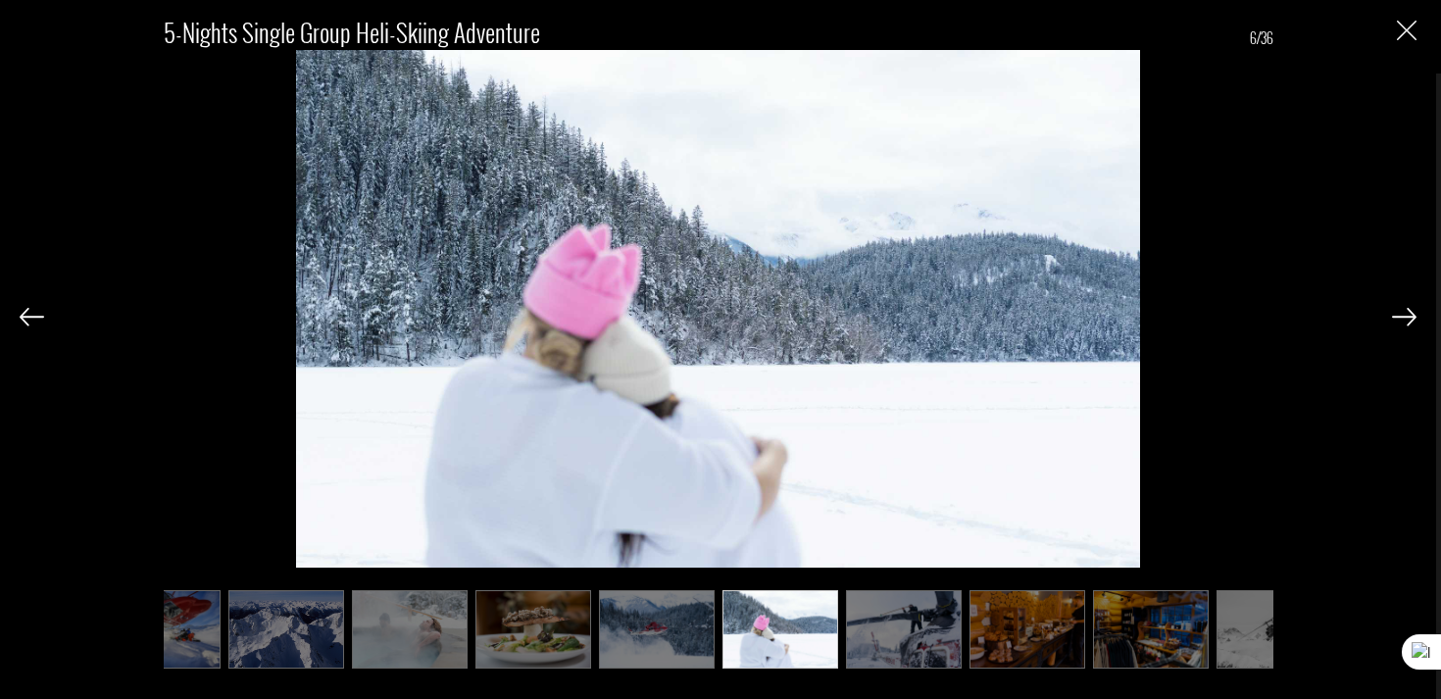
click at [1413, 323] on img at bounding box center [1404, 317] width 25 height 18
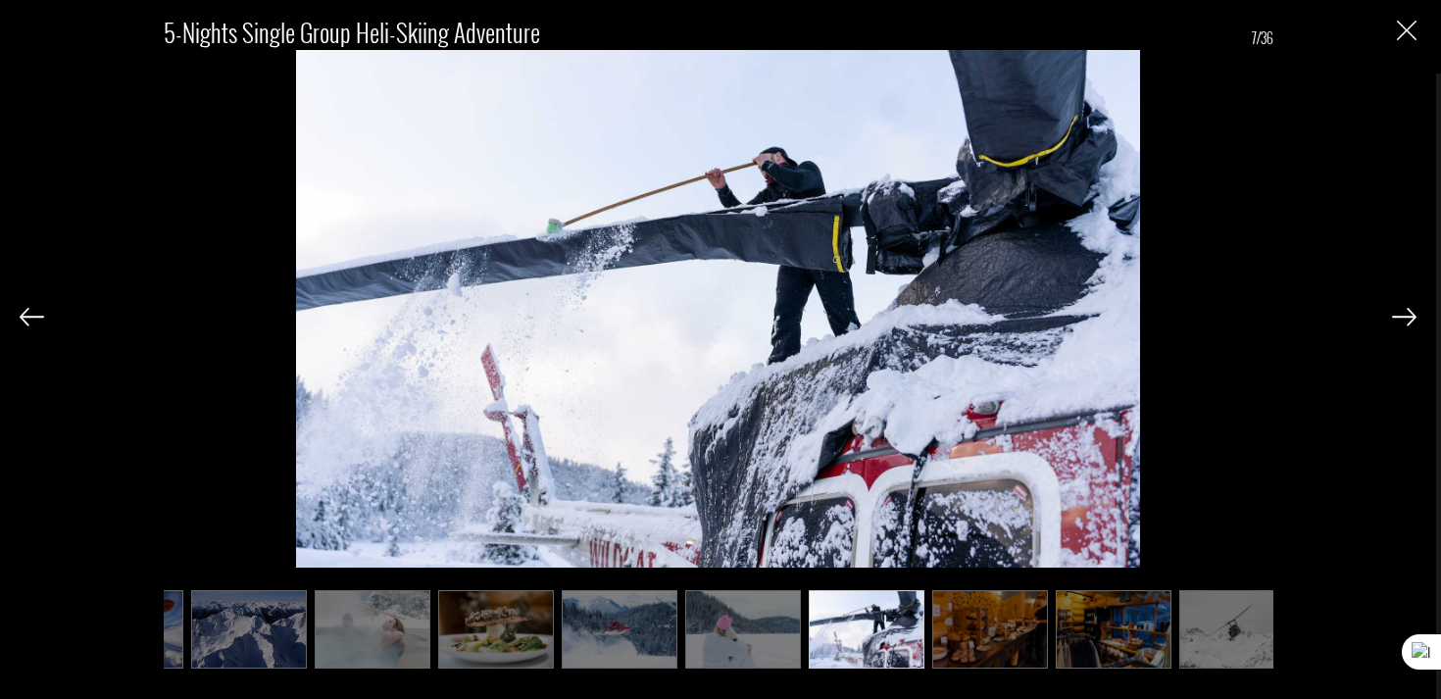
click at [1413, 323] on img at bounding box center [1404, 317] width 25 height 18
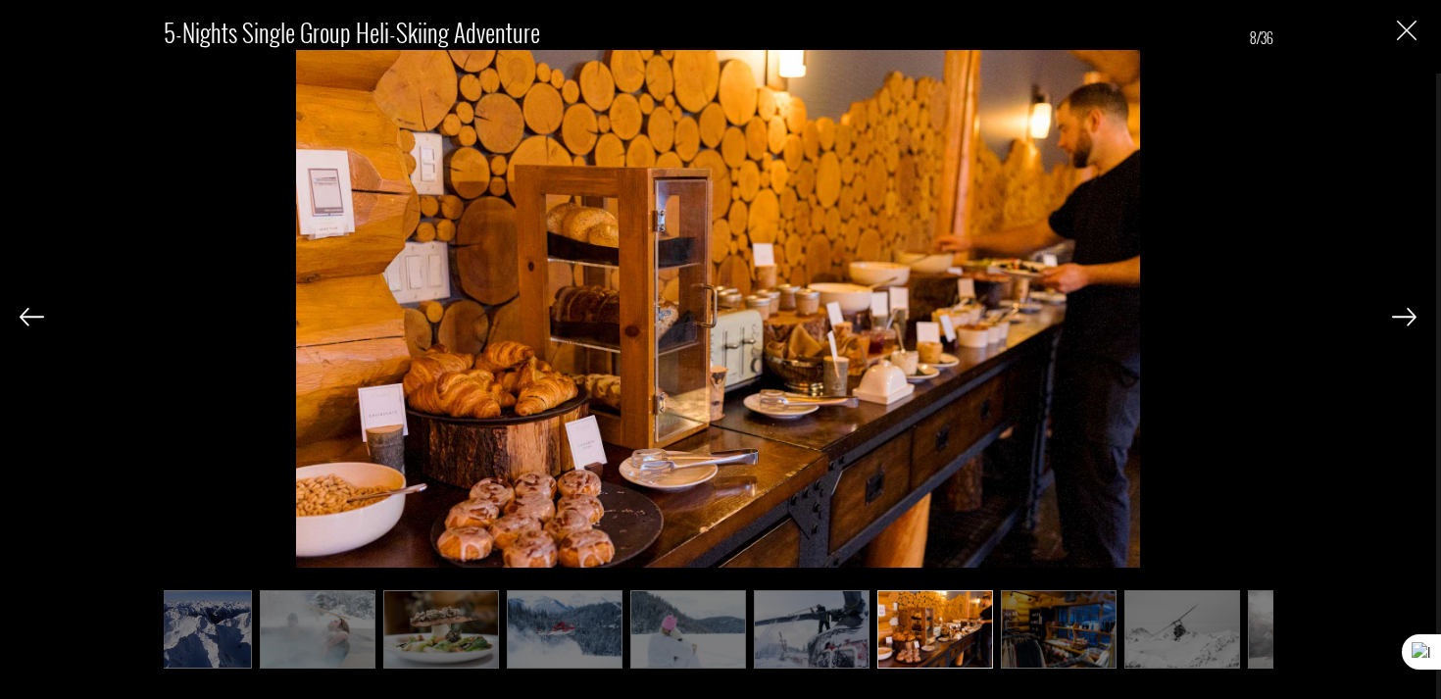
click at [1413, 323] on img at bounding box center [1404, 317] width 25 height 18
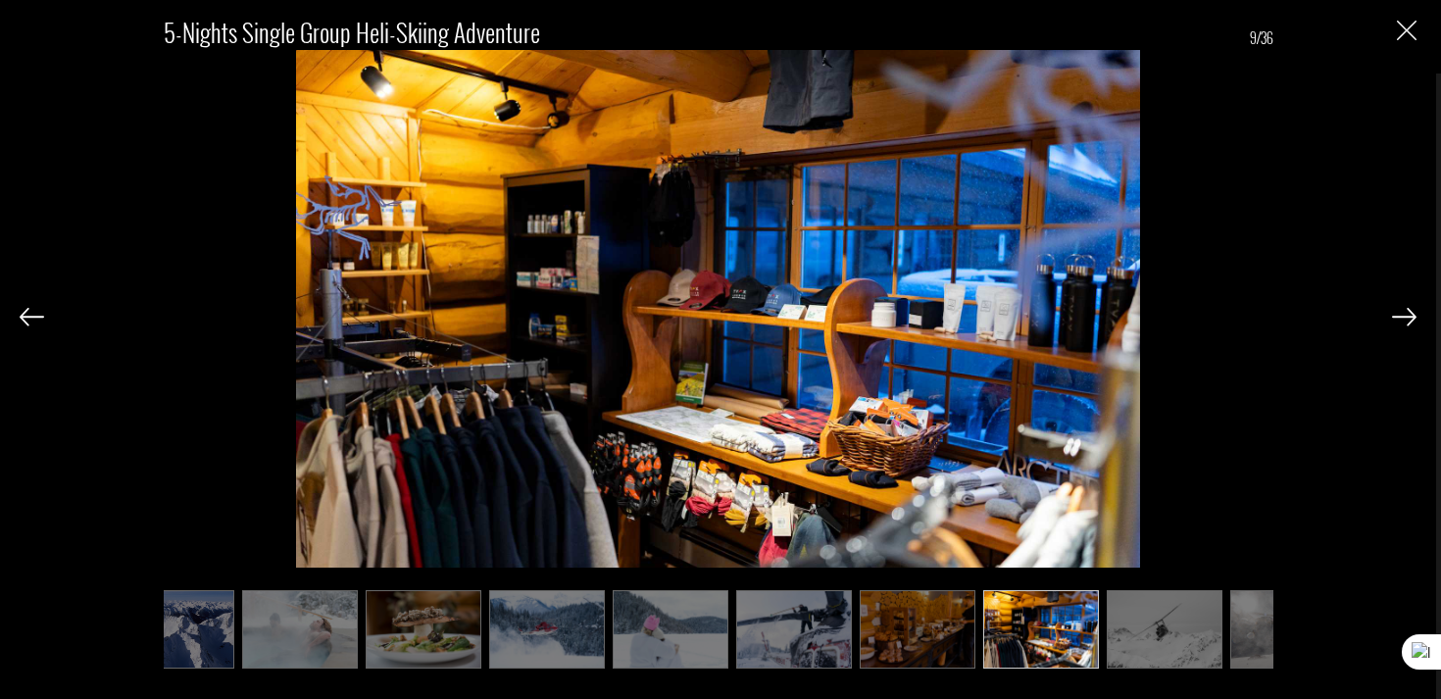
click at [1413, 323] on img at bounding box center [1404, 317] width 25 height 18
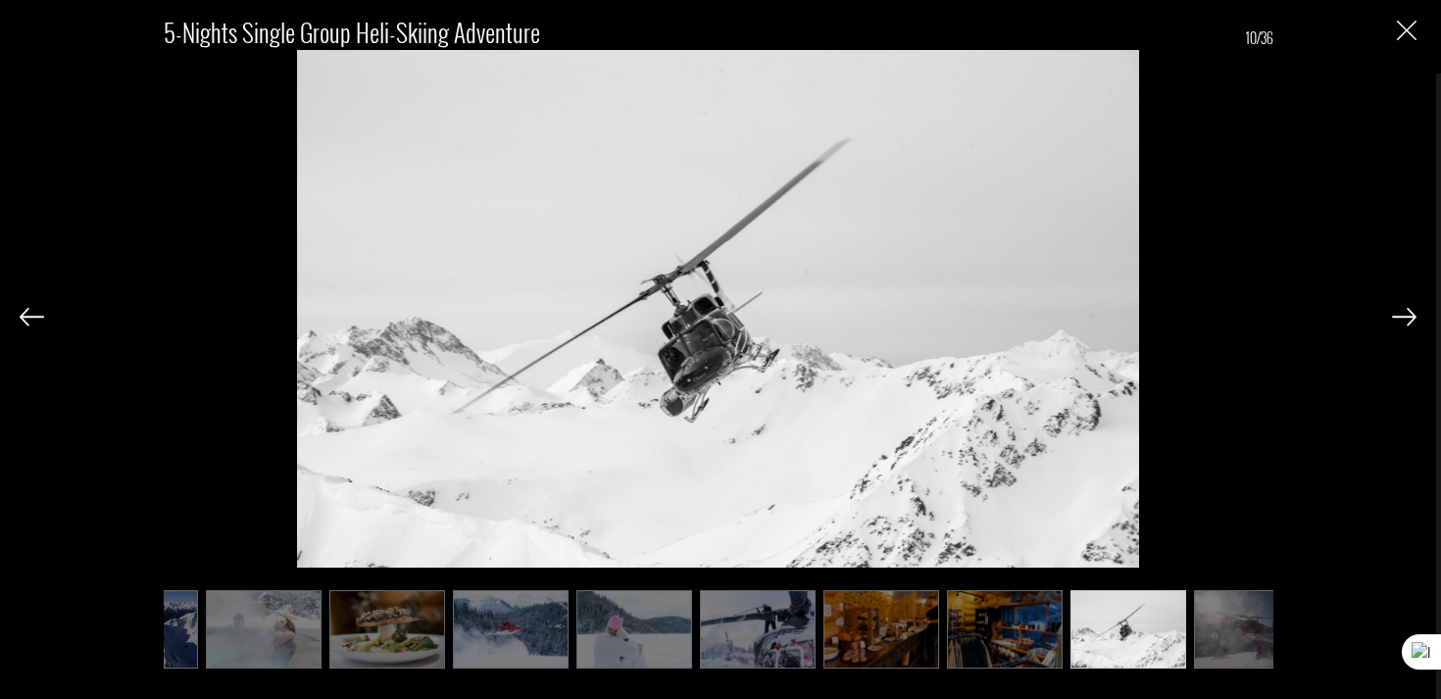
click at [1413, 323] on img at bounding box center [1404, 317] width 25 height 18
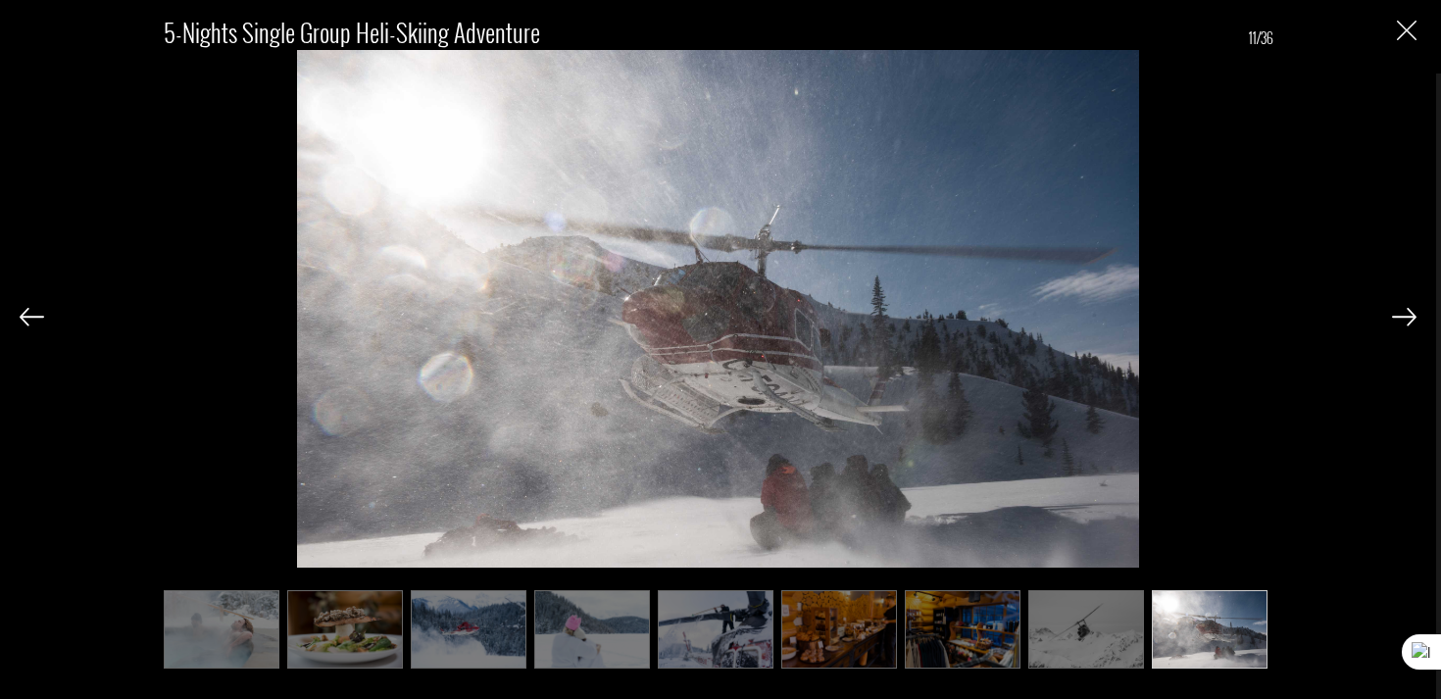
click at [1413, 323] on img at bounding box center [1404, 317] width 25 height 18
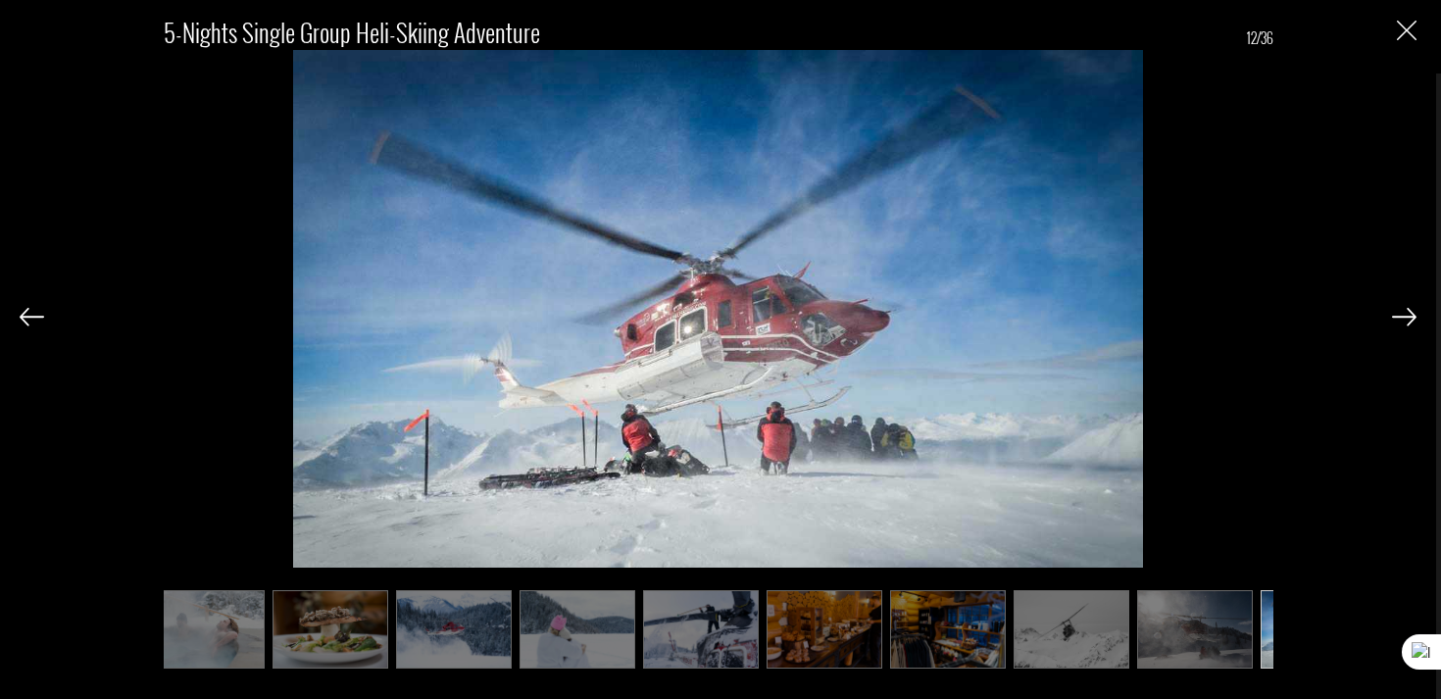
click at [1413, 323] on img at bounding box center [1404, 317] width 25 height 18
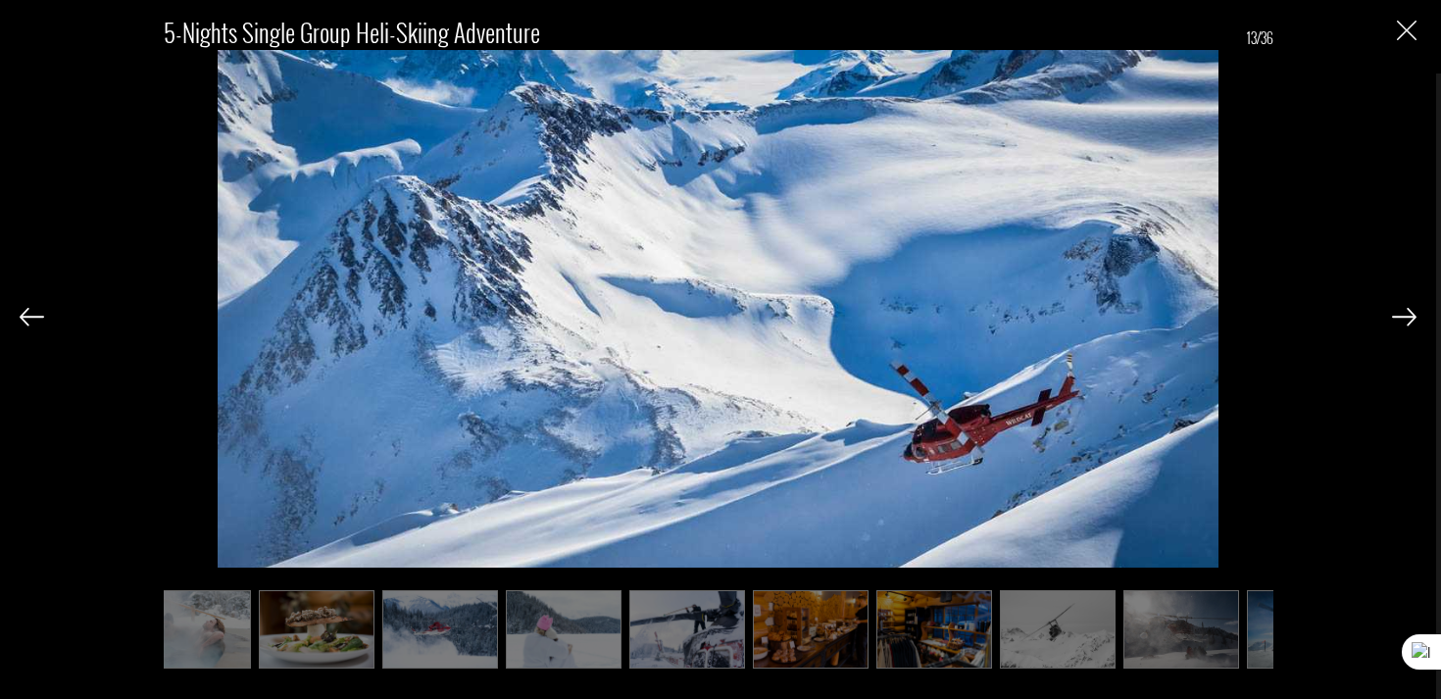
click at [1413, 323] on img at bounding box center [1404, 317] width 25 height 18
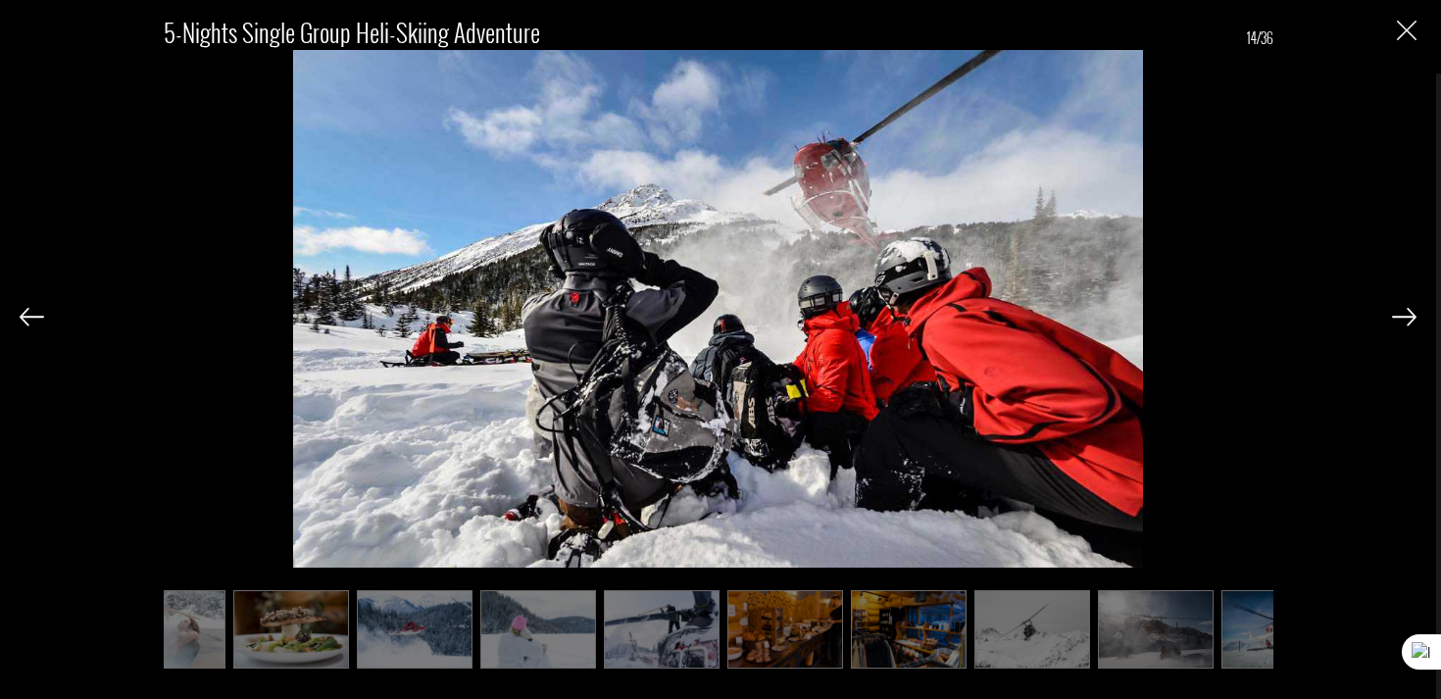
click at [1413, 323] on img at bounding box center [1404, 317] width 25 height 18
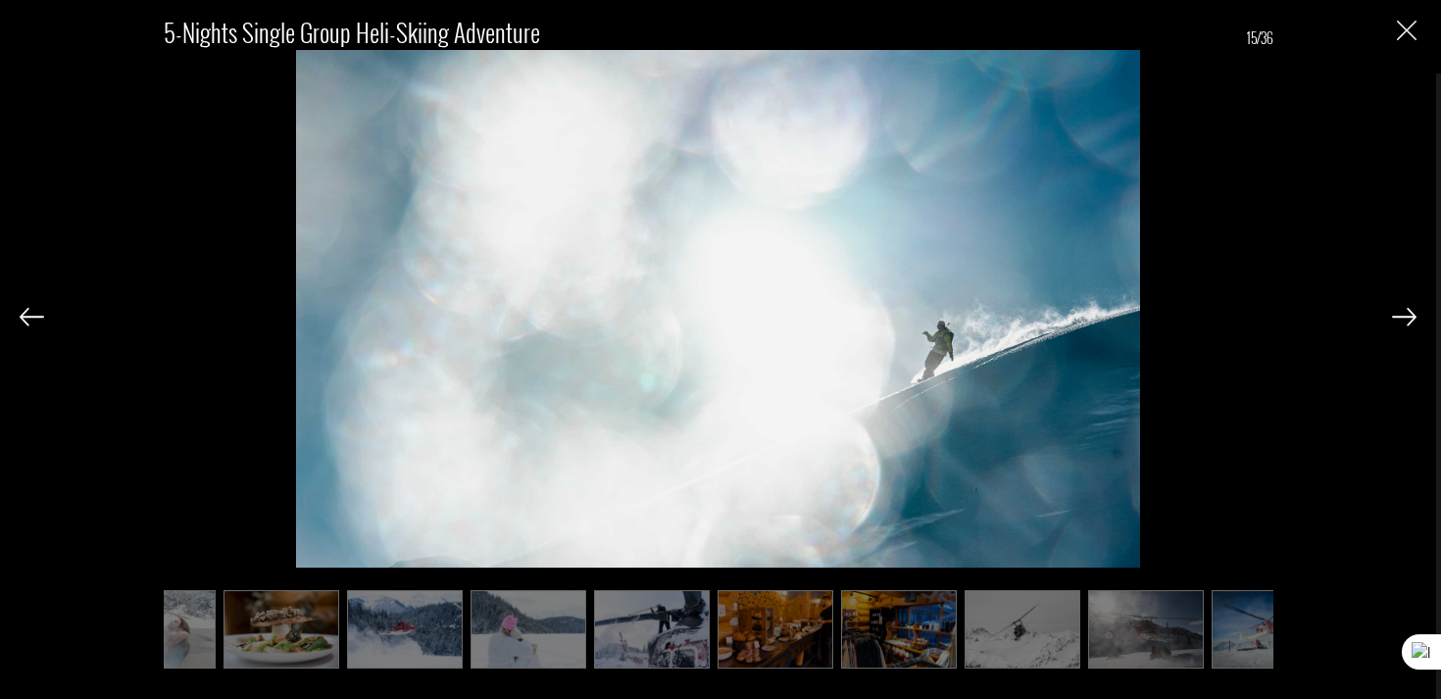
click at [1413, 323] on img at bounding box center [1404, 317] width 25 height 18
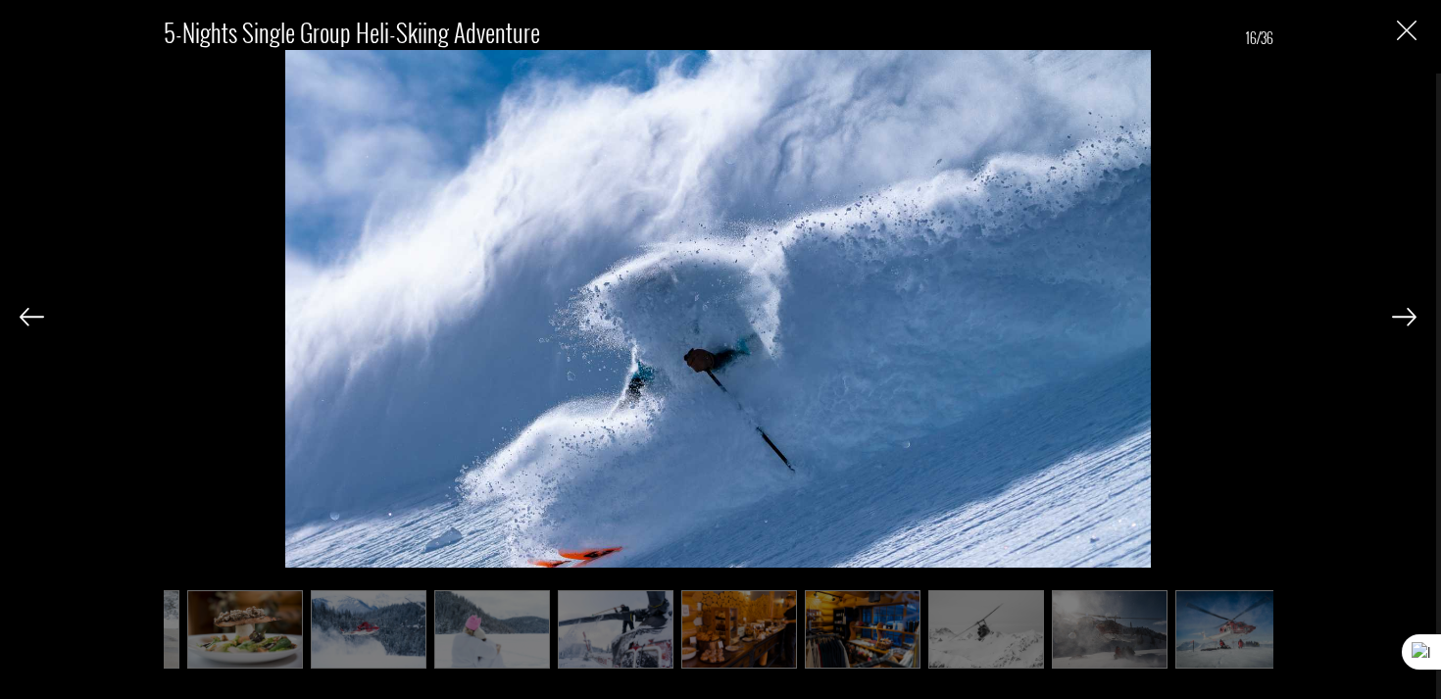
click at [1413, 323] on img at bounding box center [1404, 317] width 25 height 18
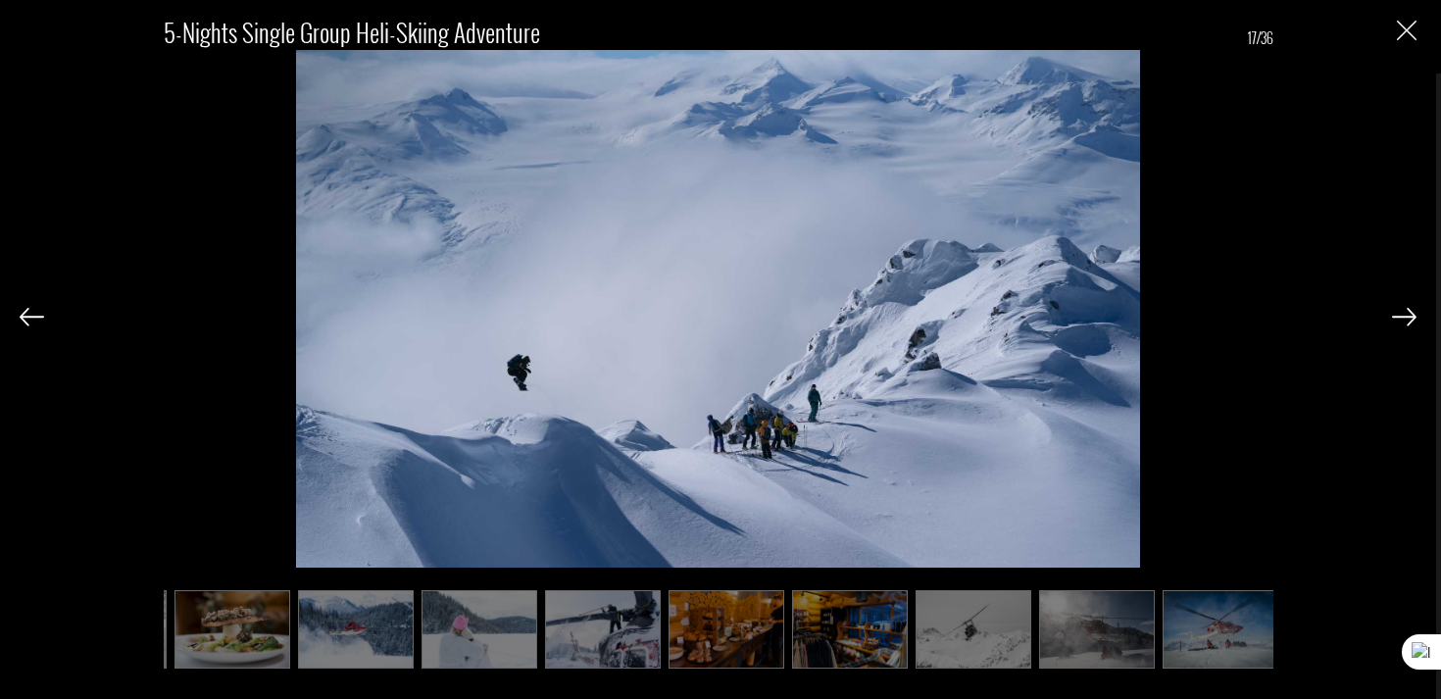
click at [1413, 323] on img at bounding box center [1404, 317] width 25 height 18
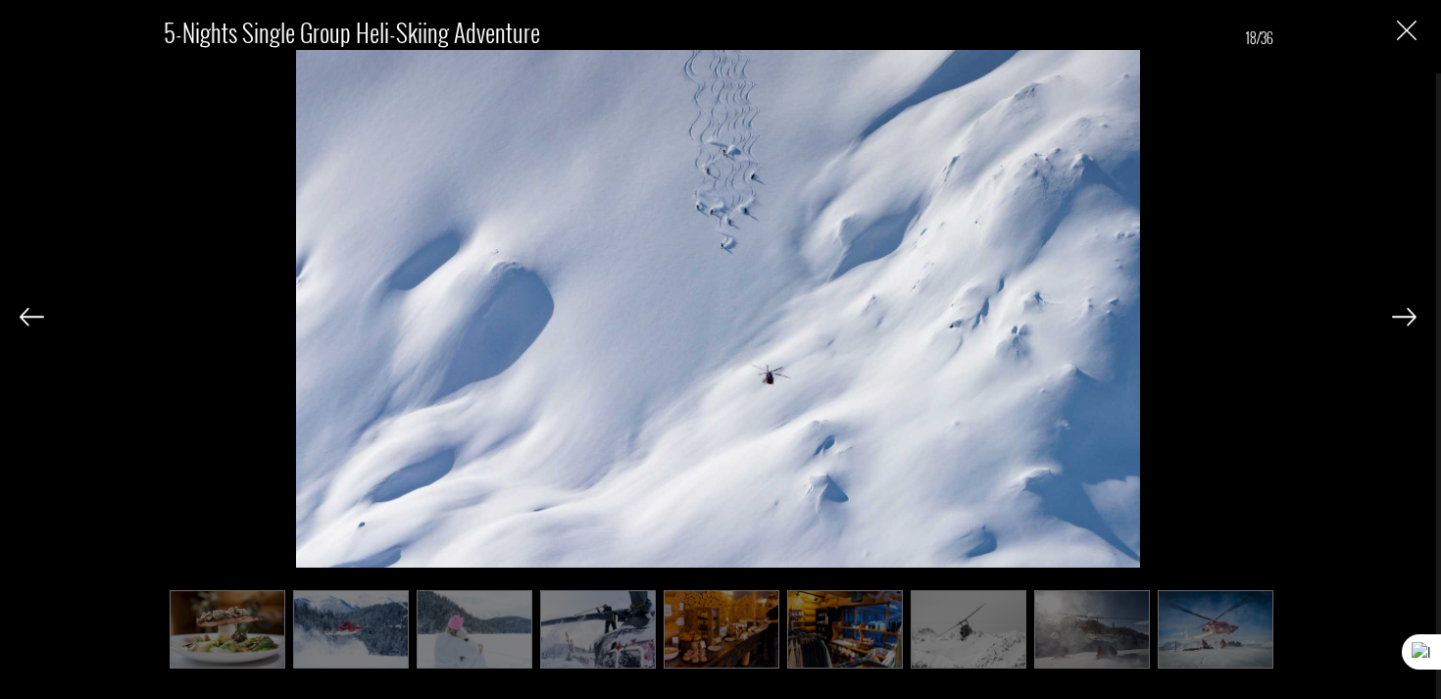
click at [1413, 323] on img at bounding box center [1404, 317] width 25 height 18
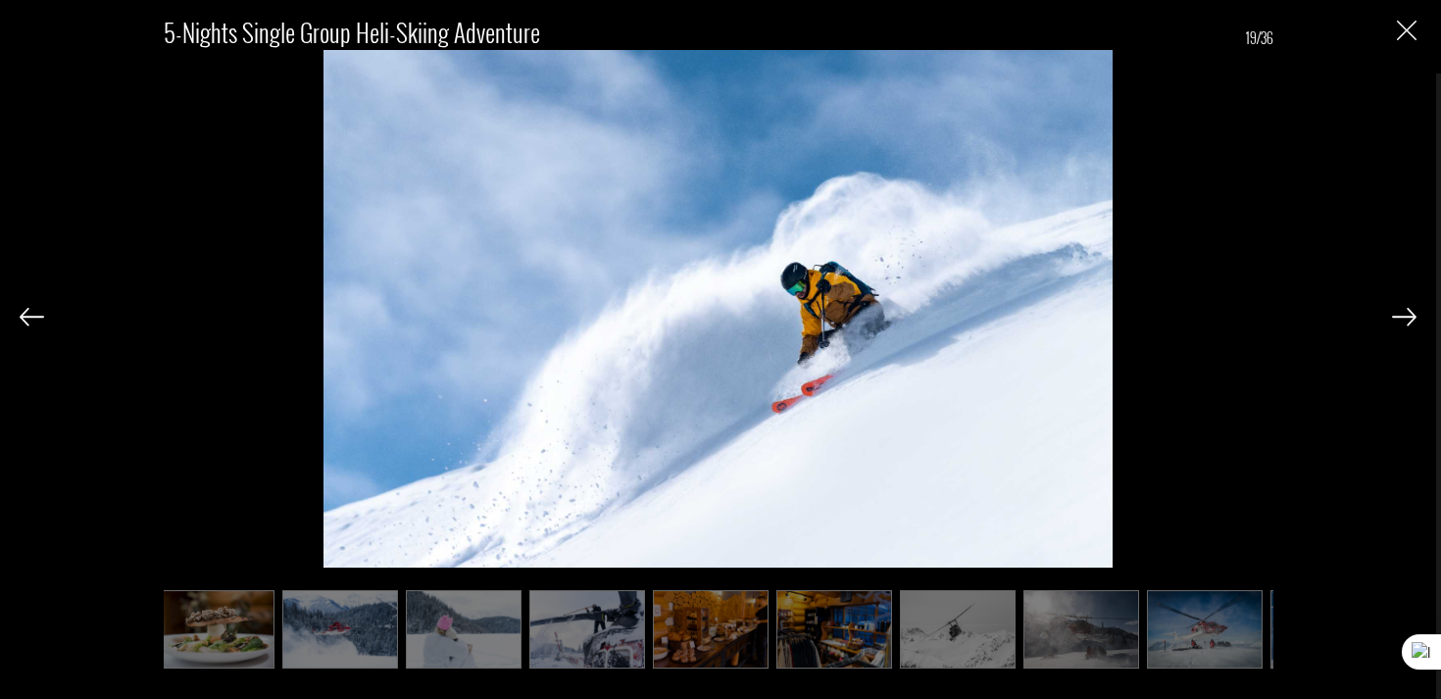
click at [1413, 323] on img at bounding box center [1404, 317] width 25 height 18
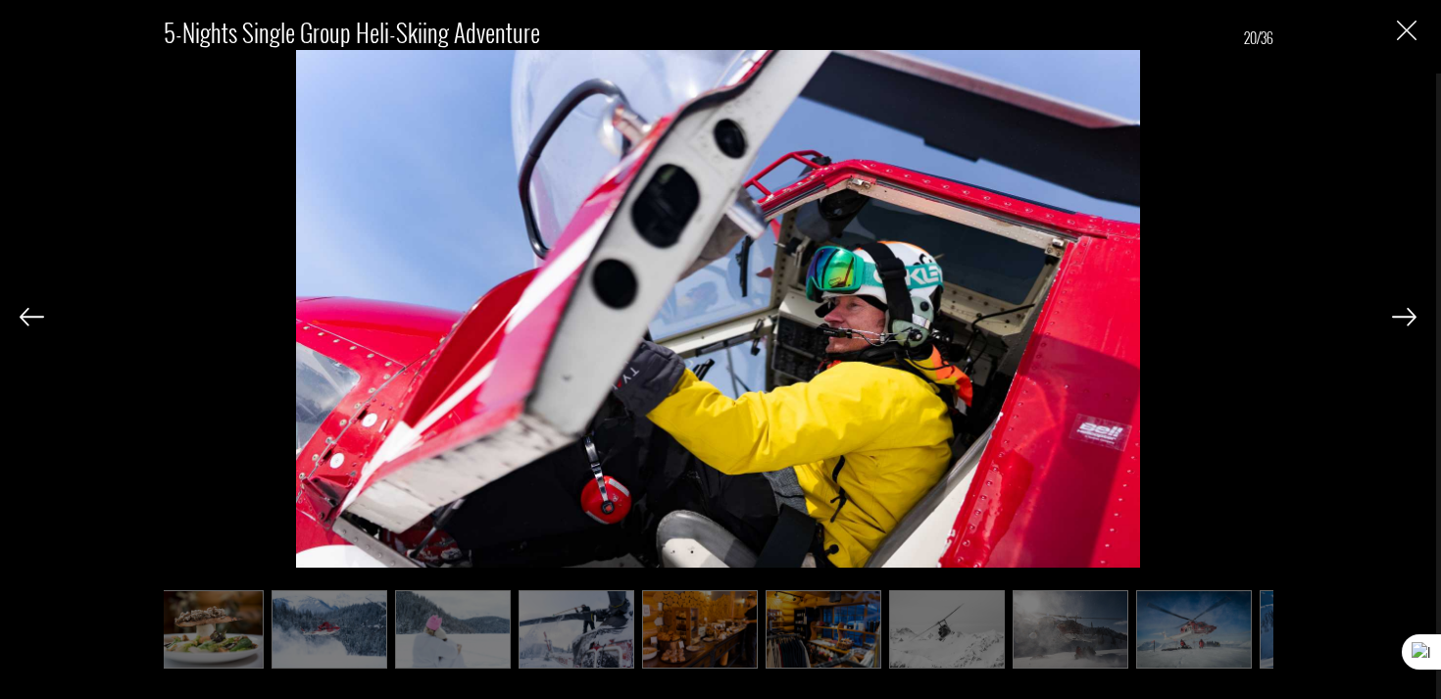
click at [1413, 323] on img at bounding box center [1404, 317] width 25 height 18
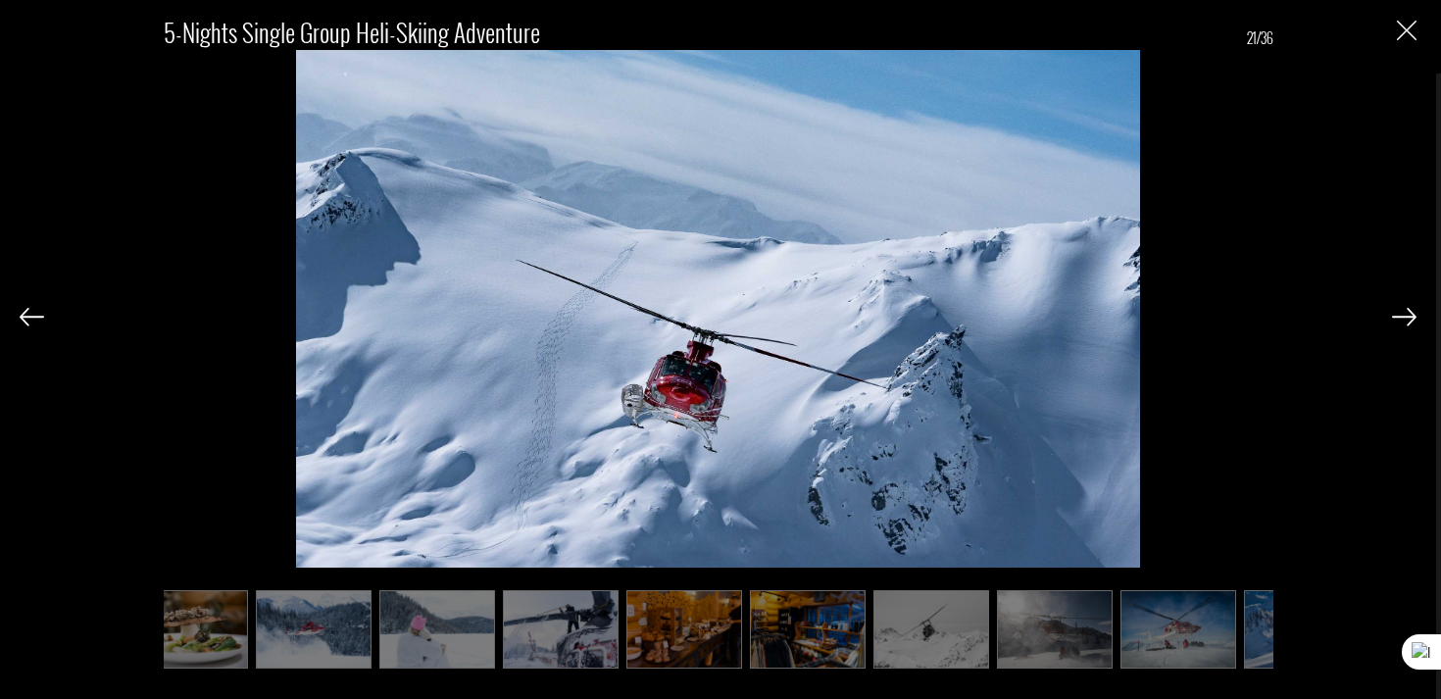
click at [1413, 323] on img at bounding box center [1404, 317] width 25 height 18
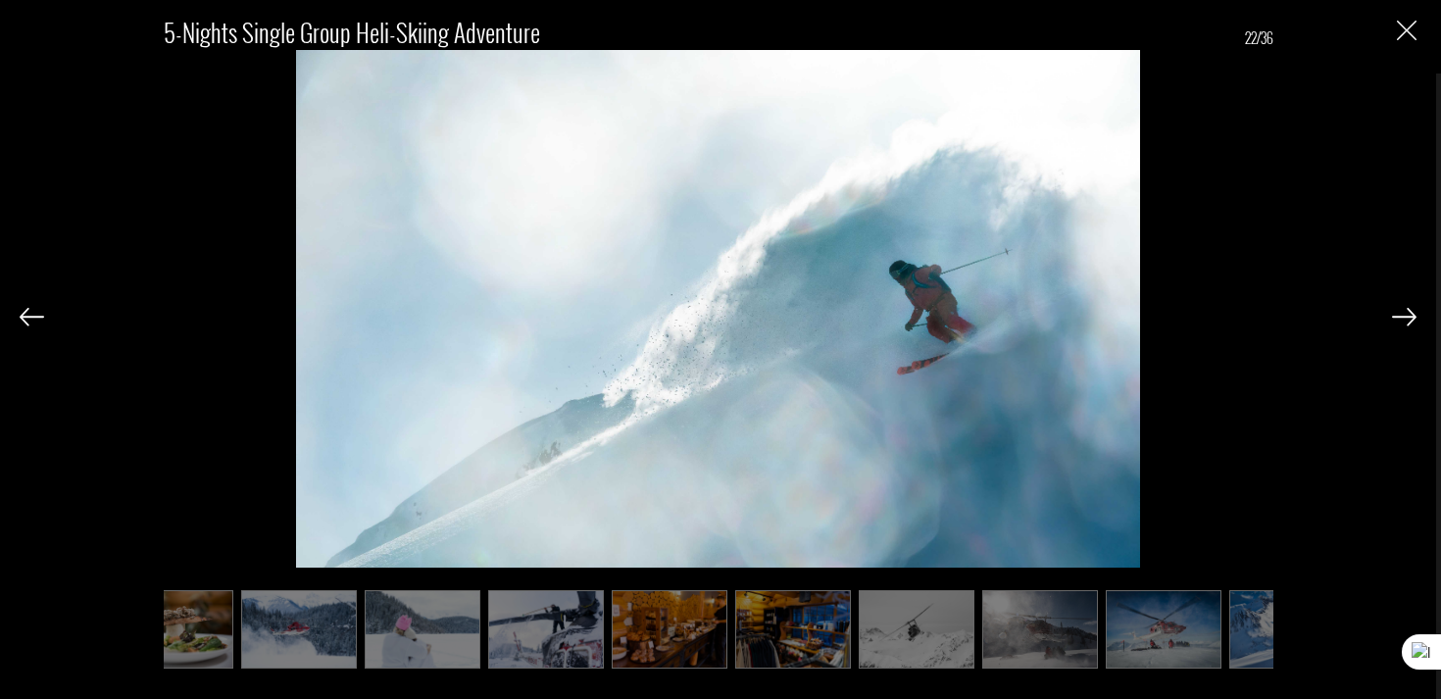
click at [1413, 323] on img at bounding box center [1404, 317] width 25 height 18
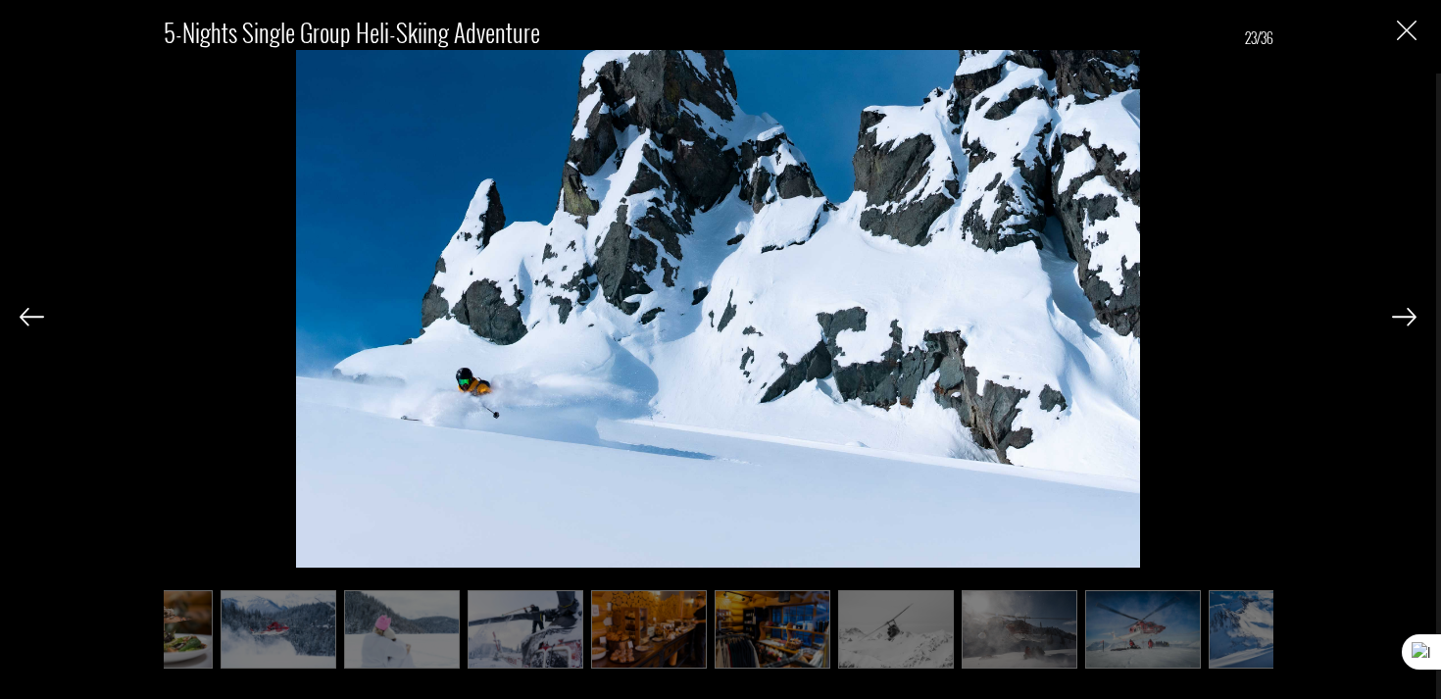
click at [1413, 323] on img at bounding box center [1404, 317] width 25 height 18
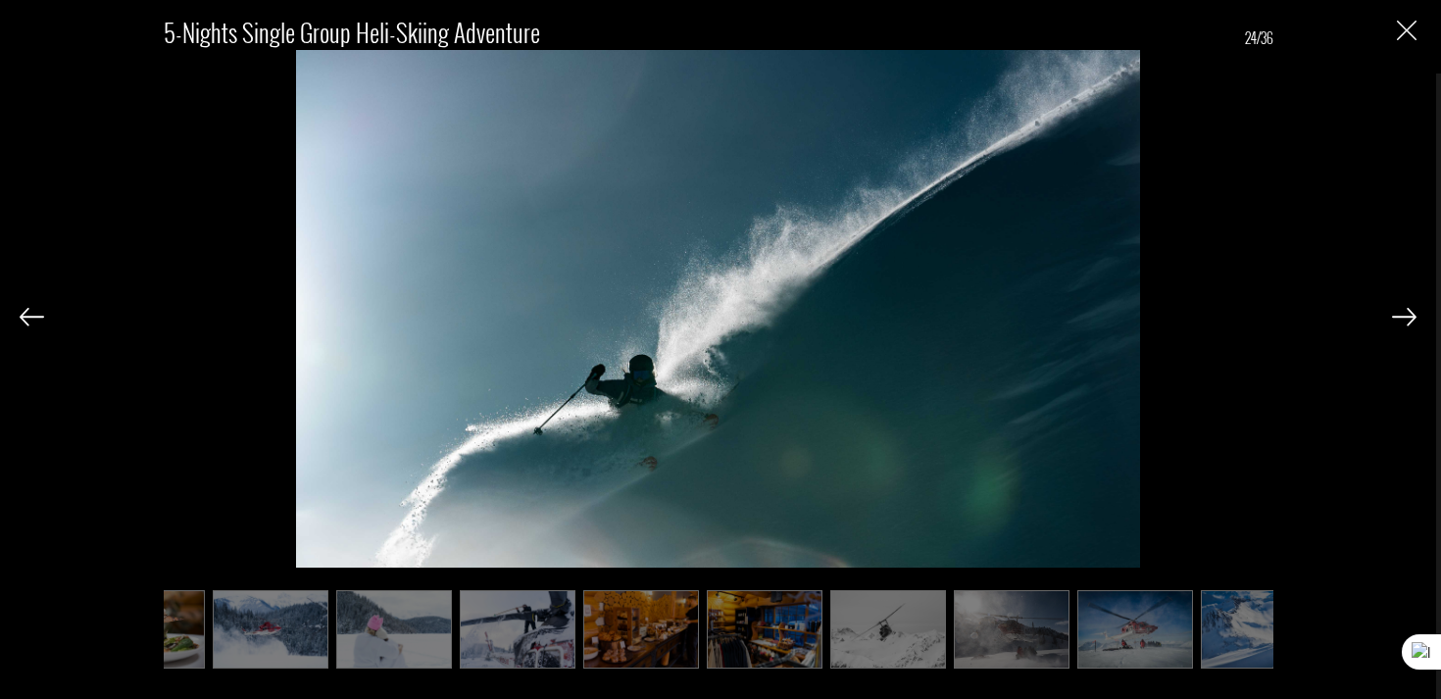
click at [1413, 323] on img at bounding box center [1404, 317] width 25 height 18
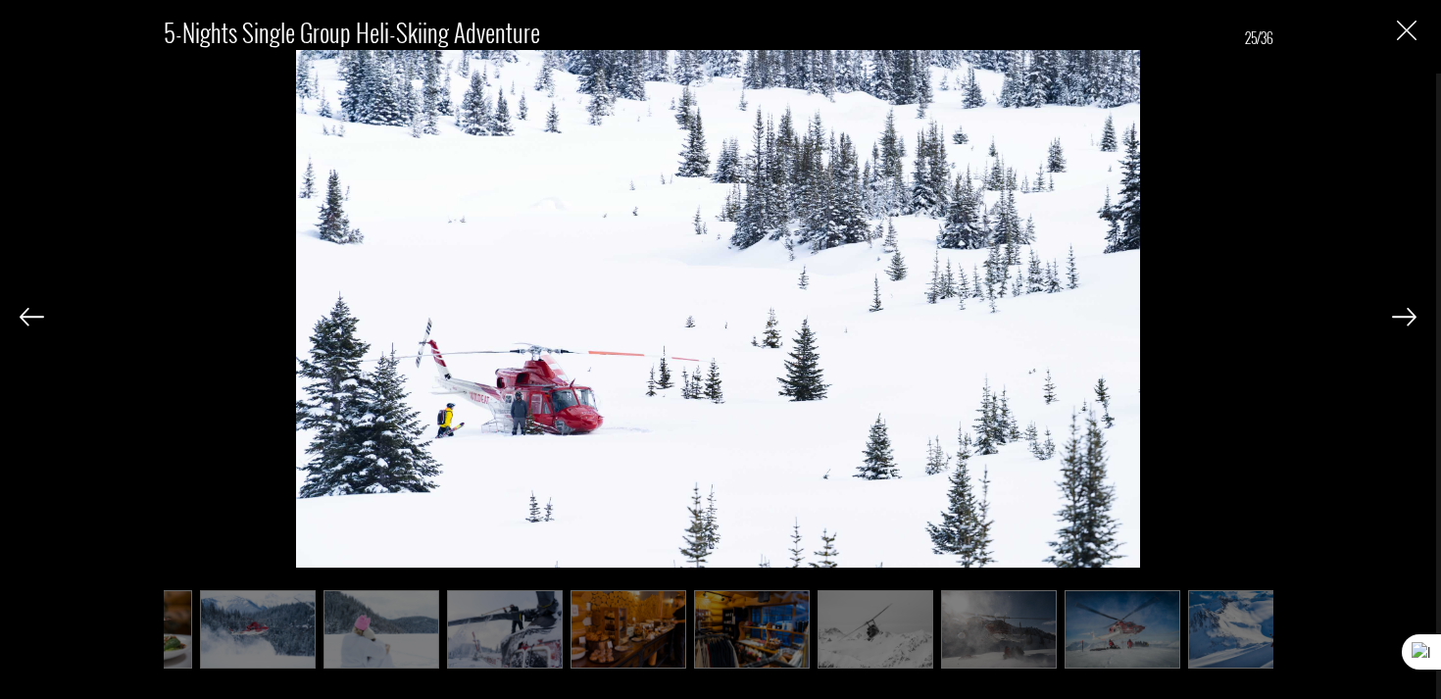
click at [1413, 323] on img at bounding box center [1404, 317] width 25 height 18
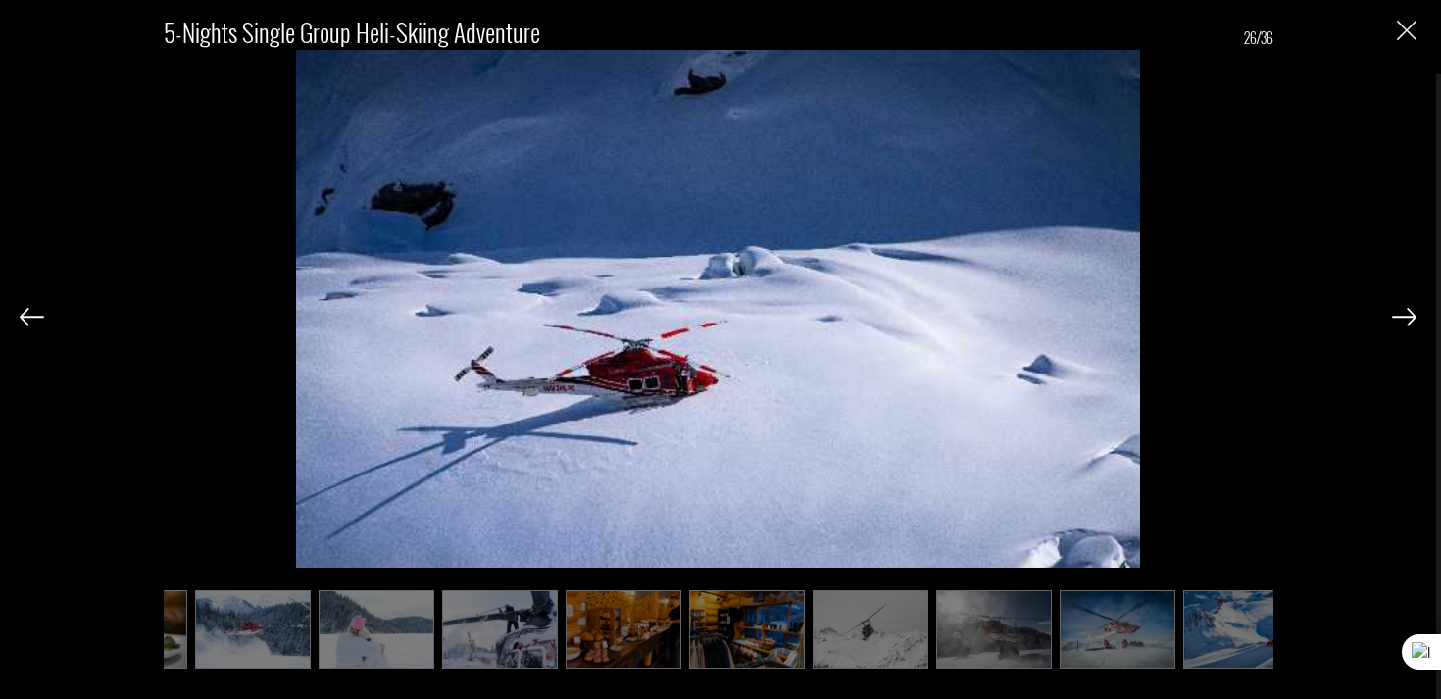
click at [1413, 323] on img at bounding box center [1404, 317] width 25 height 18
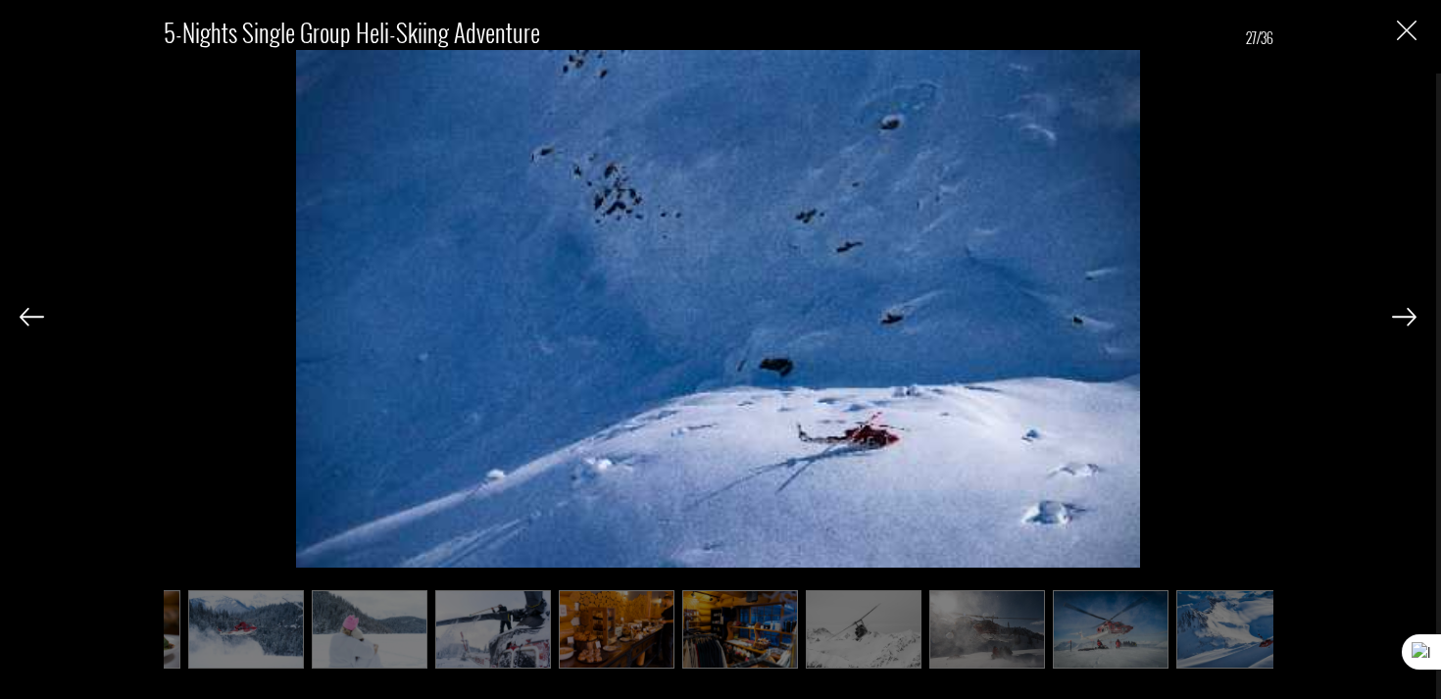
click at [1413, 323] on img at bounding box center [1404, 317] width 25 height 18
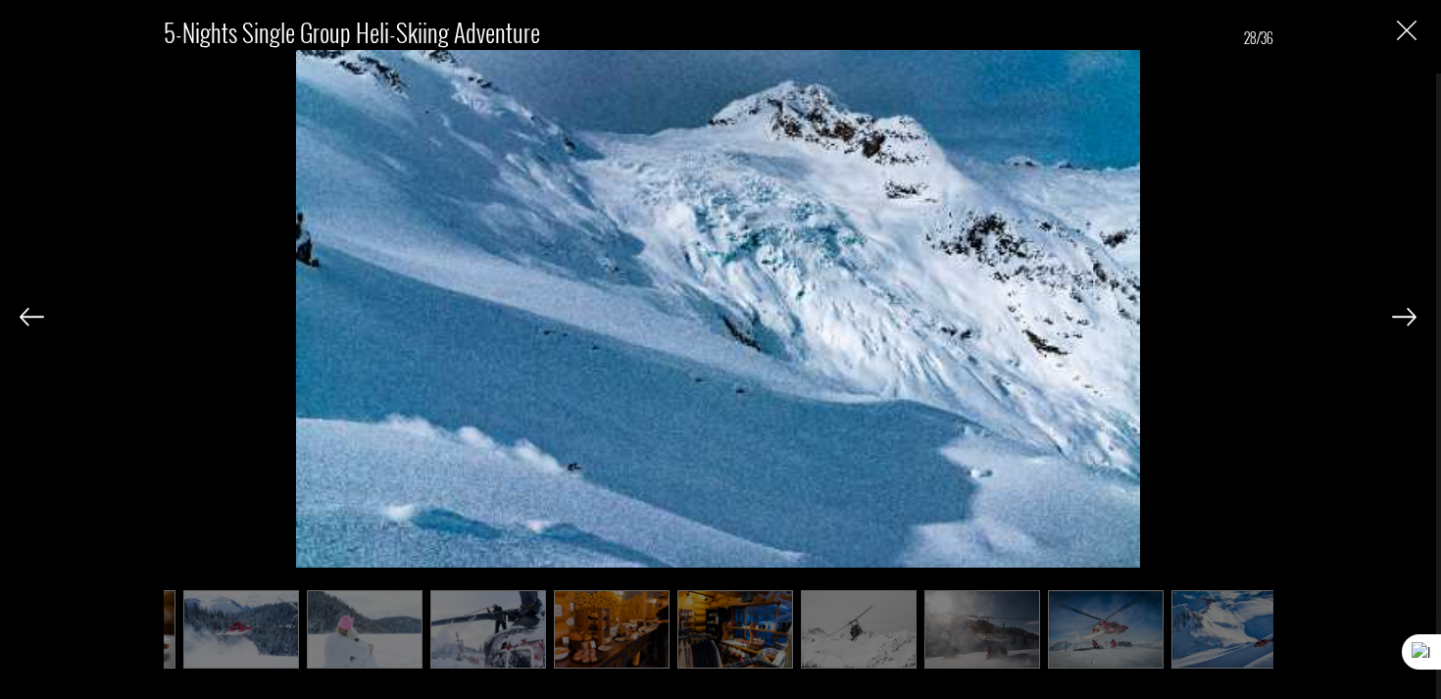
click at [1413, 323] on img at bounding box center [1404, 317] width 25 height 18
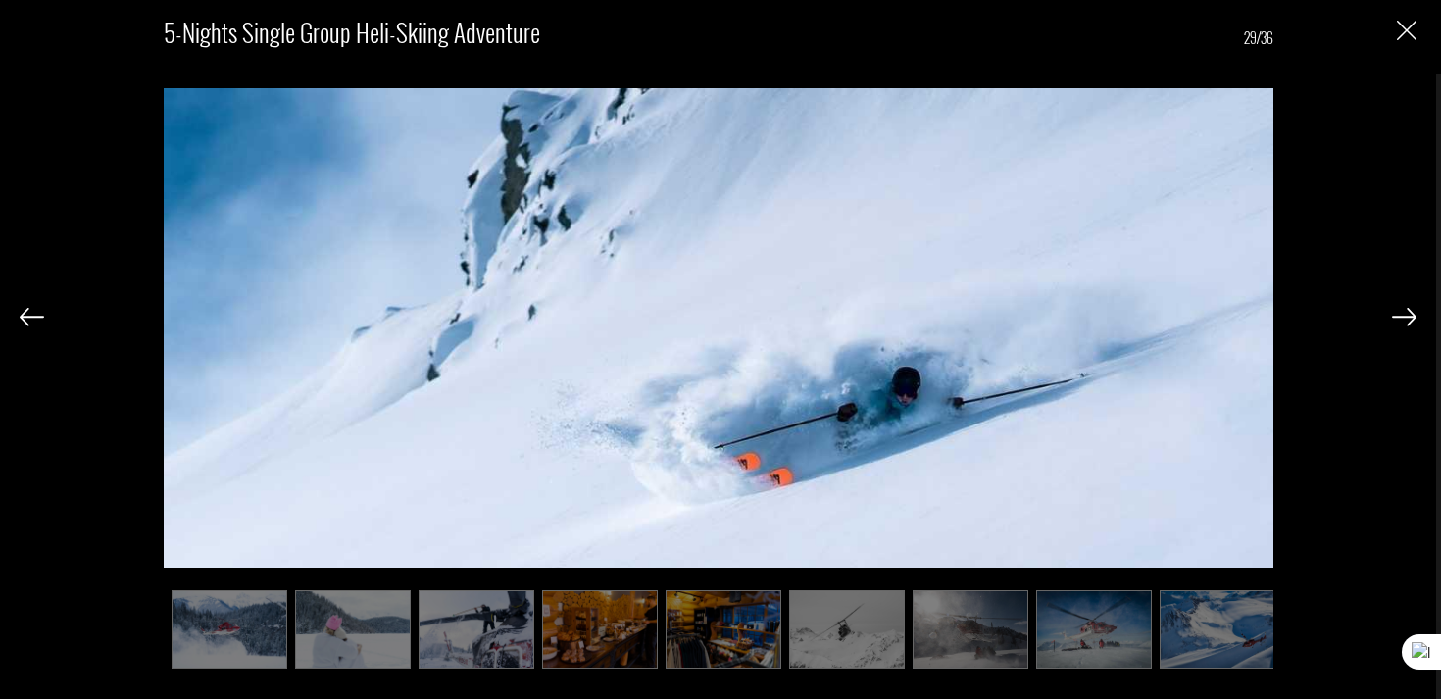
click at [1413, 323] on img at bounding box center [1404, 317] width 25 height 18
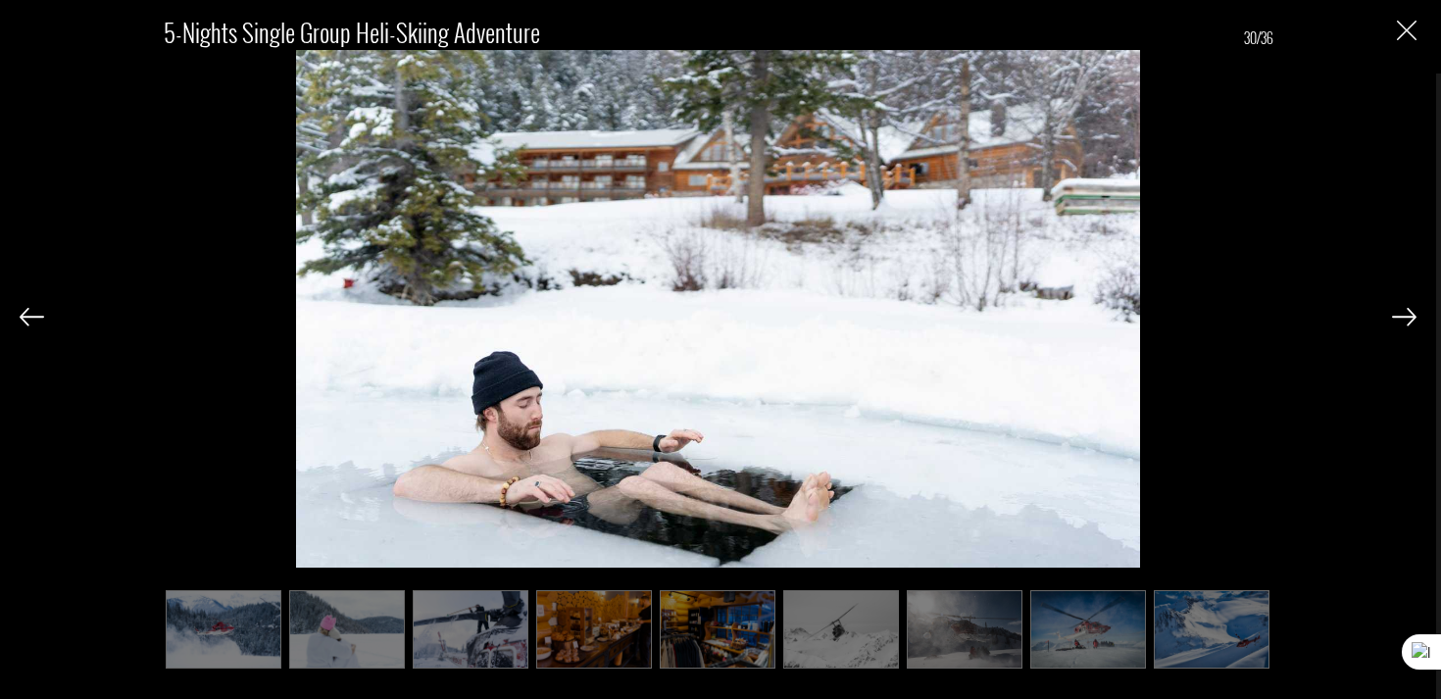
click at [1413, 323] on img at bounding box center [1404, 317] width 25 height 18
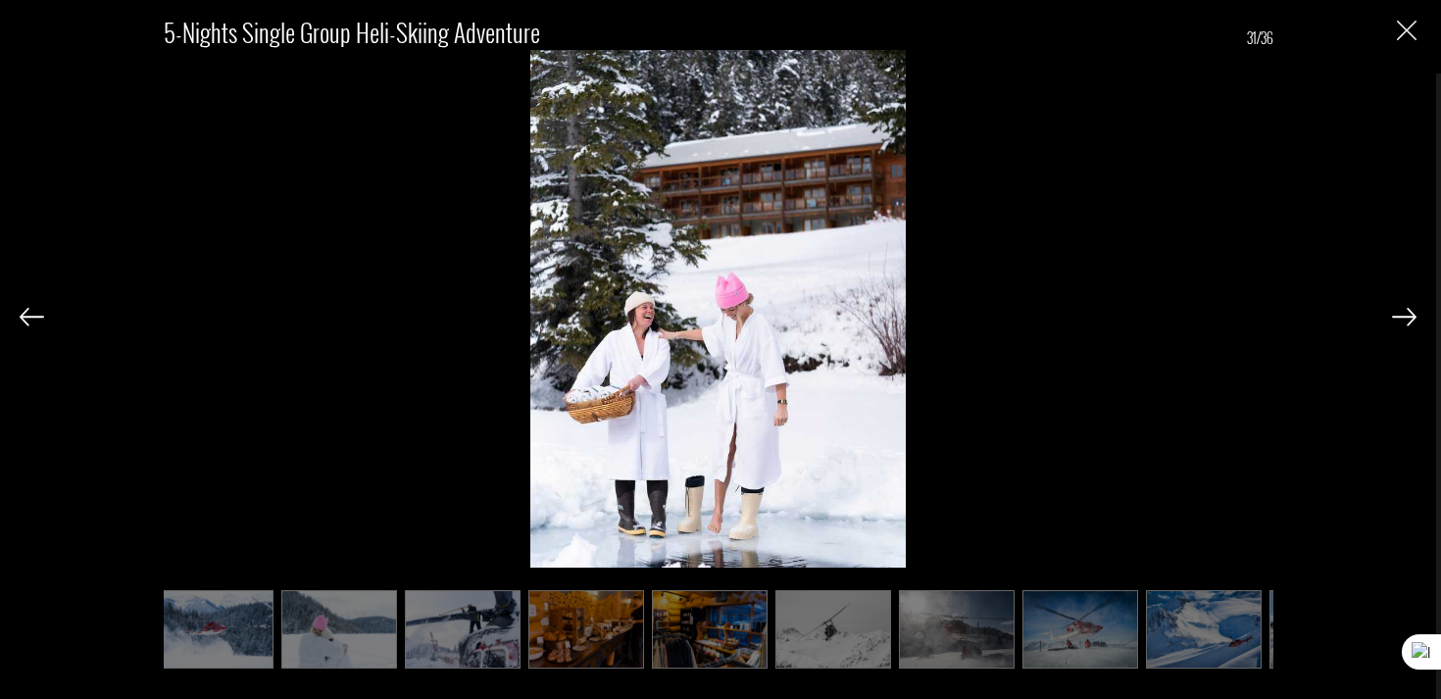
click at [1413, 323] on img at bounding box center [1404, 317] width 25 height 18
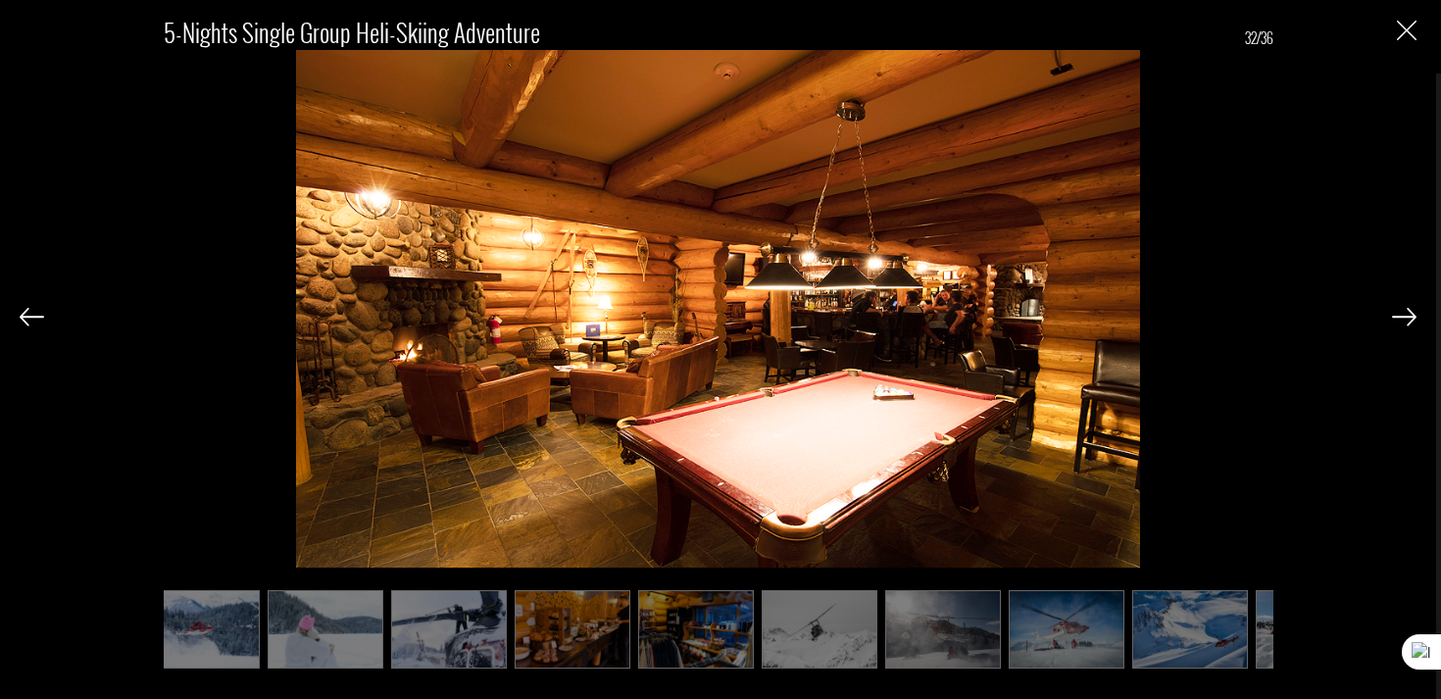
click at [1413, 323] on img at bounding box center [1404, 317] width 25 height 18
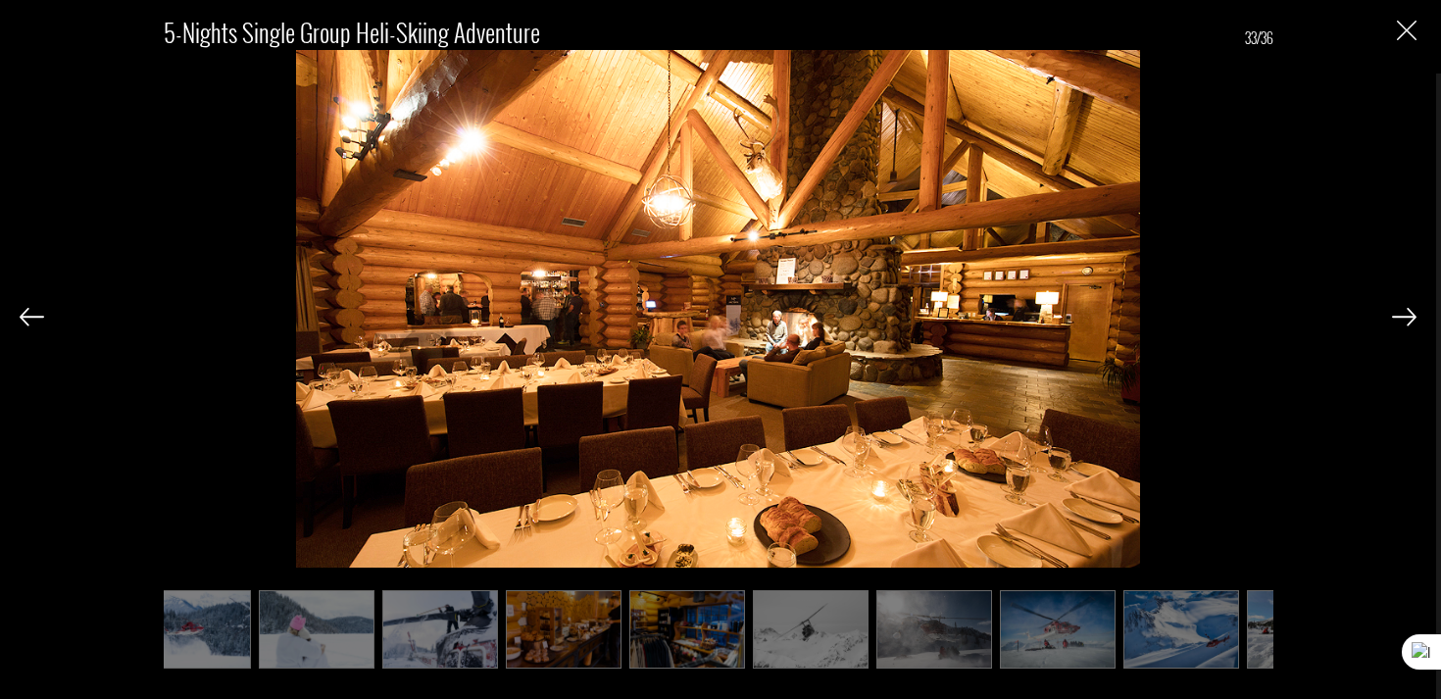
click at [1413, 323] on img at bounding box center [1404, 317] width 25 height 18
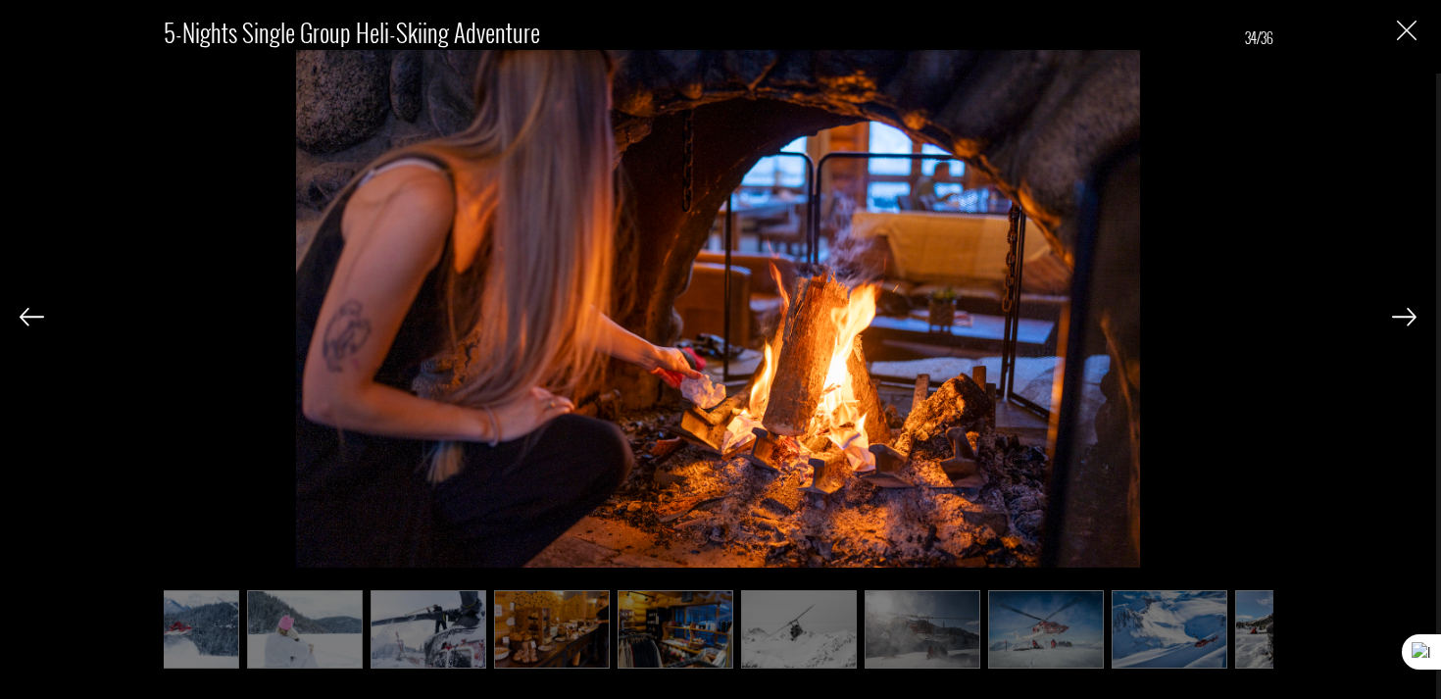
click at [1413, 323] on img at bounding box center [1404, 317] width 25 height 18
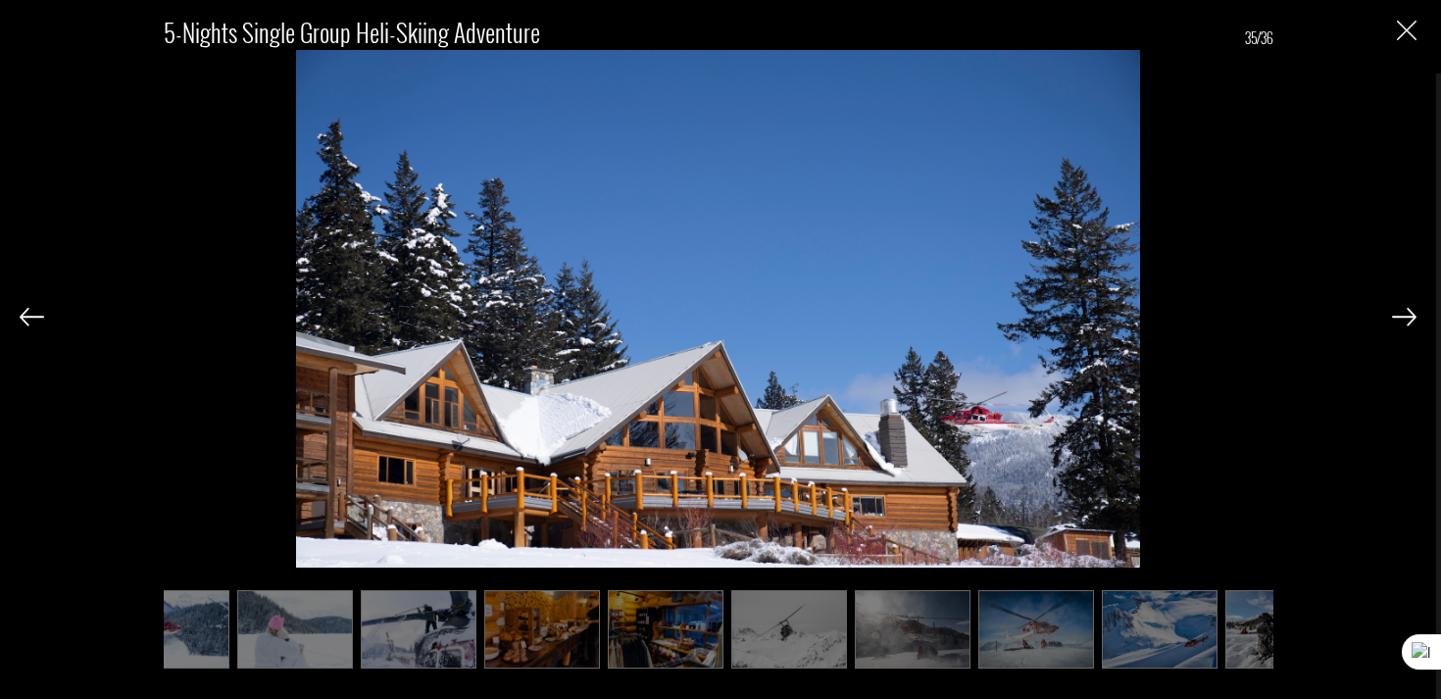
click at [1413, 323] on img at bounding box center [1404, 317] width 25 height 18
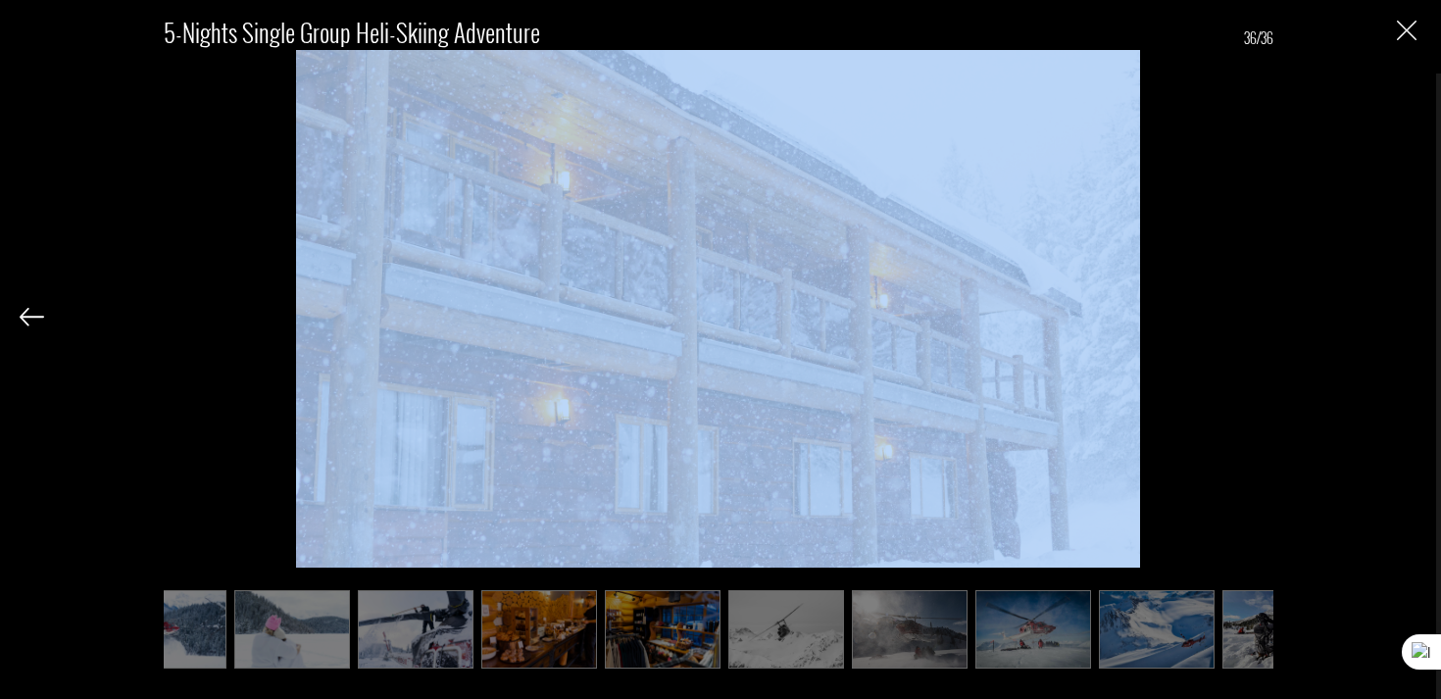
click at [1413, 323] on div "5-Nights Single Group Heli-Skiing Adventure 36/36" at bounding box center [718, 332] width 1397 height 664
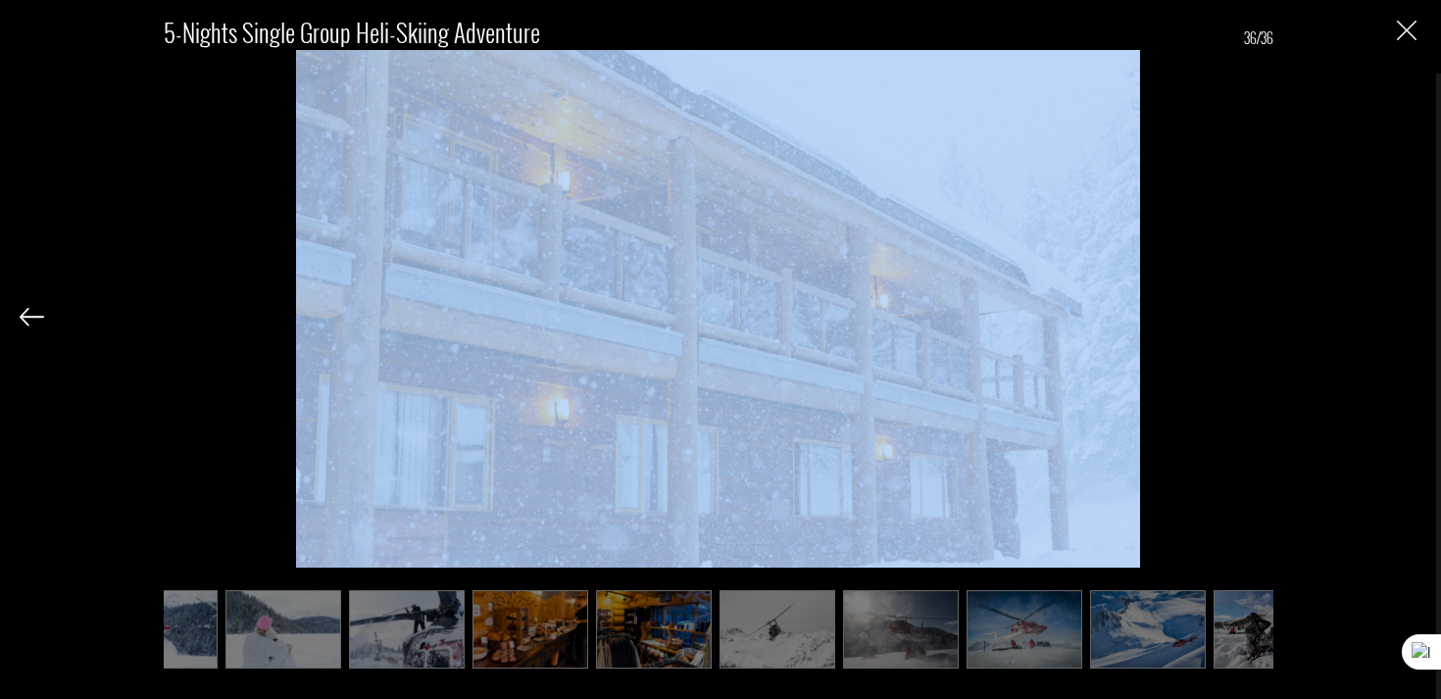
click at [1413, 323] on div "5-Nights Single Group Heli-Skiing Adventure 36/36" at bounding box center [718, 332] width 1397 height 664
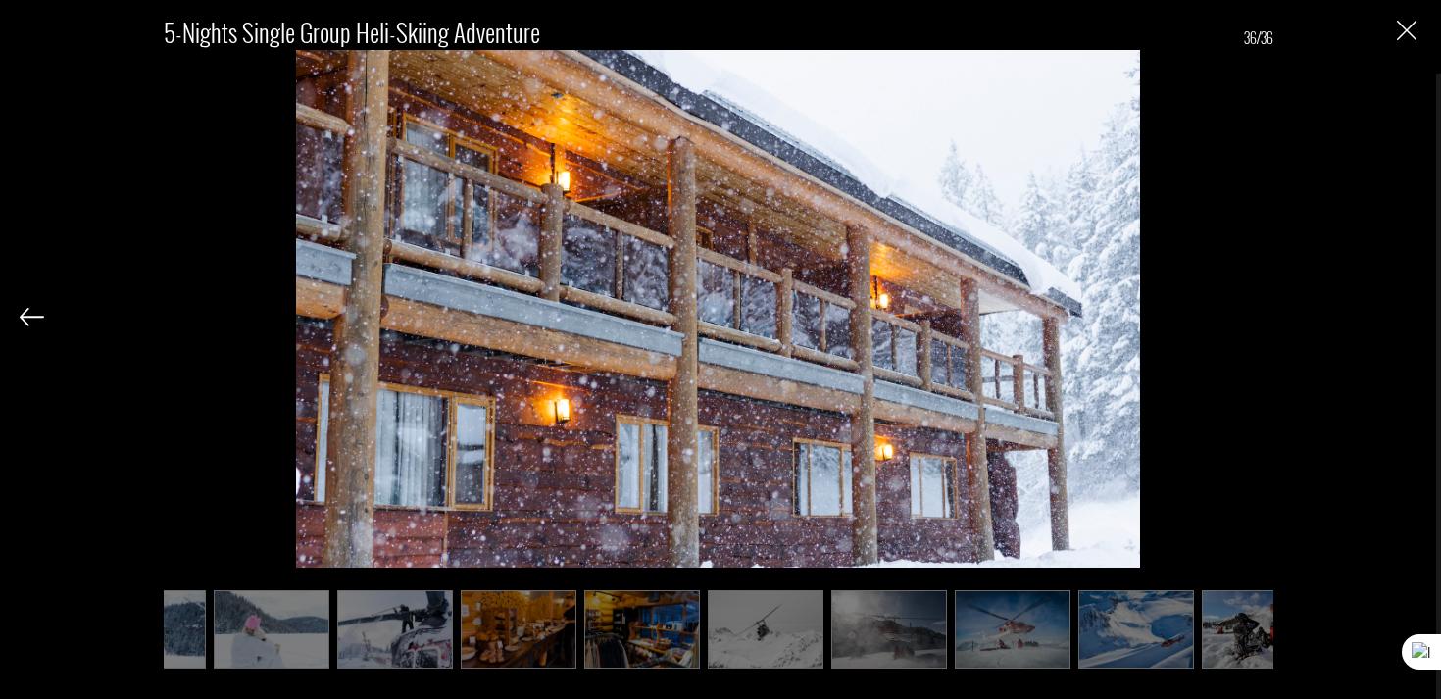
click at [1418, 34] on div "5-Nights Single Group Heli-Skiing Adventure 36/36" at bounding box center [718, 349] width 1436 height 699
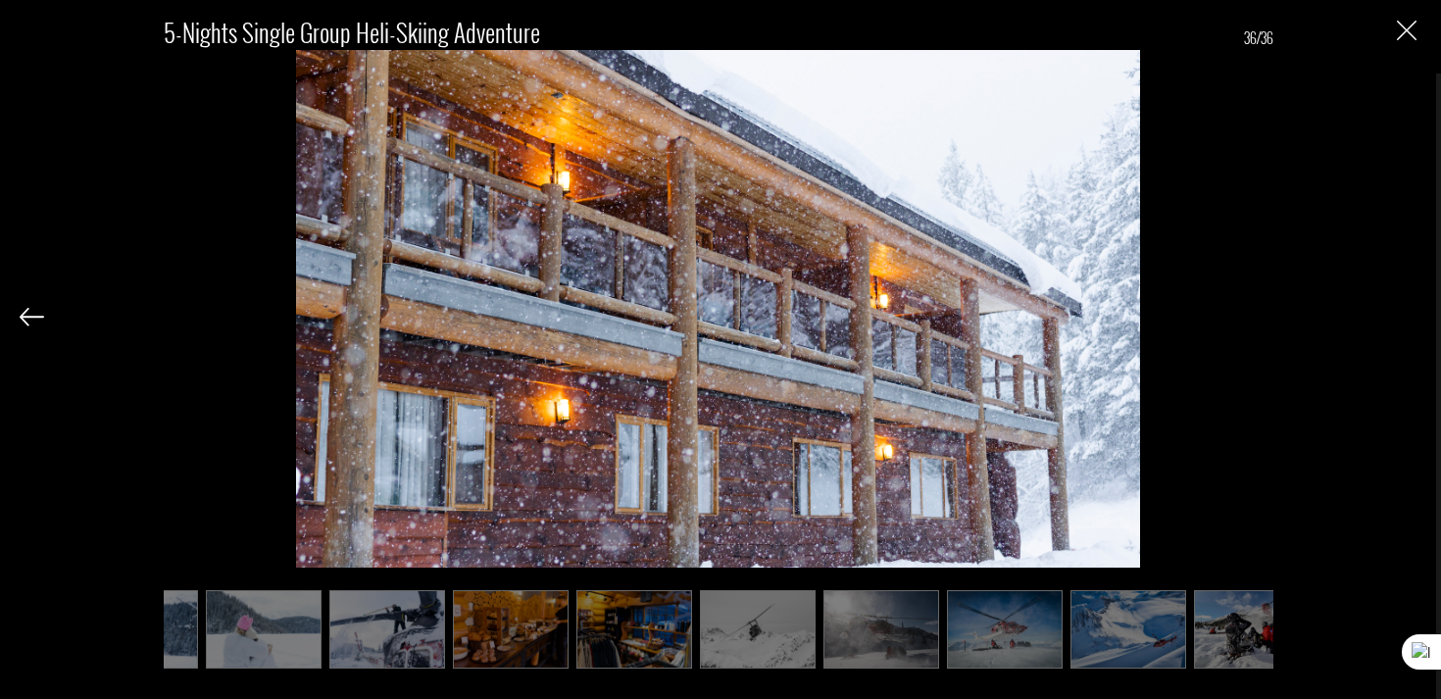
click at [1404, 33] on img "Close" at bounding box center [1407, 31] width 20 height 20
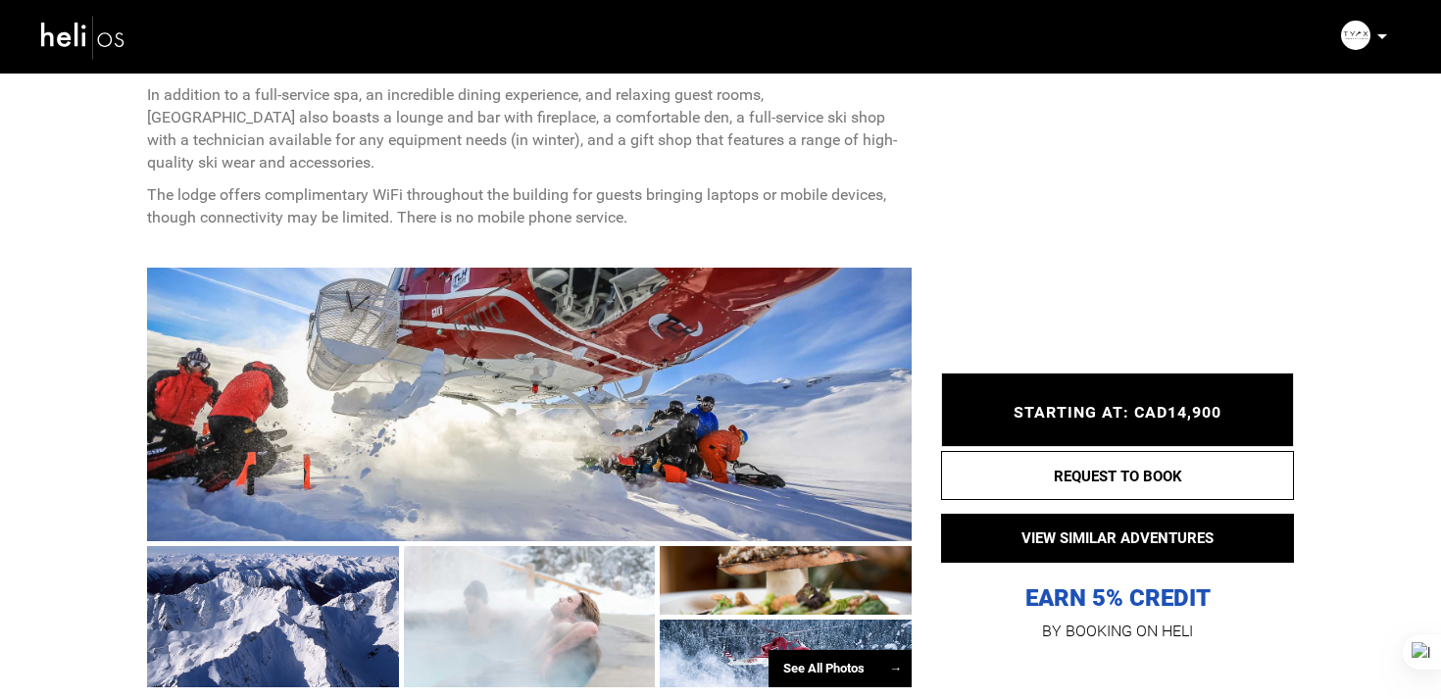
scroll to position [1380, 0]
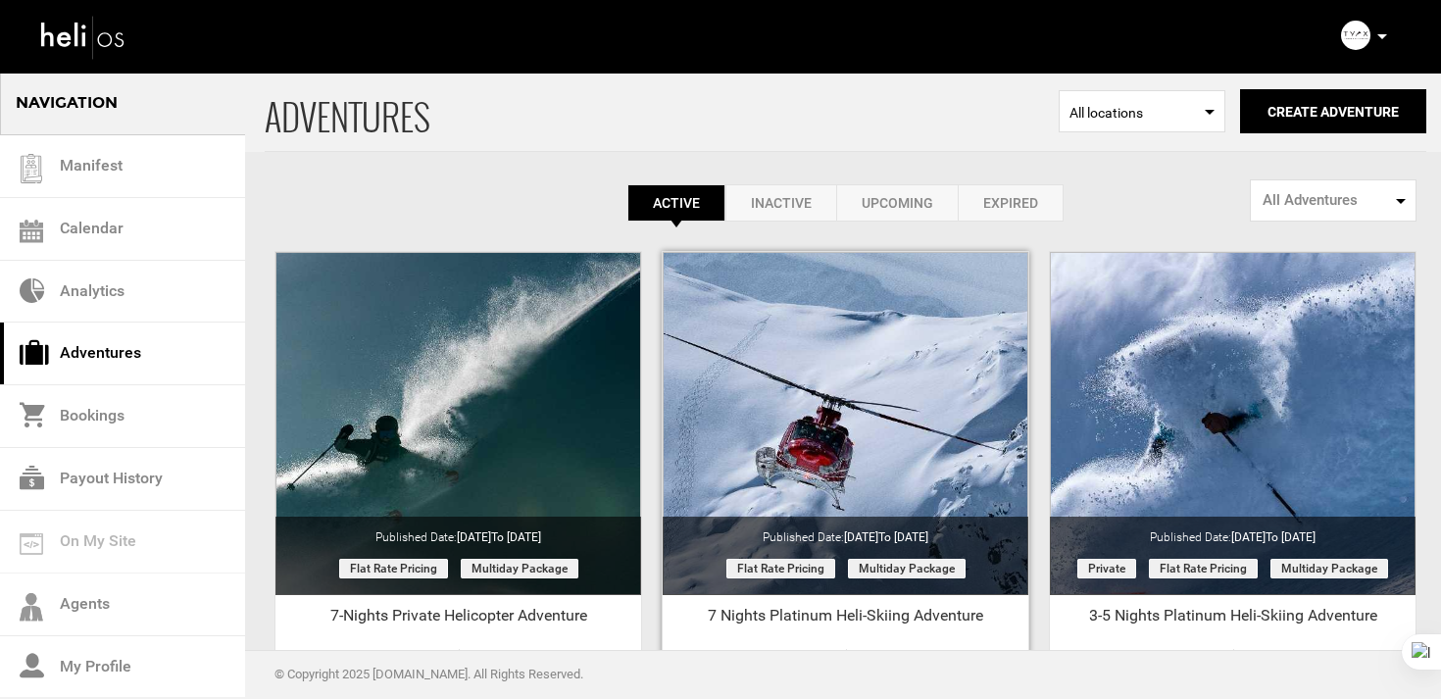
scroll to position [833, 0]
